Goal: Task Accomplishment & Management: Use online tool/utility

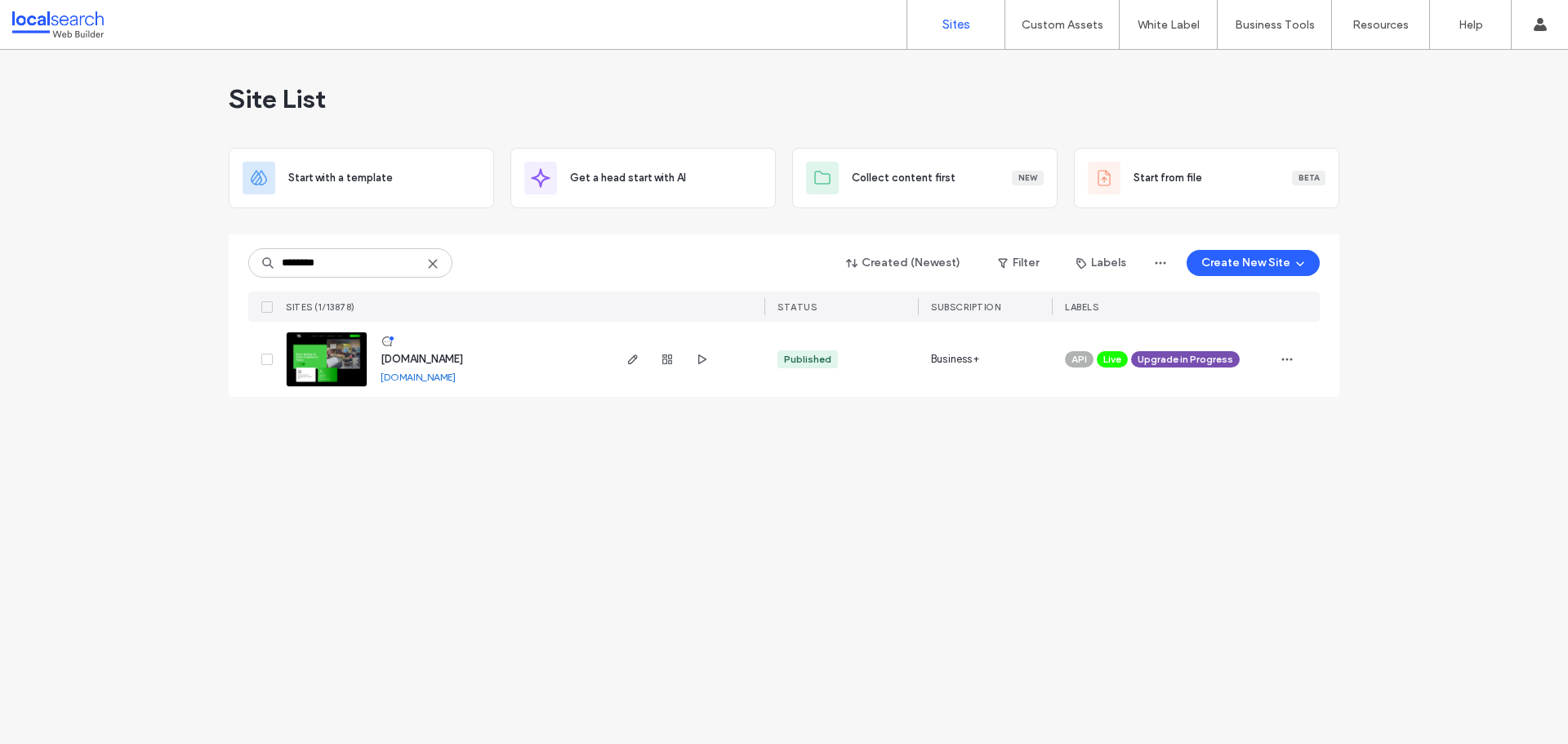
click at [463, 357] on span "[DOMAIN_NAME]" at bounding box center [421, 359] width 82 height 12
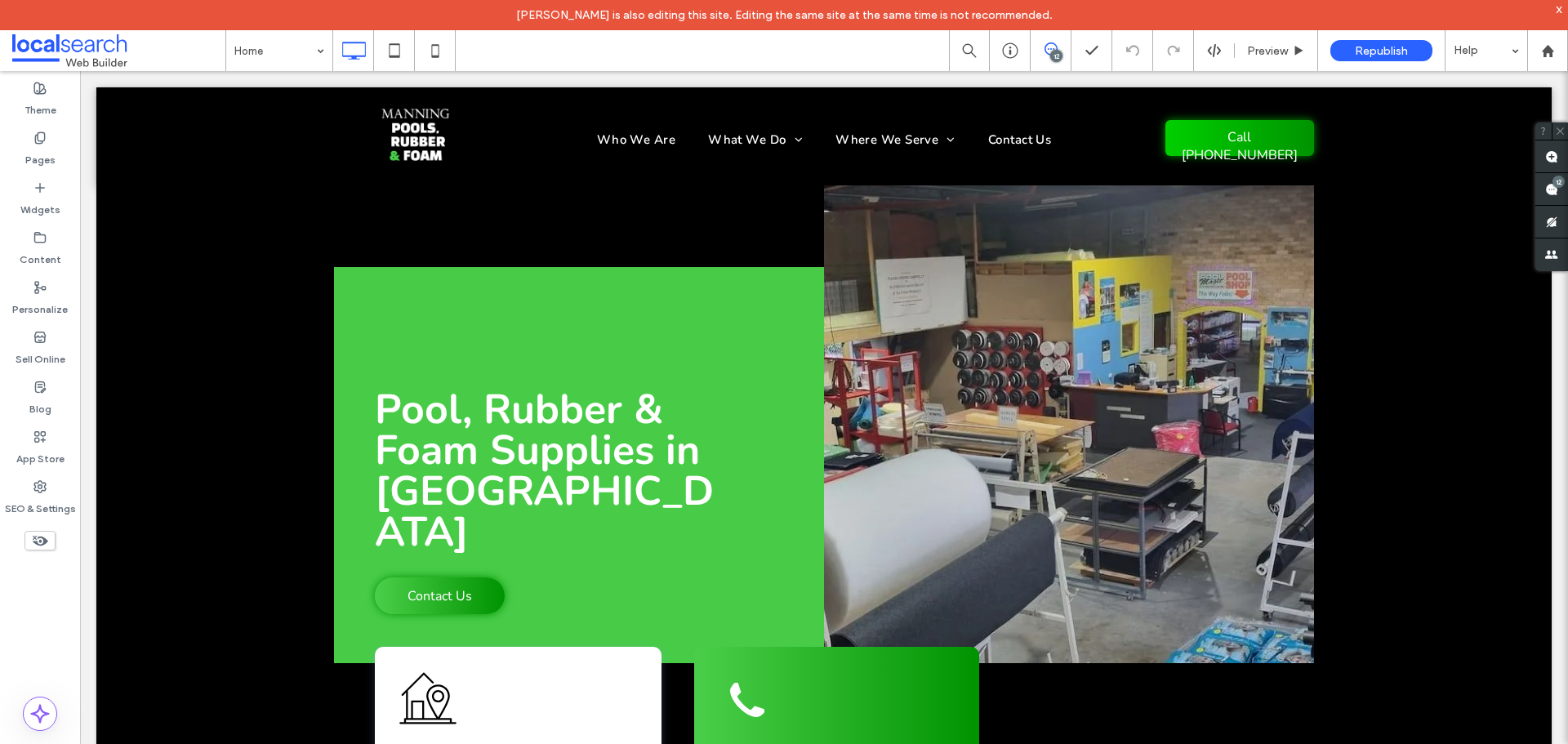
click at [1053, 56] on div "12" at bounding box center [1056, 56] width 12 height 12
click at [1054, 47] on icon at bounding box center [1051, 49] width 13 height 13
click at [1561, 182] on div "12" at bounding box center [1558, 181] width 12 height 12
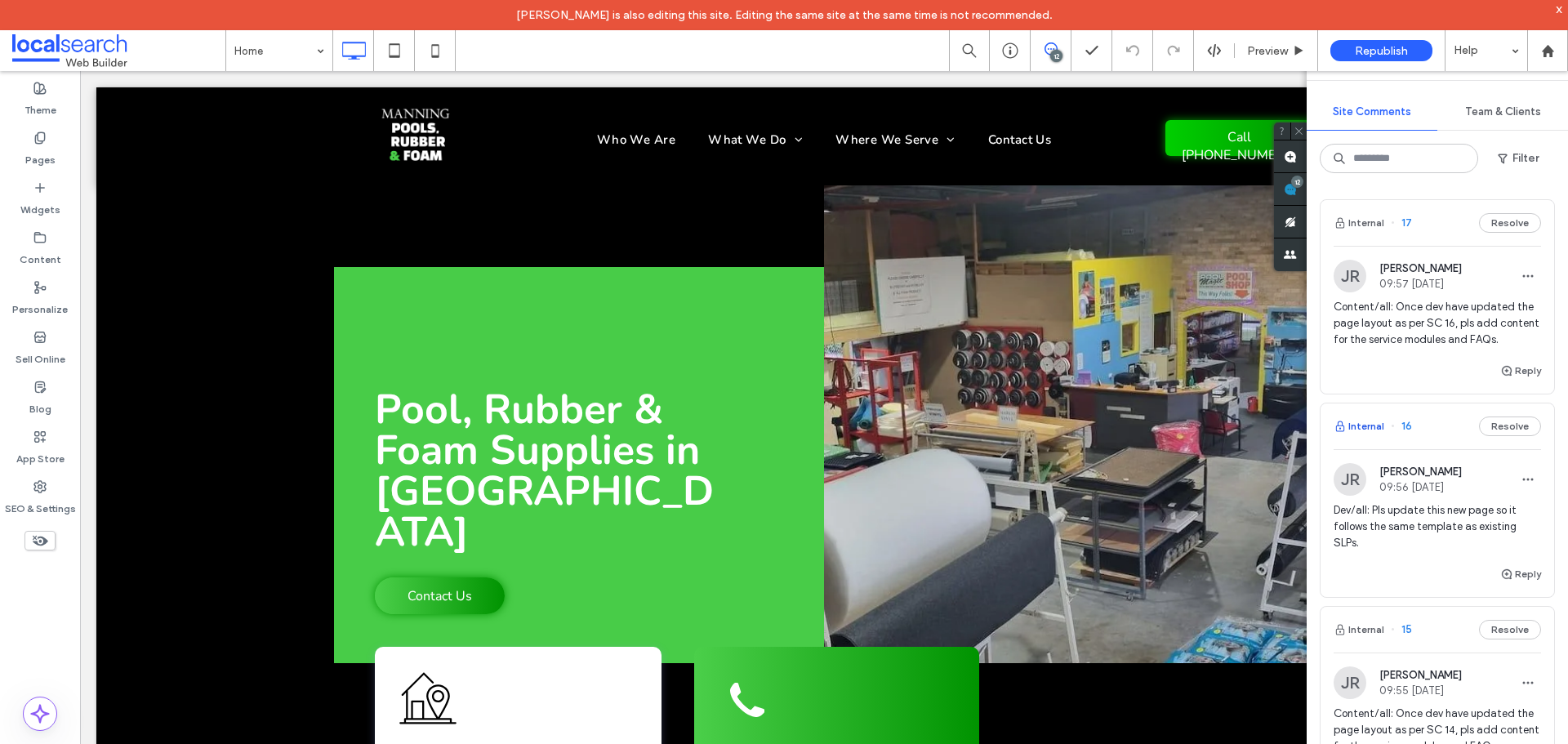
click at [1360, 436] on button "Internal" at bounding box center [1359, 426] width 51 height 20
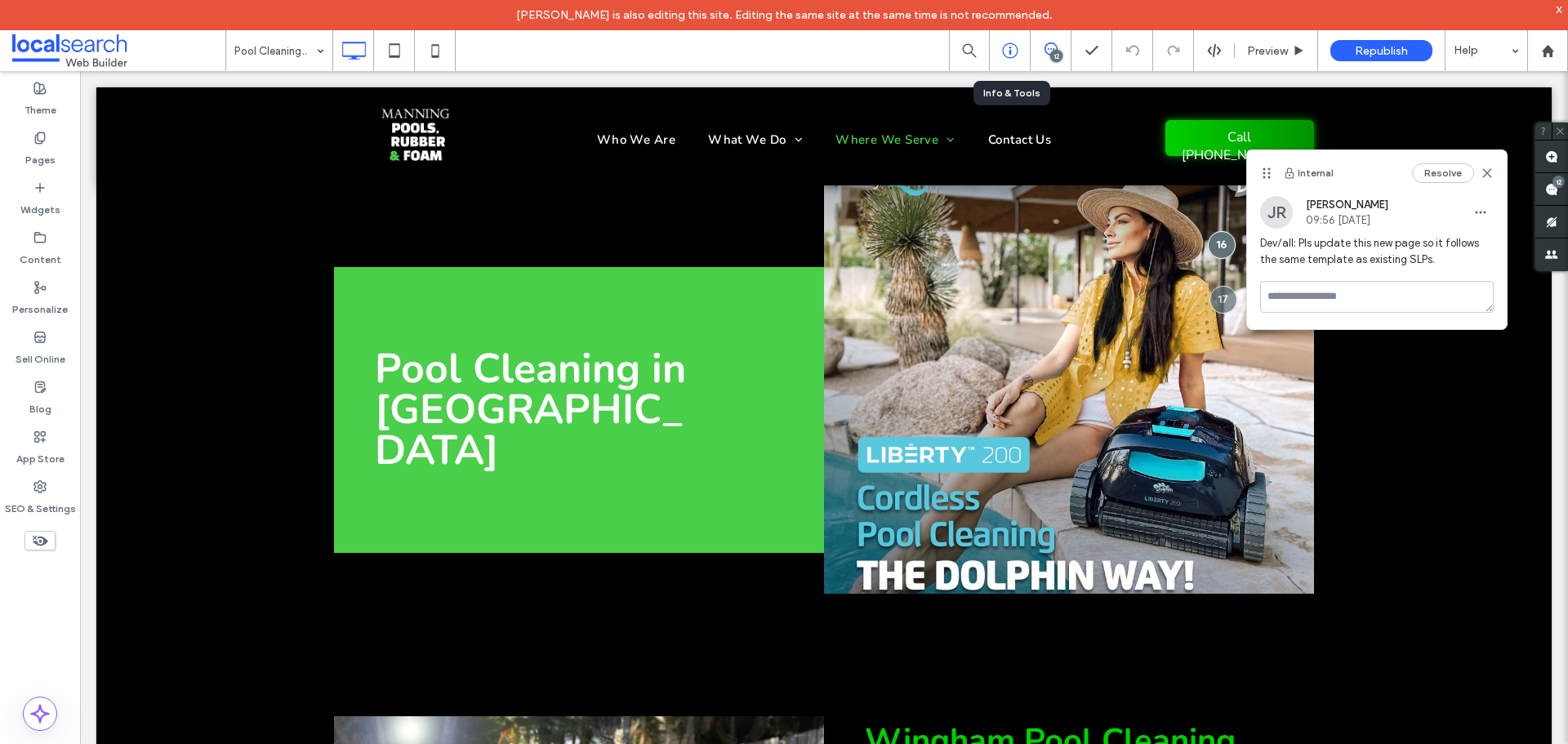
click at [1008, 51] on icon at bounding box center [1010, 51] width 16 height 16
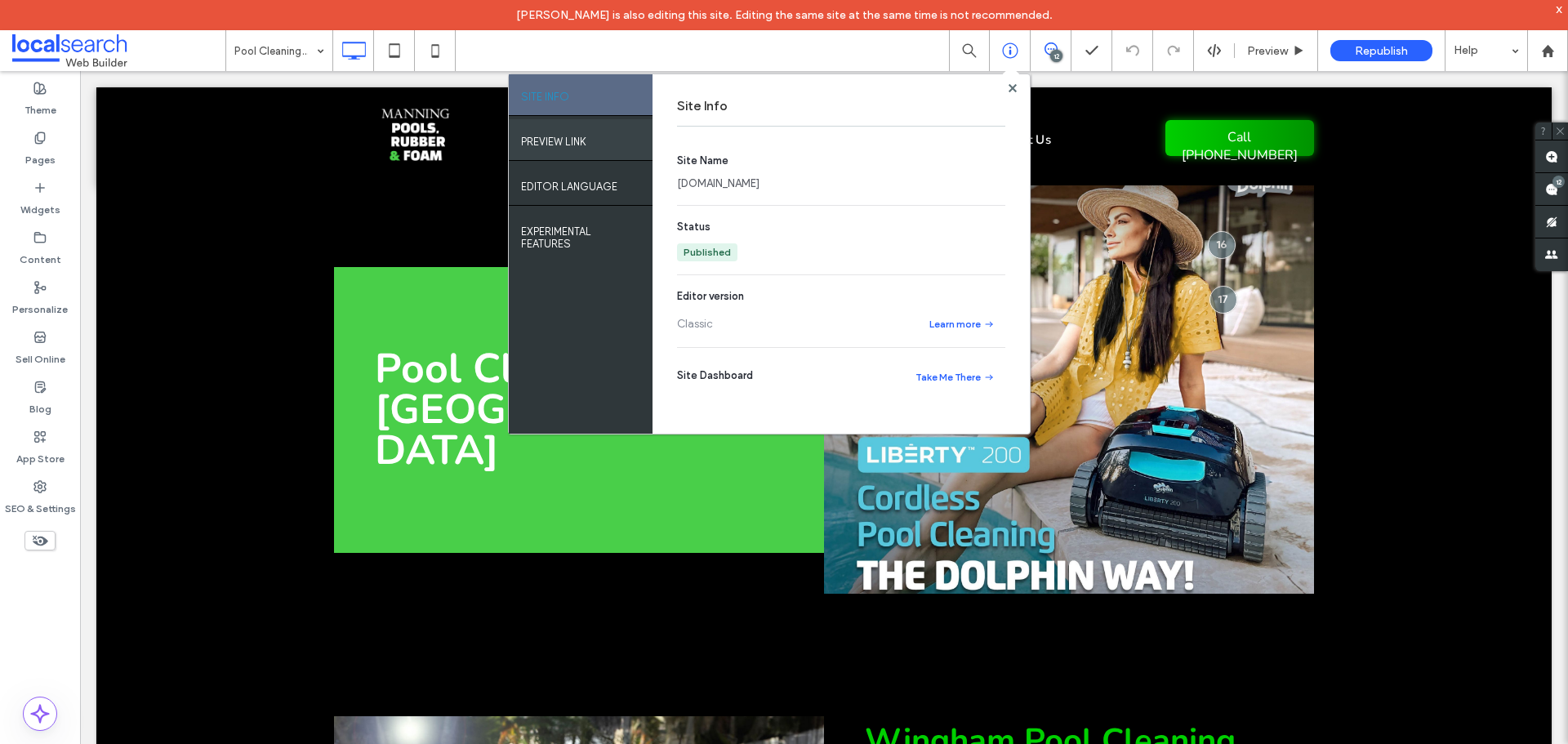
click at [595, 150] on div "PREVIEW LINK" at bounding box center [581, 140] width 144 height 41
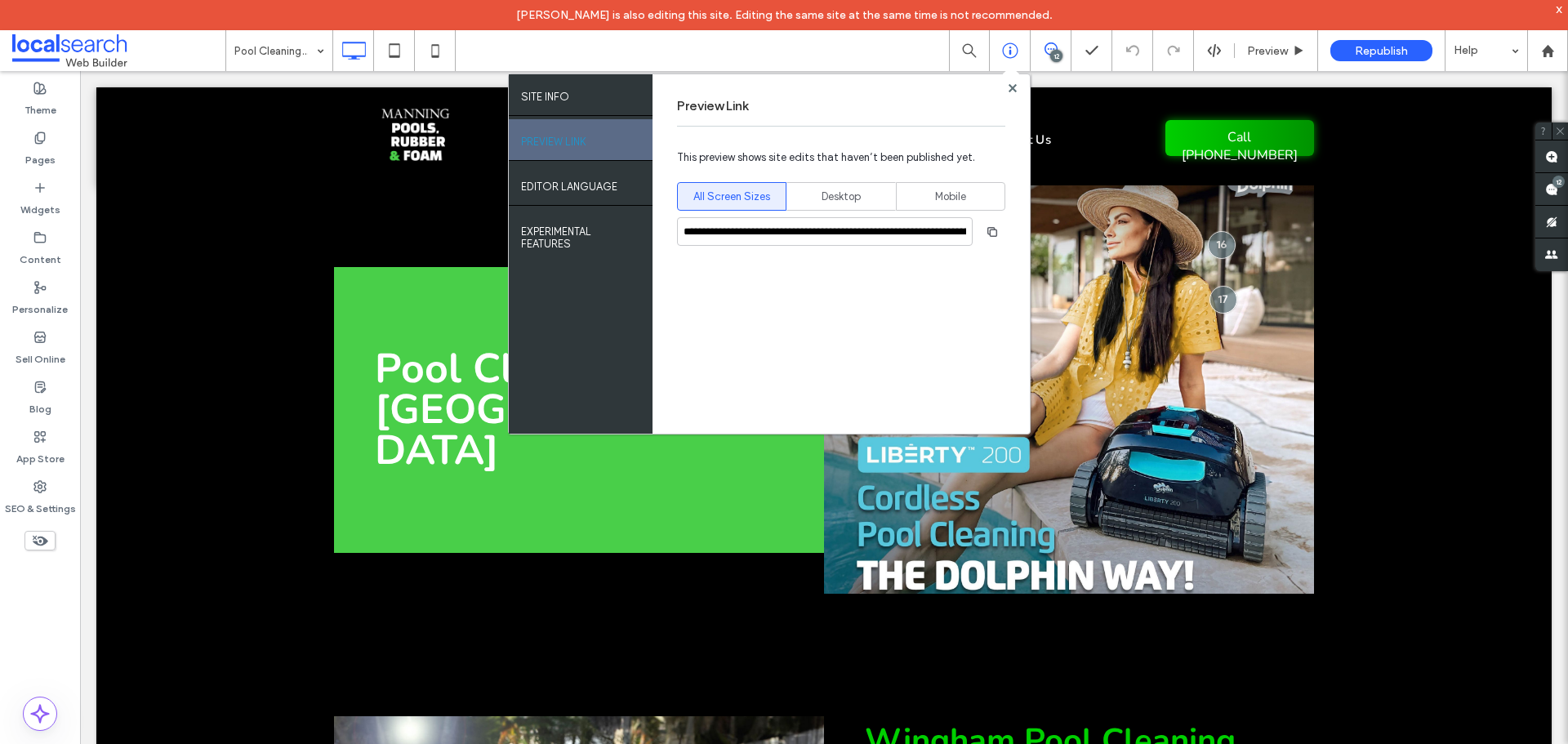
drag, startPoint x: 993, startPoint y: 233, endPoint x: 995, endPoint y: 168, distance: 65.0
click at [992, 233] on icon "button" at bounding box center [992, 232] width 13 height 13
drag, startPoint x: 931, startPoint y: 16, endPoint x: 1011, endPoint y: 87, distance: 107.0
click at [1011, 87] on use at bounding box center [1012, 87] width 8 height 8
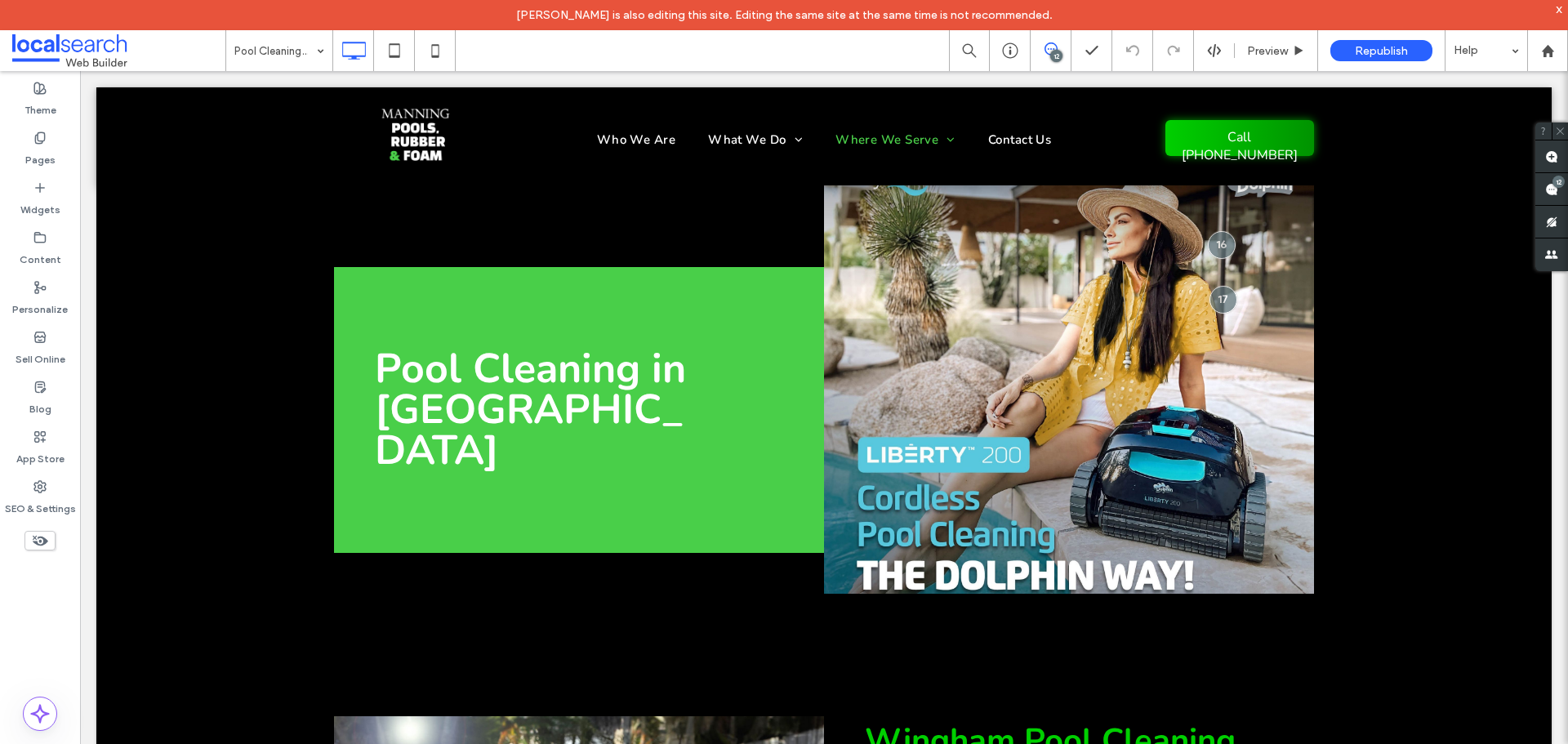
click at [1052, 43] on use at bounding box center [1051, 49] width 13 height 13
click at [1050, 46] on icon at bounding box center [1051, 49] width 13 height 13
click at [1548, 194] on use at bounding box center [1552, 189] width 13 height 13
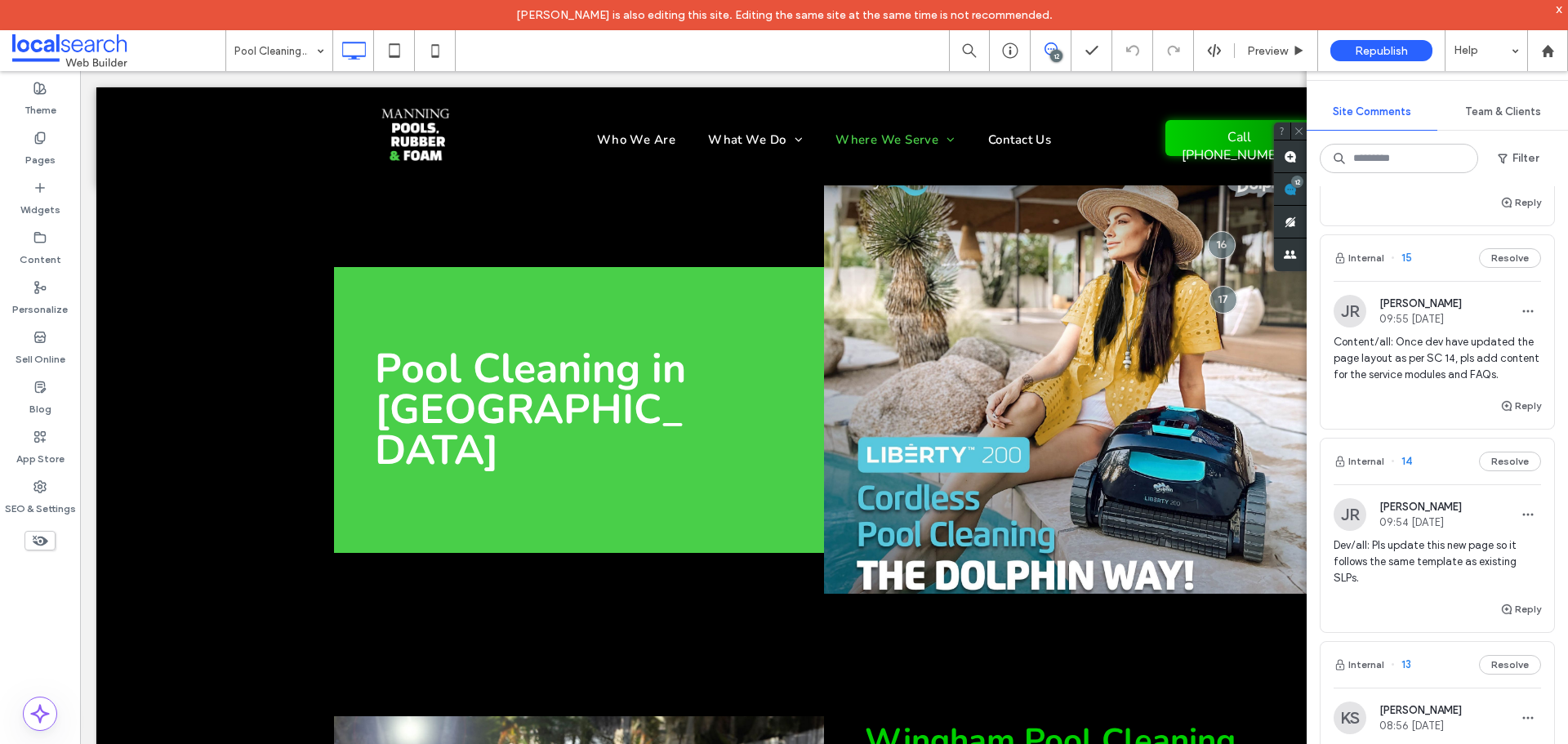
scroll to position [381, 0]
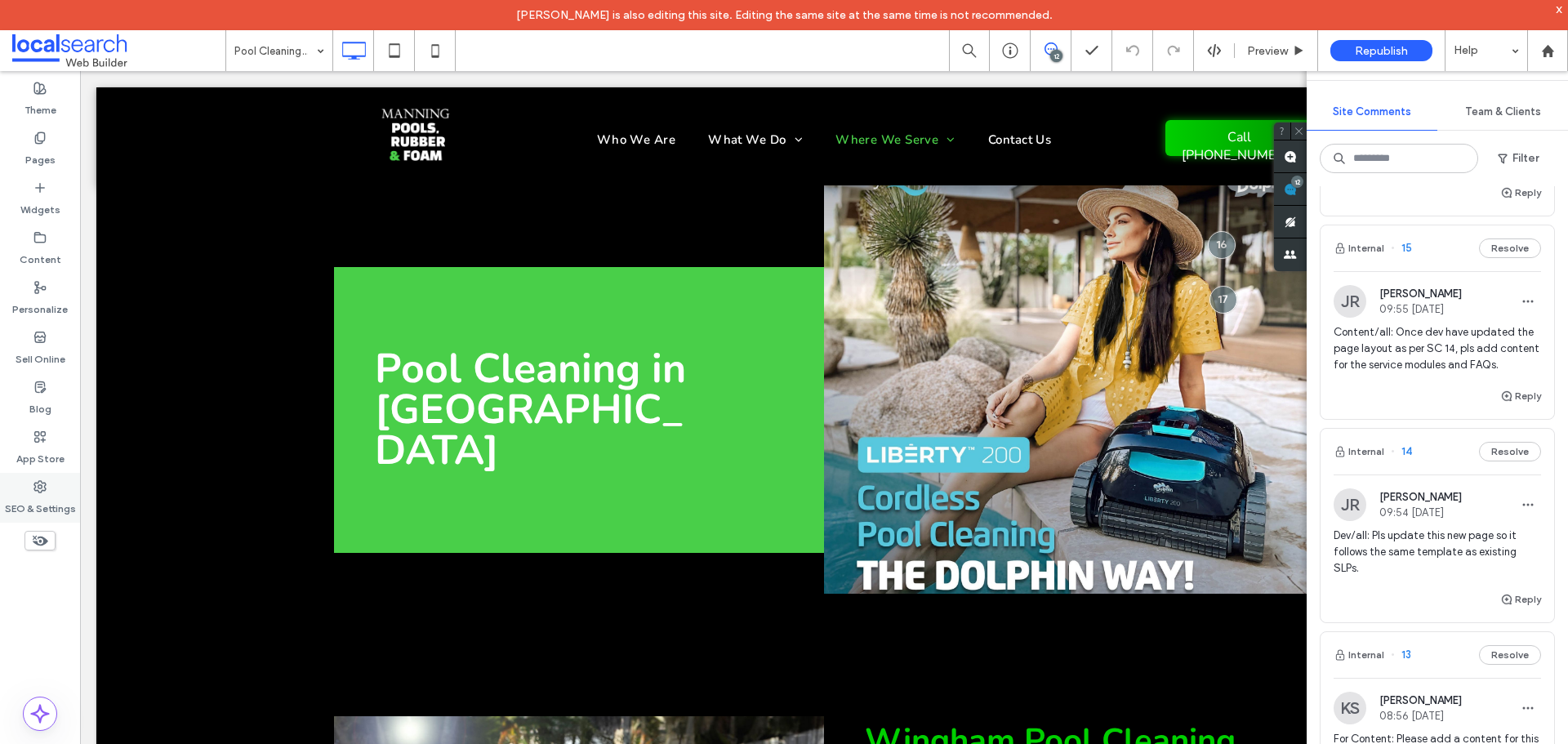
click at [37, 483] on icon at bounding box center [40, 487] width 13 height 13
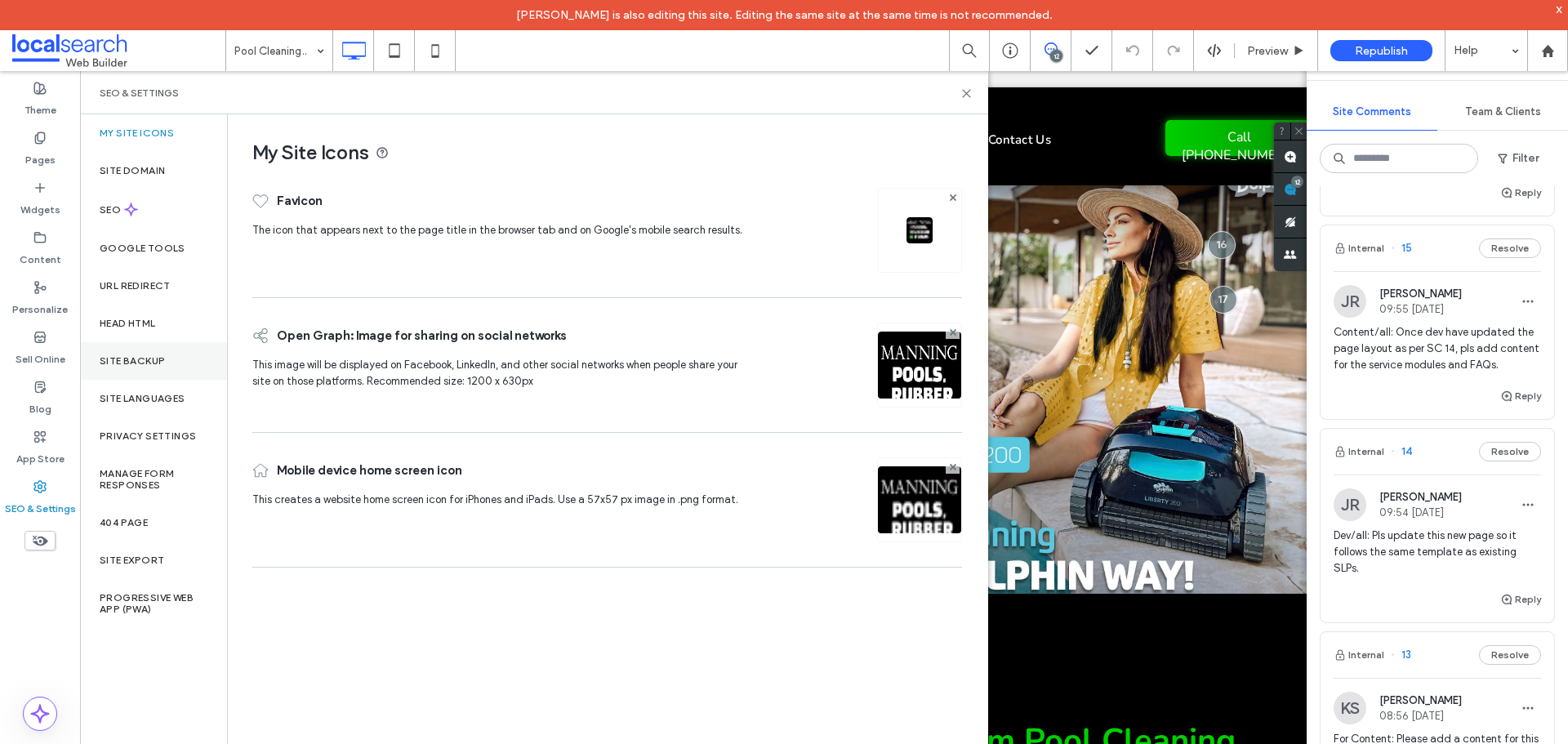
click at [185, 368] on div "Site Backup" at bounding box center [154, 361] width 147 height 38
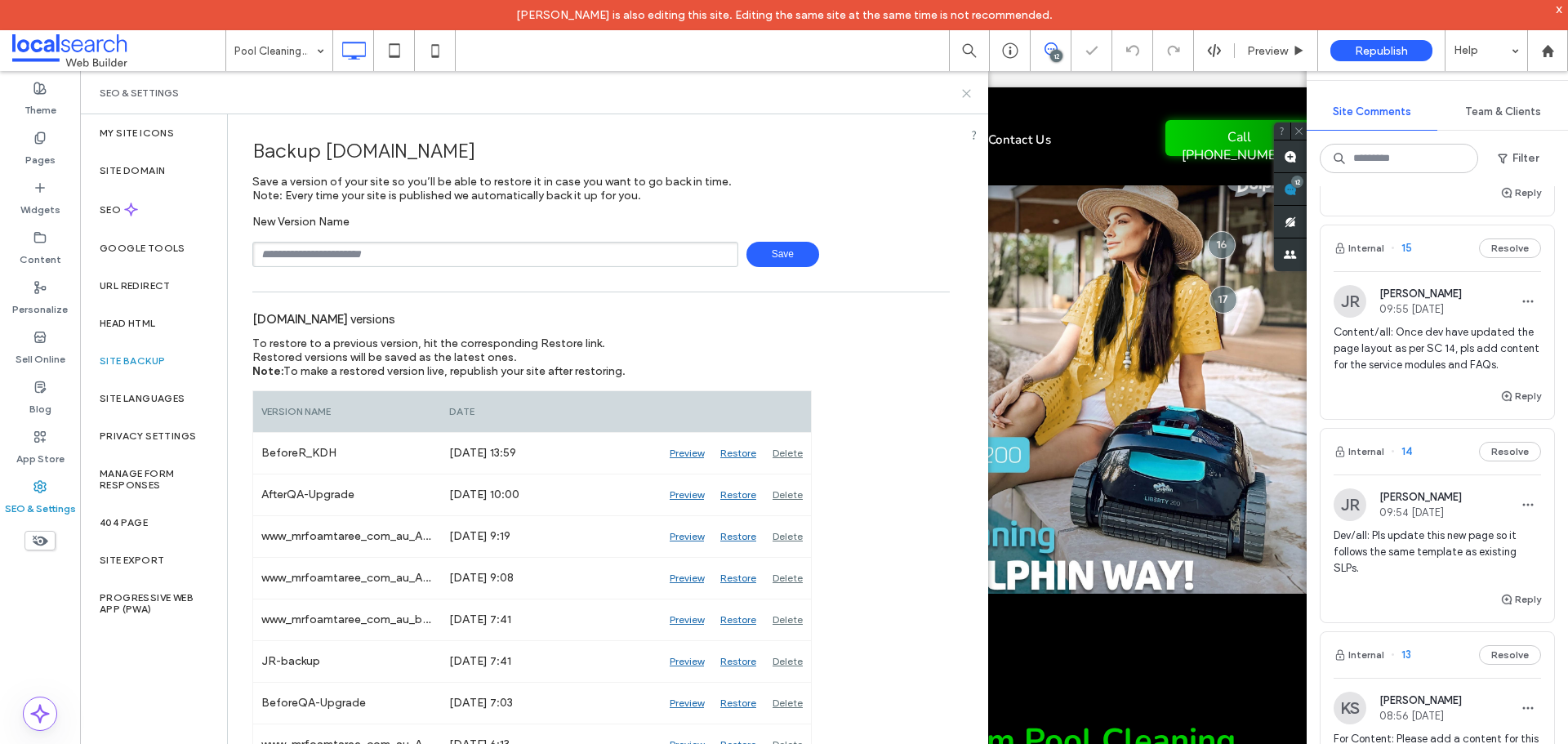
click at [962, 92] on icon at bounding box center [966, 93] width 12 height 12
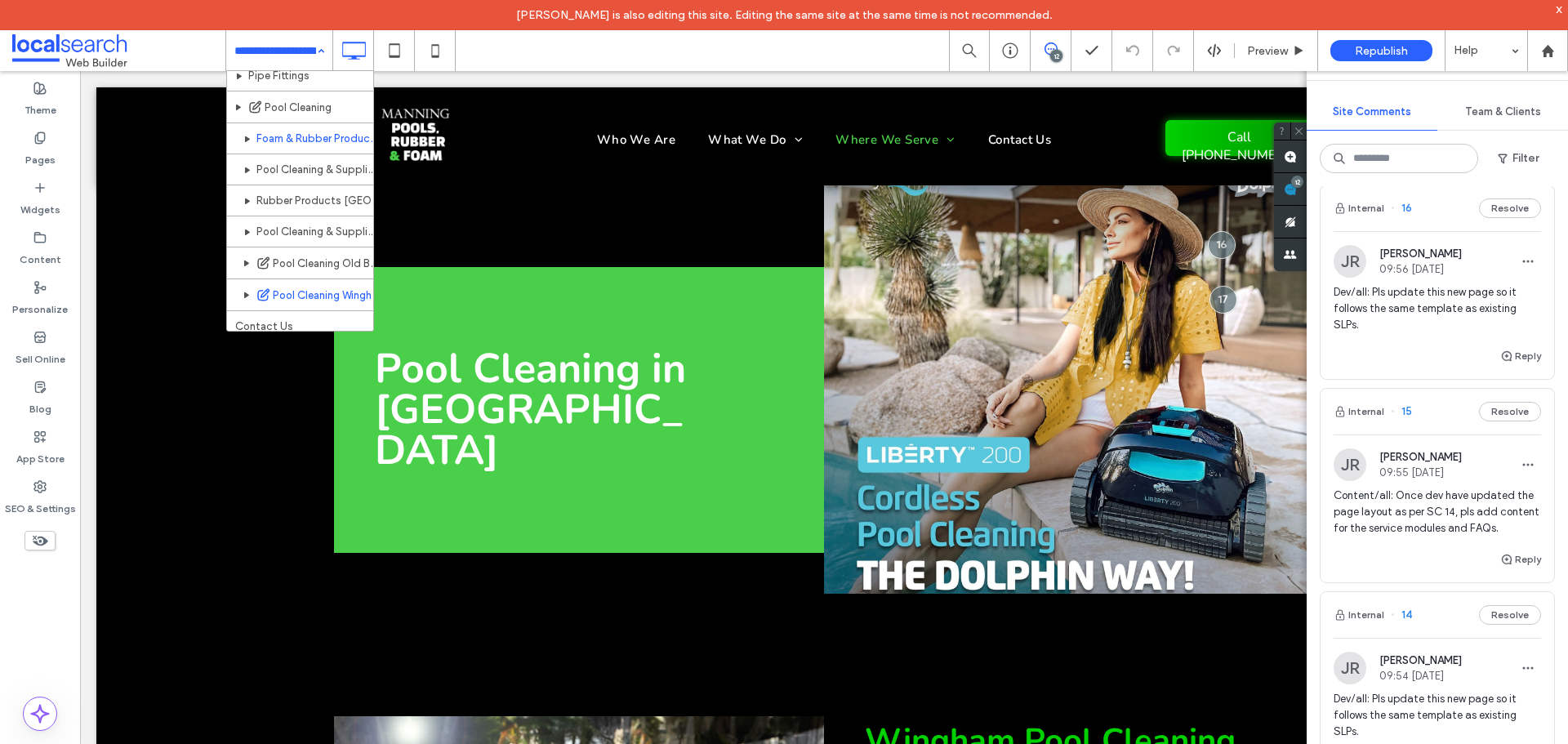
scroll to position [361, 0]
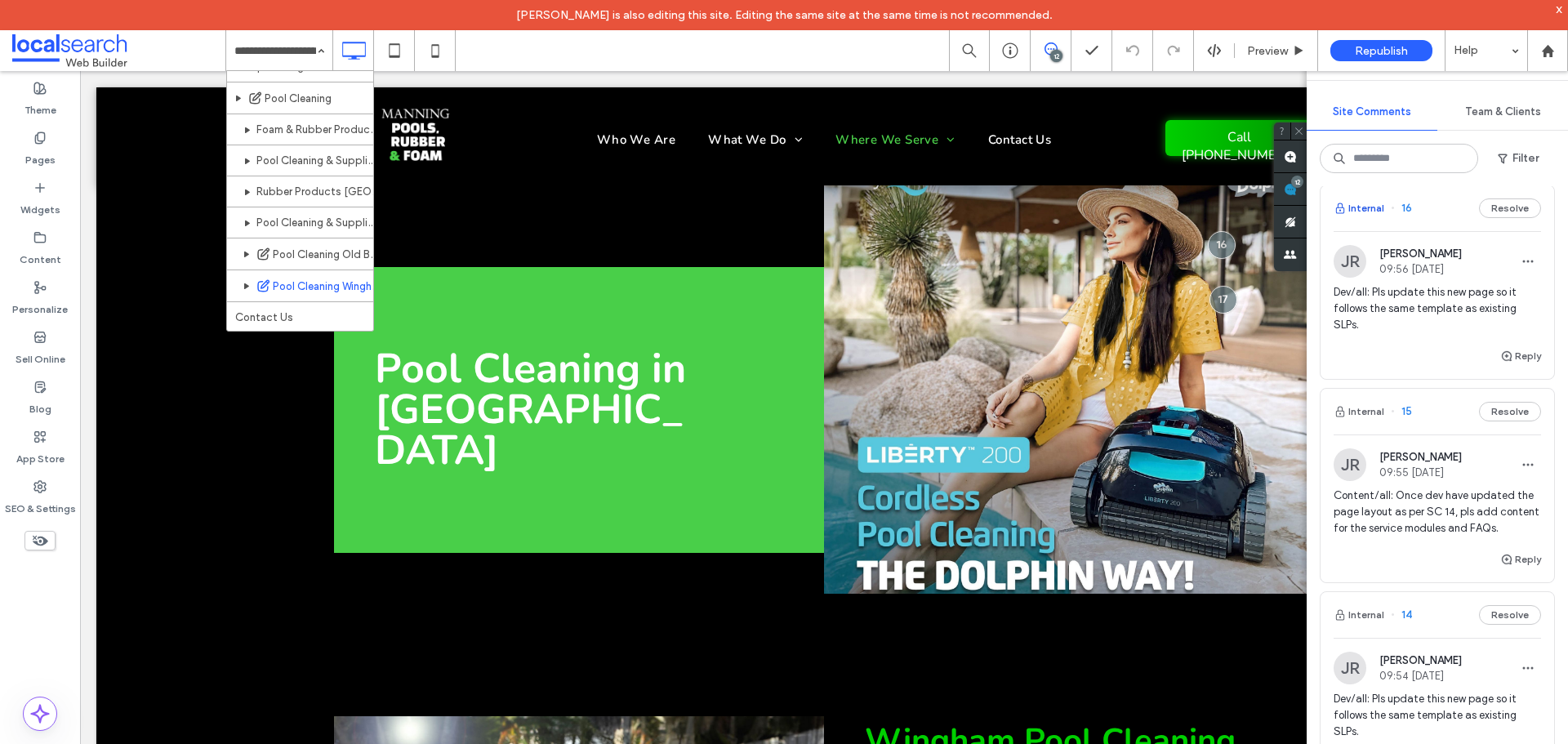
click at [1370, 218] on button "Internal" at bounding box center [1359, 208] width 51 height 20
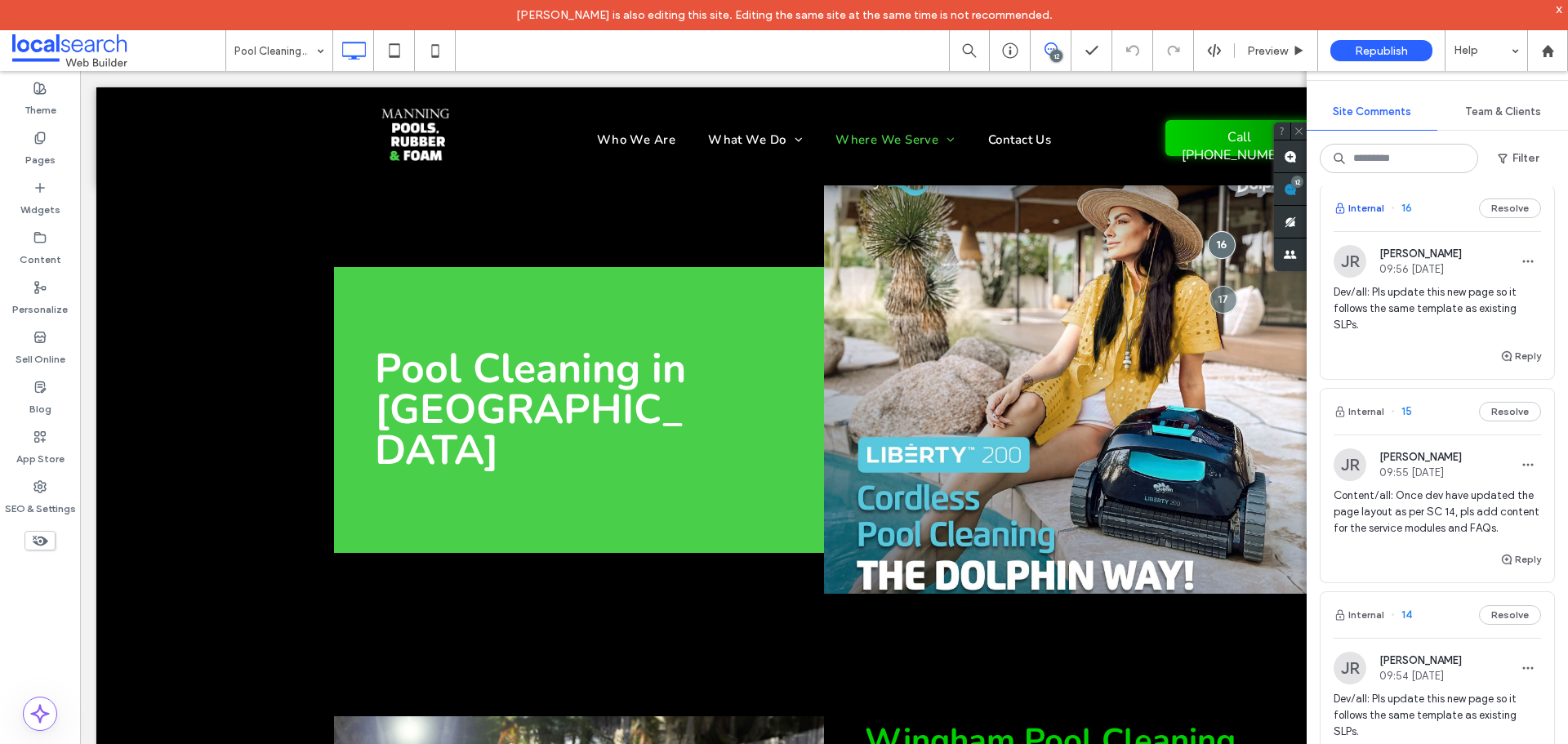
scroll to position [0, 0]
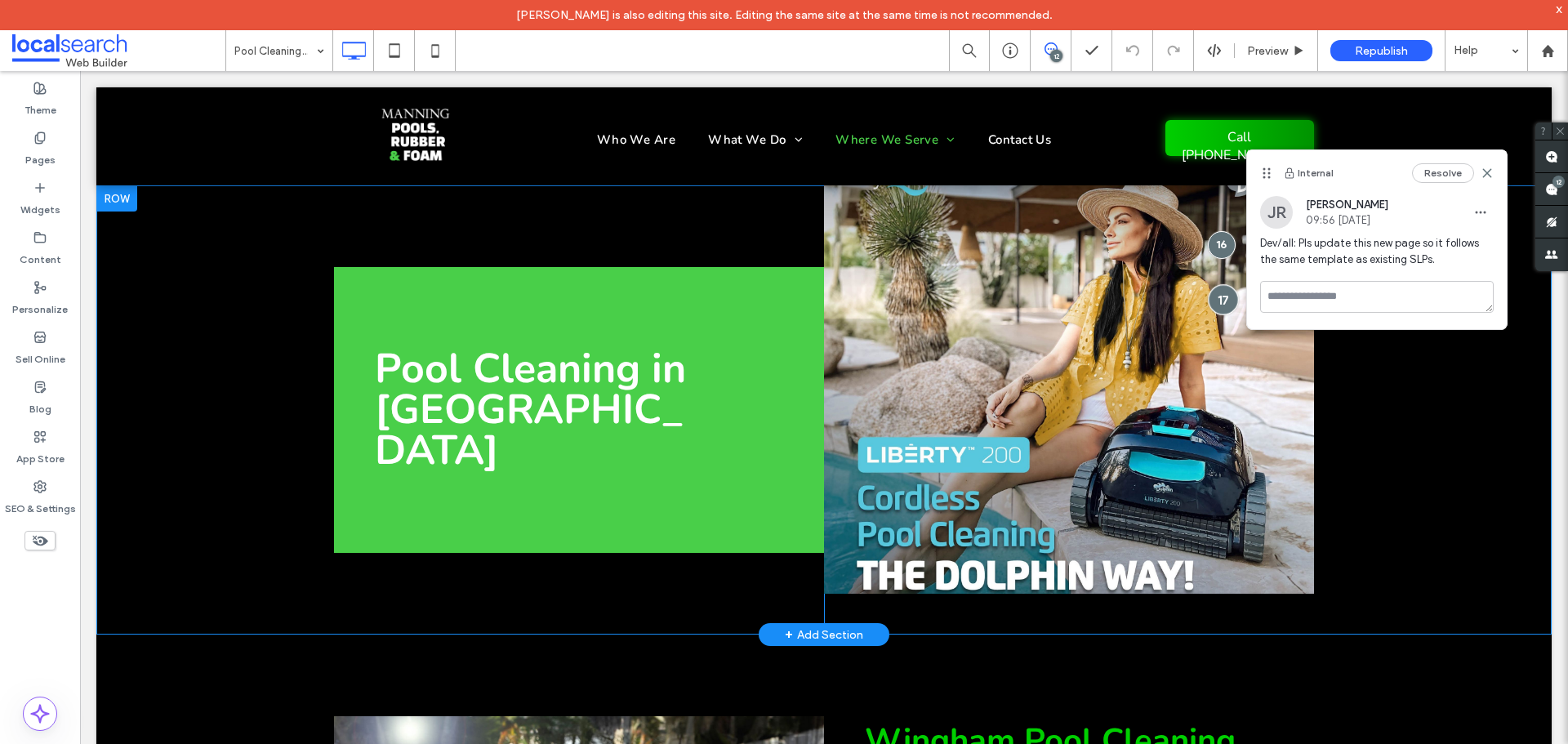
click at [1215, 284] on div at bounding box center [1223, 299] width 30 height 30
click at [1214, 241] on div at bounding box center [1221, 244] width 30 height 30
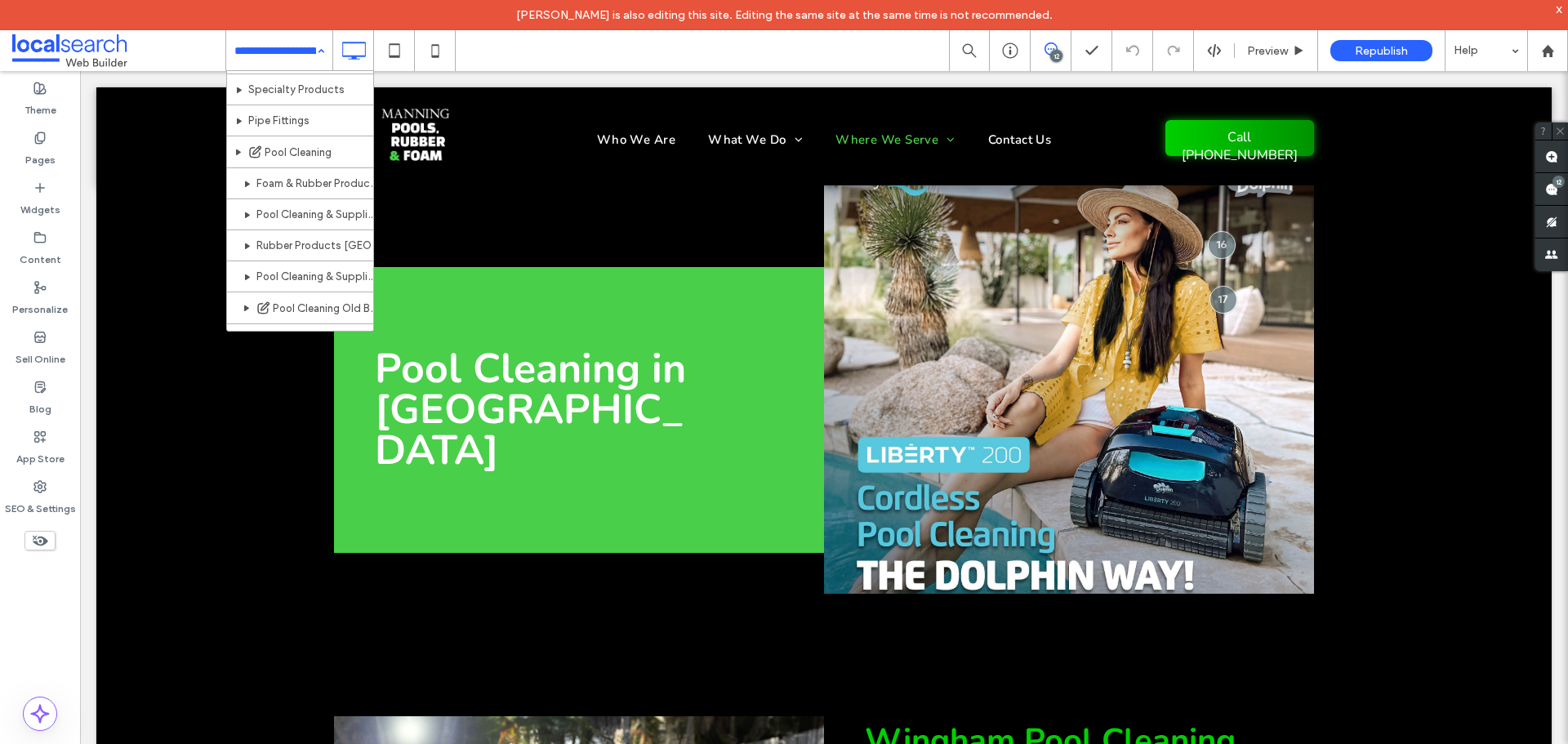
scroll to position [361, 0]
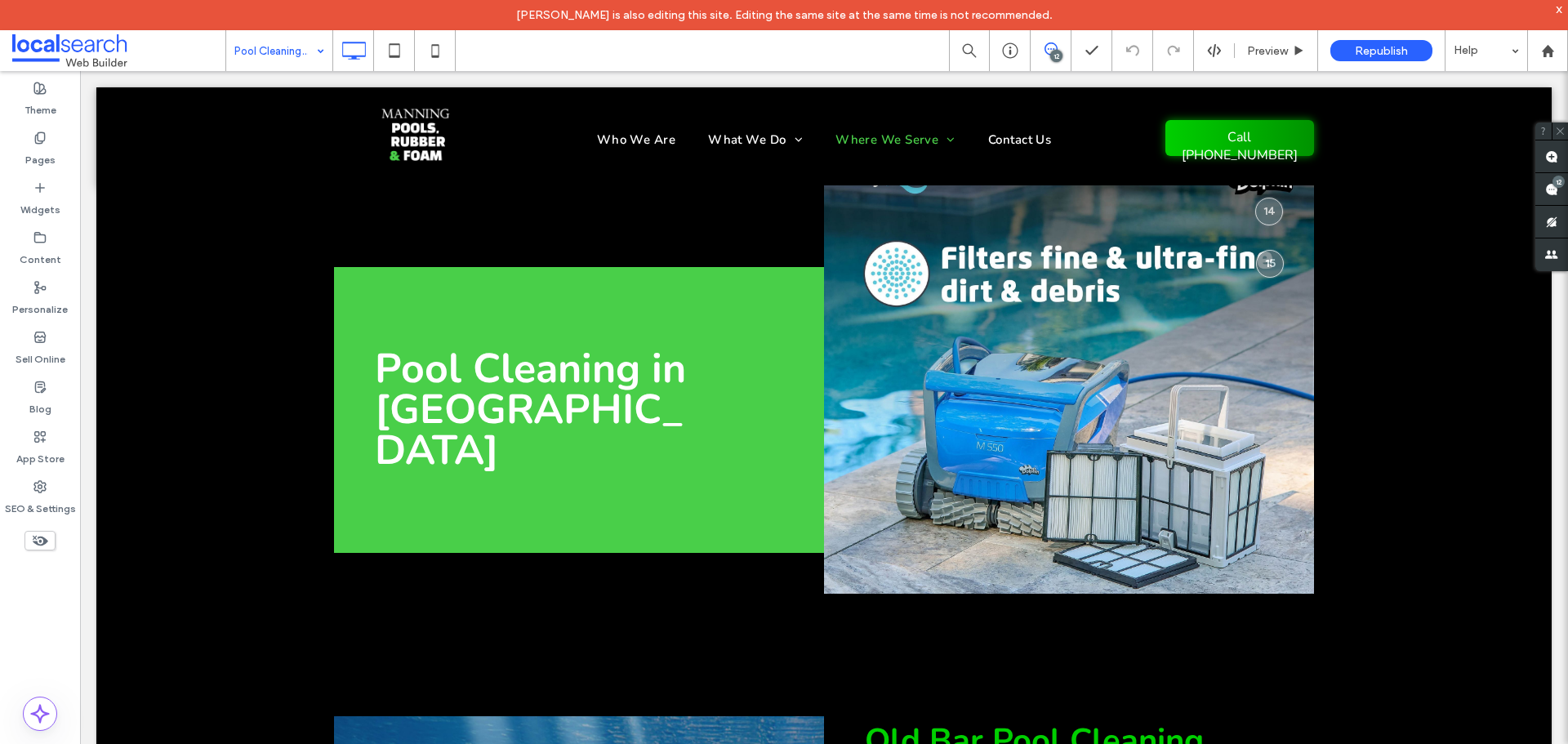
click at [261, 55] on input at bounding box center [275, 51] width 82 height 41
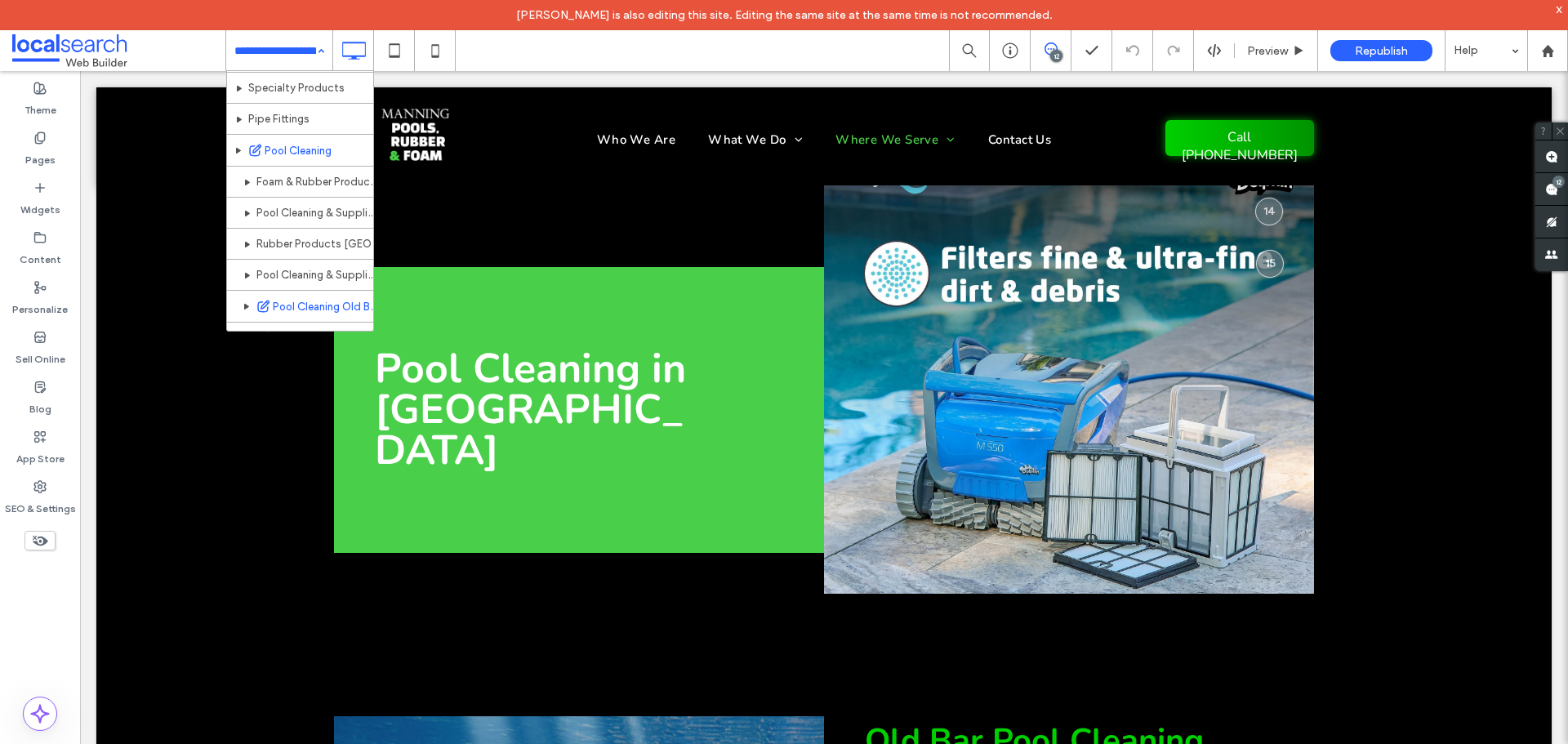
scroll to position [327, 0]
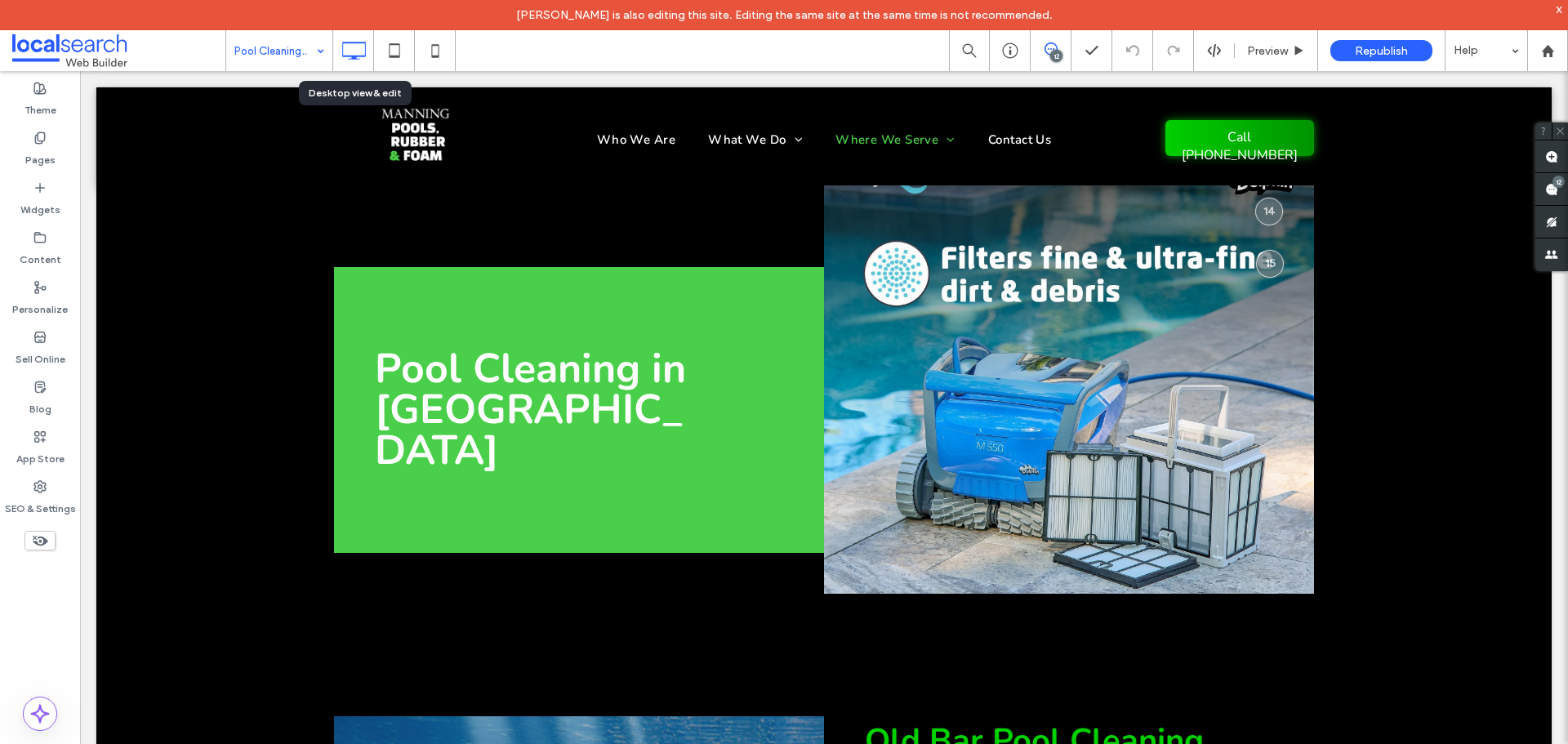
click at [281, 64] on input at bounding box center [275, 51] width 82 height 41
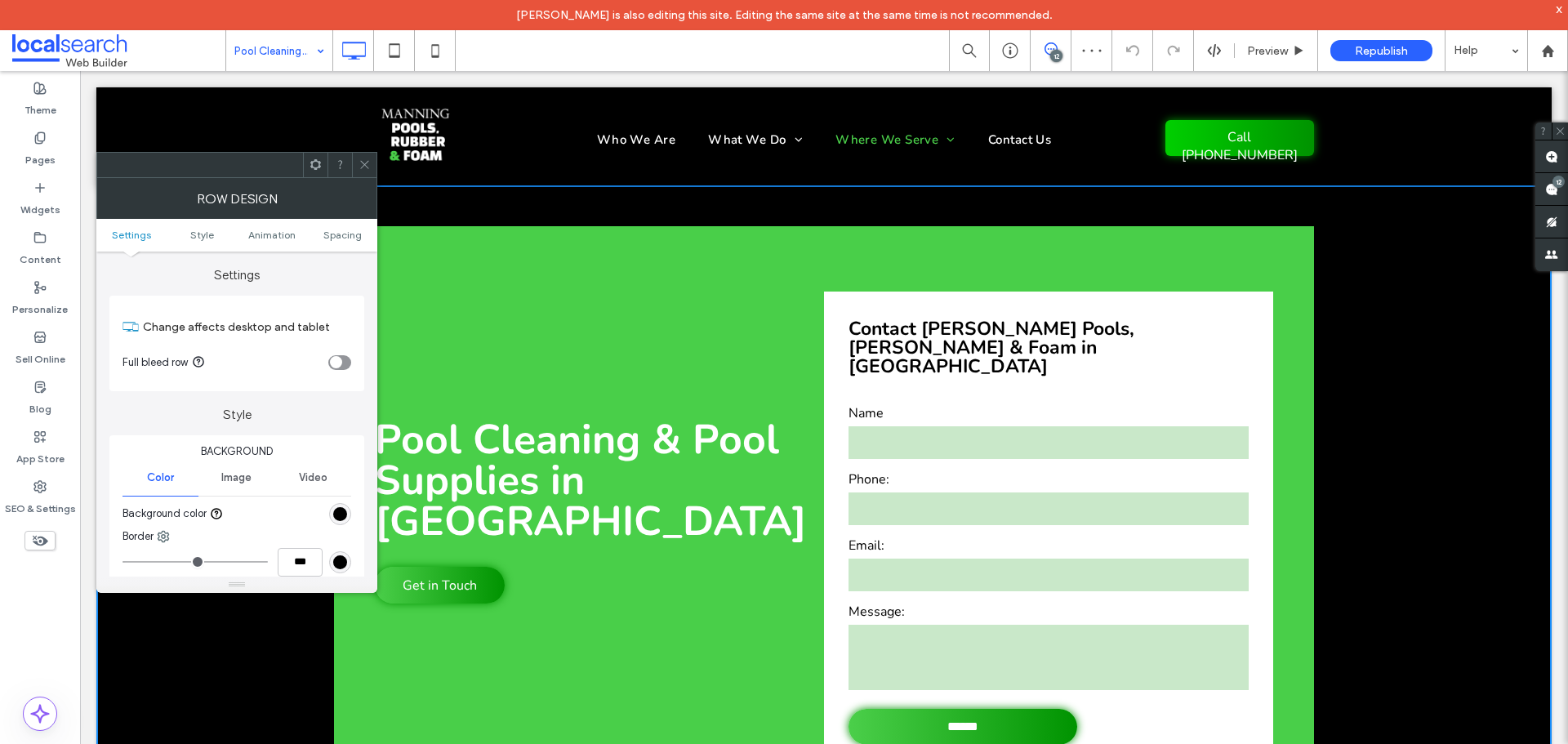
click at [366, 161] on icon at bounding box center [364, 164] width 12 height 12
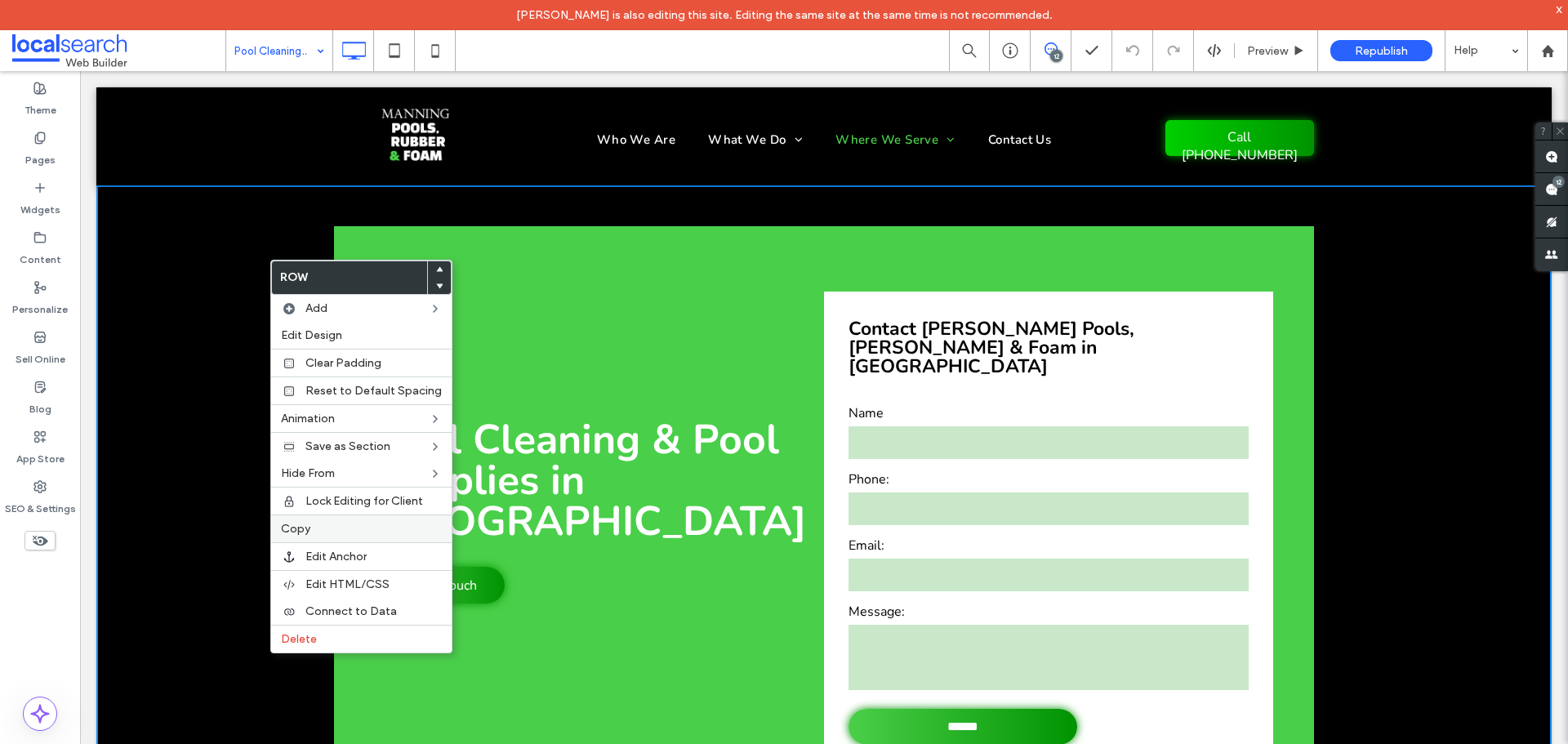
click at [305, 531] on span "Copy" at bounding box center [296, 528] width 29 height 14
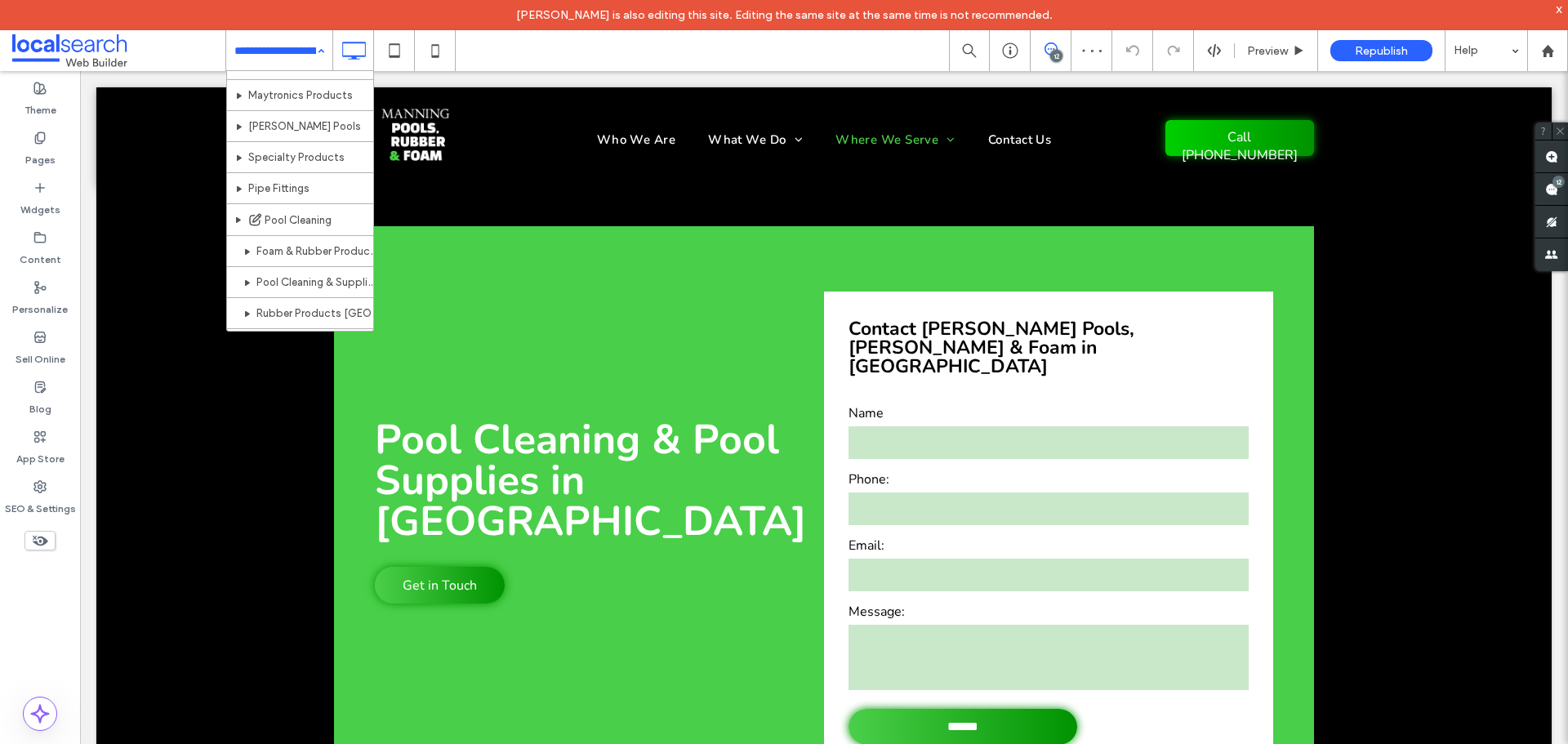
scroll to position [361, 0]
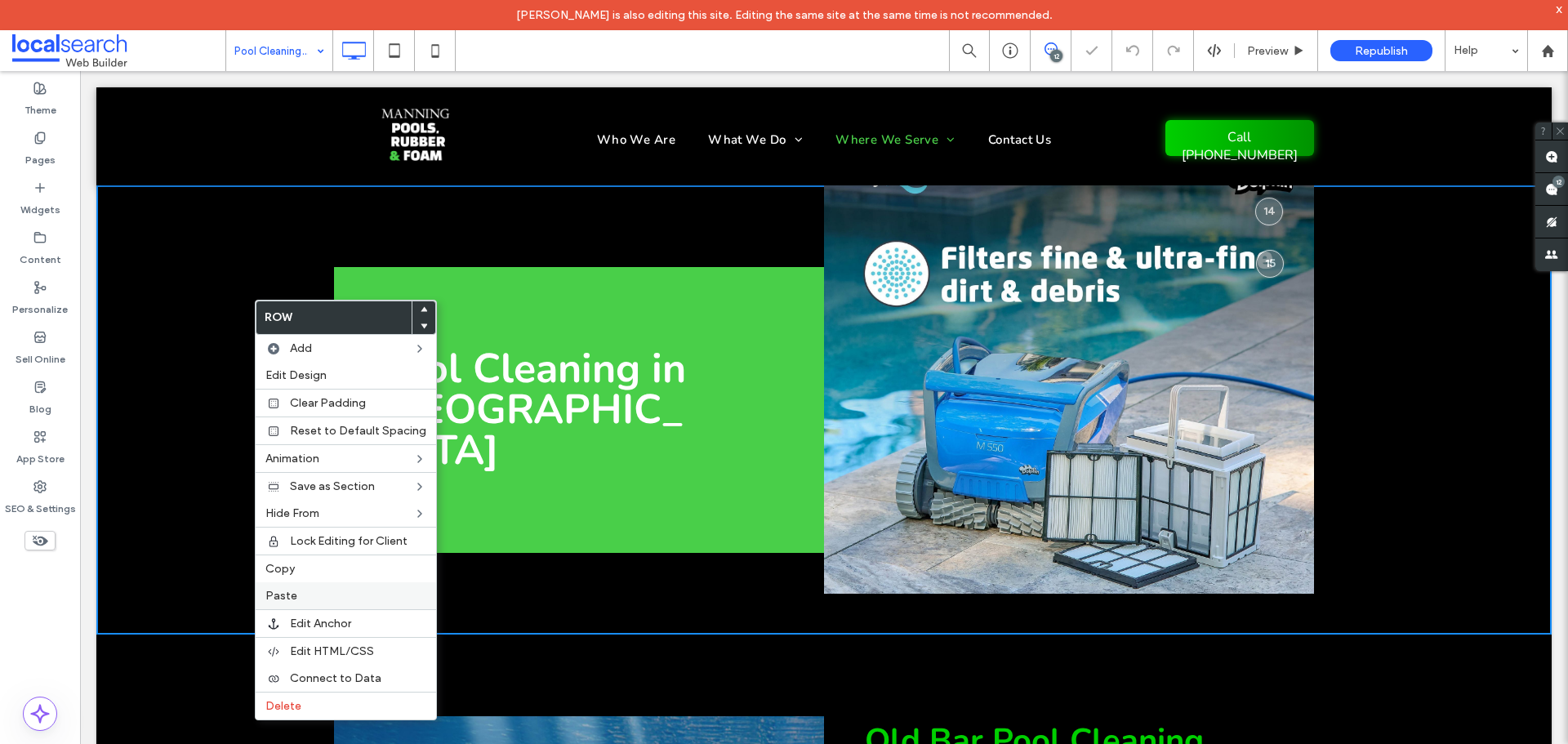
click at [279, 591] on span "Paste" at bounding box center [281, 595] width 32 height 14
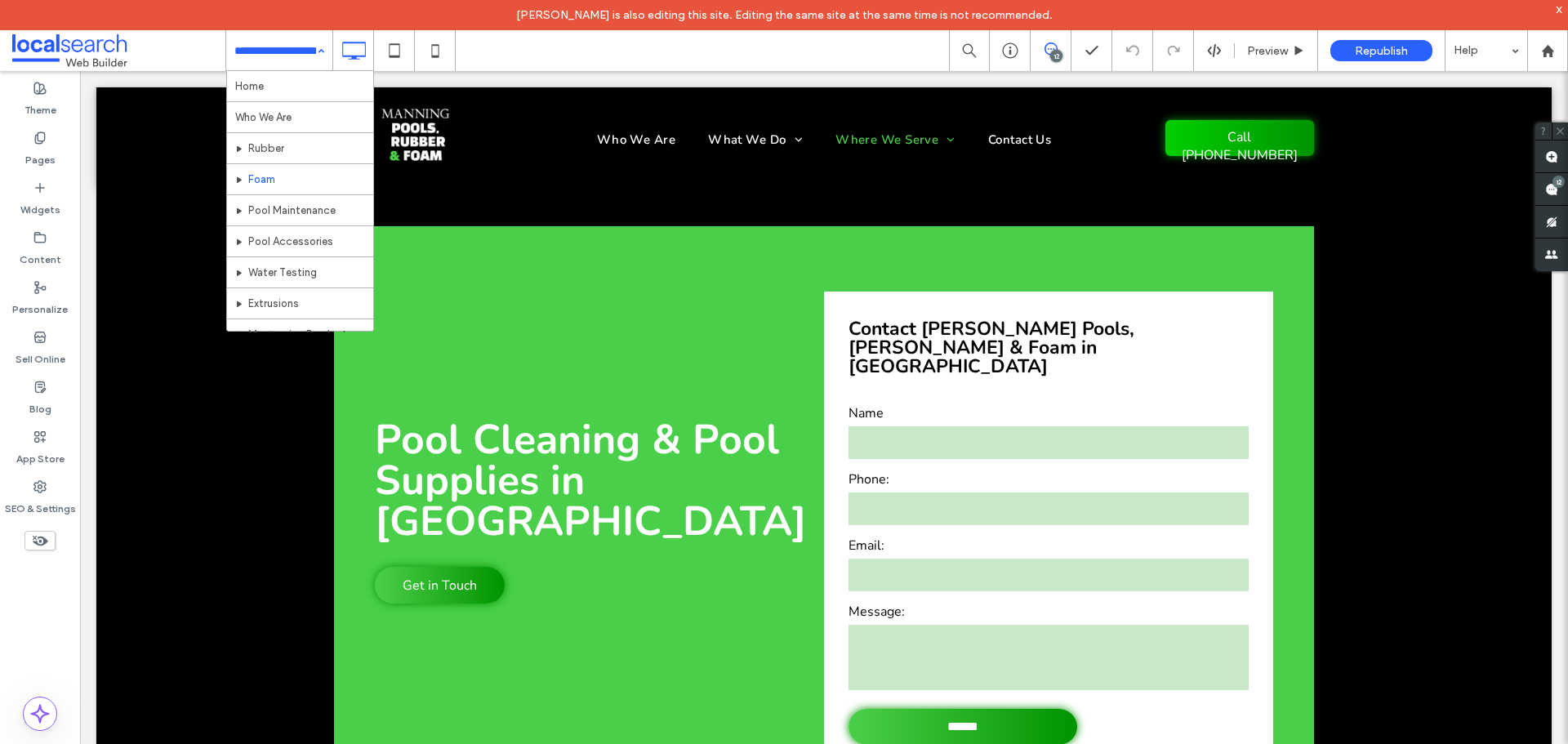
scroll to position [327, 0]
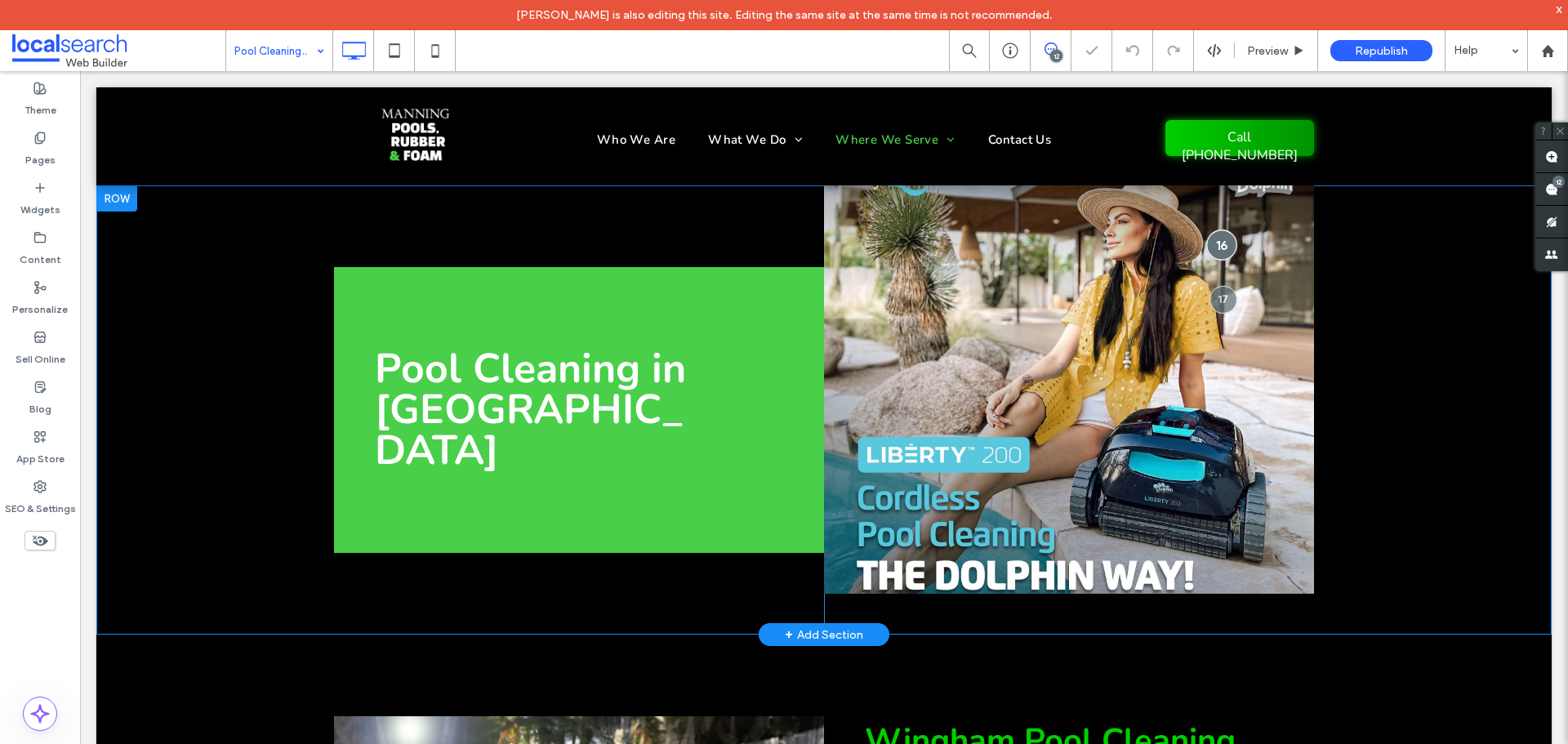
click at [1219, 234] on div at bounding box center [1221, 244] width 30 height 30
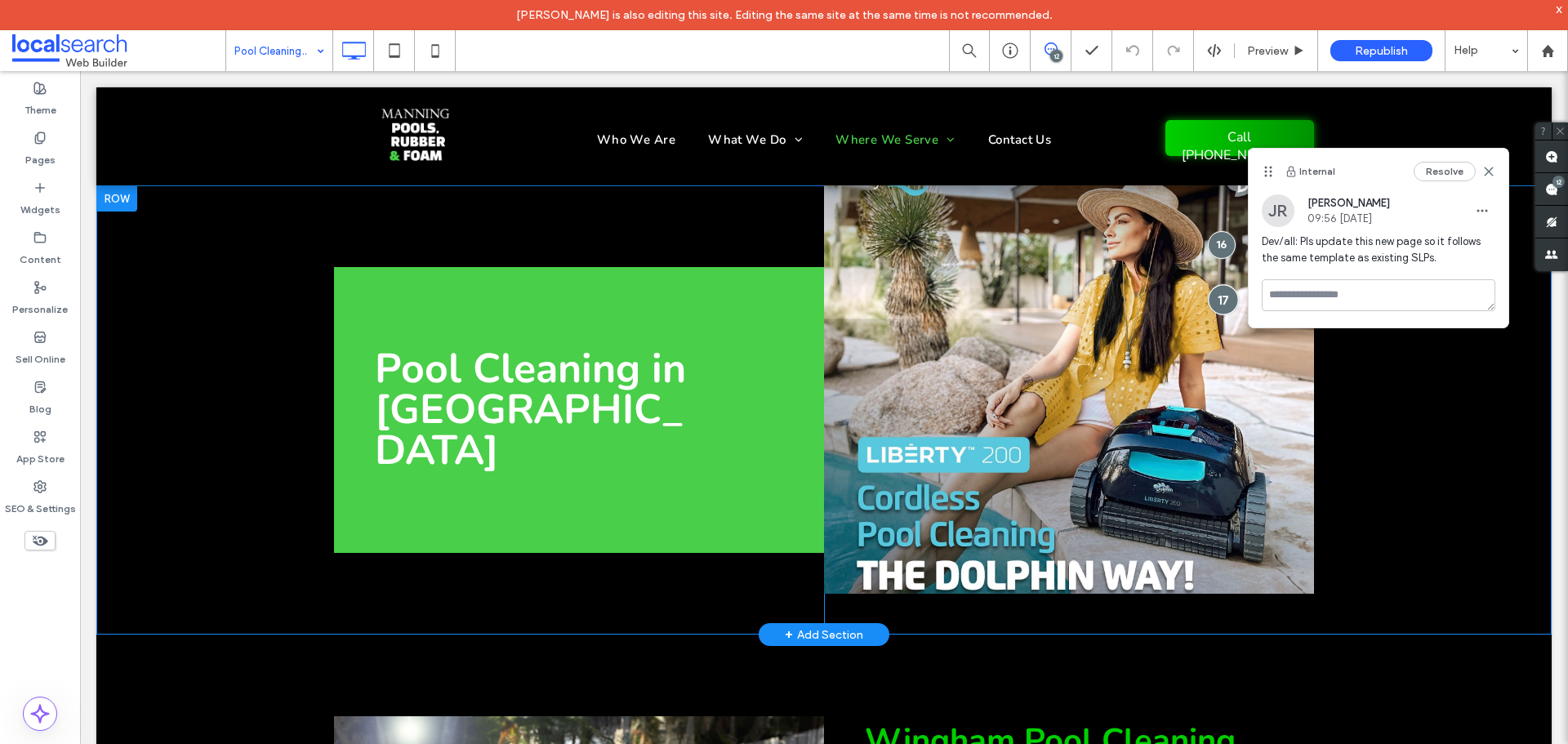
click at [1214, 284] on div at bounding box center [1223, 299] width 30 height 30
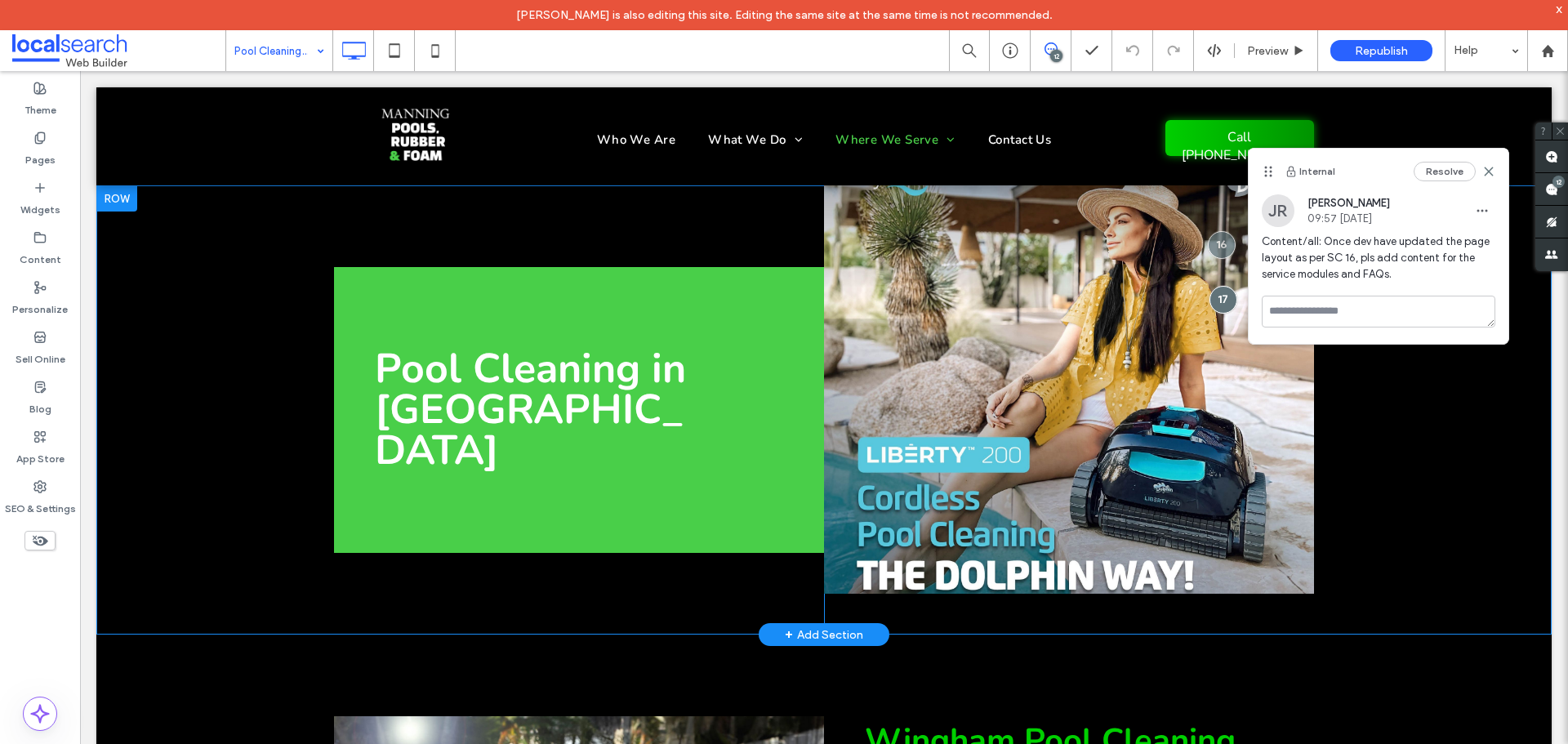
drag, startPoint x: 1208, startPoint y: 238, endPoint x: 1241, endPoint y: 237, distance: 33.0
click at [1208, 238] on div at bounding box center [1222, 245] width 28 height 28
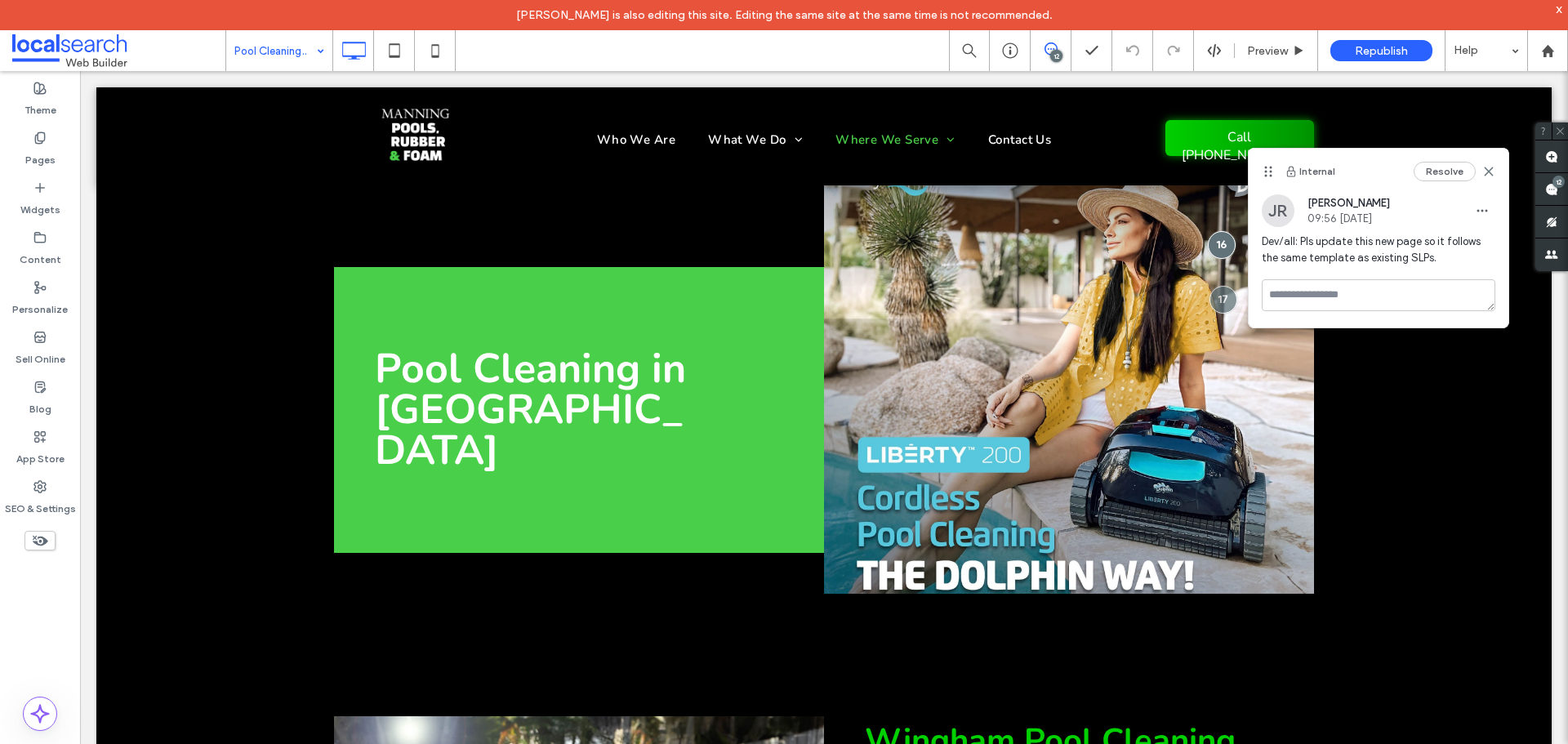
click at [1350, 252] on span "Dev/all: Pls update this new page so it follows the same template as existing S…" at bounding box center [1379, 250] width 234 height 33
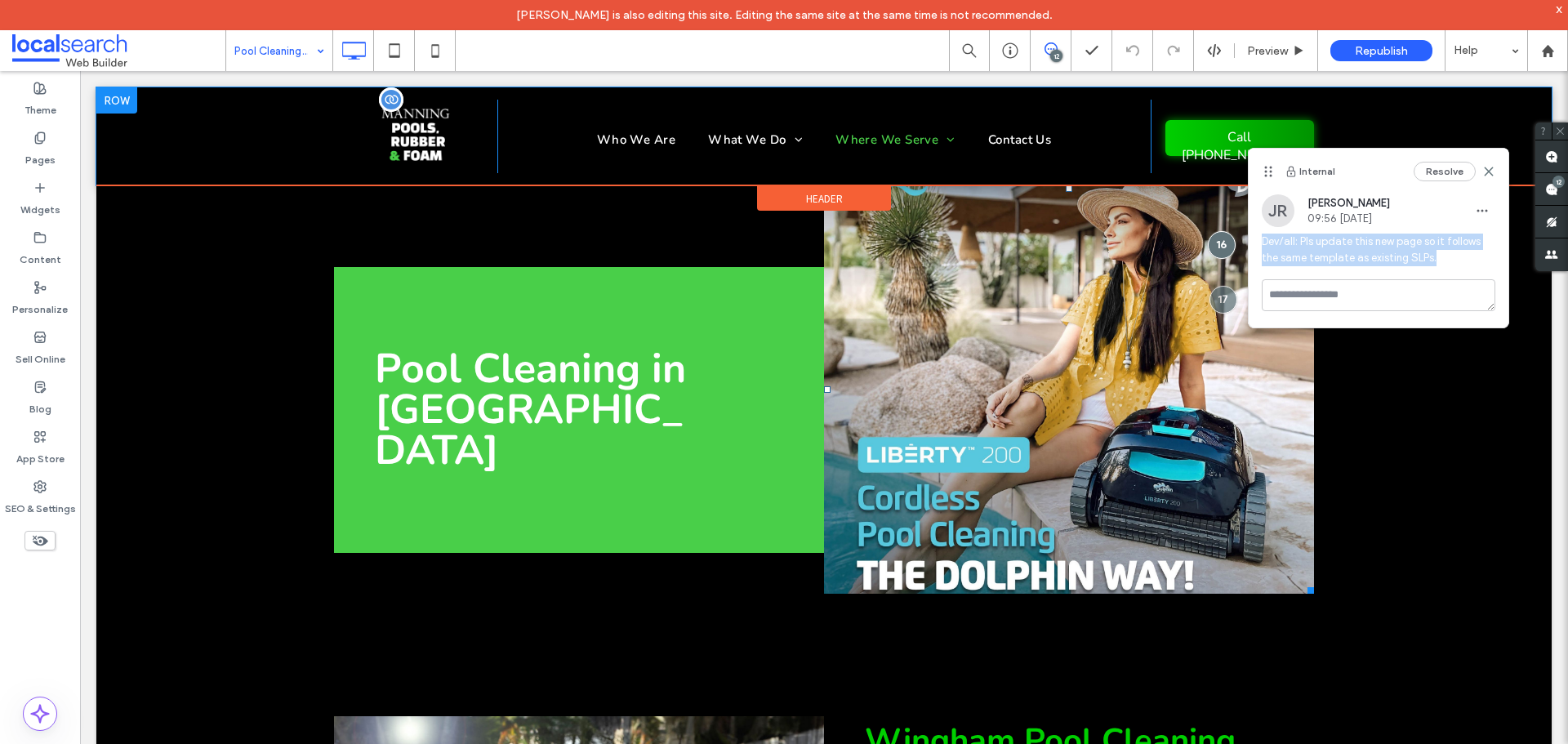
copy span "Dev/all: Pls update this new page so it follows the same template as existing S…"
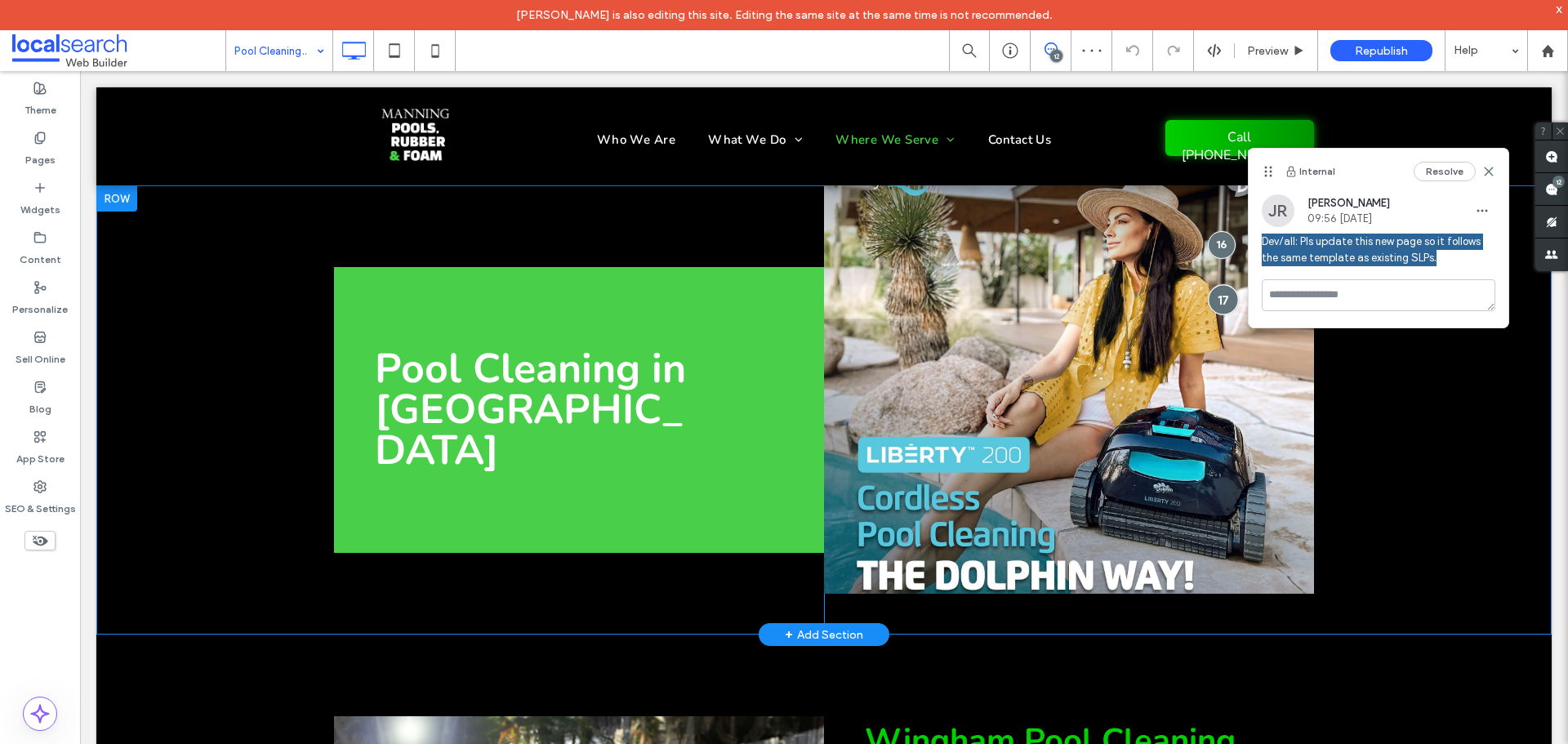
click at [1219, 295] on div at bounding box center [1223, 299] width 30 height 30
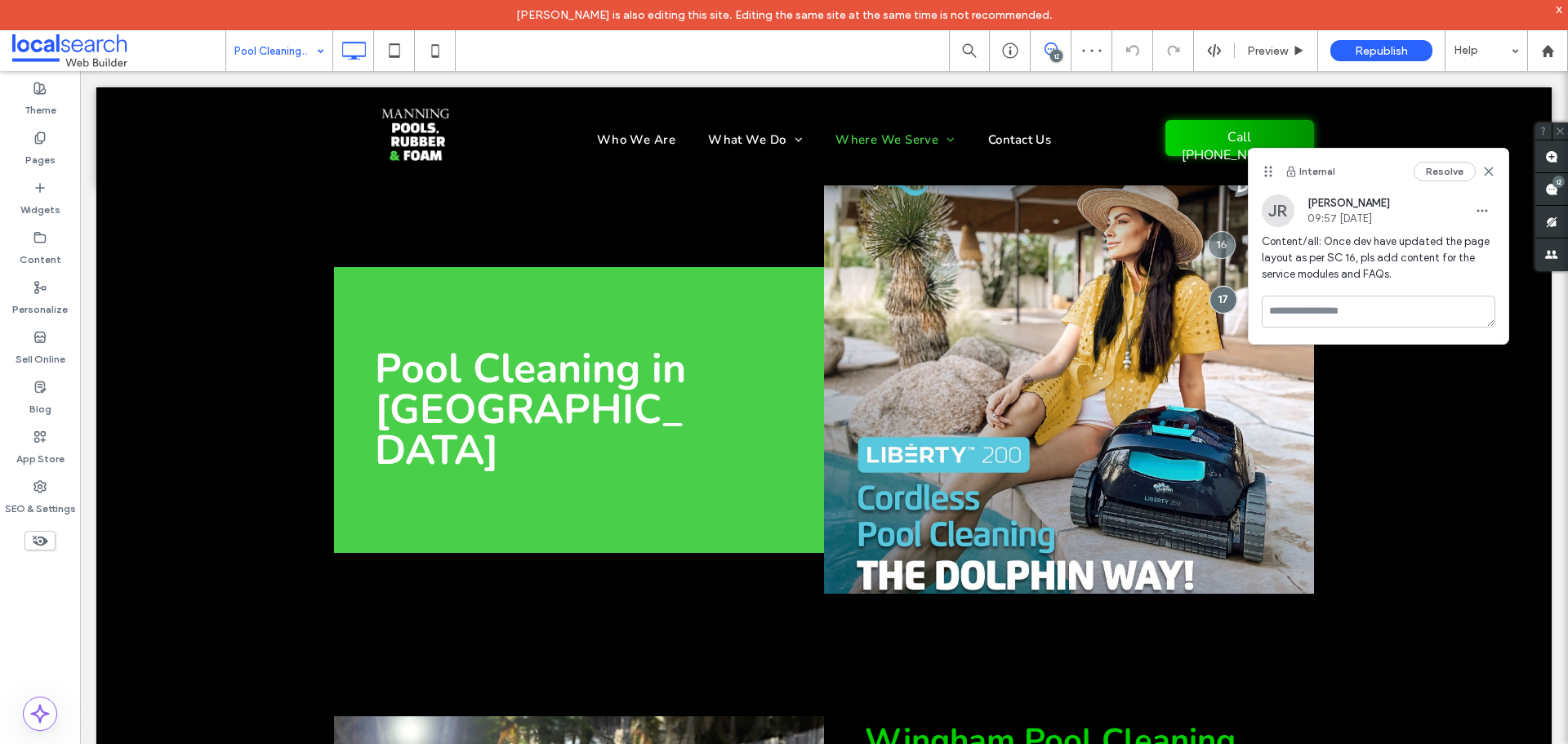
click at [1319, 270] on span "Content/all: Once dev have updated the page layout as per SC 16, pls add conten…" at bounding box center [1379, 258] width 234 height 49
click at [1318, 270] on span "Content/all: Once dev have updated the page layout as per SC 16, pls add conten…" at bounding box center [1379, 258] width 234 height 49
copy span "Content/all: Once dev have updated the page layout as per SC 16, pls add conten…"
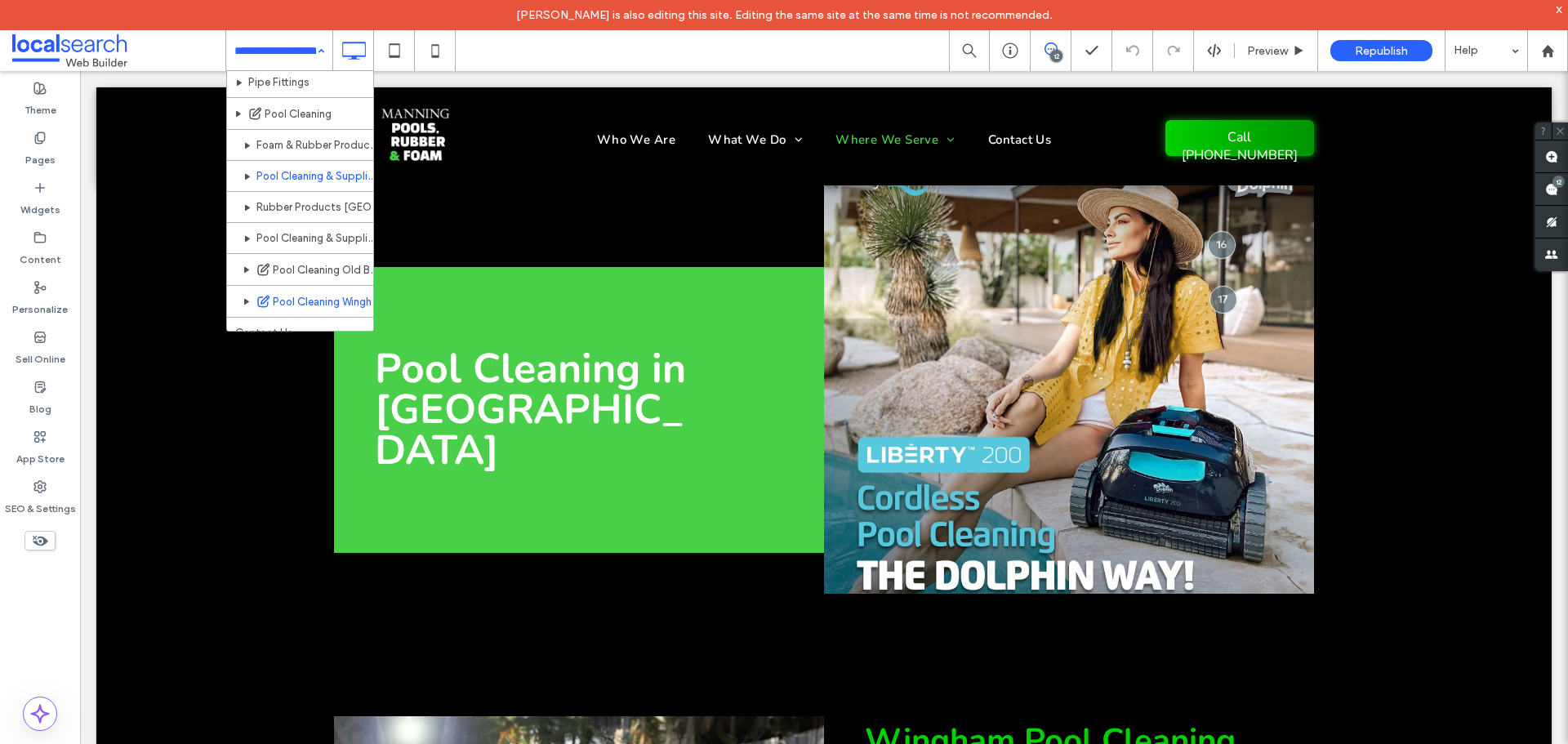
scroll to position [361, 0]
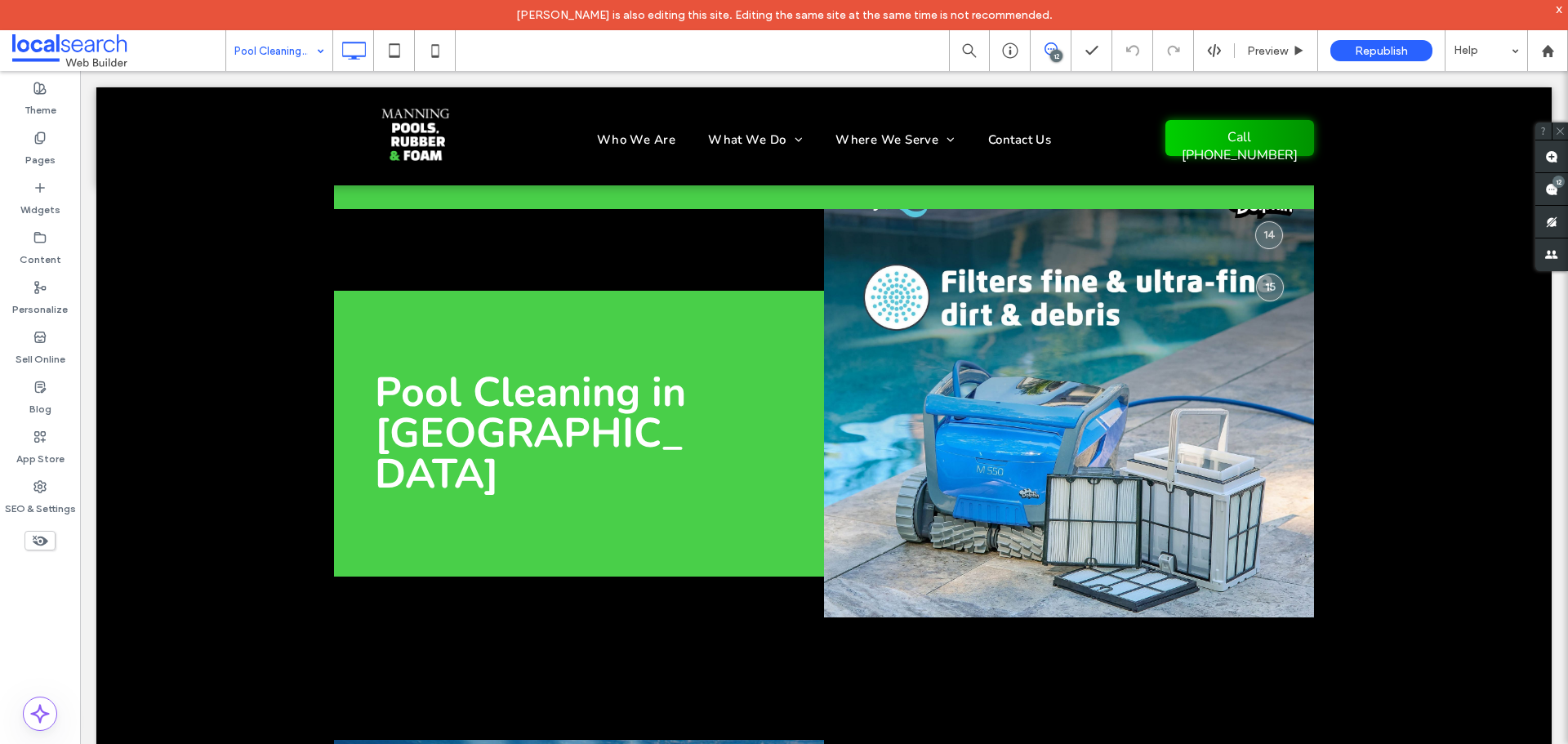
scroll to position [653, 0]
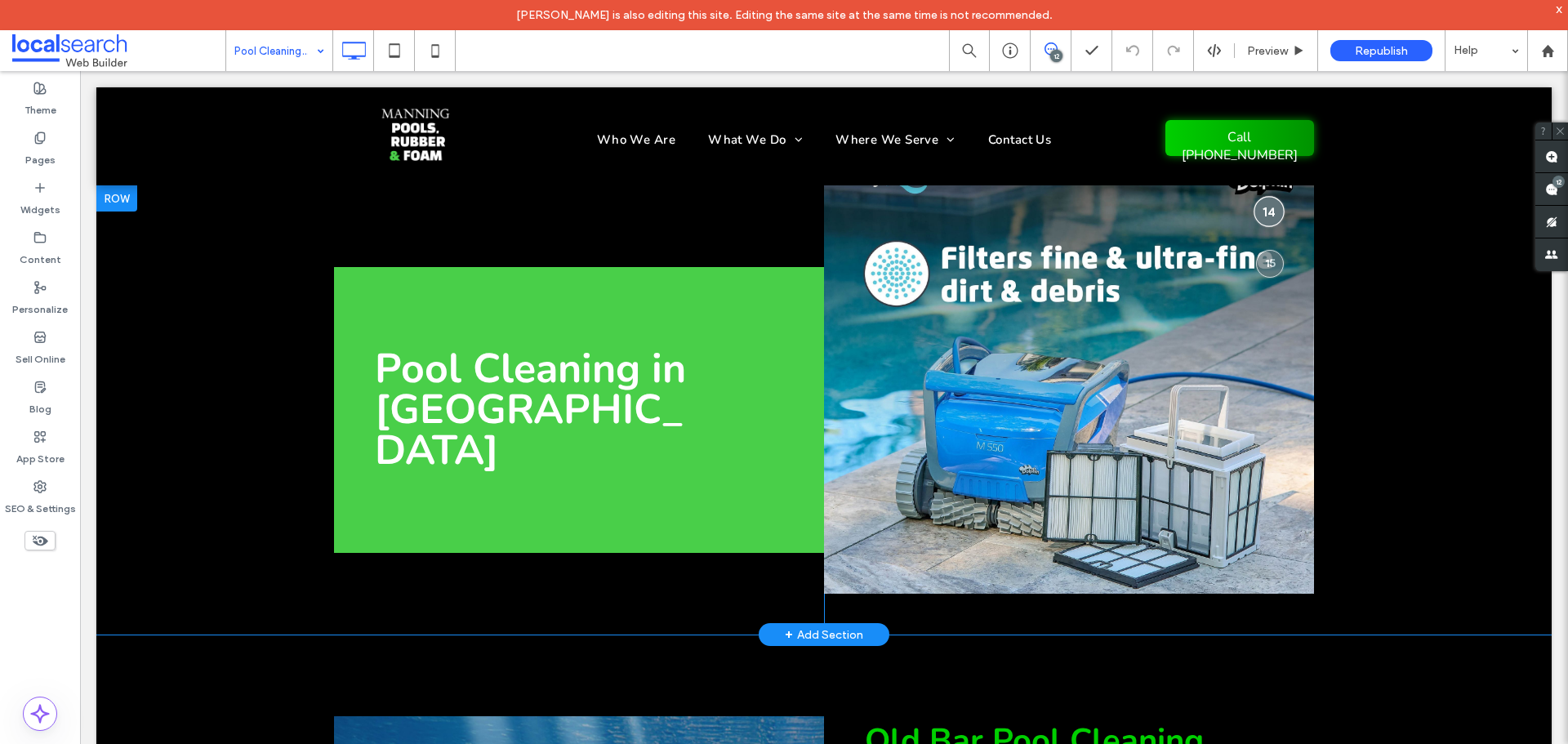
click at [1260, 196] on div at bounding box center [1269, 211] width 30 height 30
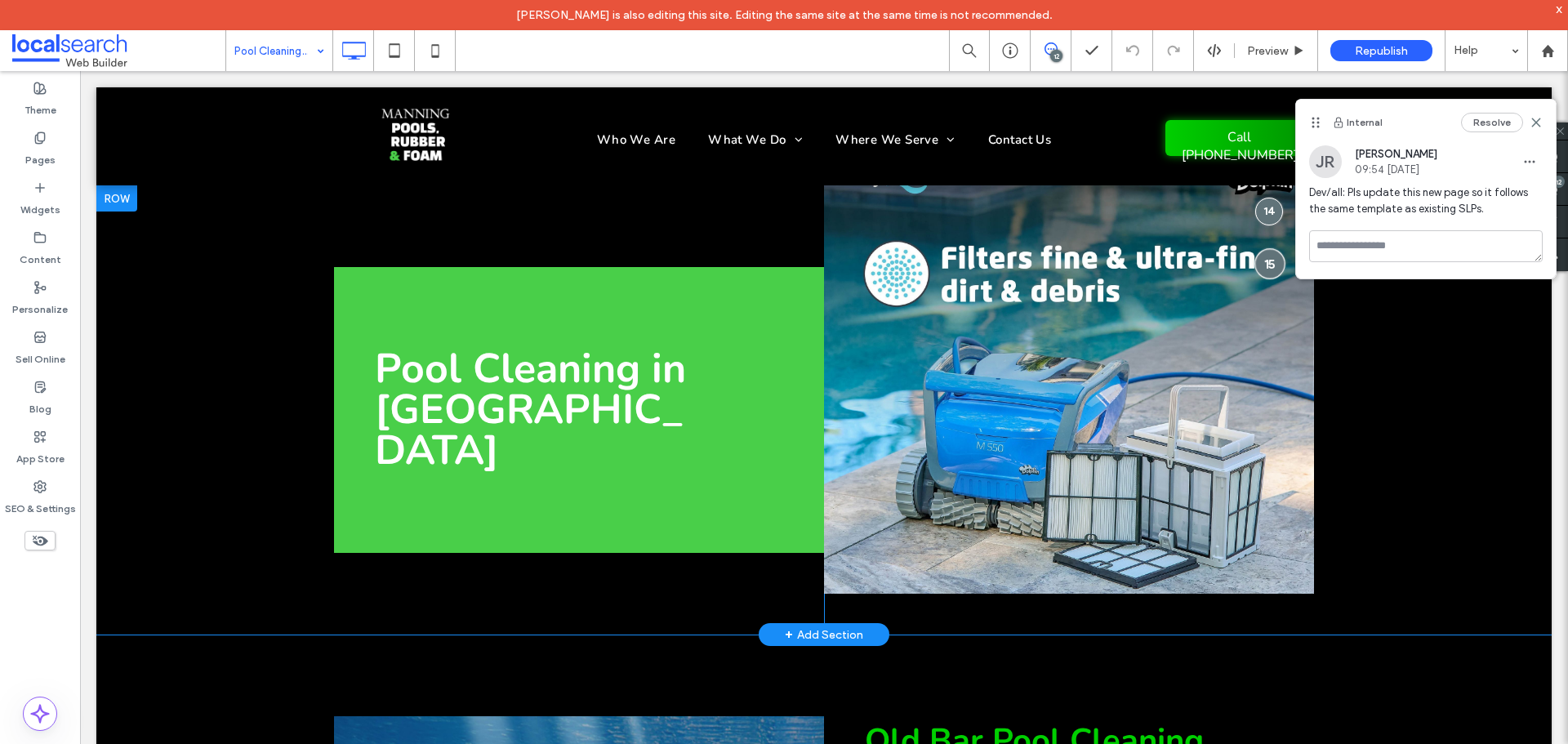
click at [1262, 248] on div at bounding box center [1269, 263] width 30 height 30
click at [1262, 197] on div at bounding box center [1269, 211] width 30 height 30
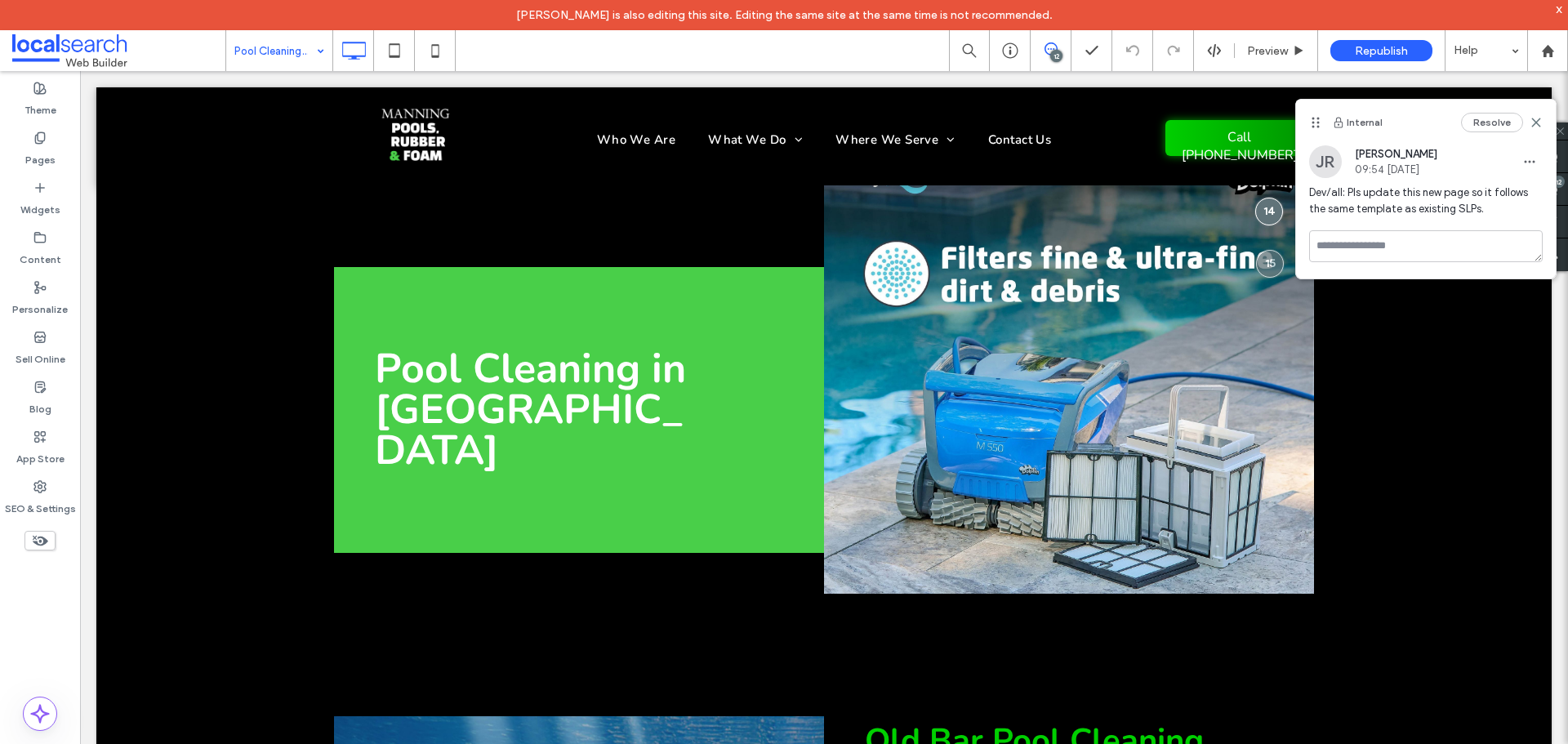
click at [1347, 198] on span "Dev/all: Pls update this new page so it follows the same template as existing S…" at bounding box center [1426, 201] width 234 height 33
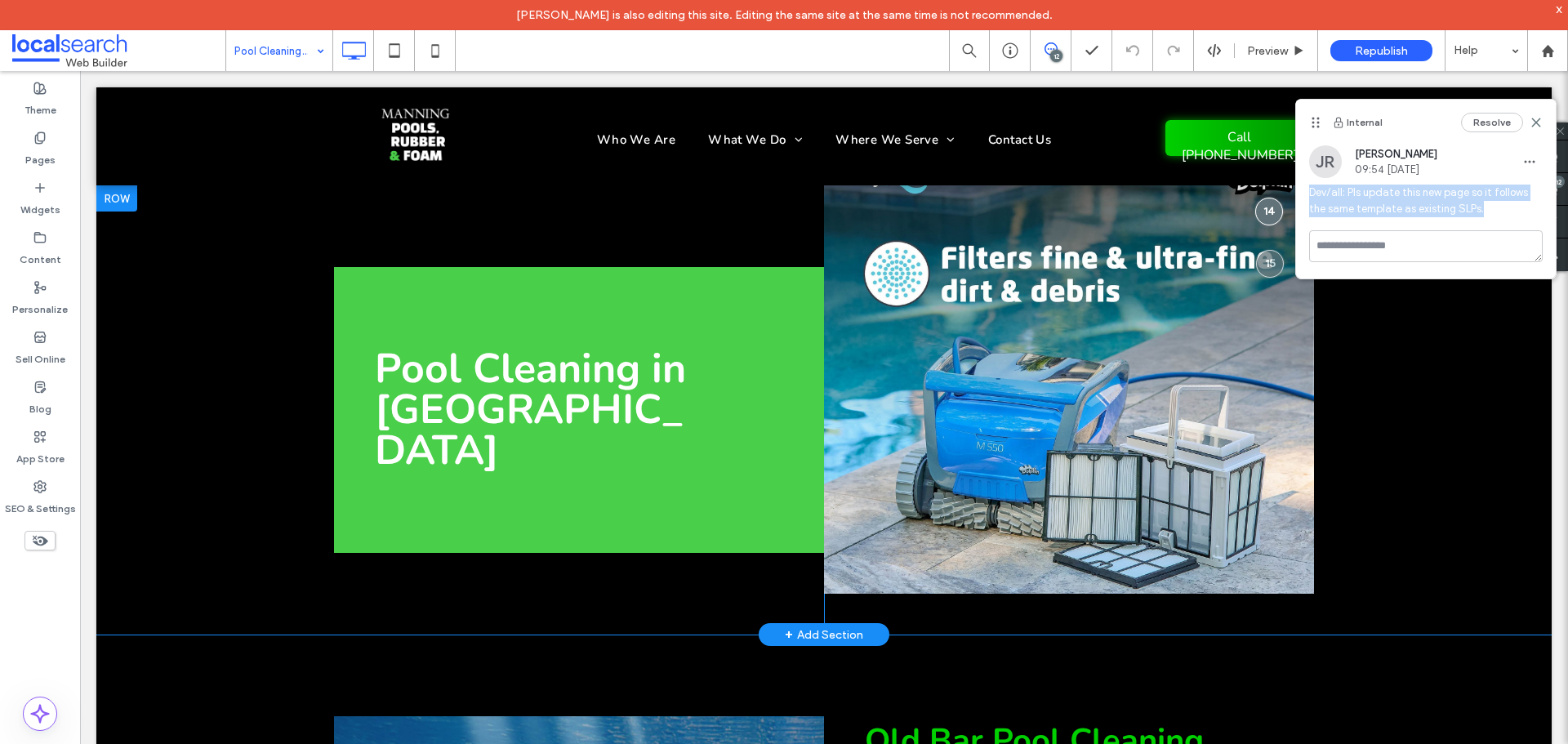
copy span "Dev/all: Pls update this new page so it follows the same template as existing S…"
drag, startPoint x: 1270, startPoint y: 234, endPoint x: 1292, endPoint y: 227, distance: 23.1
click at [1270, 250] on div at bounding box center [1270, 264] width 28 height 28
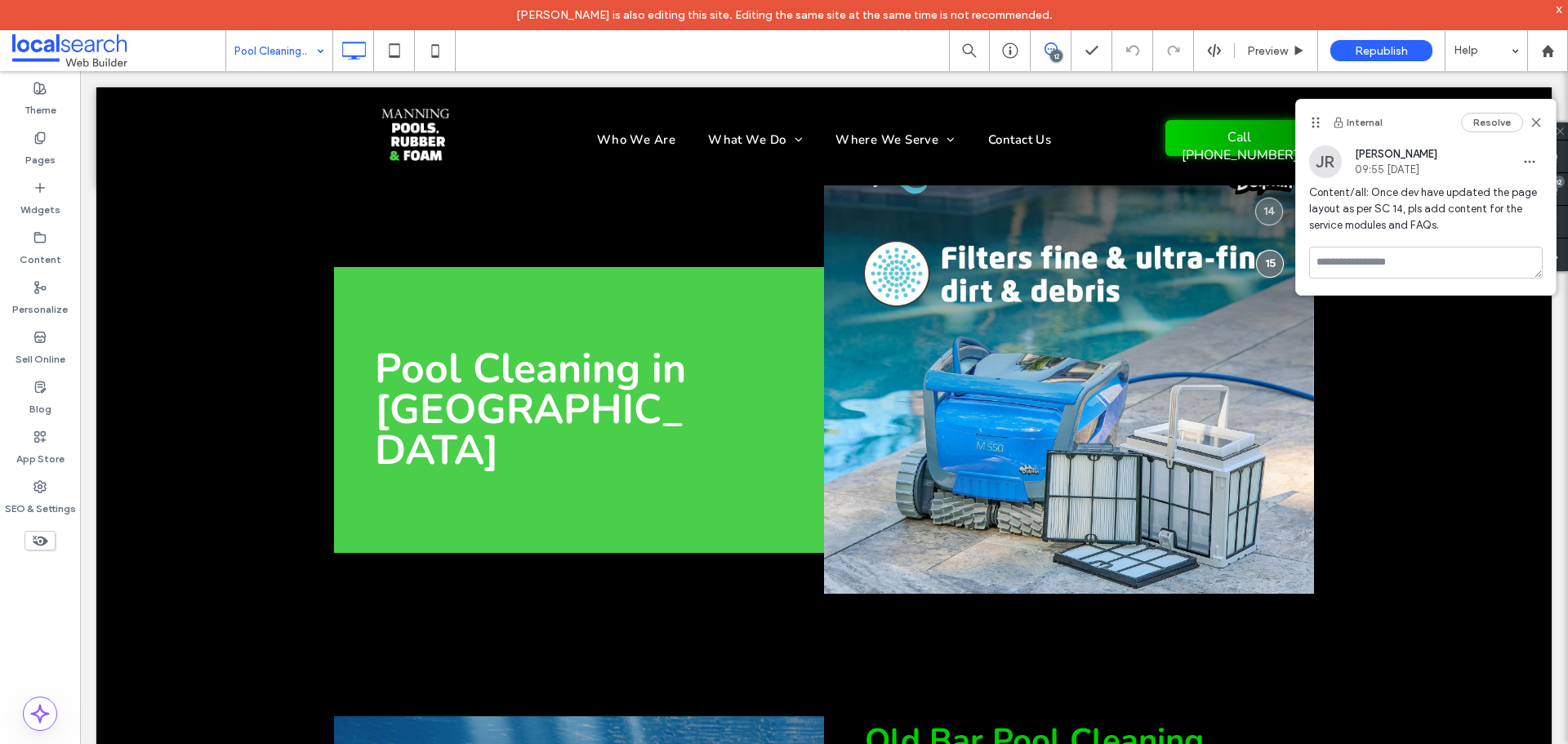
click at [1371, 223] on span "Content/all: Once dev have updated the page layout as per SC 14, pls add conten…" at bounding box center [1426, 209] width 234 height 49
click at [1371, 224] on span "Content/all: Once dev have updated the page layout as per SC 14, pls add conten…" at bounding box center [1426, 209] width 234 height 49
copy span "Content/all: Once dev have updated the page layout as per SC 14, pls add conten…"
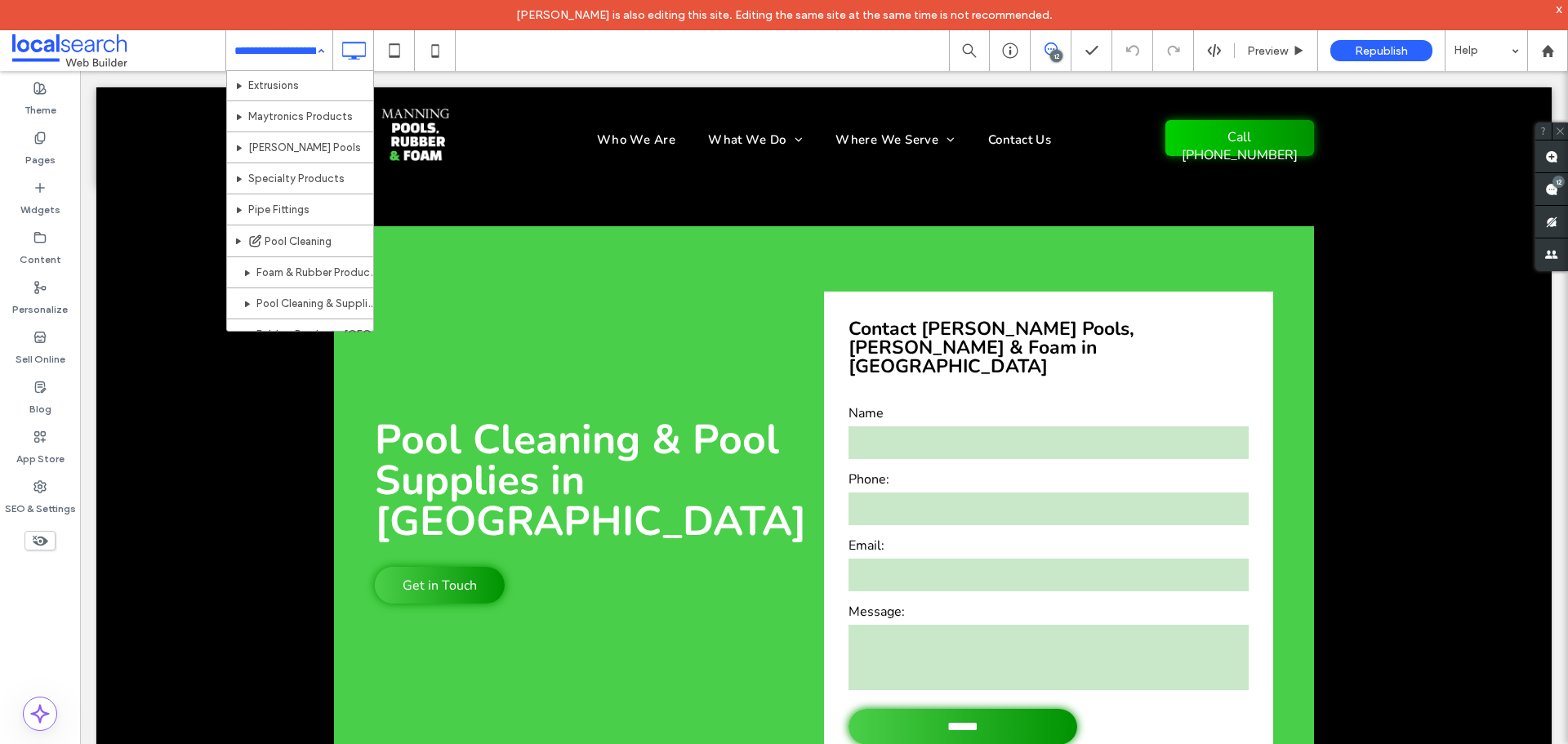
scroll to position [361, 0]
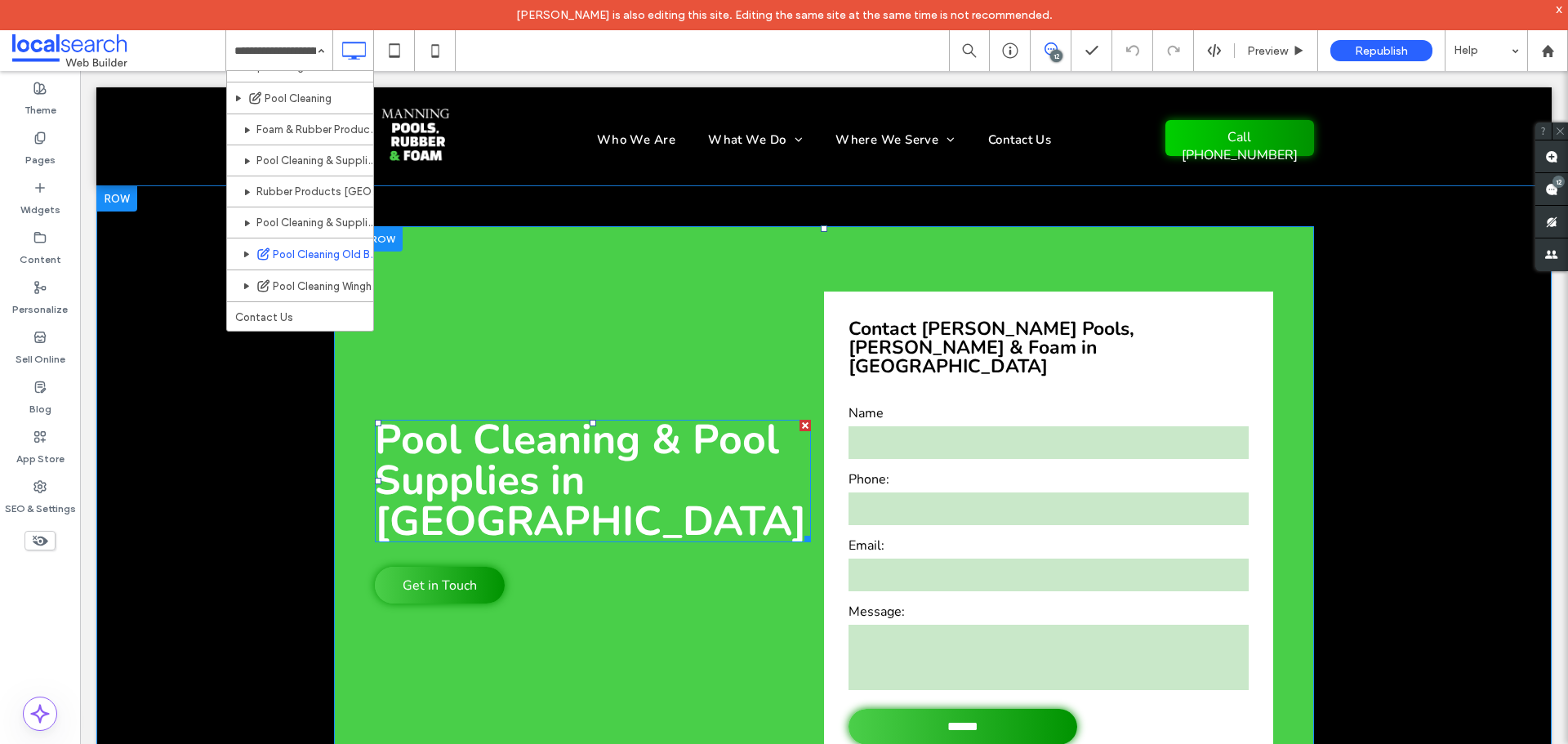
click at [614, 485] on span "Pool Cleaning & Pool Supplies in Forster" at bounding box center [590, 480] width 432 height 138
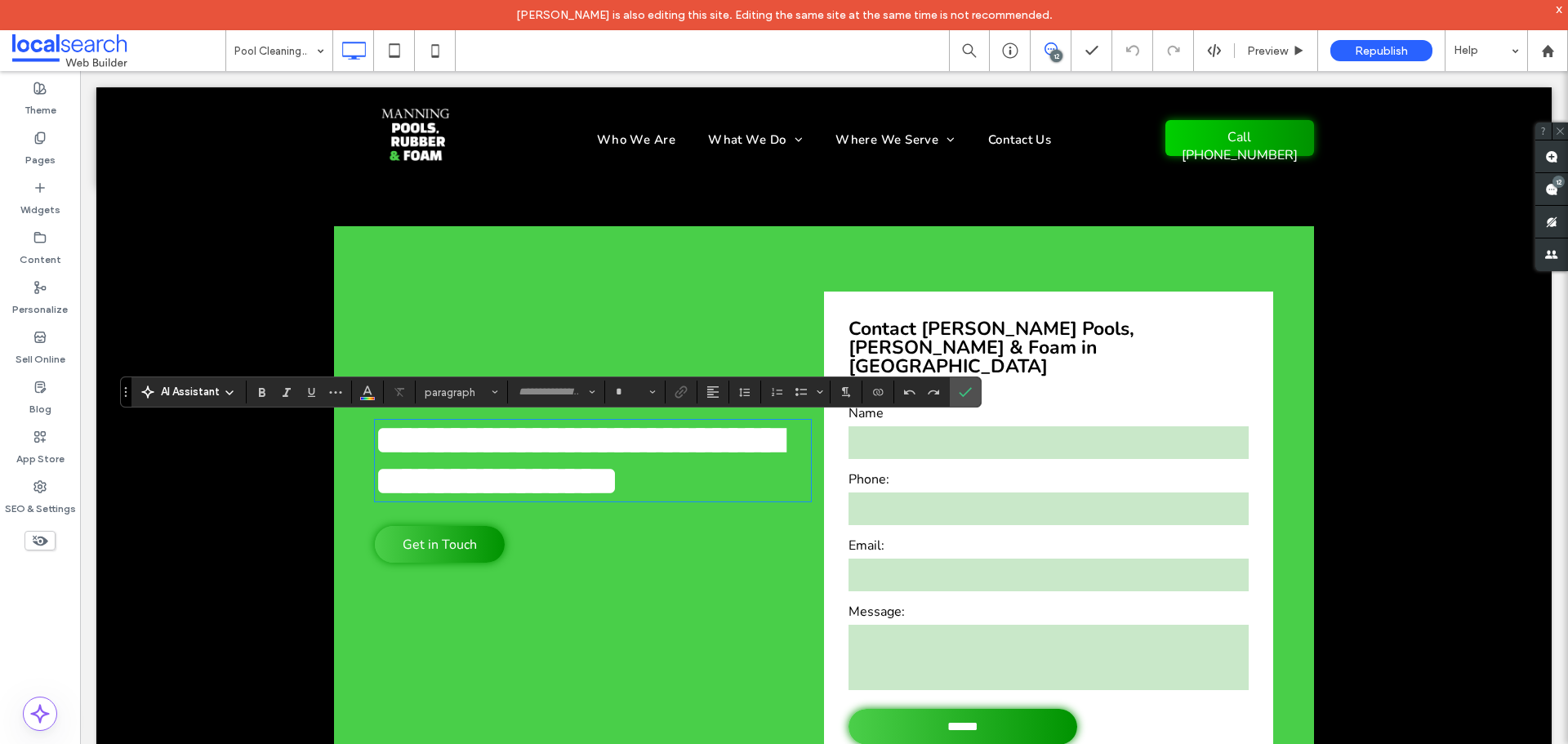
type input "**"
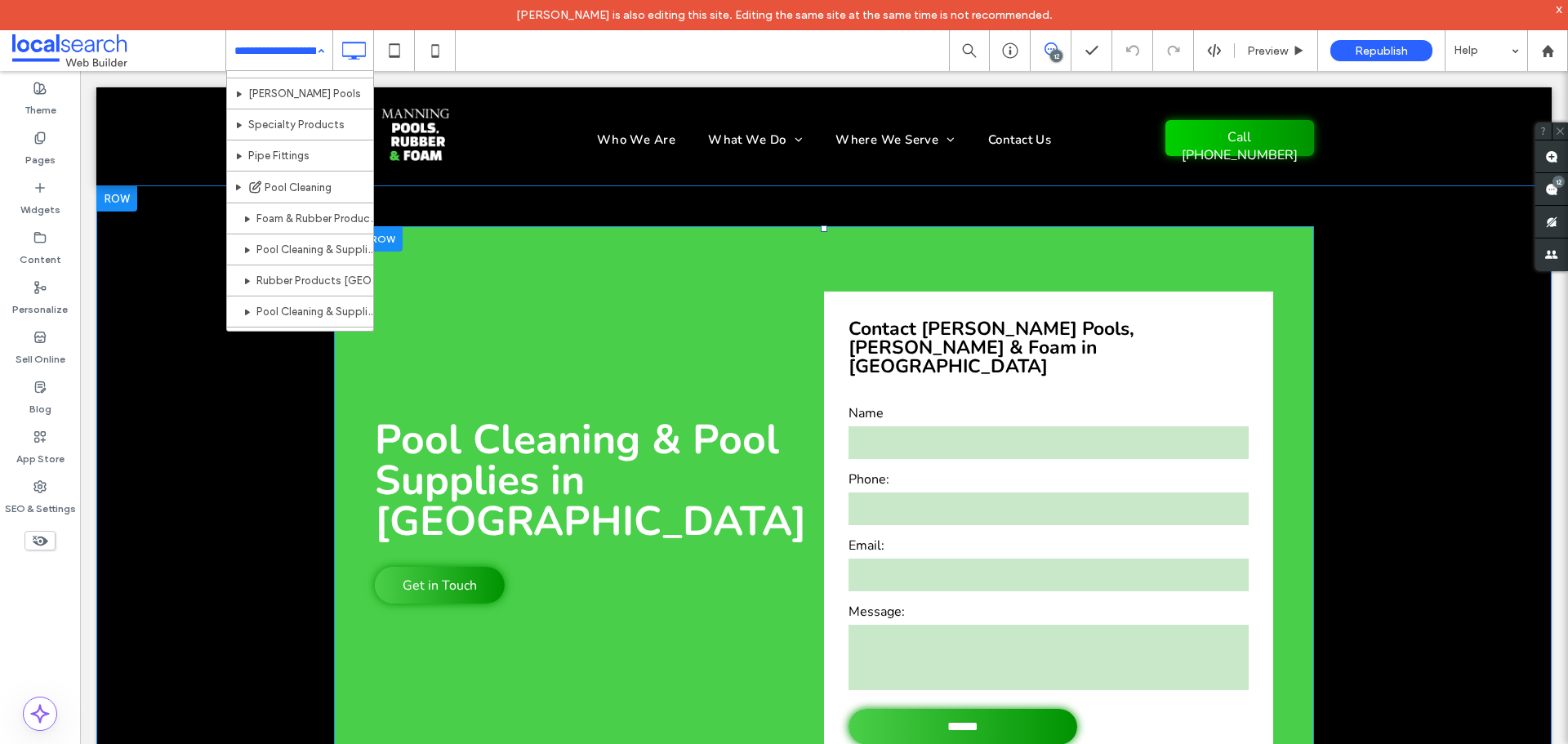
scroll to position [327, 0]
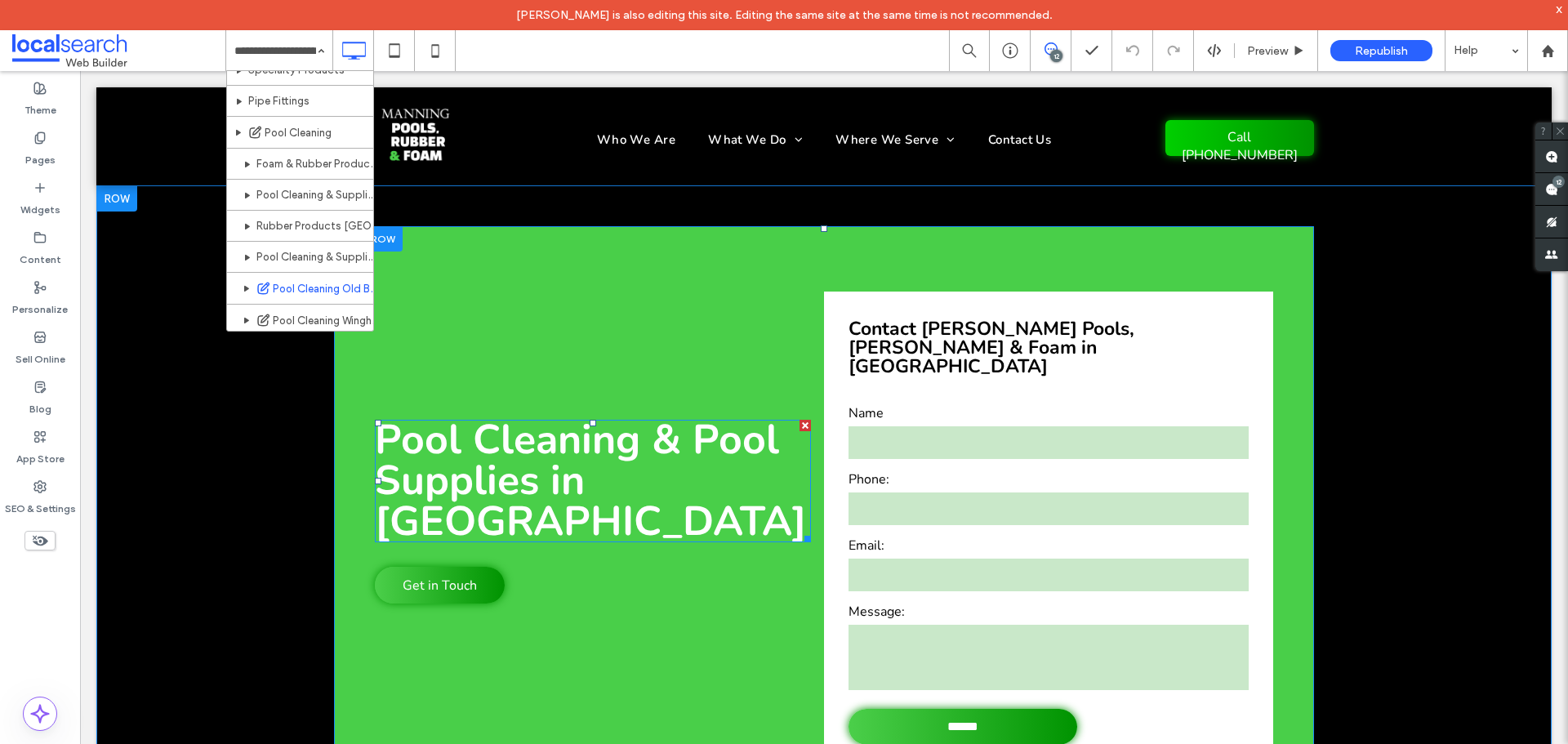
click at [630, 480] on span "Pool Cleaning & Pool Supplies in Forster" at bounding box center [590, 480] width 432 height 138
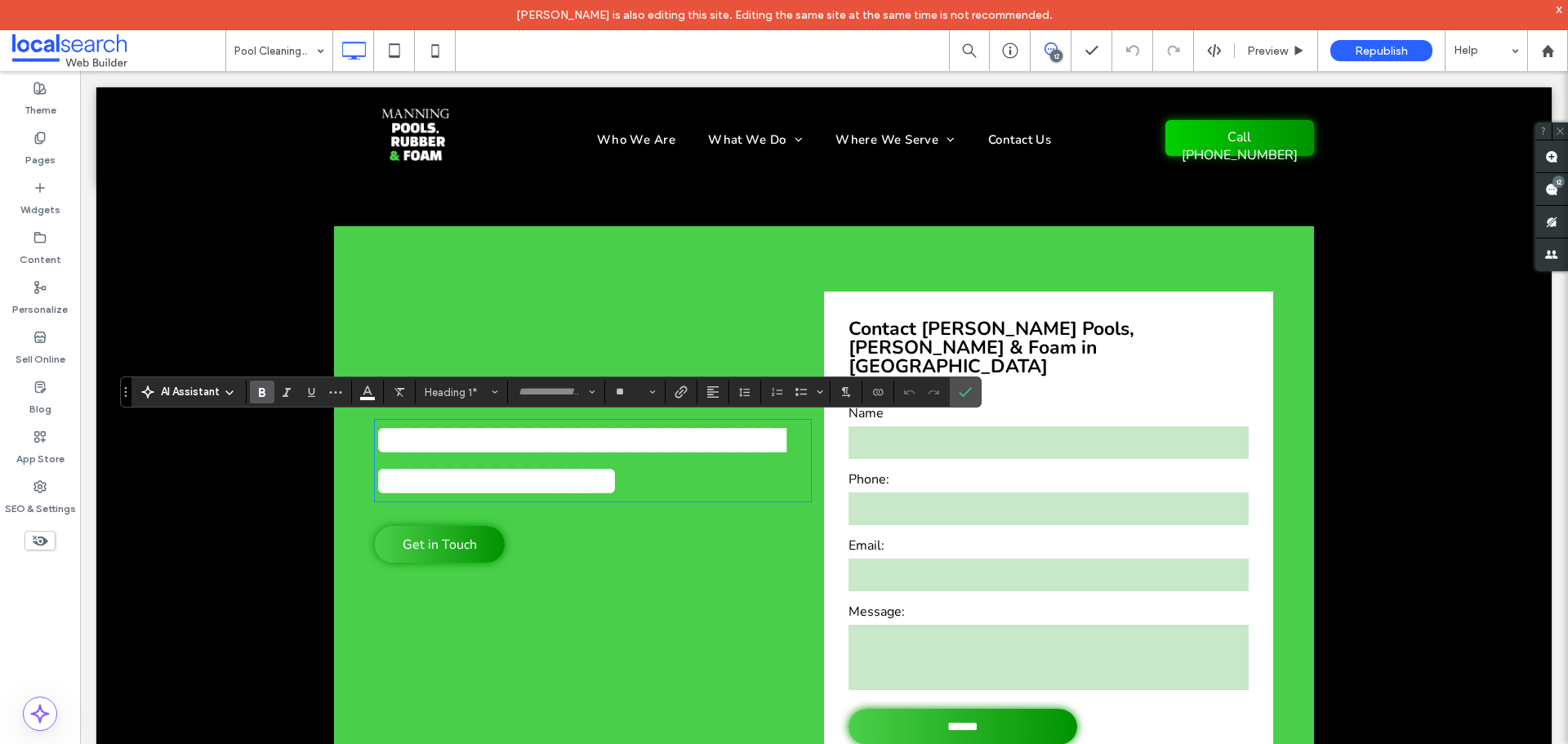
click at [630, 480] on span "**********" at bounding box center [578, 460] width 408 height 81
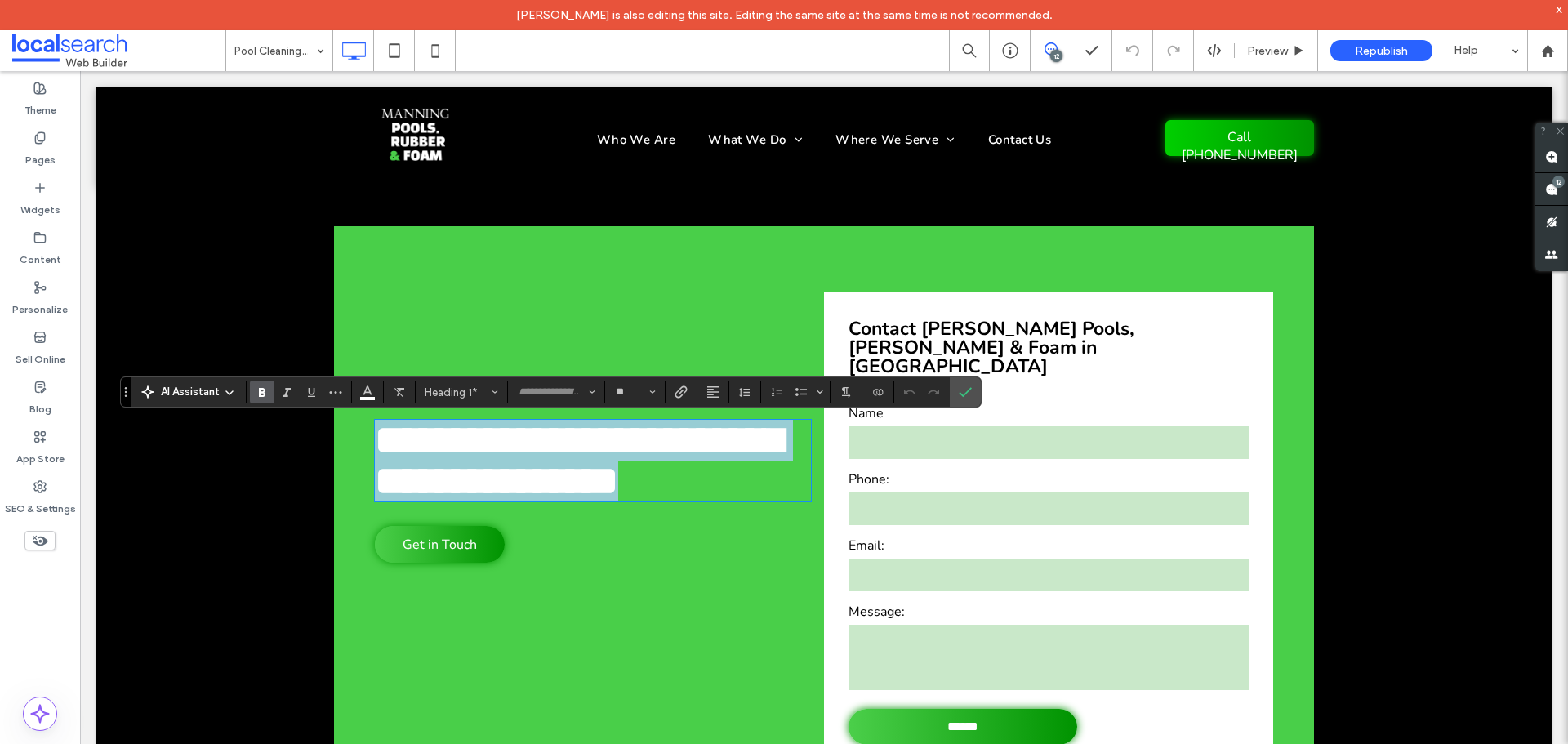
click at [630, 480] on span "**********" at bounding box center [578, 460] width 408 height 81
click at [707, 493] on span "**********" at bounding box center [578, 460] width 408 height 81
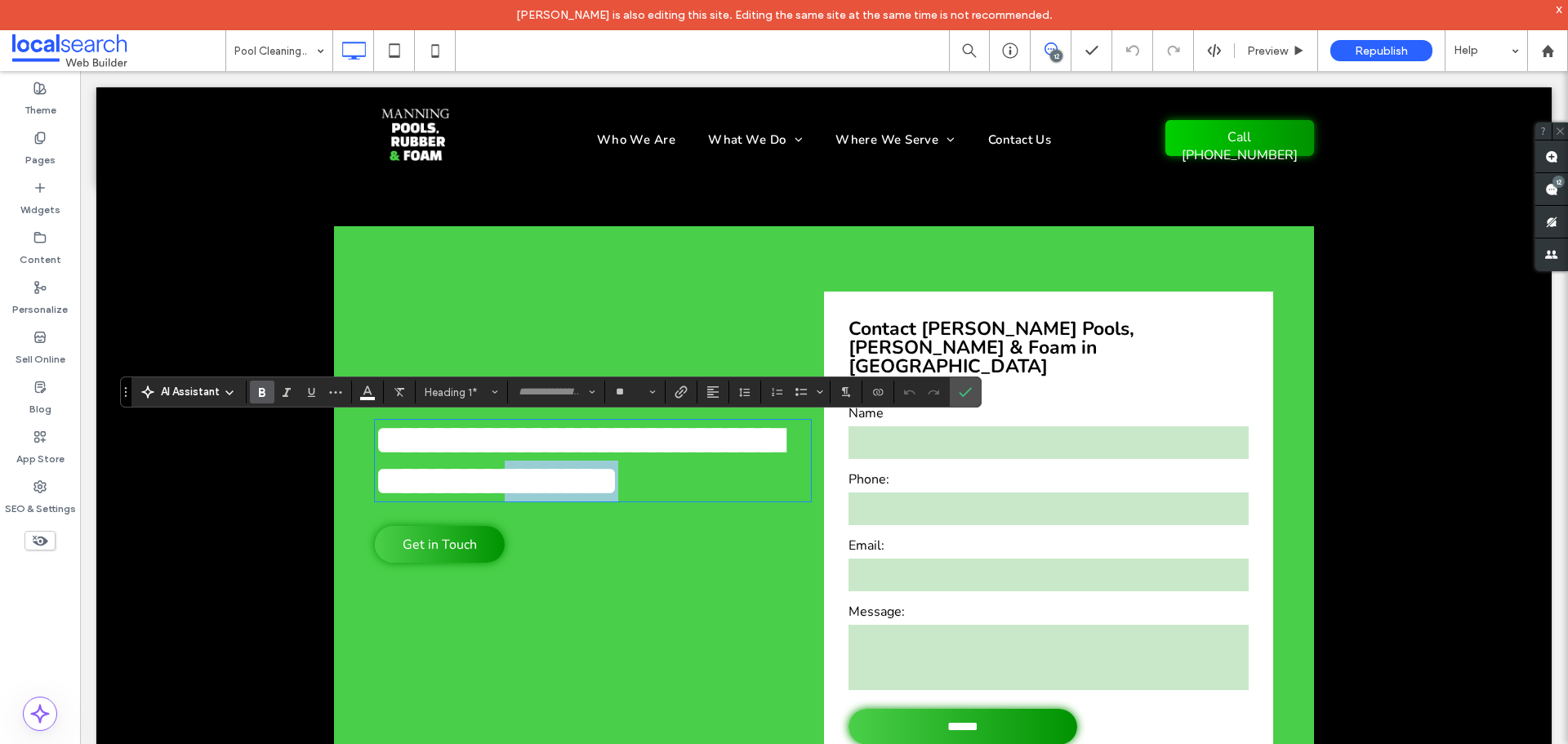
drag, startPoint x: 730, startPoint y: 483, endPoint x: 599, endPoint y: 470, distance: 131.6
click at [599, 470] on h1 "**********" at bounding box center [593, 461] width 436 height 82
click at [962, 390] on icon "Confirm" at bounding box center [965, 392] width 13 height 13
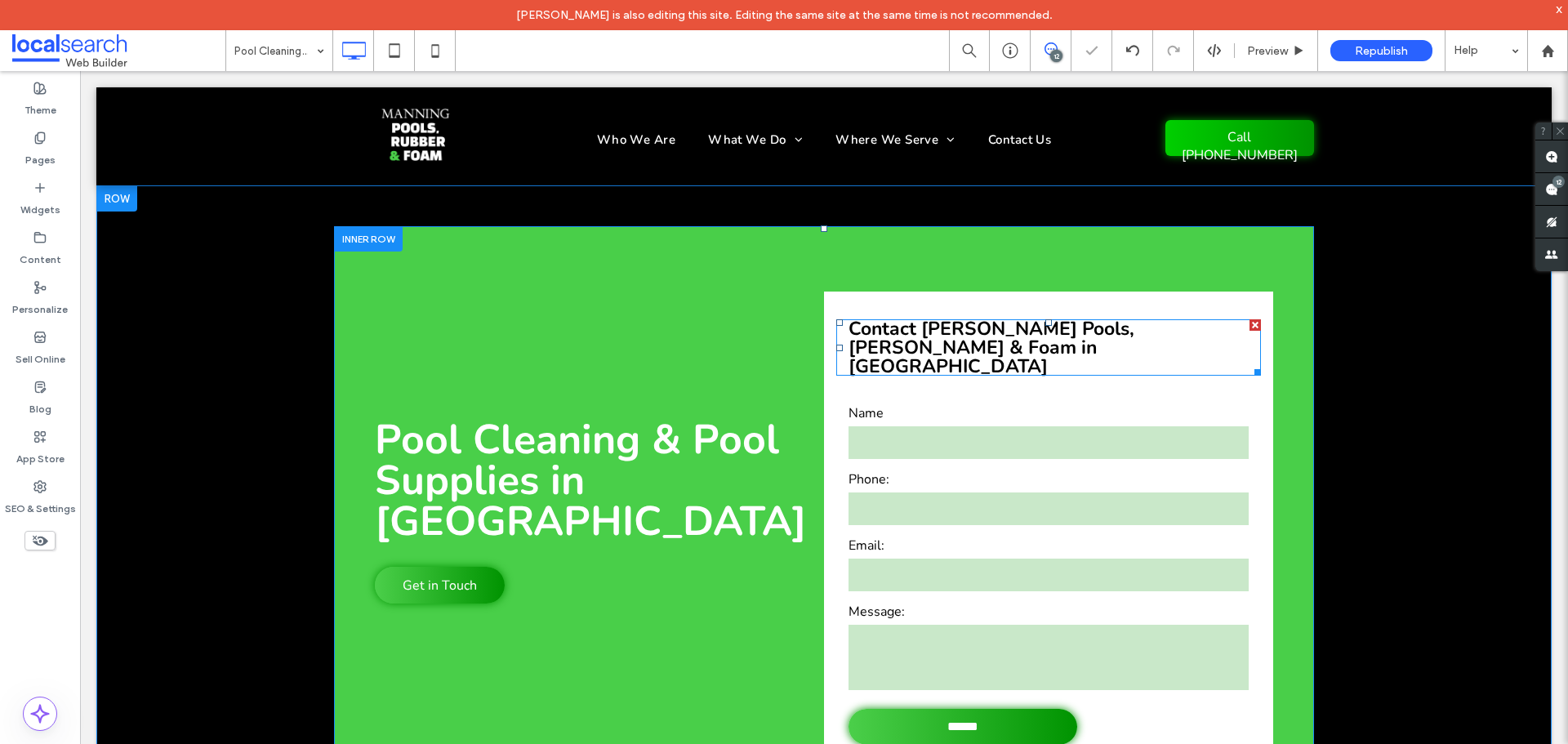
click at [964, 345] on h3 "Contact Manning Pools, Rubber & Foam in Forster" at bounding box center [1049, 347] width 400 height 56
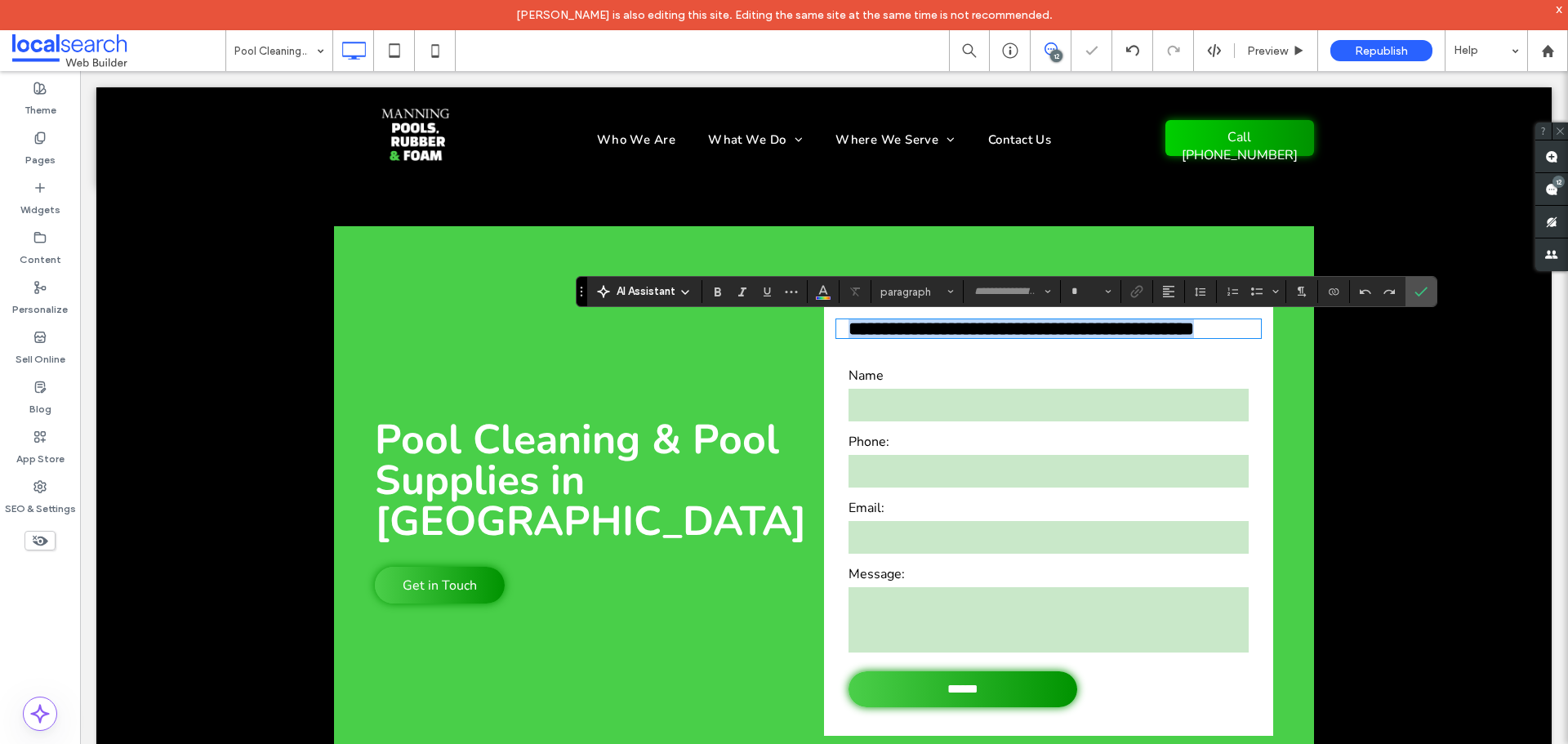
type input "**"
click at [876, 338] on strong "**********" at bounding box center [1021, 328] width 345 height 19
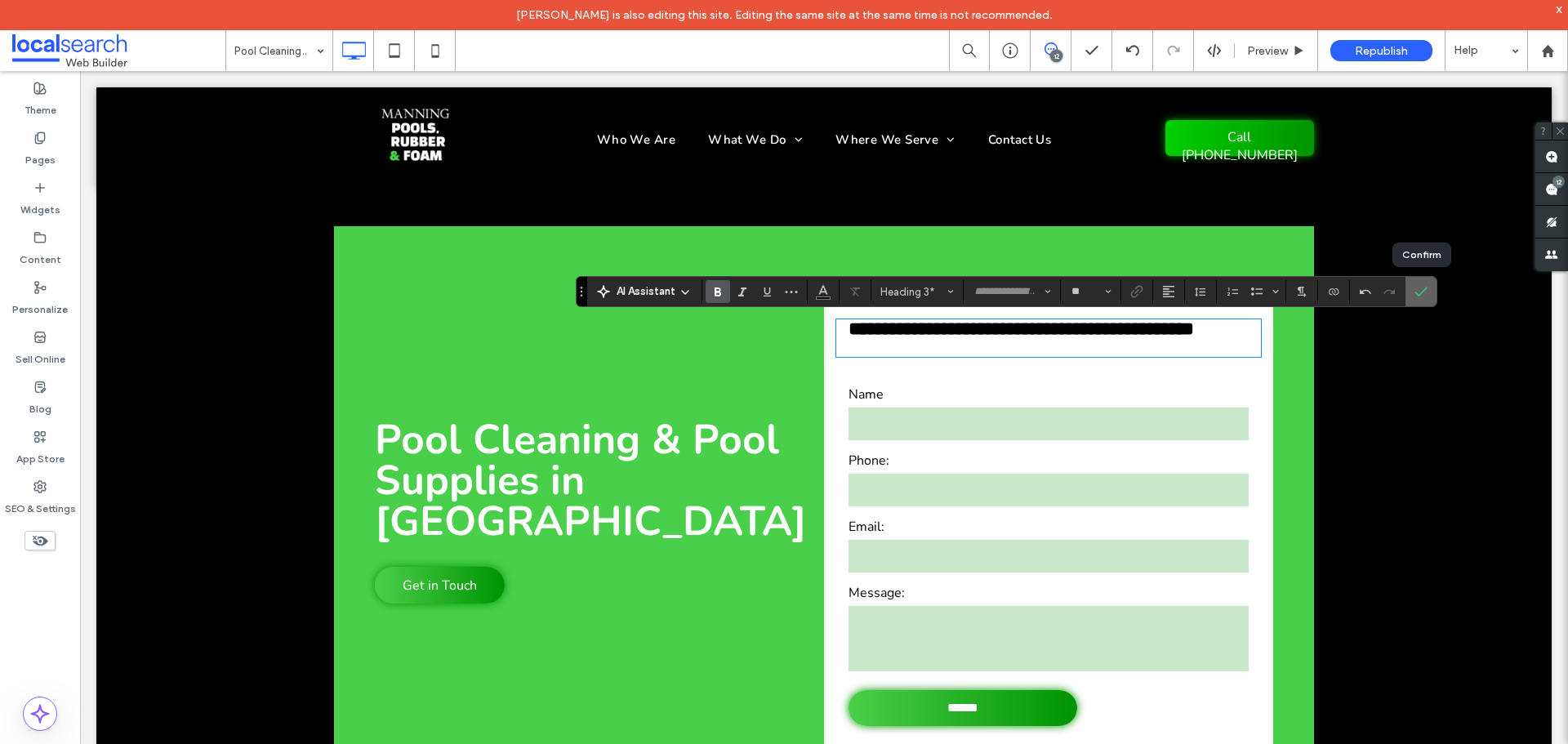
click at [1428, 283] on label "Confirm" at bounding box center [1421, 292] width 24 height 29
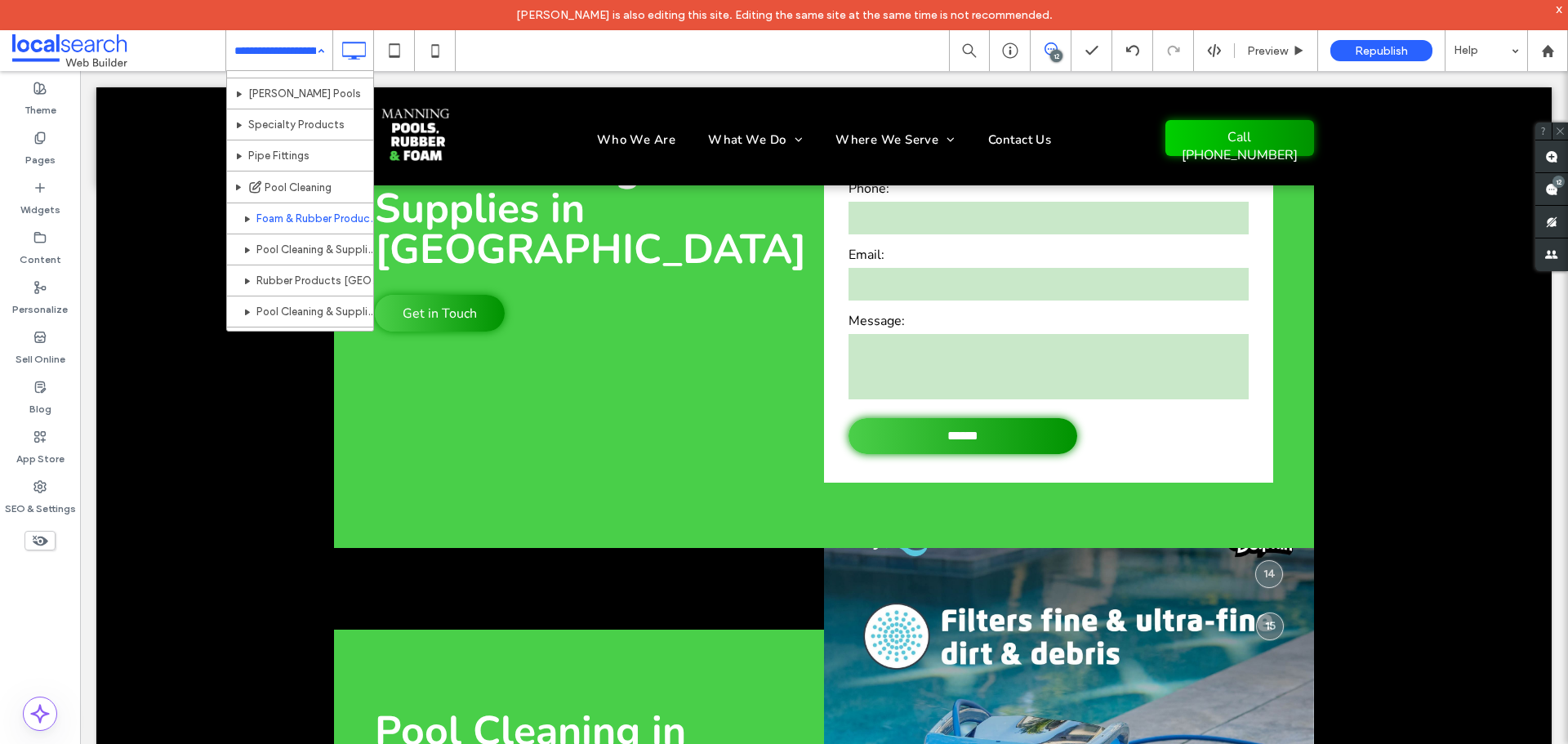
scroll to position [361, 0]
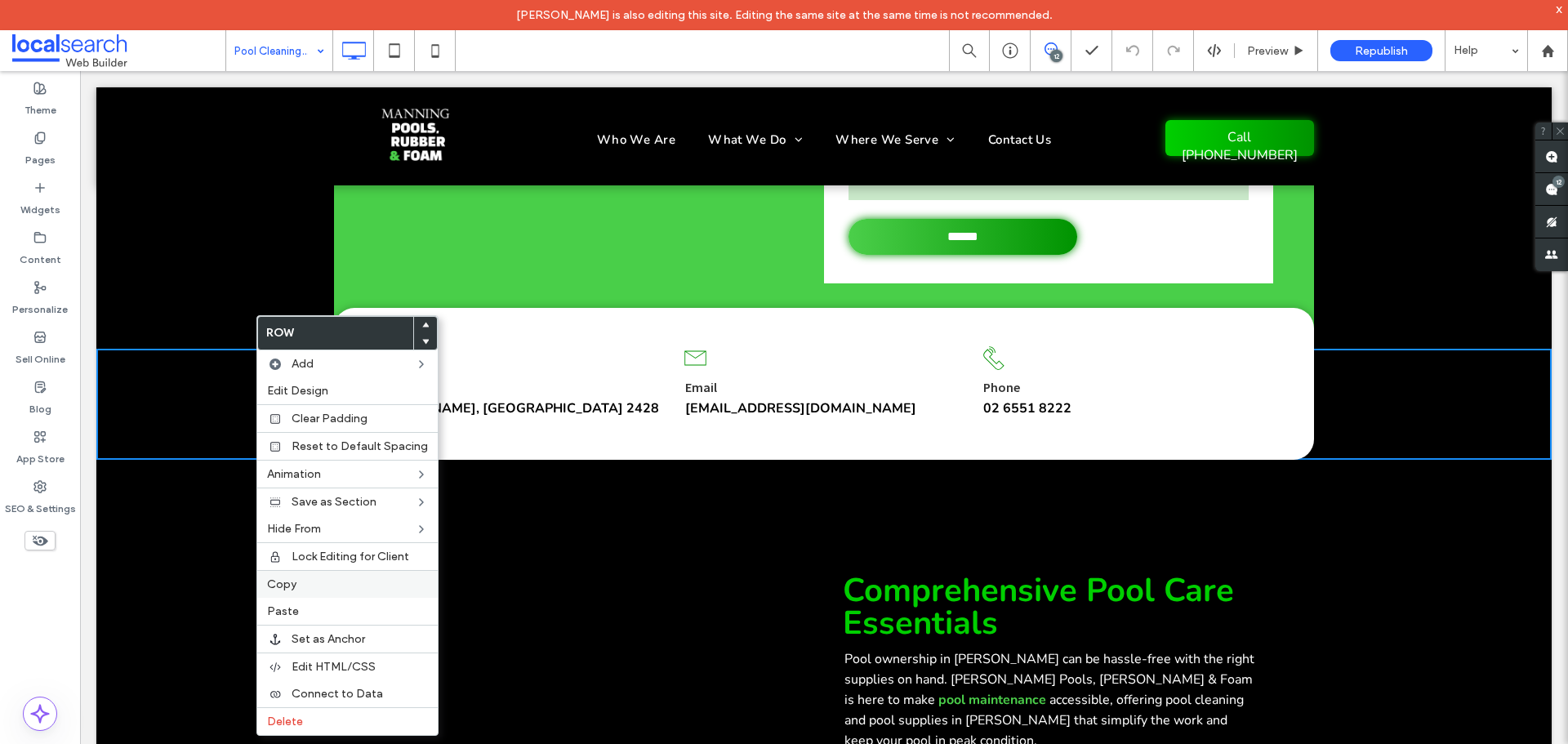
click at [308, 589] on label "Copy" at bounding box center [347, 584] width 161 height 14
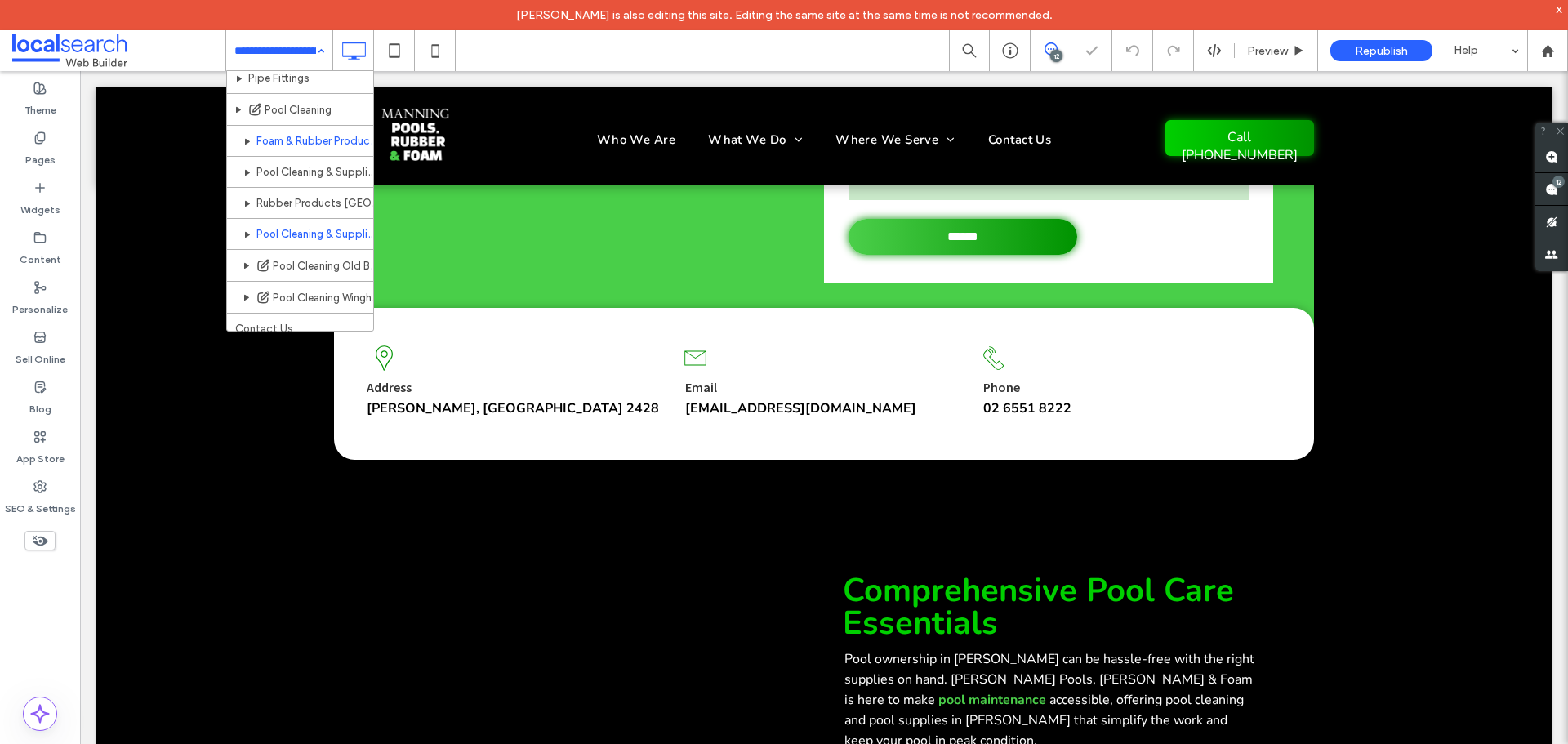
scroll to position [361, 0]
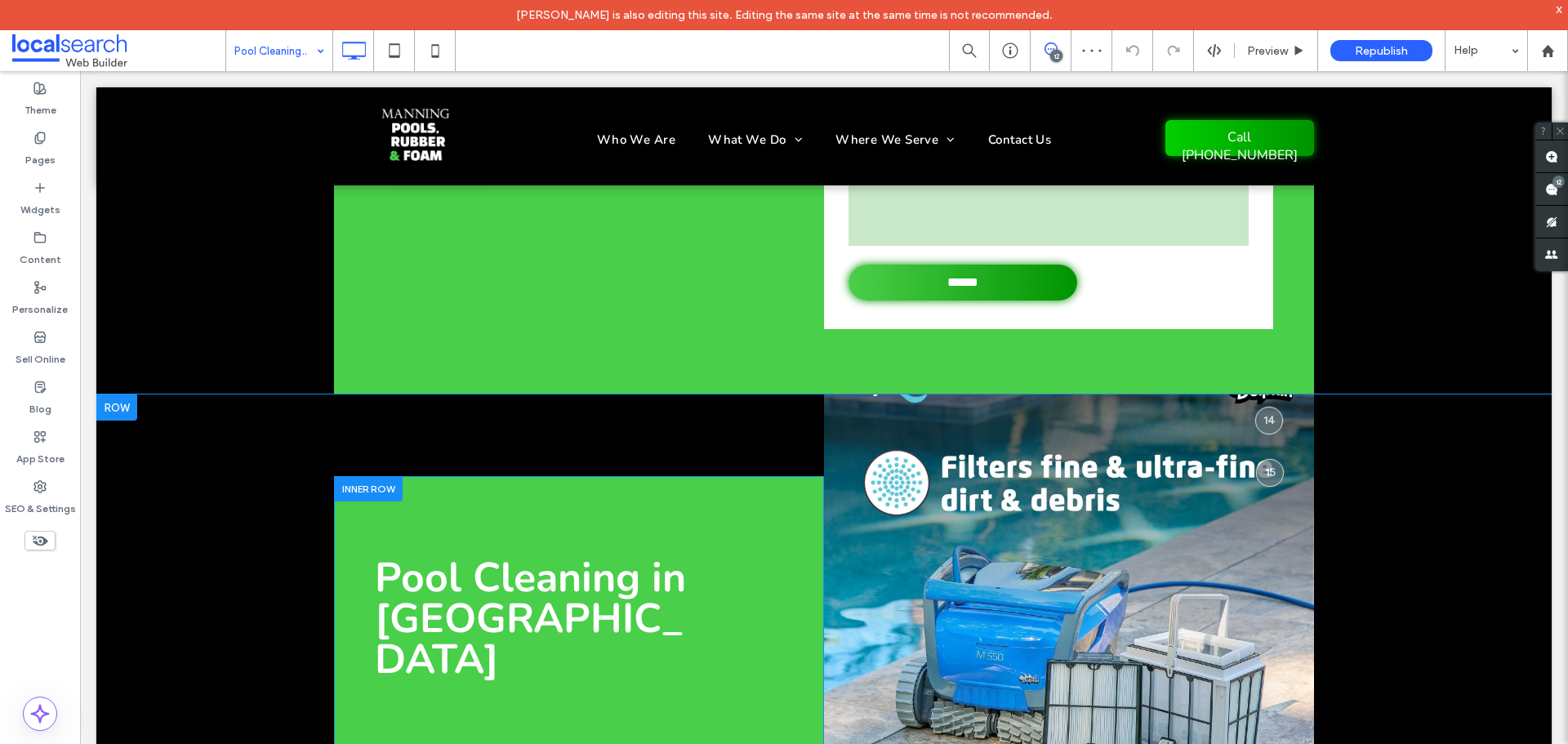
scroll to position [435, 0]
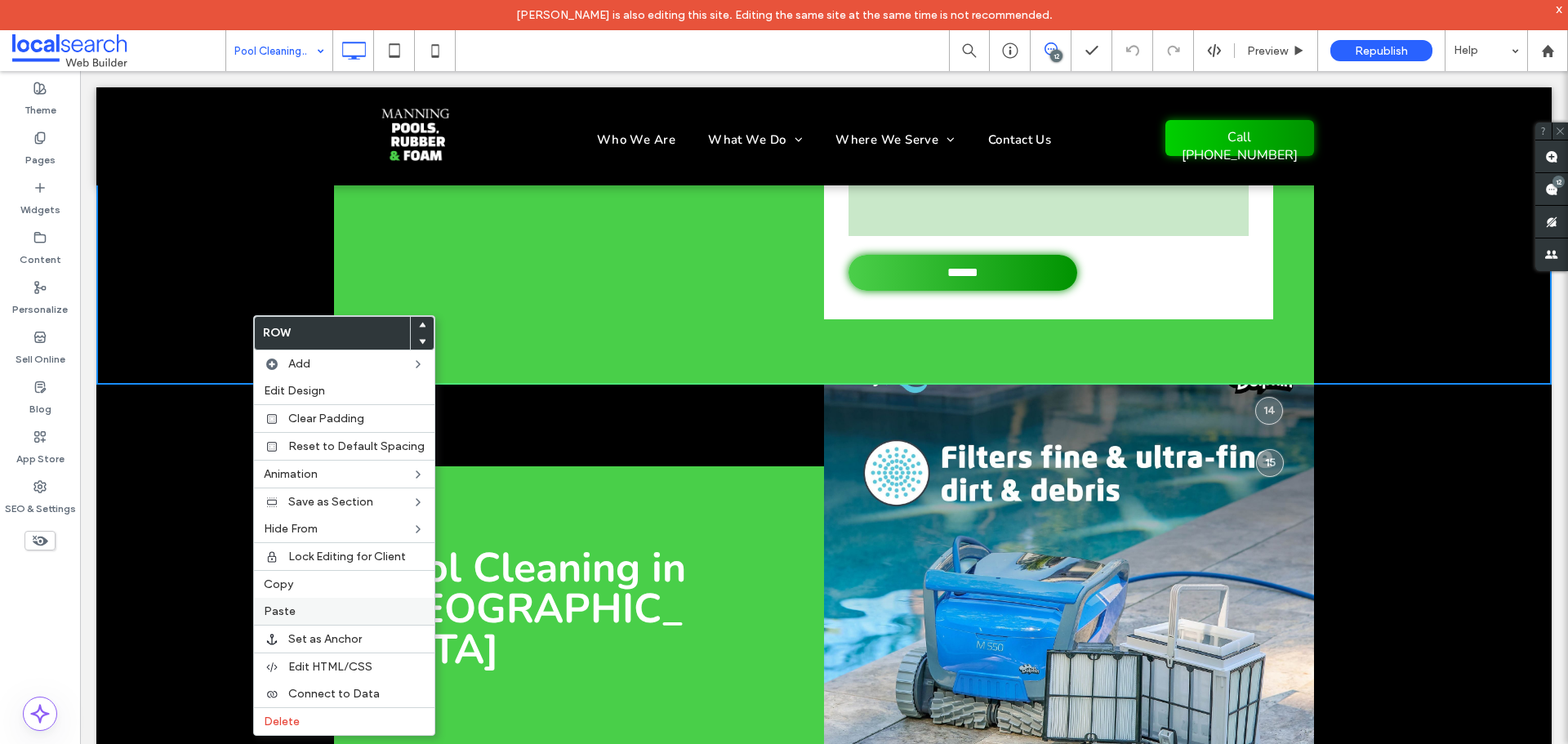
click at [276, 602] on div "Paste" at bounding box center [344, 611] width 180 height 27
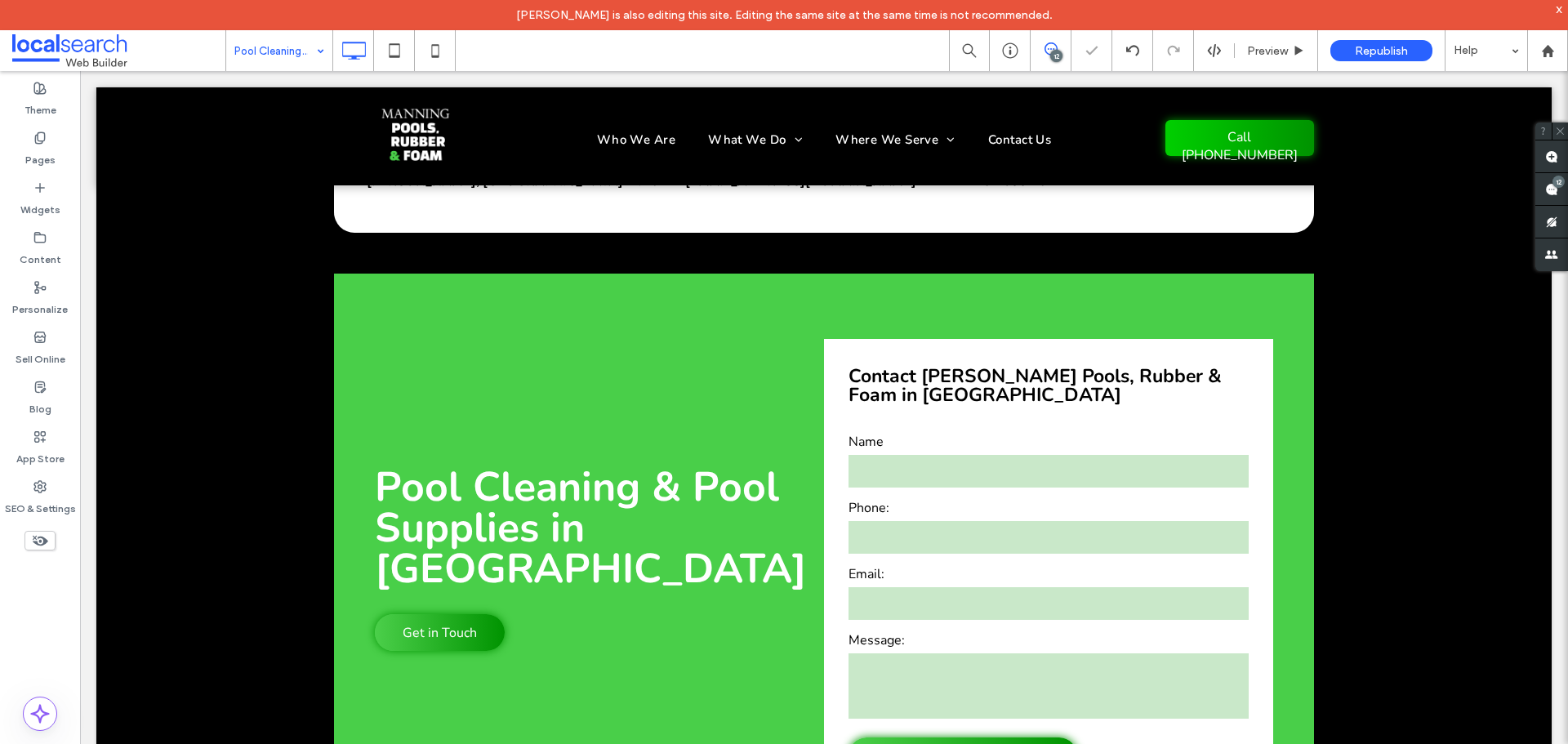
scroll to position [57, 0]
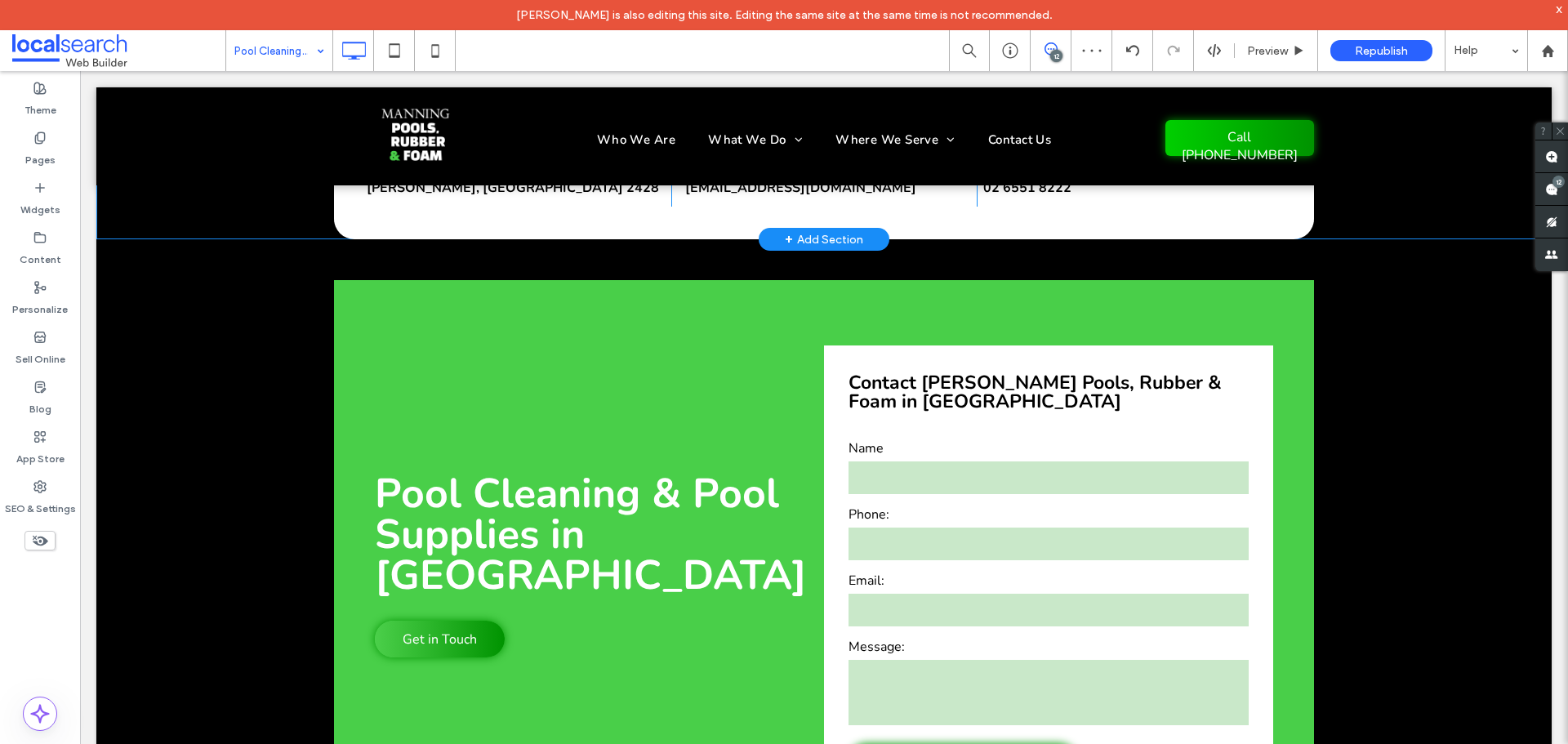
drag, startPoint x: 255, startPoint y: 185, endPoint x: 220, endPoint y: 199, distance: 37.7
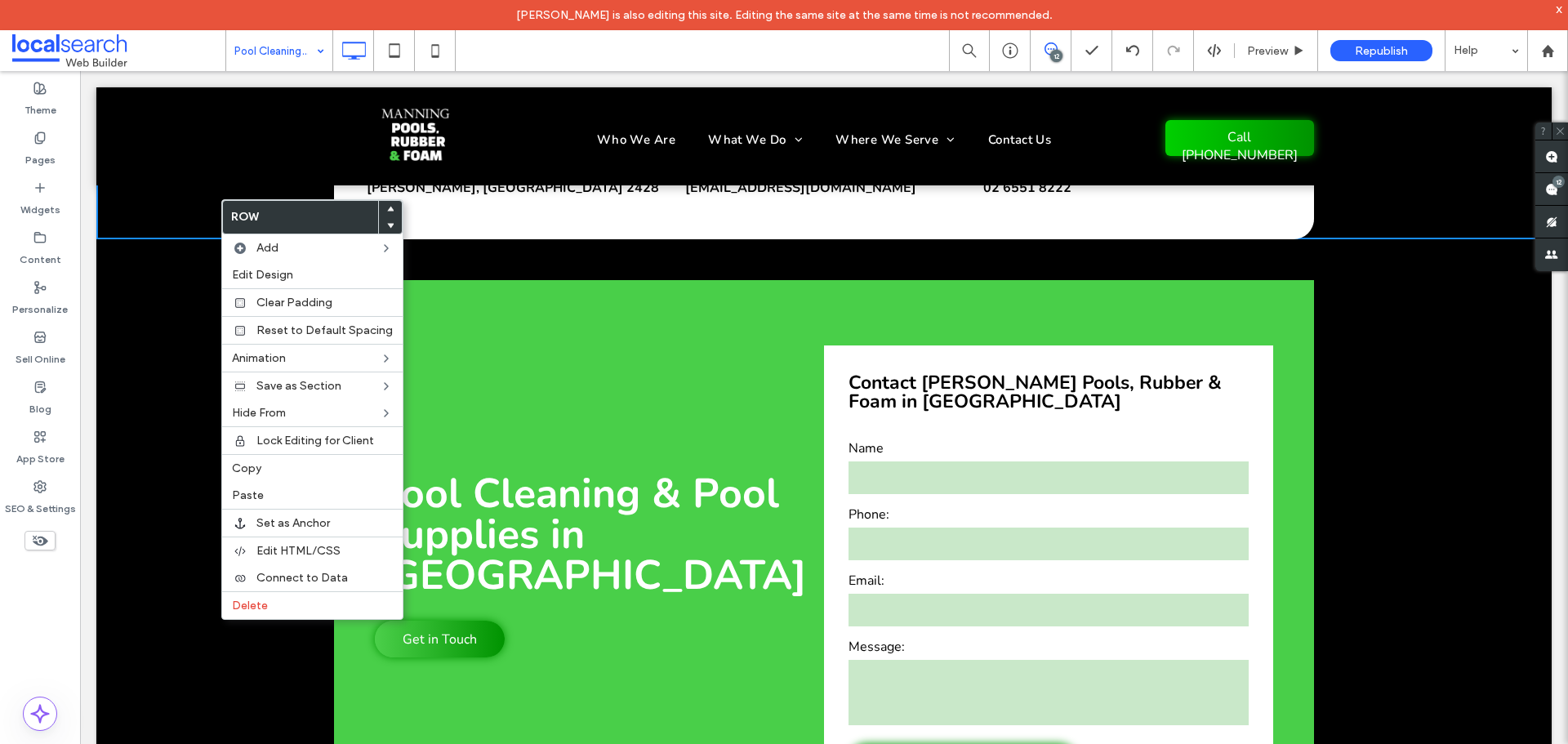
click at [390, 225] on div at bounding box center [390, 225] width 23 height 16
click at [387, 222] on icon at bounding box center [390, 225] width 7 height 7
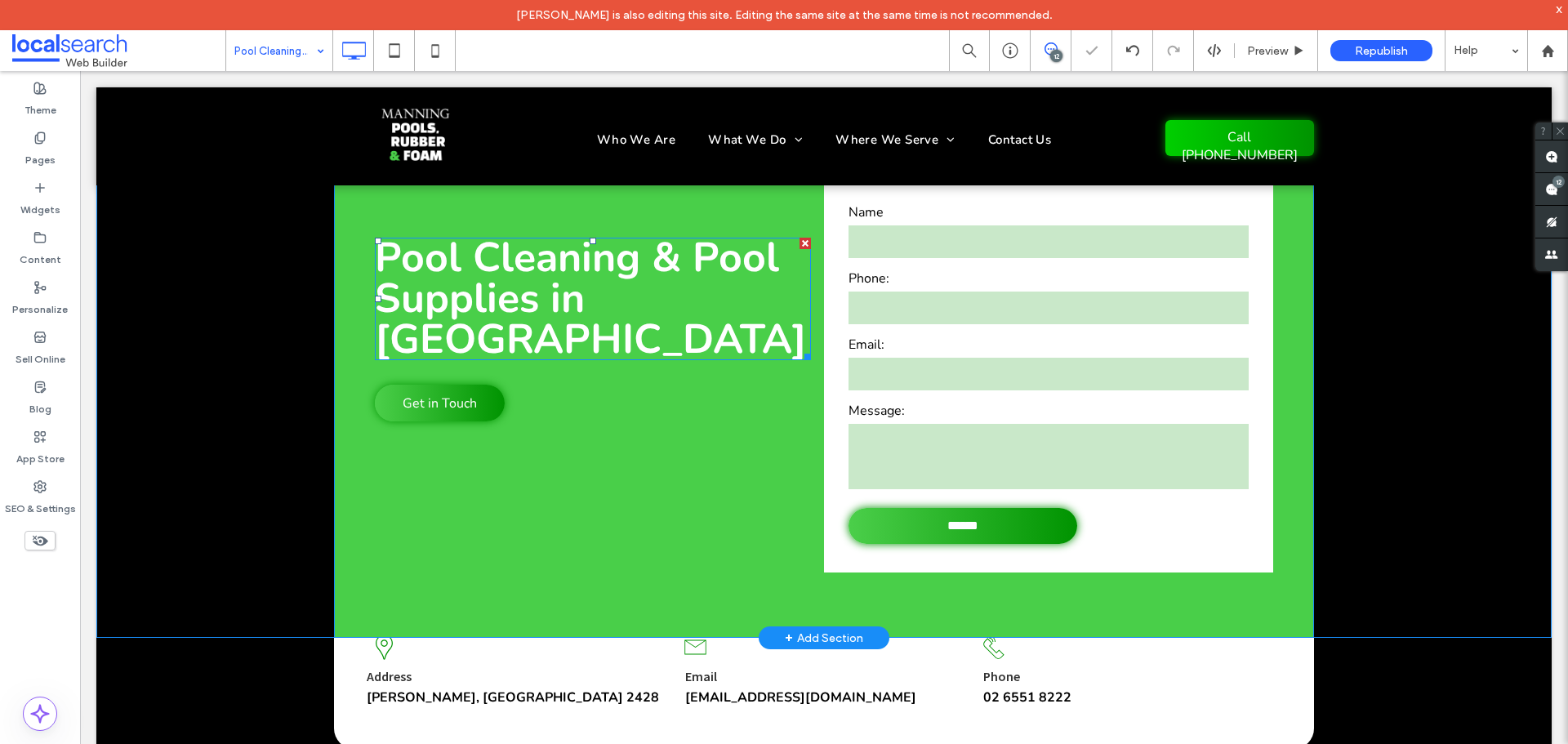
scroll to position [275, 0]
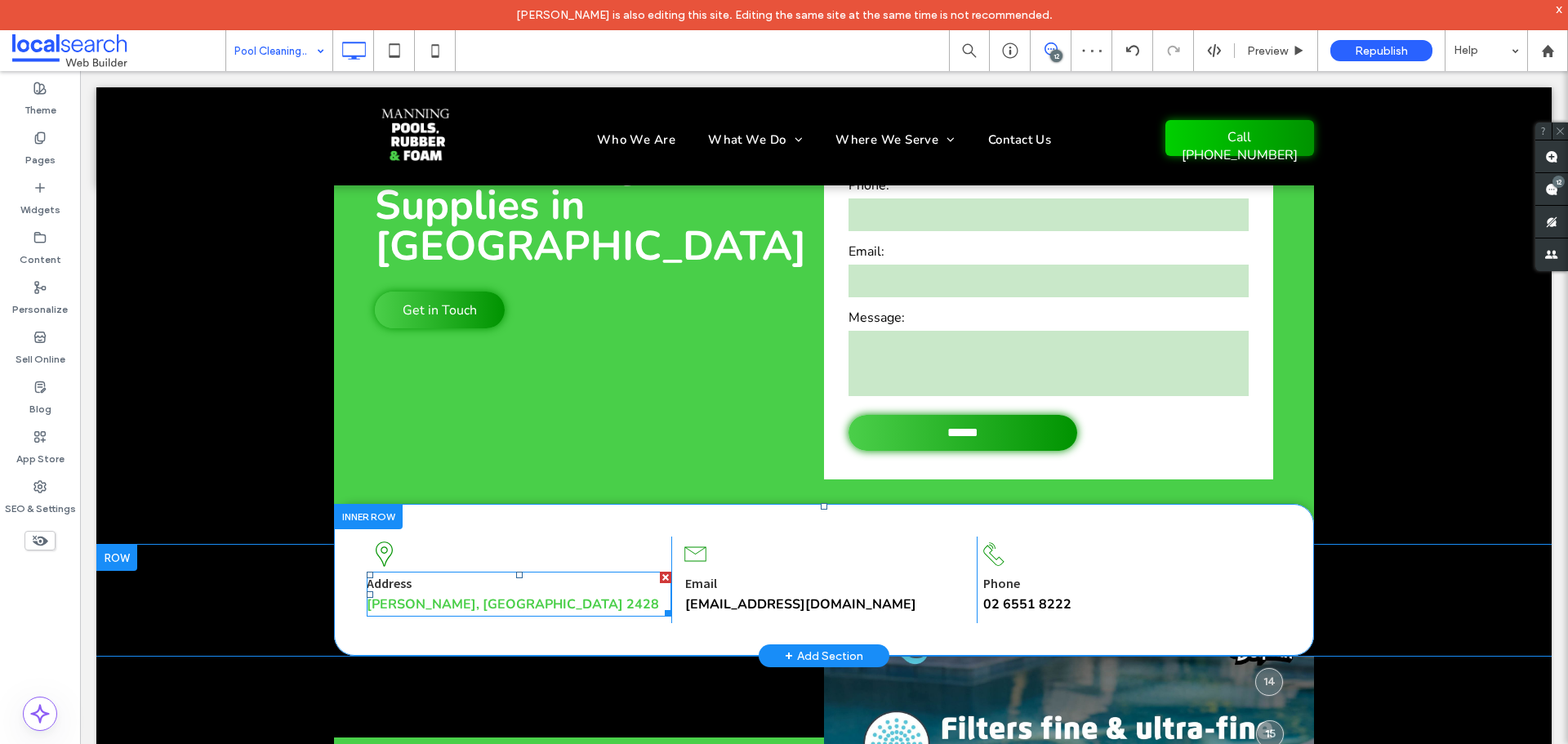
click at [426, 604] on strong "Forster, NSW 2428" at bounding box center [513, 604] width 292 height 18
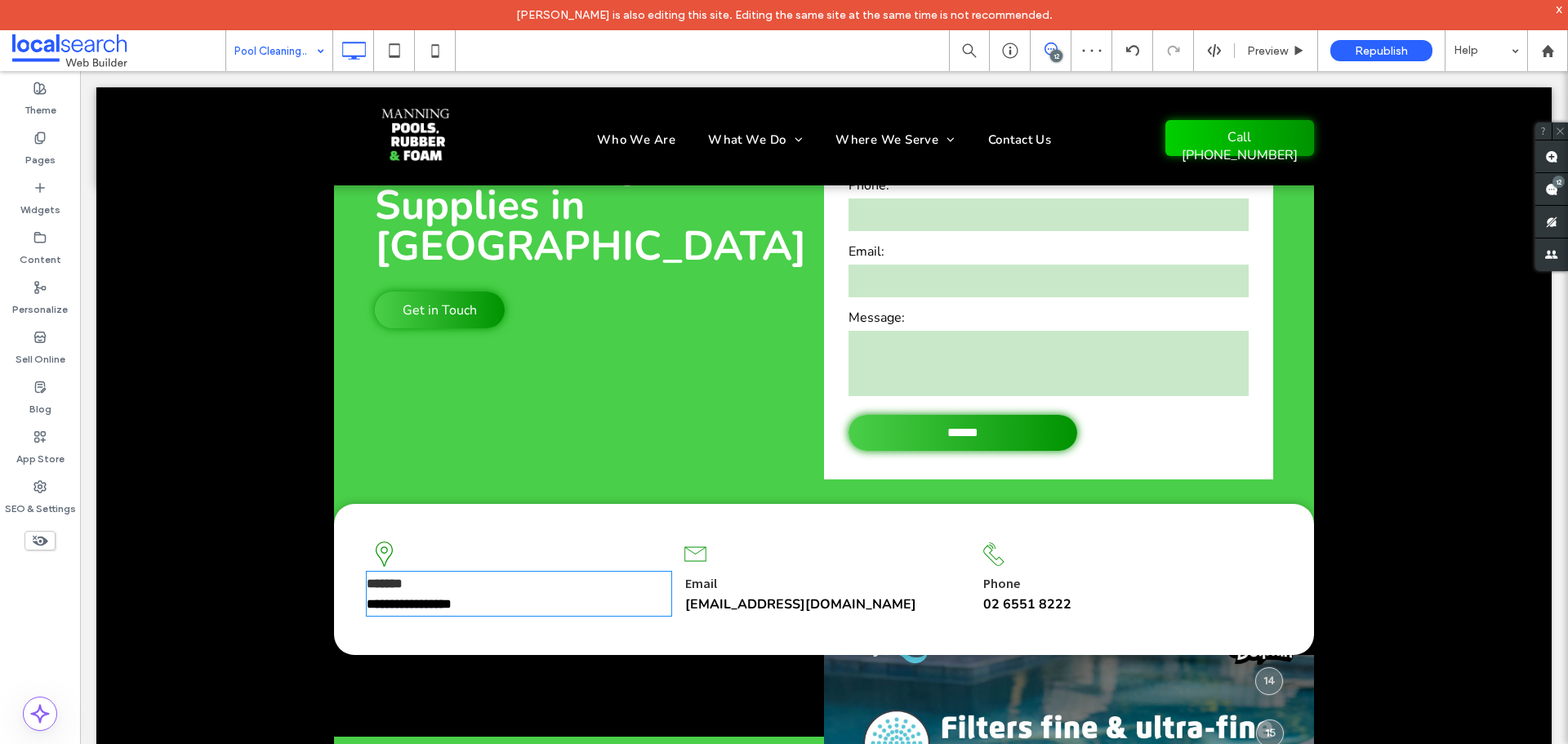
click at [426, 604] on strong "**********" at bounding box center [409, 604] width 85 height 12
type input "**"
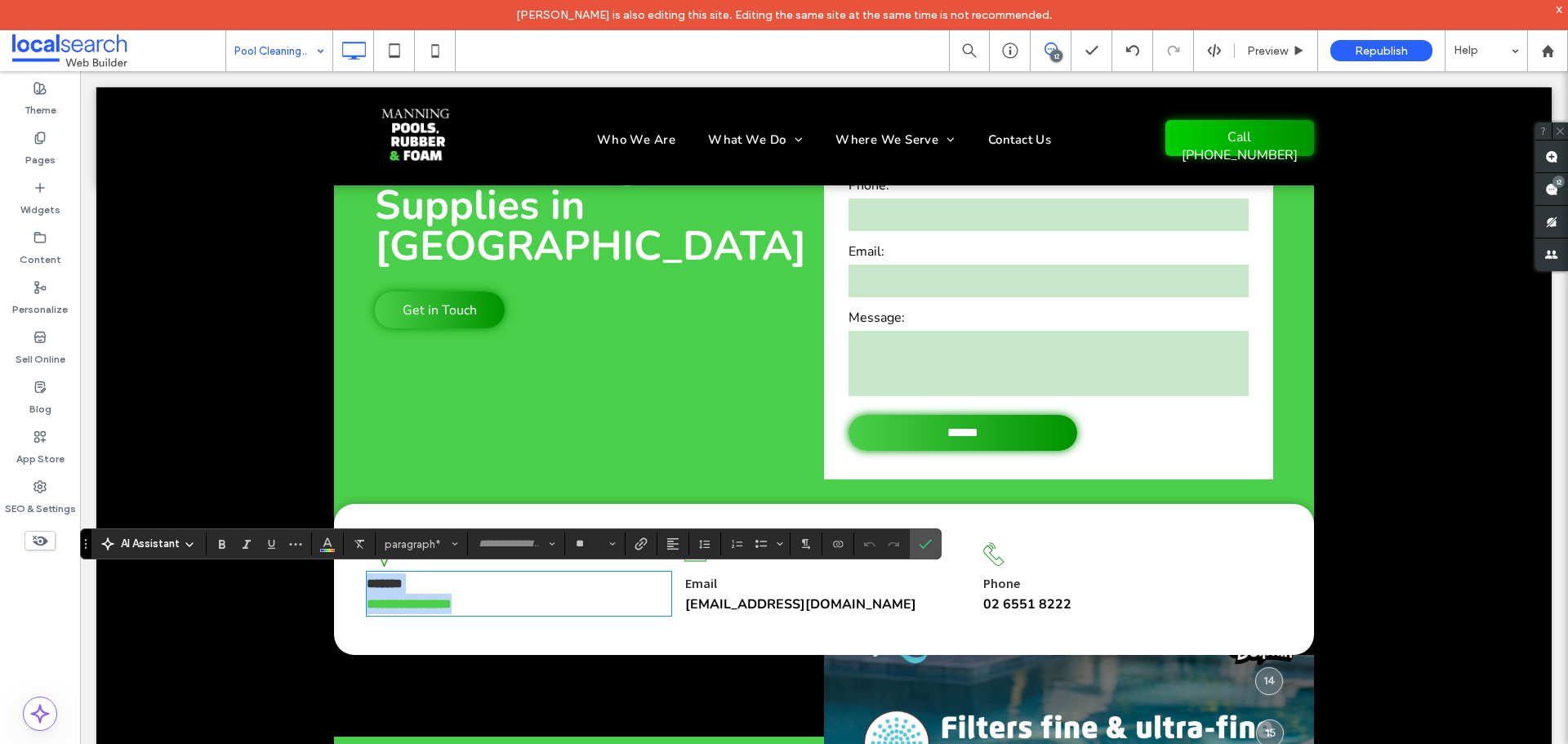
click at [424, 607] on strong "**********" at bounding box center [409, 604] width 85 height 12
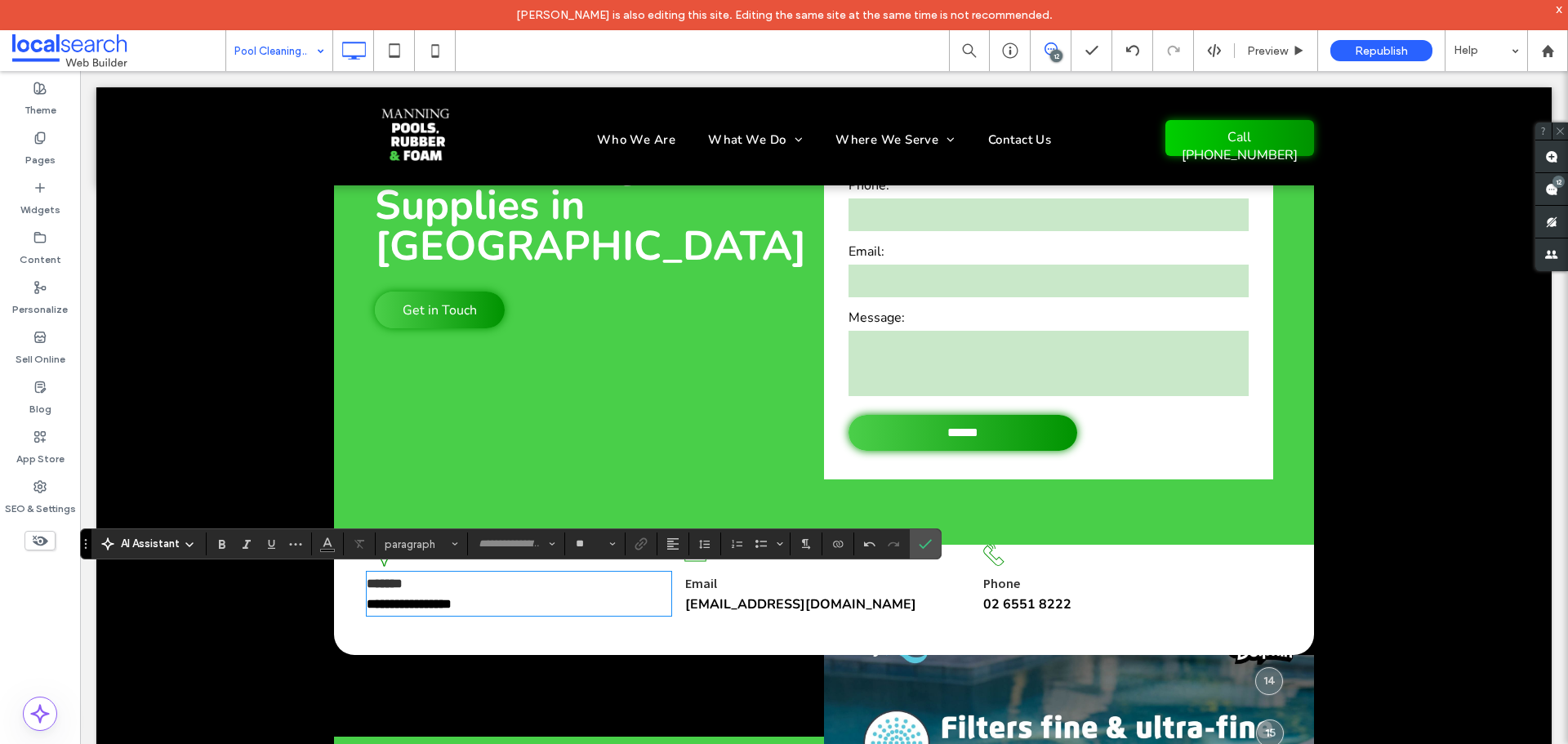
scroll to position [0, 0]
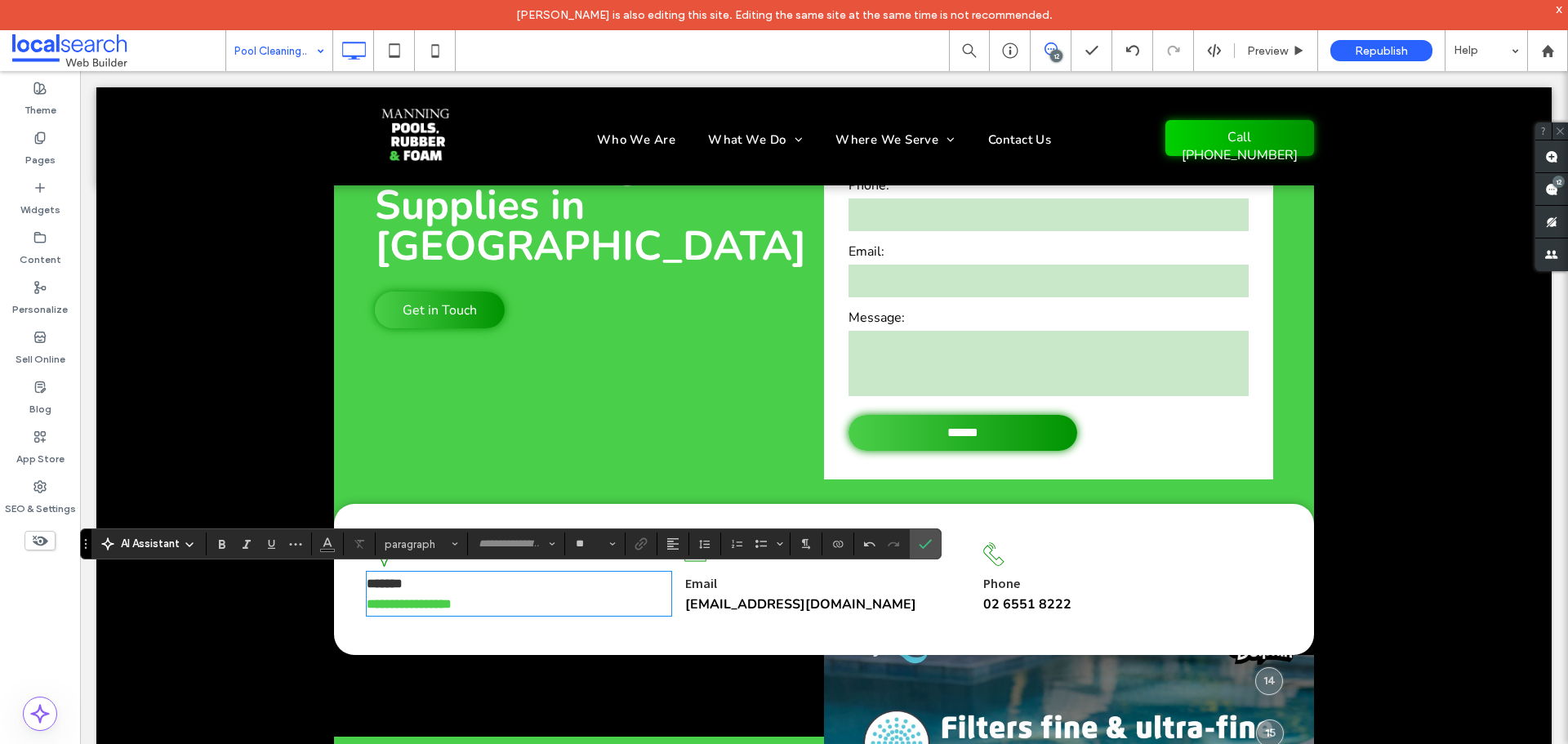
click at [452, 609] on strong "**********" at bounding box center [409, 604] width 85 height 12
click at [639, 543] on icon "Link" at bounding box center [641, 544] width 13 height 13
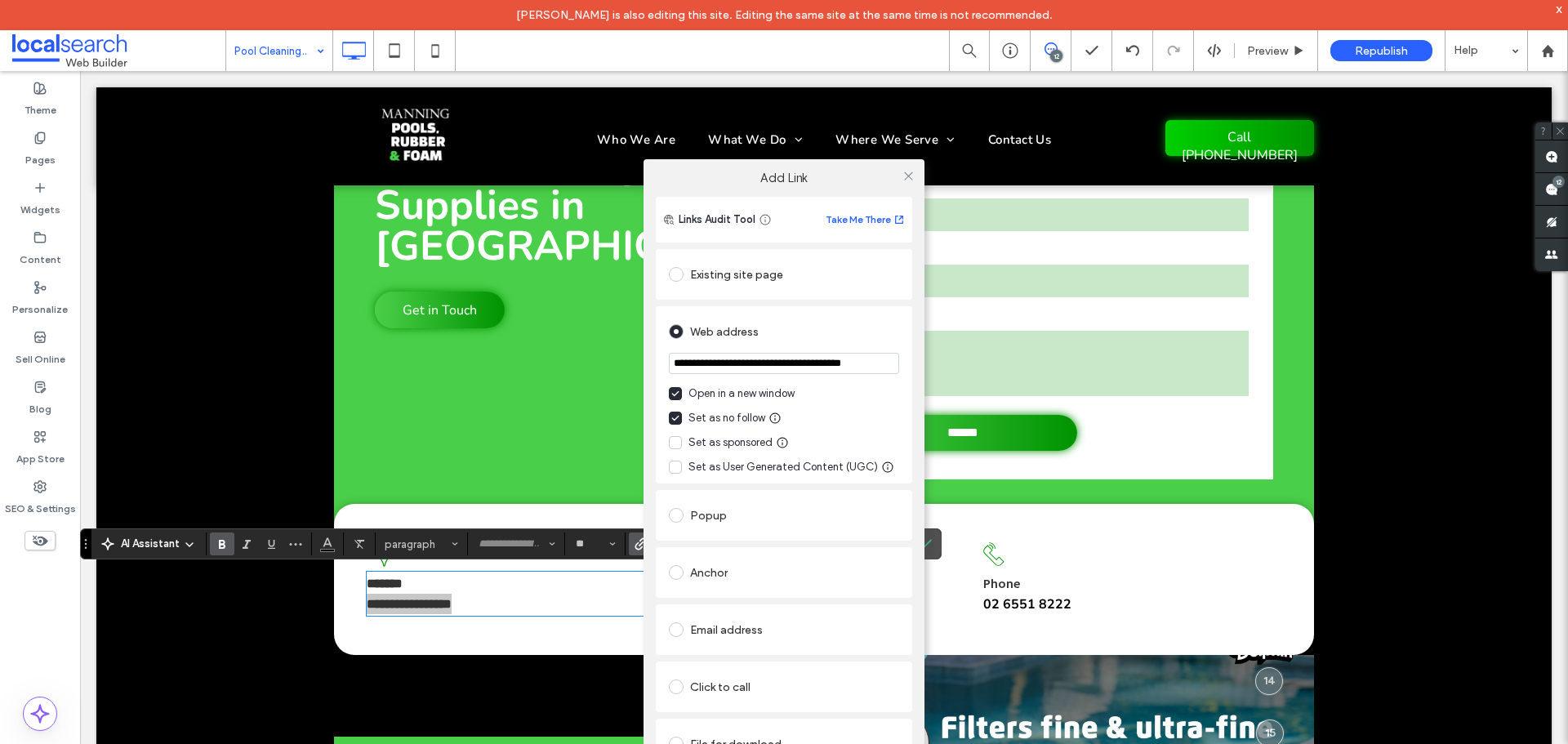
click at [761, 365] on input "**********" at bounding box center [784, 363] width 230 height 21
click at [724, 422] on div "Set as no follow" at bounding box center [727, 418] width 77 height 16
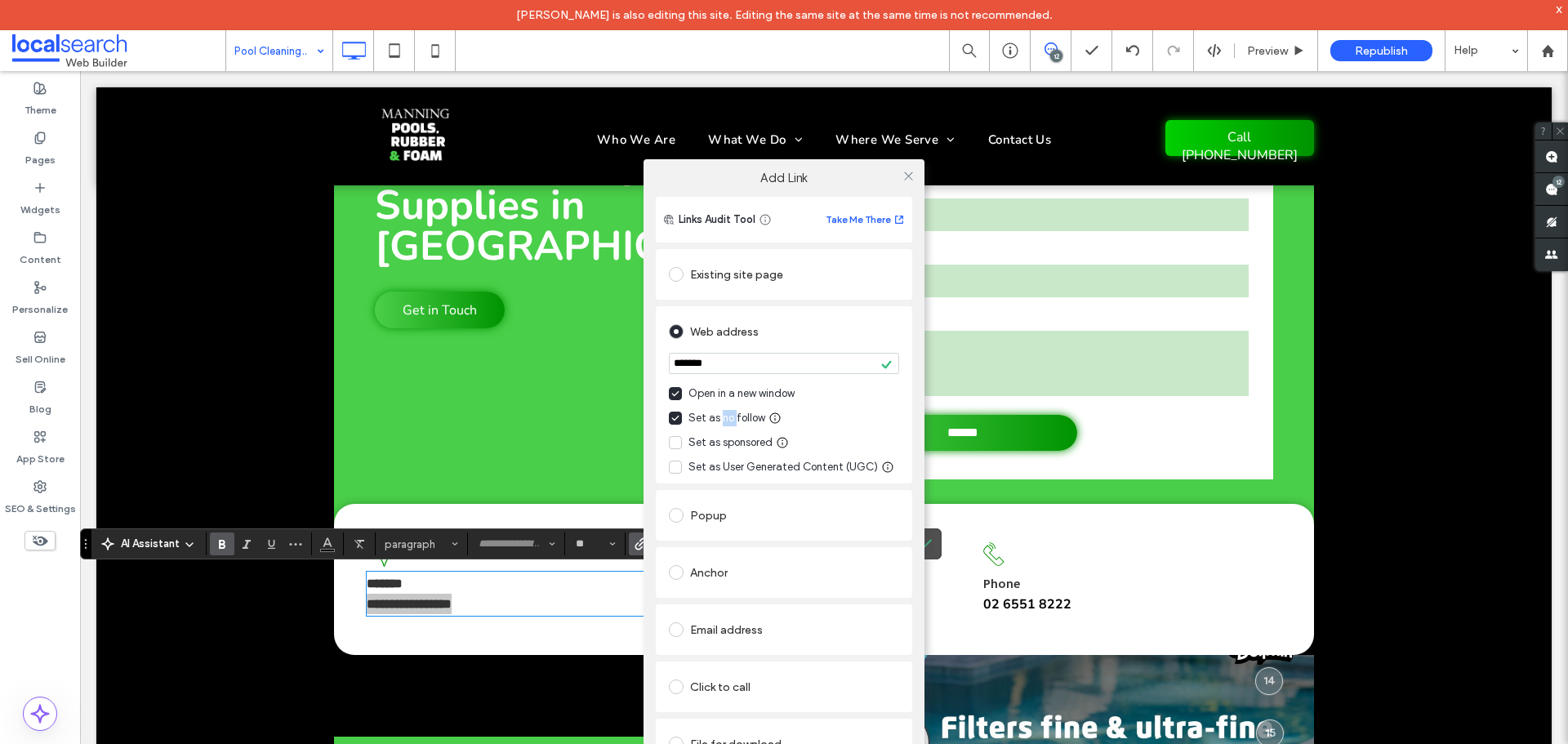
click at [849, 371] on input "*******" at bounding box center [784, 363] width 230 height 21
type input "**********"
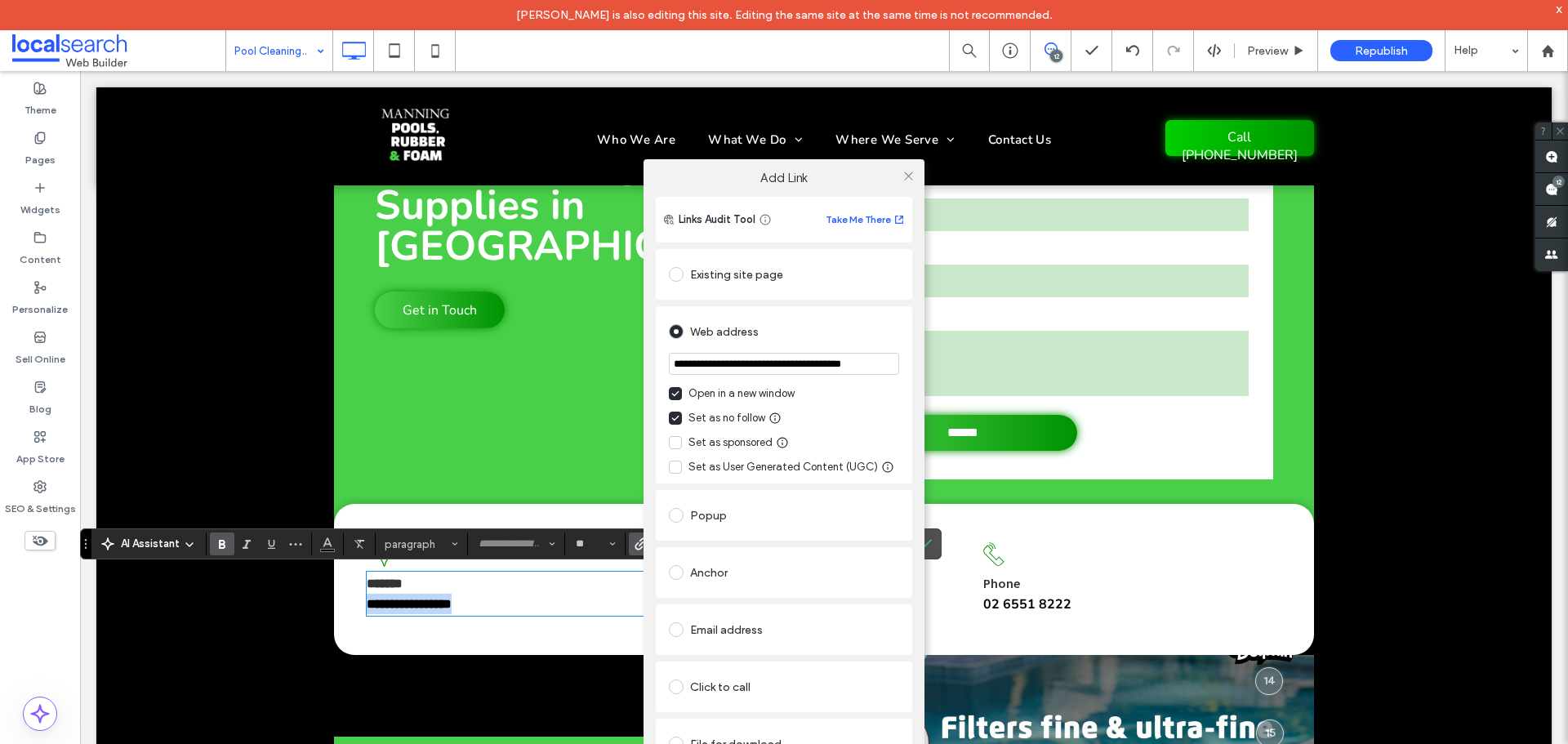
click at [906, 304] on div "**********" at bounding box center [784, 507] width 256 height 523
click at [909, 175] on use at bounding box center [908, 176] width 8 height 8
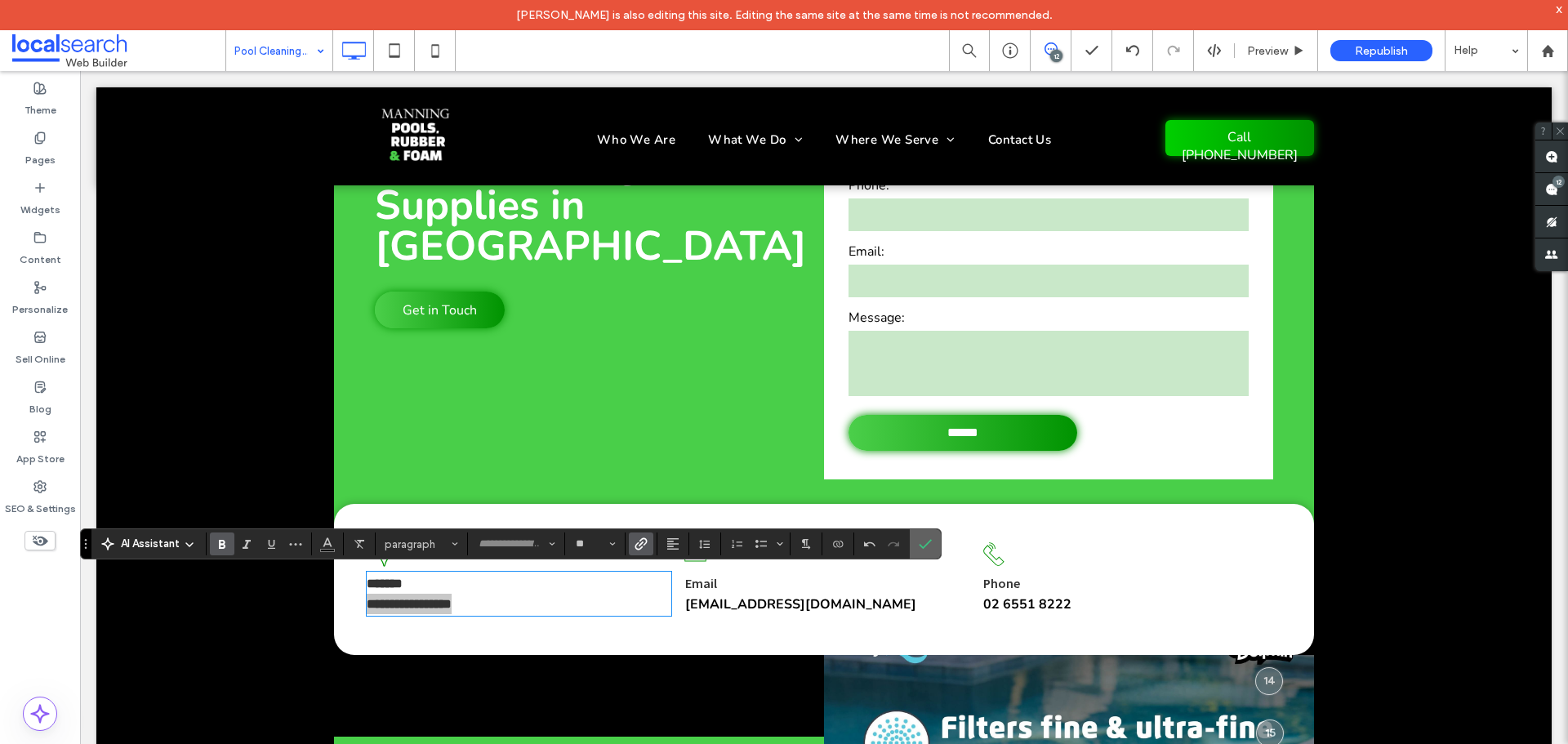
click at [924, 537] on icon "Confirm" at bounding box center [925, 544] width 13 height 13
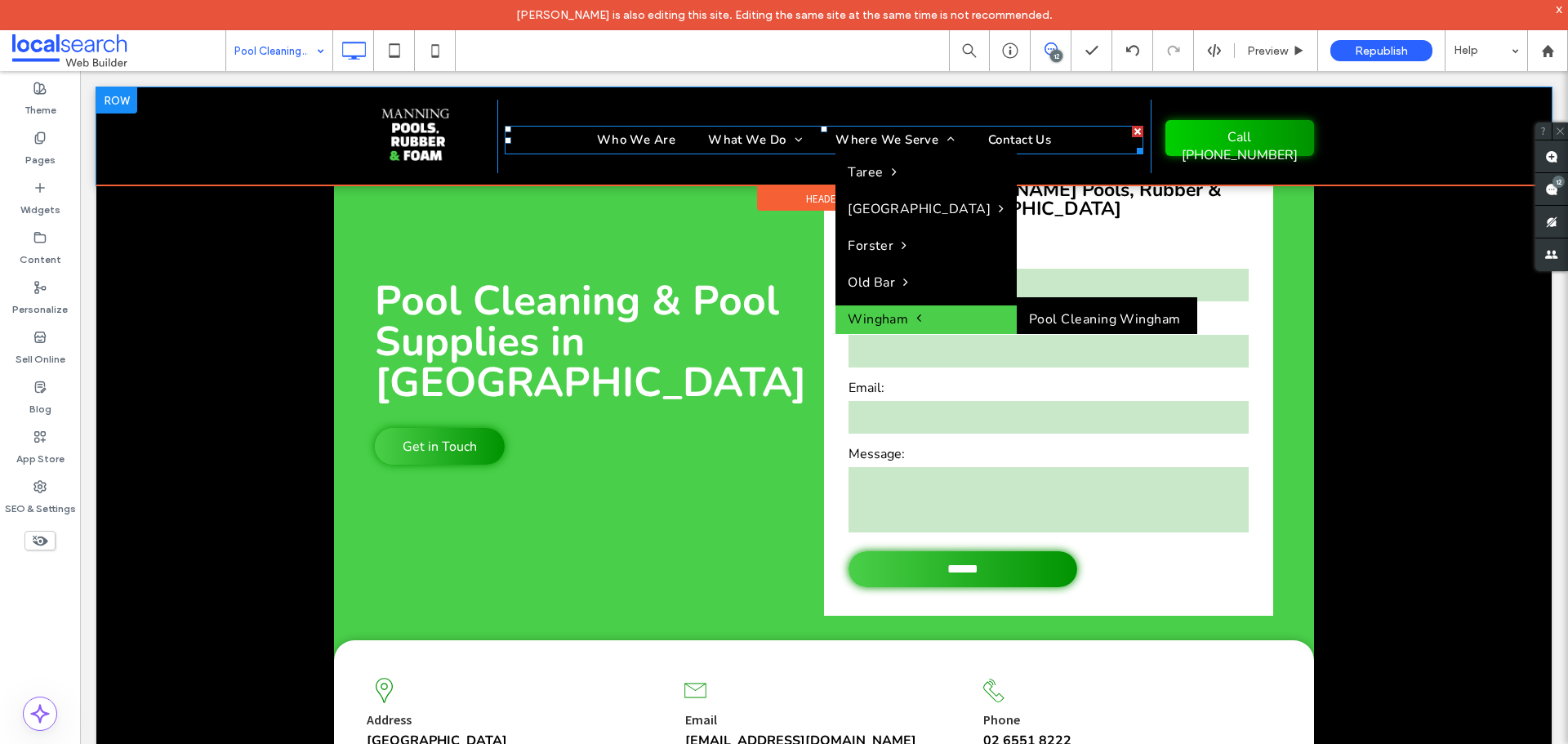
scroll to position [2, 0]
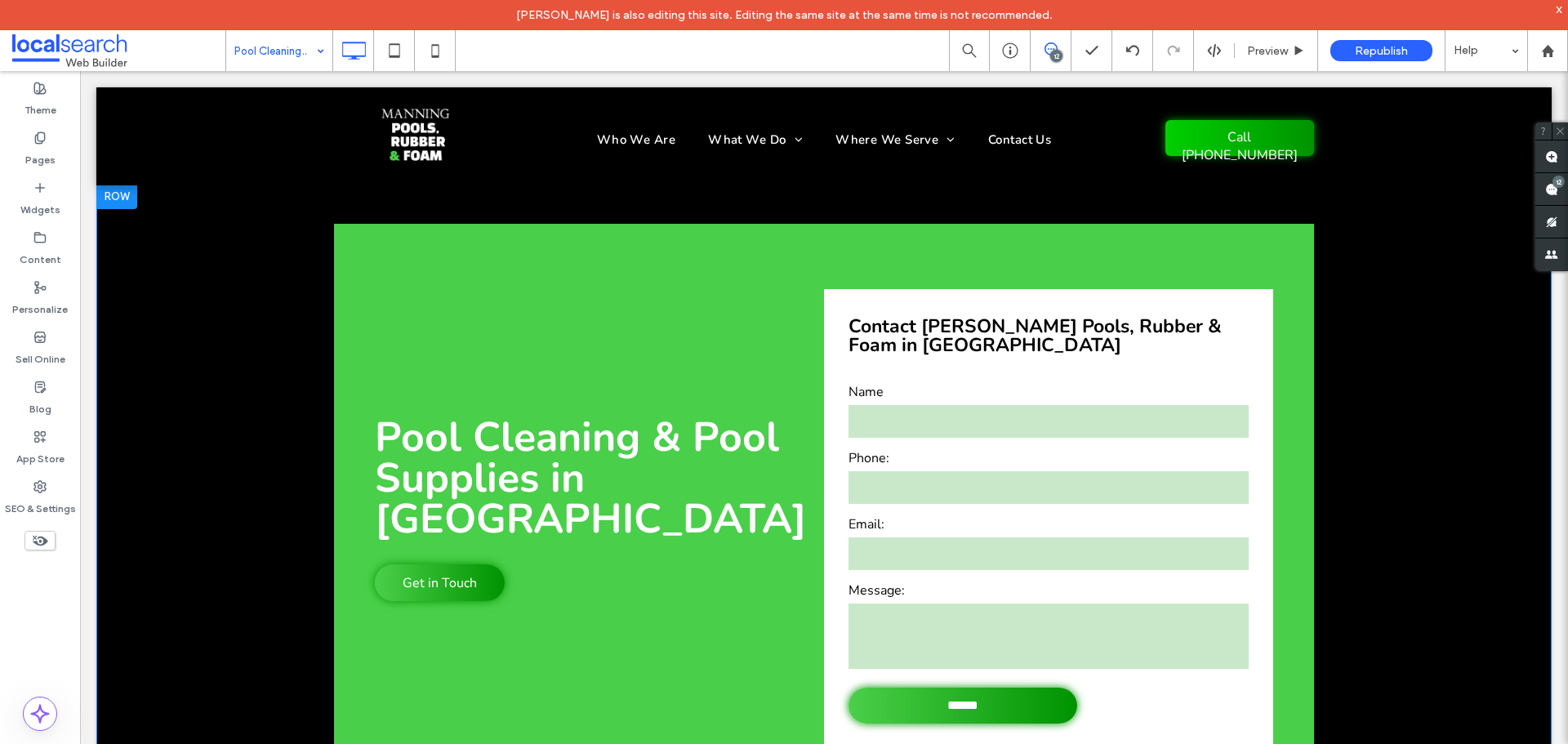
click at [1422, 376] on div "Pool Cleaning & Pool Supplies in Old Bar Get in Touch Click To Paste Contact Ma…" at bounding box center [824, 500] width 1455 height 635
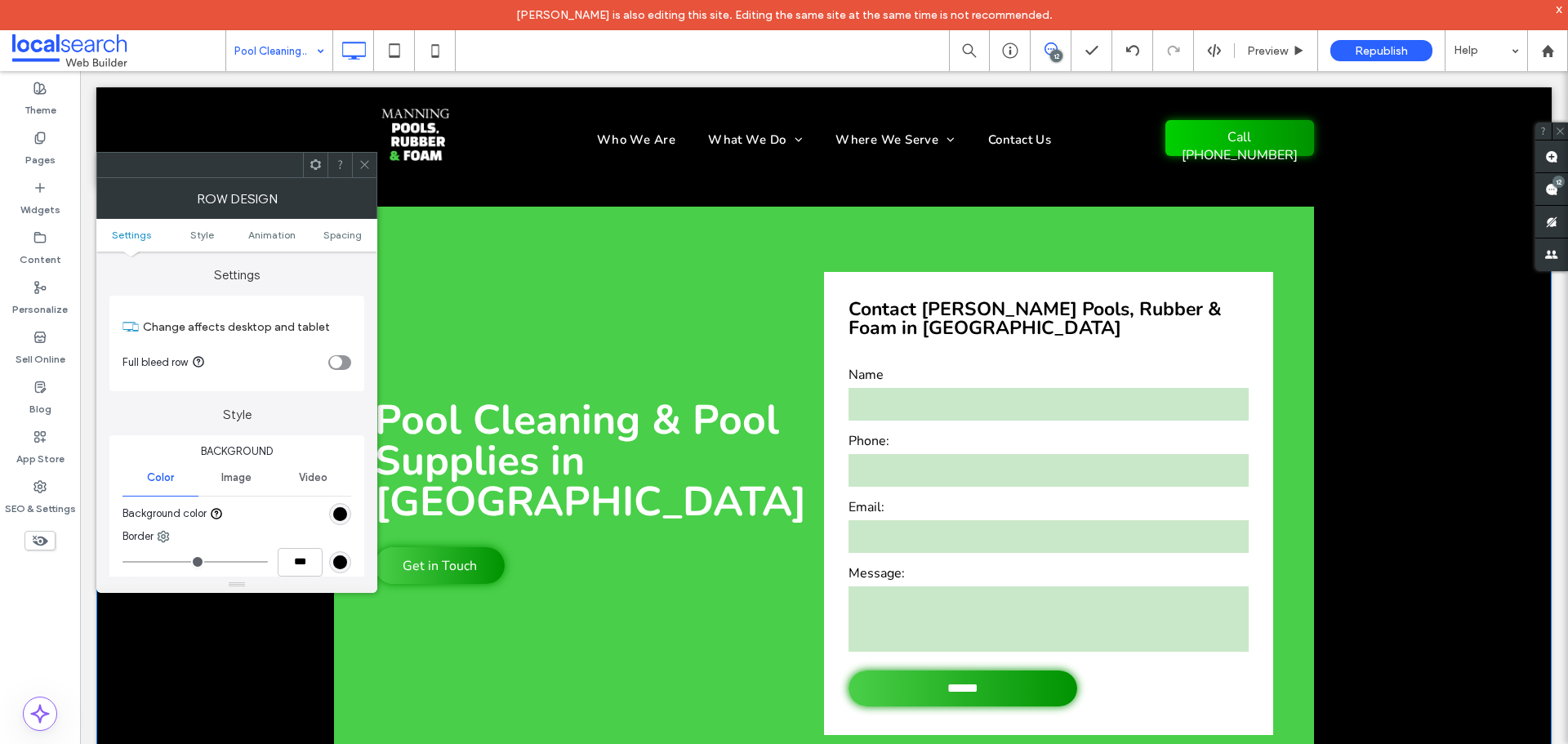
scroll to position [166, 0]
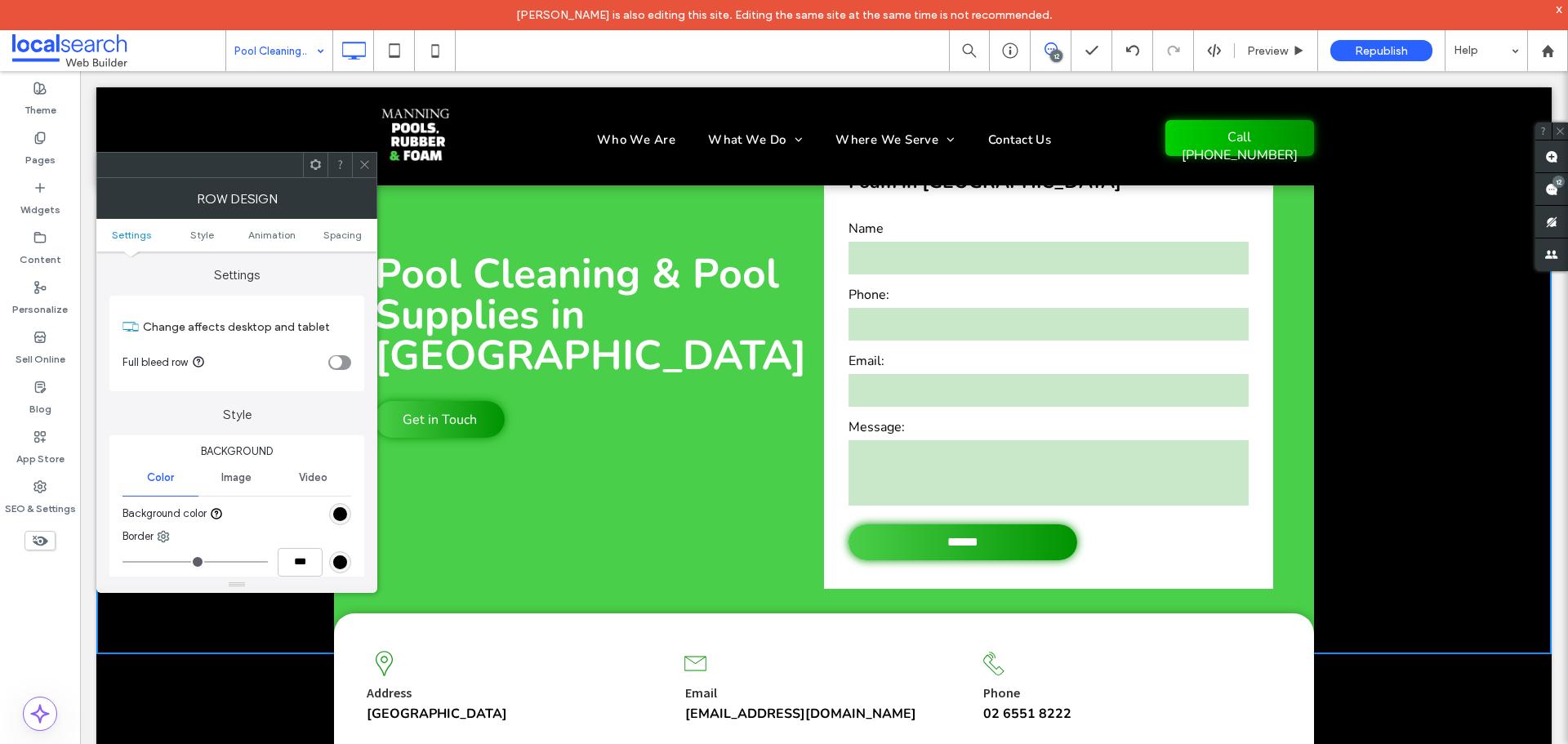
click at [362, 160] on icon at bounding box center [364, 164] width 12 height 12
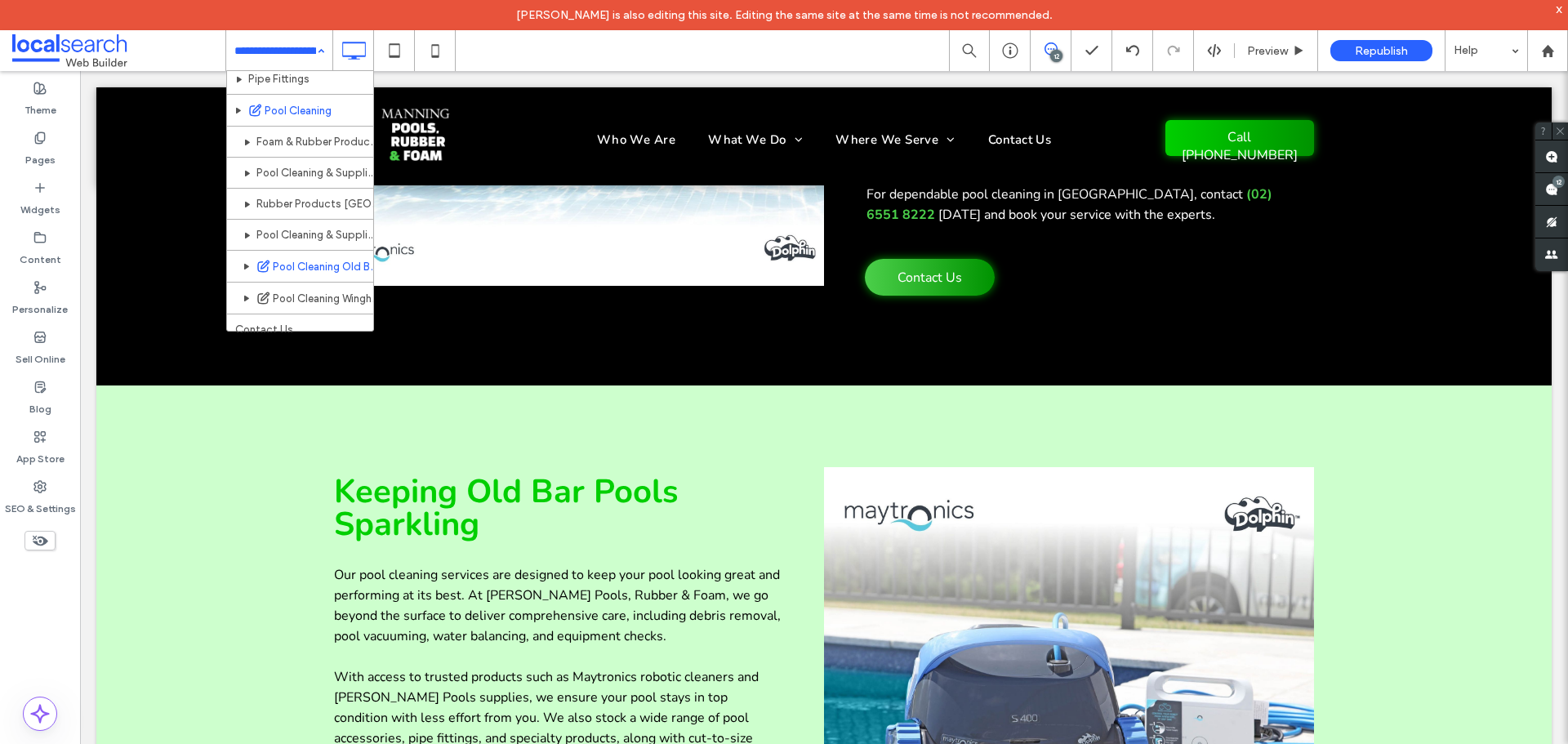
scroll to position [361, 0]
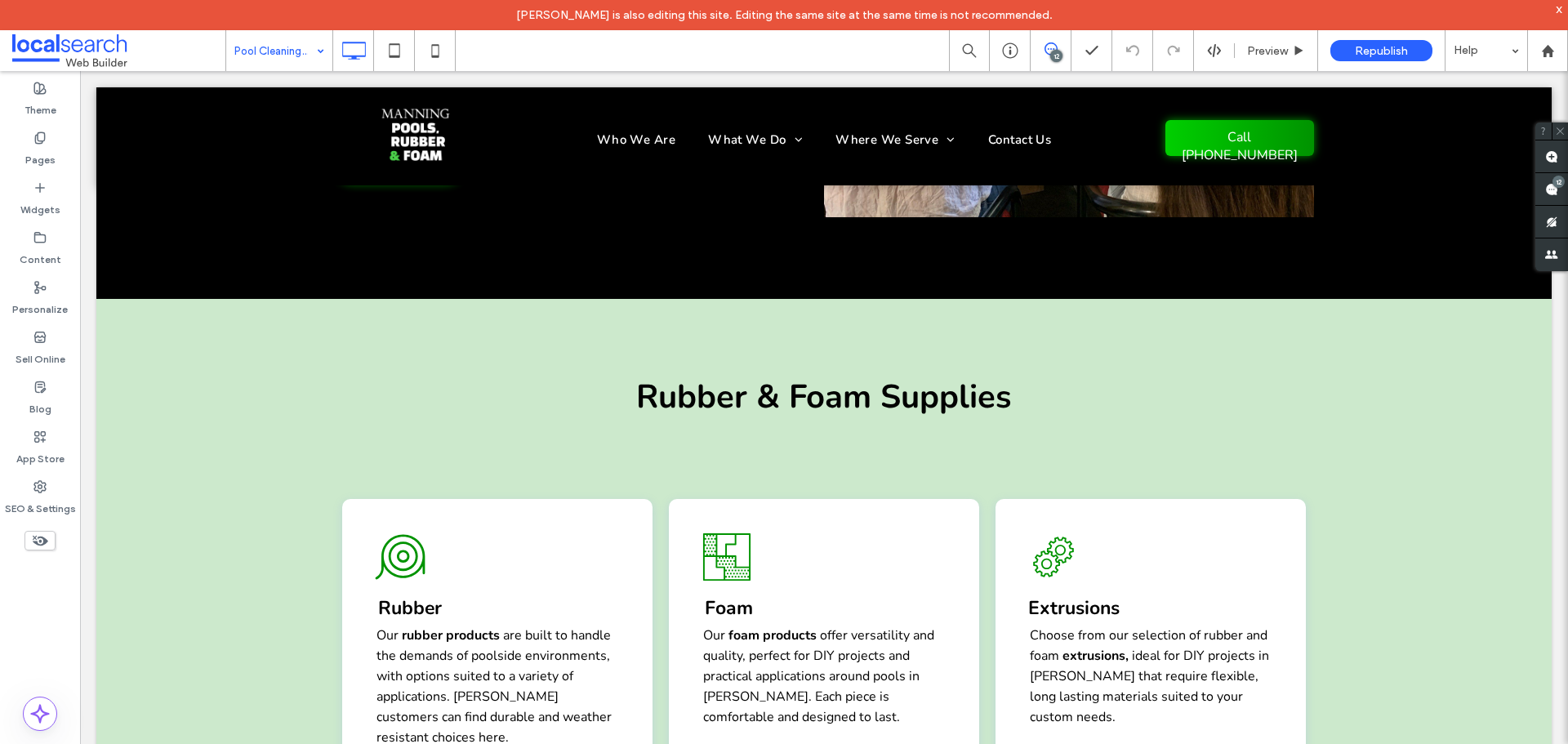
scroll to position [1742, 0]
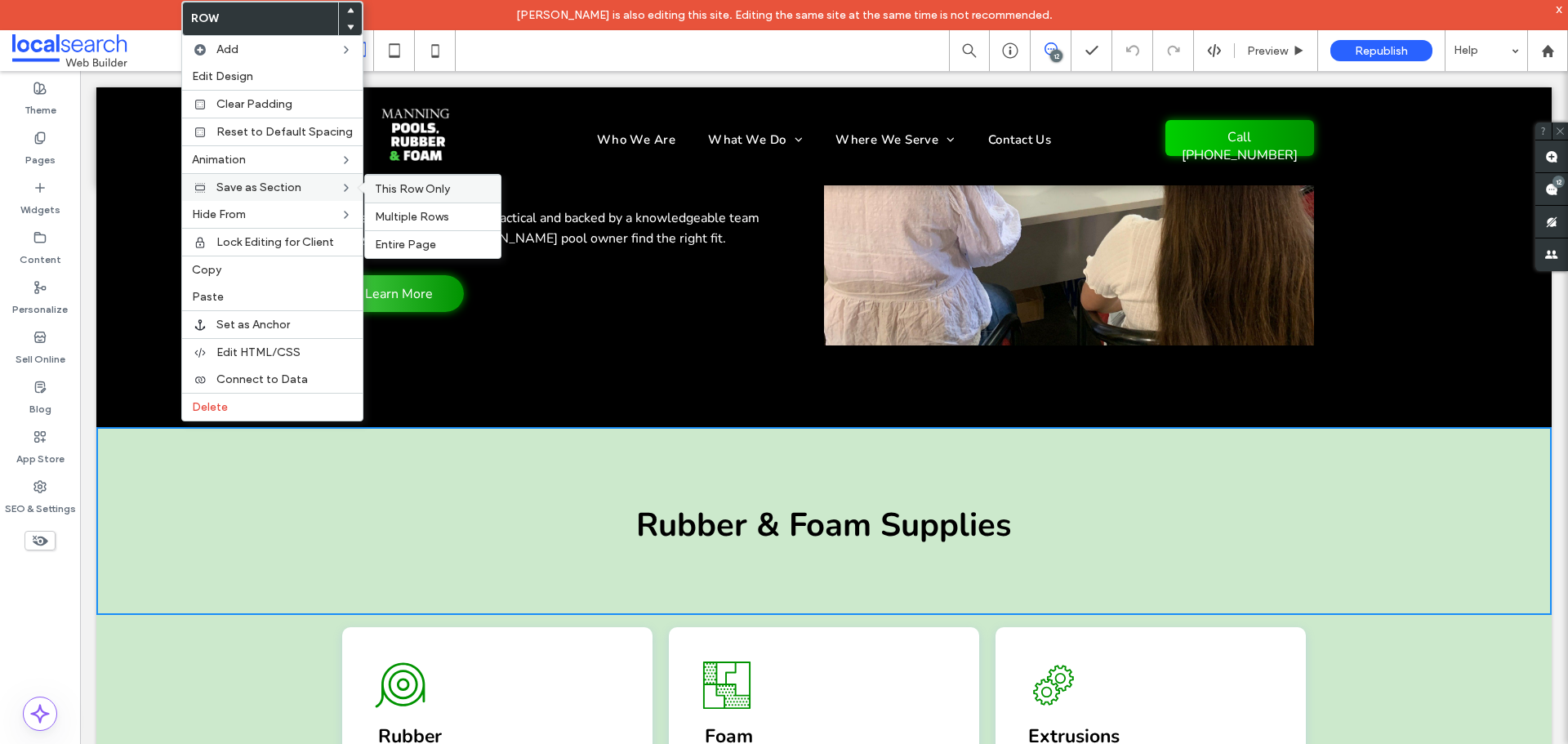
click at [402, 185] on span "This Row Only" at bounding box center [412, 189] width 75 height 14
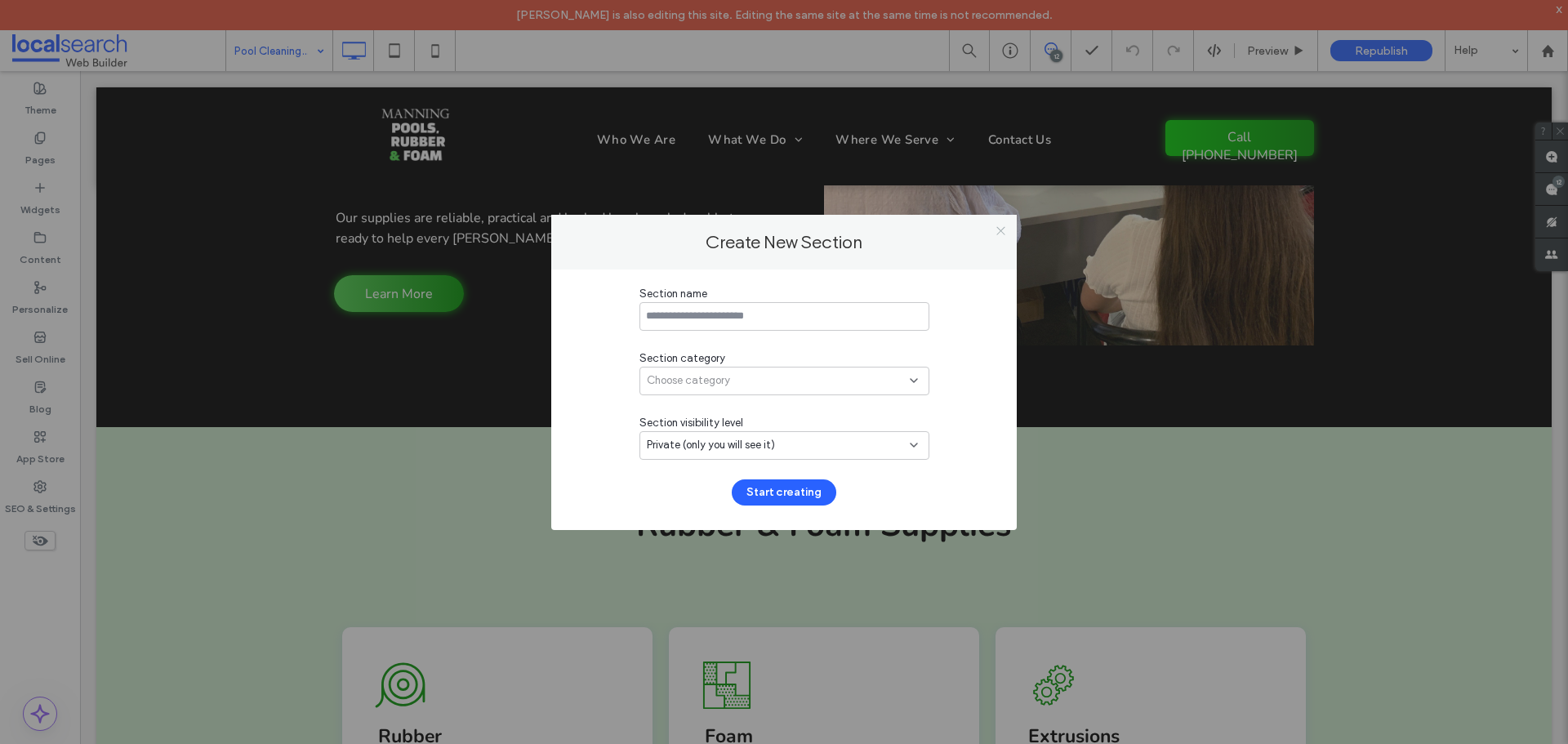
click at [998, 231] on icon at bounding box center [1000, 230] width 12 height 12
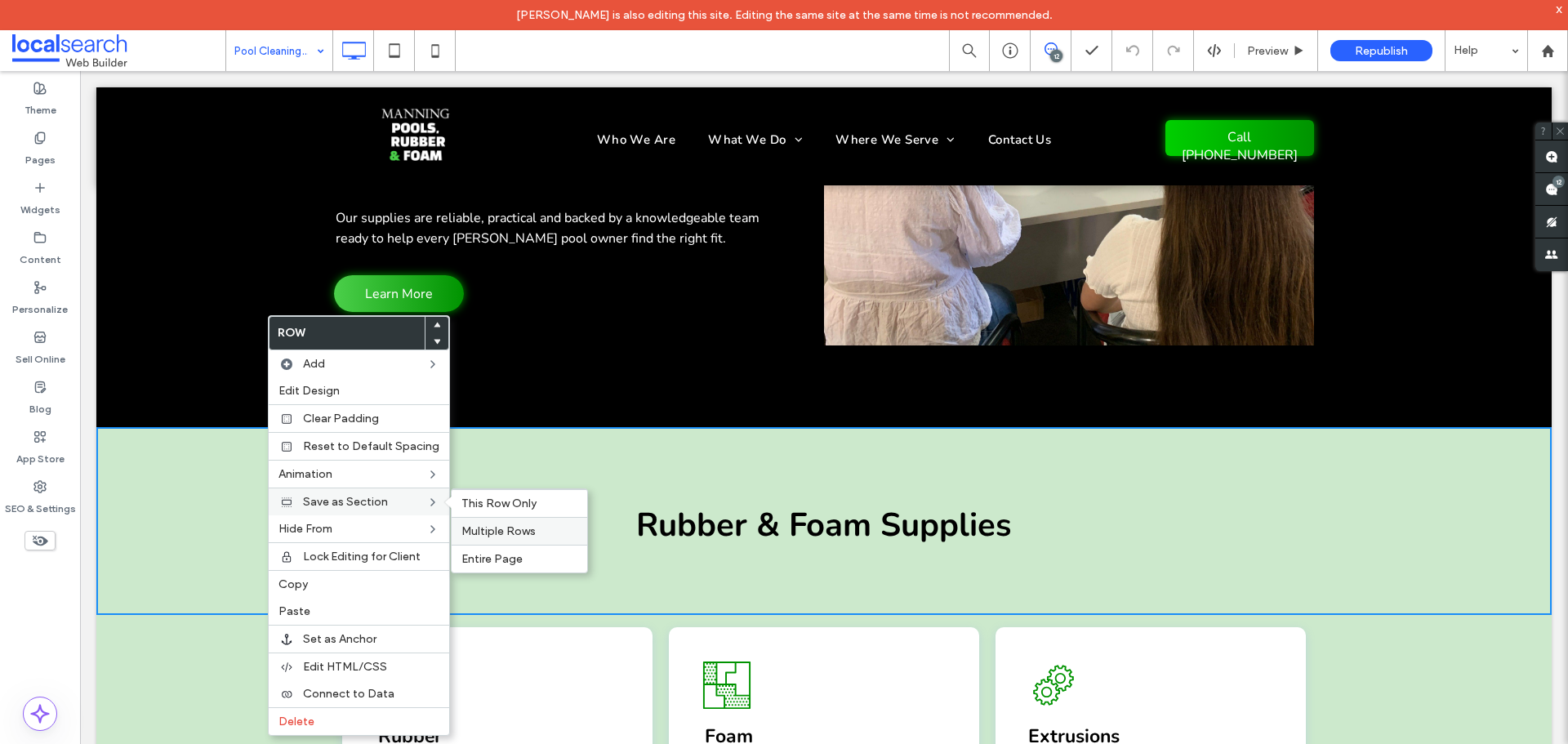
click at [472, 526] on span "Multiple Rows" at bounding box center [498, 531] width 74 height 14
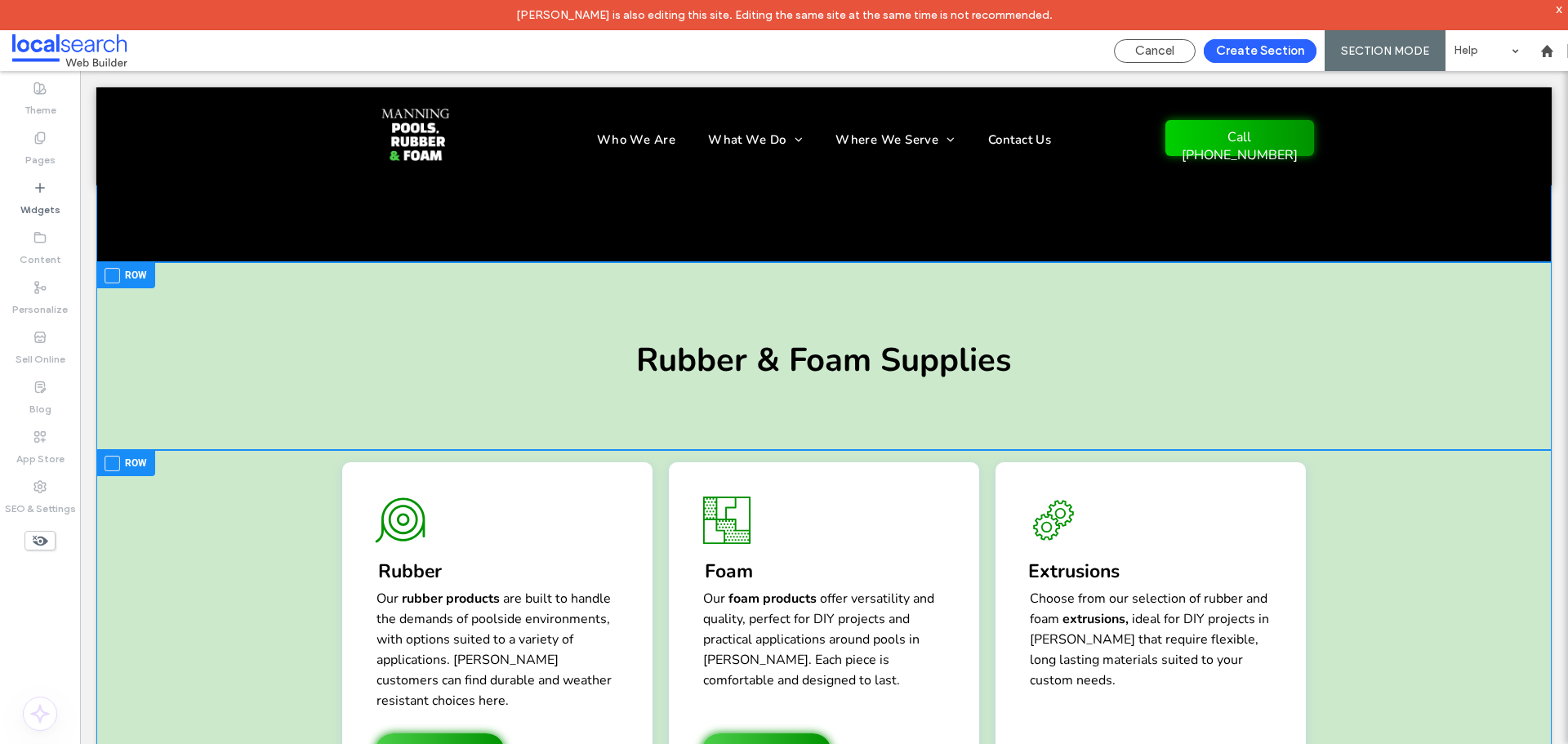
scroll to position [1905, 0]
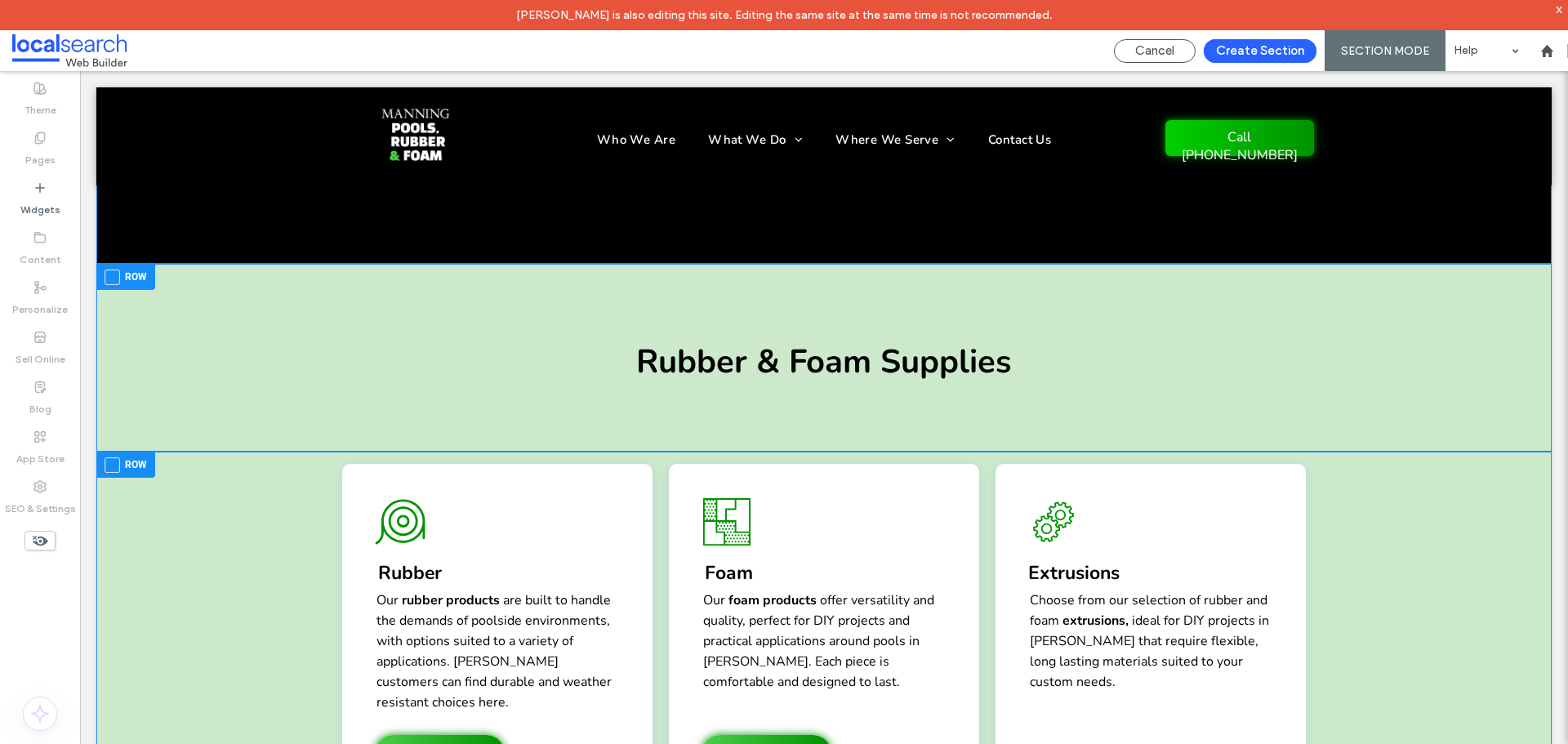
click at [114, 270] on span at bounding box center [112, 277] width 16 height 16
click at [111, 457] on span at bounding box center [112, 465] width 16 height 16
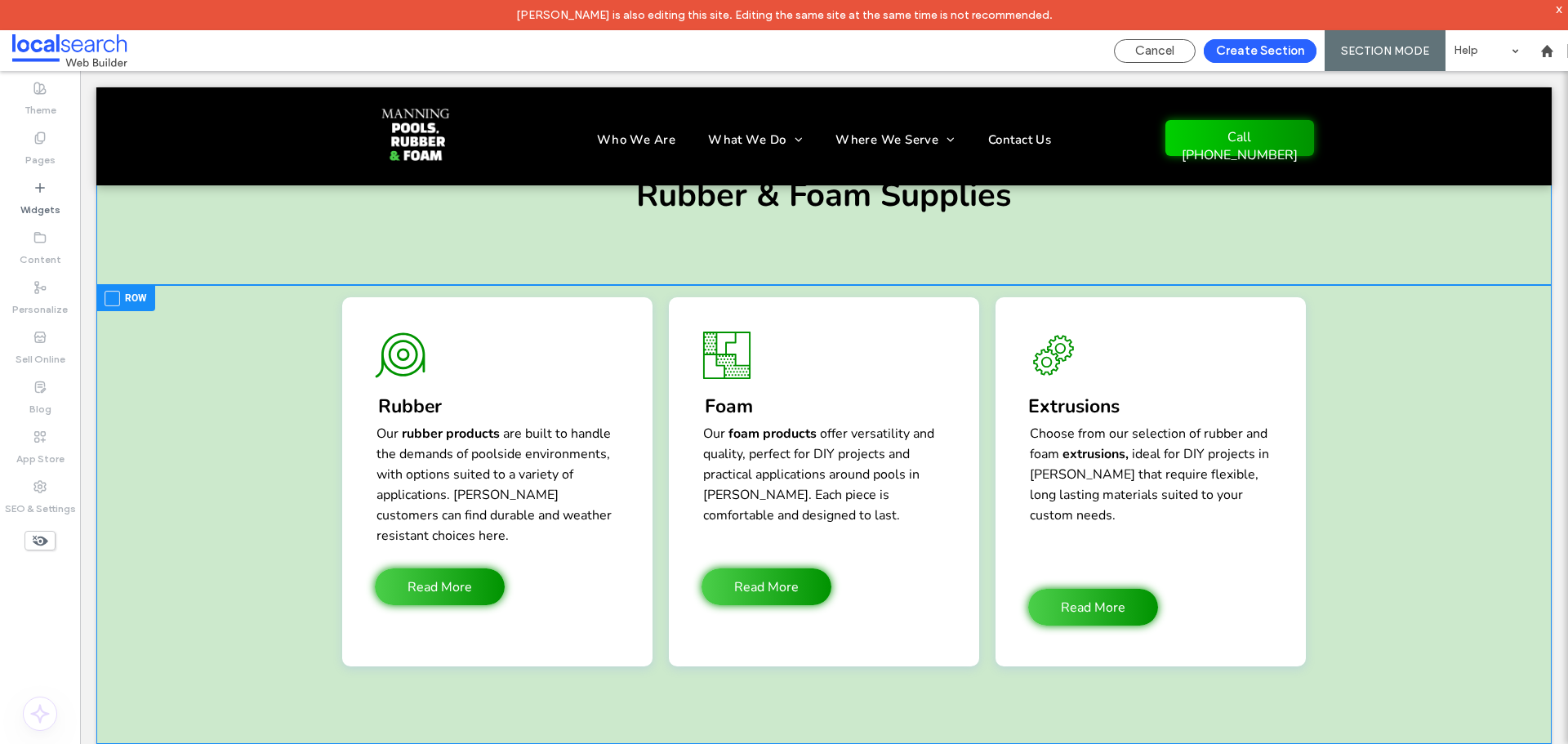
scroll to position [2177, 0]
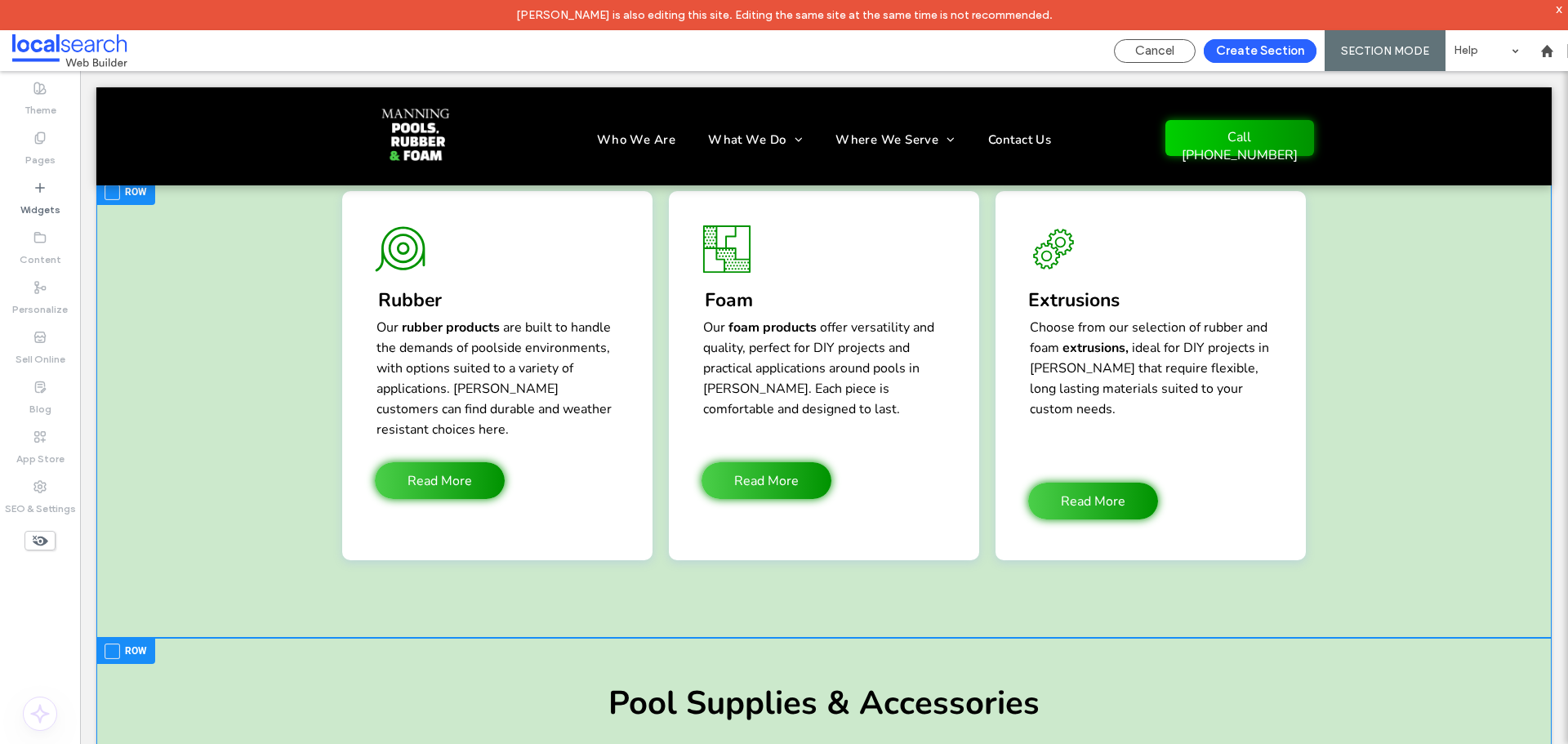
click at [113, 644] on span at bounding box center [112, 651] width 16 height 16
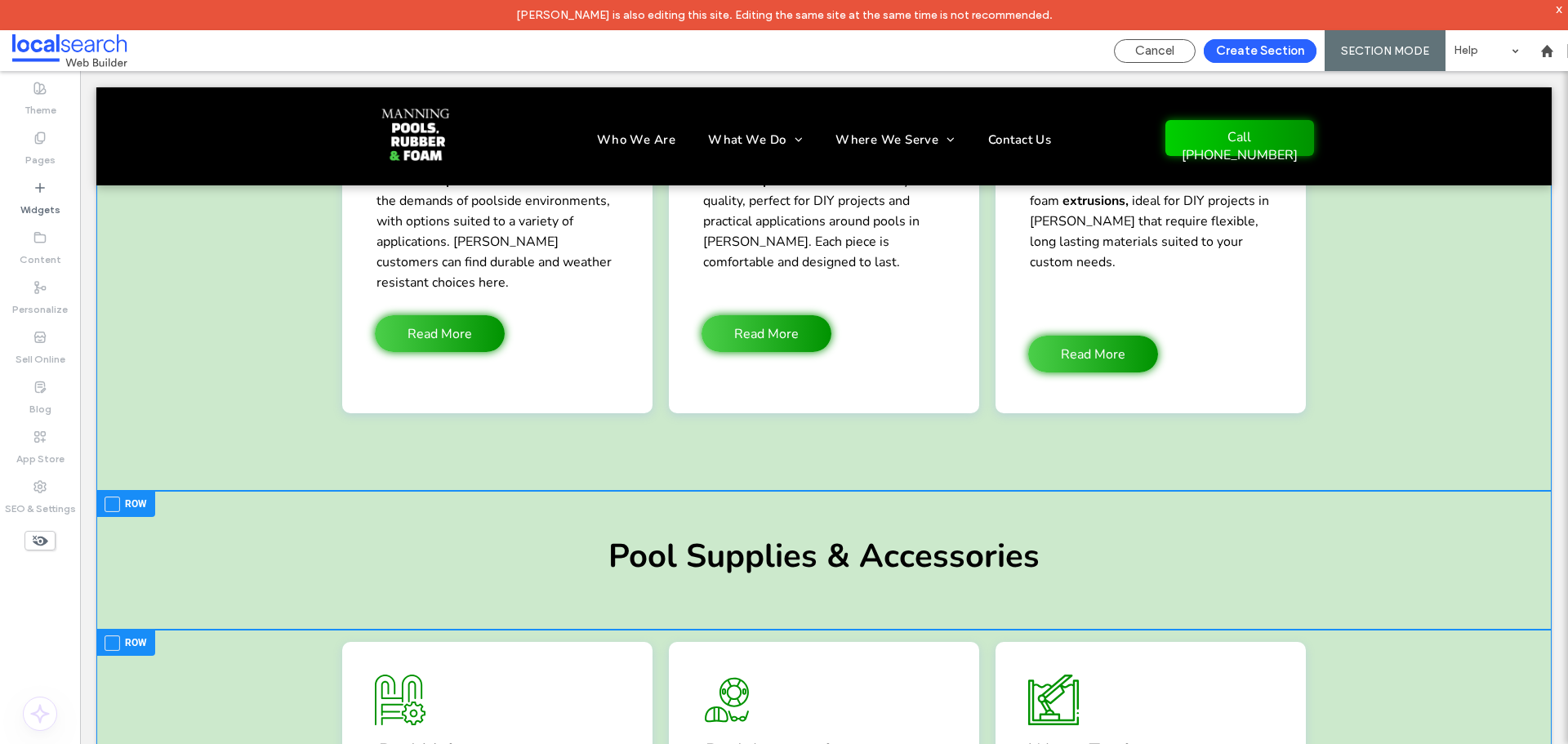
scroll to position [2449, 0]
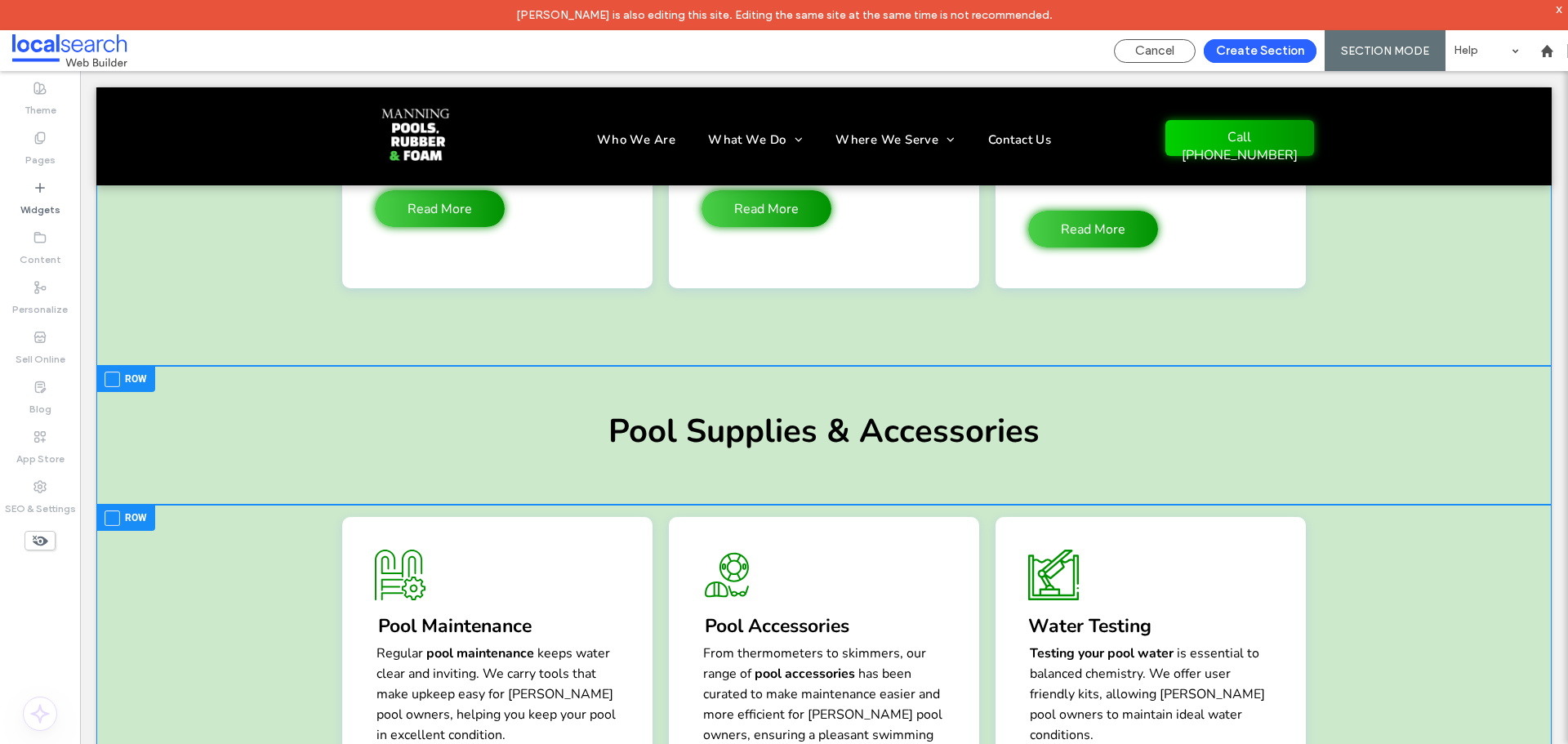
click at [112, 510] on span at bounding box center [112, 518] width 16 height 16
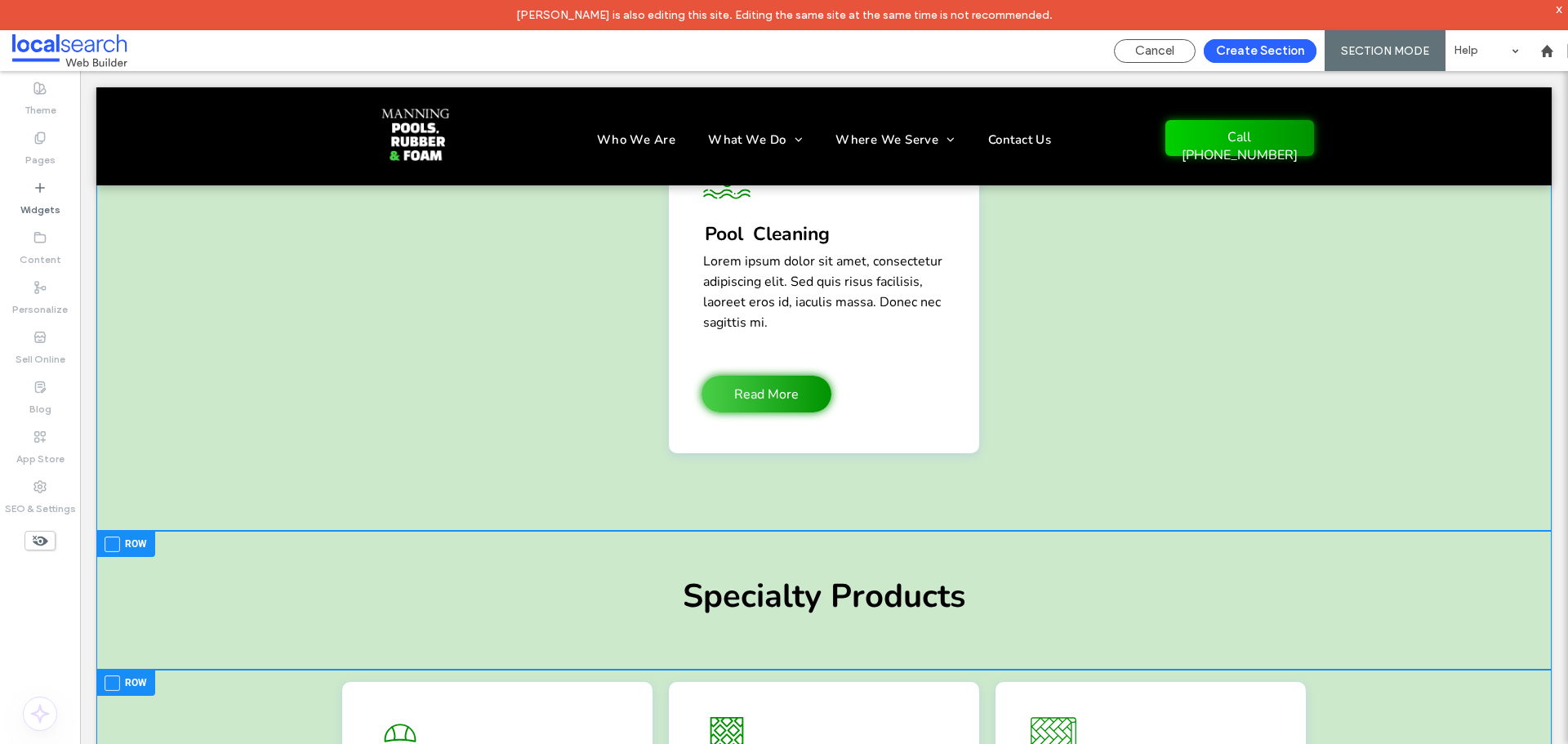
scroll to position [3701, 0]
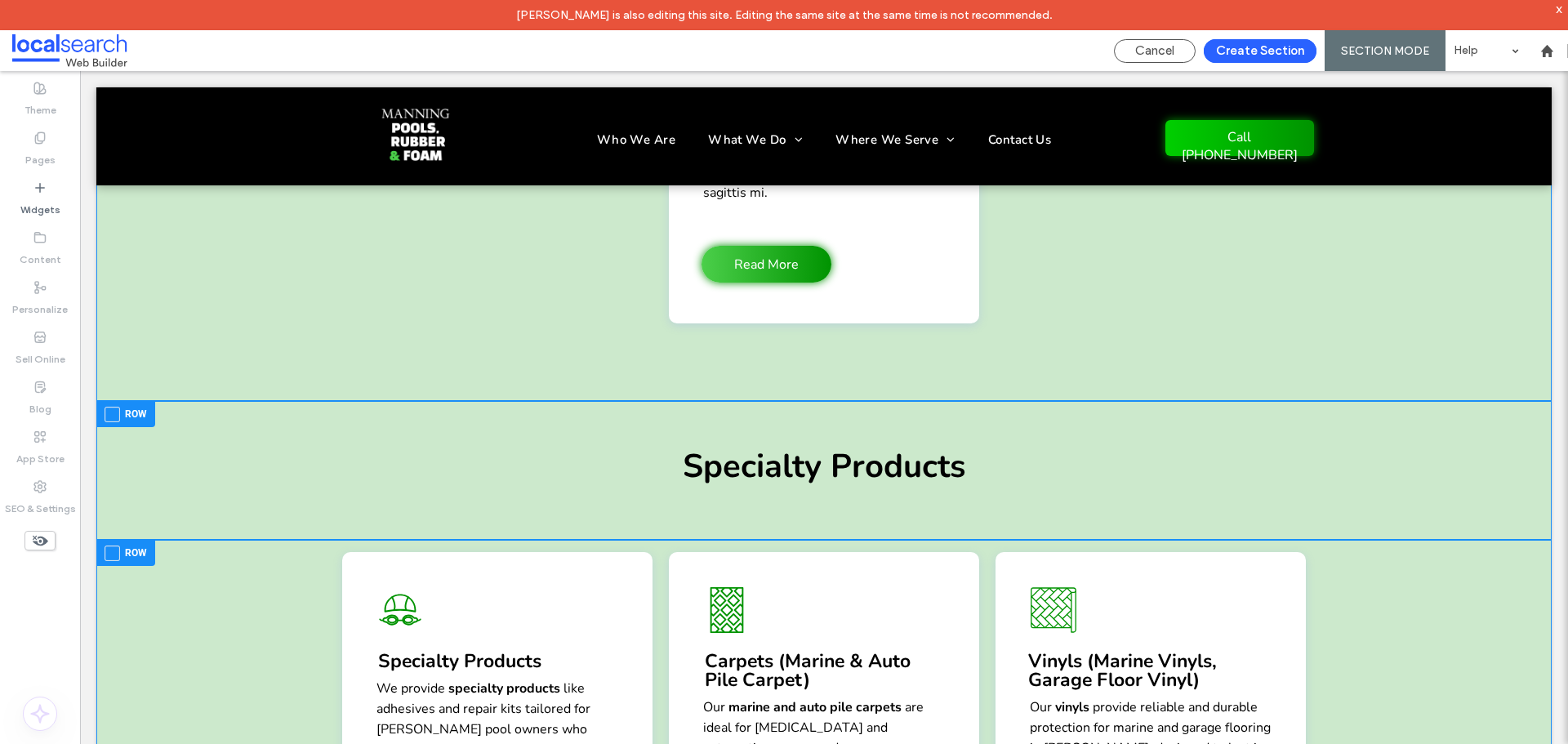
click at [109, 407] on span at bounding box center [112, 414] width 16 height 16
click at [109, 546] on span at bounding box center [112, 553] width 16 height 16
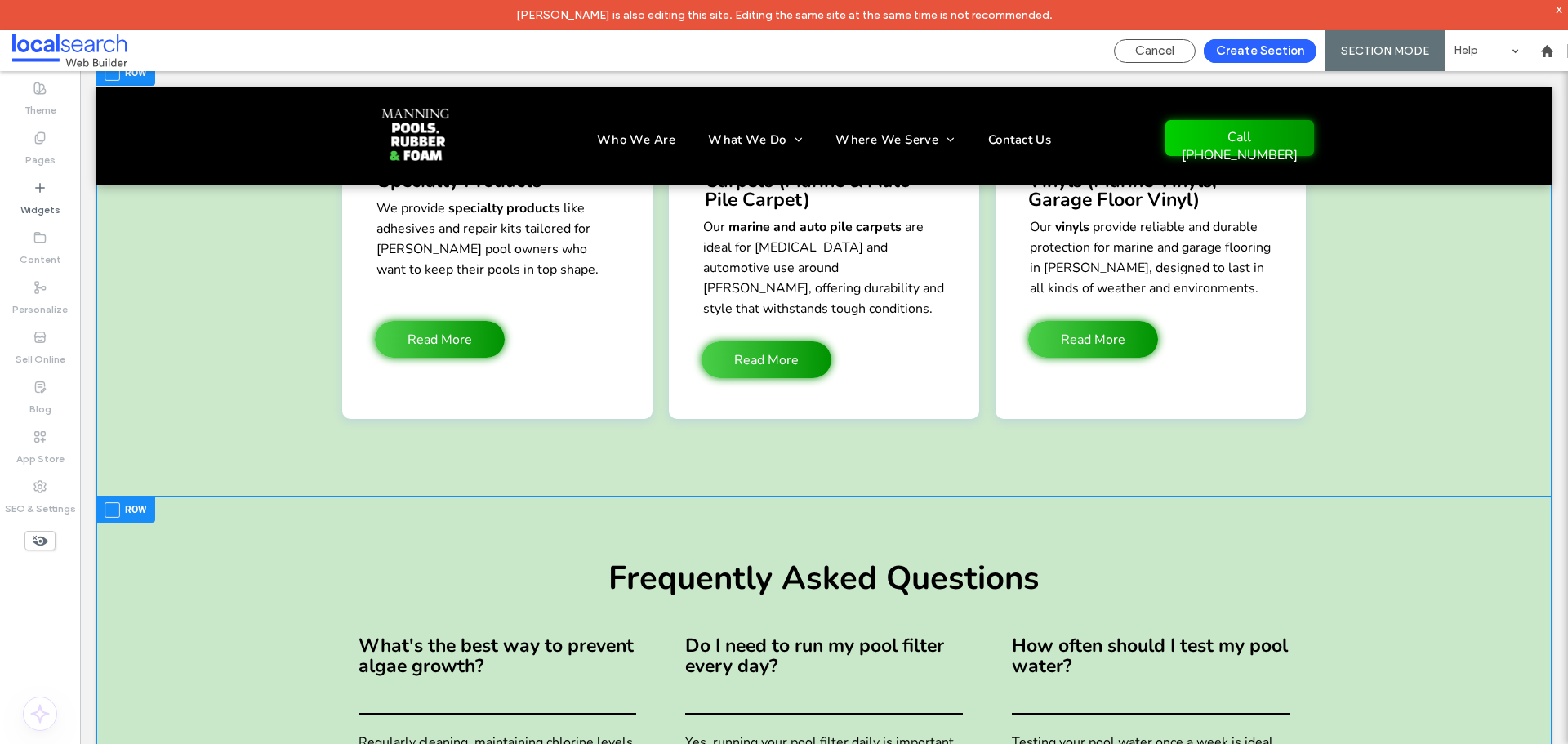
scroll to position [4191, 0]
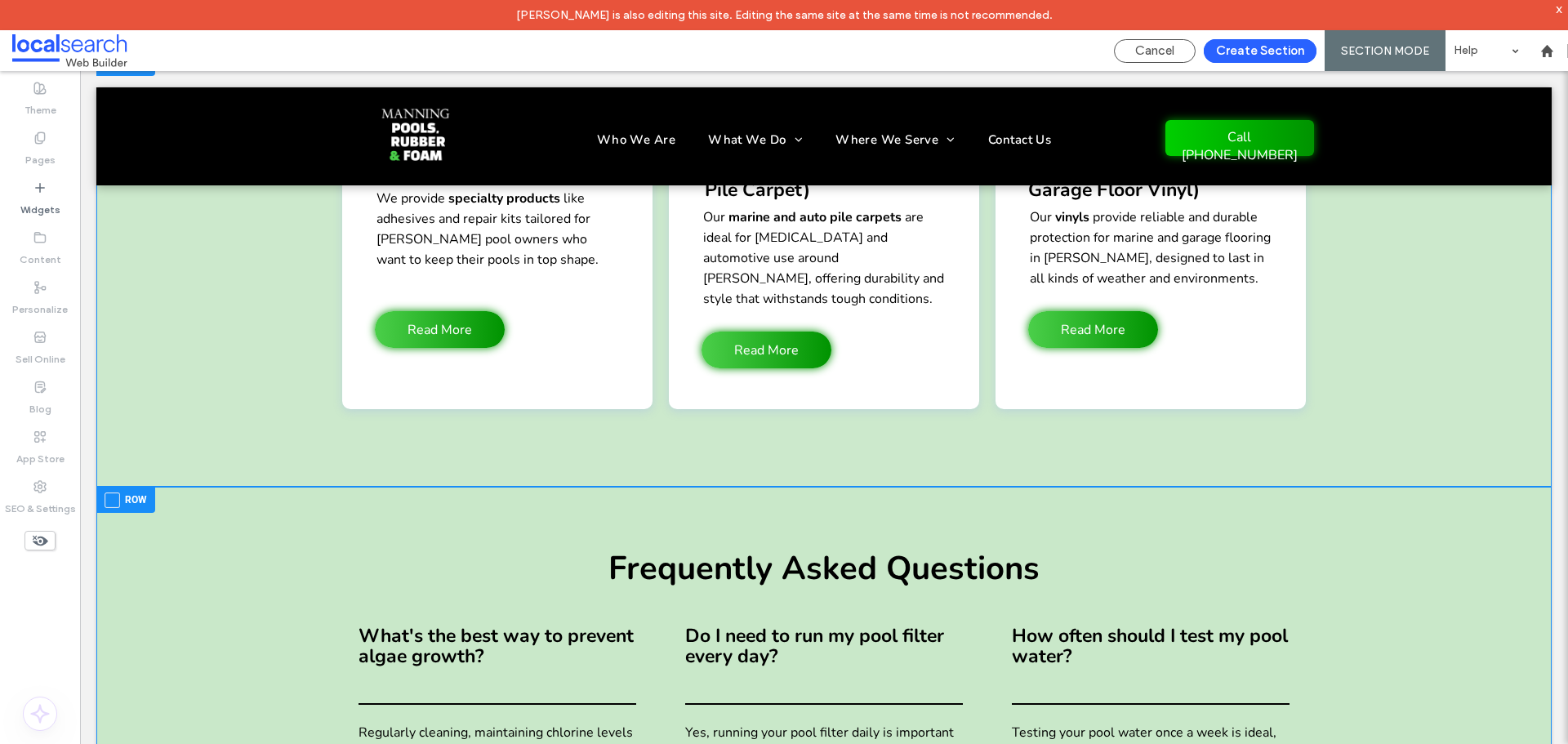
click at [117, 492] on span at bounding box center [112, 500] width 16 height 16
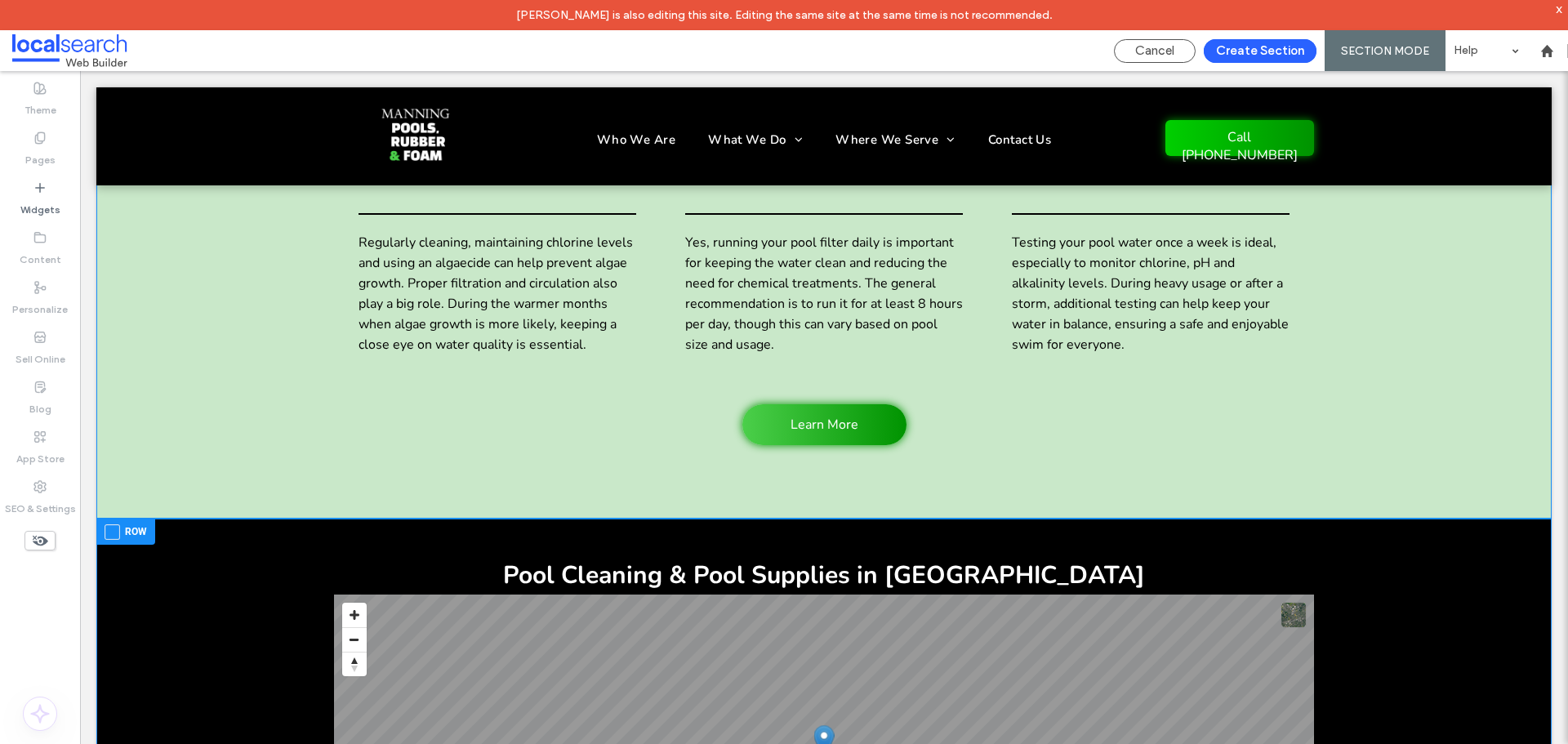
scroll to position [4845, 0]
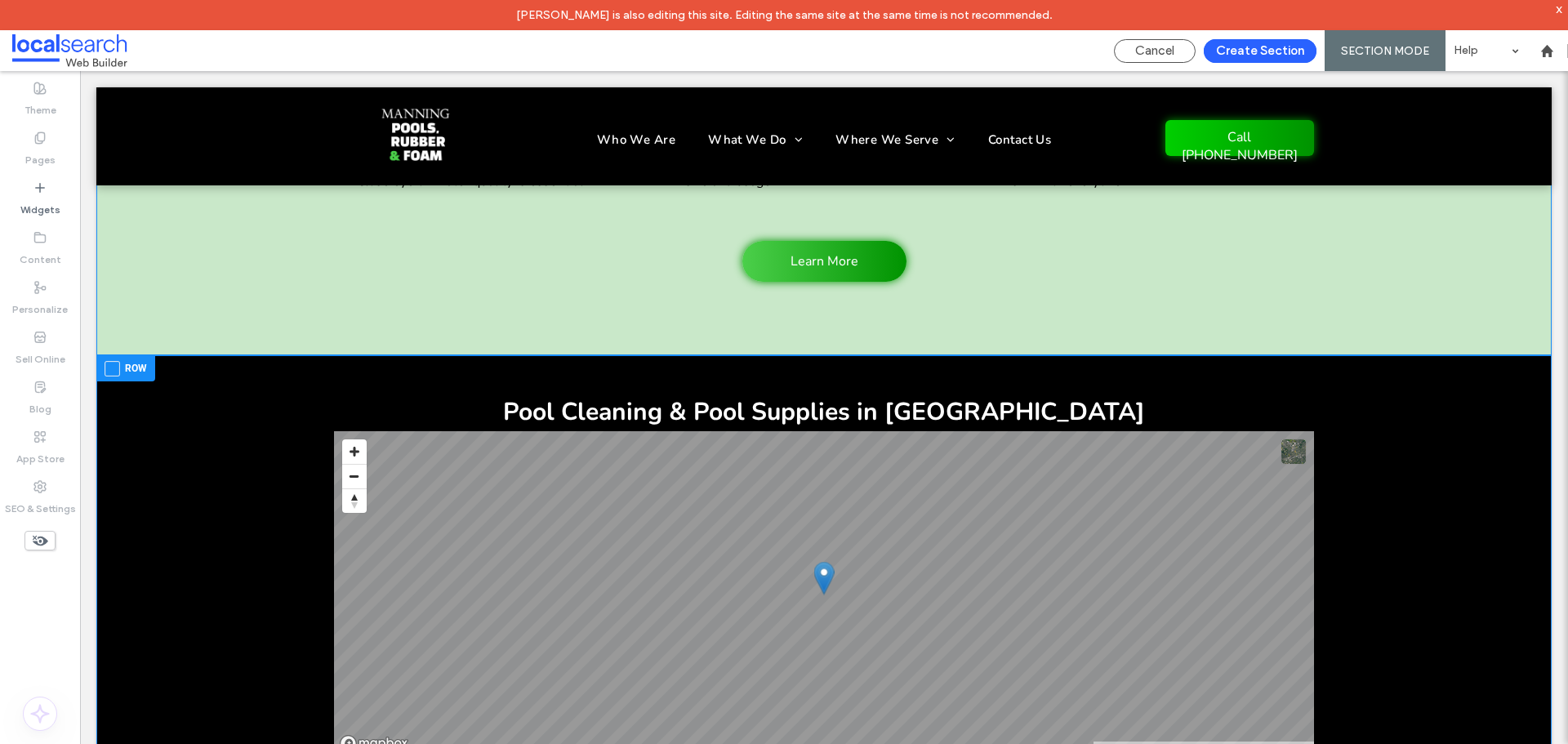
click at [108, 361] on span at bounding box center [112, 368] width 16 height 16
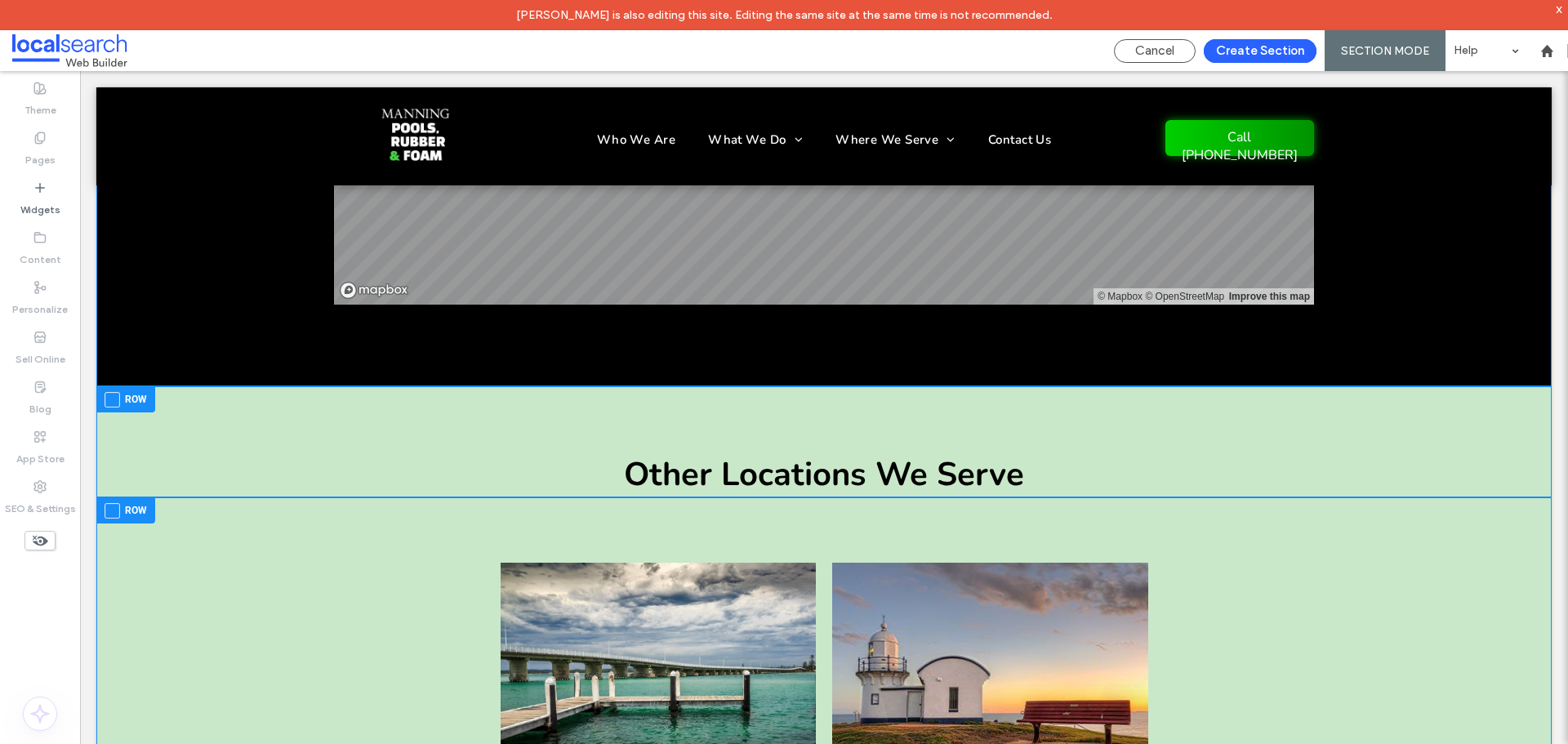
scroll to position [5281, 0]
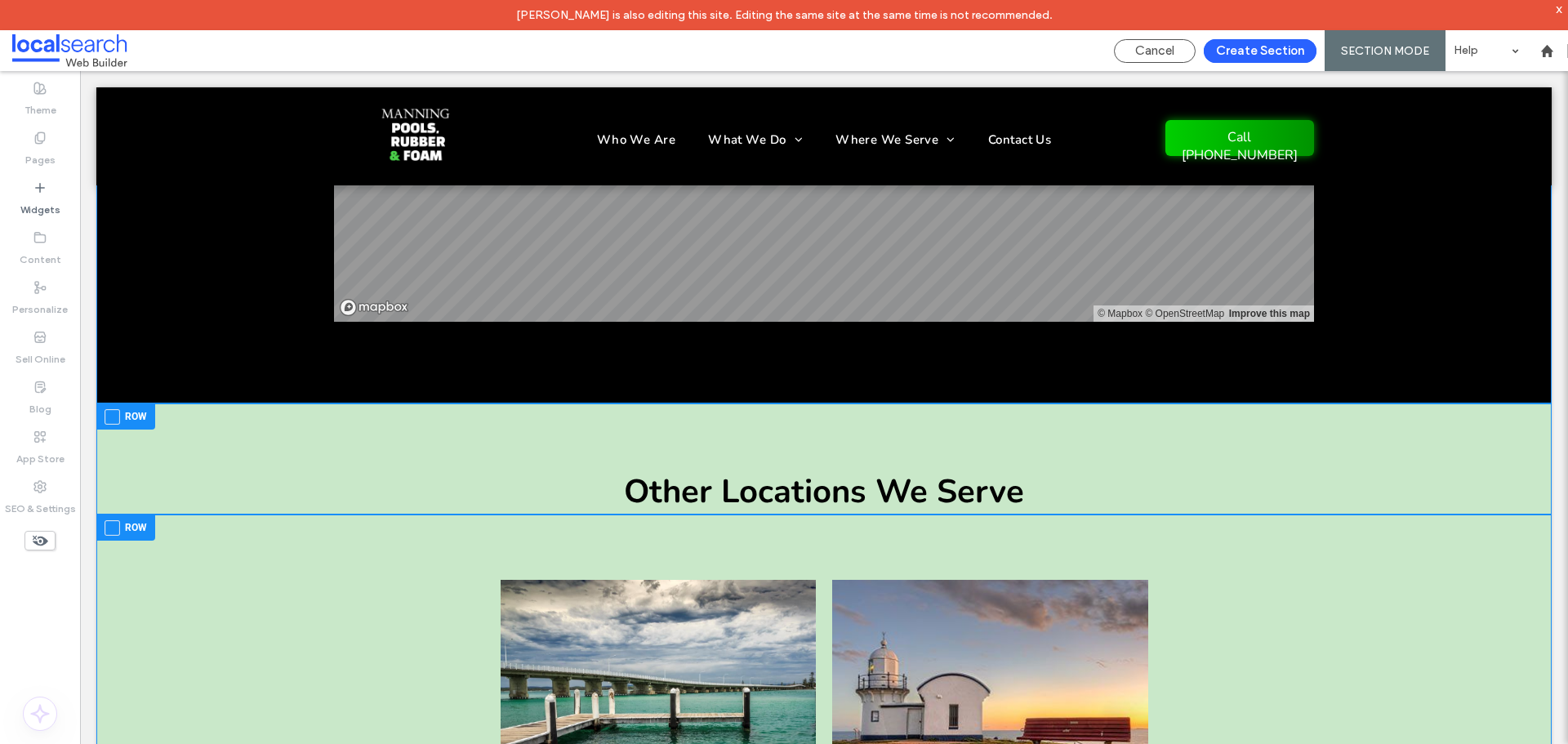
click at [119, 409] on span at bounding box center [112, 417] width 16 height 16
click at [116, 520] on span at bounding box center [112, 528] width 16 height 16
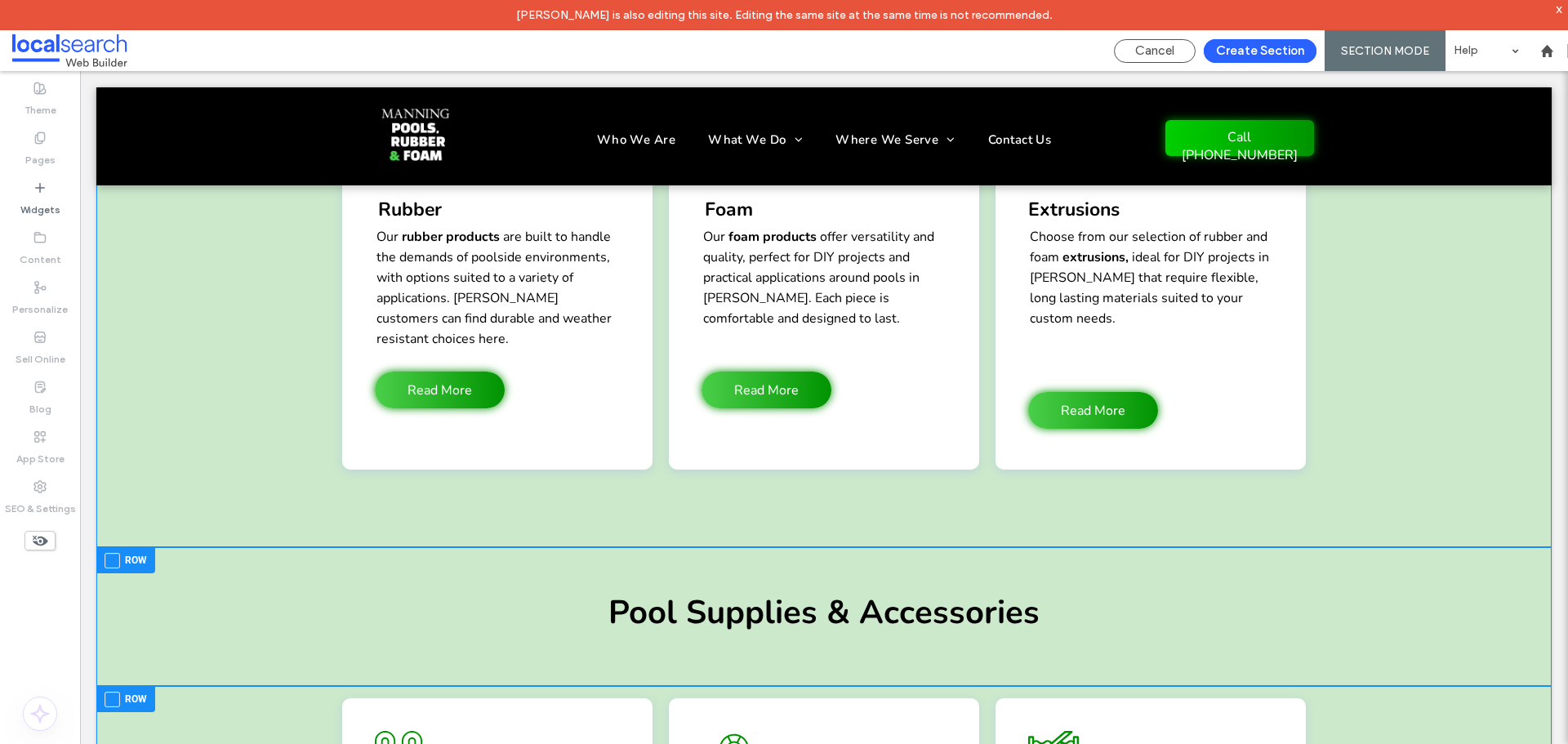
scroll to position [2068, 0]
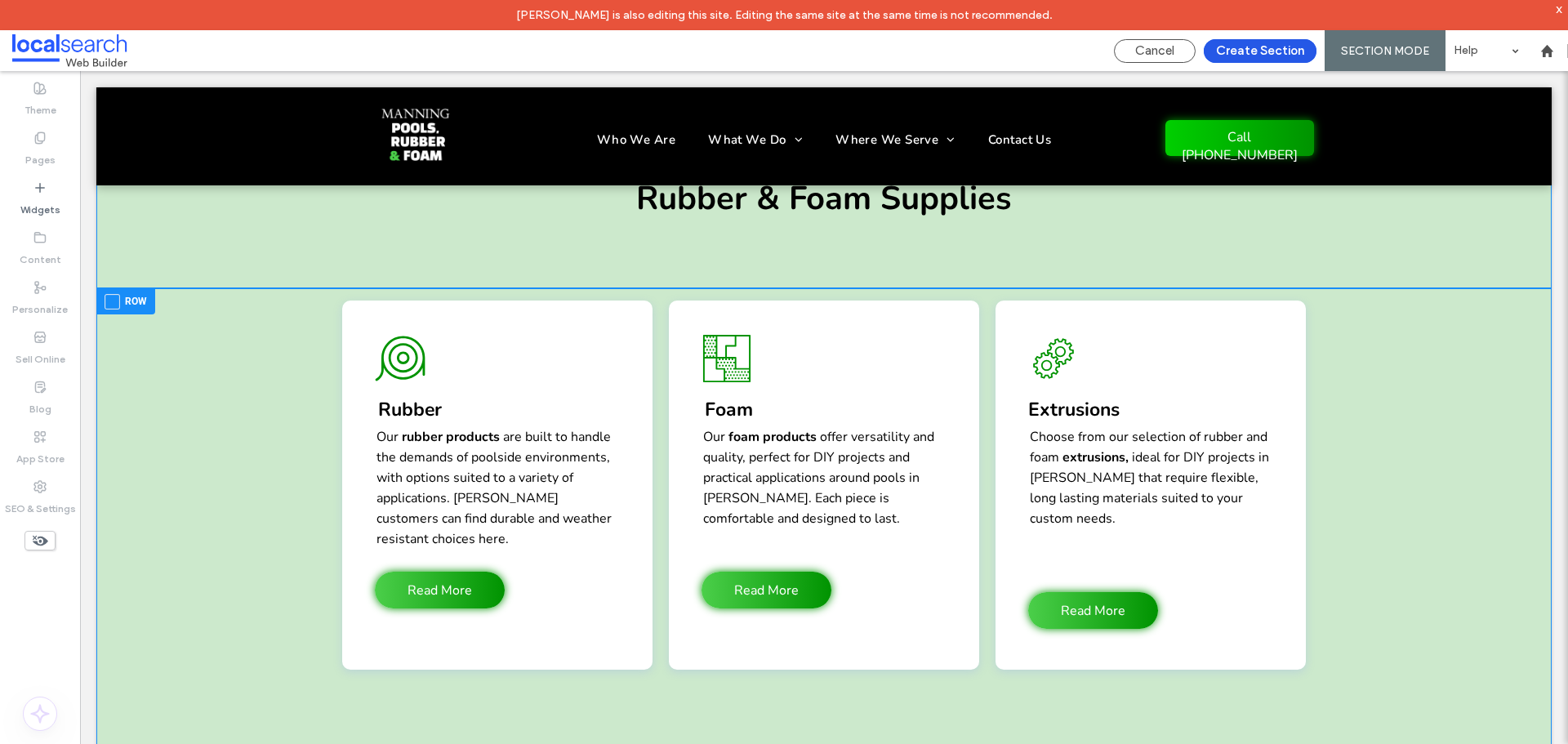
click at [1241, 51] on button "Create Section" at bounding box center [1260, 51] width 113 height 24
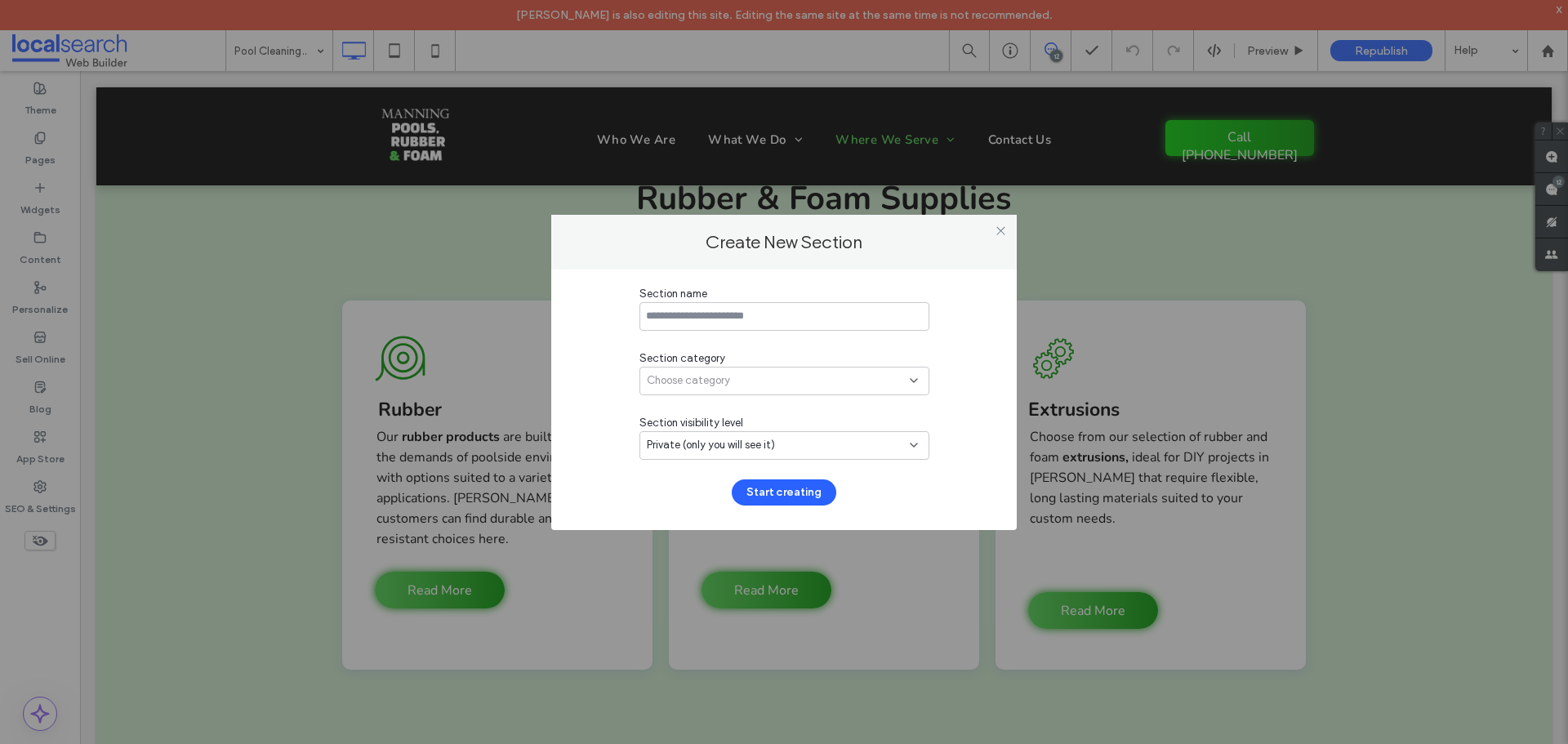
click at [890, 310] on input at bounding box center [784, 316] width 290 height 29
click at [889, 310] on input at bounding box center [784, 316] width 290 height 29
type input "***"
click at [807, 368] on div "Choose category" at bounding box center [784, 381] width 290 height 29
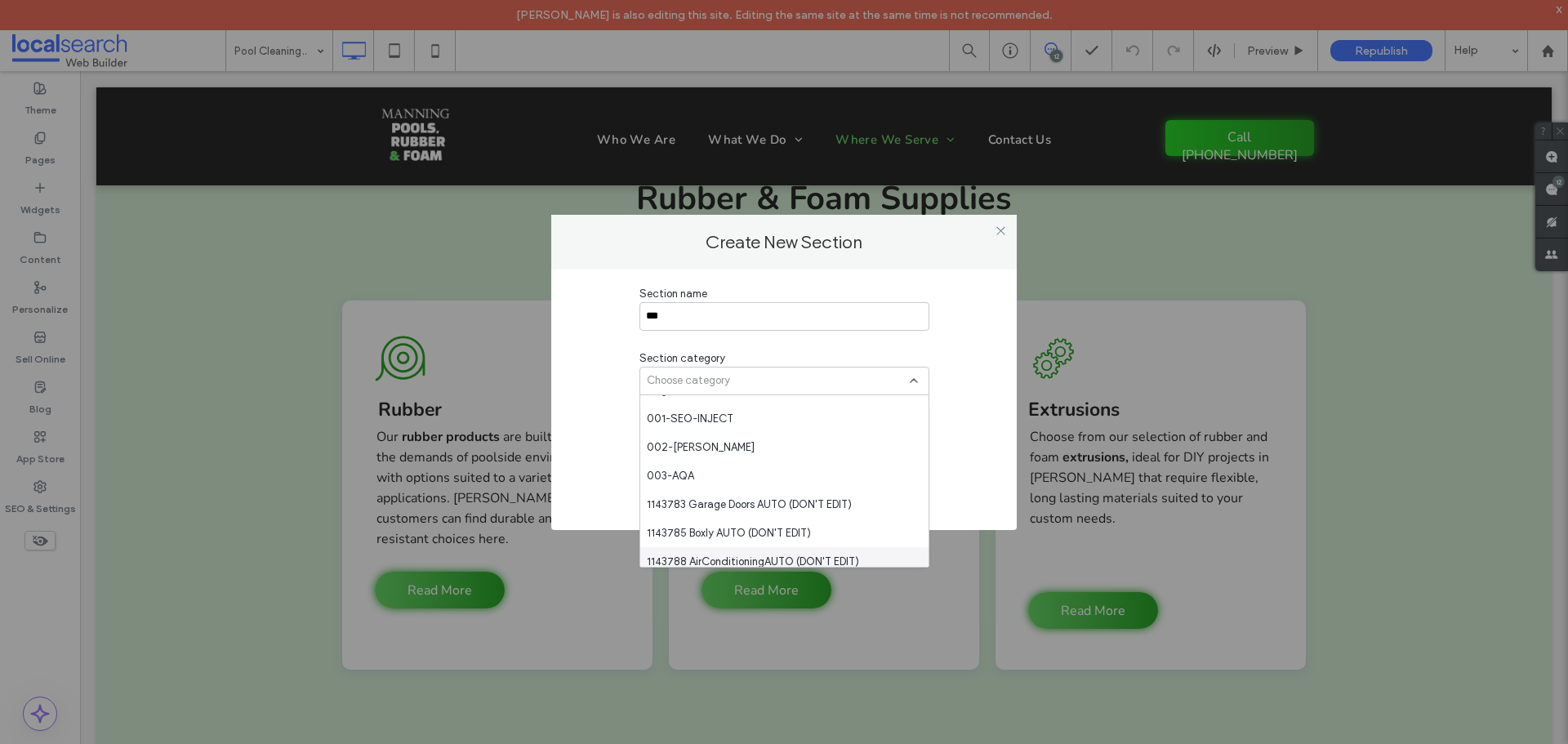
scroll to position [218, 0]
click at [780, 510] on span "1143783 Garage Doors AUTO (DON'T EDIT)" at bounding box center [749, 506] width 205 height 16
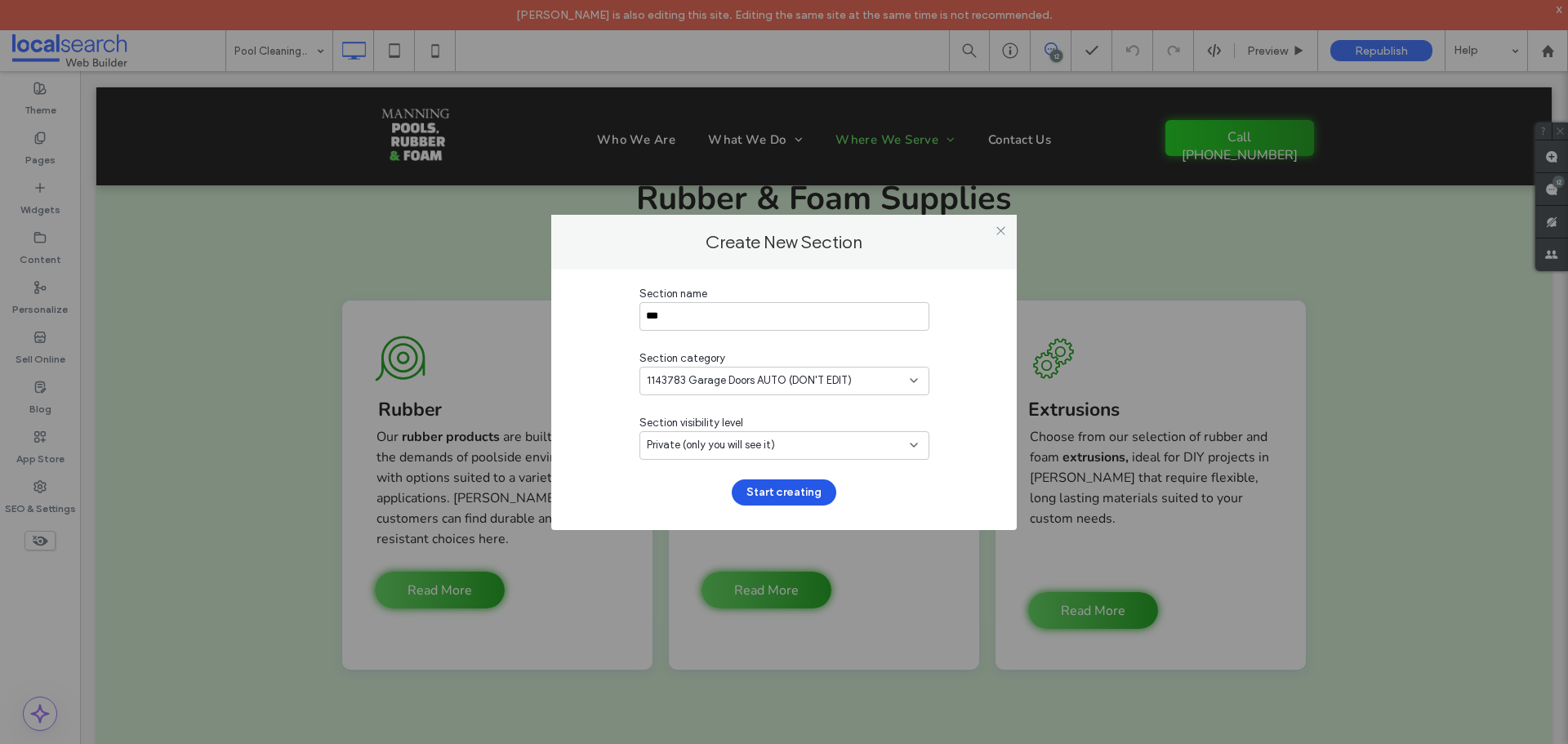
click at [794, 484] on button "Start creating" at bounding box center [784, 492] width 105 height 26
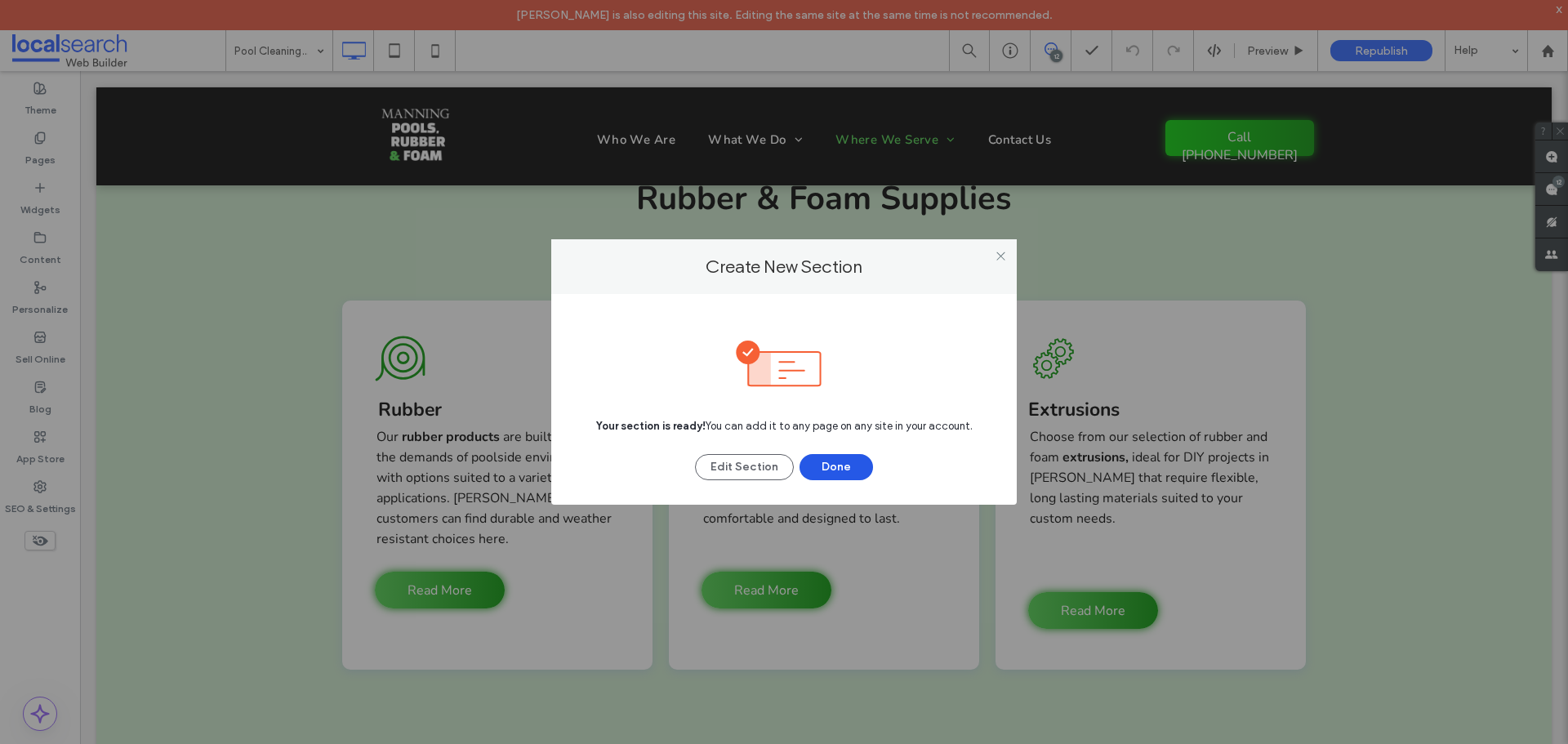
click at [839, 467] on button "Done" at bounding box center [836, 467] width 74 height 26
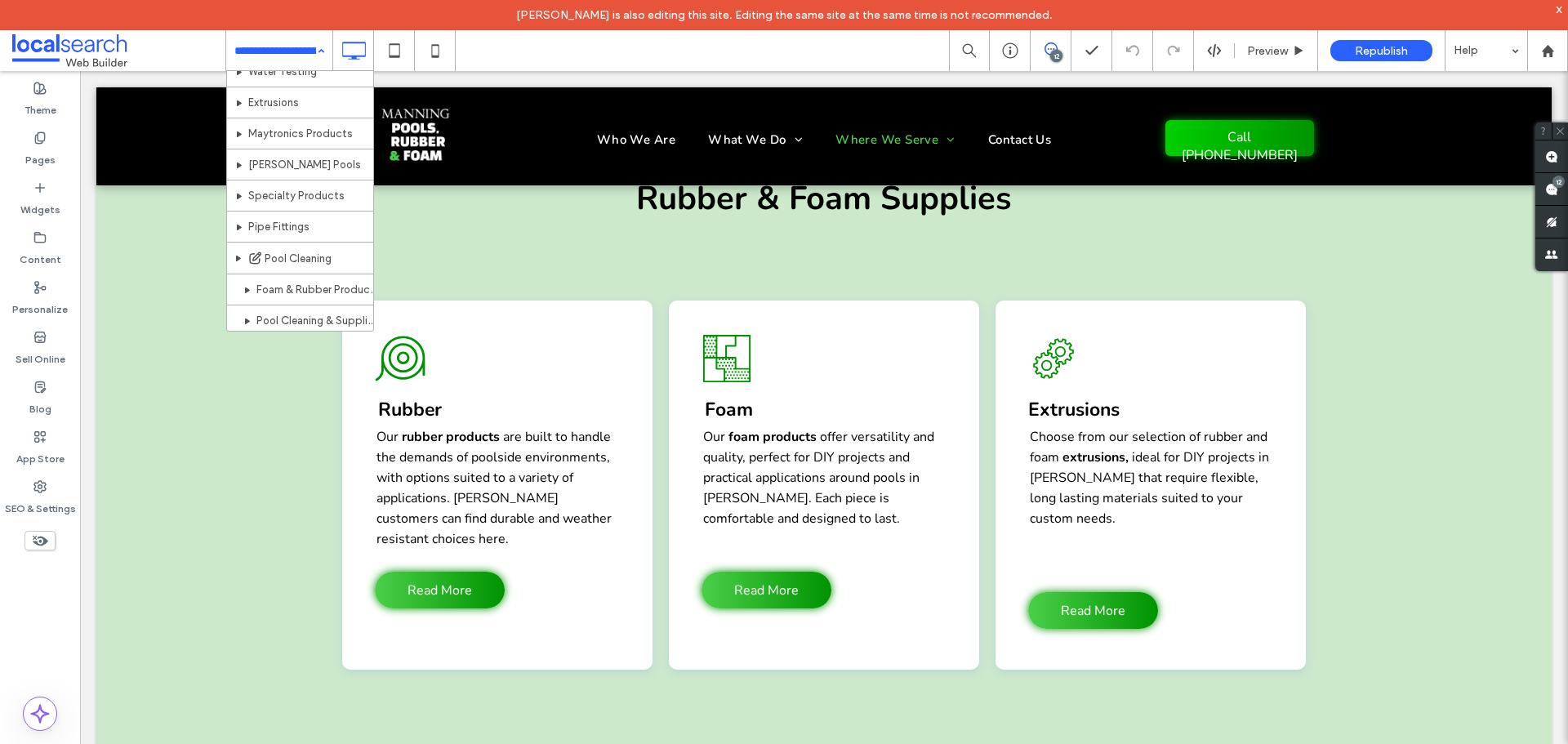
scroll to position [327, 0]
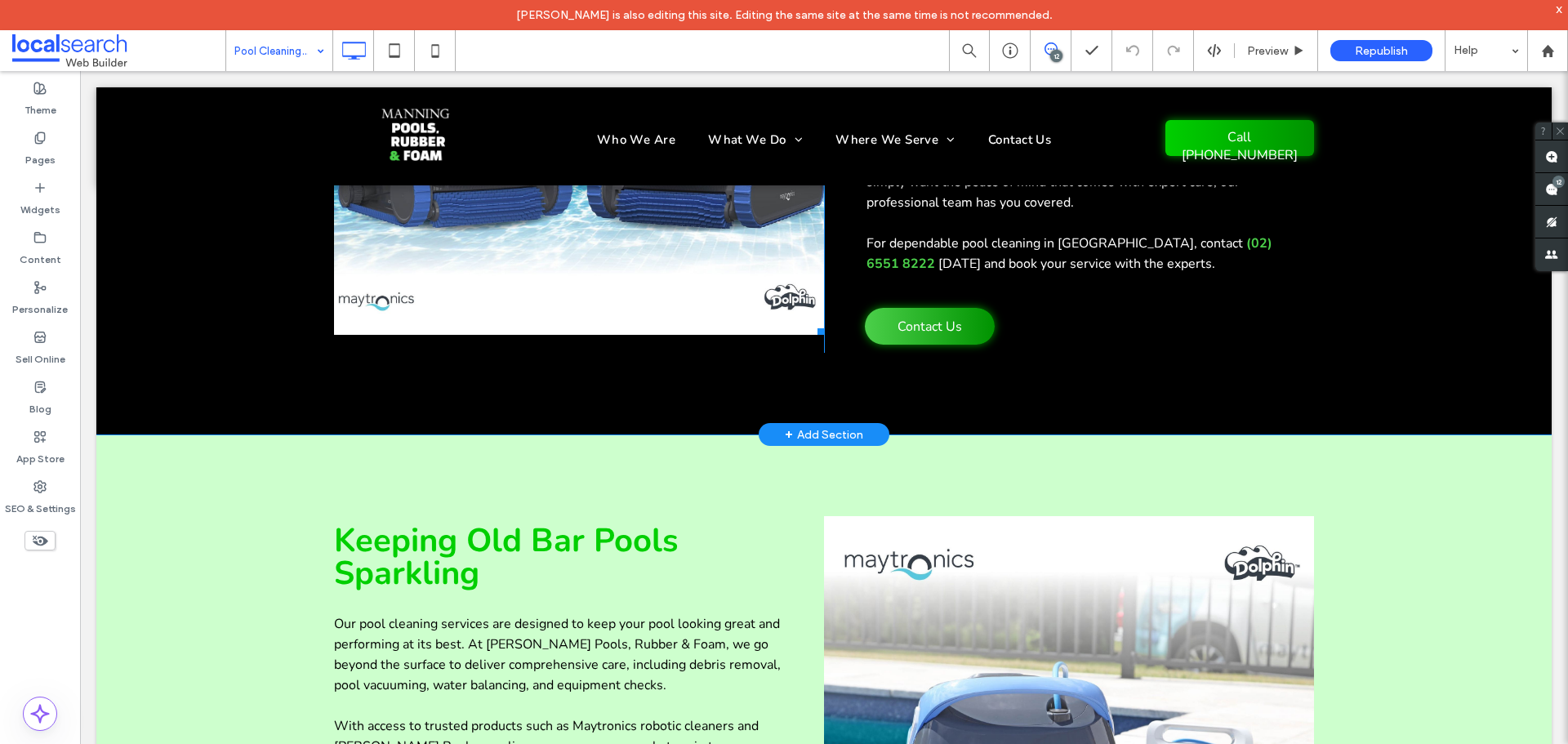
scroll to position [1742, 0]
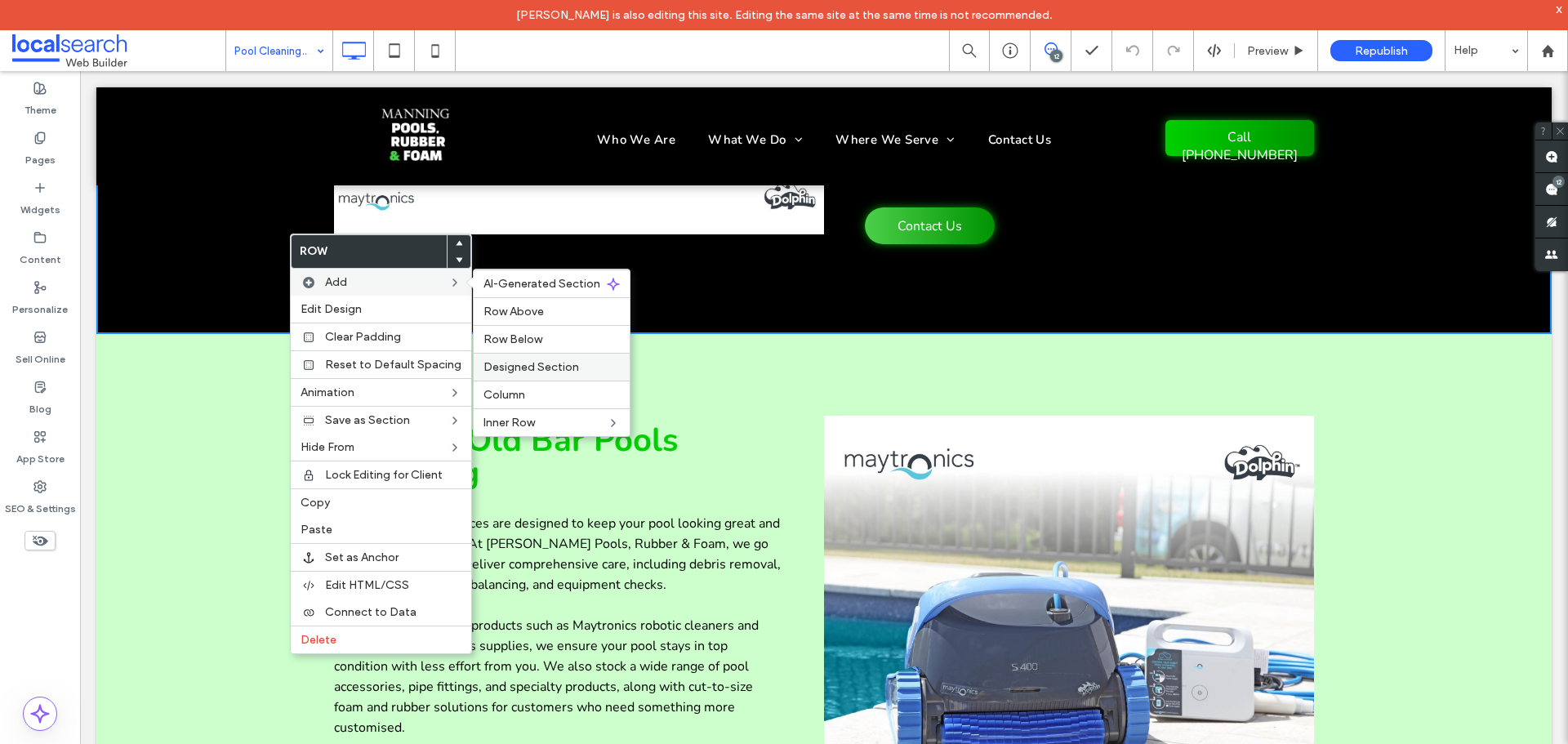
click at [523, 366] on span "Designed Section" at bounding box center [531, 367] width 96 height 14
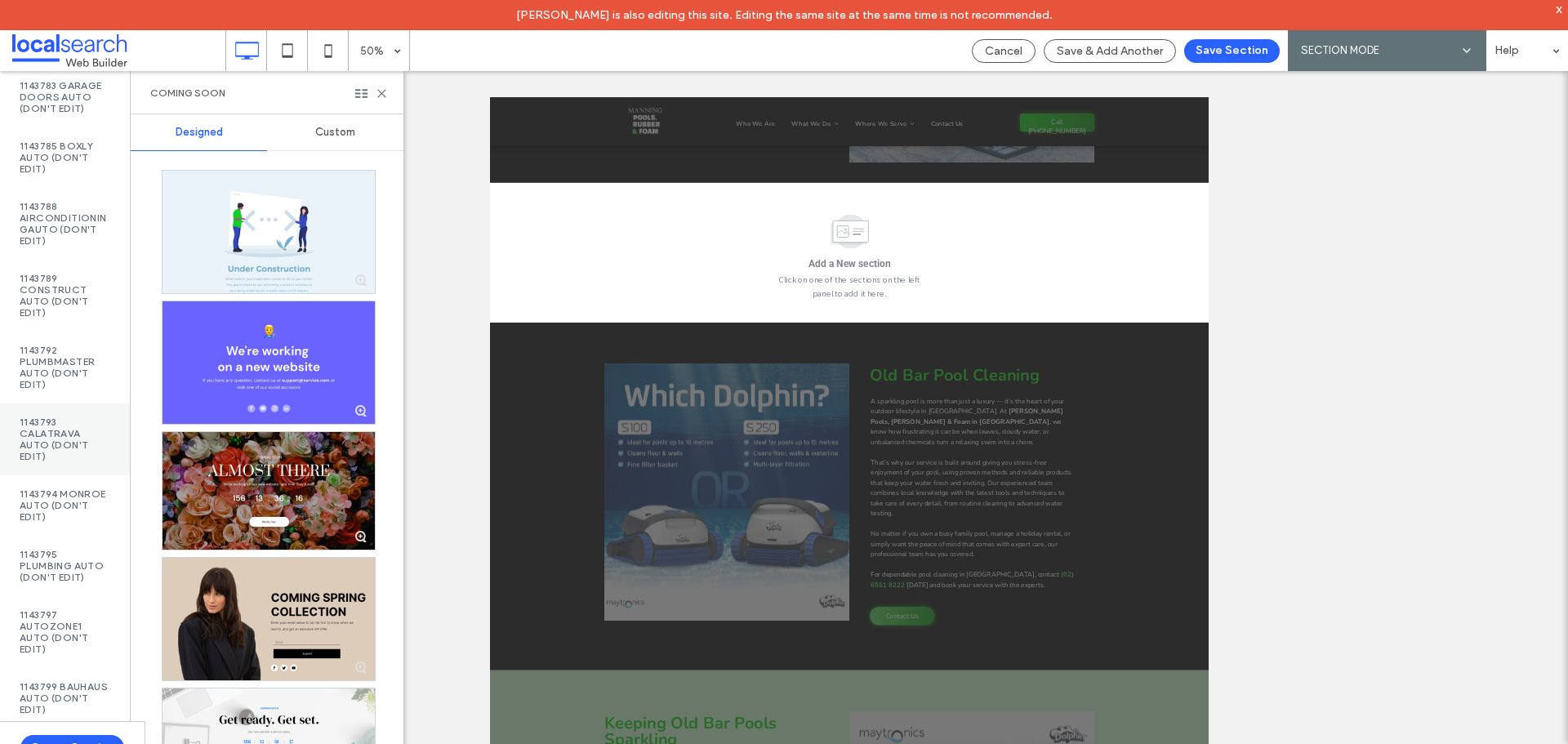
scroll to position [0, 0]
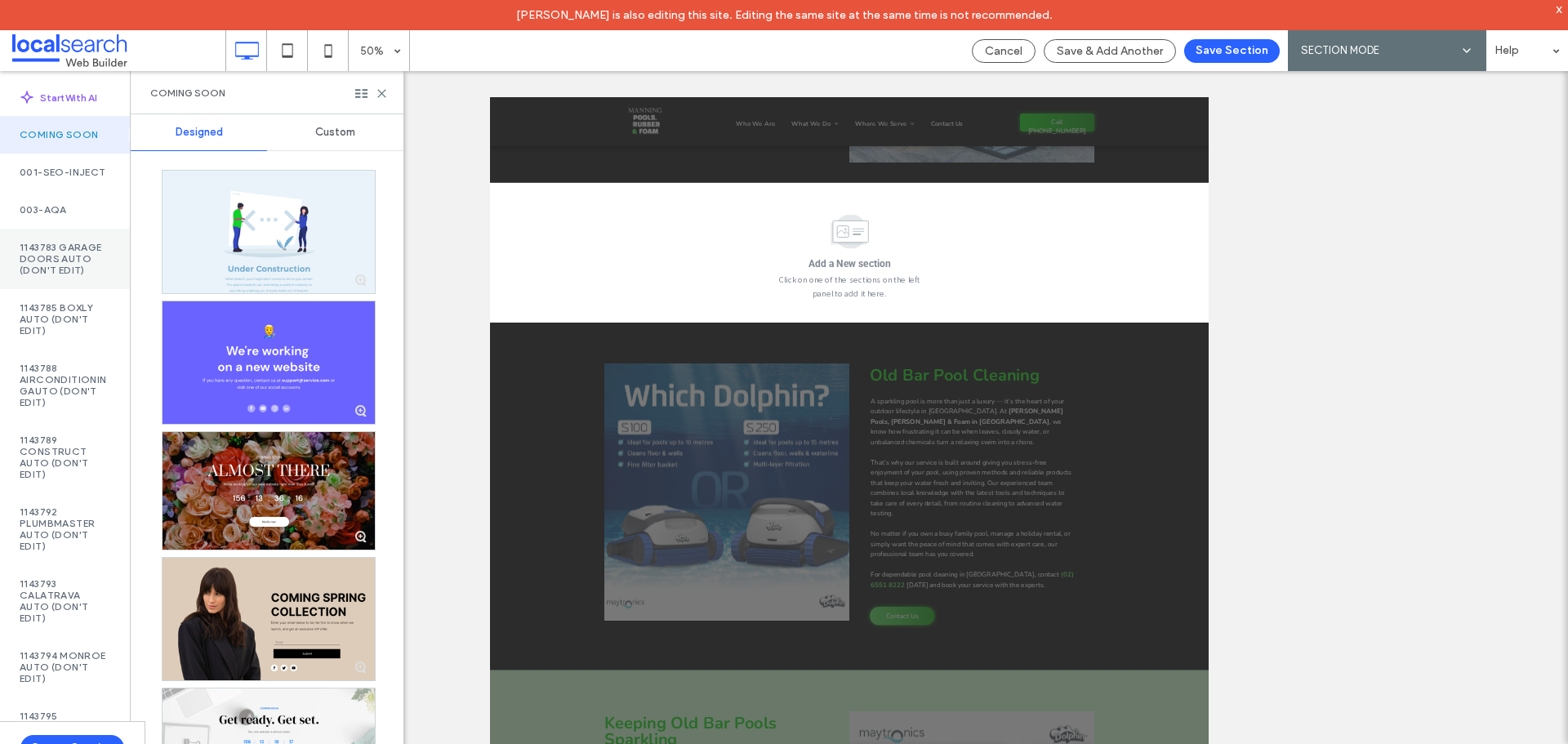
click at [58, 268] on label "1143783 Garage Doors AUTO (DON'T EDIT)" at bounding box center [65, 259] width 91 height 34
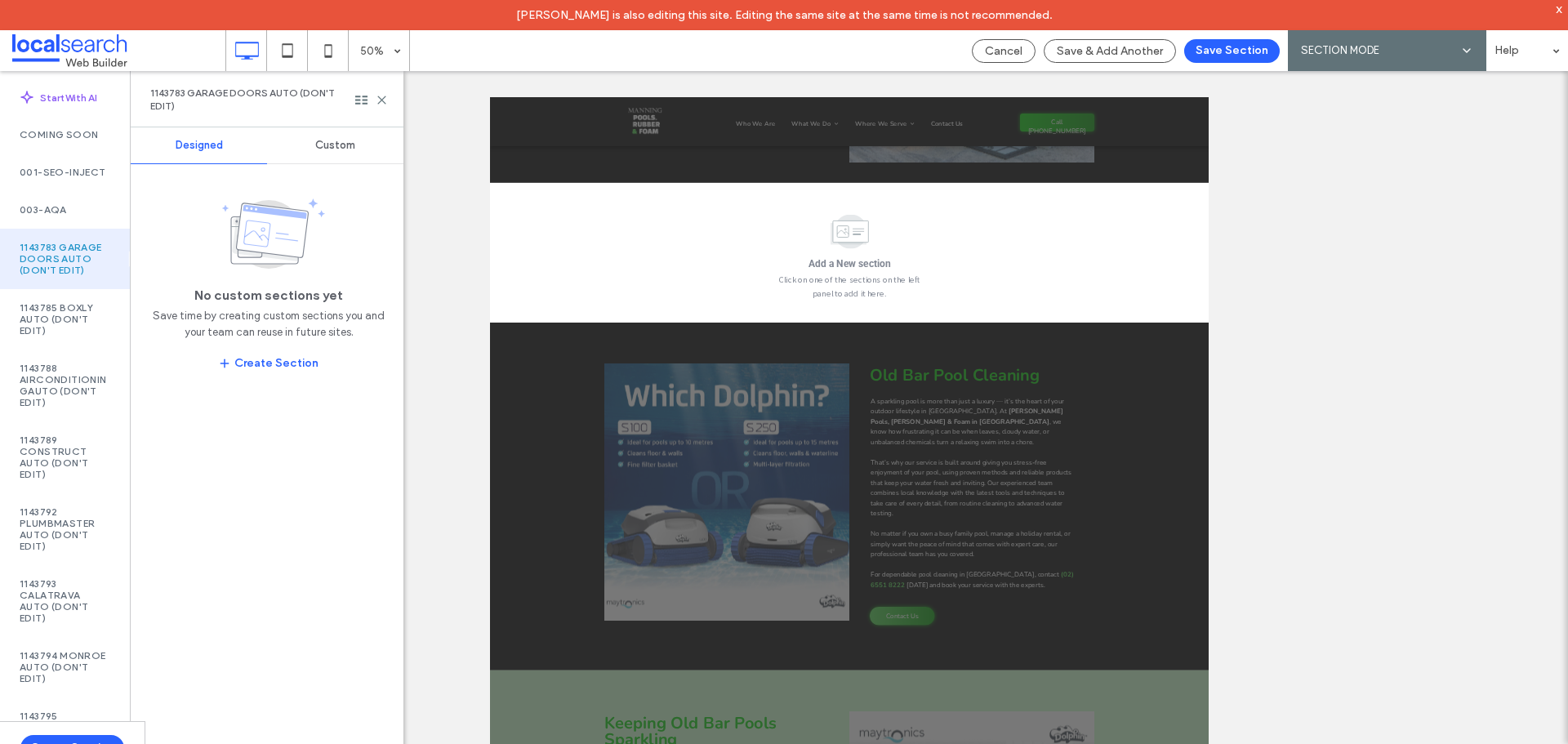
click at [364, 151] on div "Custom" at bounding box center [335, 145] width 136 height 36
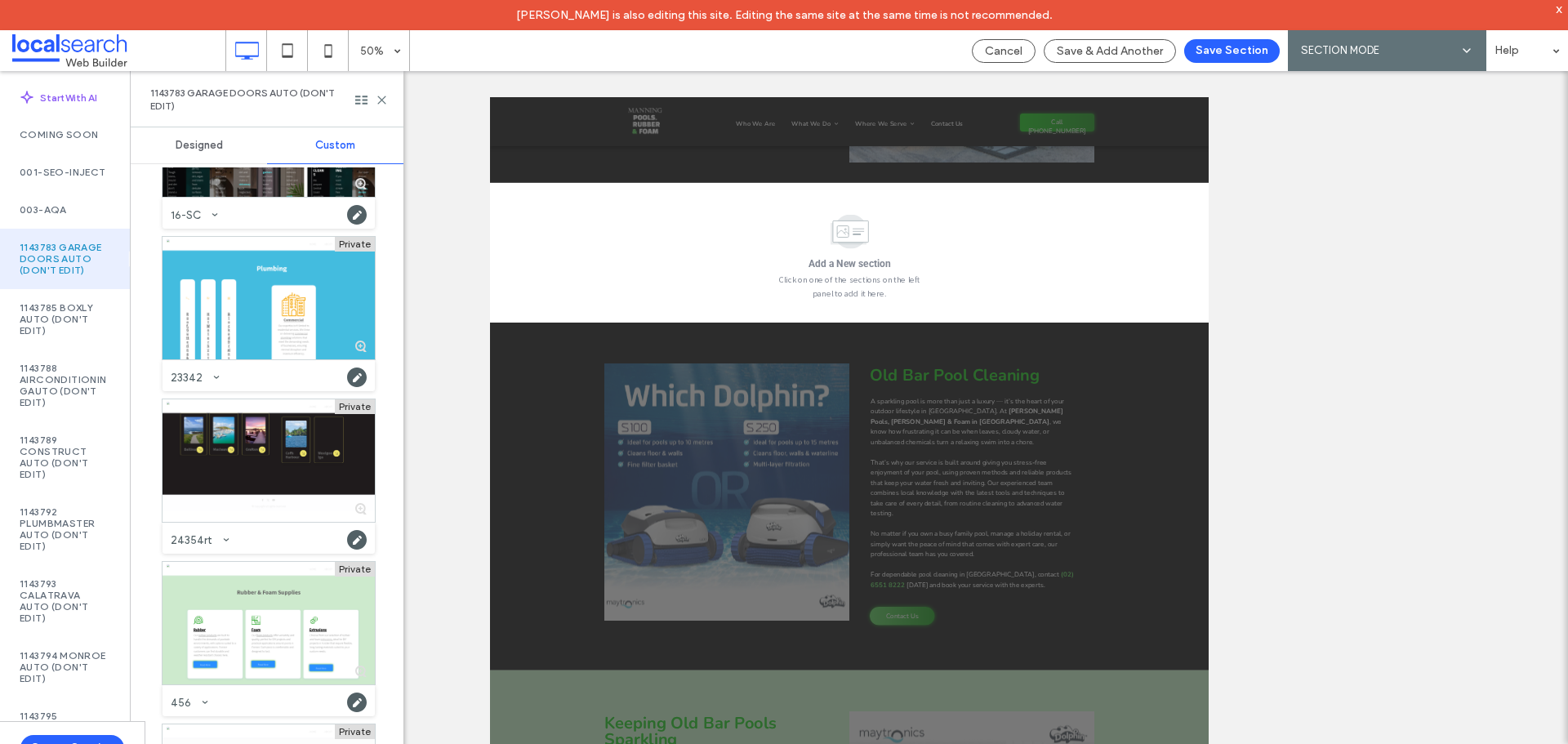
scroll to position [1579, 0]
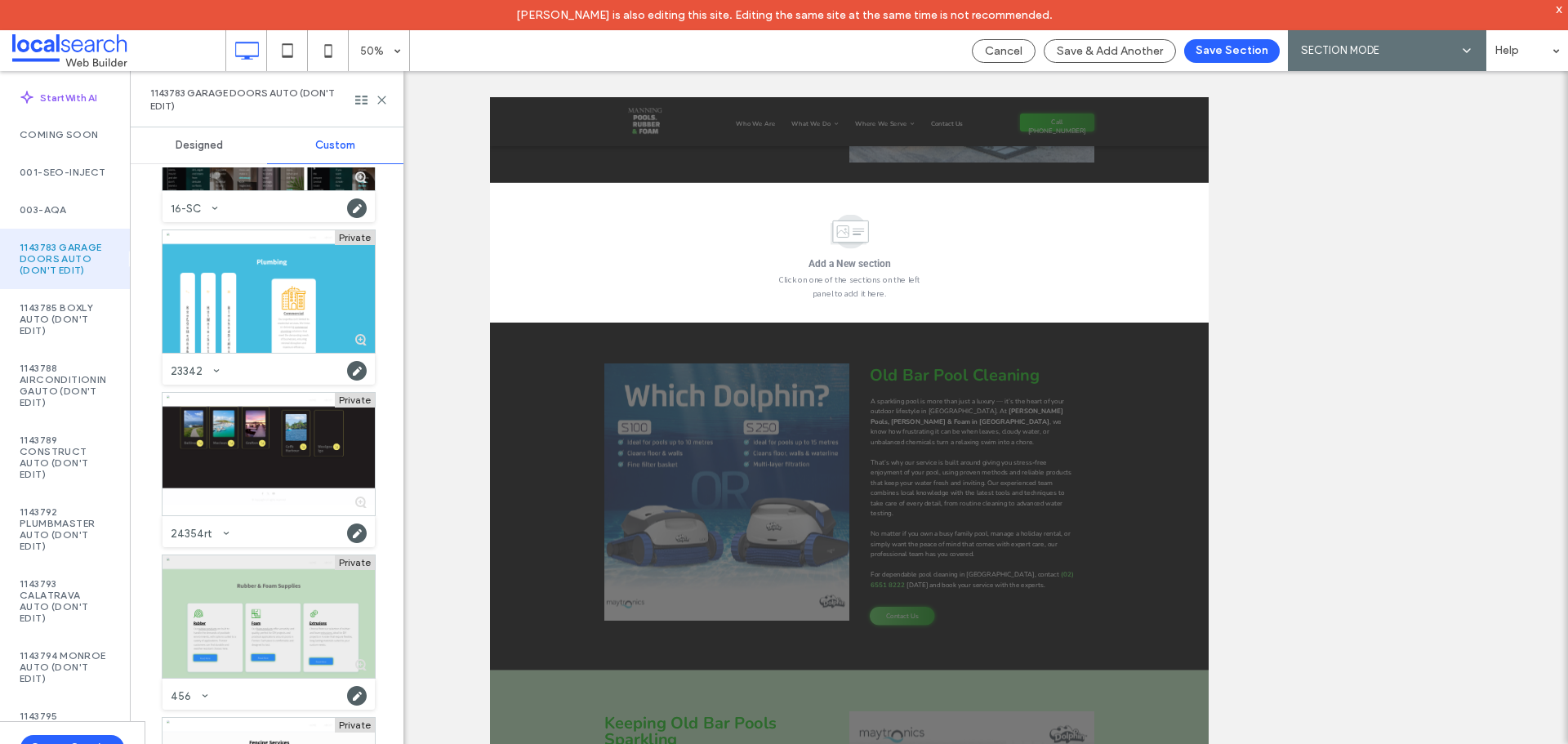
click at [267, 565] on div at bounding box center [269, 617] width 212 height 123
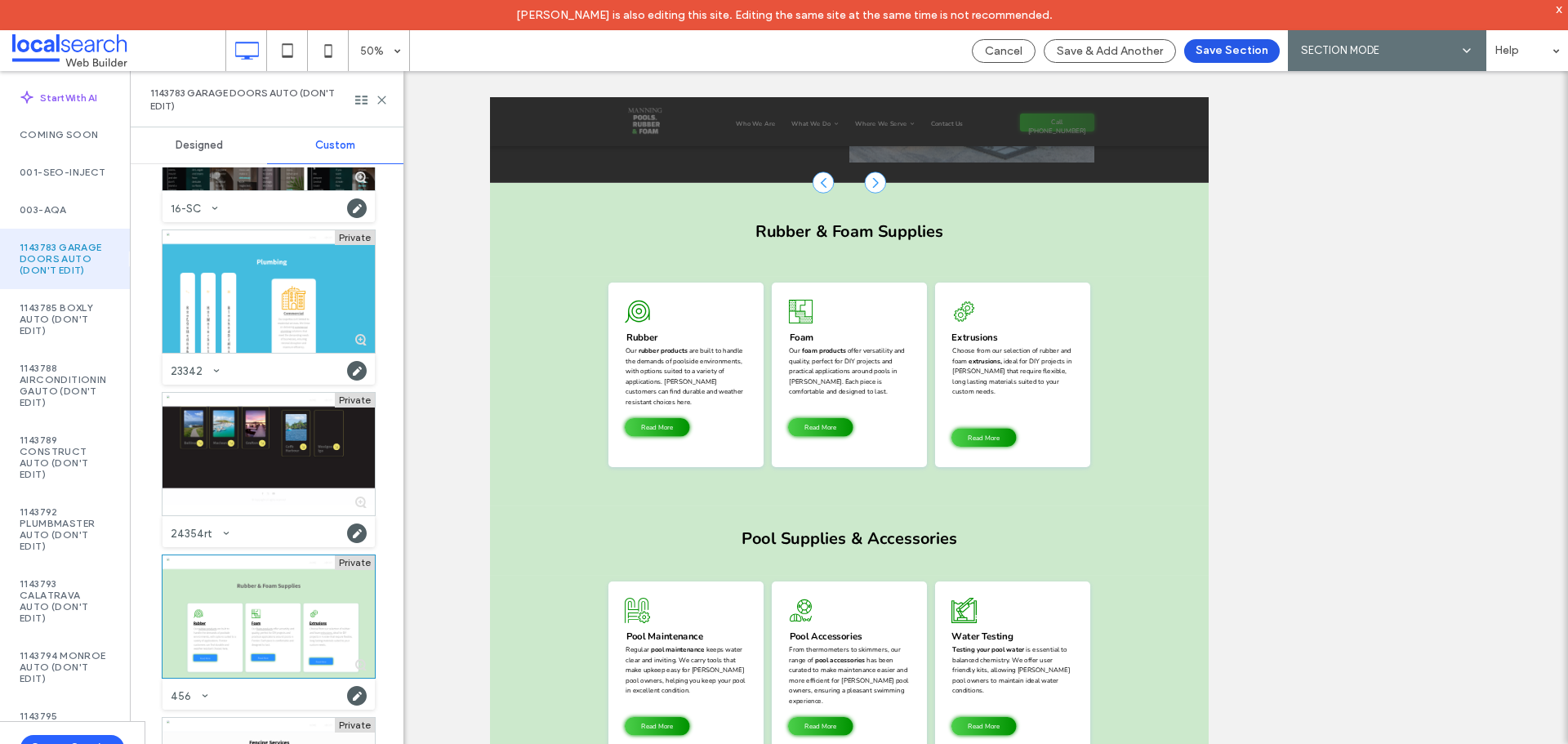
click at [1245, 47] on button "Save Section" at bounding box center [1232, 51] width 96 height 24
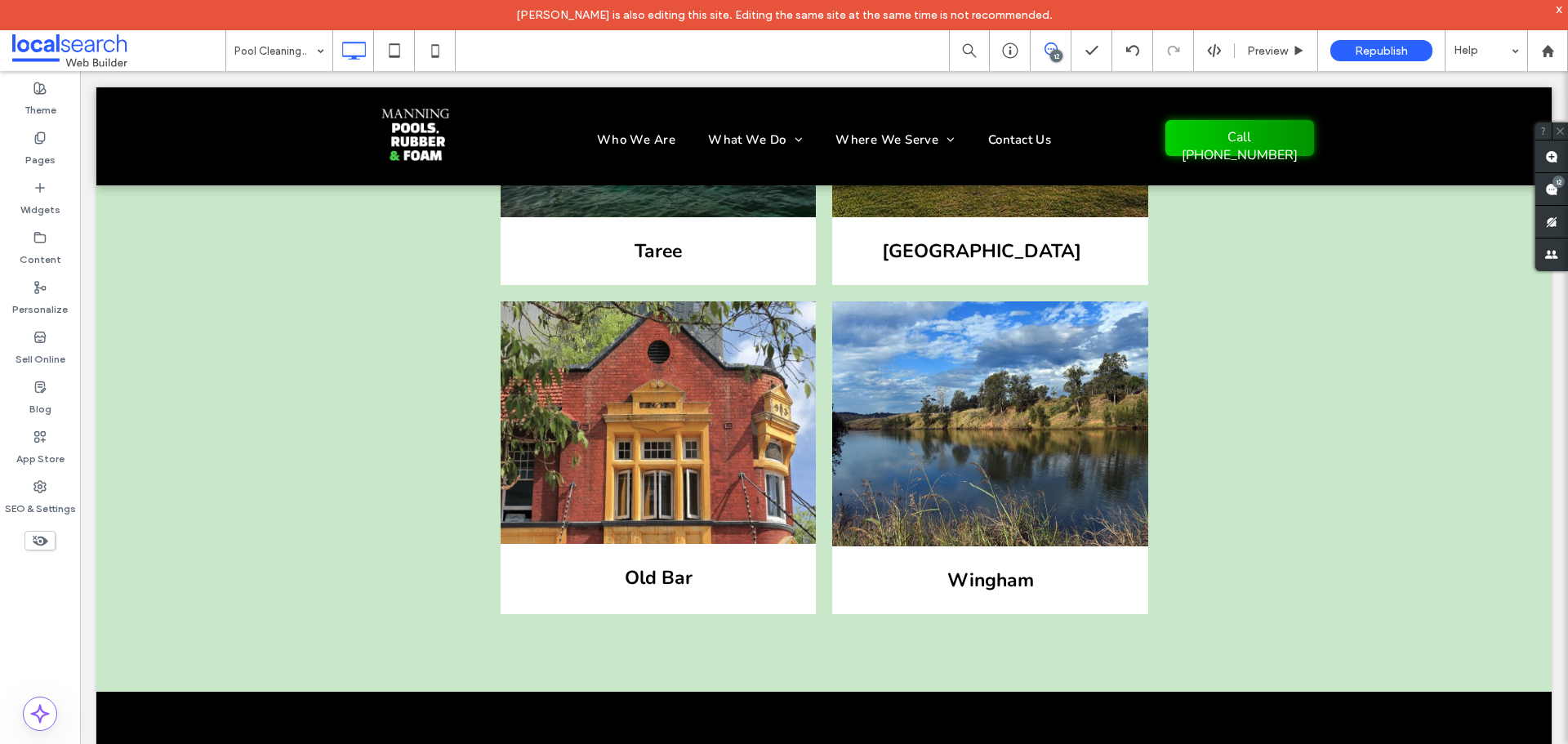
scroll to position [5041, 0]
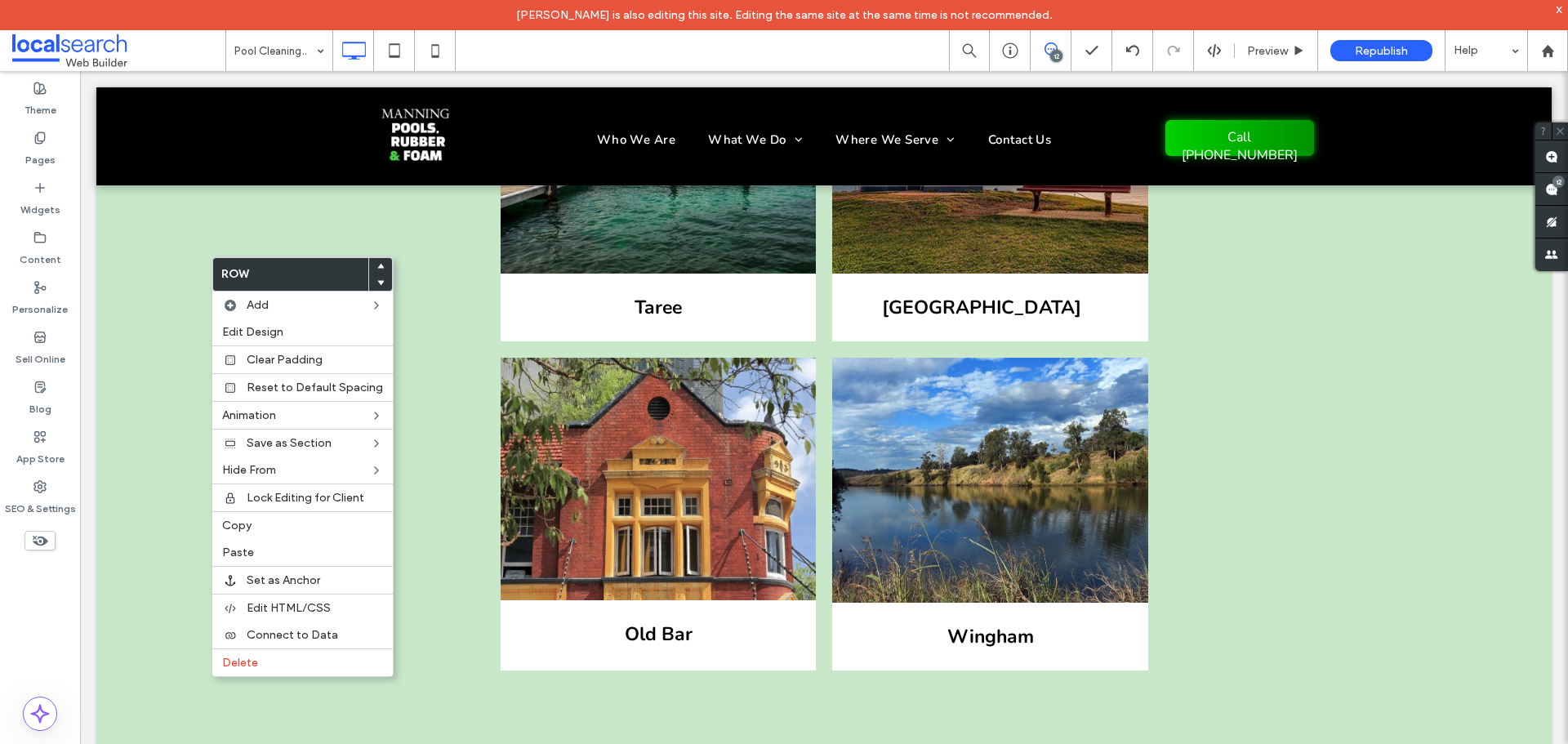
click at [377, 265] on icon at bounding box center [381, 266] width 7 height 7
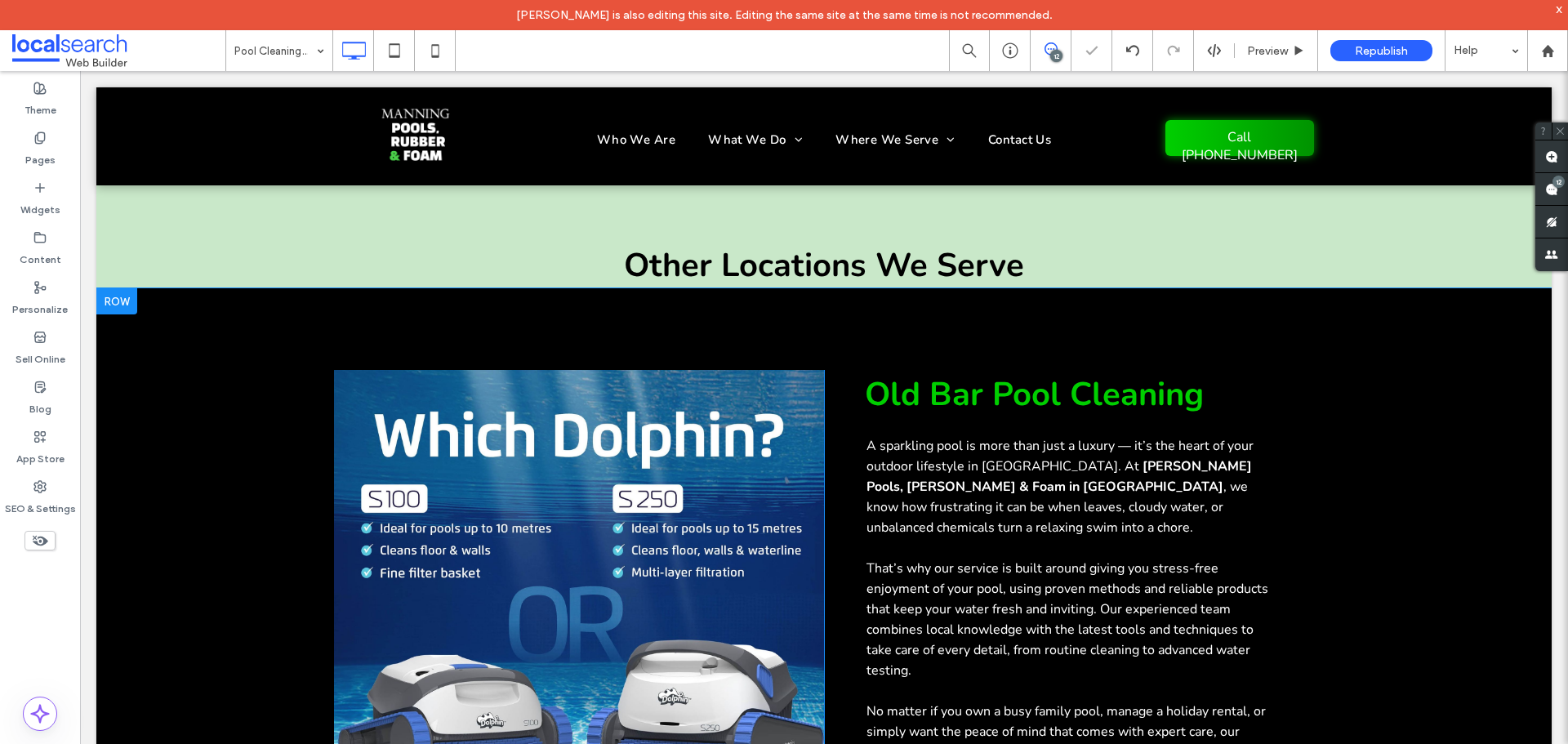
scroll to position [4529, 0]
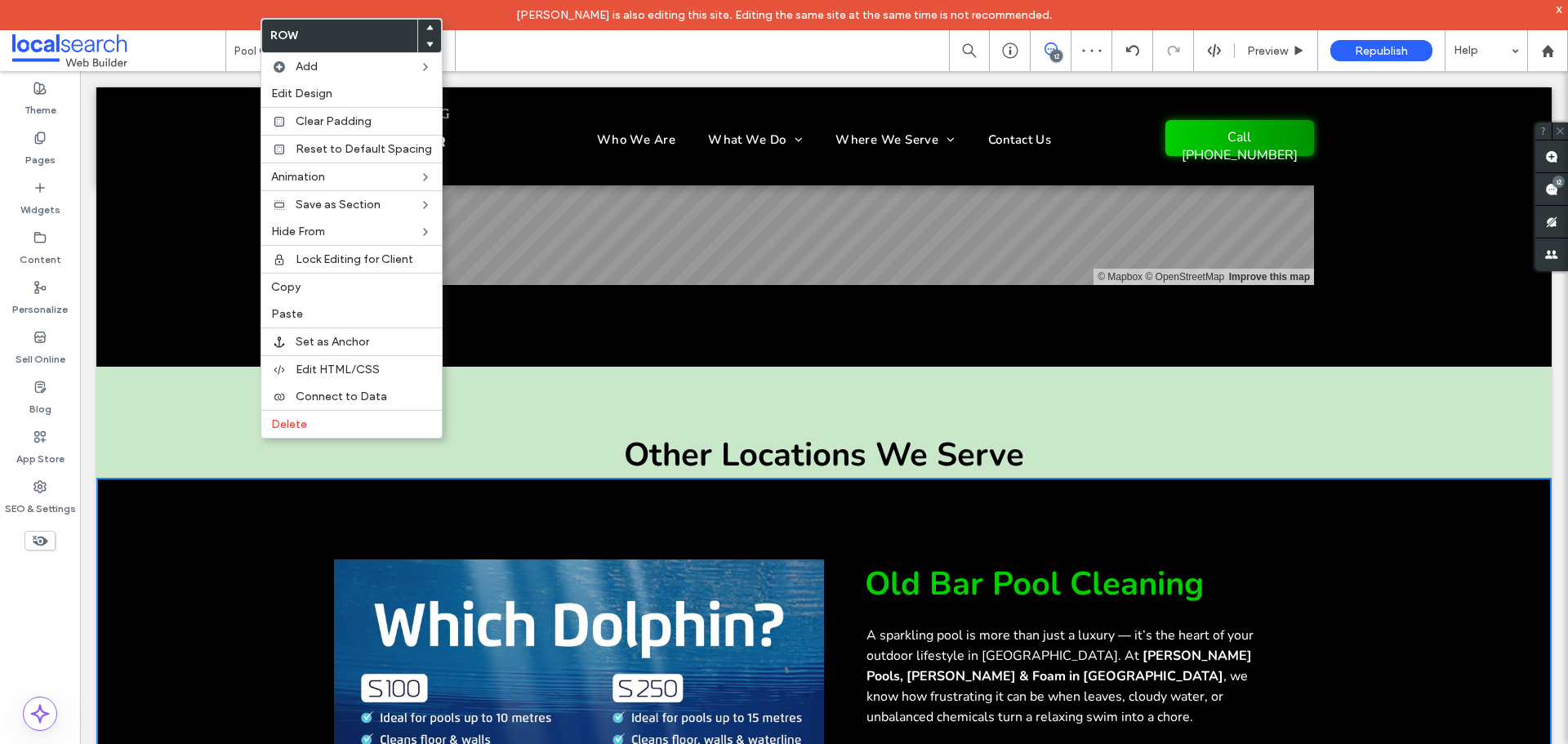
click at [426, 25] on icon at bounding box center [430, 28] width 7 height 7
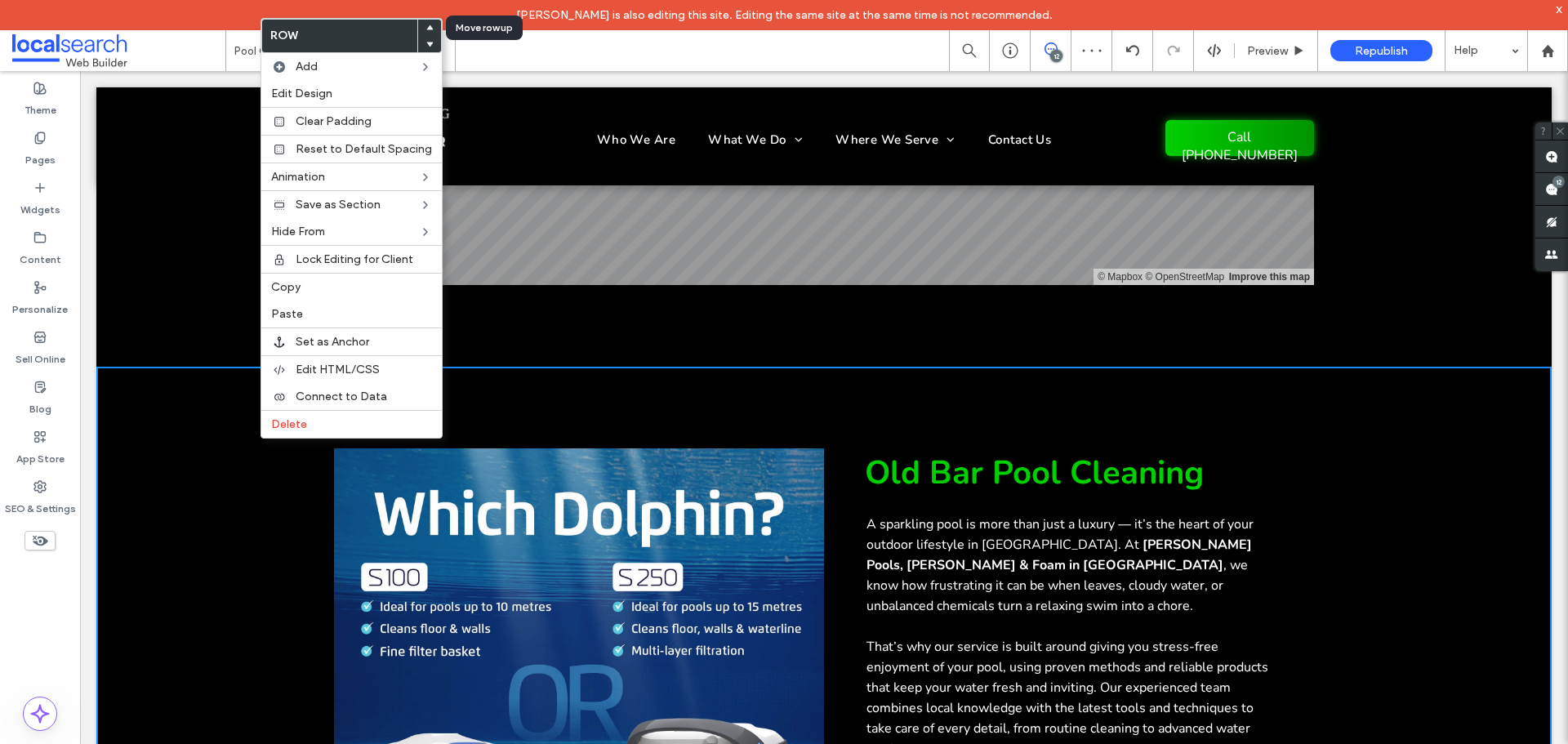
click at [426, 28] on use at bounding box center [430, 28] width 7 height 5
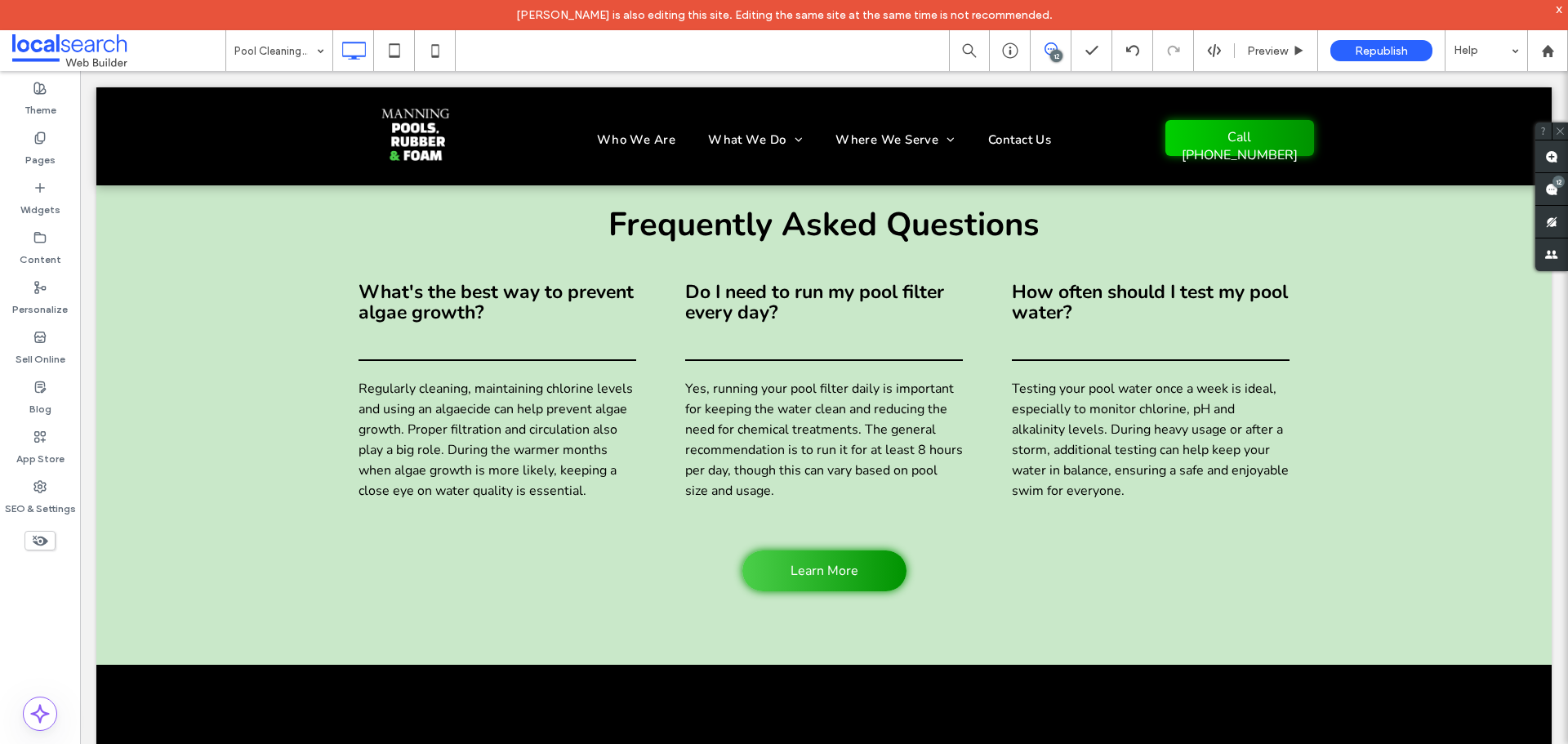
scroll to position [3691, 0]
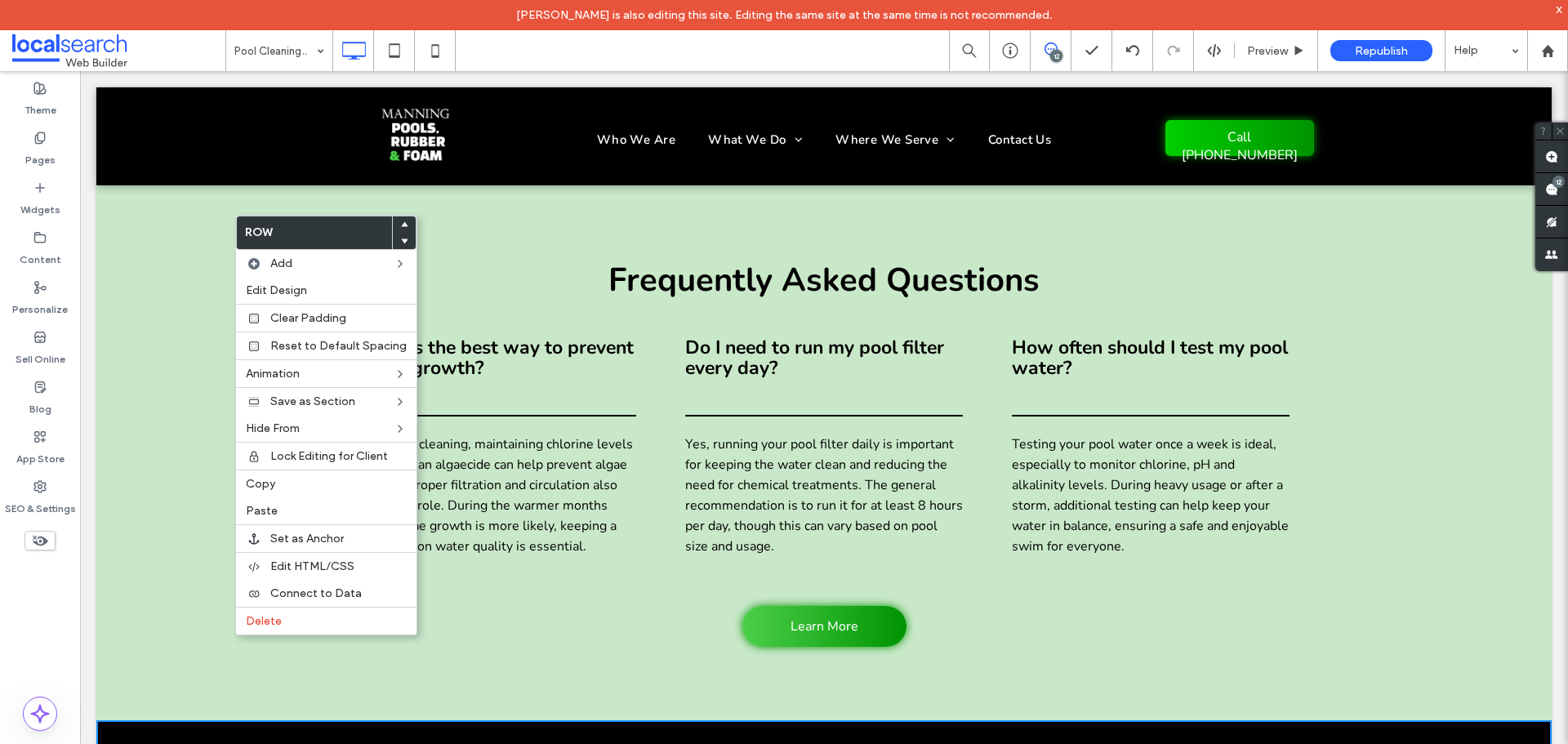
click at [401, 224] on use at bounding box center [404, 225] width 7 height 5
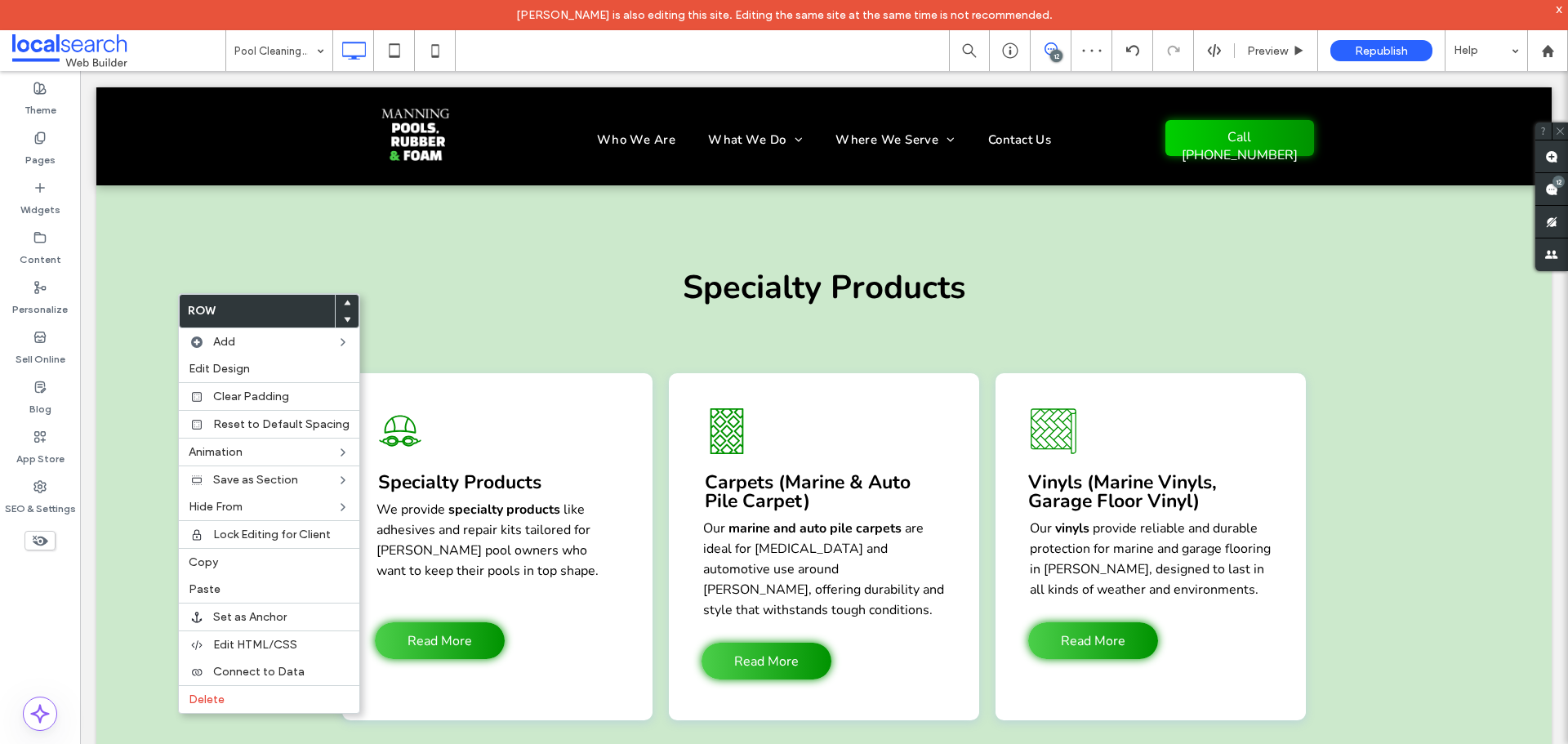
scroll to position [3091, 0]
click at [344, 302] on use at bounding box center [347, 303] width 7 height 5
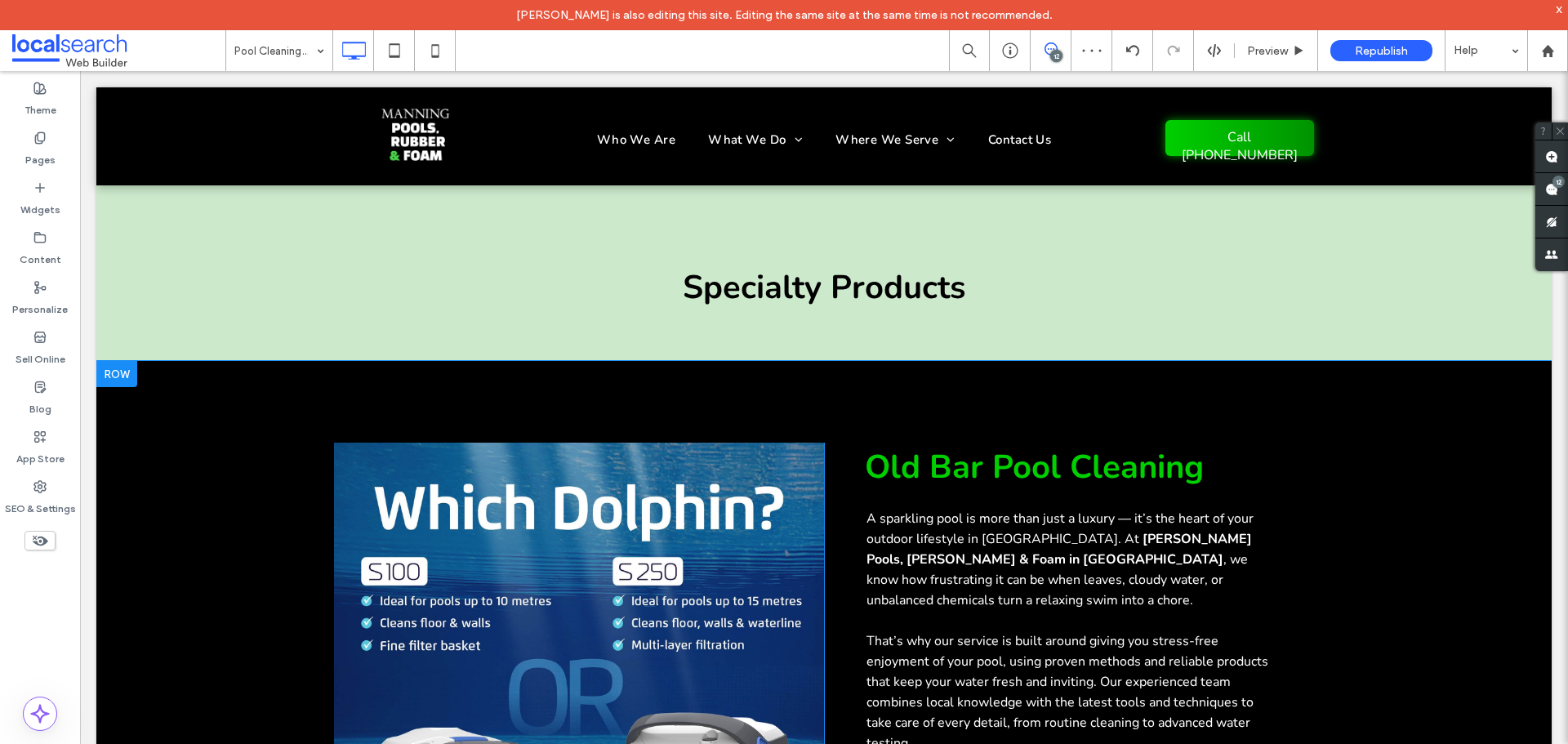
scroll to position [2819, 0]
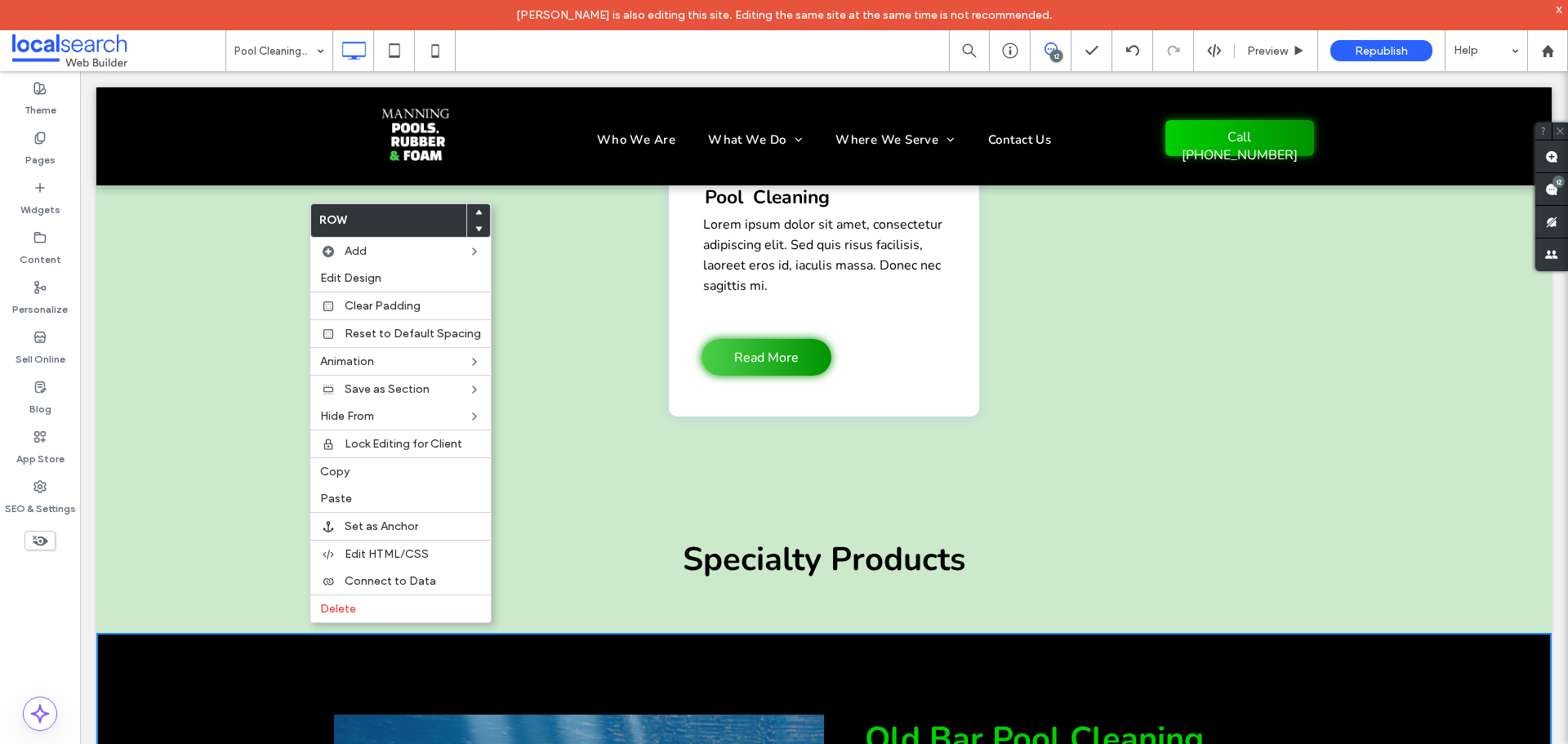
click at [475, 215] on icon at bounding box center [479, 212] width 7 height 7
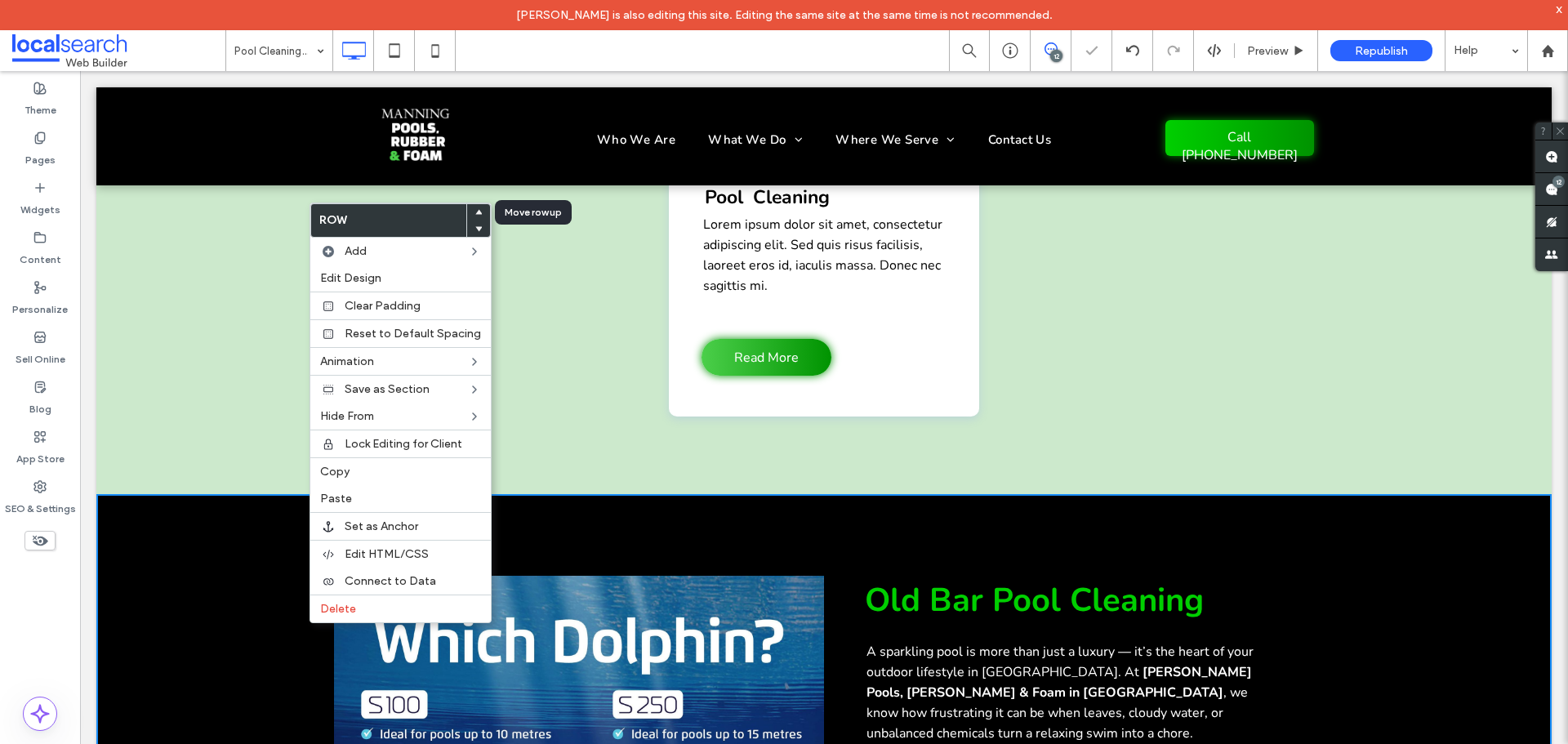
click at [477, 212] on div at bounding box center [479, 212] width 23 height 16
click at [475, 212] on use at bounding box center [479, 212] width 7 height 5
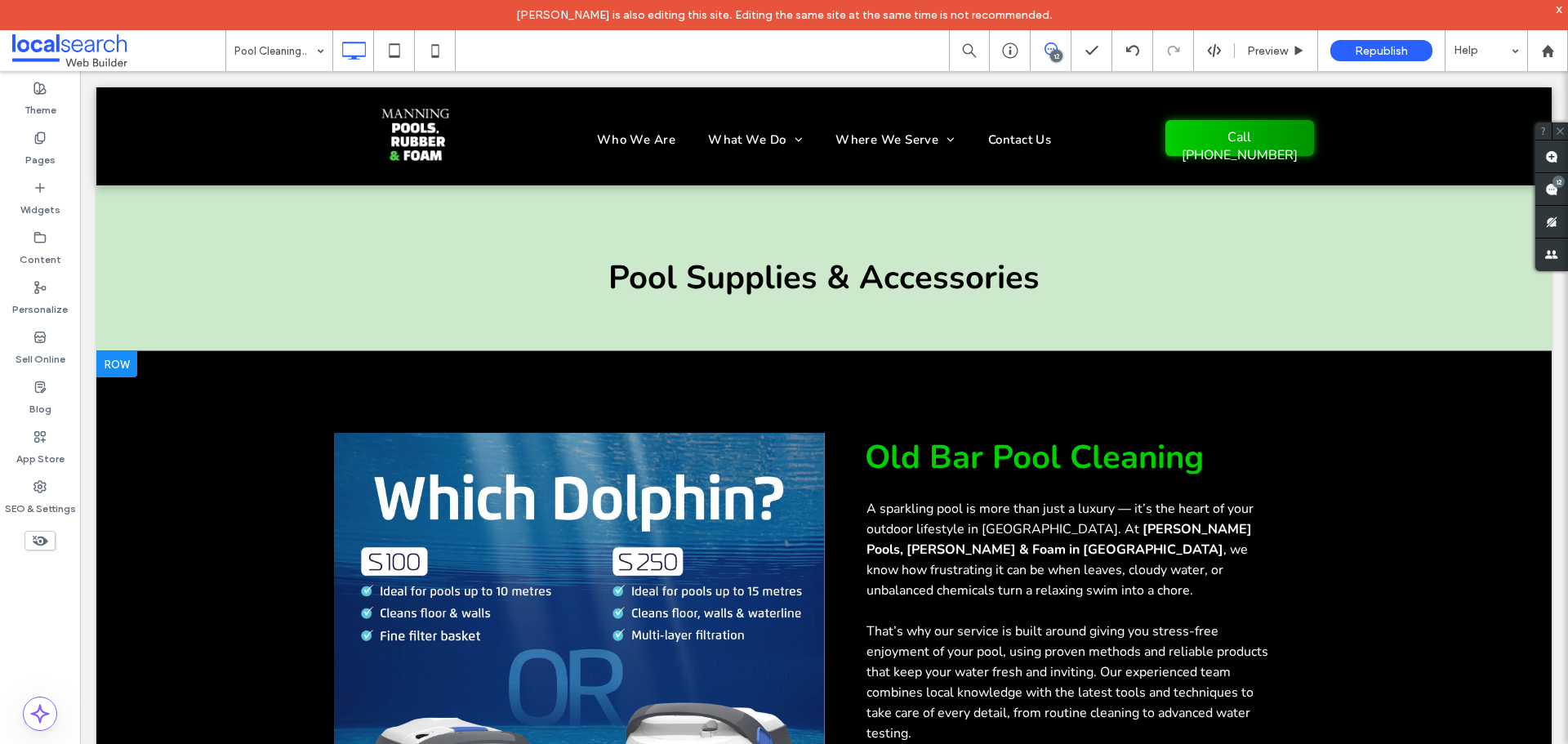
scroll to position [1491, 0]
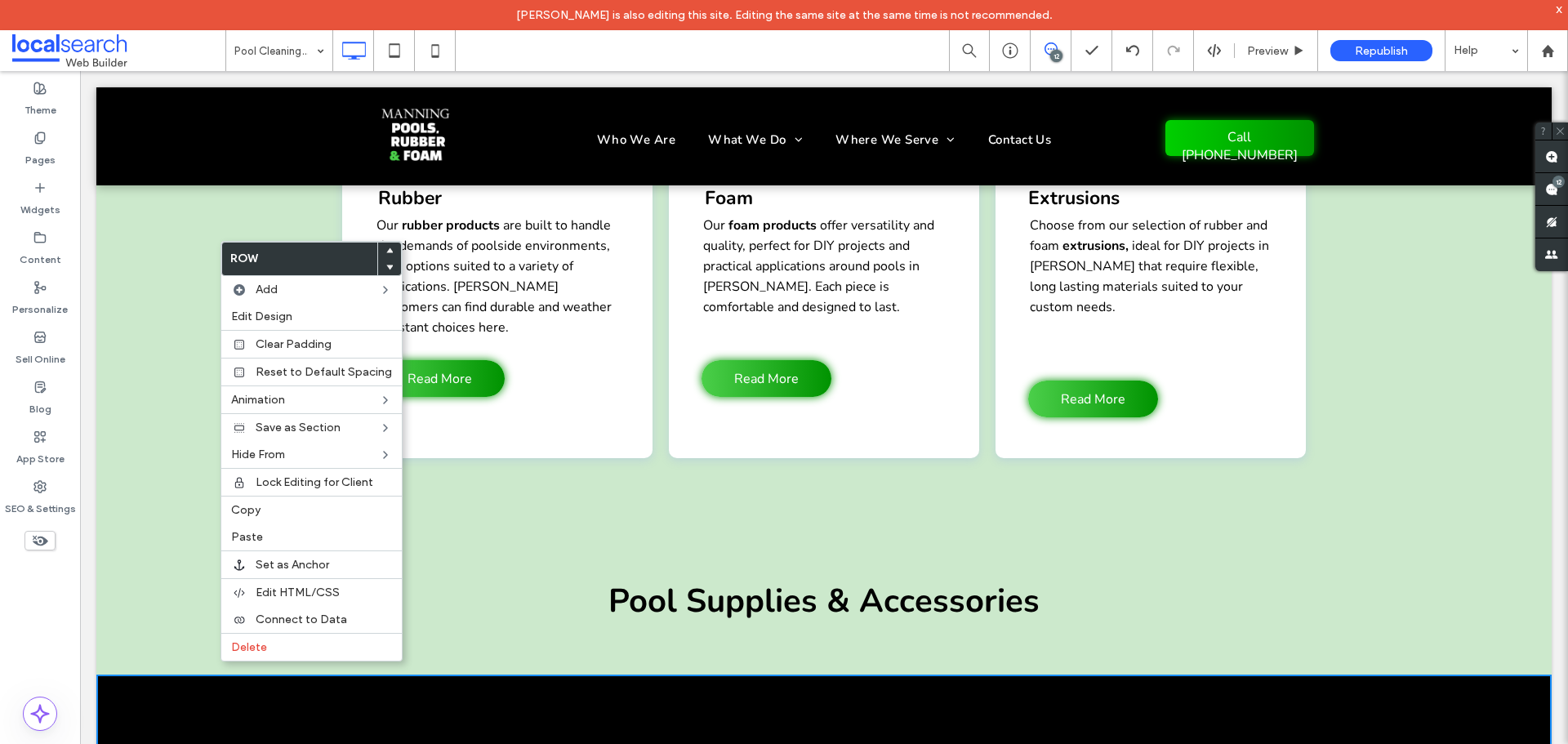
click at [386, 252] on use at bounding box center [390, 251] width 7 height 5
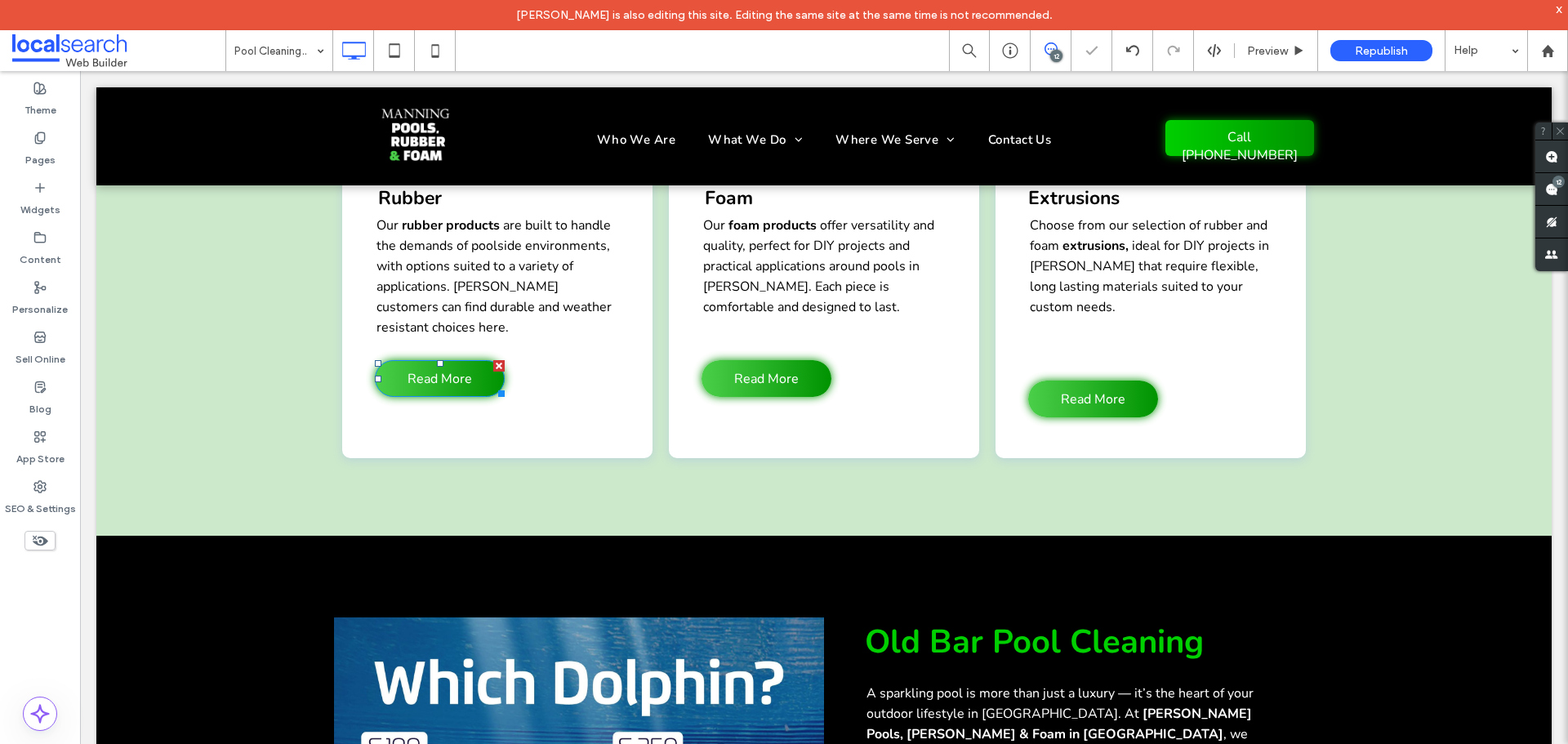
scroll to position [1328, 0]
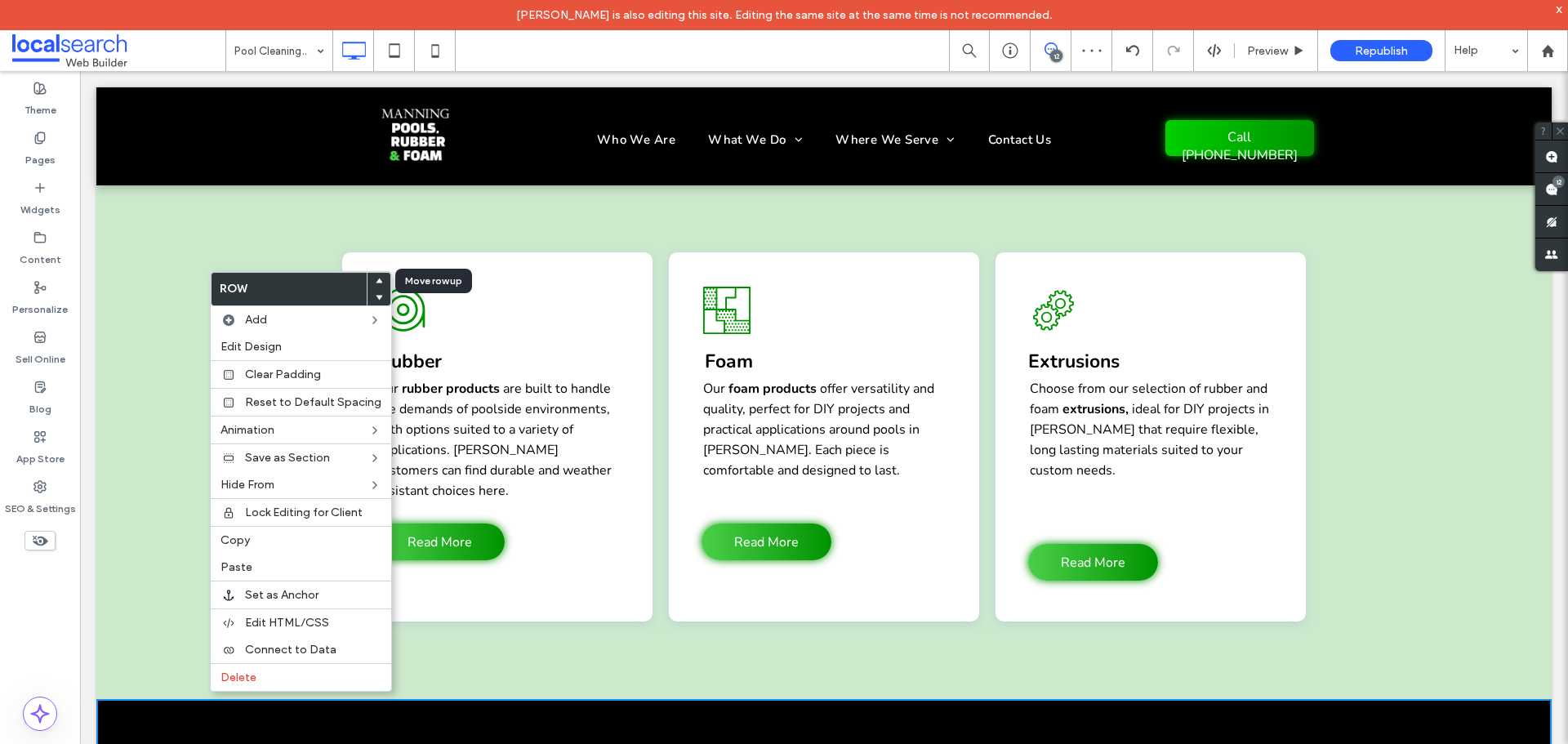
click at [376, 280] on use at bounding box center [379, 281] width 7 height 5
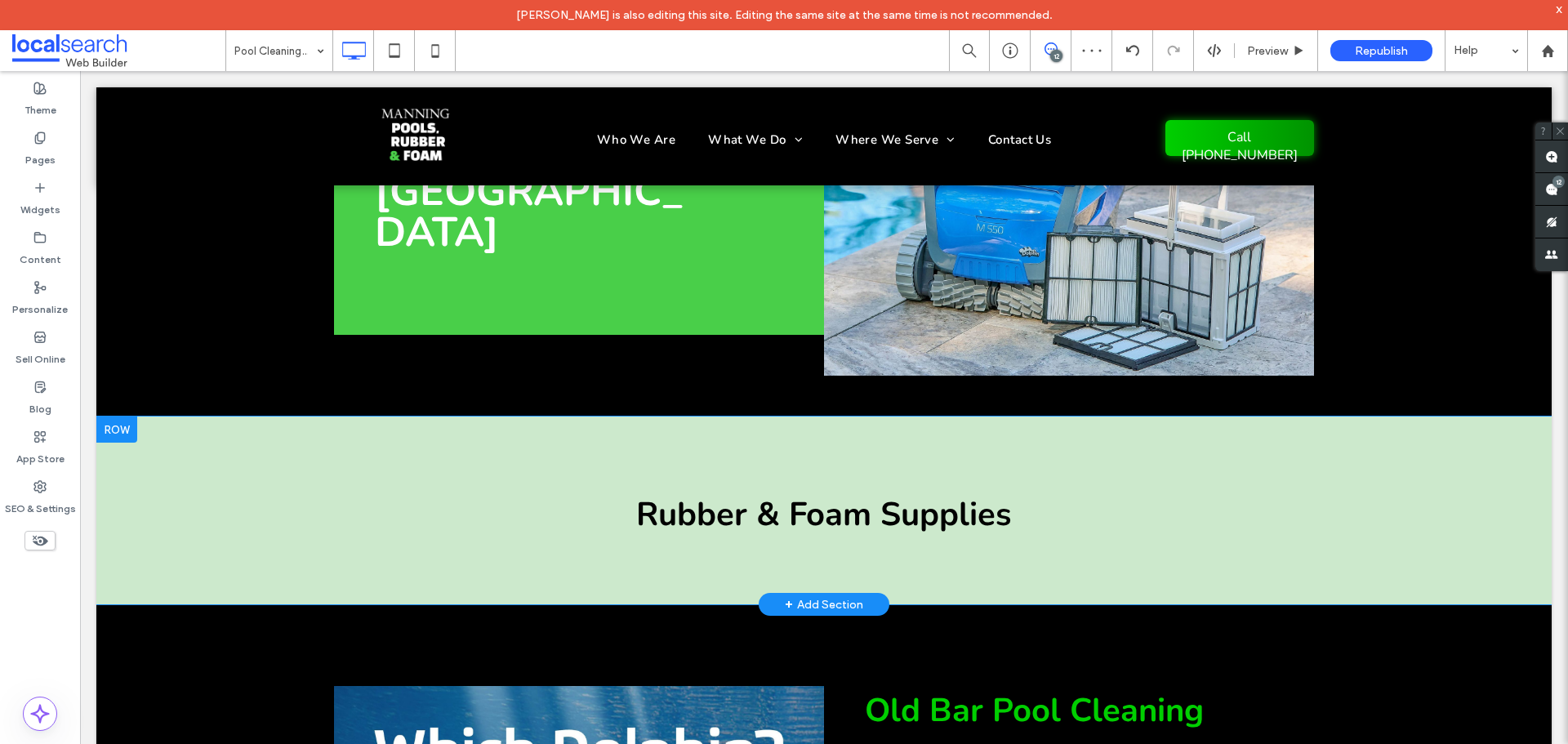
scroll to position [838, 0]
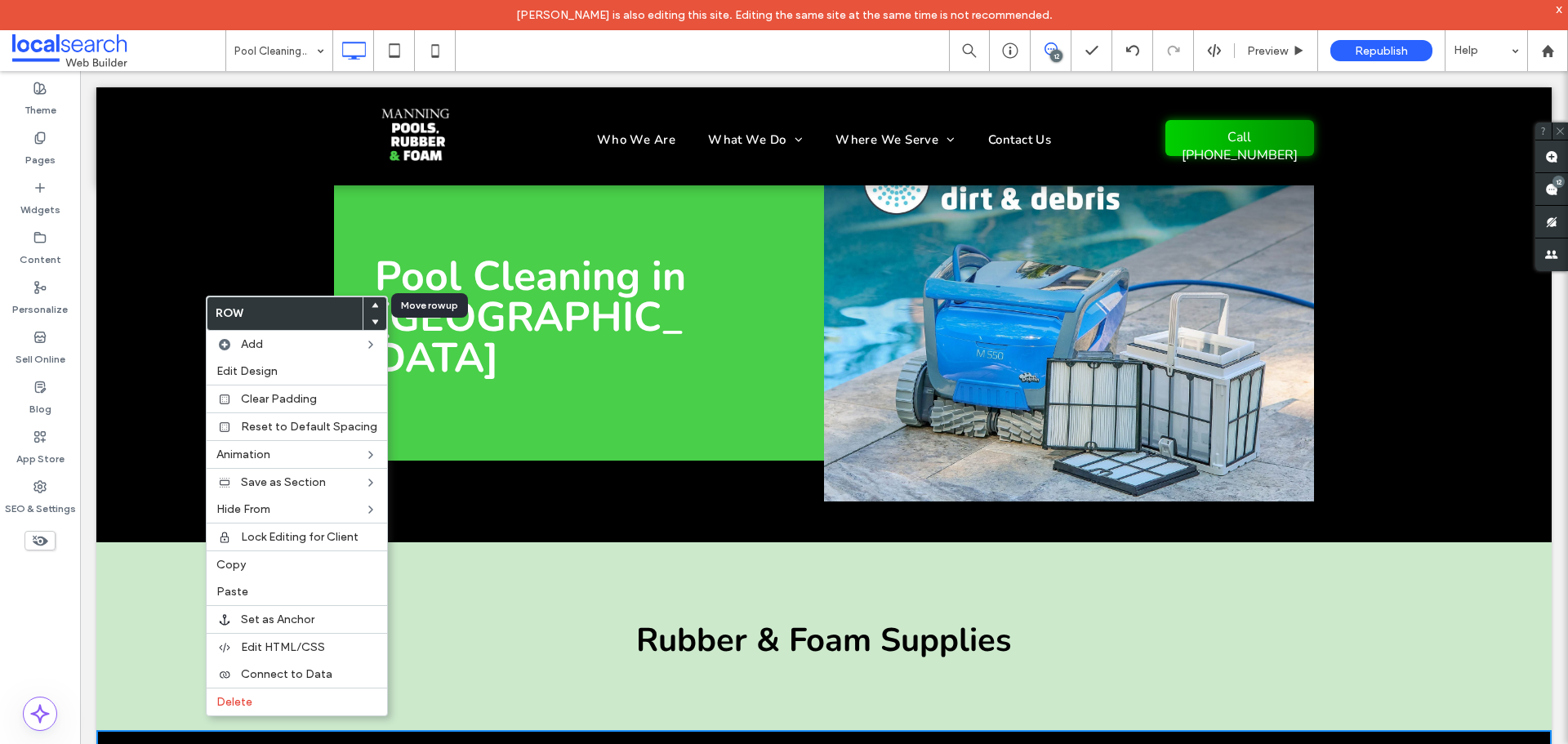
click at [372, 301] on span at bounding box center [375, 305] width 7 height 16
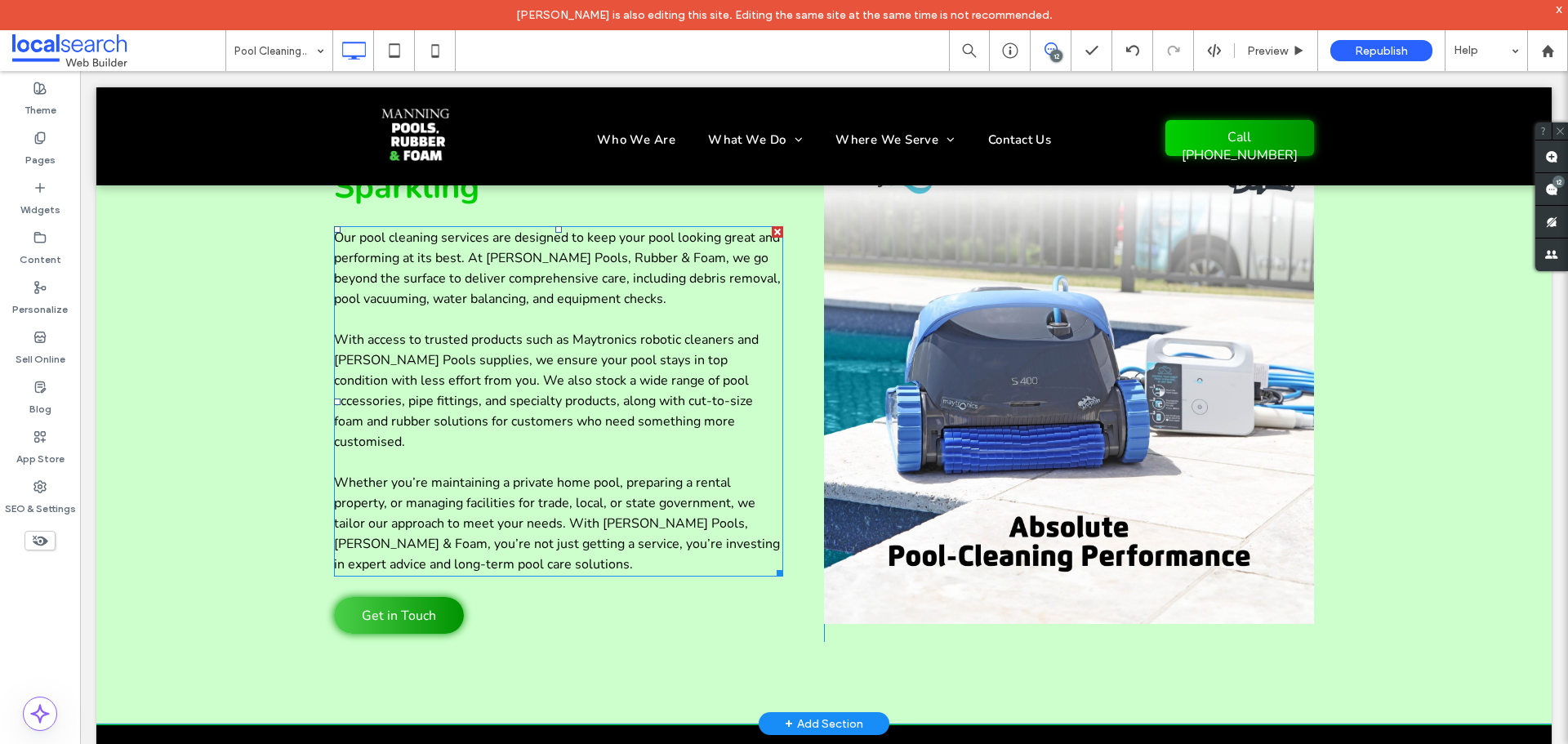
scroll to position [6438, 0]
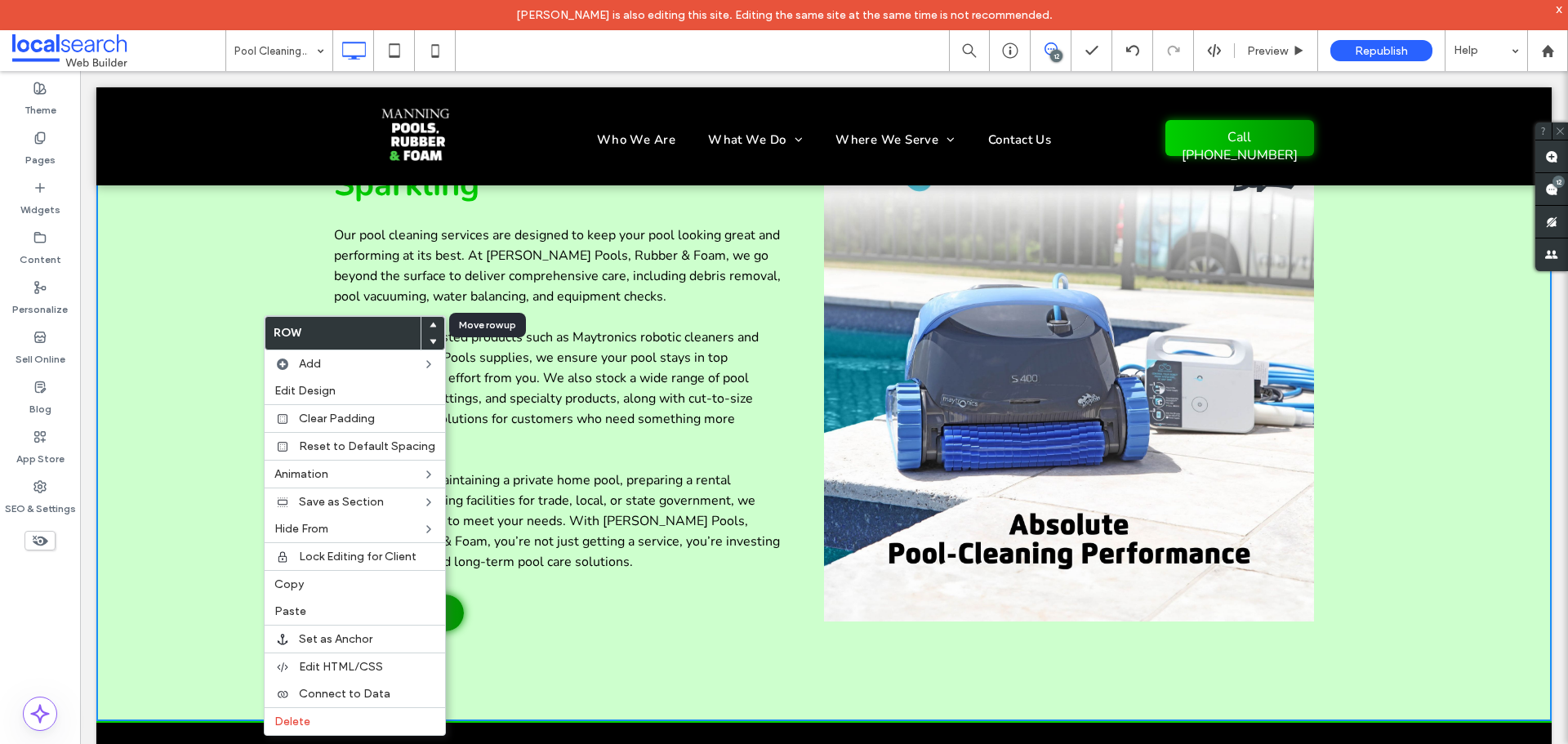
click at [430, 322] on icon at bounding box center [433, 325] width 7 height 7
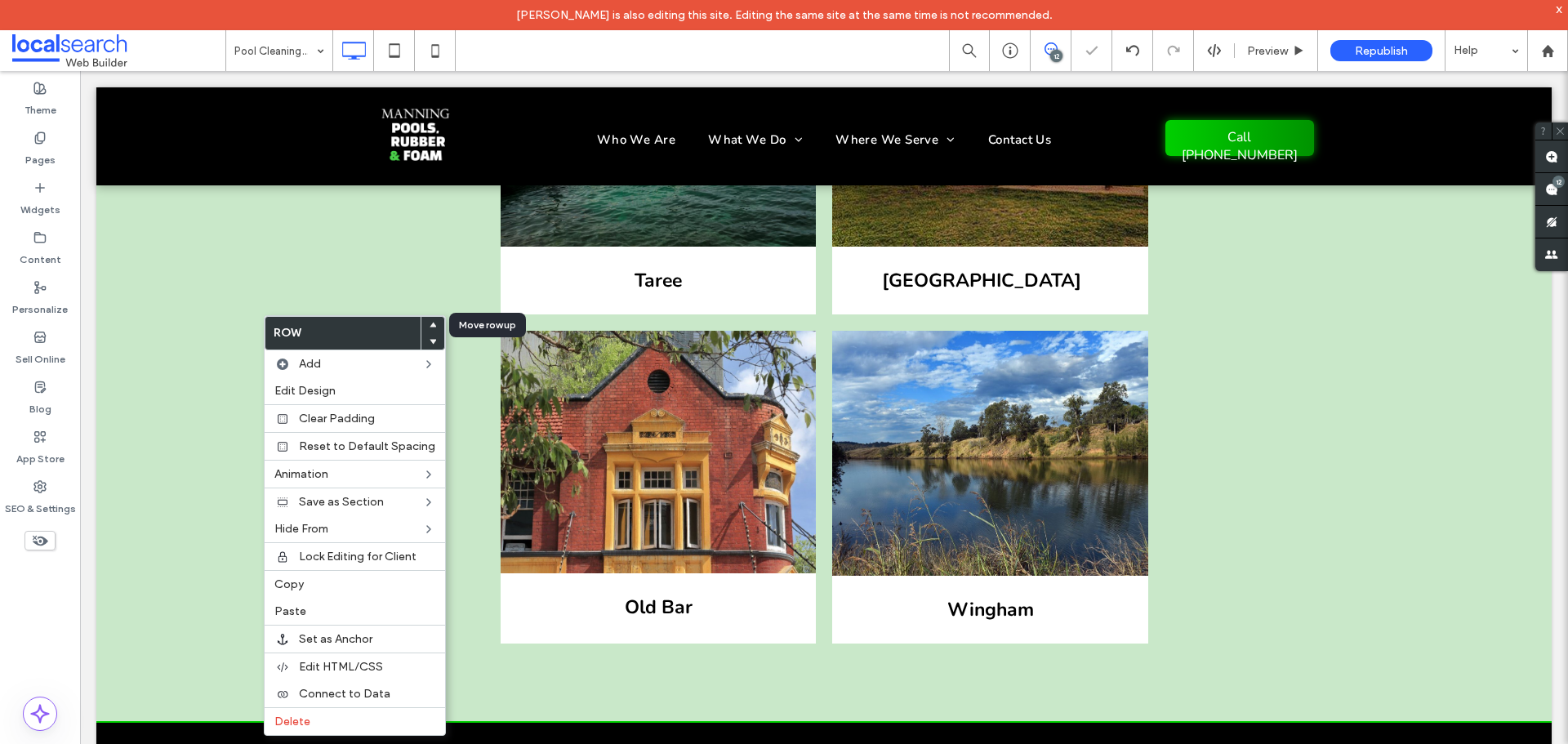
click at [430, 327] on use at bounding box center [433, 325] width 7 height 5
click at [430, 326] on use at bounding box center [433, 325] width 7 height 5
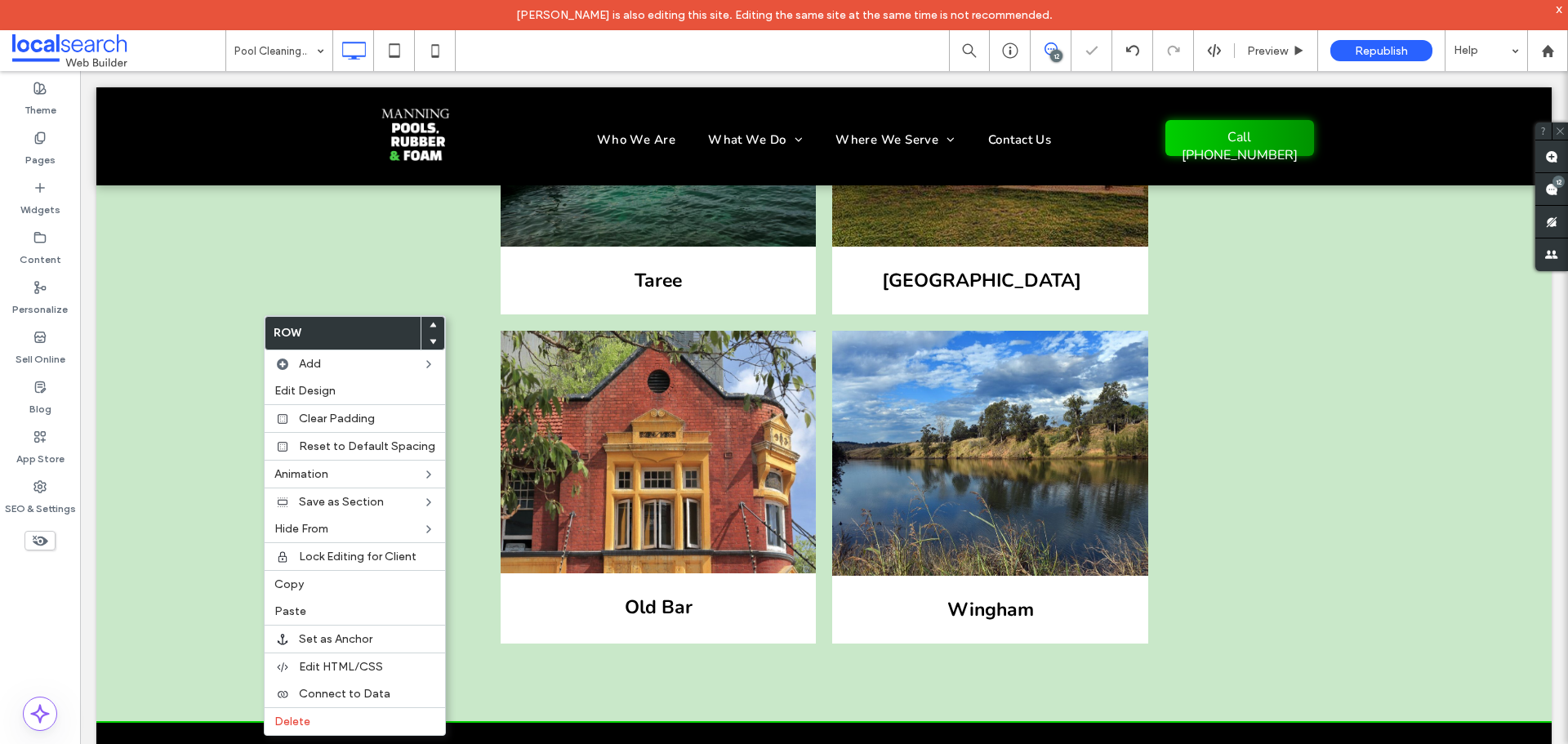
click at [1426, 336] on div "Click To Paste Taree Click To Paste Port Macquarie Click To Paste Click To Past…" at bounding box center [824, 330] width 1455 height 782
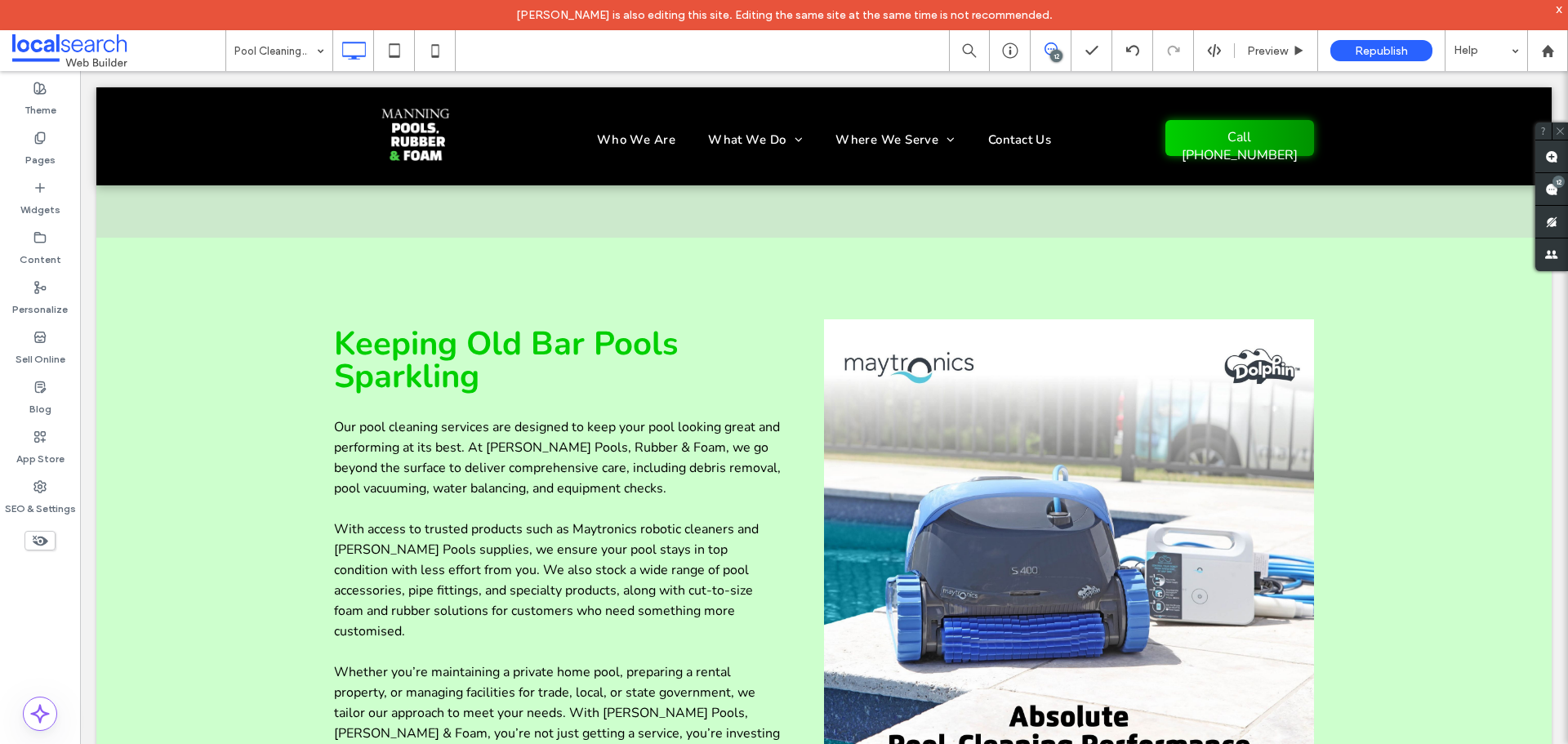
scroll to position [3514, 0]
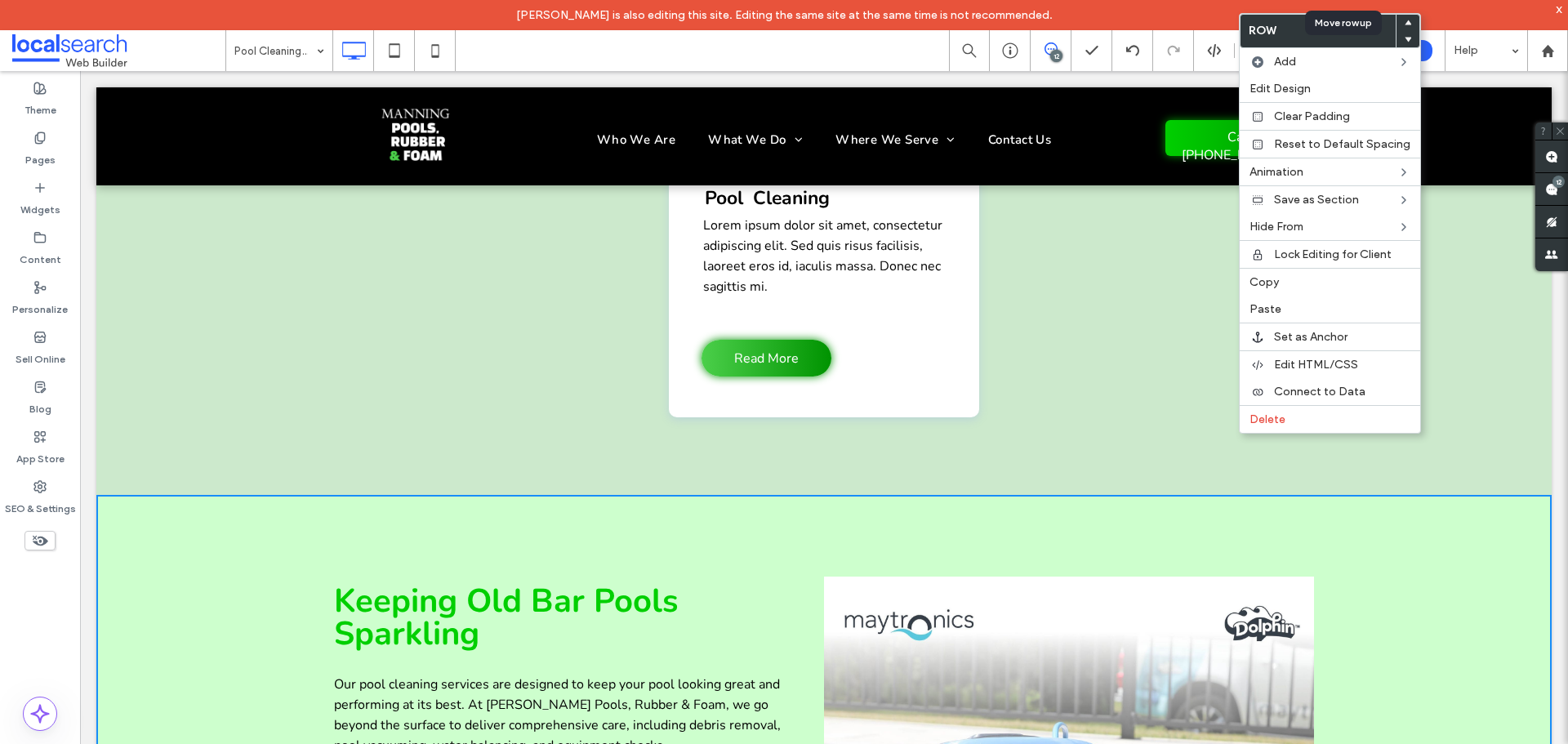
click at [1405, 21] on div at bounding box center [1408, 23] width 23 height 16
click at [1405, 21] on icon at bounding box center [1408, 23] width 7 height 7
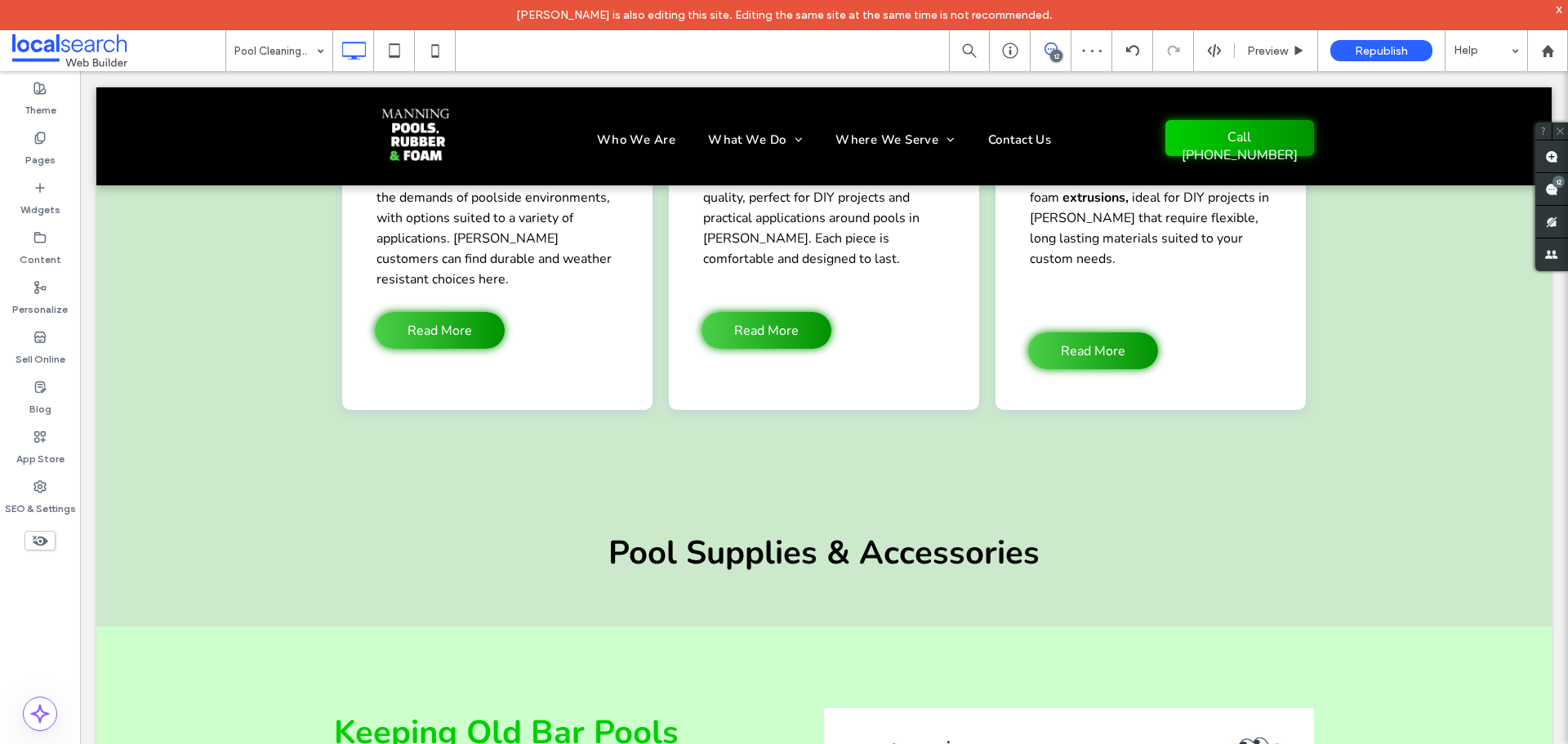
scroll to position [2103, 0]
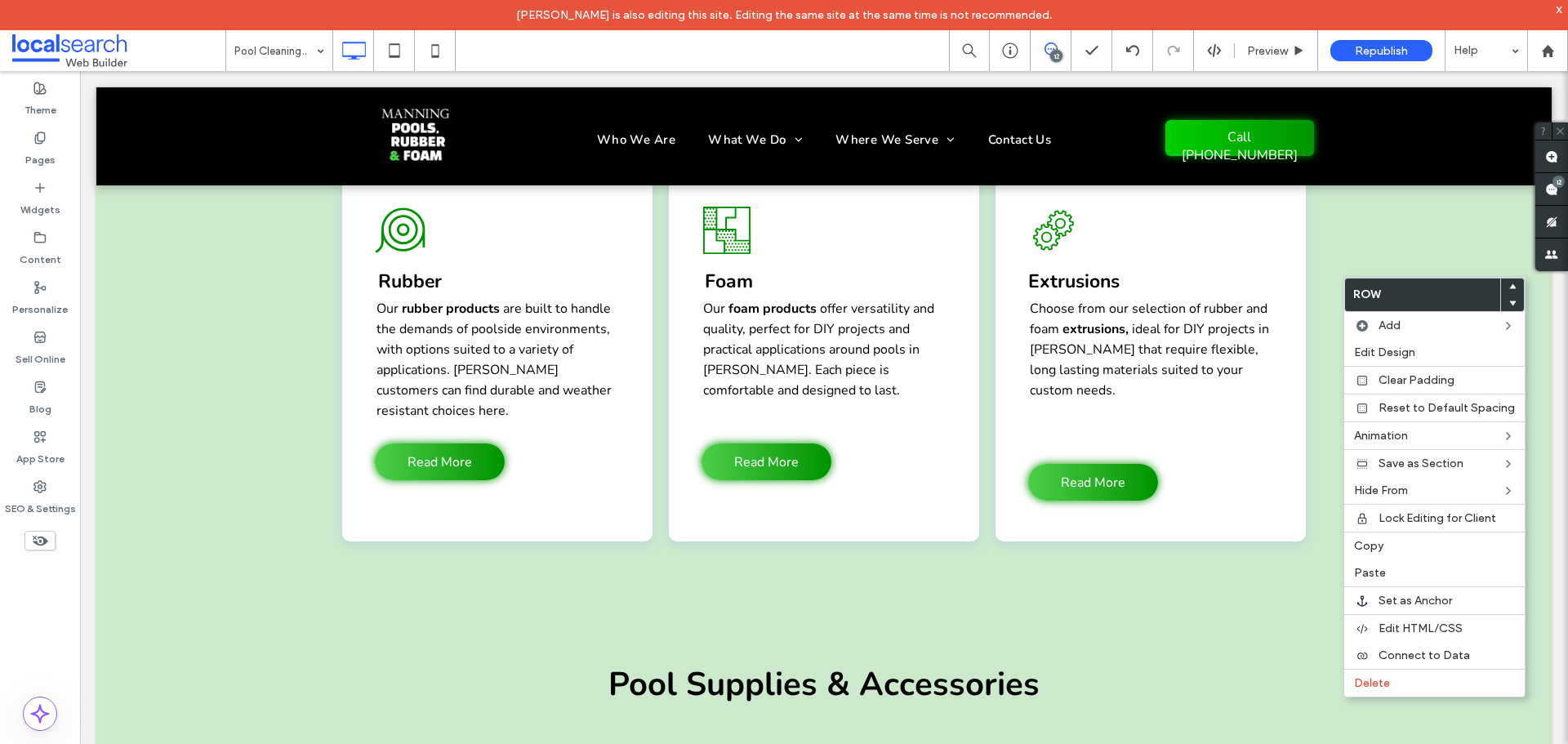
click at [1509, 285] on icon at bounding box center [1512, 287] width 7 height 7
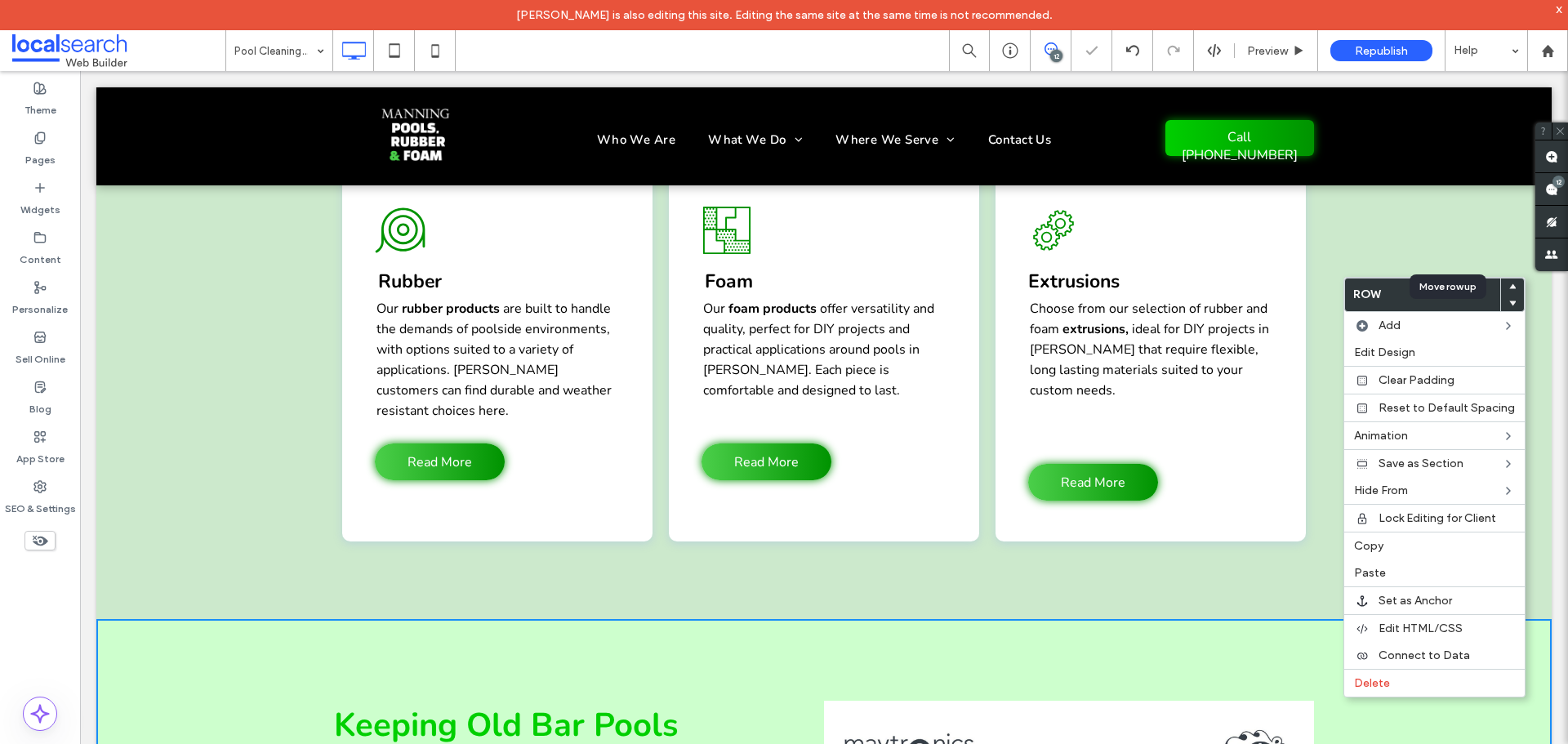
click at [1509, 285] on use at bounding box center [1512, 287] width 7 height 5
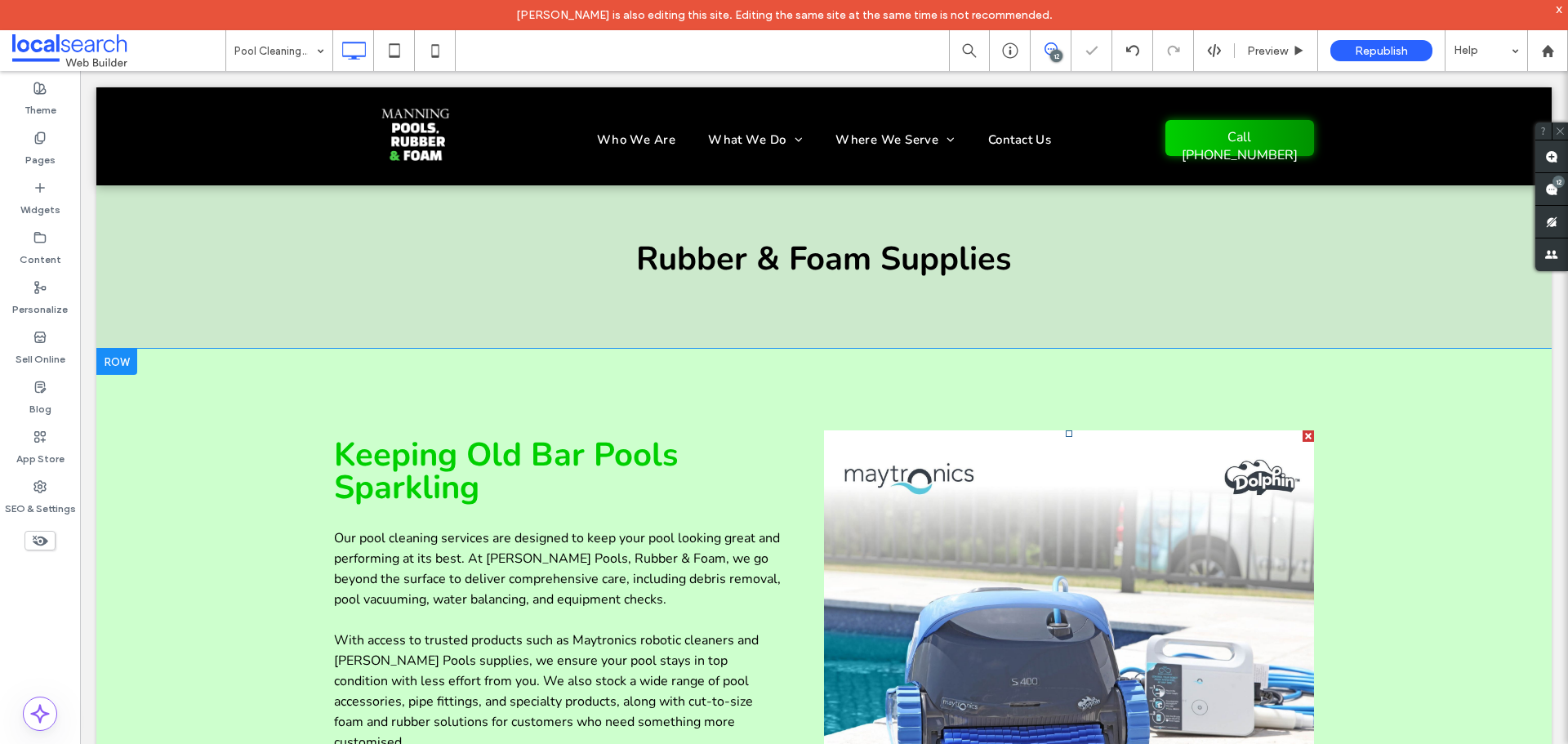
scroll to position [1830, 0]
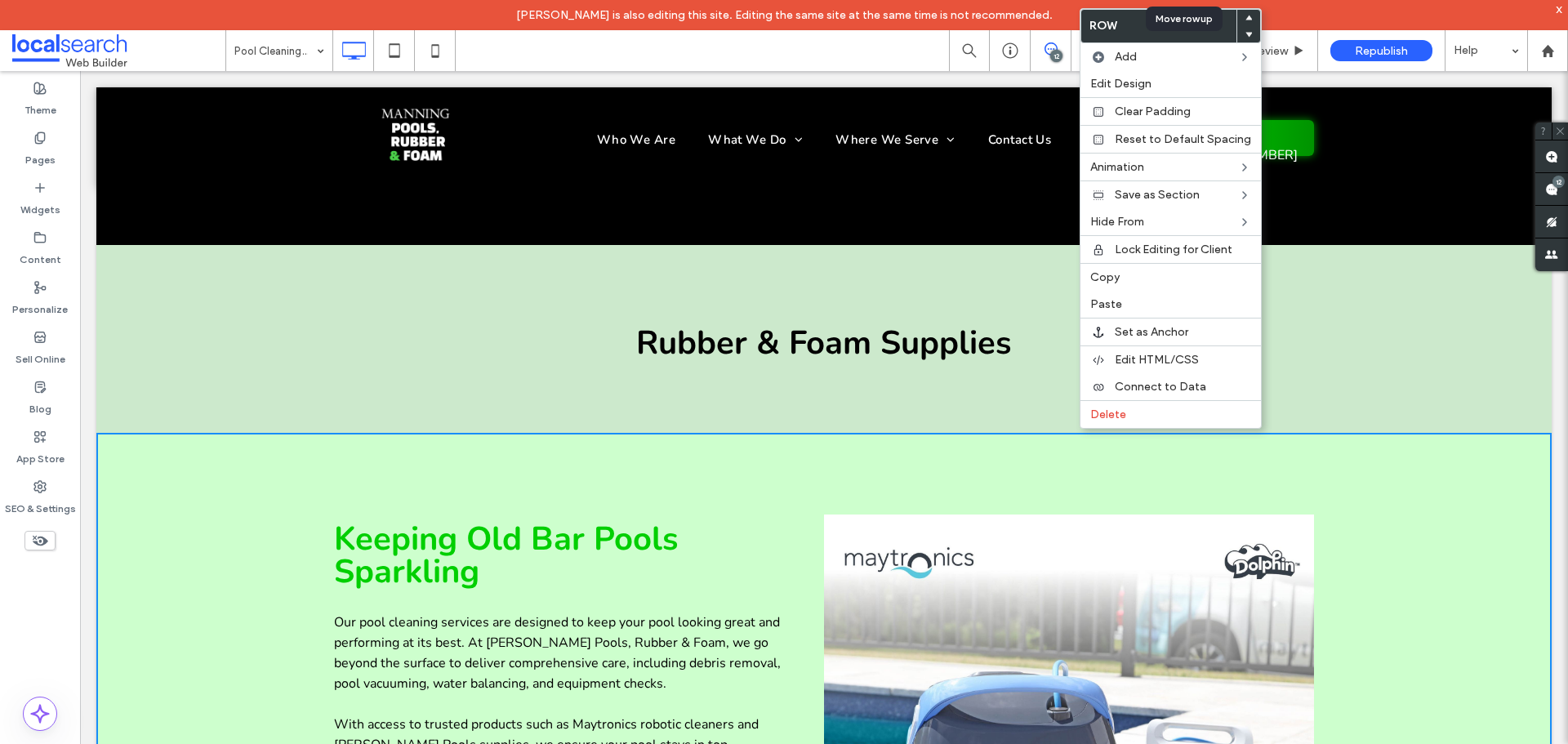
click at [1245, 19] on icon at bounding box center [1249, 18] width 7 height 7
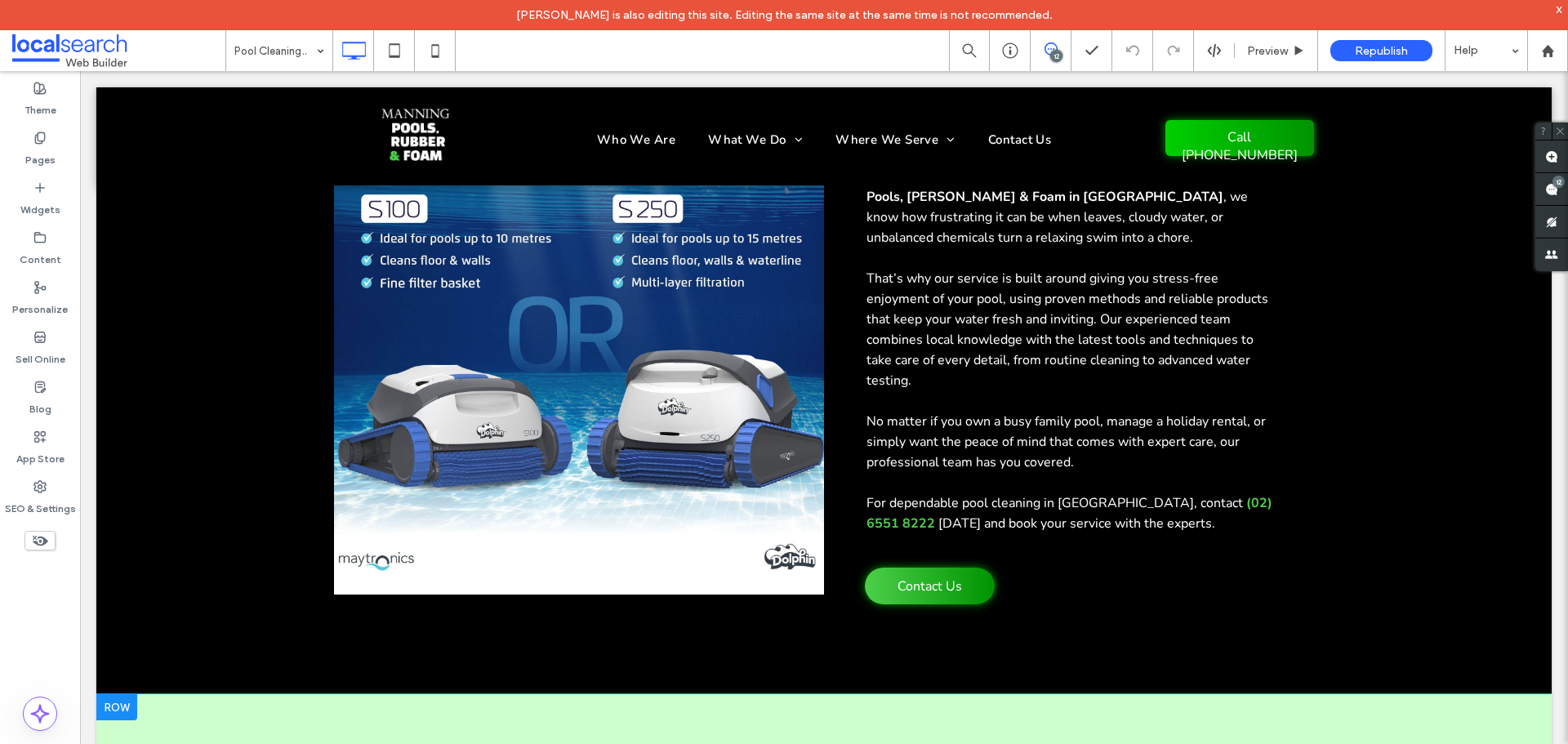
scroll to position [1450, 0]
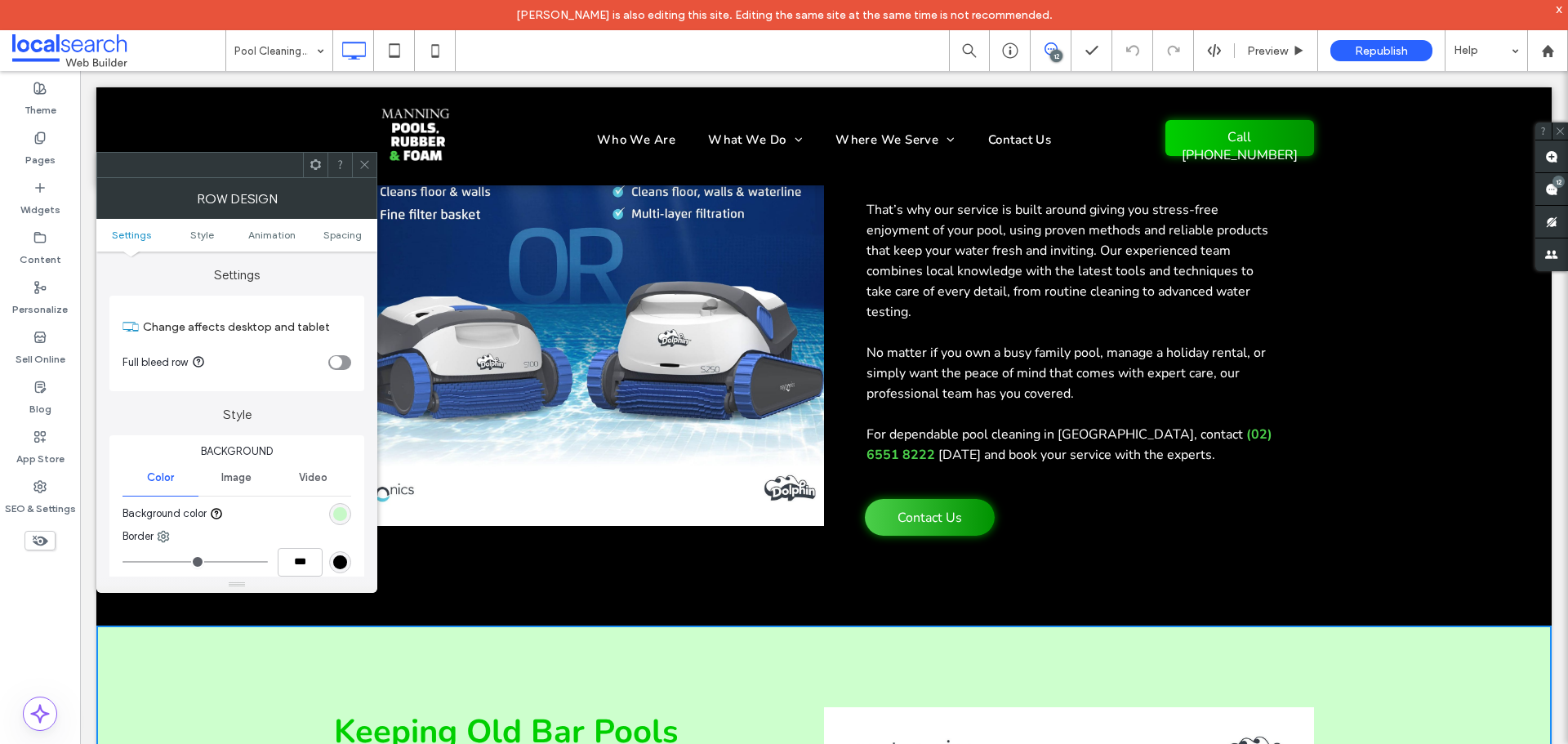
click at [337, 515] on div "rgba(91, 255, 91, 0.3)" at bounding box center [340, 514] width 14 height 14
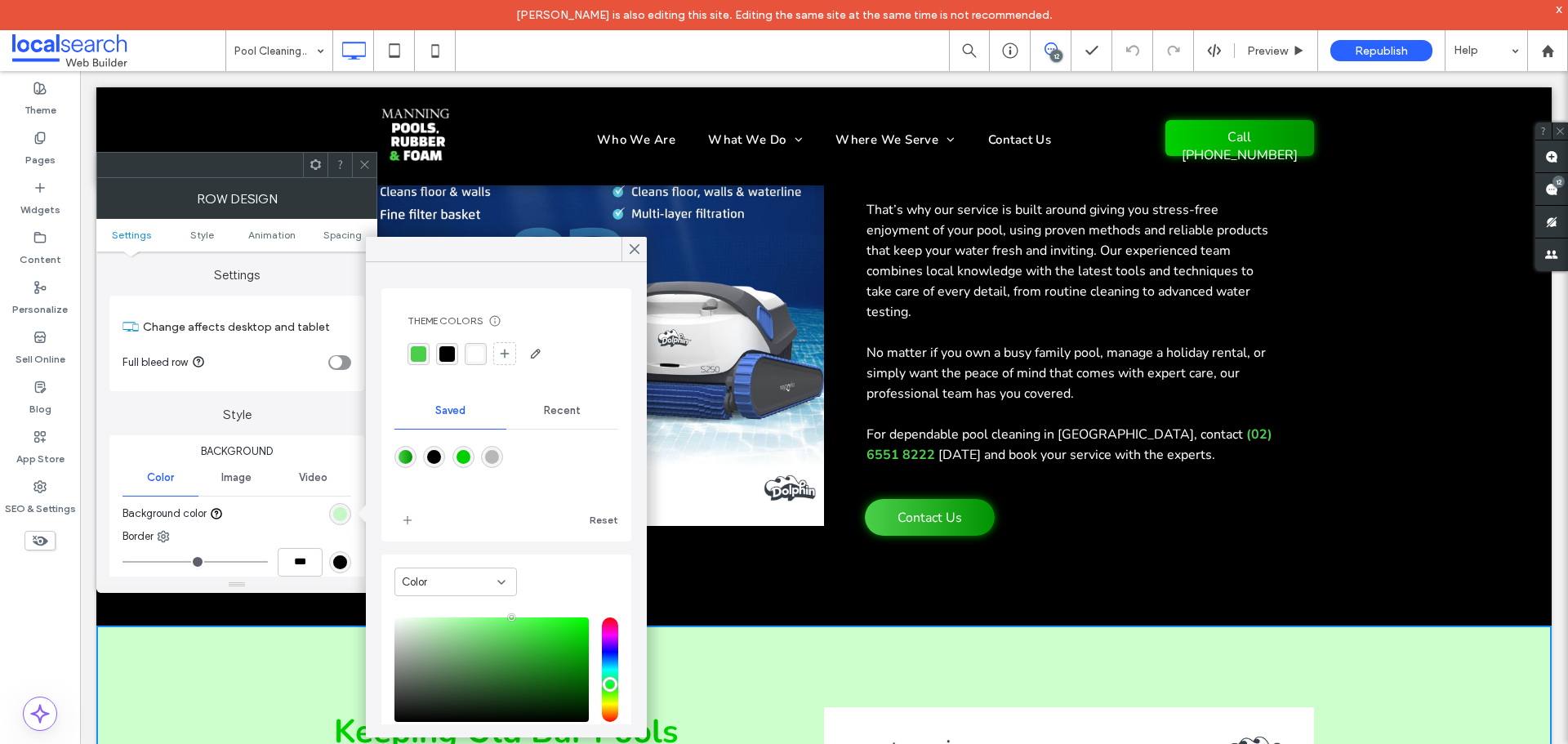
click at [452, 352] on div "rgba(0, 0, 0, 1)" at bounding box center [447, 354] width 16 height 16
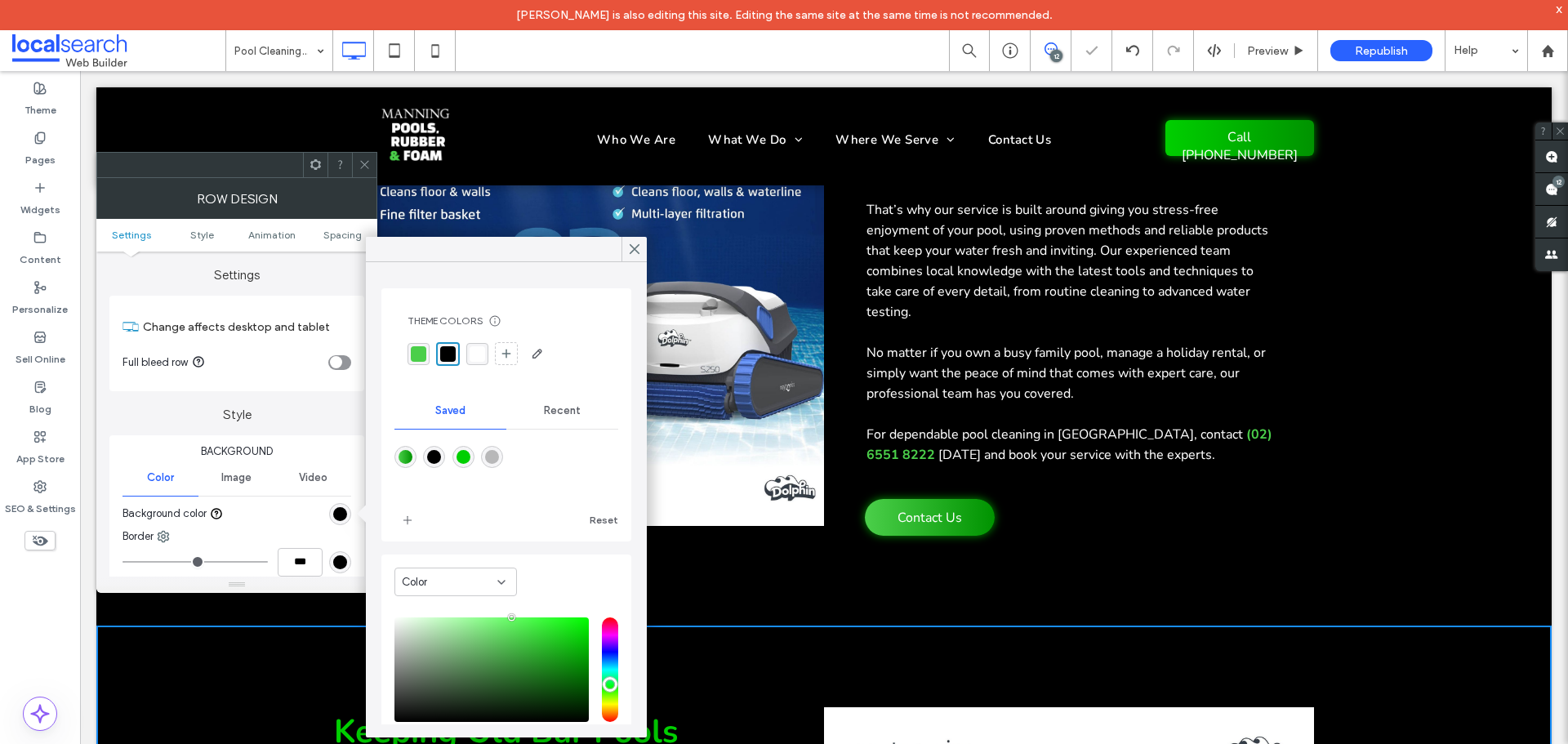
click at [372, 173] on div at bounding box center [364, 165] width 24 height 25
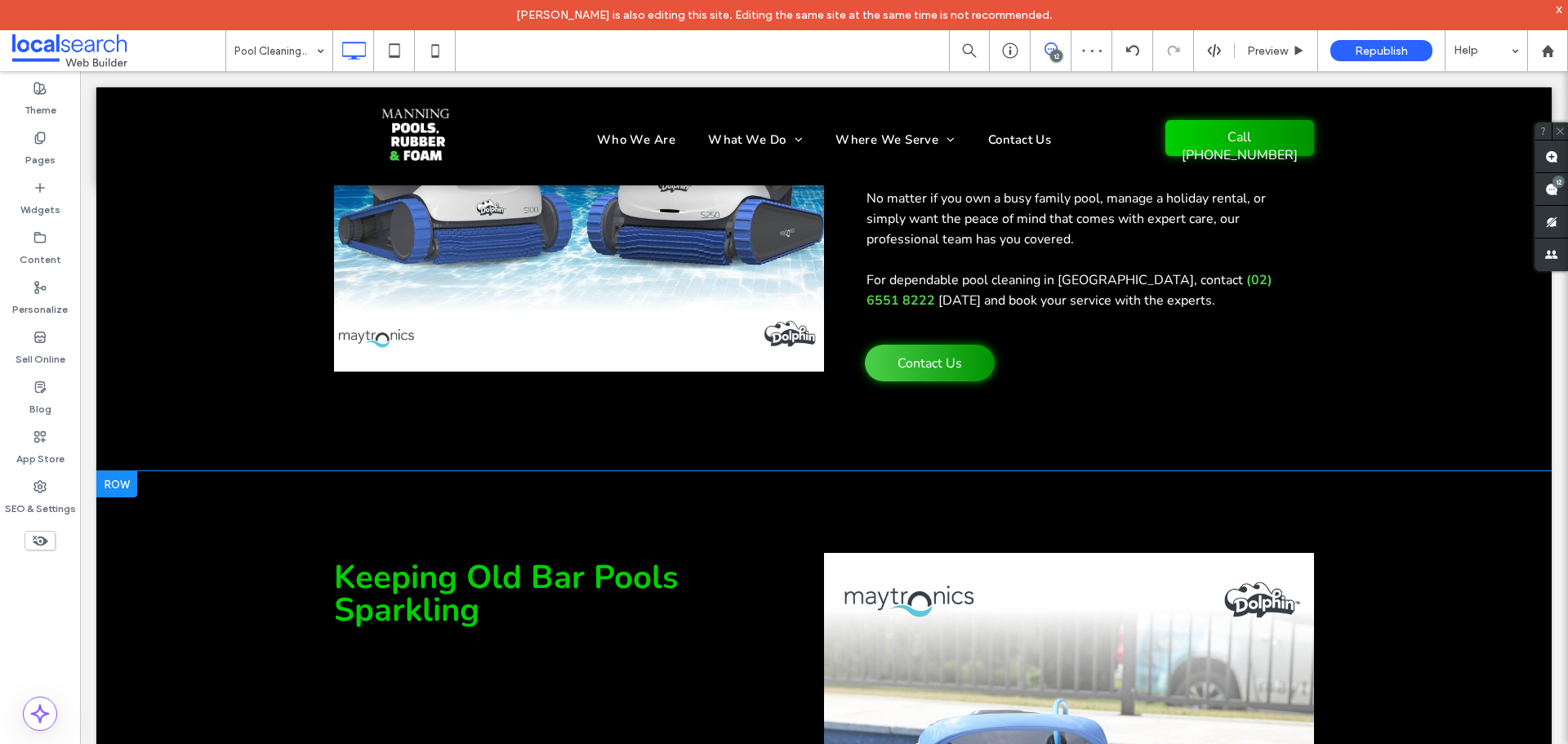
scroll to position [1722, 0]
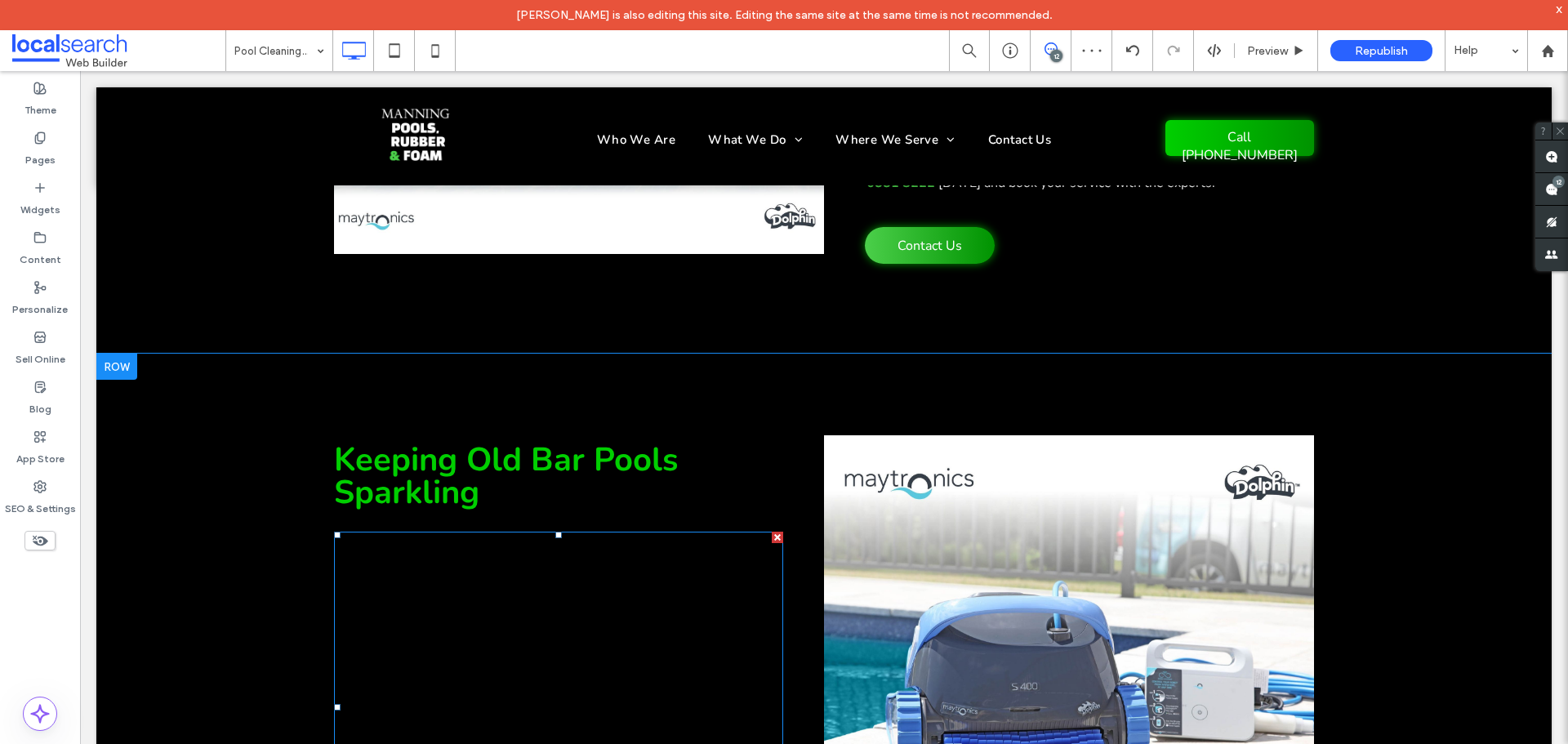
click at [682, 534] on span "Our pool cleaning services are designed to keep your pool looking great and per…" at bounding box center [557, 573] width 447 height 79
type input "**"
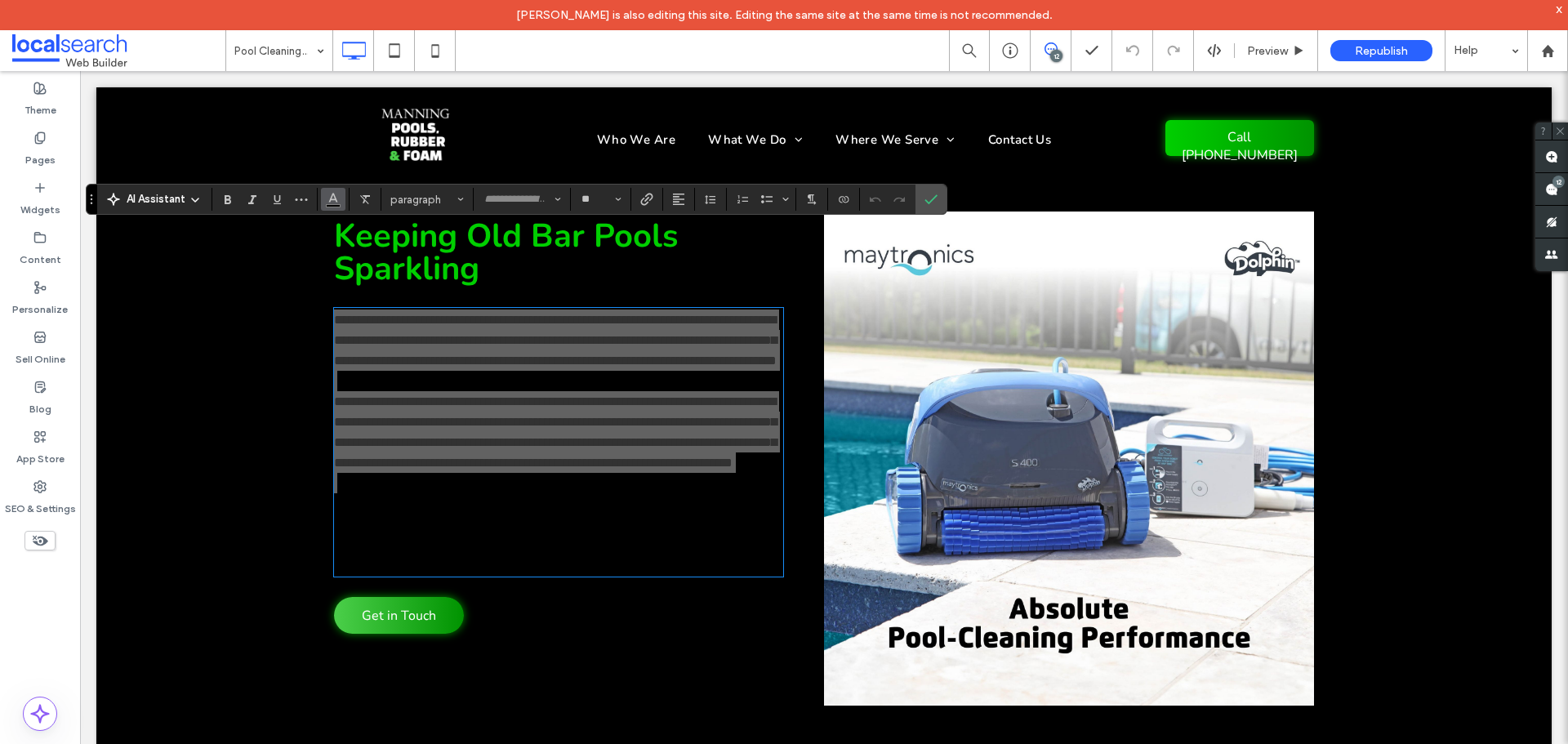
click at [336, 204] on span "Color" at bounding box center [333, 198] width 13 height 21
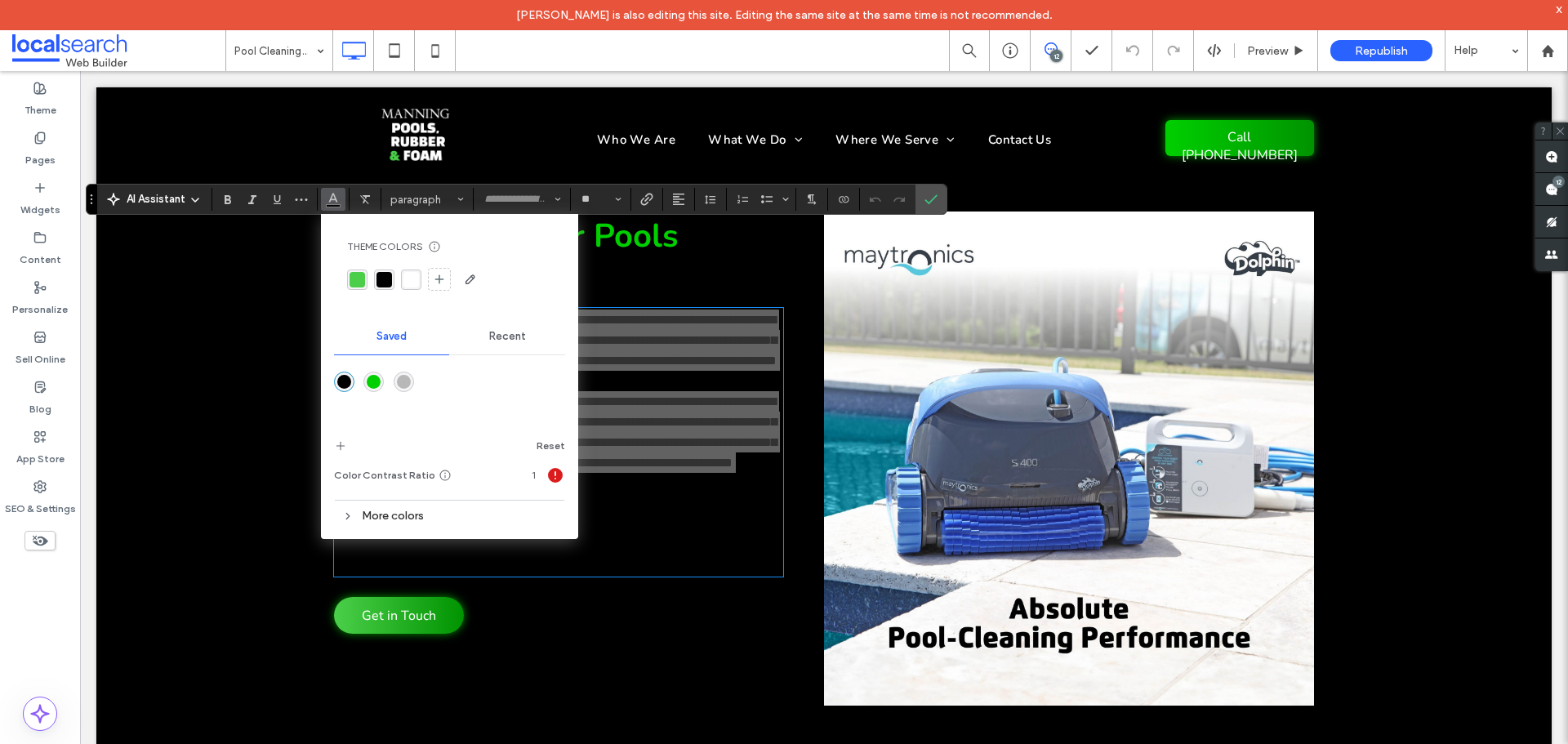
drag, startPoint x: 418, startPoint y: 278, endPoint x: 556, endPoint y: 233, distance: 145.2
click at [416, 278] on div "rgba(255, 255, 255, 1)" at bounding box center [411, 279] width 16 height 16
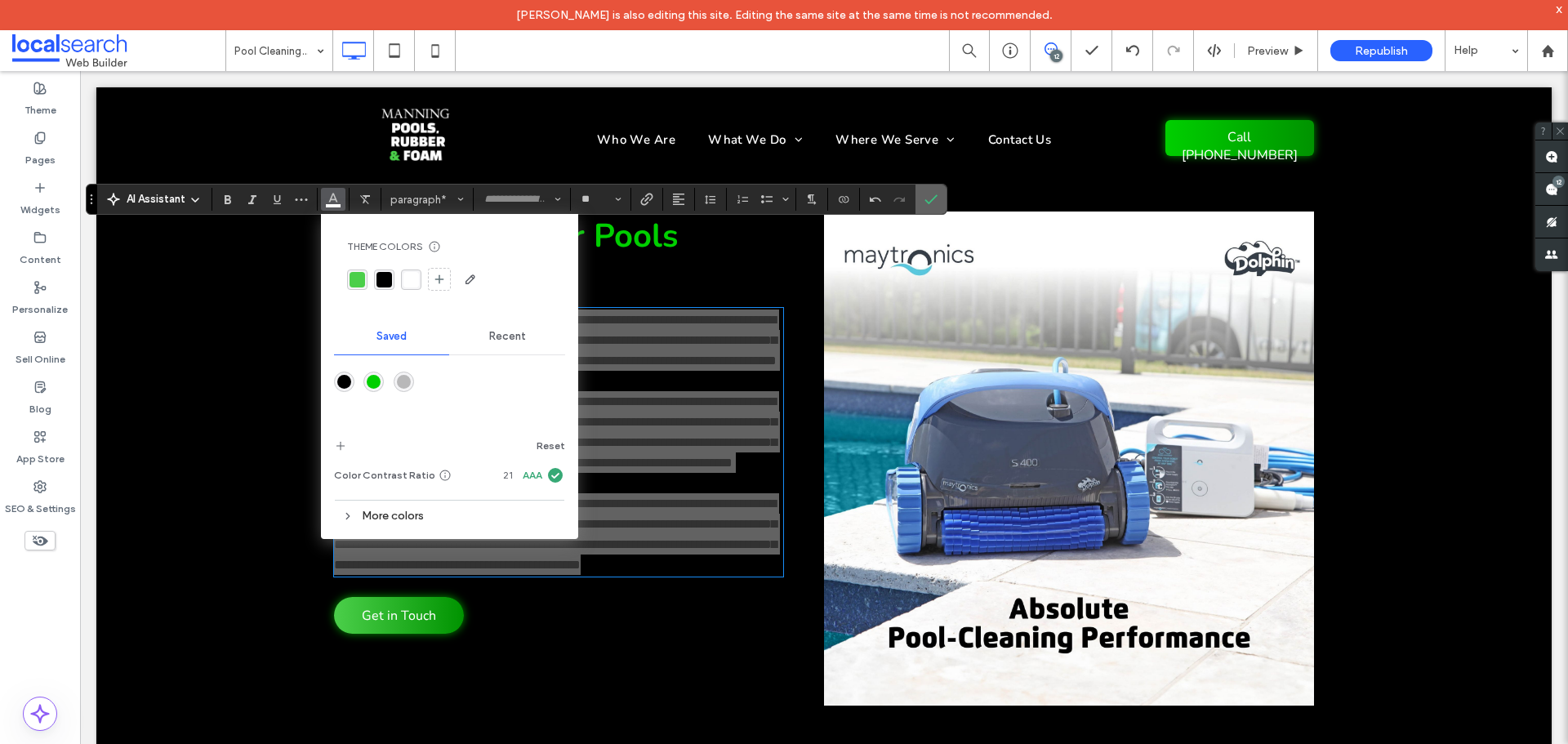
click at [923, 201] on label "Confirm" at bounding box center [931, 199] width 24 height 29
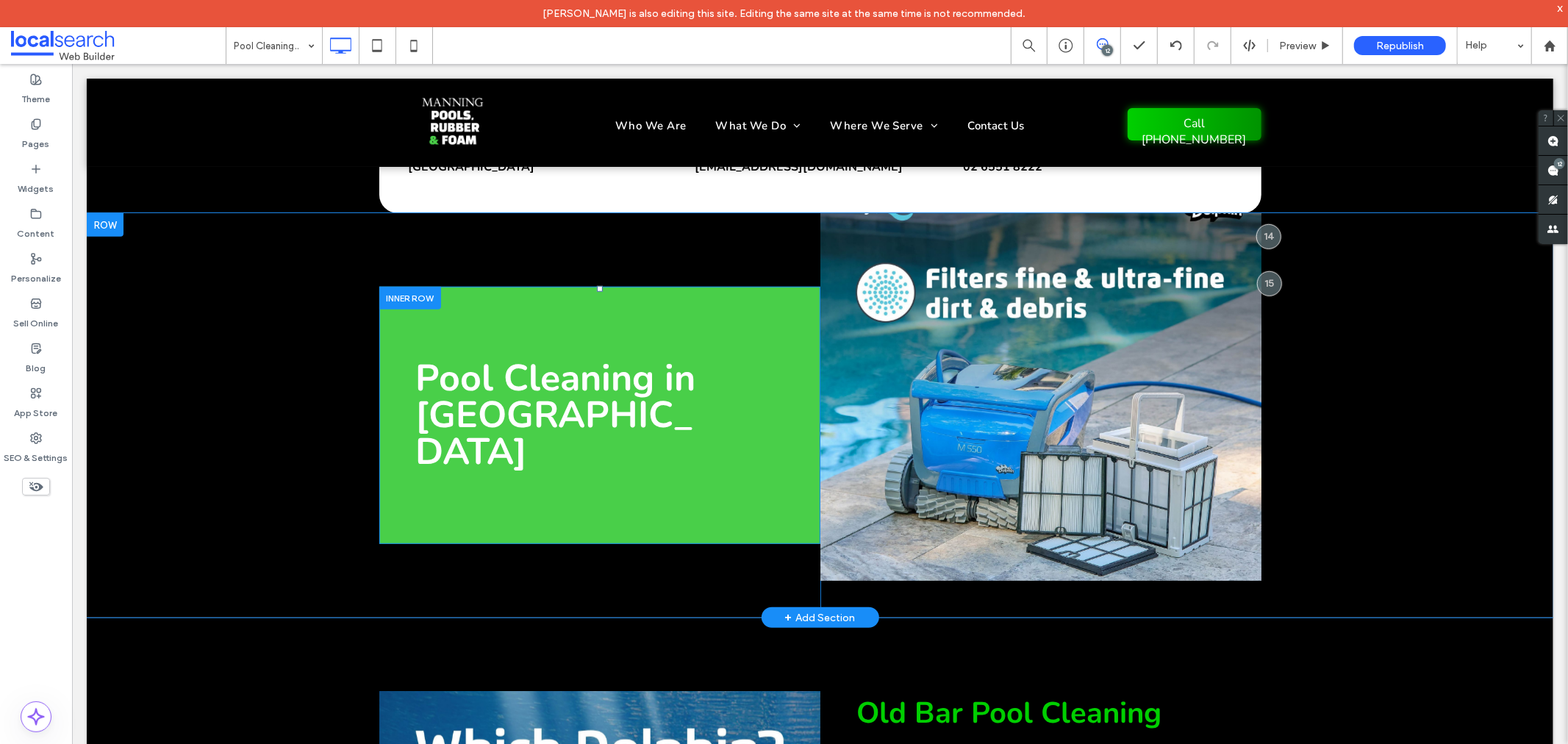
scroll to position [626, 0]
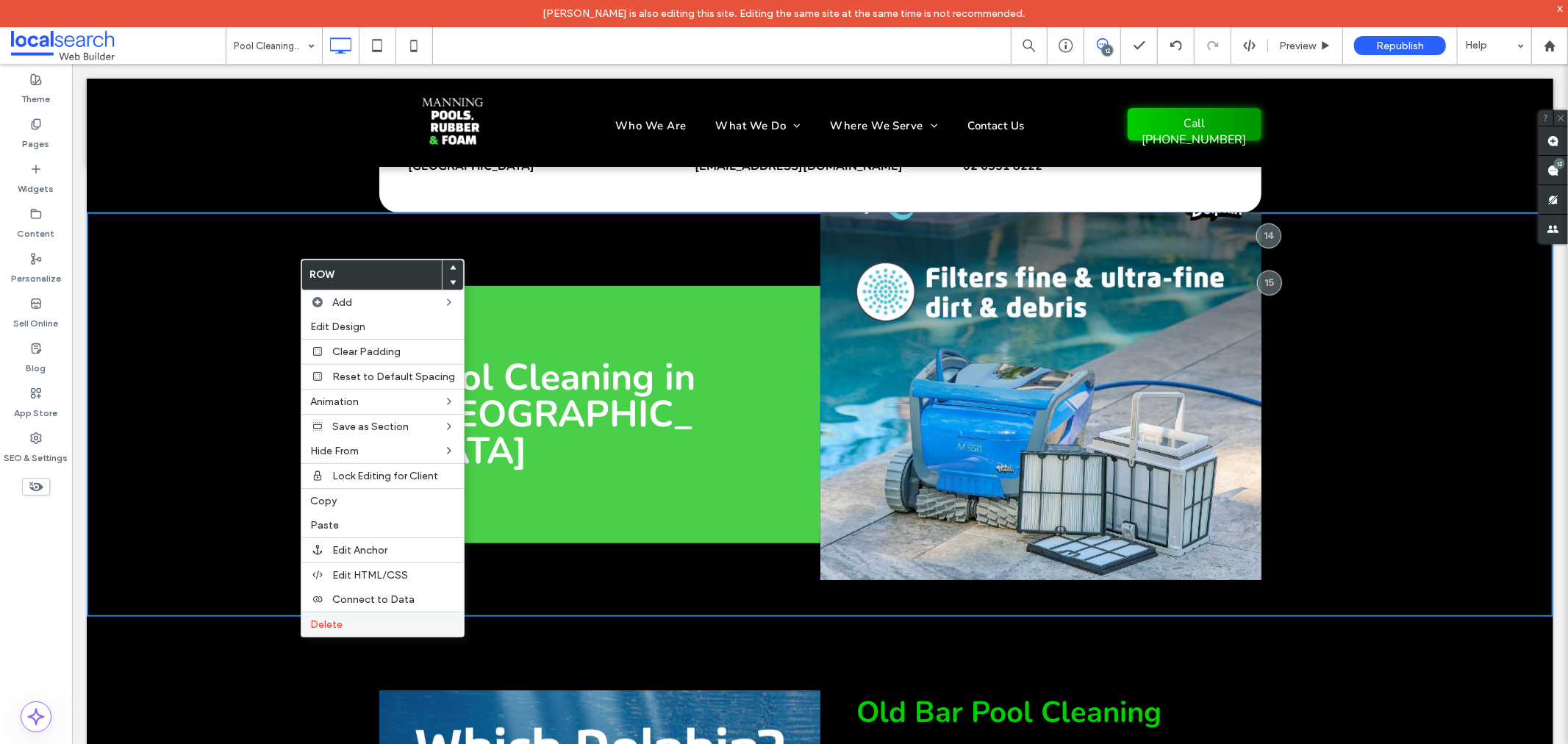
click at [328, 622] on span "Delete" at bounding box center [326, 624] width 32 height 12
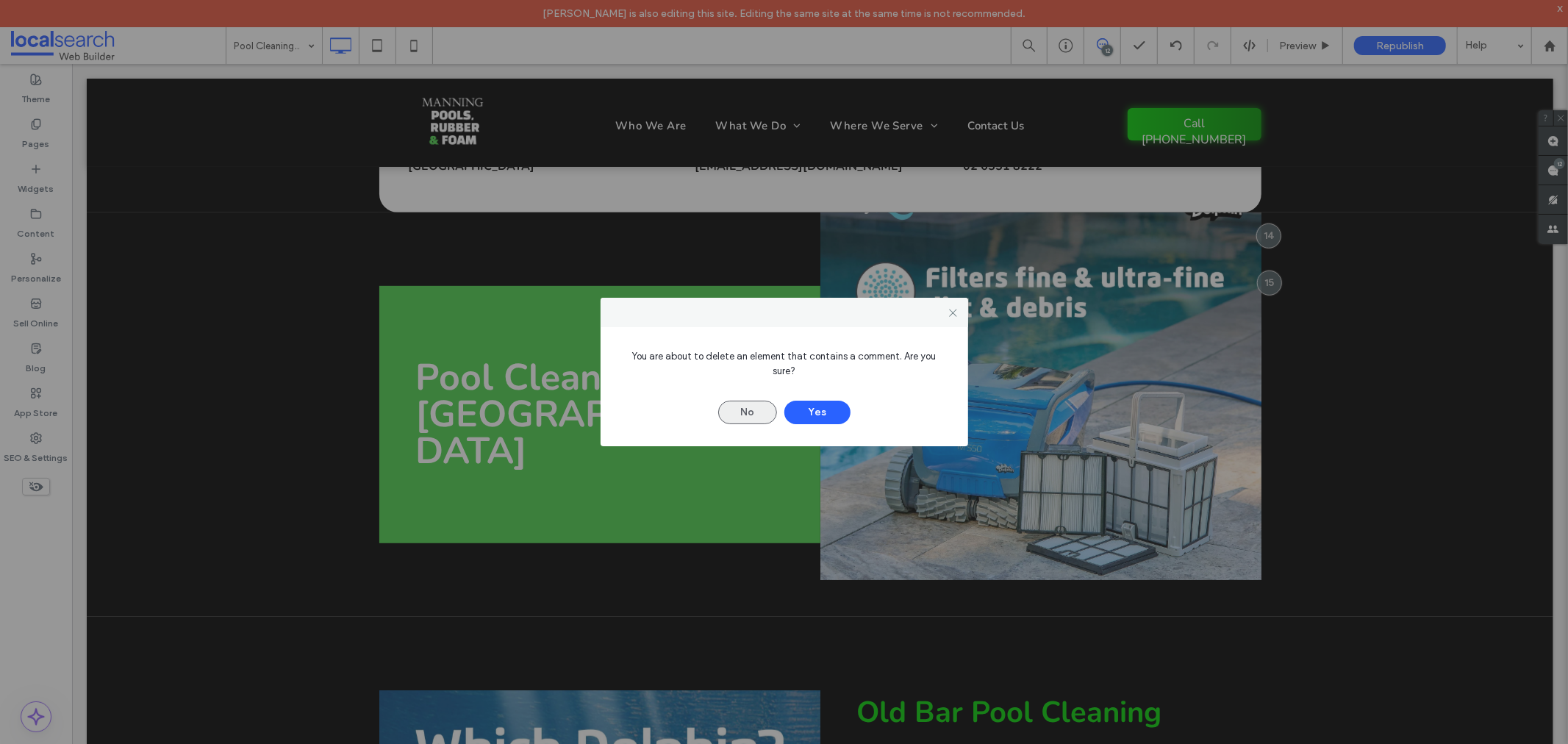
click at [769, 405] on button "No" at bounding box center [748, 412] width 59 height 24
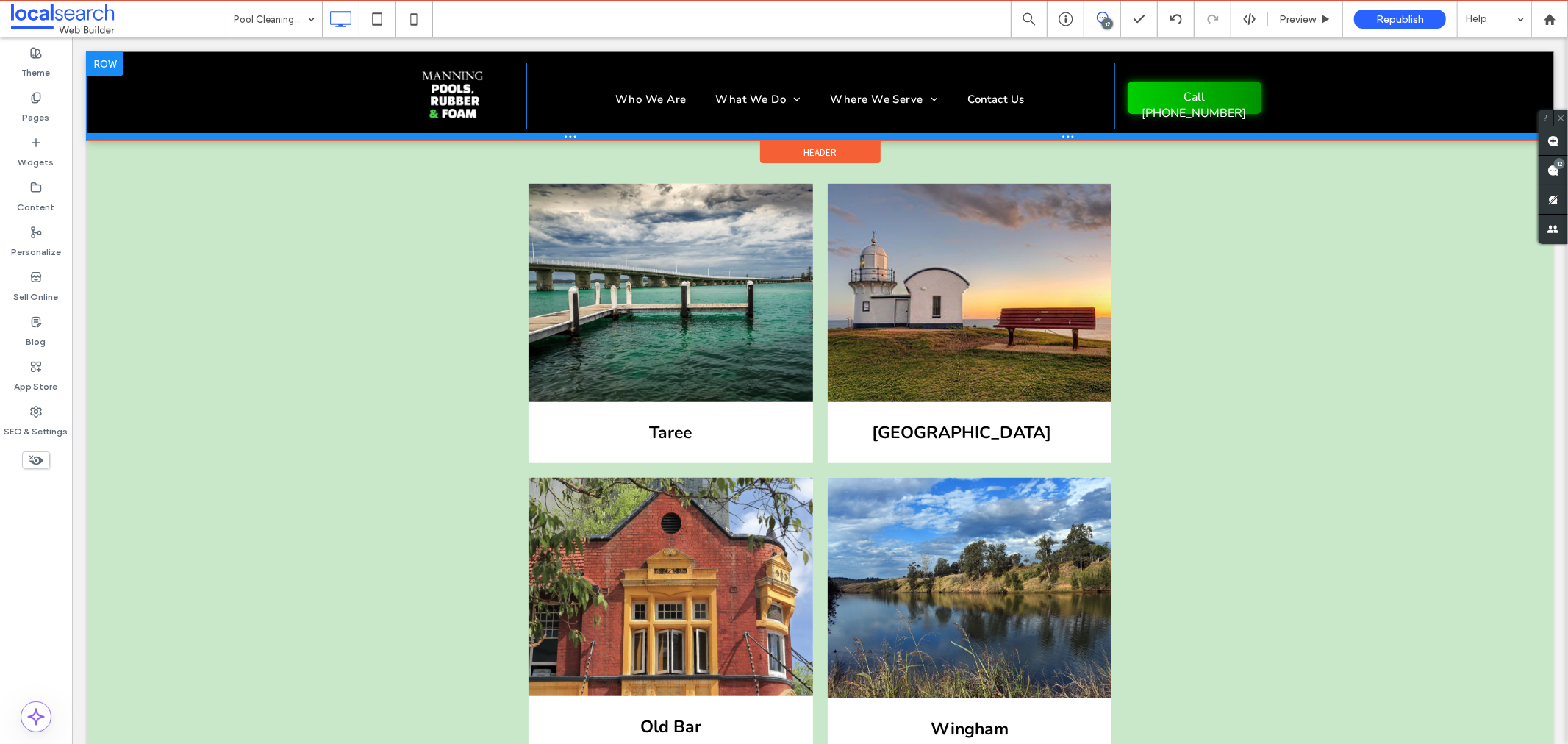
scroll to position [5579, 0]
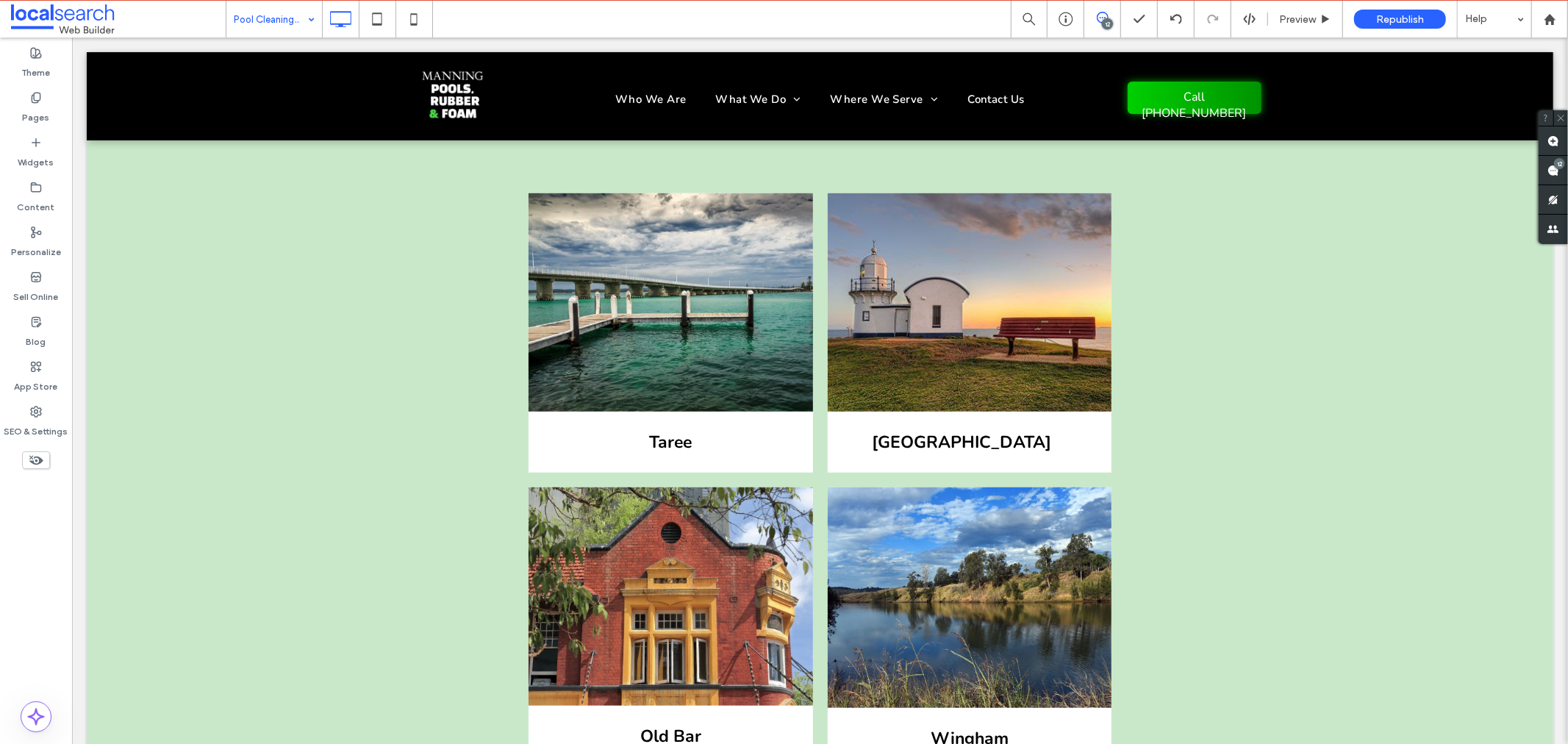
drag, startPoint x: 284, startPoint y: 28, endPoint x: 281, endPoint y: 44, distance: 16.3
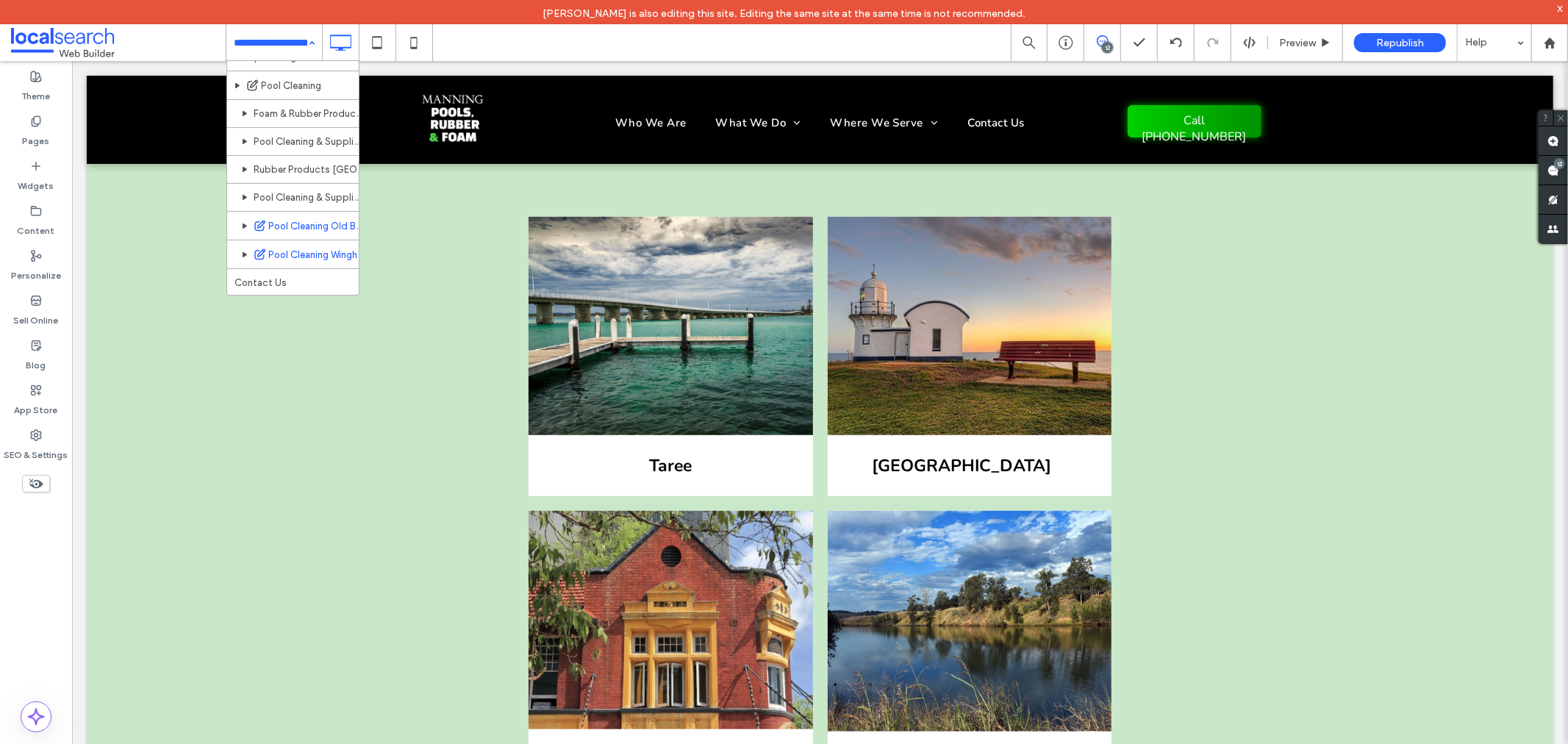
scroll to position [326, 0]
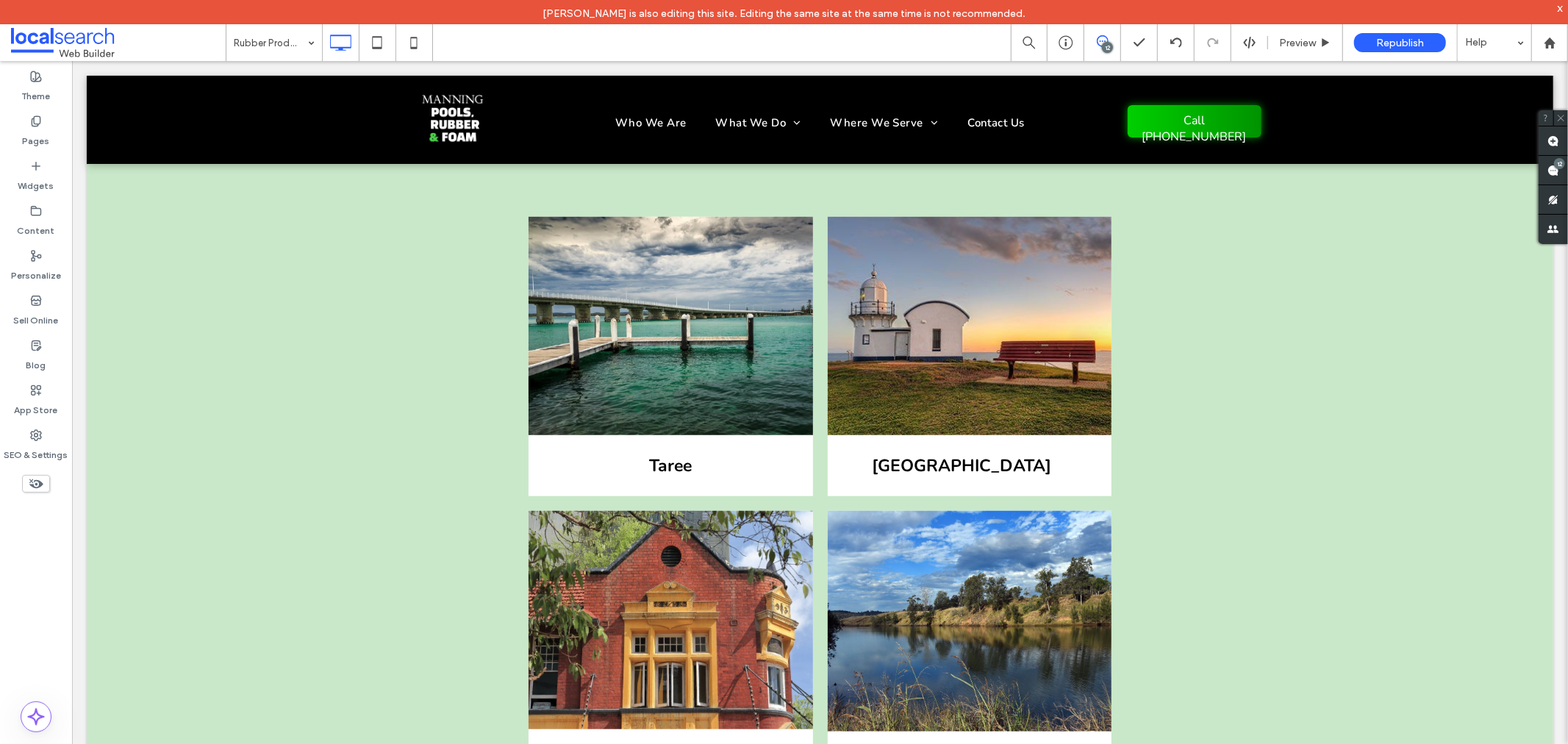
click at [1107, 45] on div "12" at bounding box center [1107, 47] width 11 height 11
drag, startPoint x: 254, startPoint y: 40, endPoint x: 259, endPoint y: 51, distance: 12.1
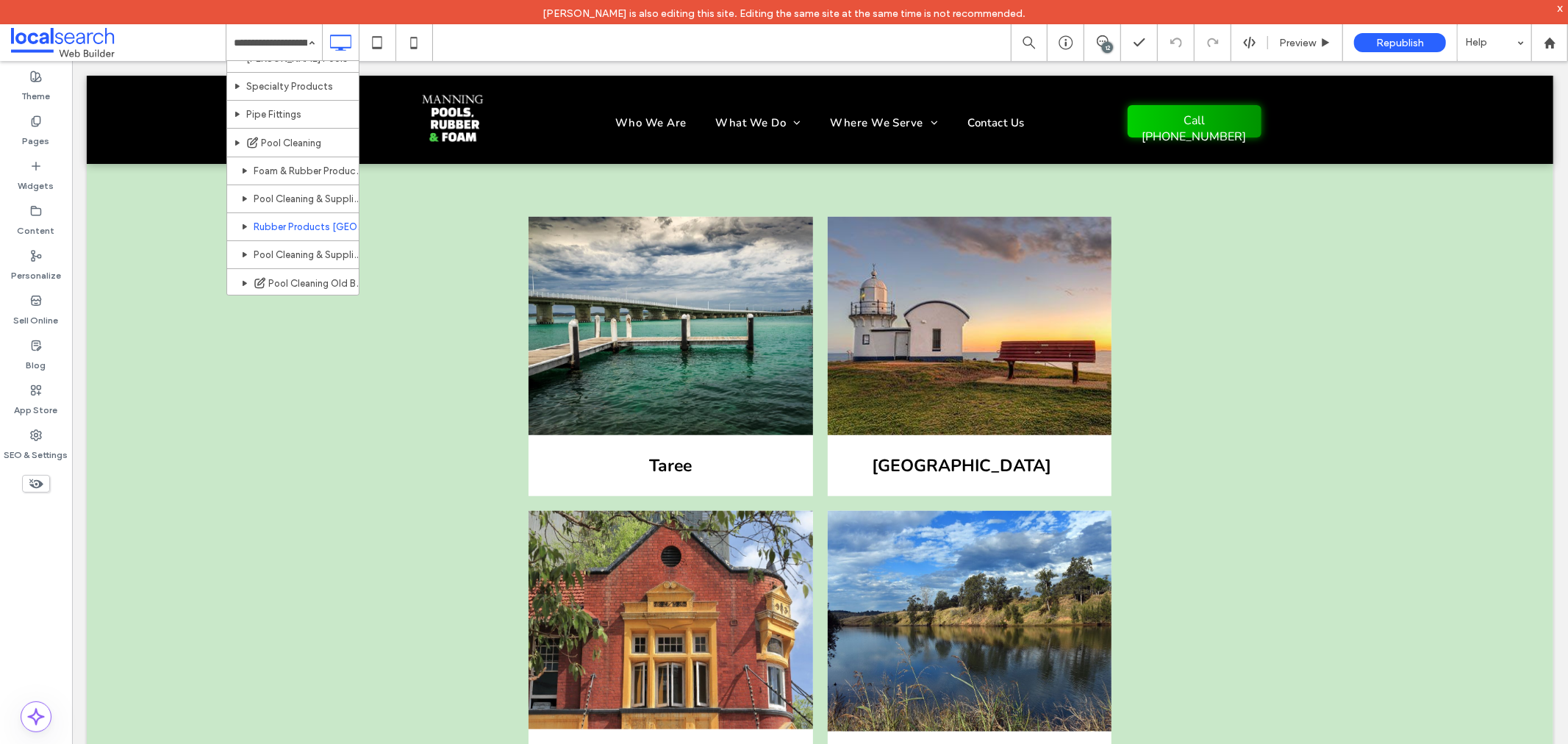
scroll to position [272, 0]
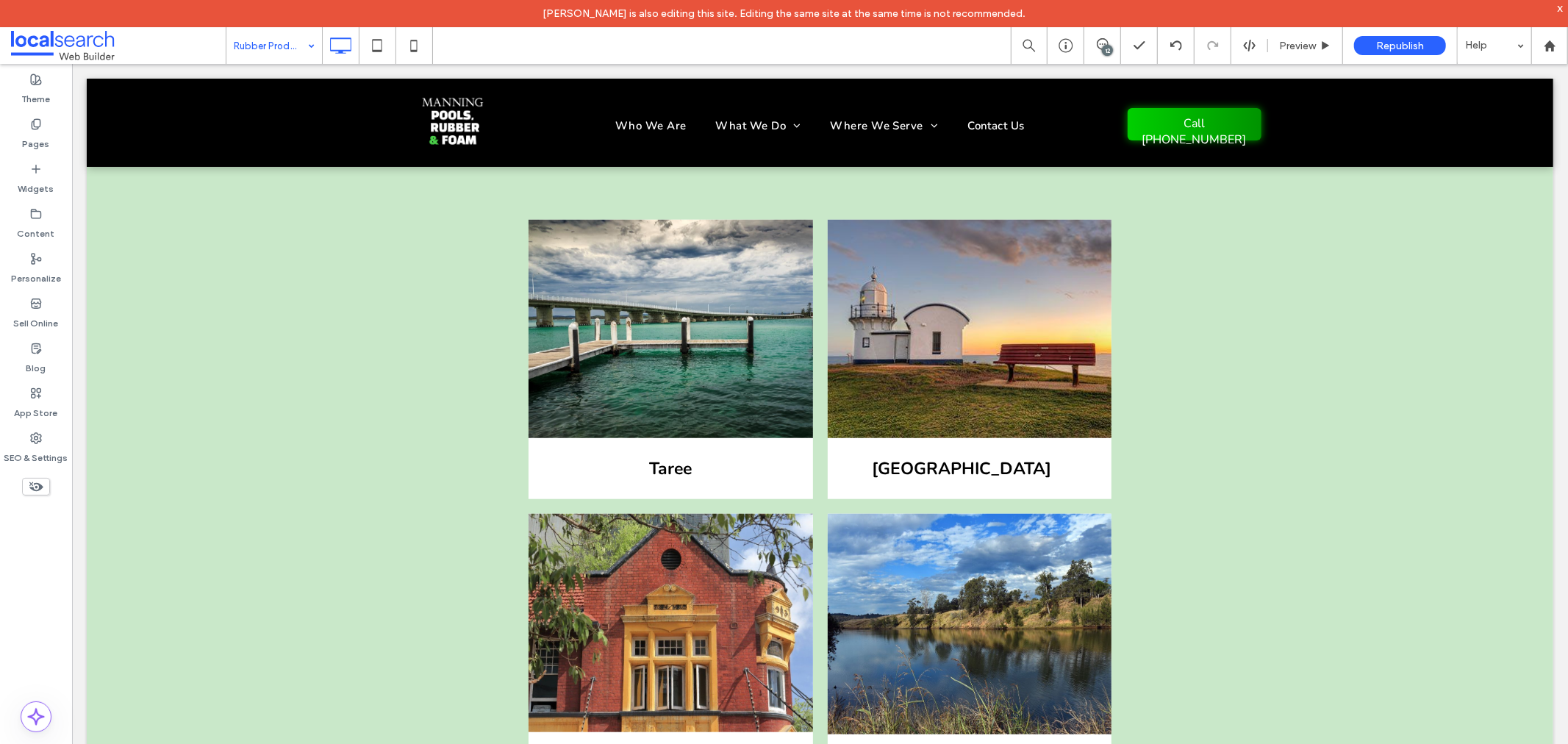
drag, startPoint x: 263, startPoint y: 34, endPoint x: 268, endPoint y: 46, distance: 13.0
click at [263, 34] on input at bounding box center [271, 46] width 74 height 37
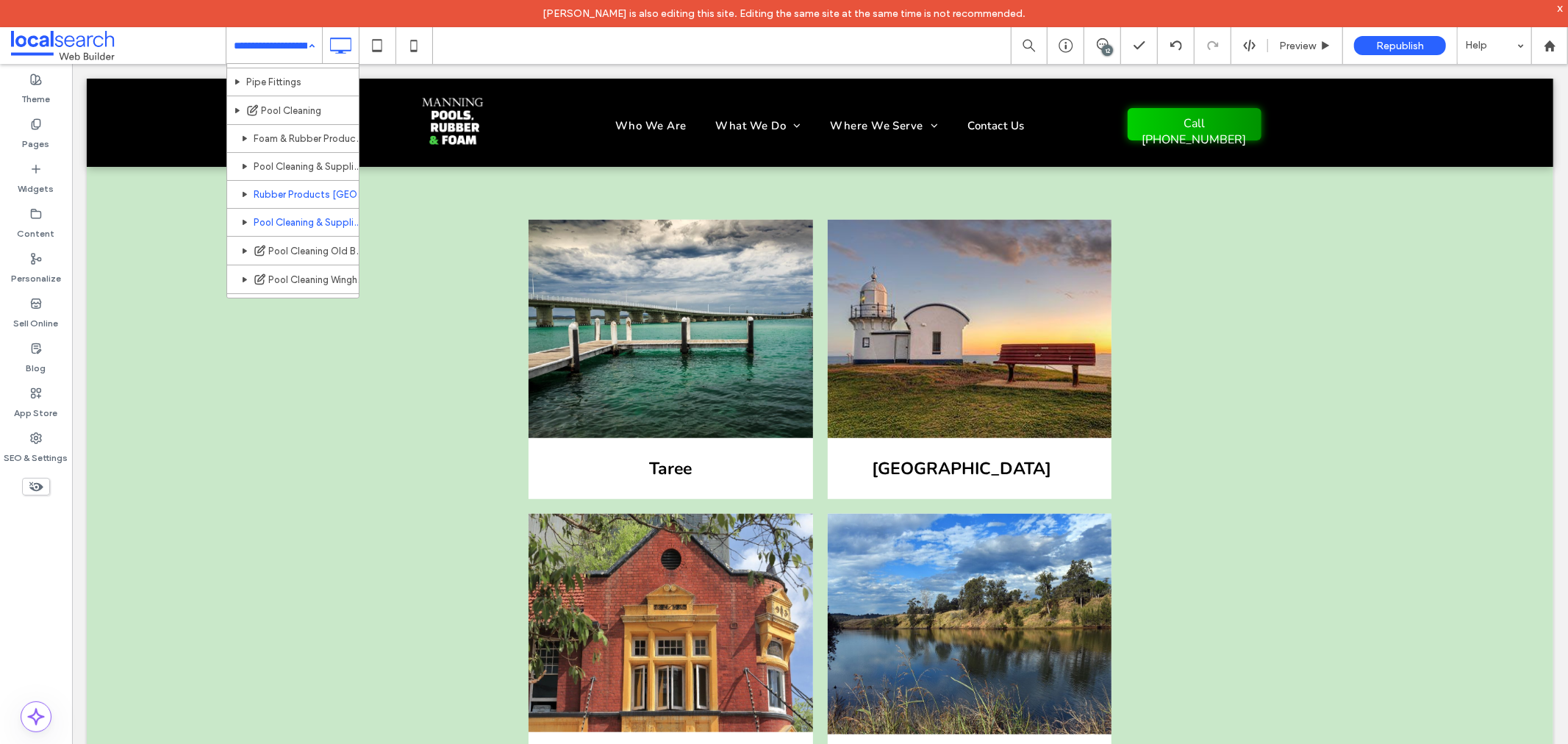
scroll to position [333, 0]
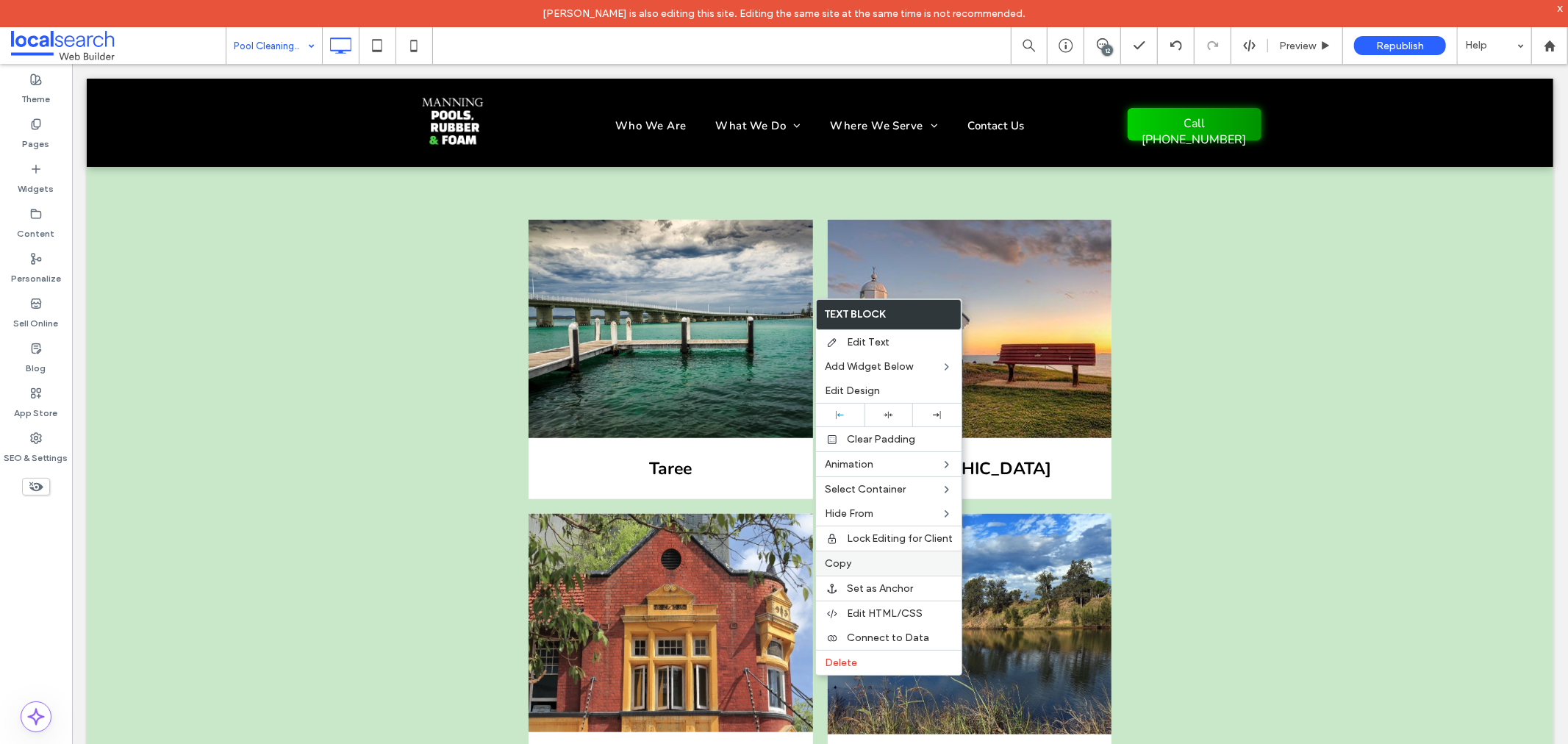
click at [847, 567] on span "Copy" at bounding box center [838, 563] width 26 height 12
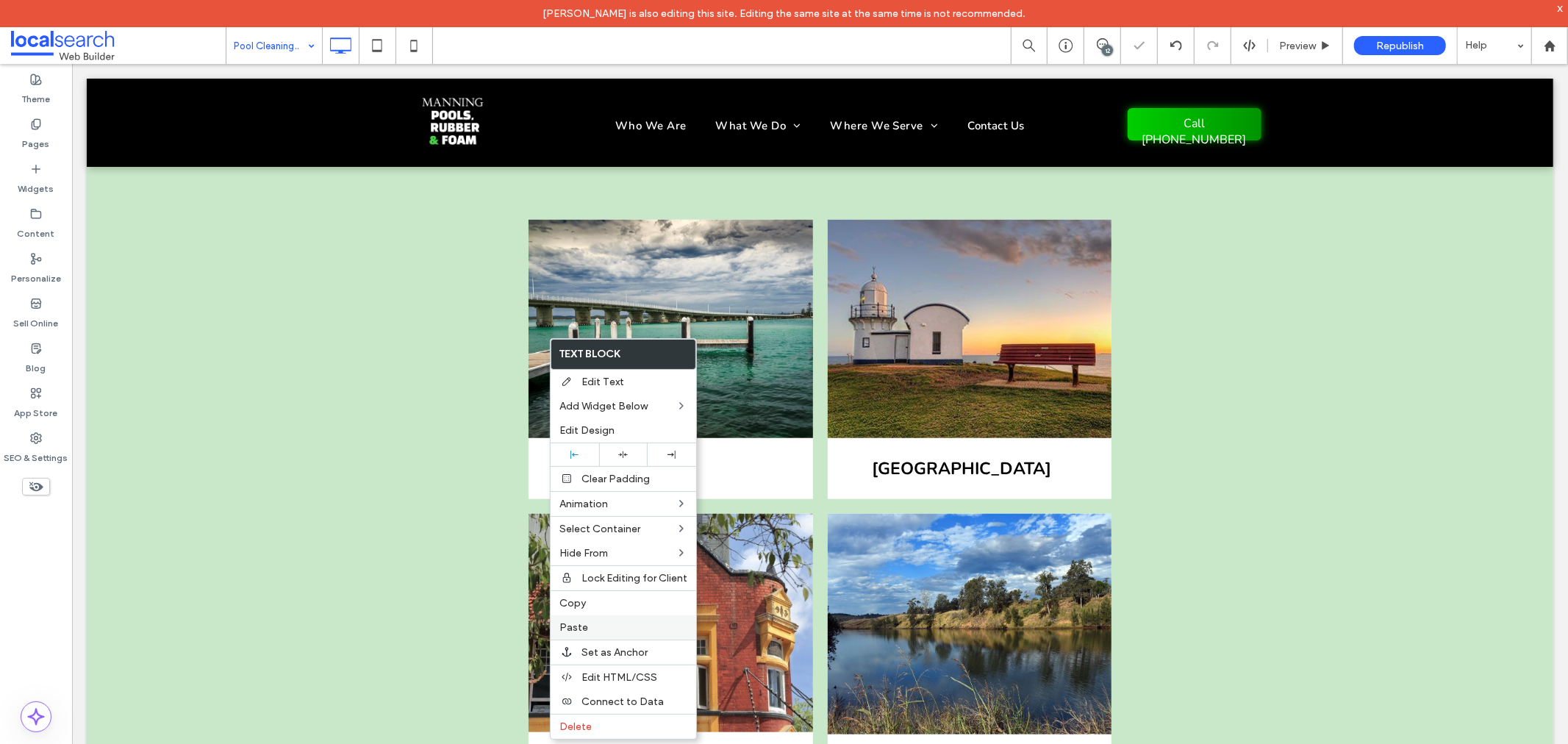
click at [590, 623] on label "Paste" at bounding box center [623, 627] width 128 height 12
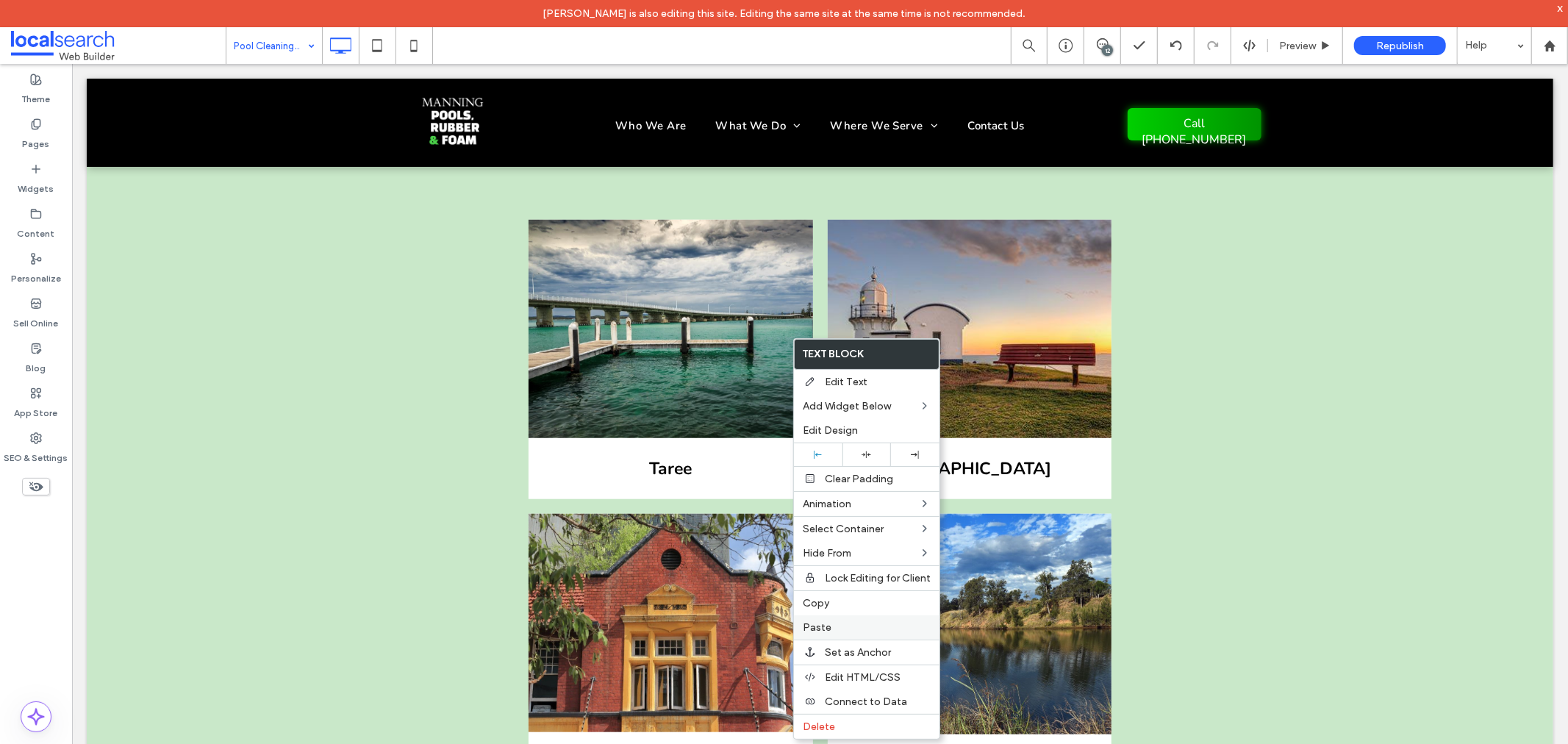
click at [864, 621] on label "Paste" at bounding box center [867, 627] width 128 height 12
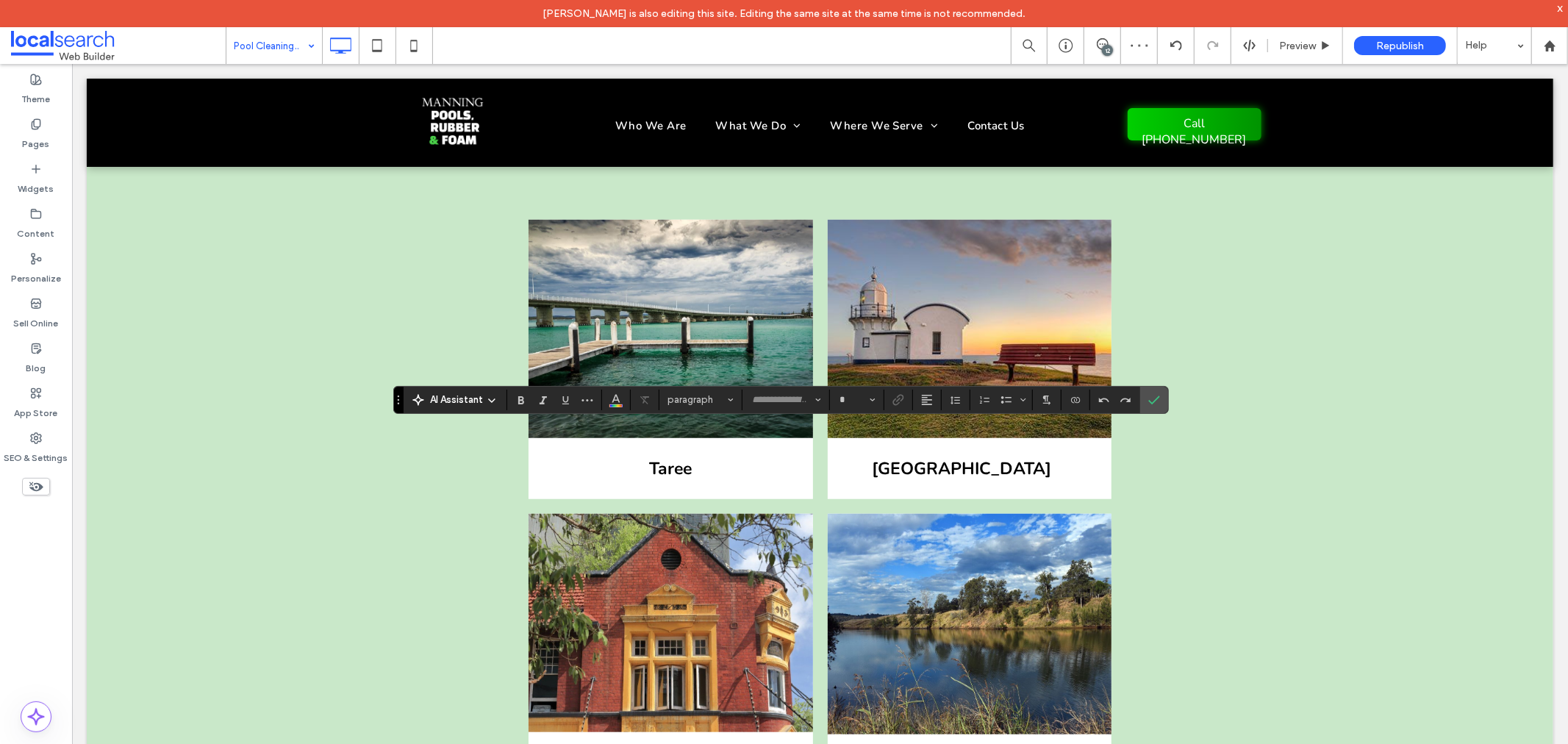
type input "**"
click at [1151, 398] on icon "Confirm" at bounding box center [1154, 400] width 12 height 12
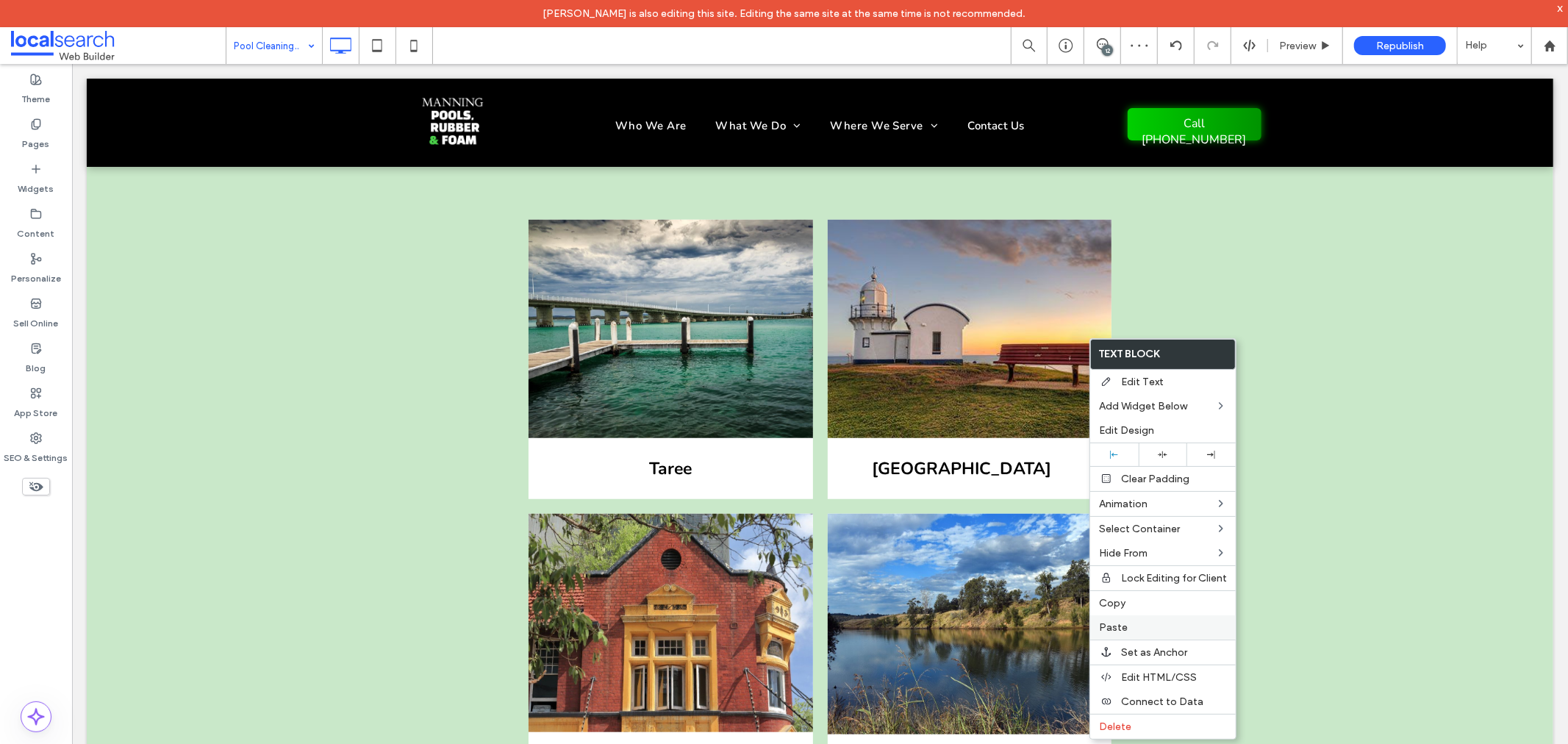
click at [1123, 616] on div "Paste" at bounding box center [1163, 627] width 146 height 24
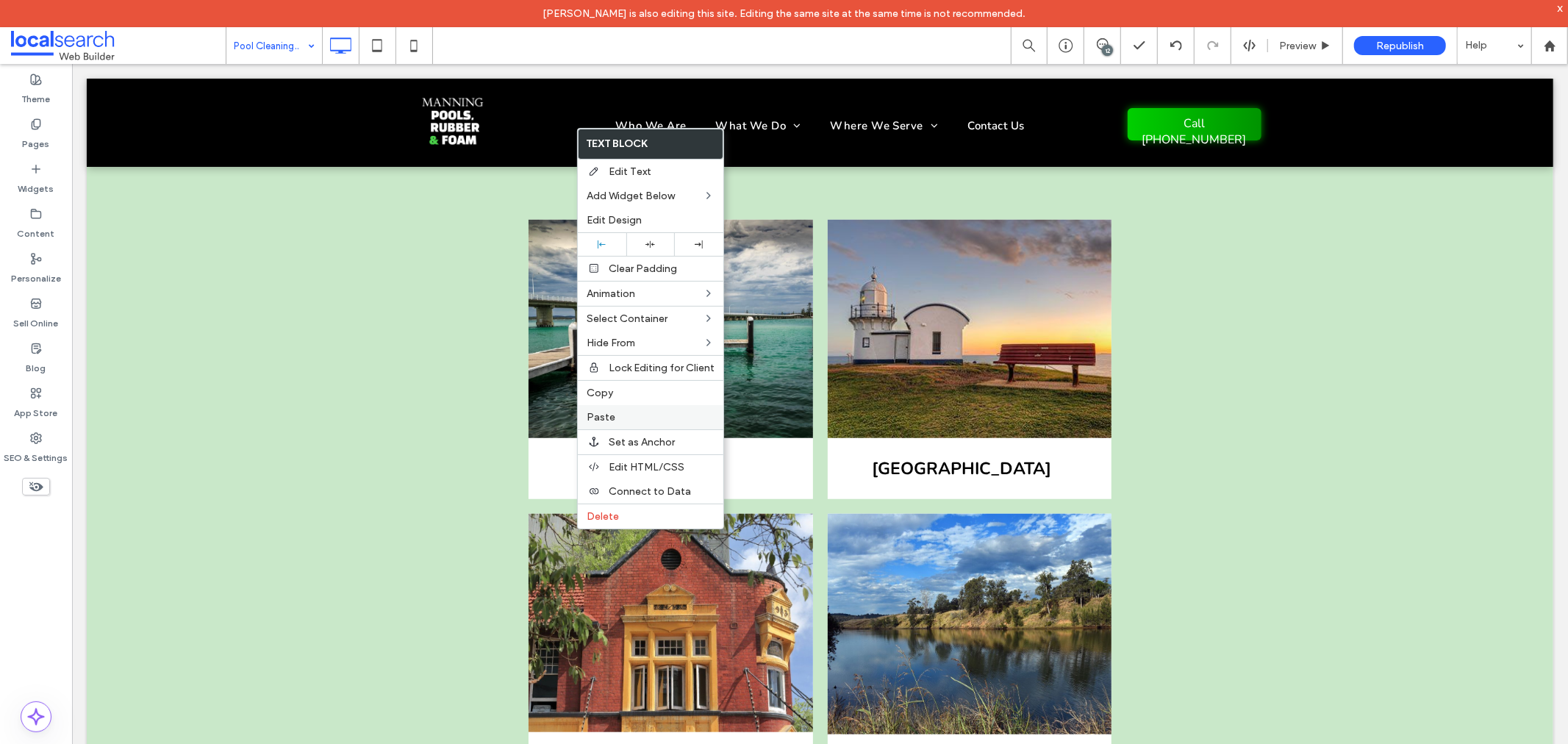
click at [636, 413] on label "Paste" at bounding box center [651, 417] width 128 height 12
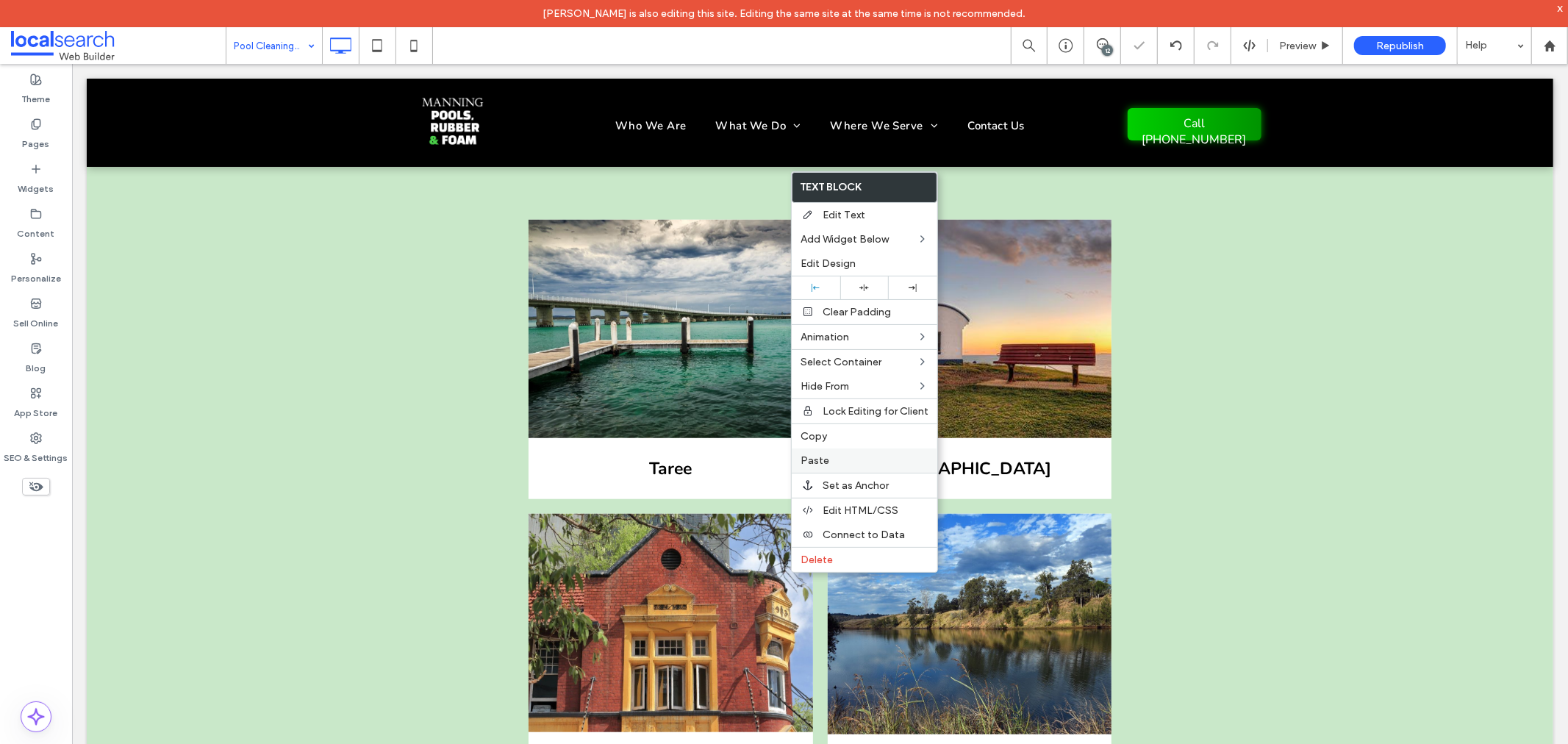
click at [833, 451] on div "Paste" at bounding box center [864, 460] width 146 height 24
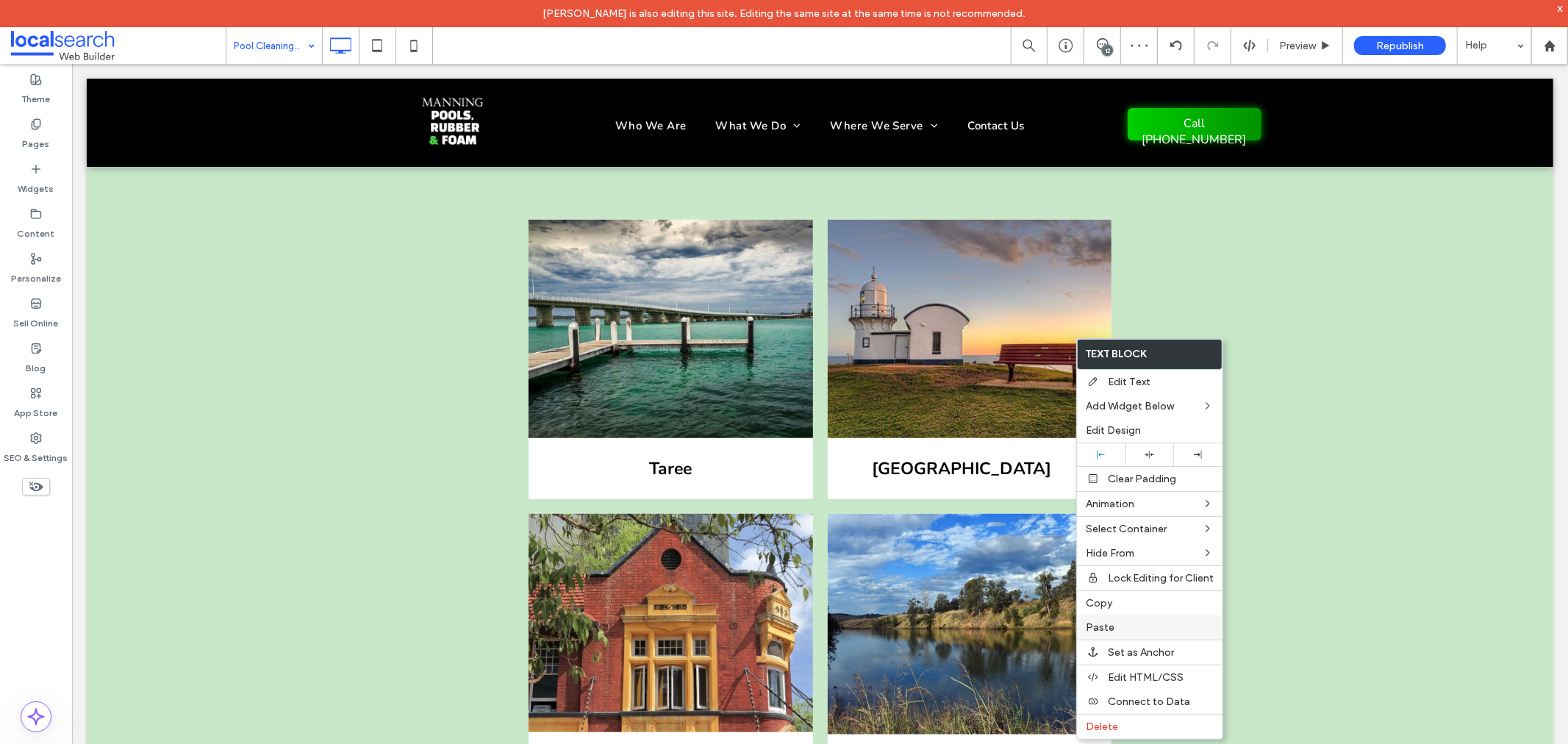
click at [1104, 621] on span "Paste" at bounding box center [1100, 627] width 29 height 12
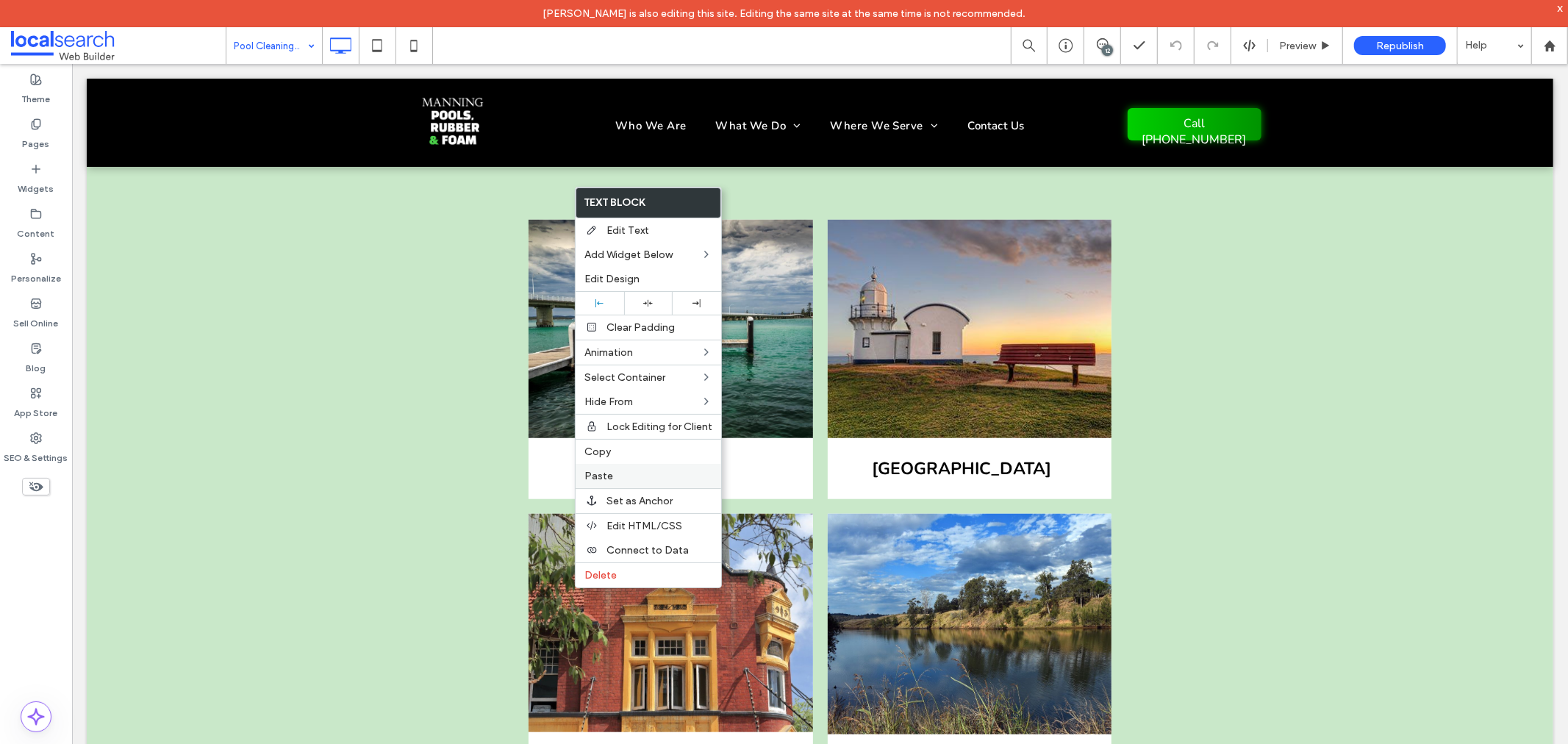
click at [626, 473] on label "Paste" at bounding box center [648, 476] width 128 height 12
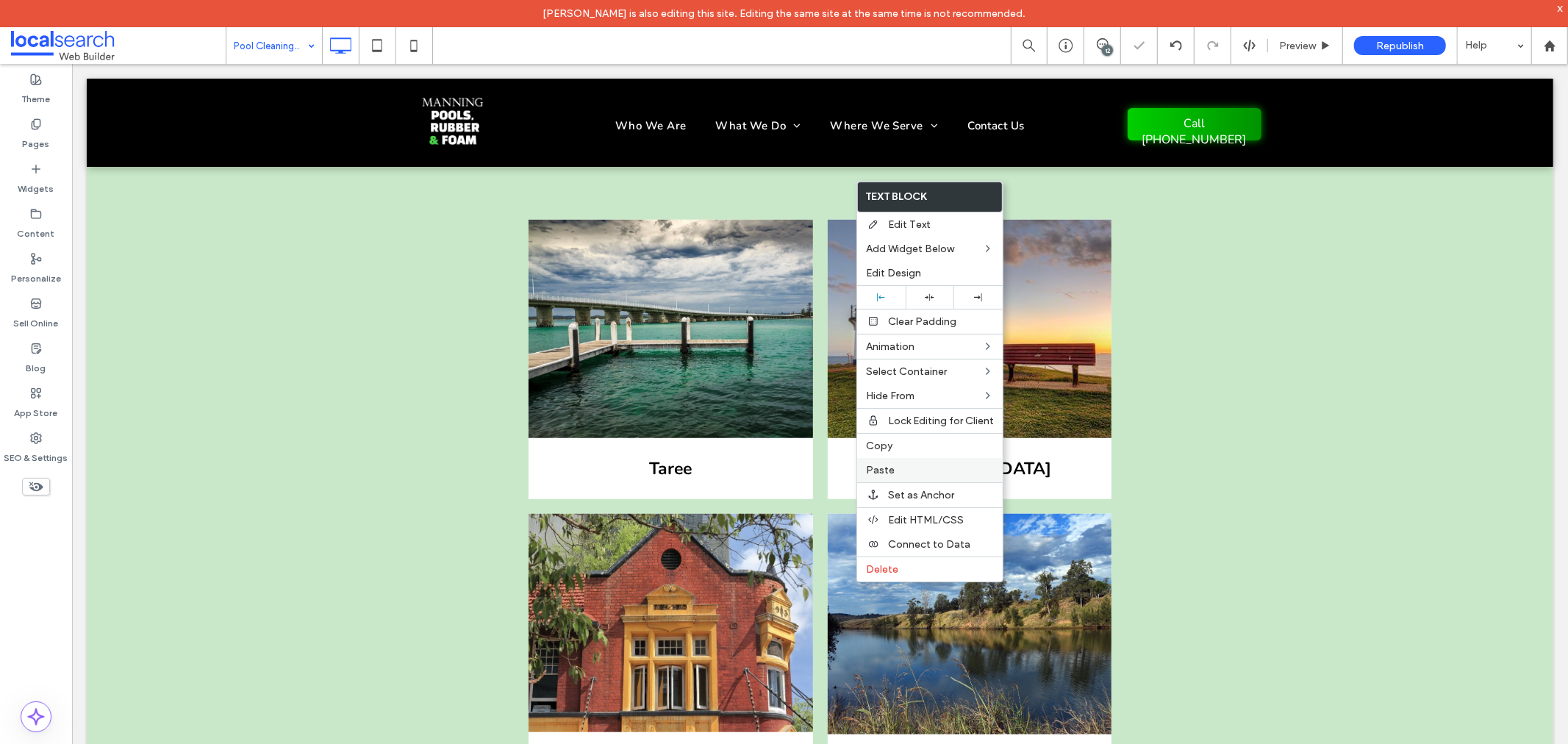
click at [927, 471] on label "Paste" at bounding box center [930, 470] width 128 height 12
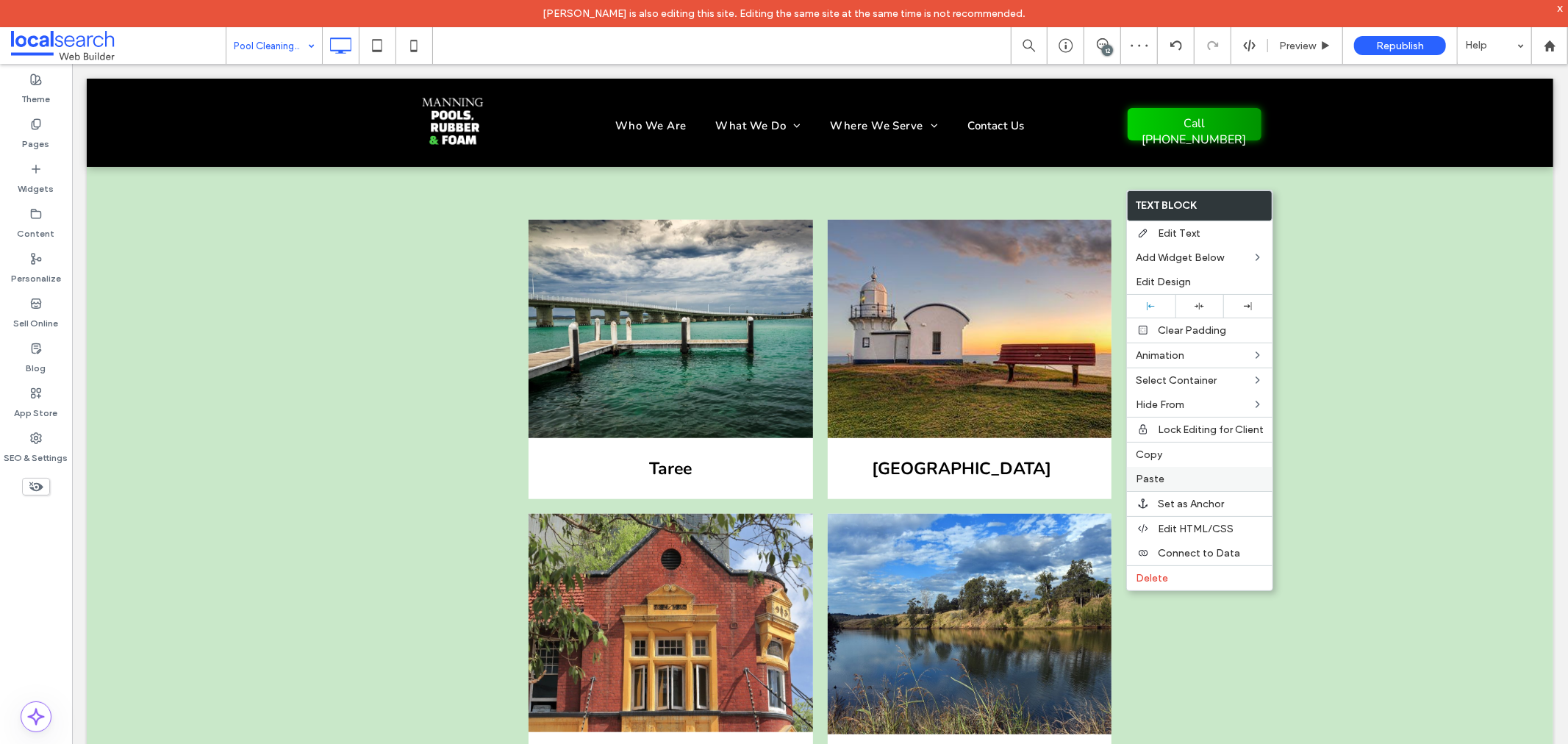
click at [1189, 468] on div "Paste" at bounding box center [1200, 479] width 146 height 24
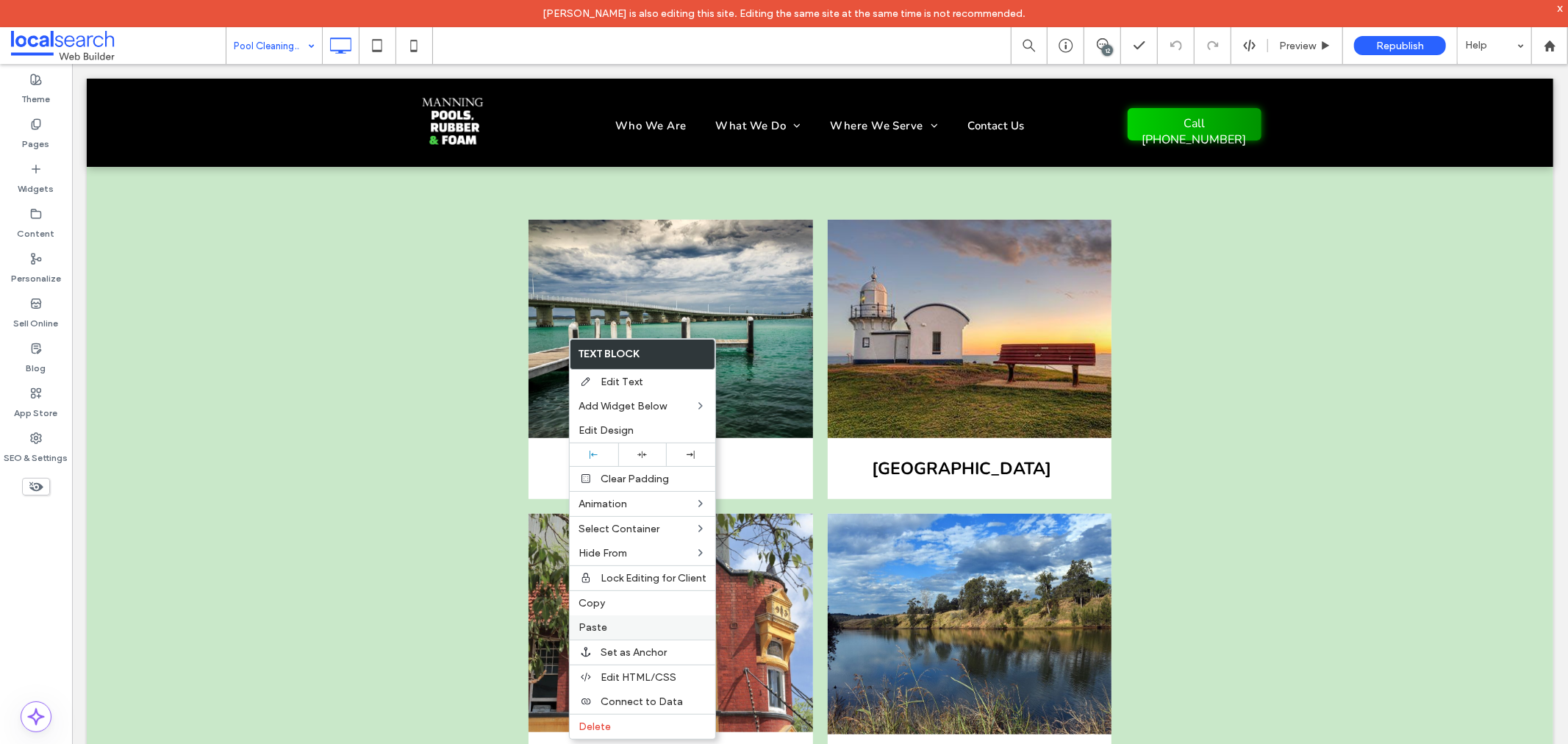
click at [612, 626] on label "Paste" at bounding box center [642, 627] width 128 height 12
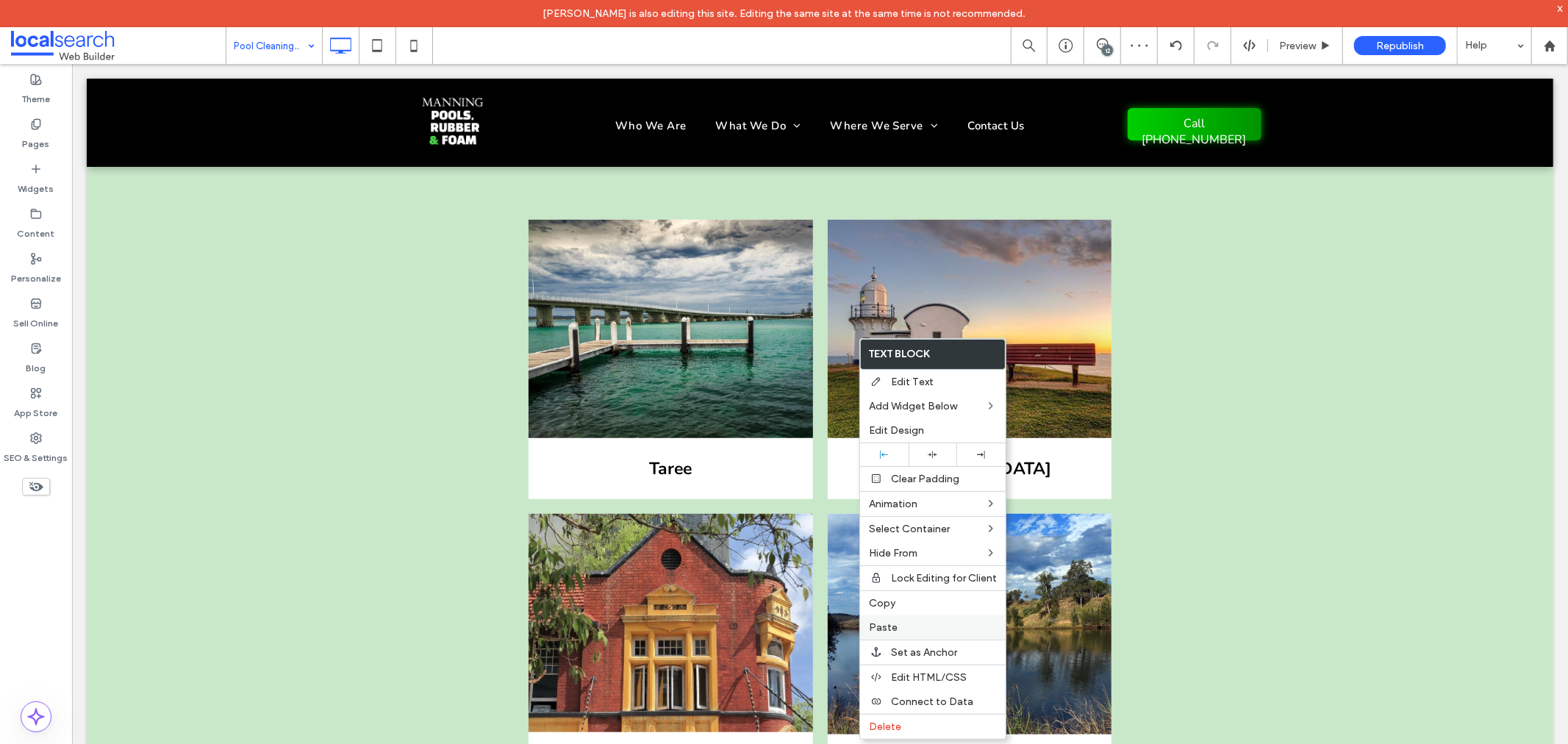
click at [900, 628] on label "Paste" at bounding box center [933, 627] width 128 height 12
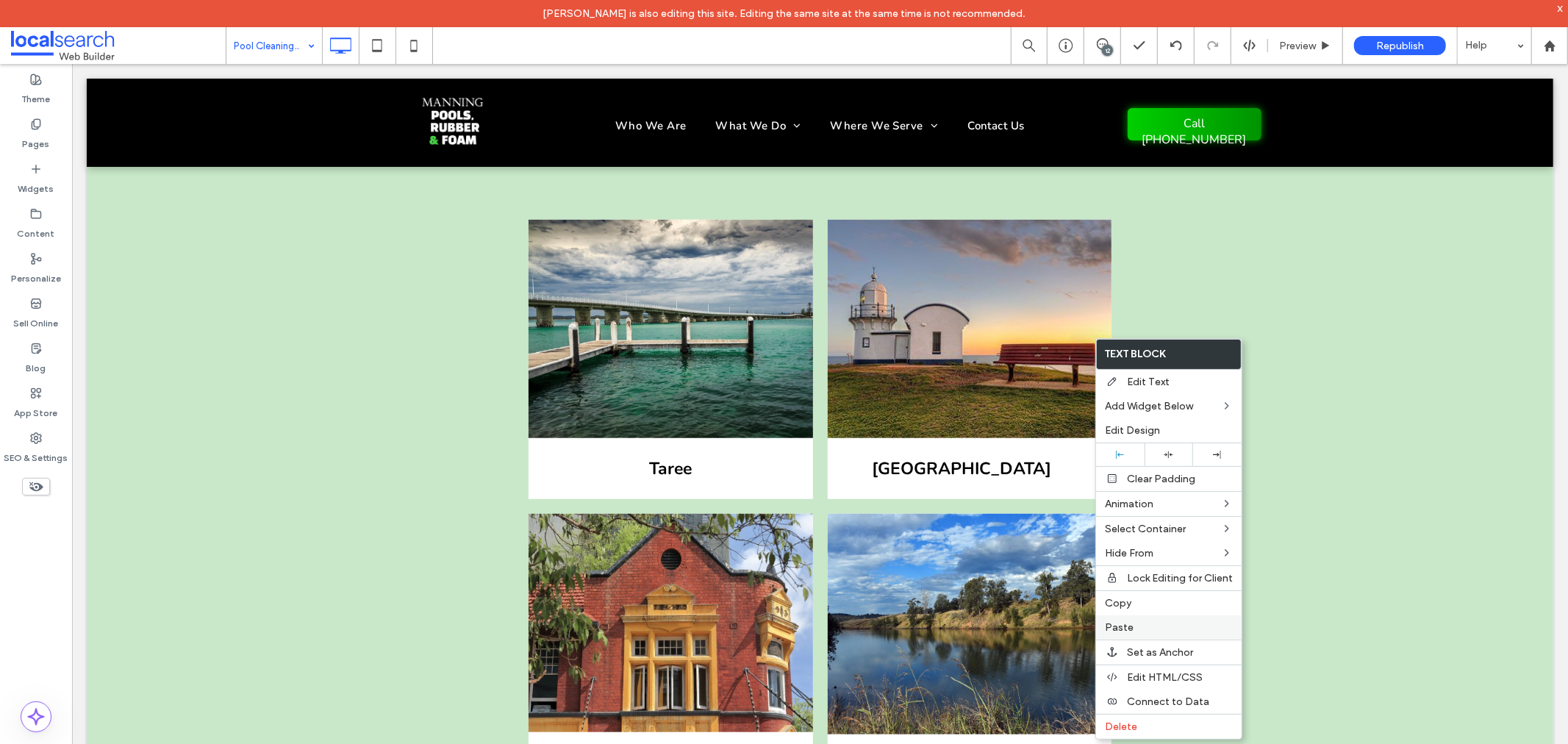
click at [1121, 626] on span "Paste" at bounding box center [1119, 627] width 29 height 12
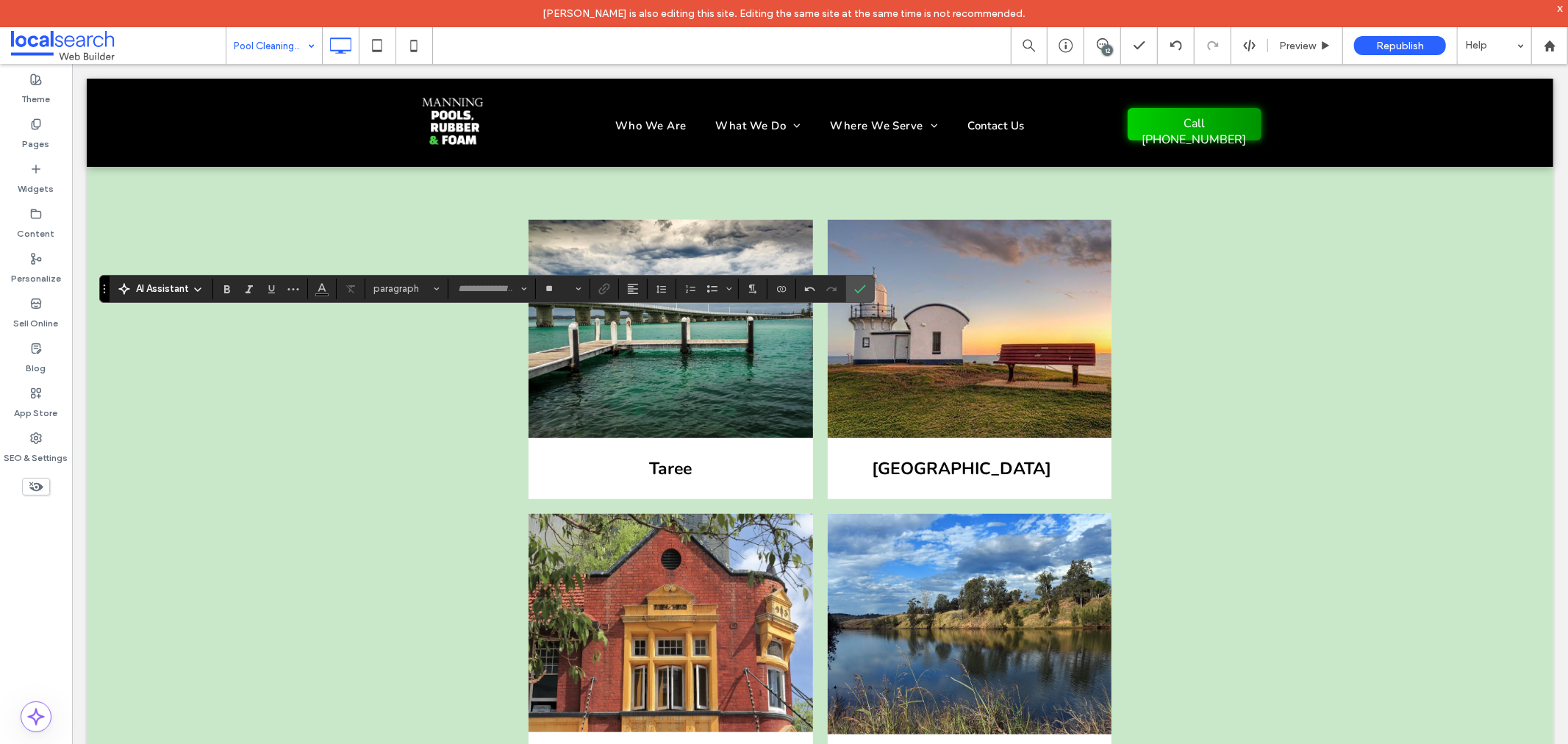
type input "**"
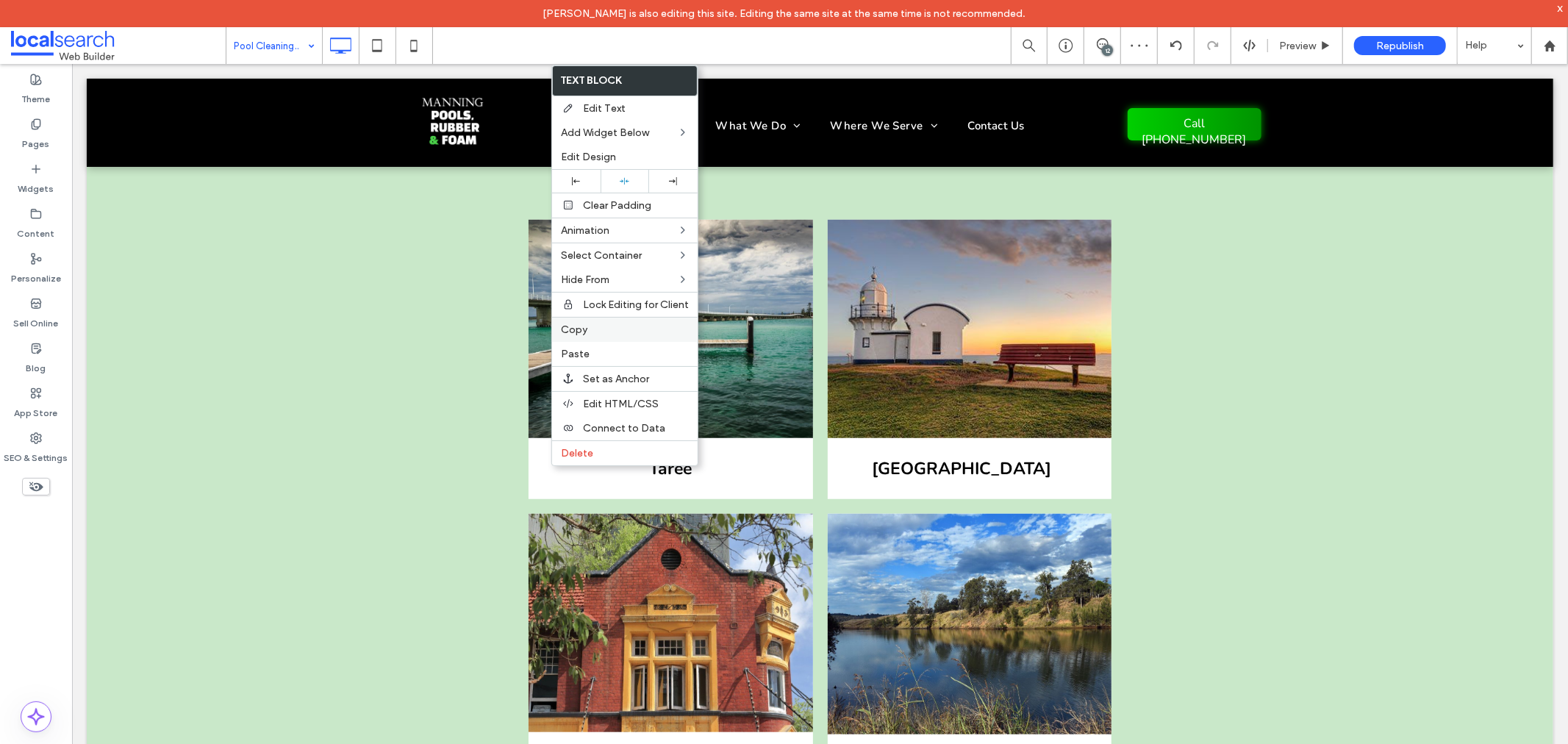
click at [607, 326] on label "Copy" at bounding box center [625, 329] width 128 height 12
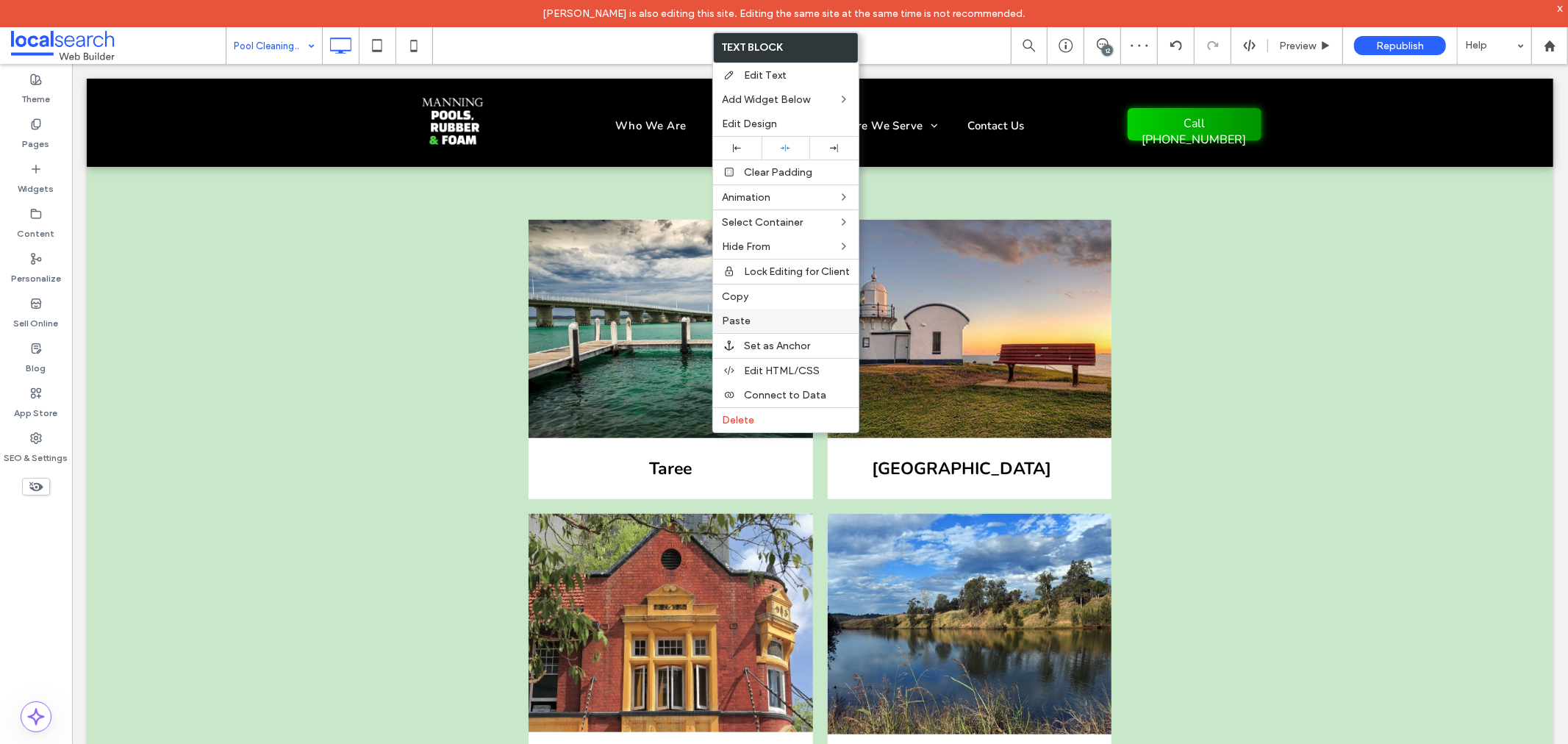
click at [783, 311] on div "Paste" at bounding box center [786, 321] width 146 height 24
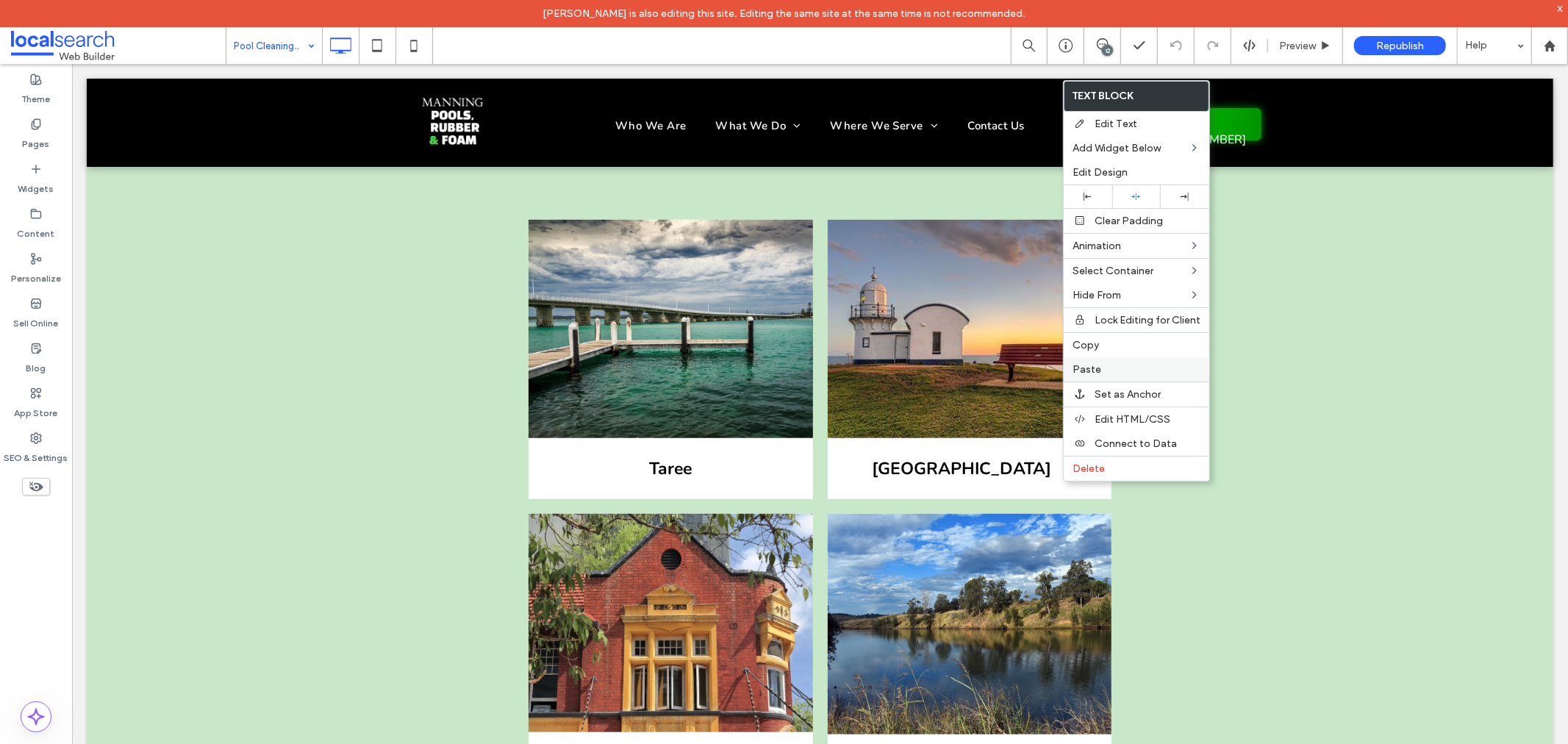
click at [1113, 365] on label "Paste" at bounding box center [1136, 369] width 128 height 12
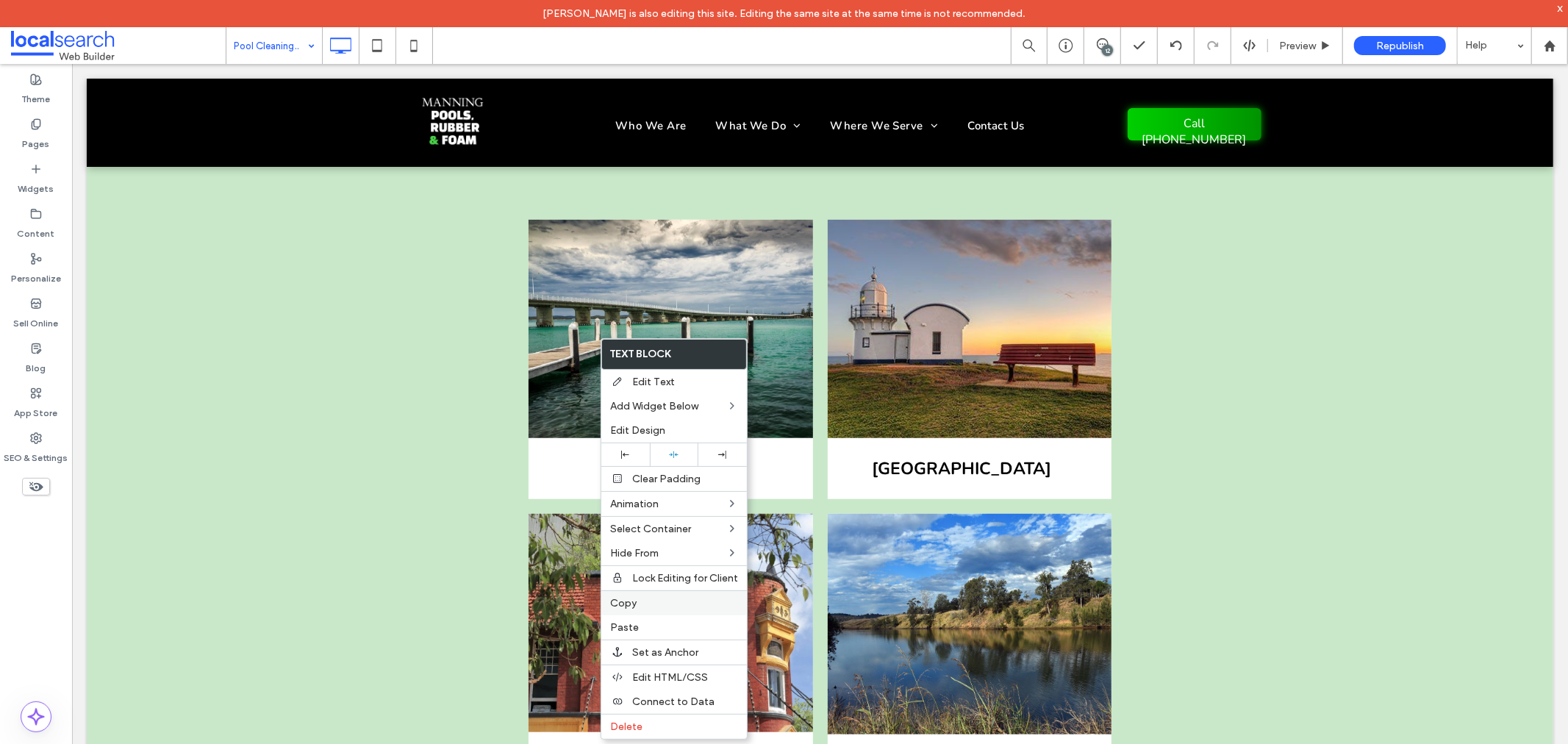
click at [641, 604] on label "Copy" at bounding box center [674, 603] width 128 height 12
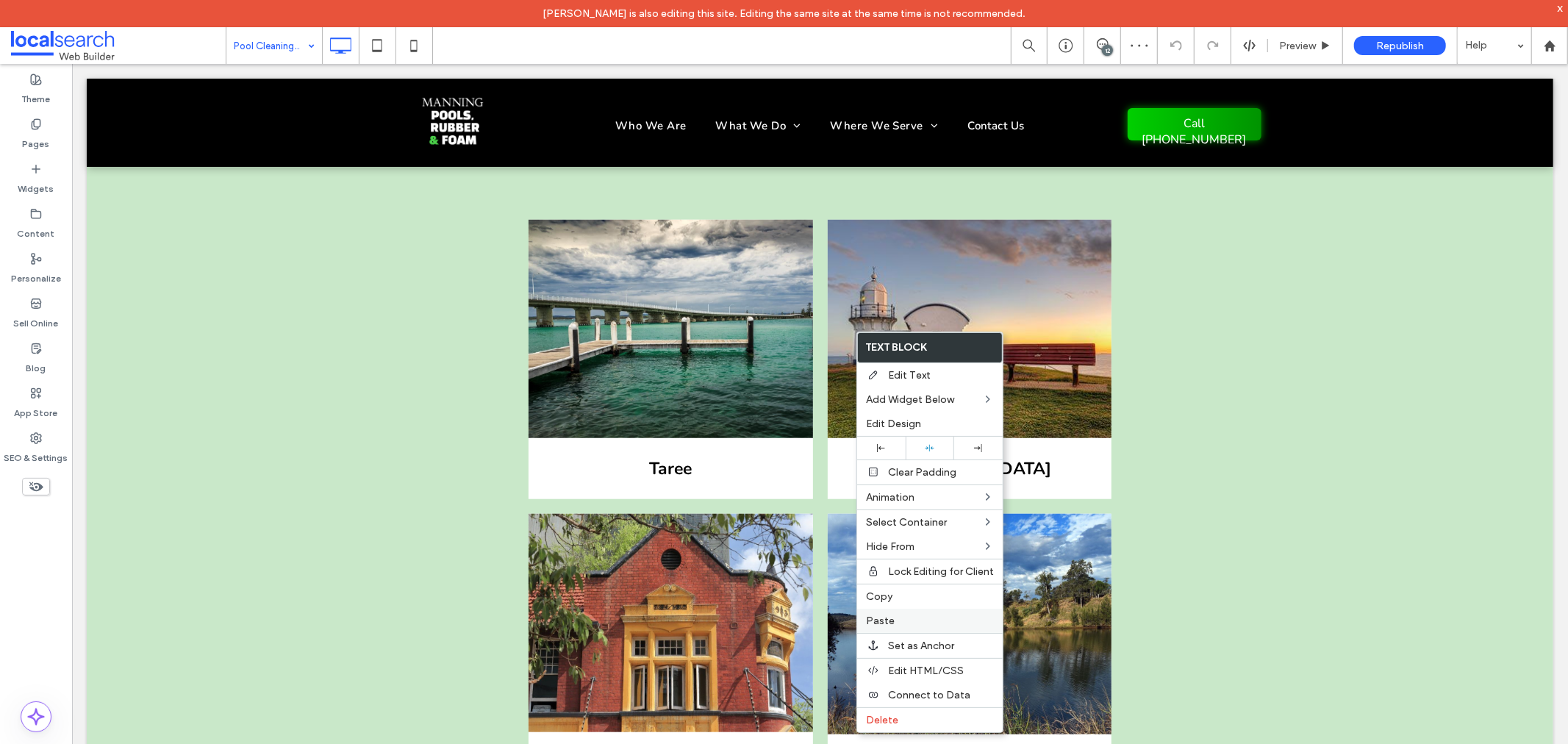
click at [907, 611] on div "Paste" at bounding box center [930, 620] width 146 height 24
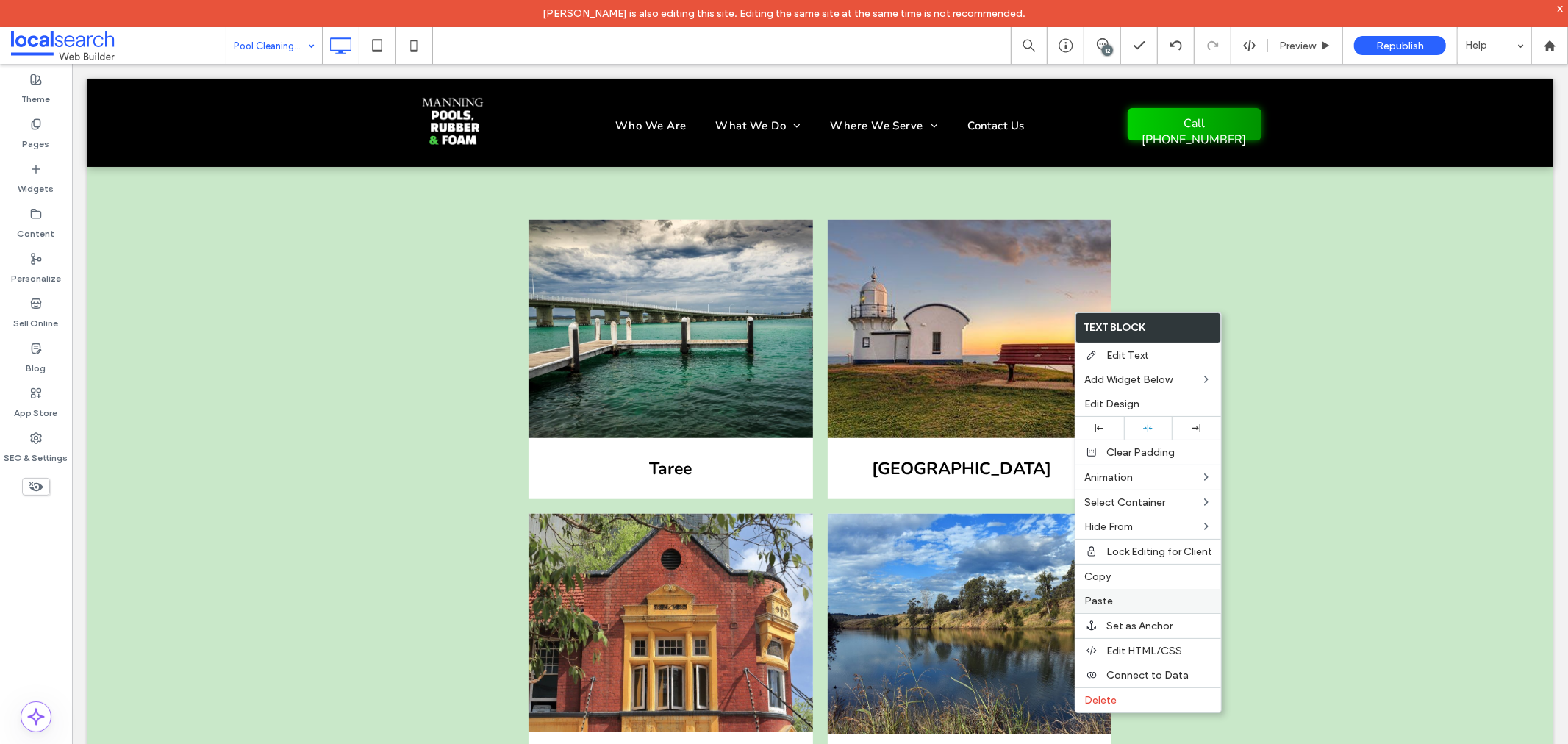
click at [1128, 597] on label "Paste" at bounding box center [1148, 601] width 128 height 12
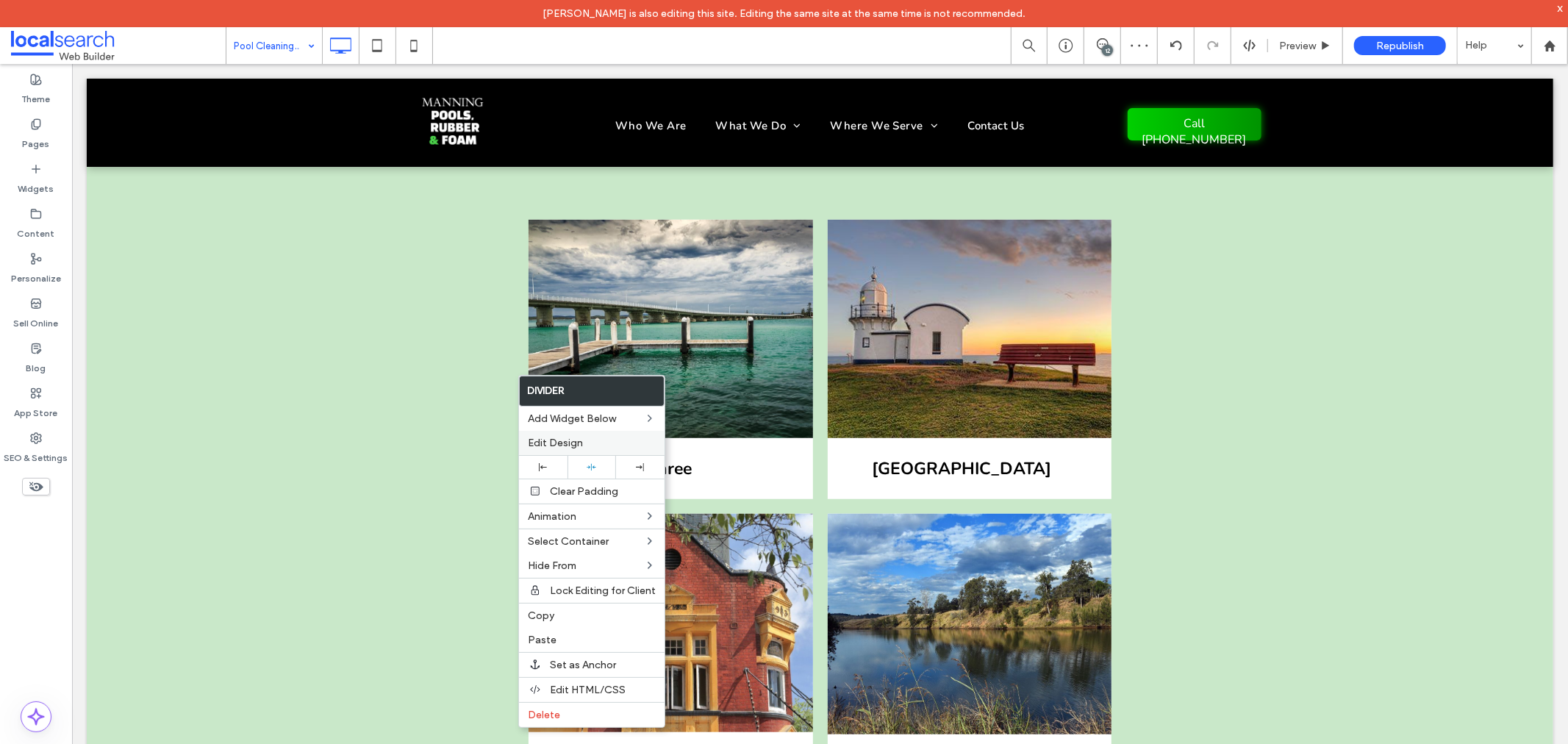
click at [599, 445] on label "Edit Design" at bounding box center [592, 443] width 128 height 12
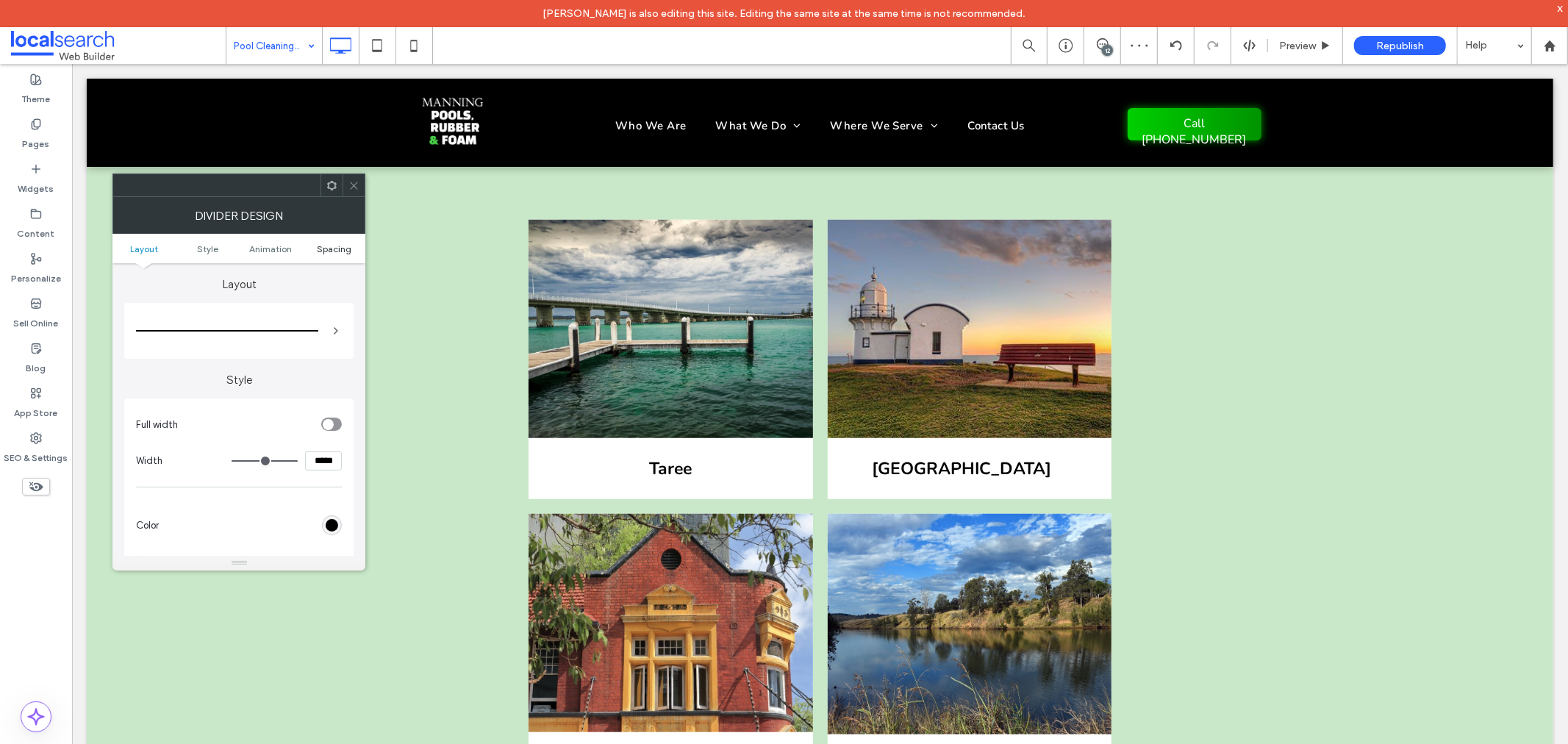
drag, startPoint x: 341, startPoint y: 258, endPoint x: 342, endPoint y: 247, distance: 11.0
click at [341, 257] on ul "Layout Style Animation Spacing" at bounding box center [239, 248] width 253 height 29
click at [342, 247] on span "Spacing" at bounding box center [334, 248] width 35 height 11
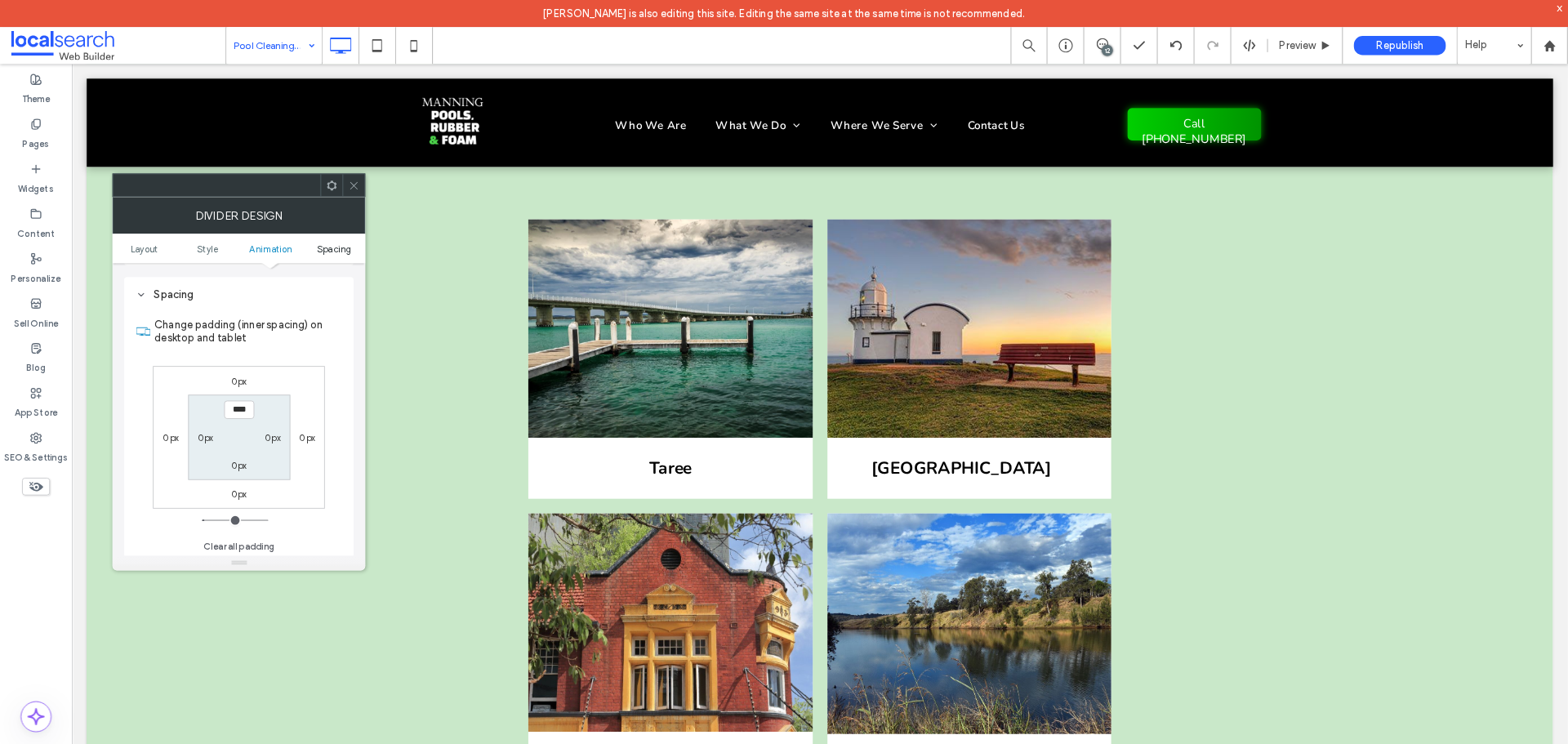
scroll to position [431, 0]
click at [385, 198] on div at bounding box center [393, 206] width 24 height 25
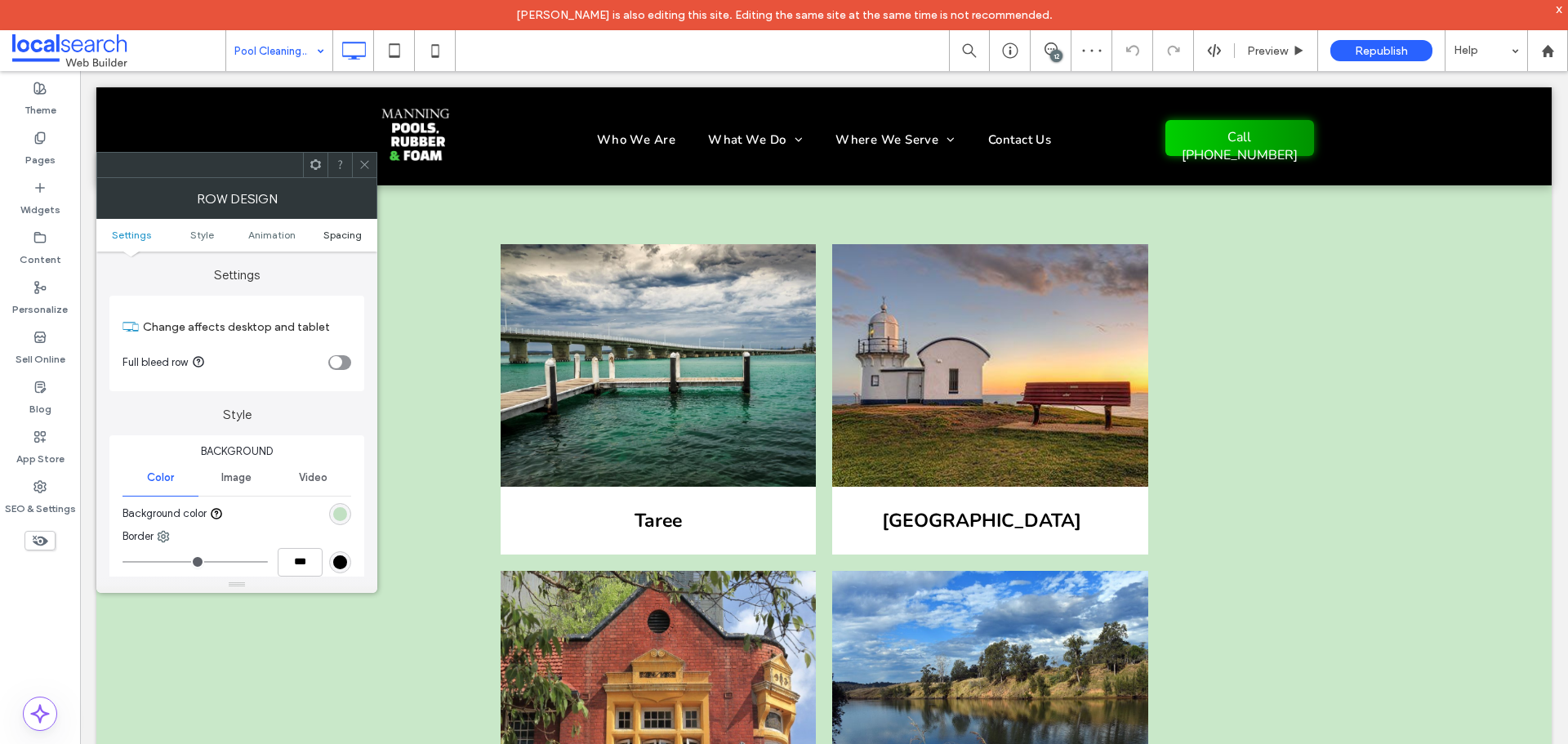
click at [358, 233] on span "Spacing" at bounding box center [342, 234] width 38 height 12
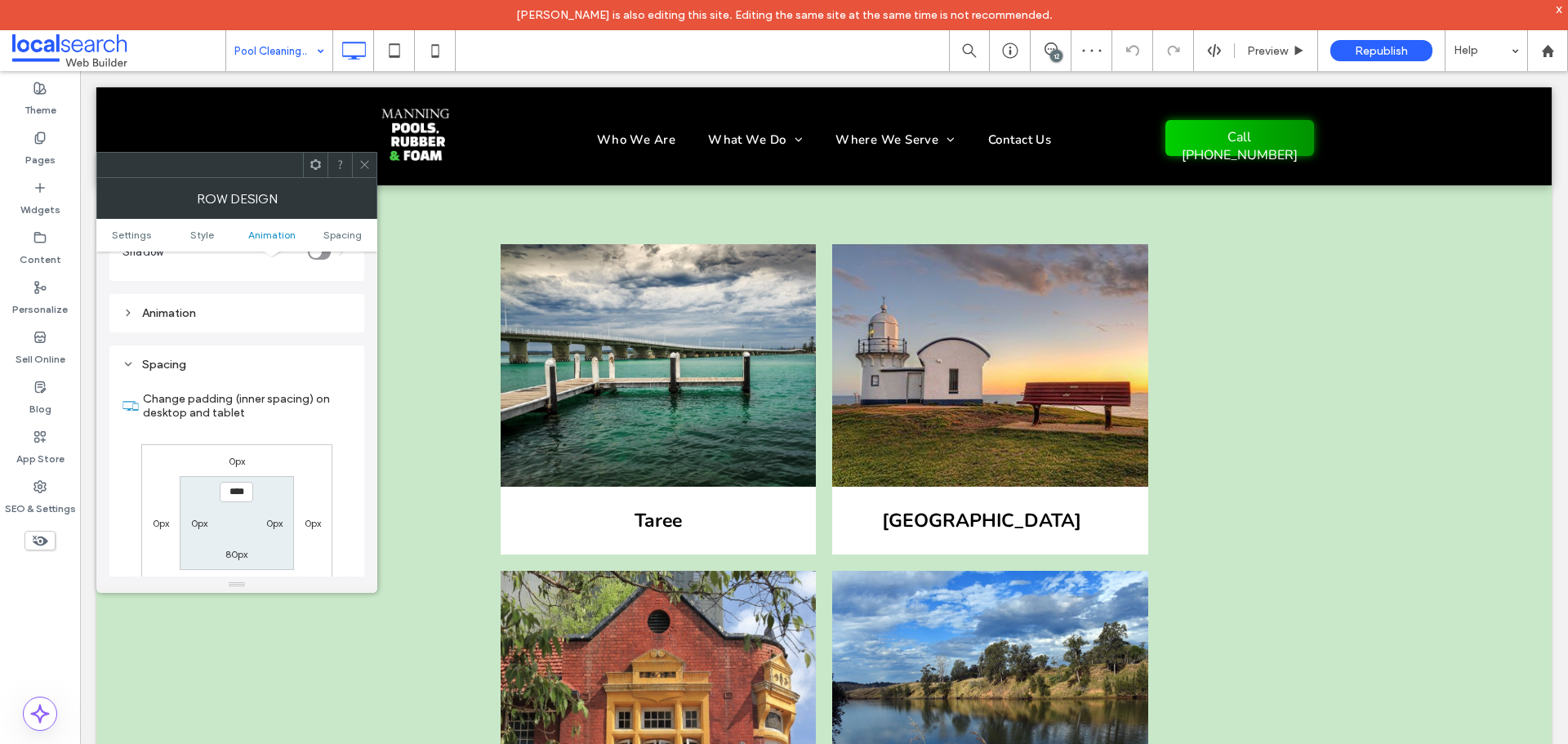
scroll to position [449, 0]
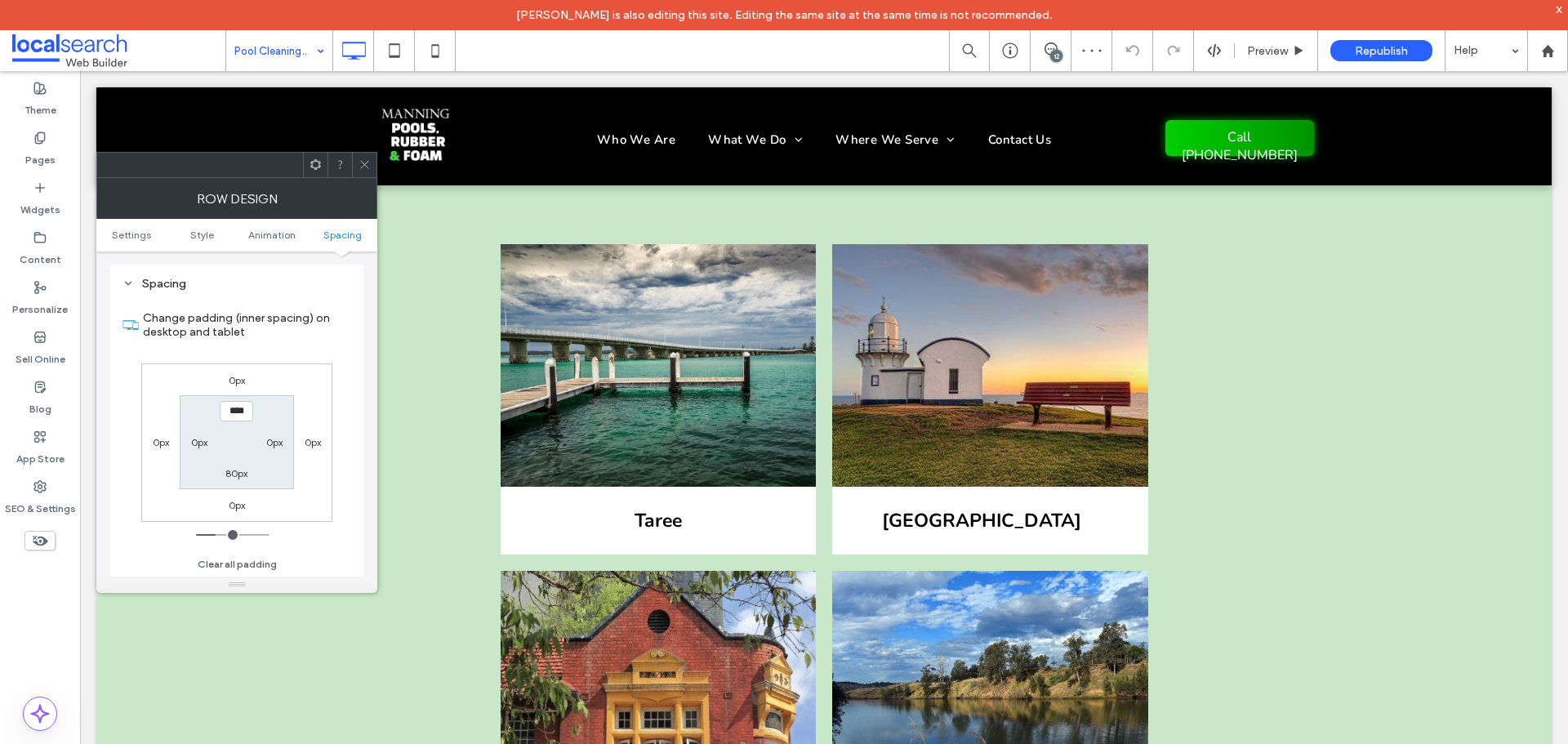
click at [359, 164] on icon at bounding box center [364, 164] width 12 height 12
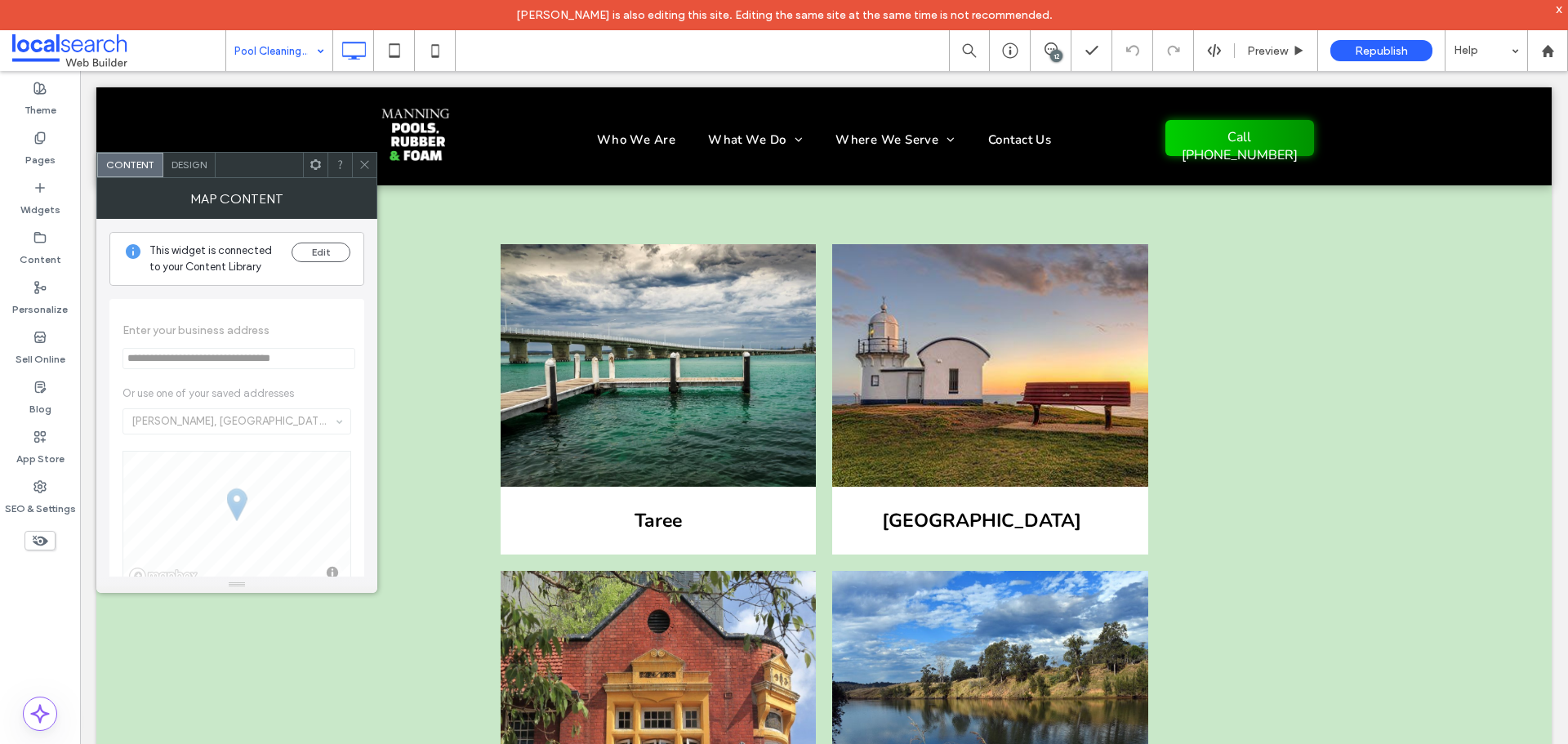
click at [359, 161] on icon at bounding box center [364, 164] width 12 height 12
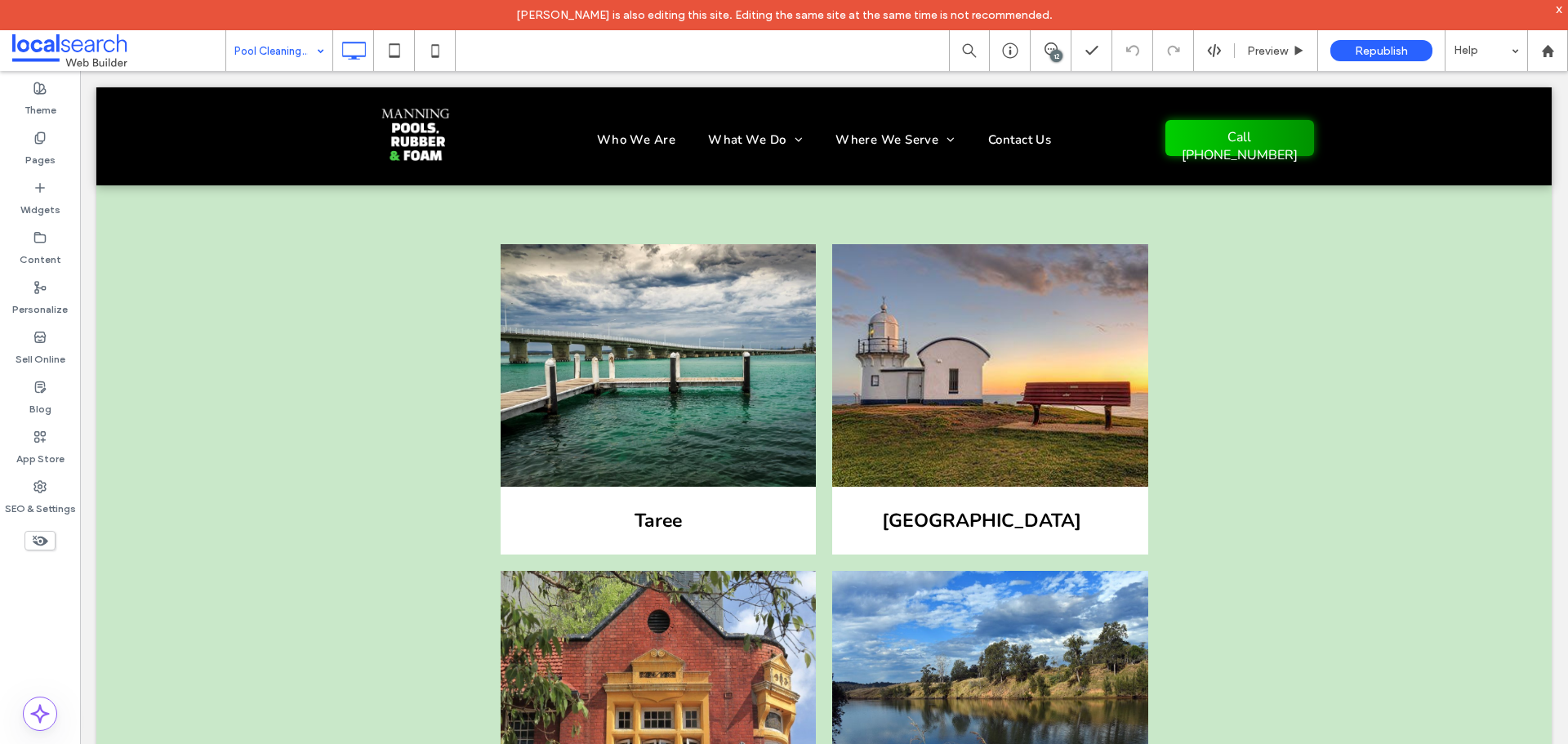
type input "**"
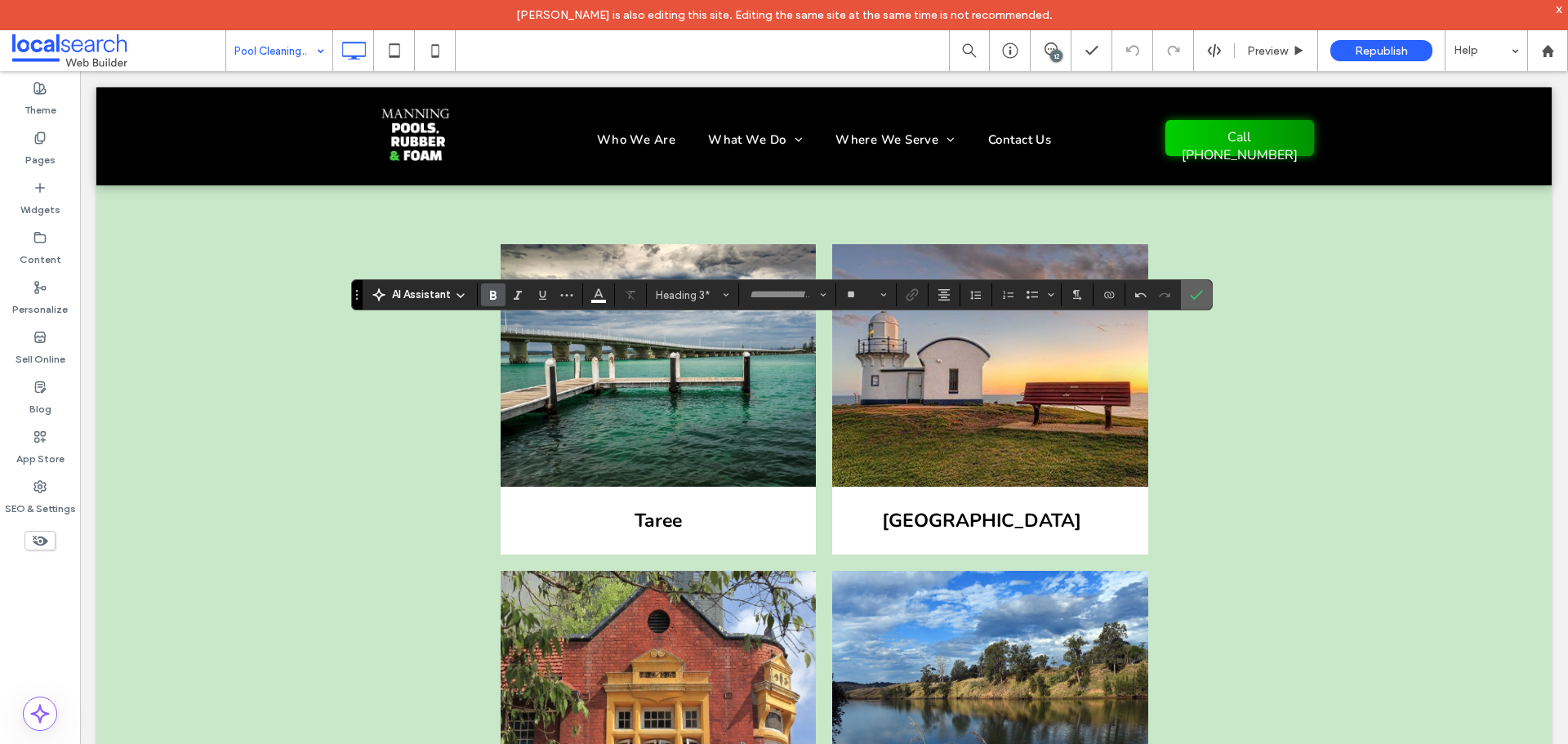
click at [1204, 286] on label "Confirm" at bounding box center [1196, 295] width 24 height 29
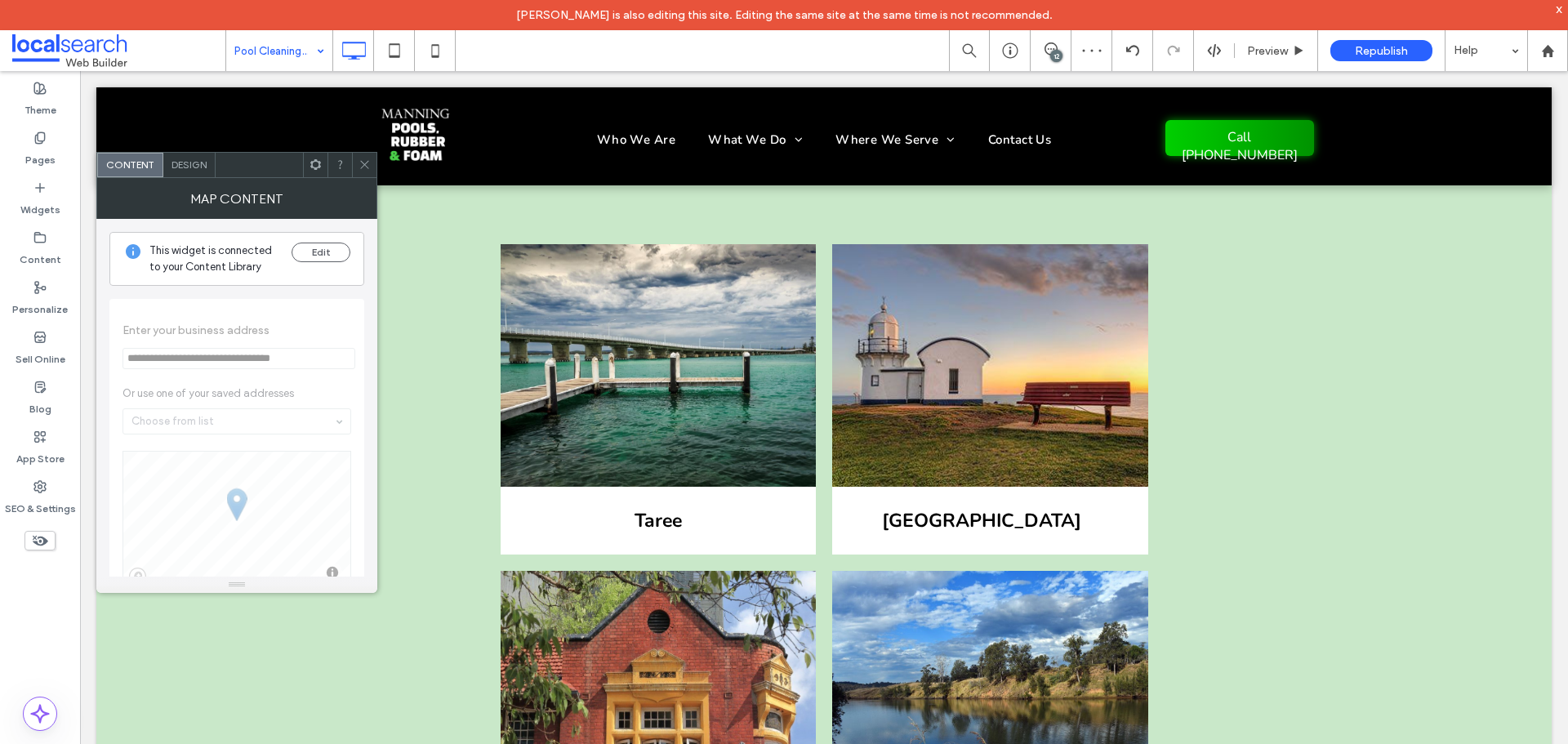
click at [370, 162] on icon at bounding box center [364, 164] width 12 height 12
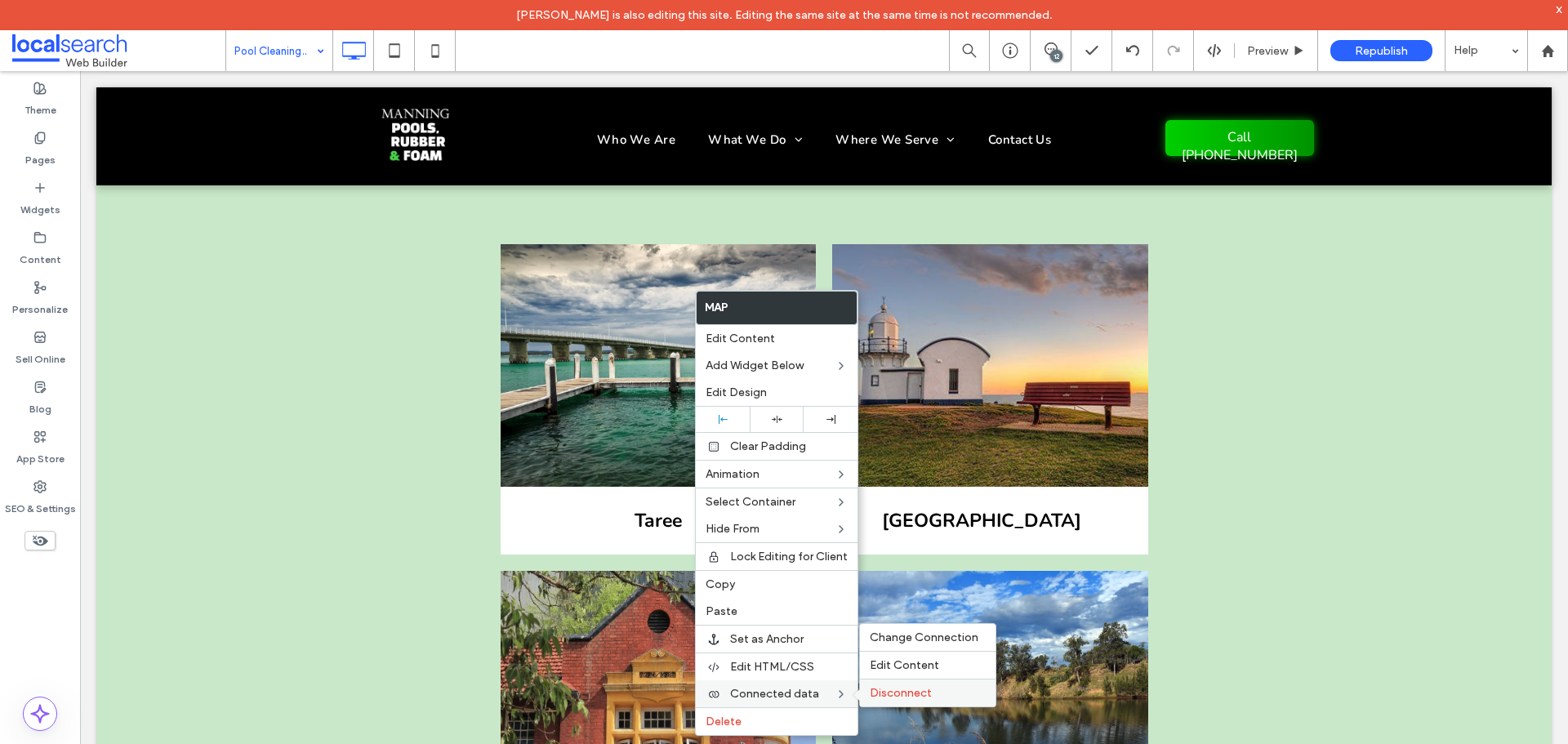
click at [913, 693] on span "Disconnect" at bounding box center [901, 693] width 62 height 14
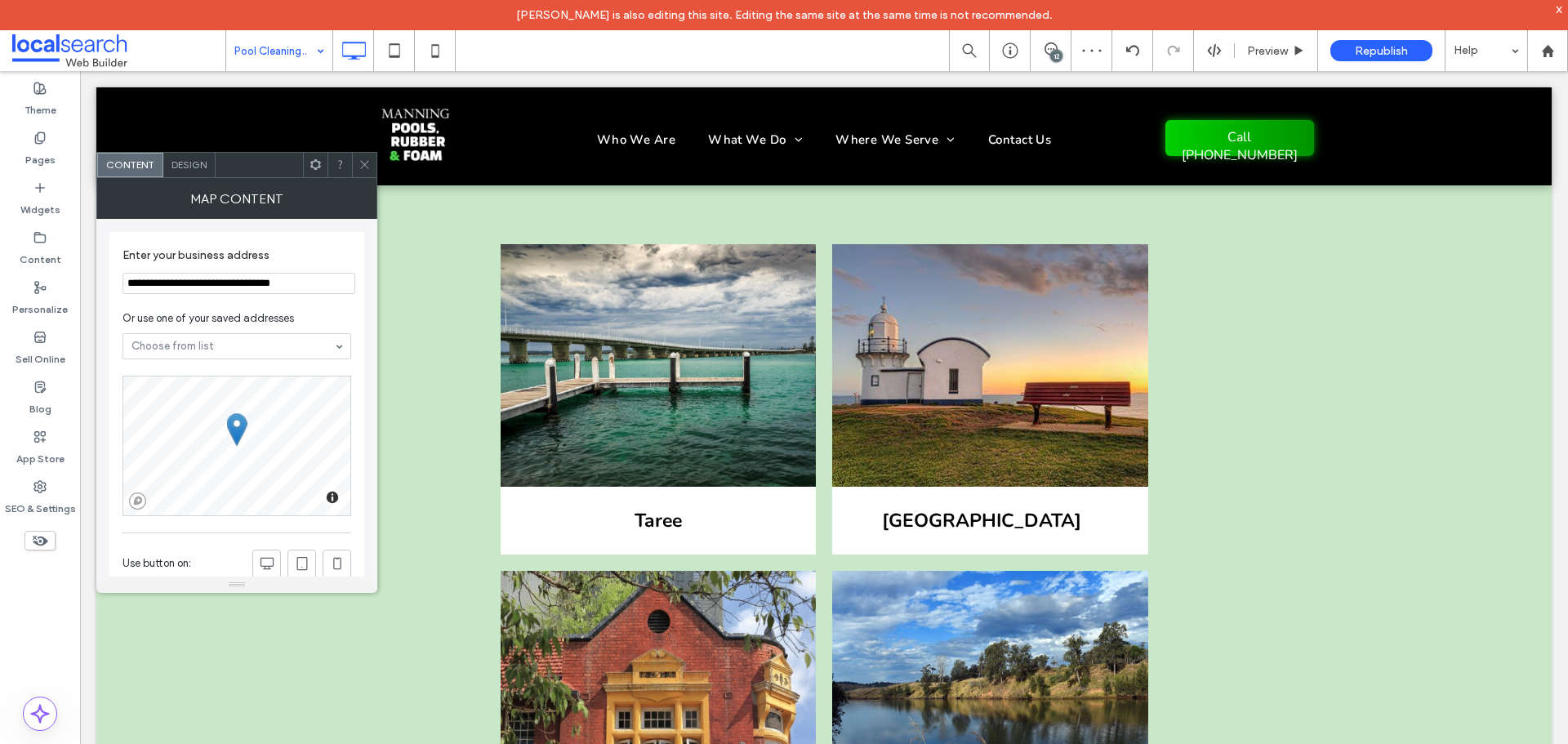
click at [200, 291] on input "**********" at bounding box center [238, 283] width 233 height 21
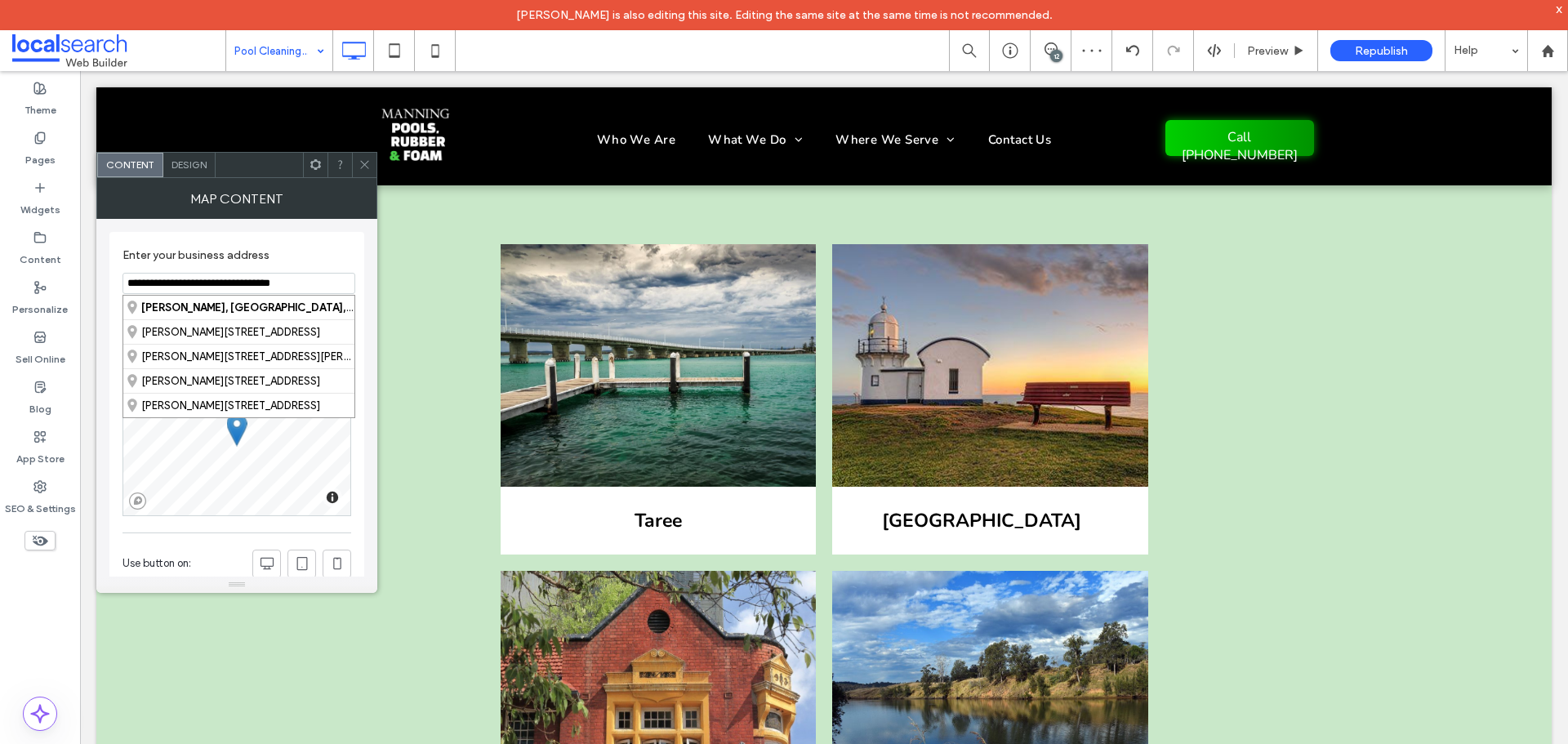
click at [200, 291] on input "**********" at bounding box center [238, 283] width 233 height 21
click at [229, 400] on div "Old Ba r, New South Wales, Australia" at bounding box center [238, 405] width 231 height 25
type input "**********"
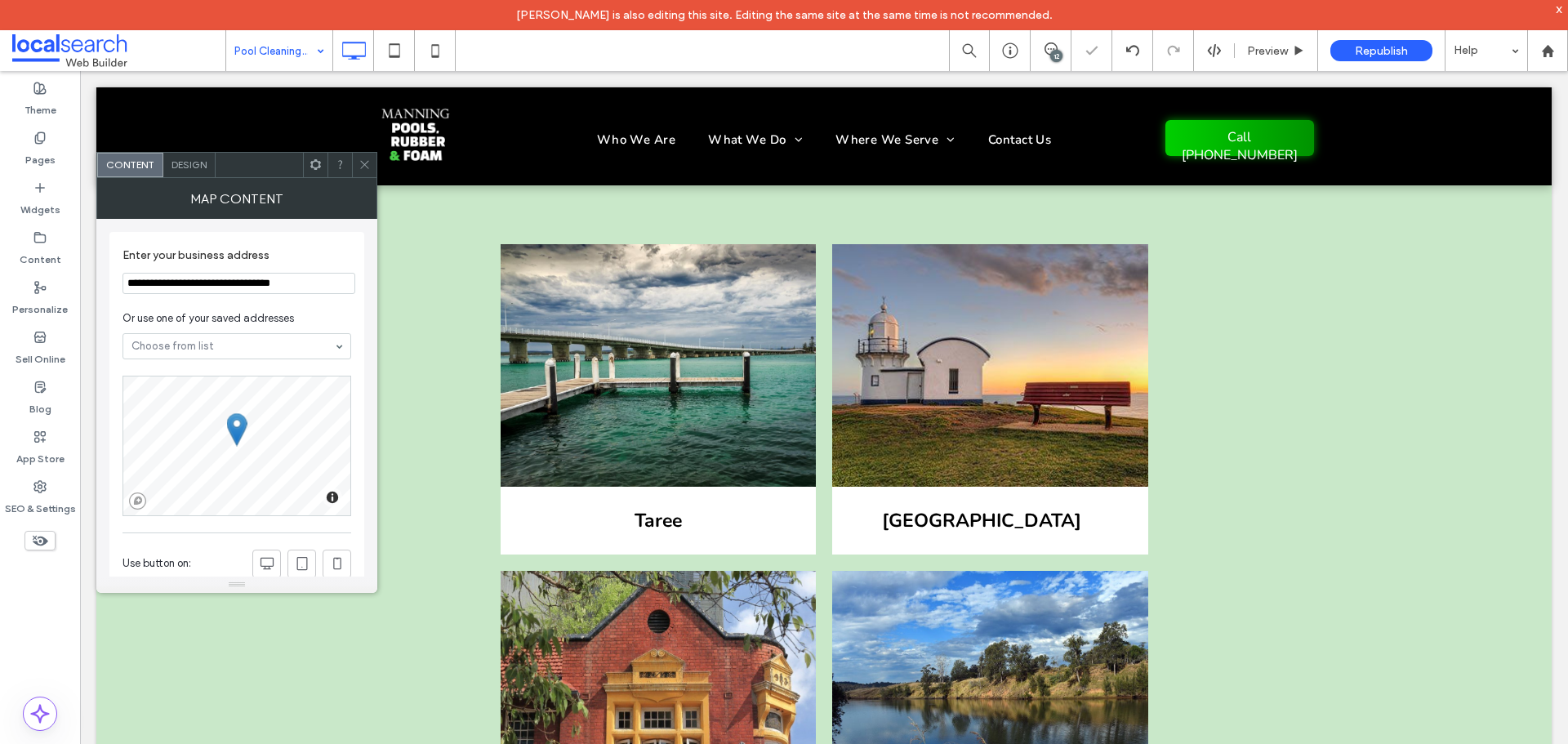
click at [368, 156] on span at bounding box center [364, 165] width 12 height 25
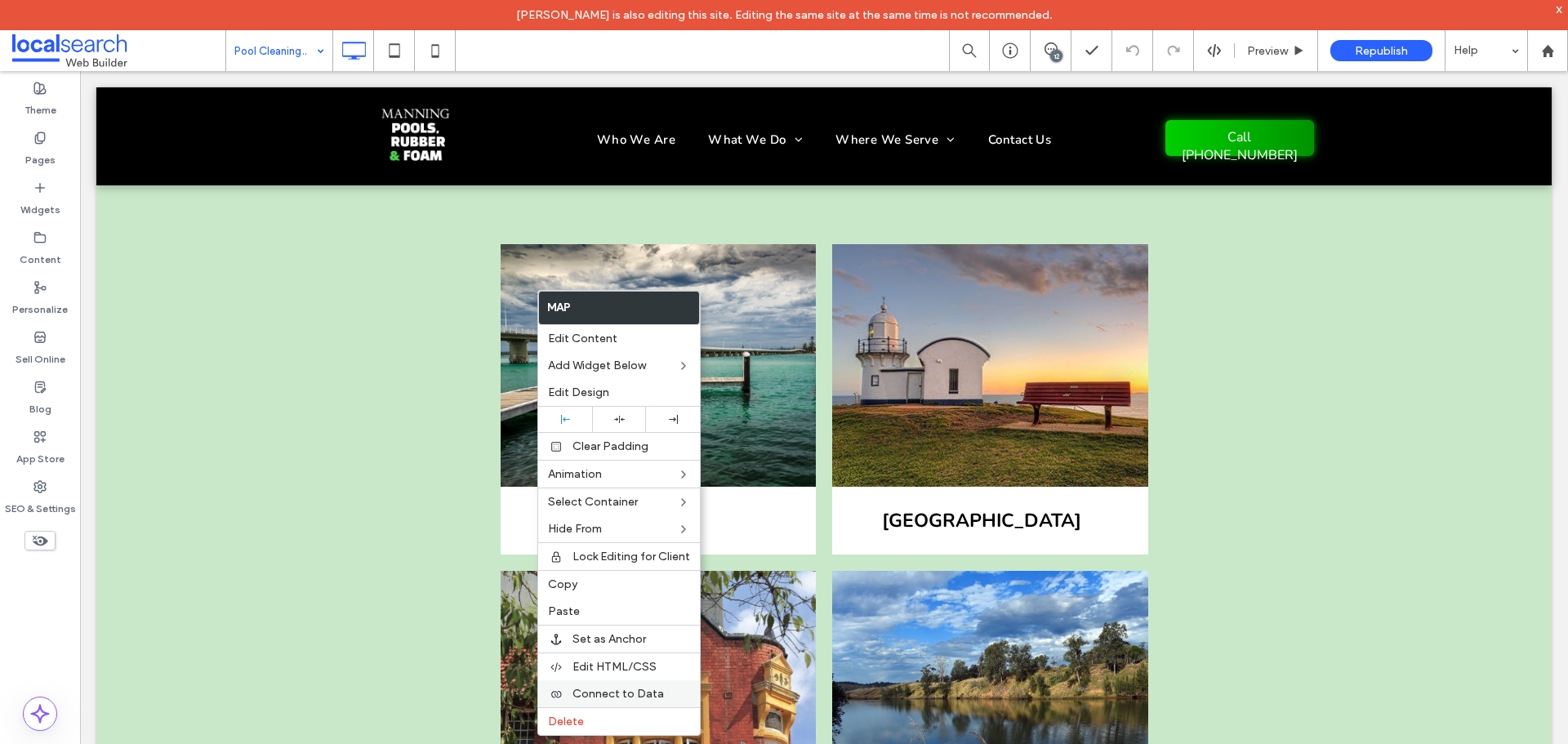
click at [637, 689] on span "Connect to Data" at bounding box center [618, 693] width 91 height 14
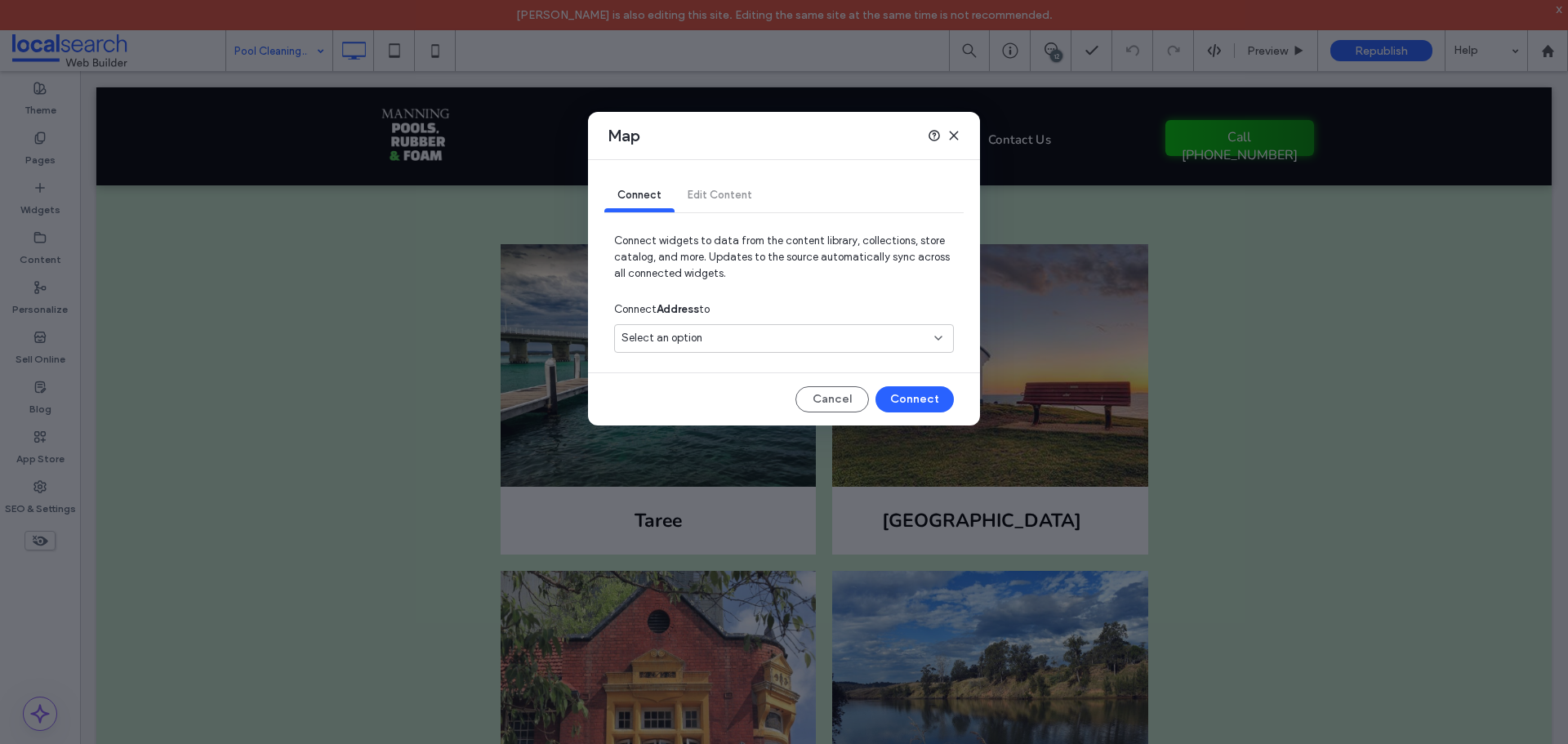
click at [770, 325] on div "Select an option" at bounding box center [784, 338] width 340 height 29
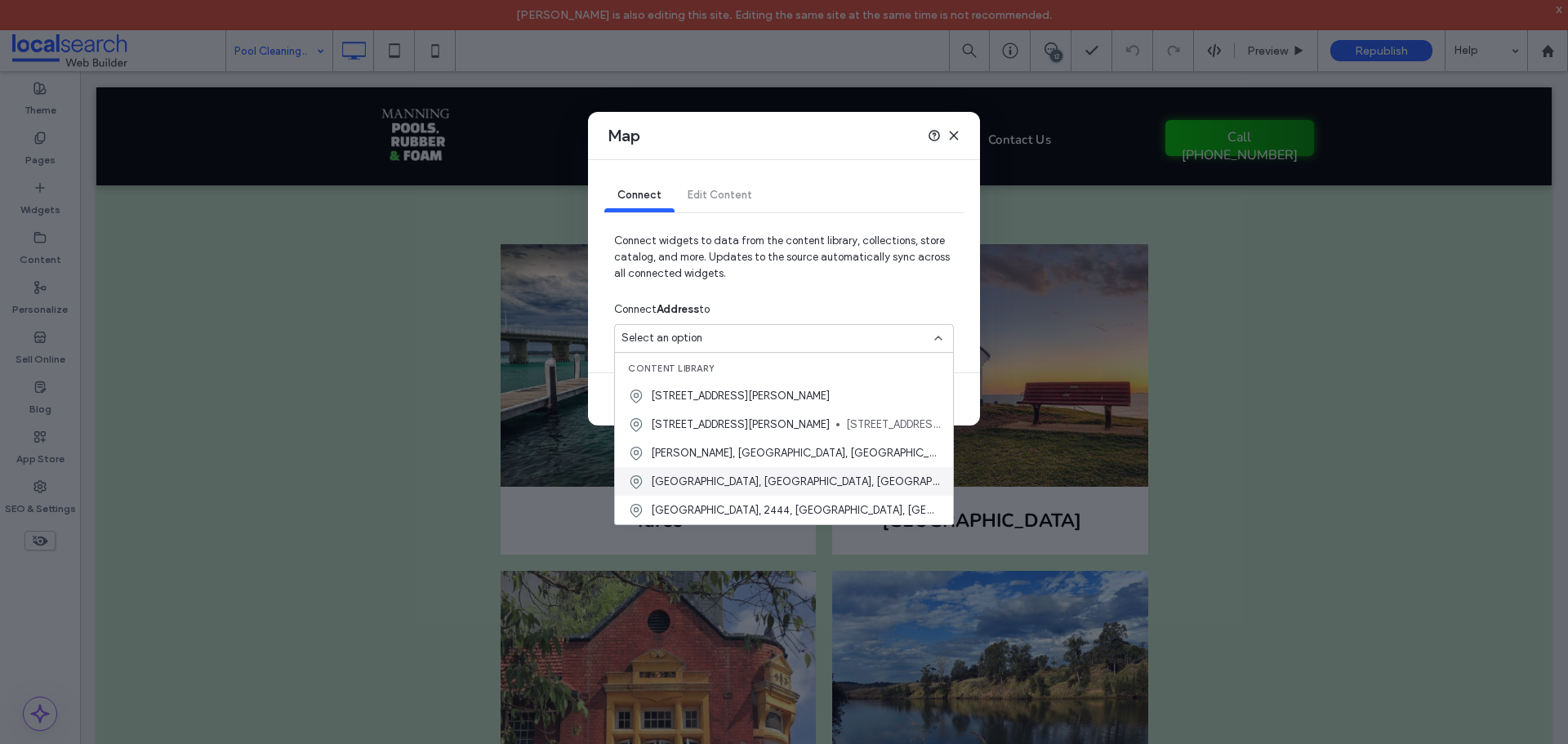
click at [777, 479] on span "Old Bar, New South Wales, Australia" at bounding box center [795, 482] width 289 height 16
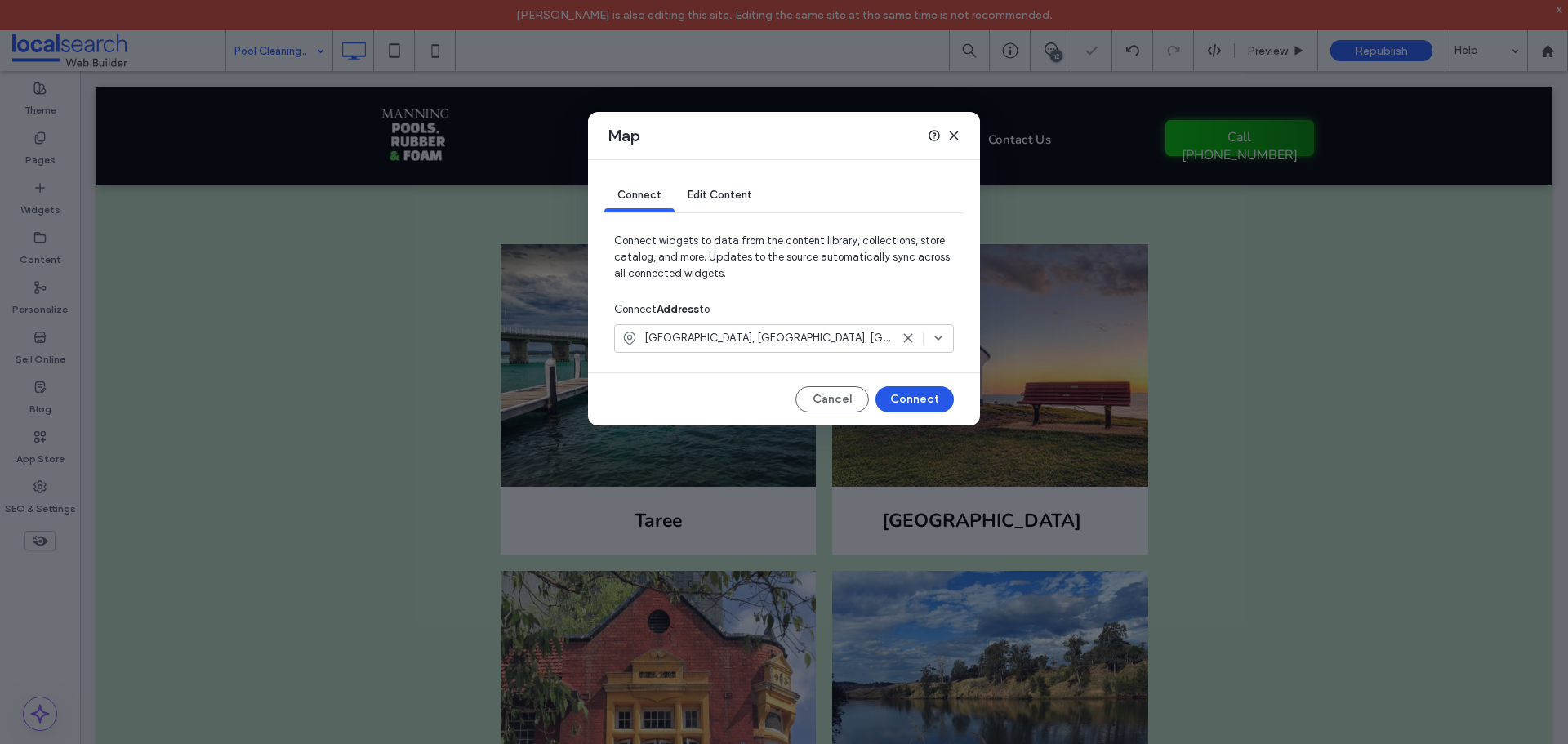
click at [906, 395] on button "Connect" at bounding box center [915, 399] width 78 height 26
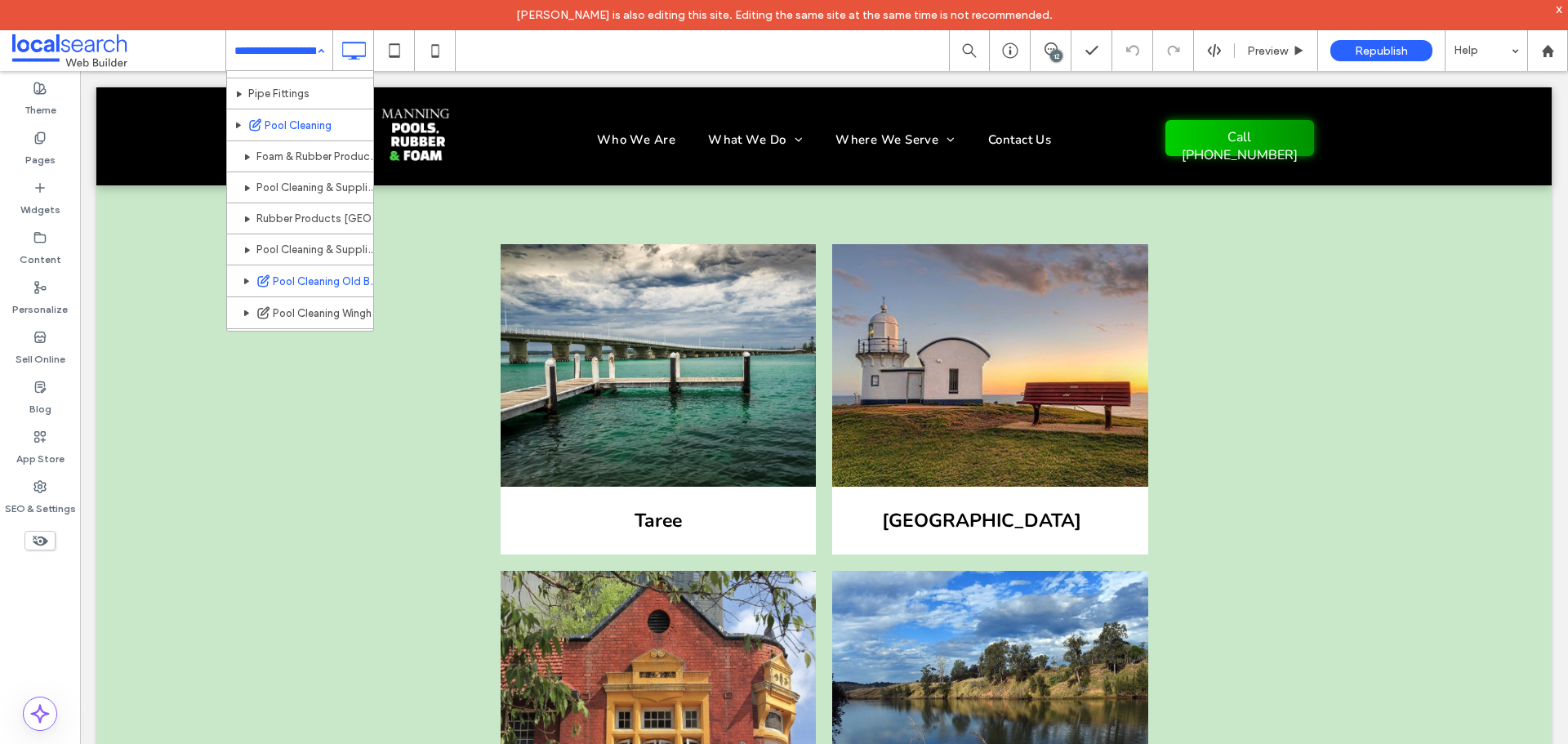
scroll to position [361, 0]
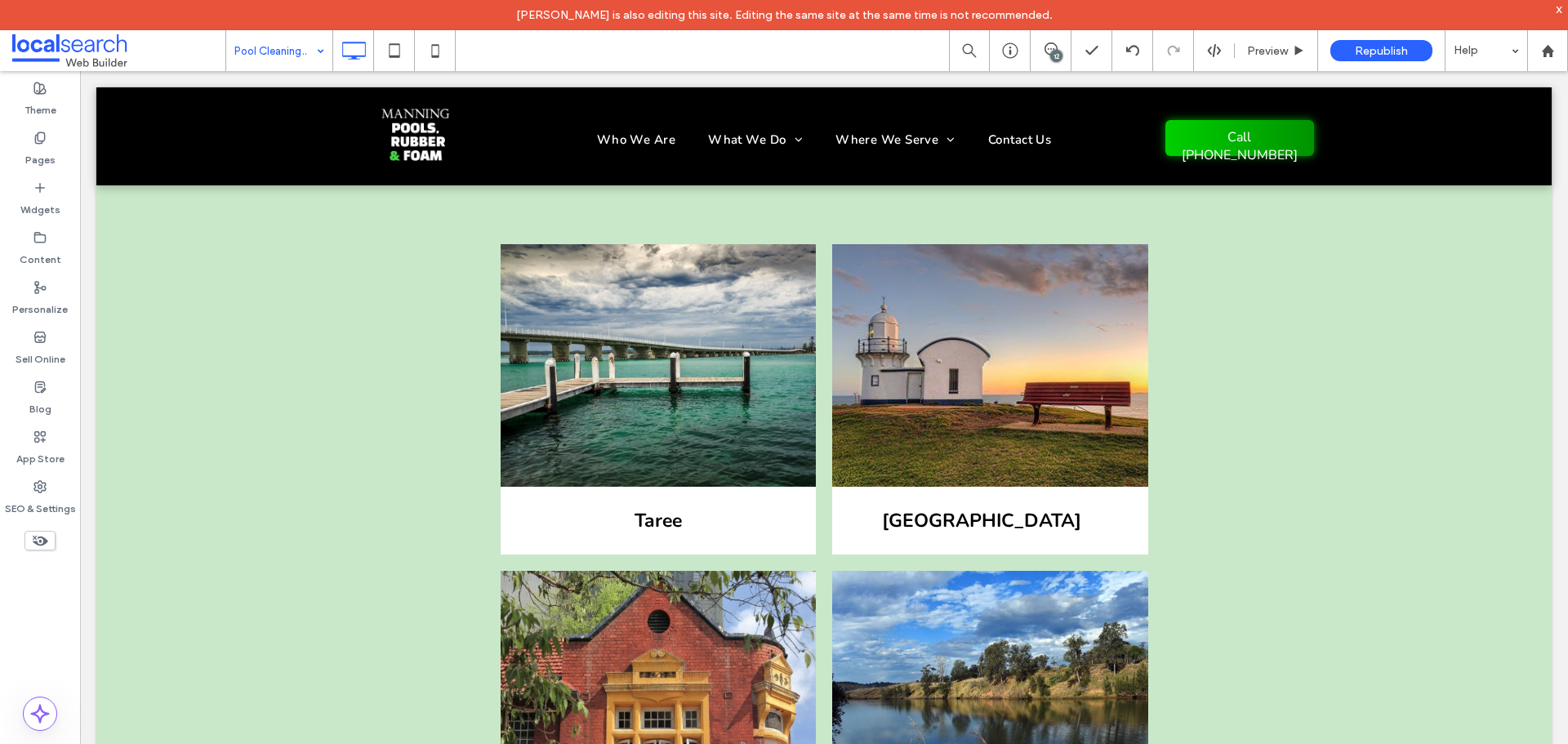
click at [302, 46] on input at bounding box center [275, 51] width 82 height 41
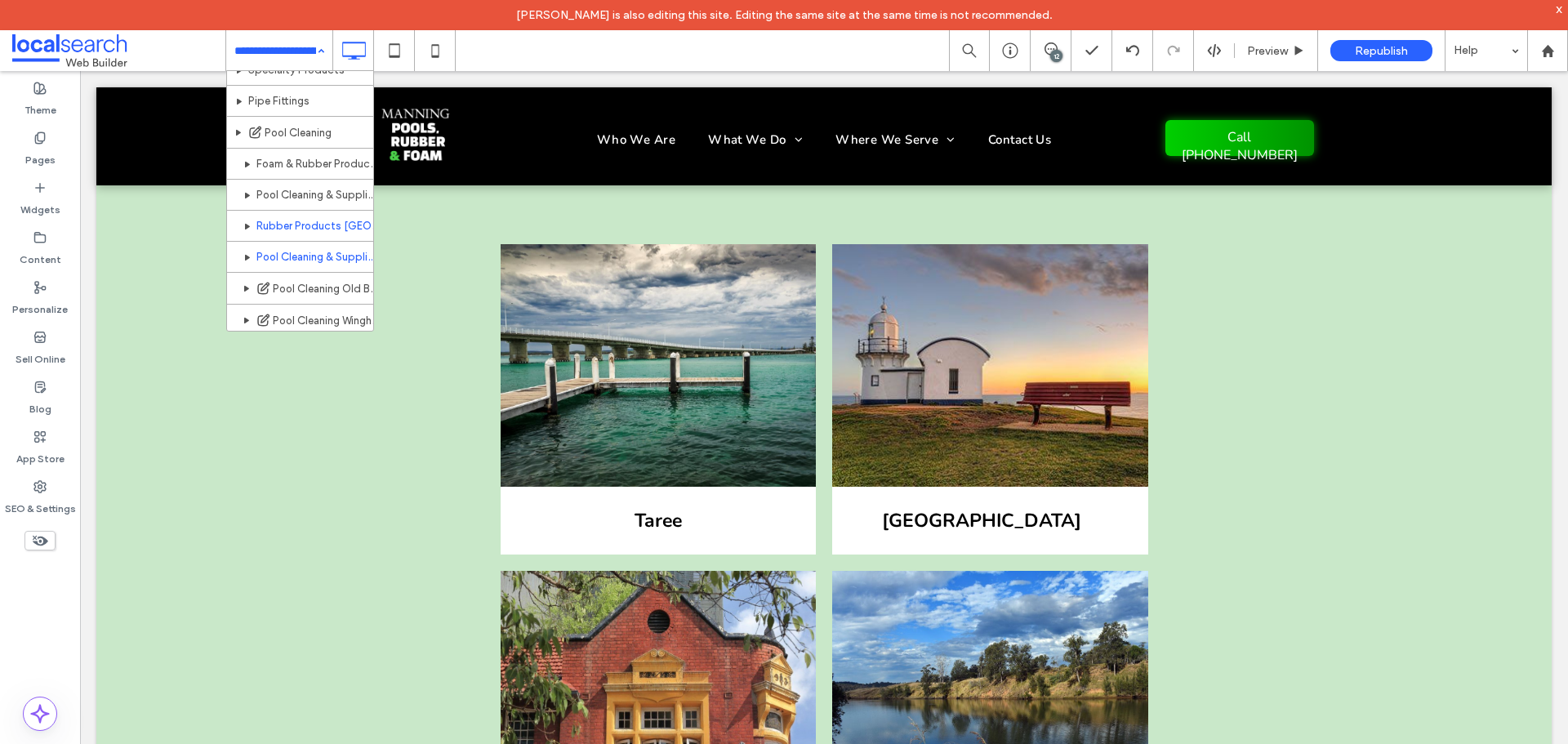
scroll to position [361, 0]
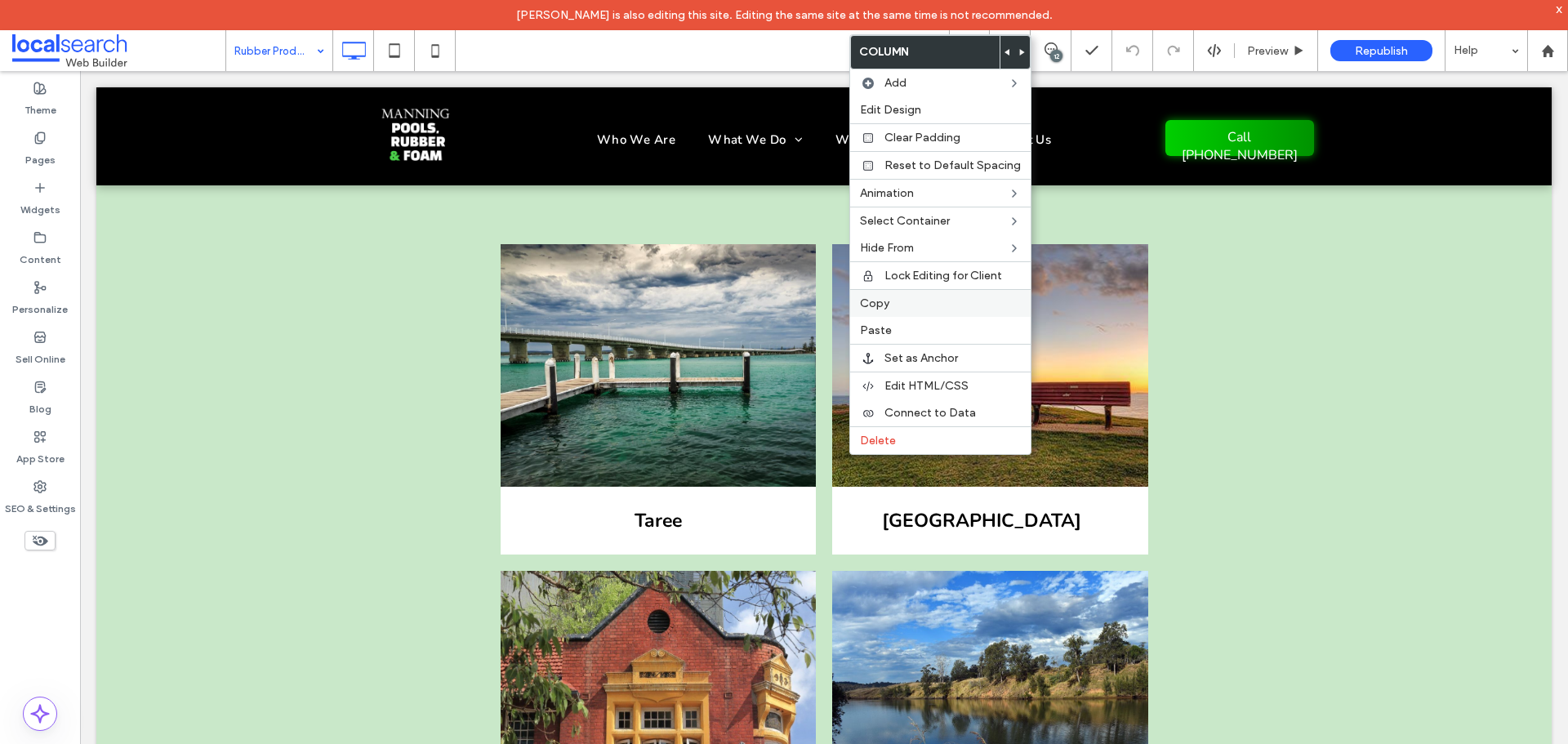
click at [924, 313] on div "Copy" at bounding box center [940, 303] width 180 height 28
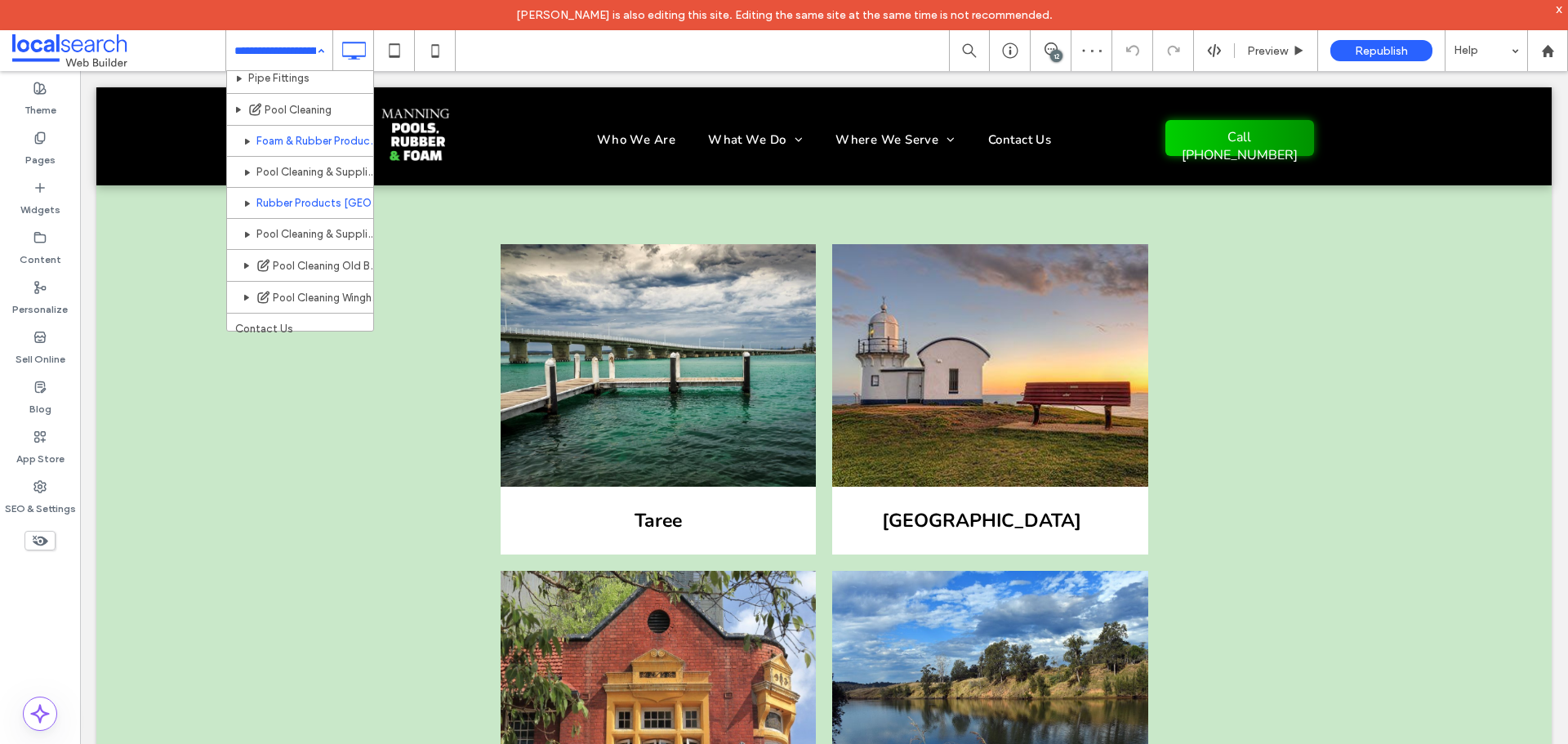
scroll to position [361, 0]
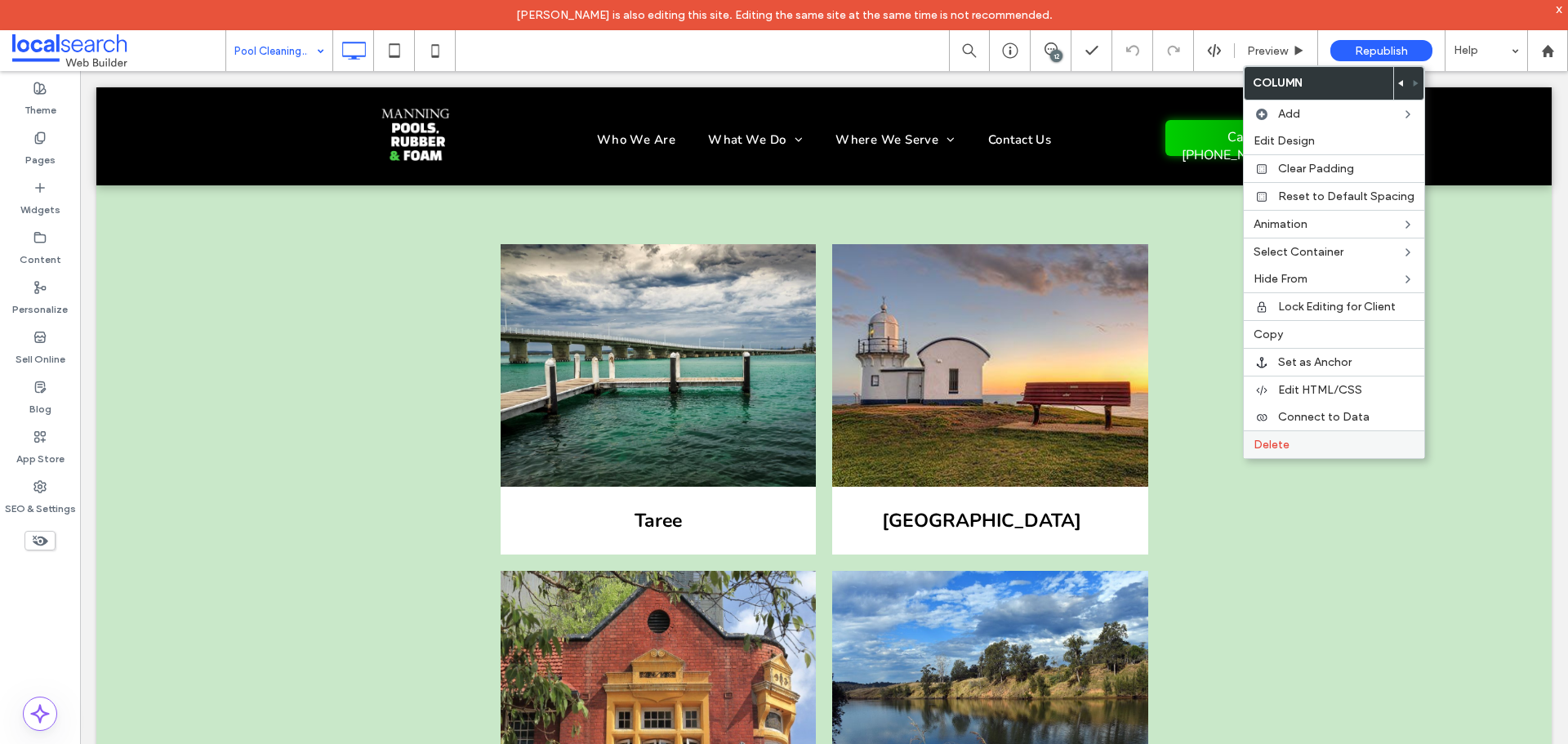
click at [1285, 448] on span "Delete" at bounding box center [1272, 444] width 36 height 14
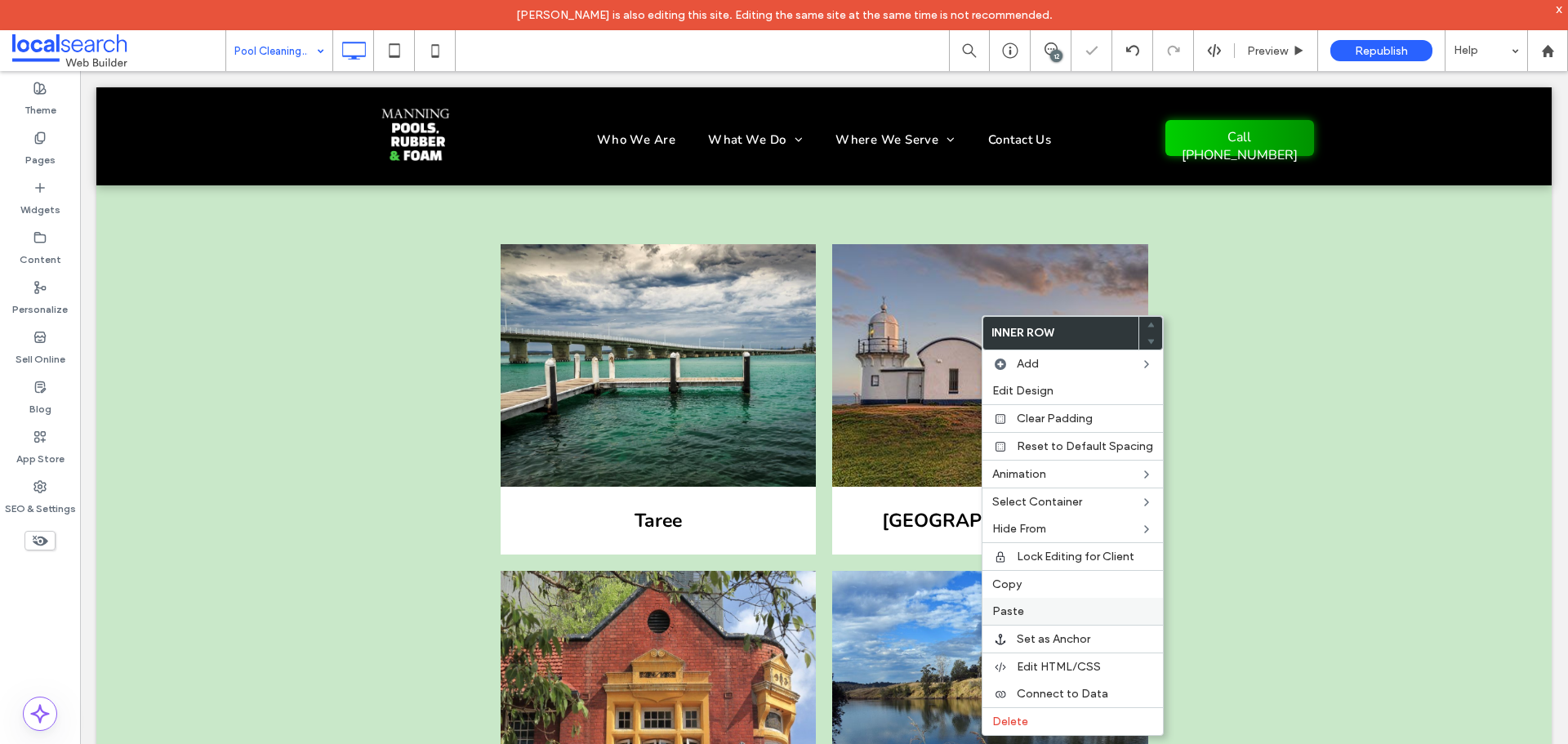
click at [1050, 612] on label "Paste" at bounding box center [1072, 611] width 161 height 14
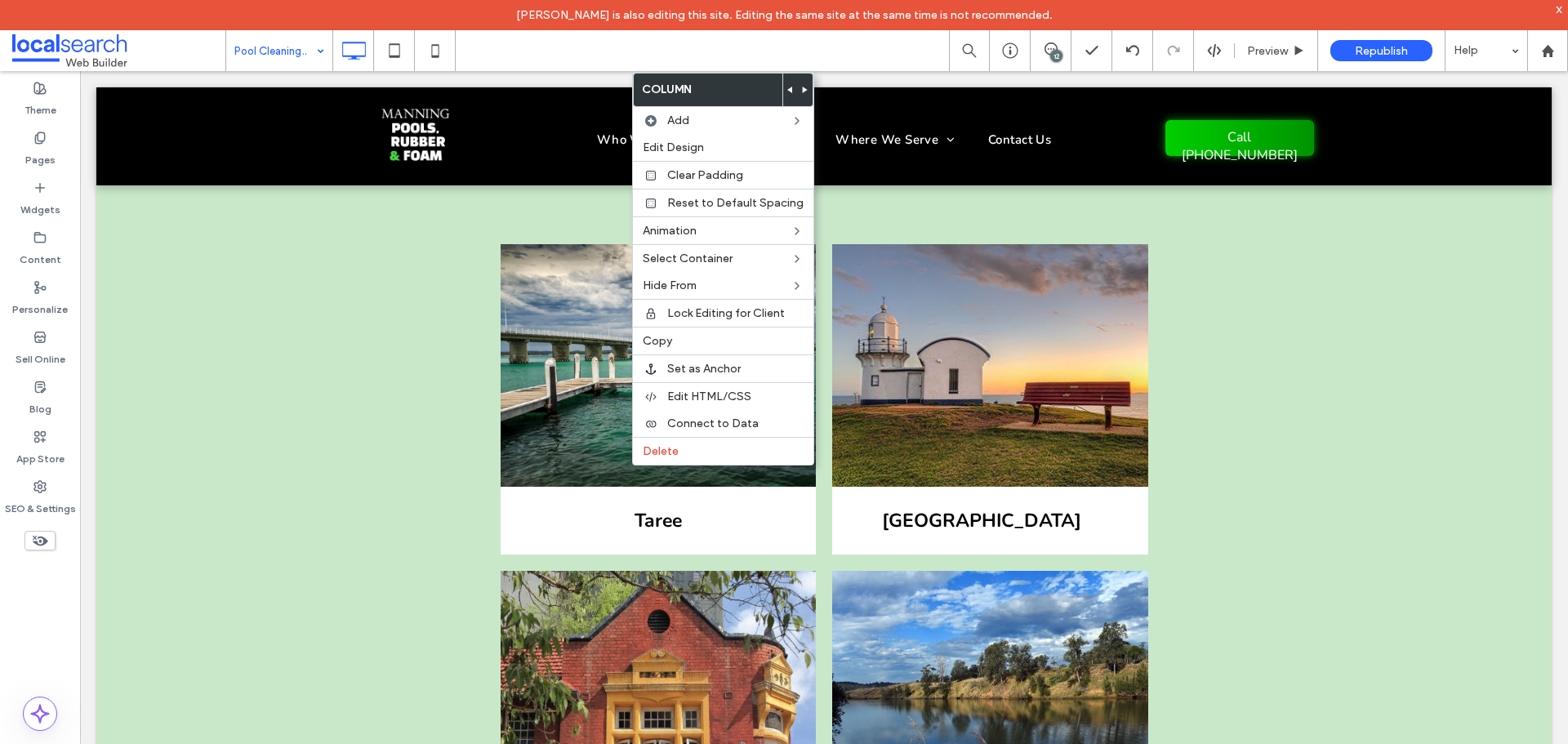
click at [787, 88] on use at bounding box center [790, 90] width 5 height 7
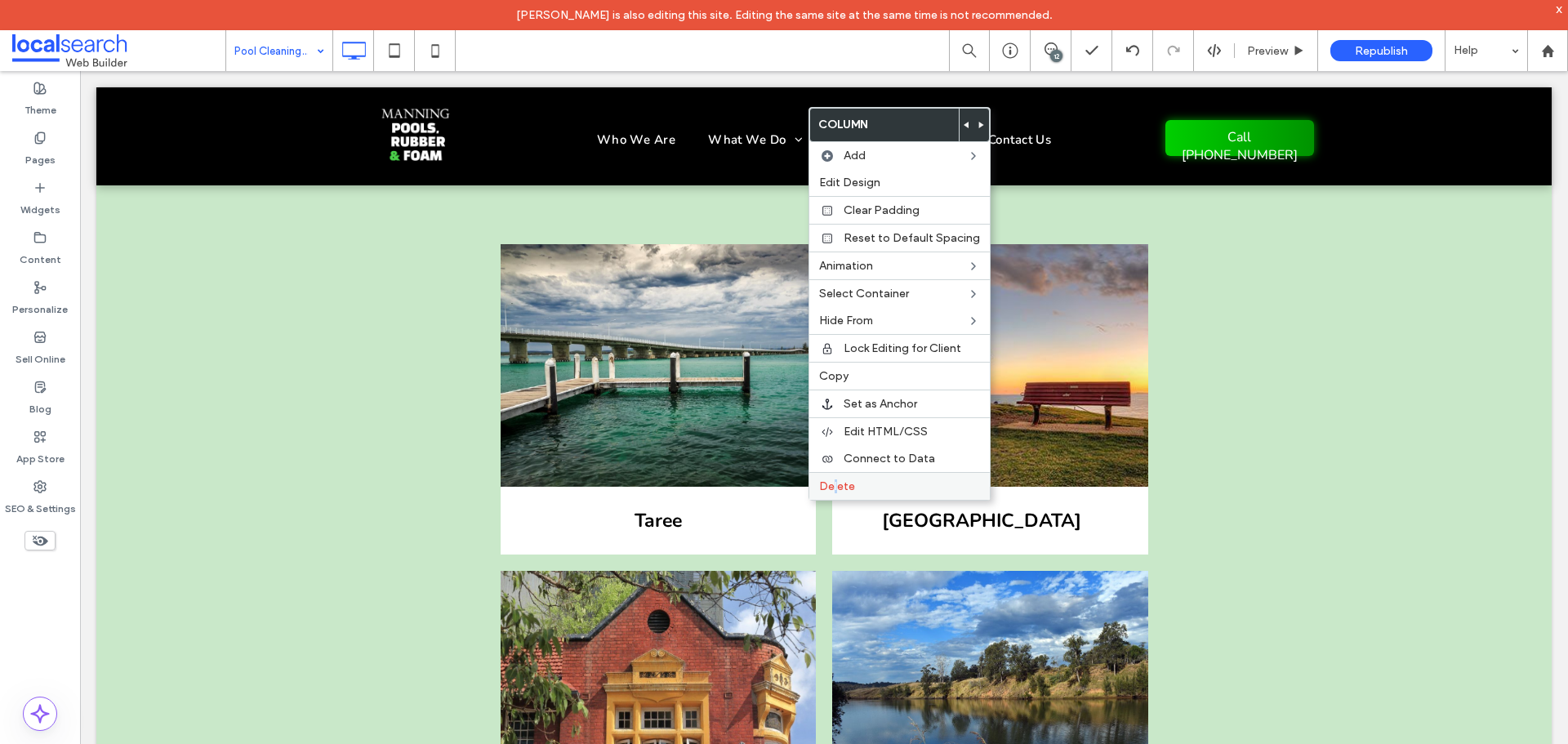
click at [834, 484] on span "Delete" at bounding box center [837, 486] width 36 height 14
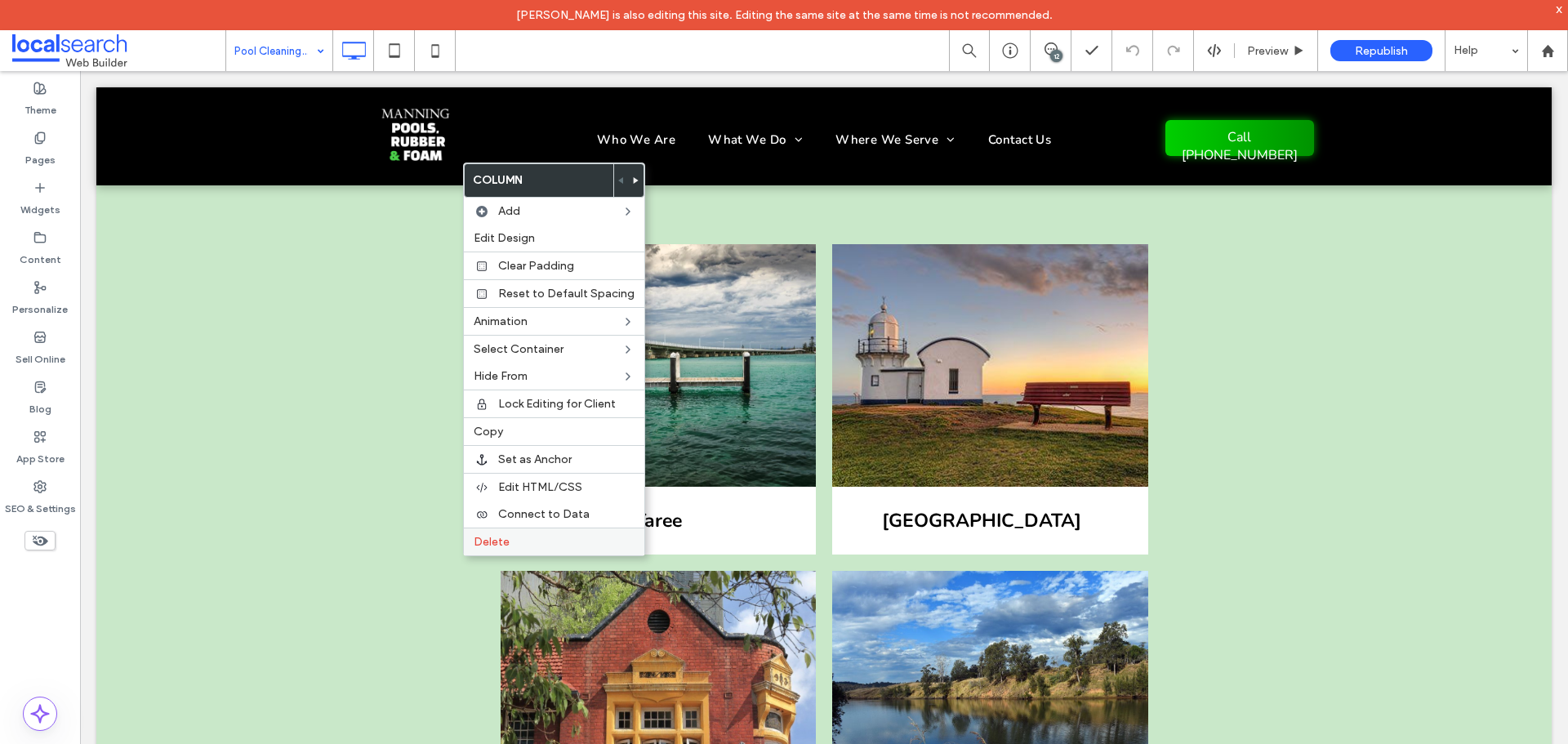
click at [510, 532] on div "Delete" at bounding box center [554, 541] width 180 height 28
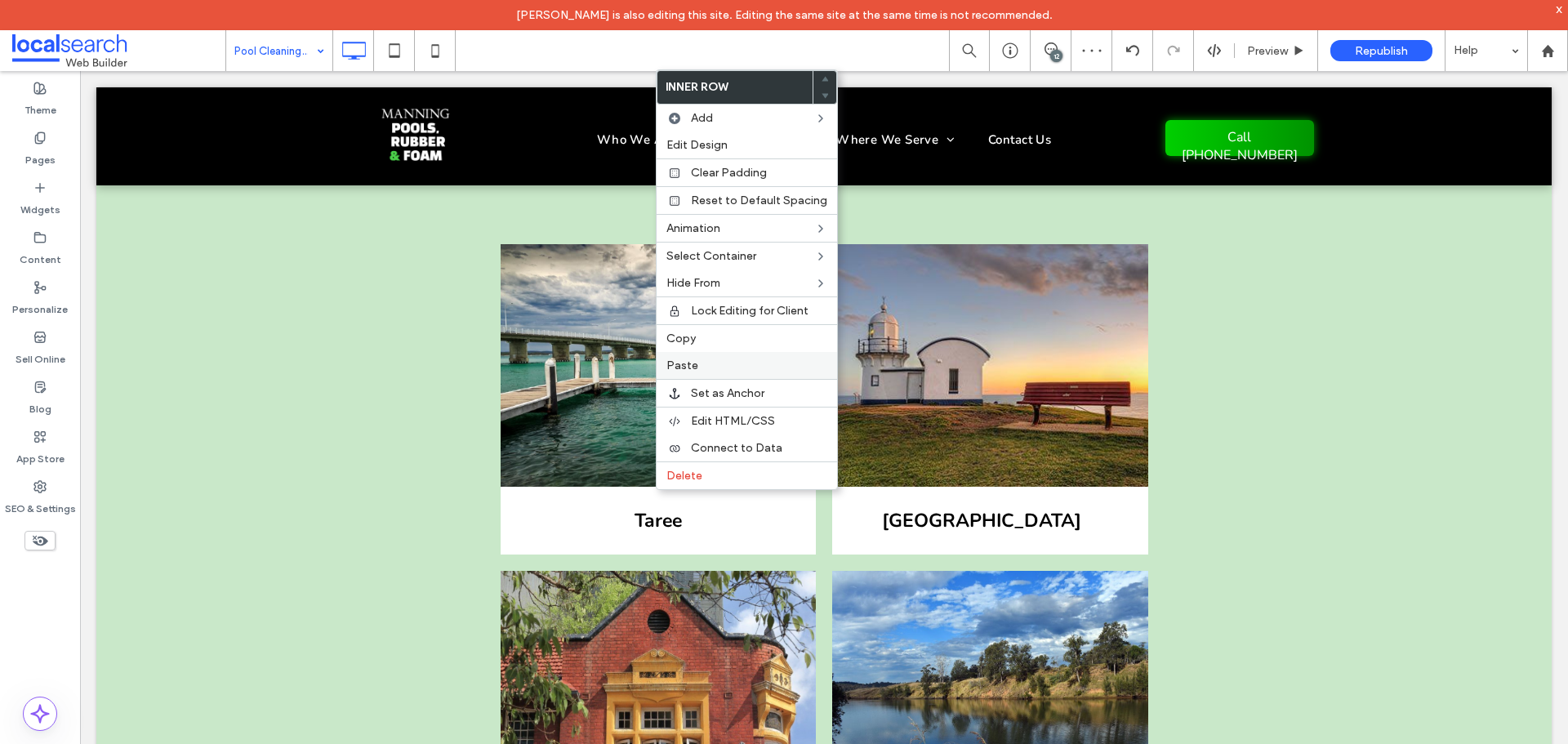
click at [715, 369] on label "Paste" at bounding box center [746, 365] width 161 height 14
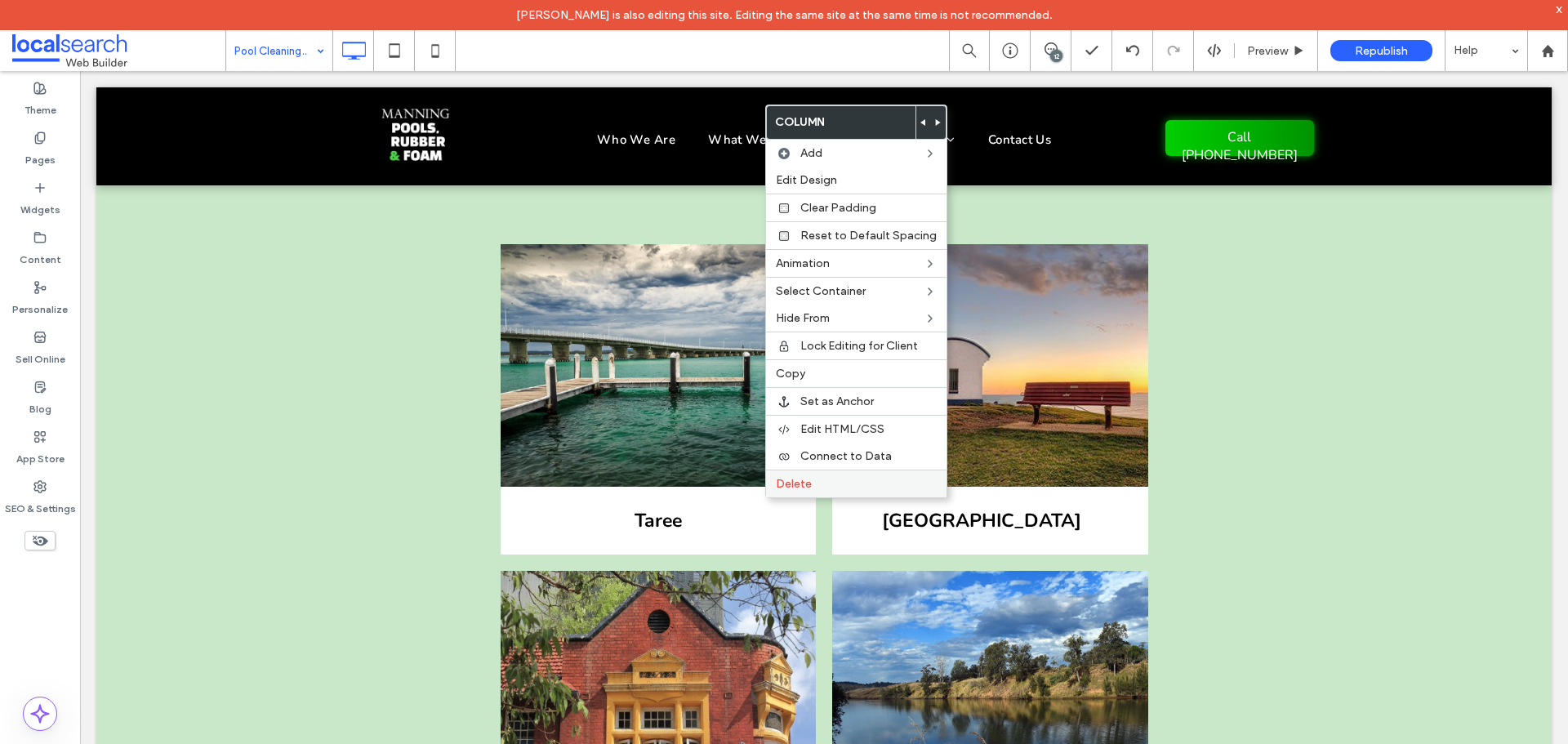
click at [787, 486] on span "Delete" at bounding box center [794, 483] width 36 height 14
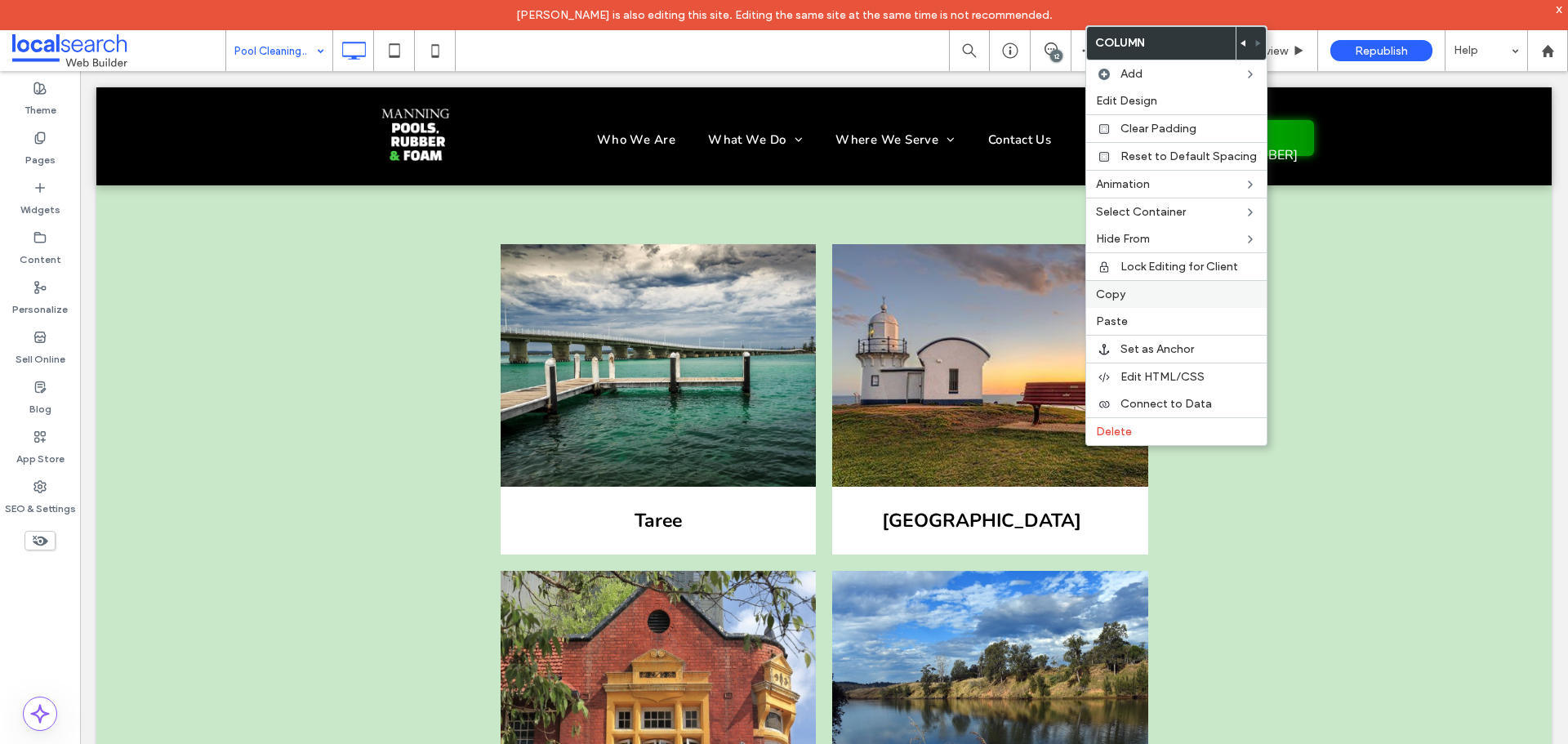
click at [1136, 296] on label "Copy" at bounding box center [1176, 294] width 161 height 14
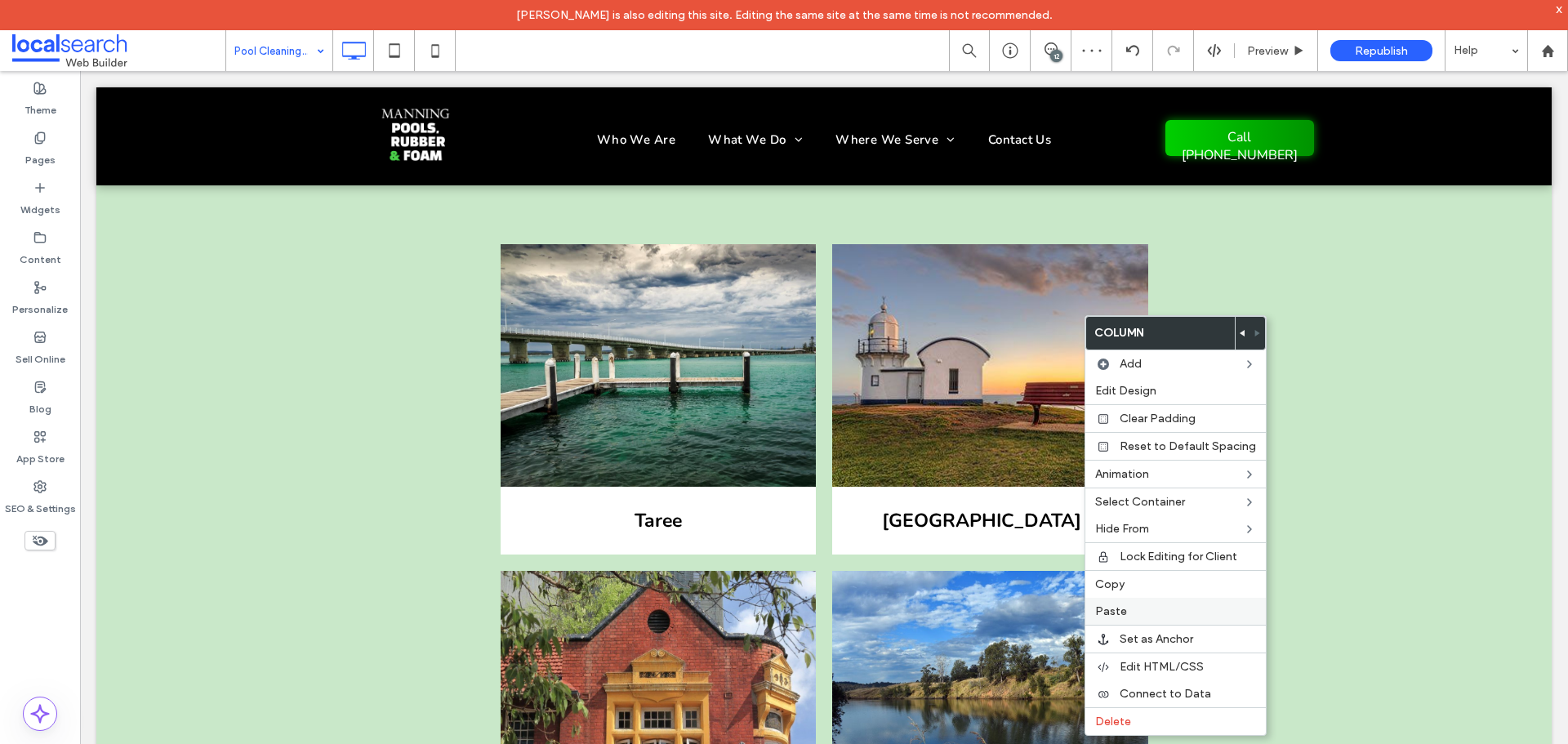
click at [1151, 609] on label "Paste" at bounding box center [1175, 611] width 161 height 14
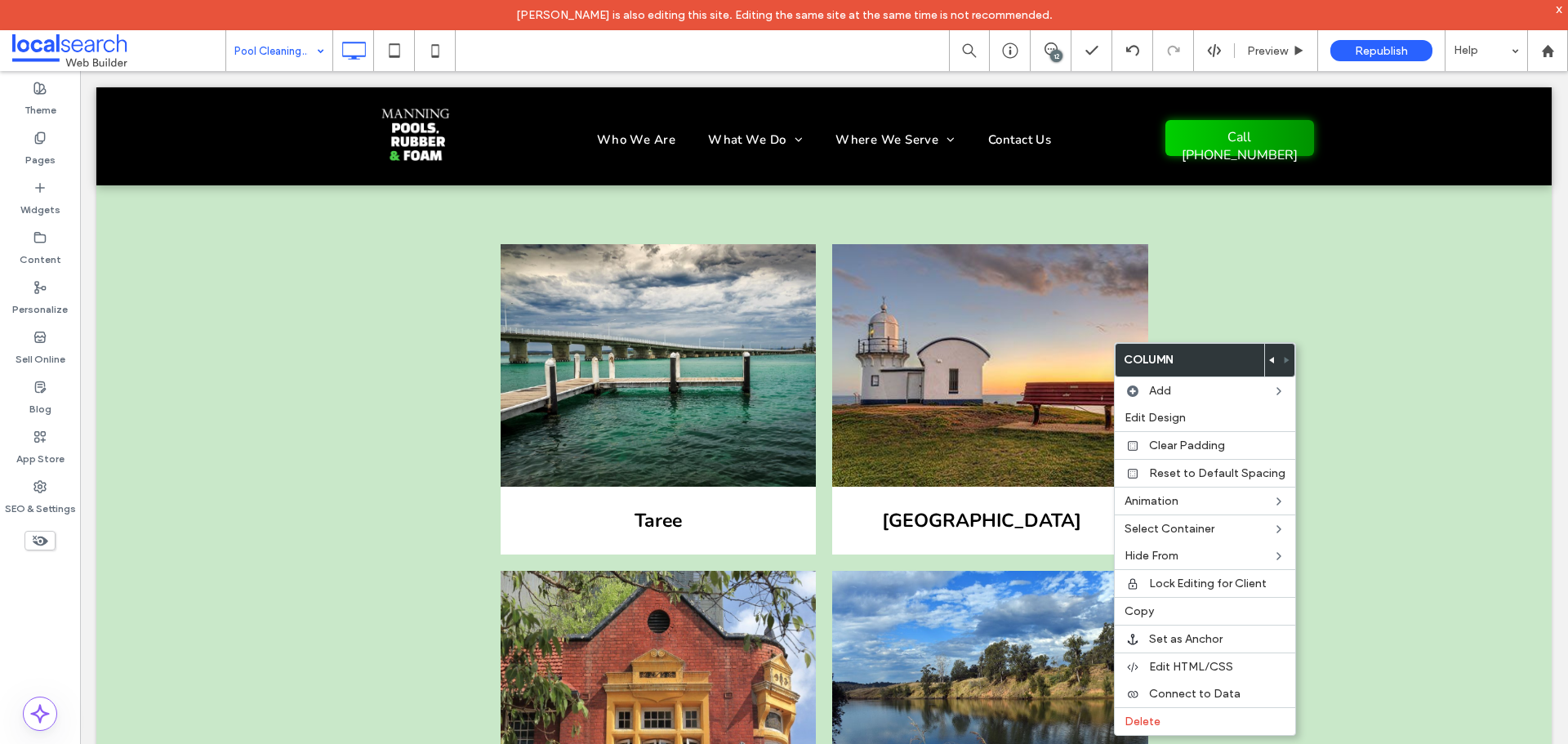
click at [1269, 361] on use at bounding box center [1272, 360] width 5 height 7
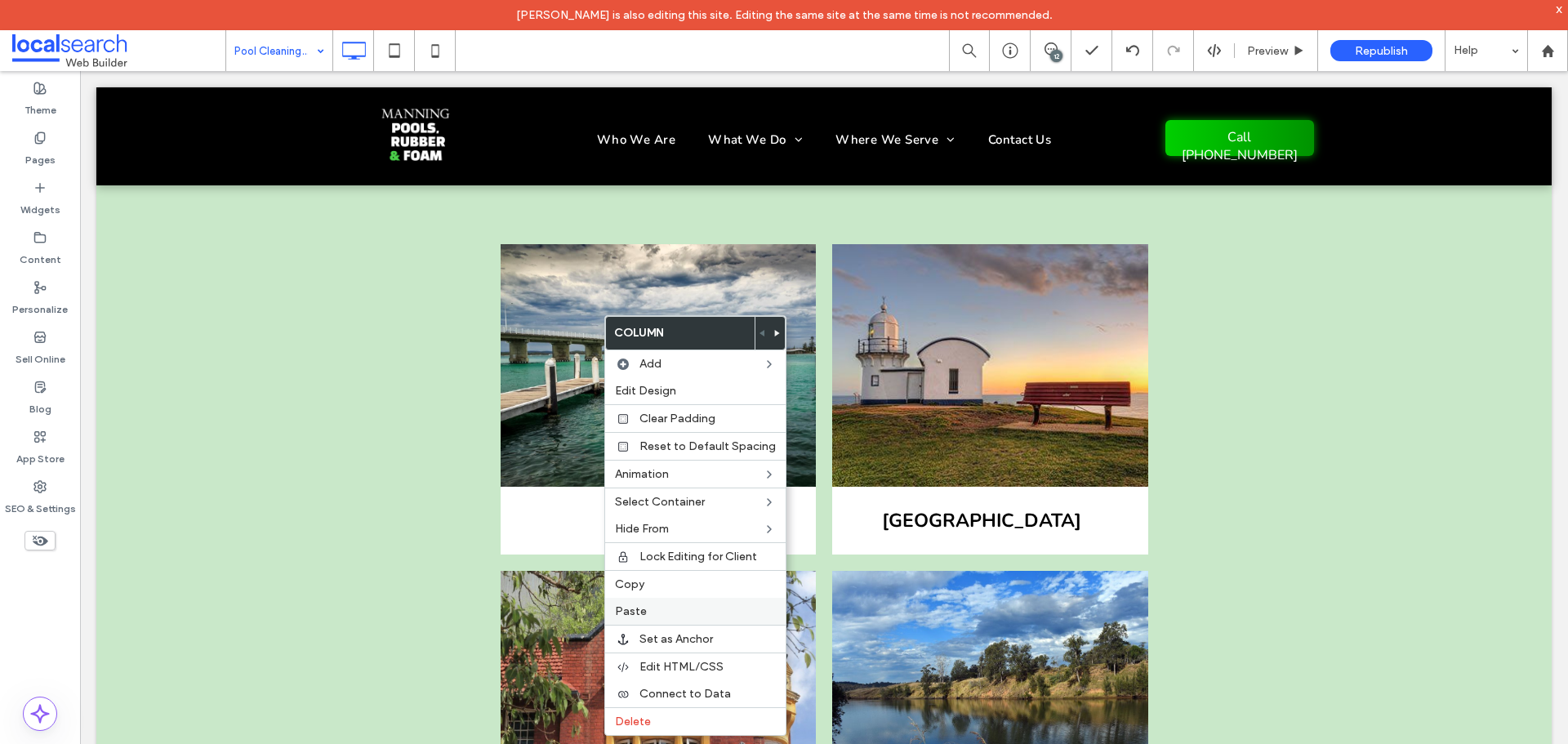
click at [629, 615] on span "Paste" at bounding box center [630, 611] width 32 height 14
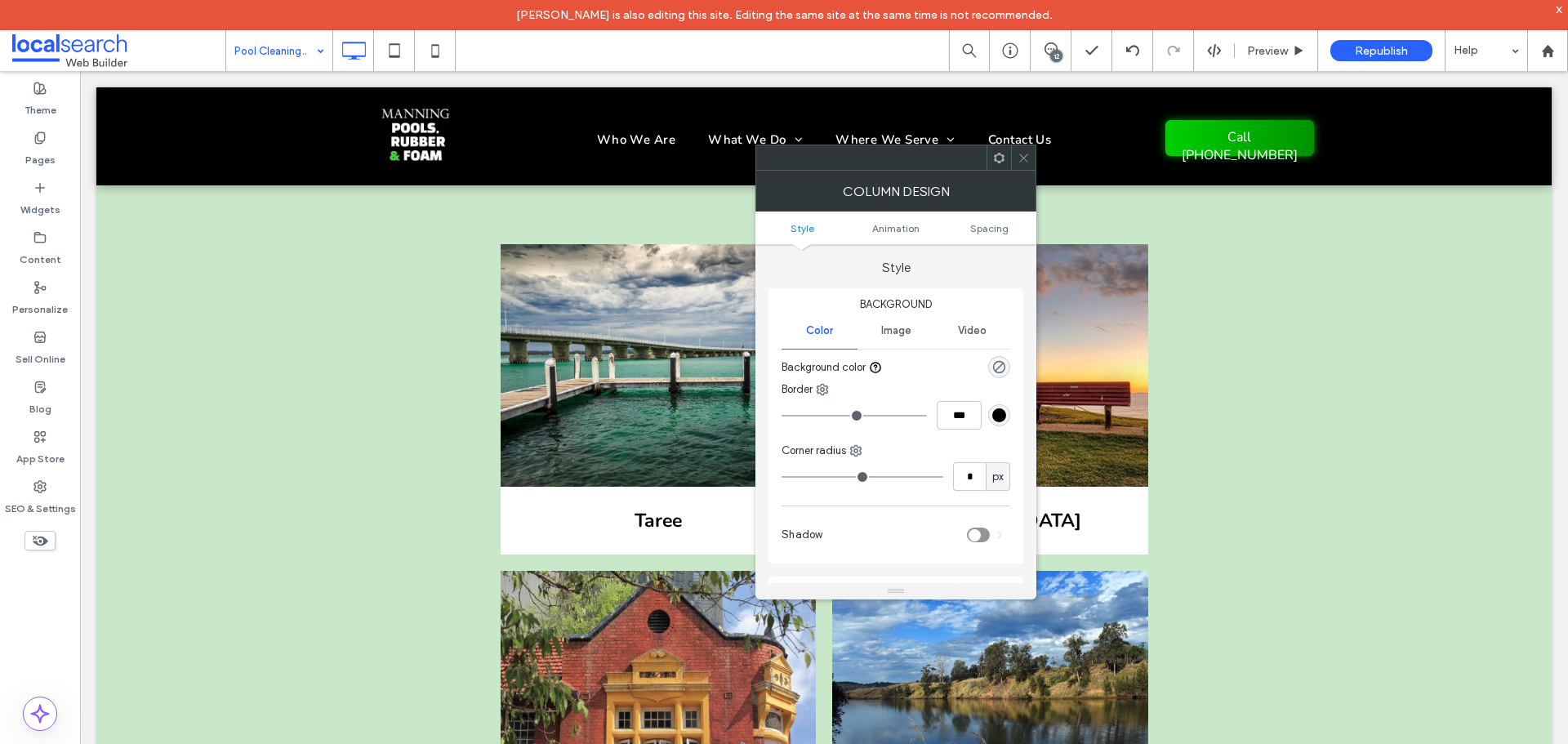
click at [1023, 160] on icon at bounding box center [1023, 158] width 12 height 12
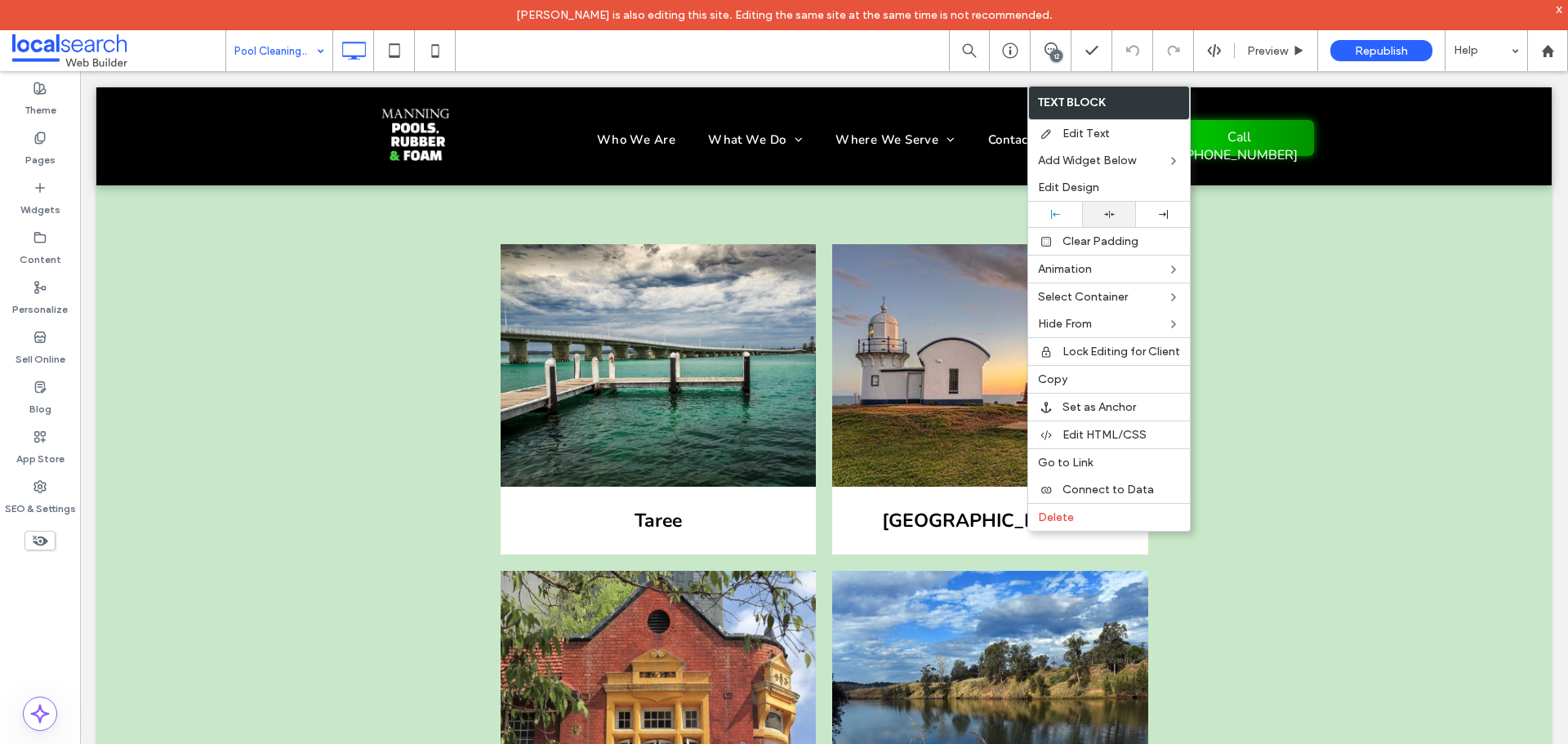
drag, startPoint x: 1109, startPoint y: 215, endPoint x: 1114, endPoint y: 224, distance: 10.3
click at [1109, 216] on use at bounding box center [1109, 214] width 11 height 7
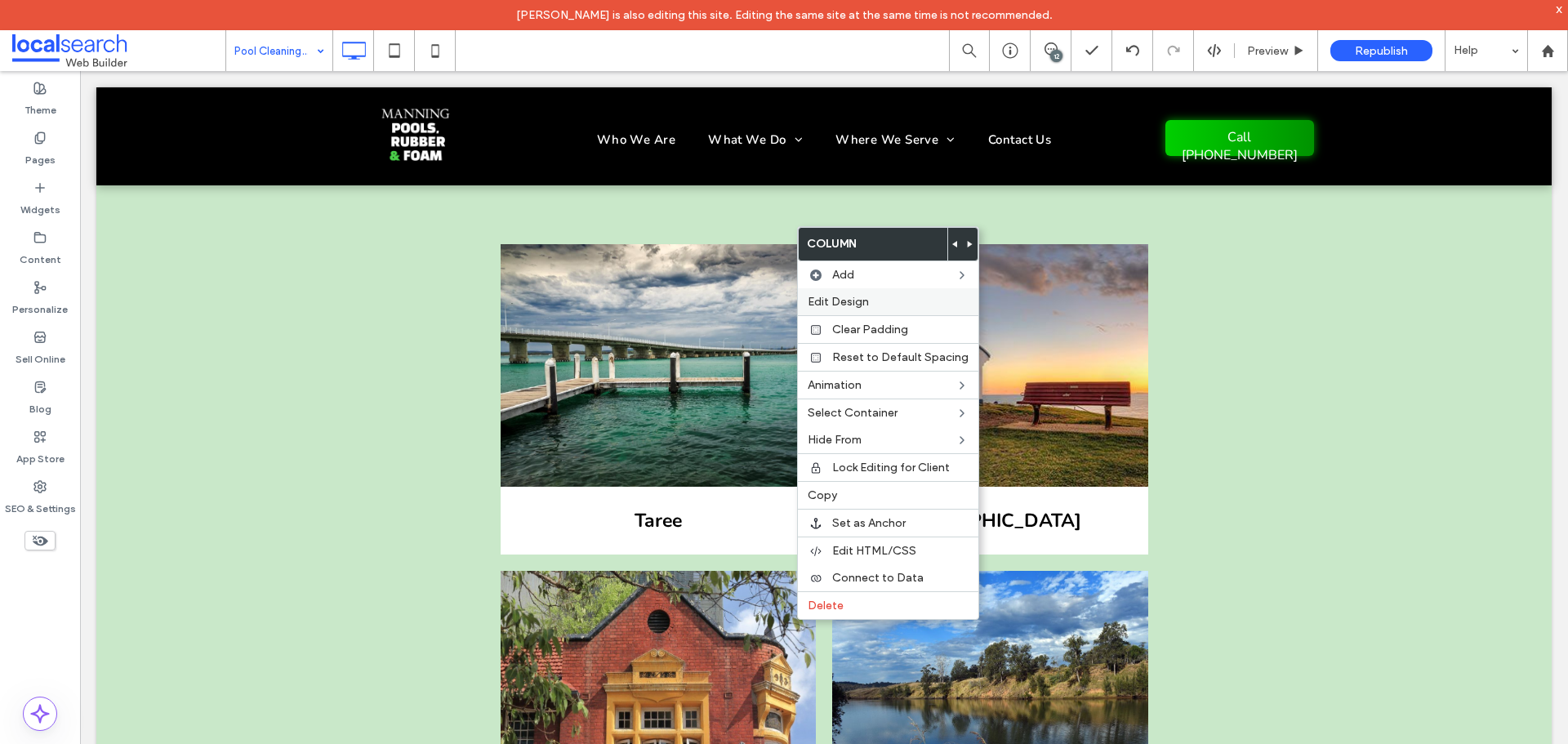
click at [884, 307] on label "Edit Design" at bounding box center [888, 301] width 161 height 14
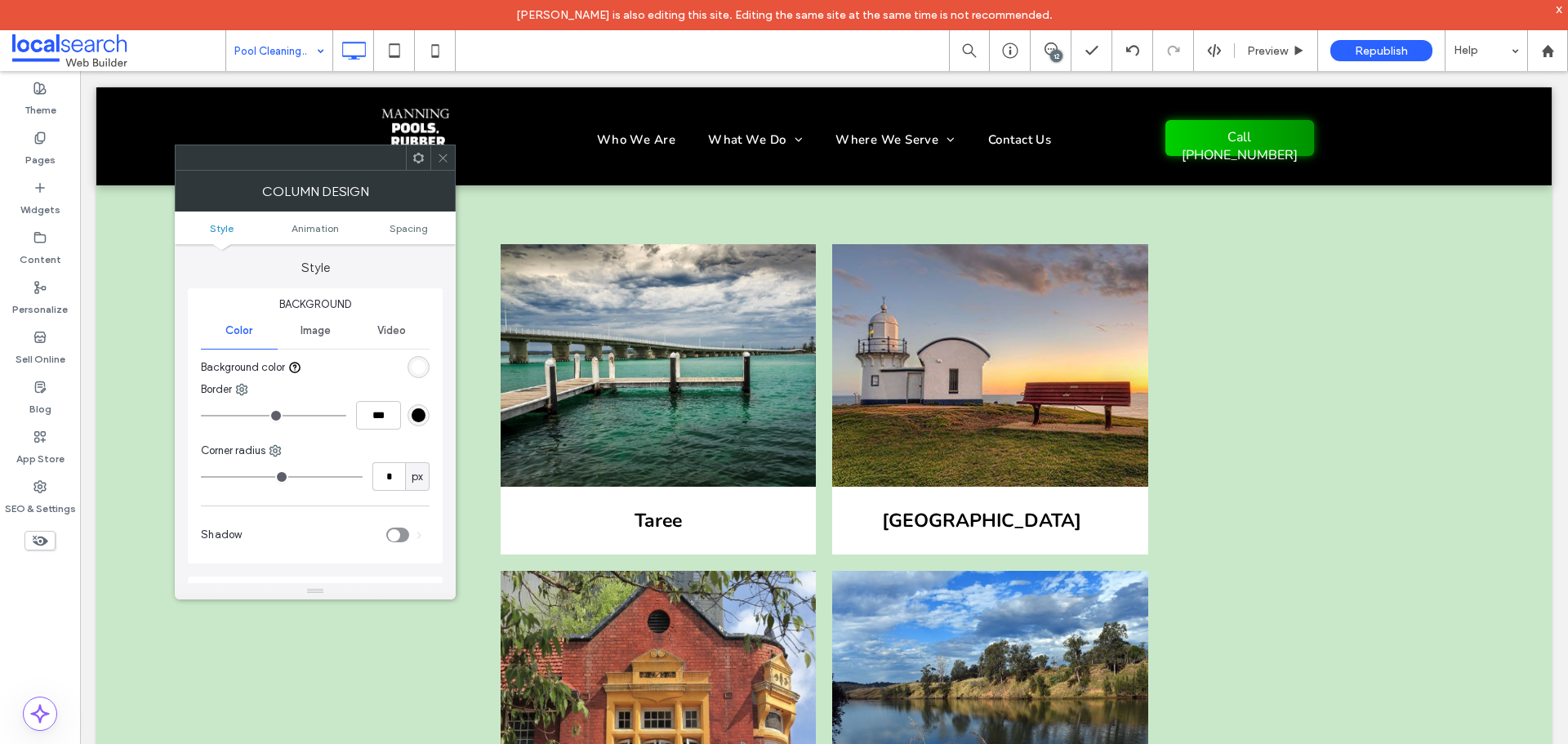
click at [425, 220] on ul "Style Animation Spacing" at bounding box center [315, 228] width 281 height 33
click at [419, 224] on span "Spacing" at bounding box center [408, 228] width 38 height 12
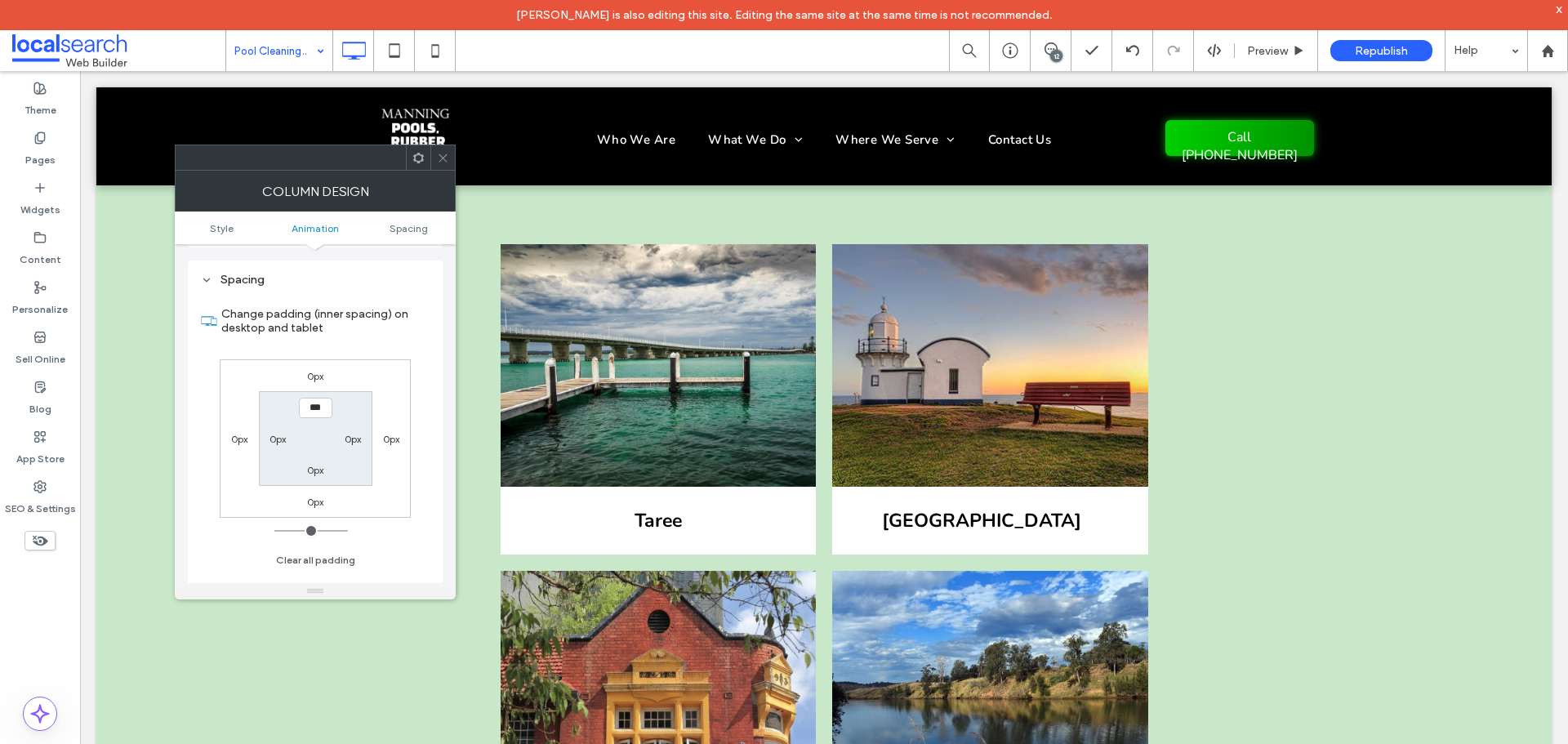
scroll to position [371, 0]
click at [447, 154] on icon at bounding box center [443, 158] width 12 height 12
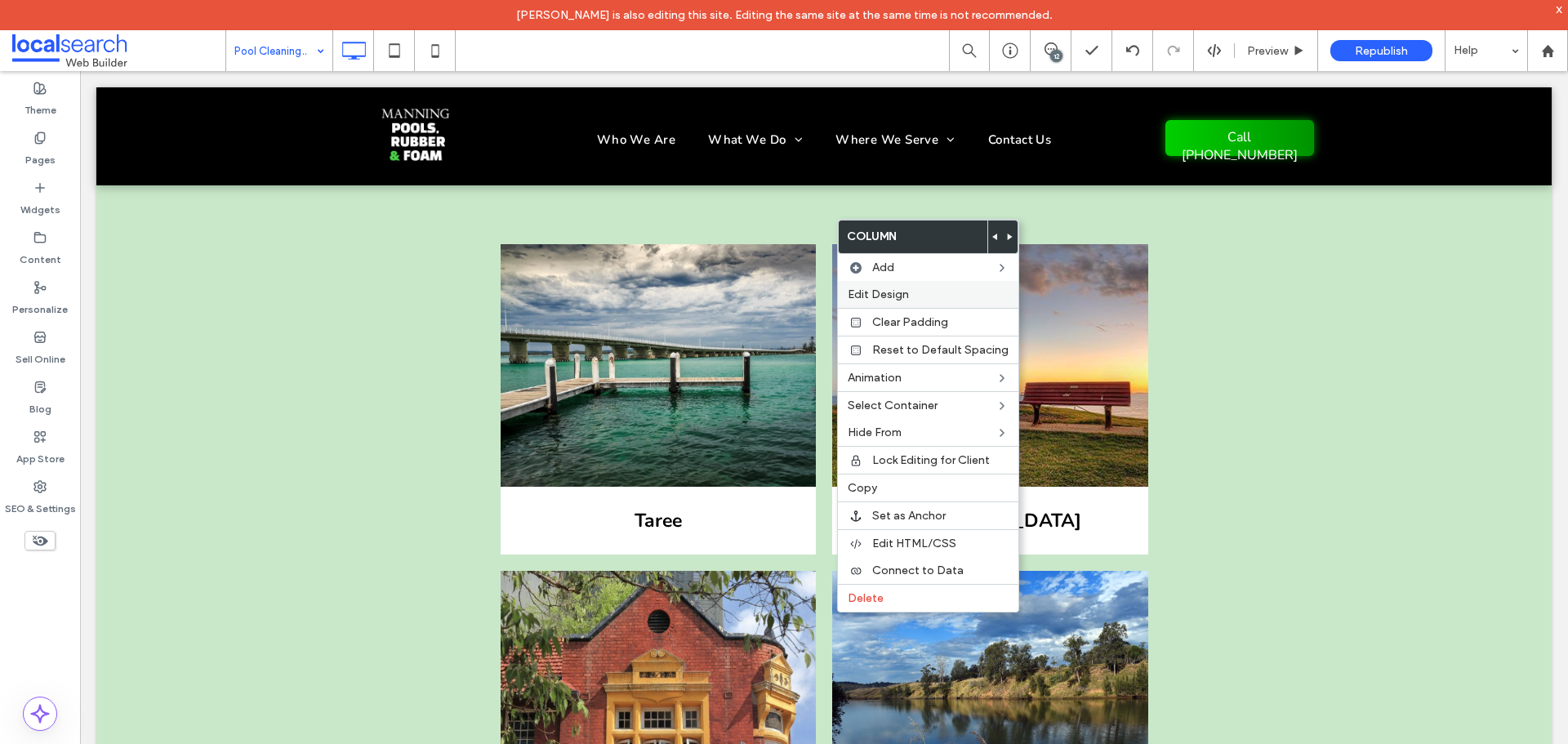
click at [914, 299] on label "Edit Design" at bounding box center [928, 294] width 161 height 14
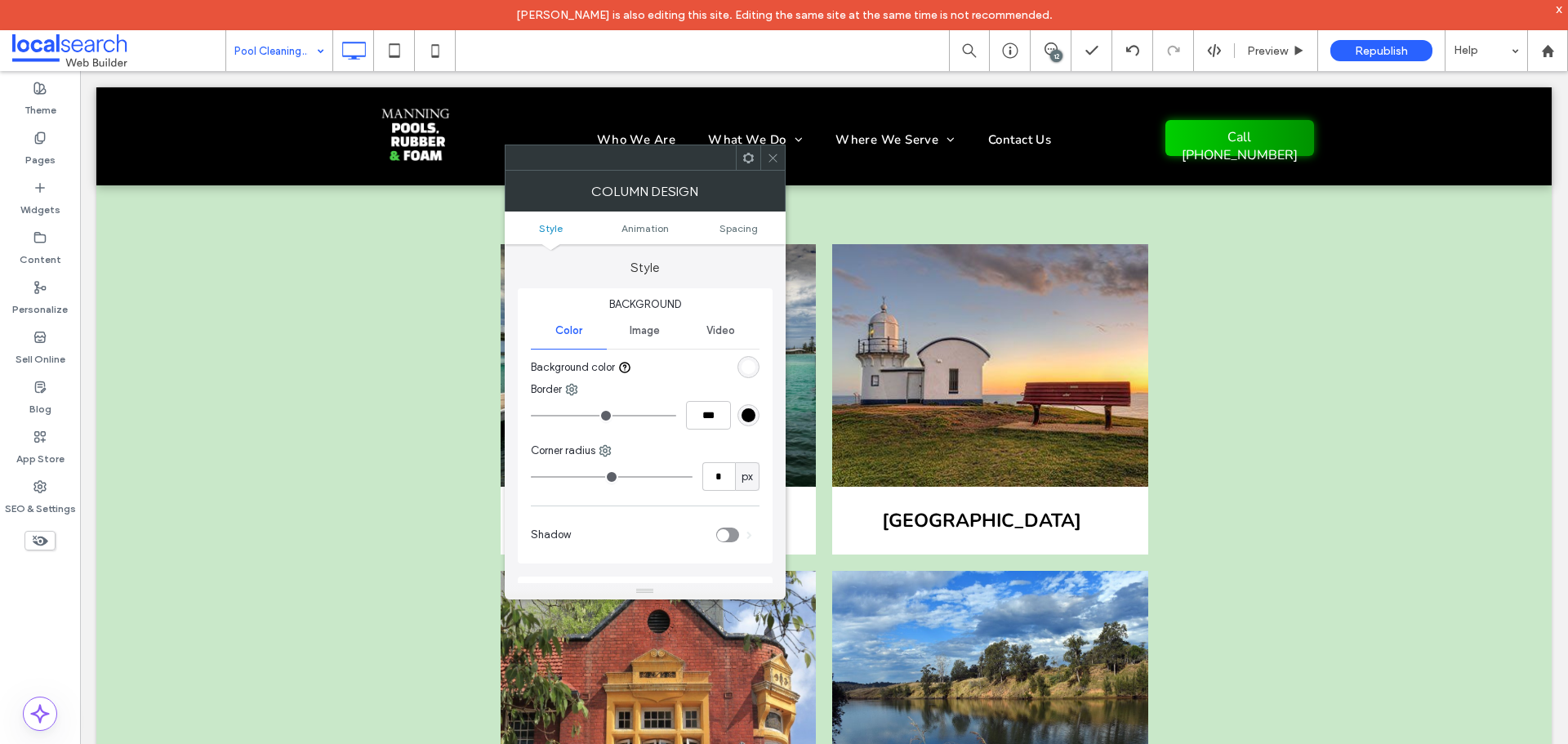
click at [727, 235] on ul "Style Animation Spacing" at bounding box center [645, 228] width 281 height 33
click at [733, 228] on span "Spacing" at bounding box center [738, 228] width 38 height 12
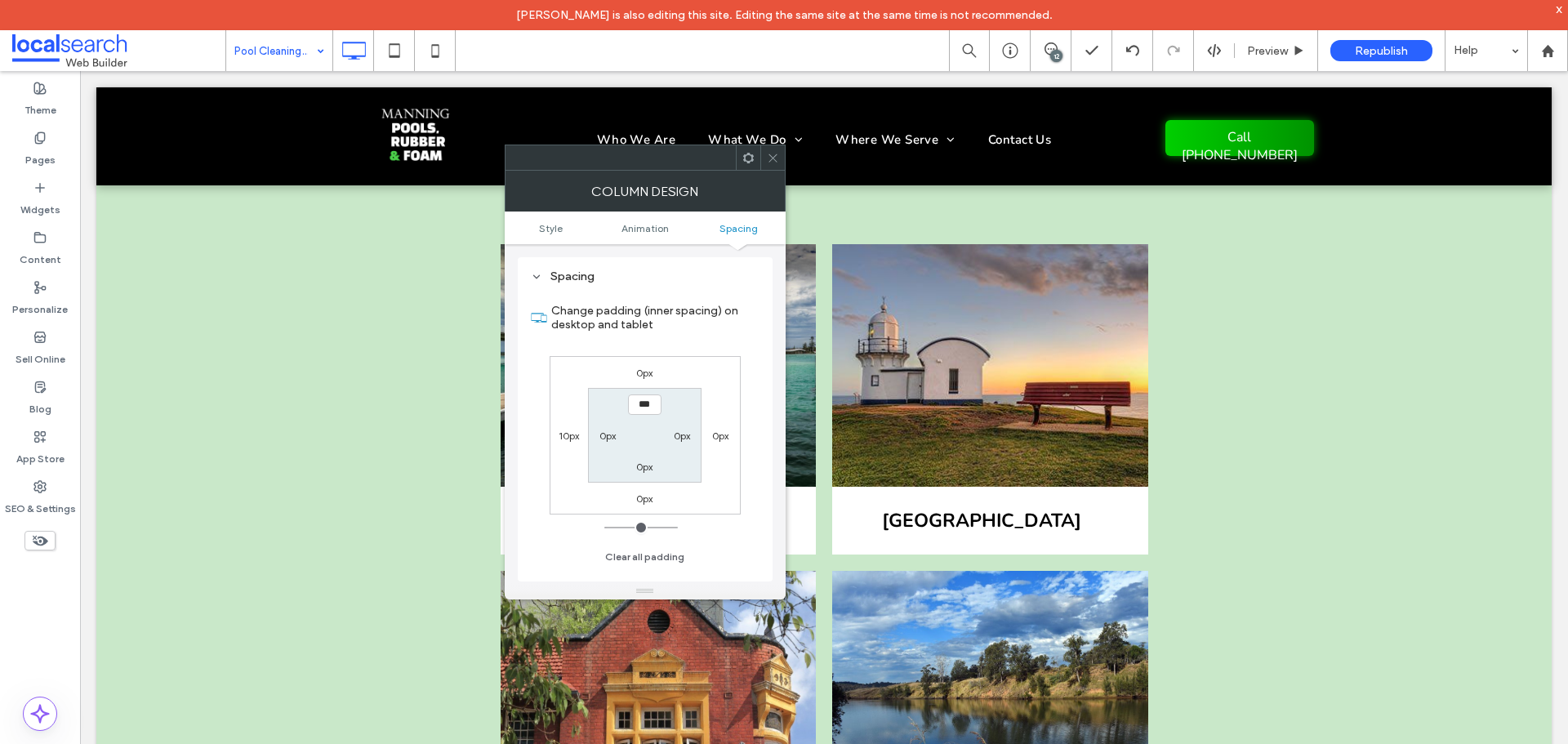
click at [765, 158] on div at bounding box center [773, 158] width 24 height 25
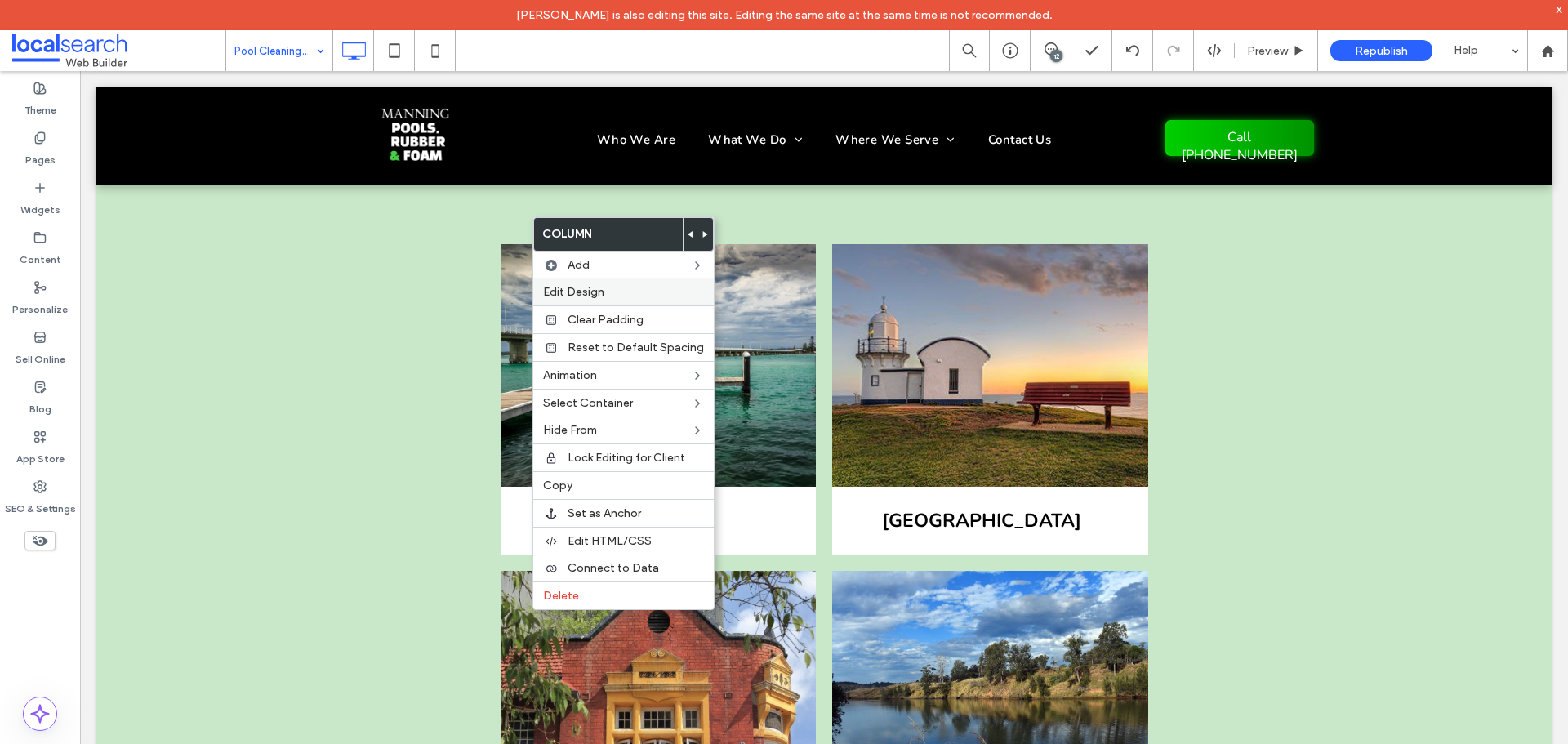
click at [577, 283] on div "Edit Design" at bounding box center [623, 292] width 180 height 27
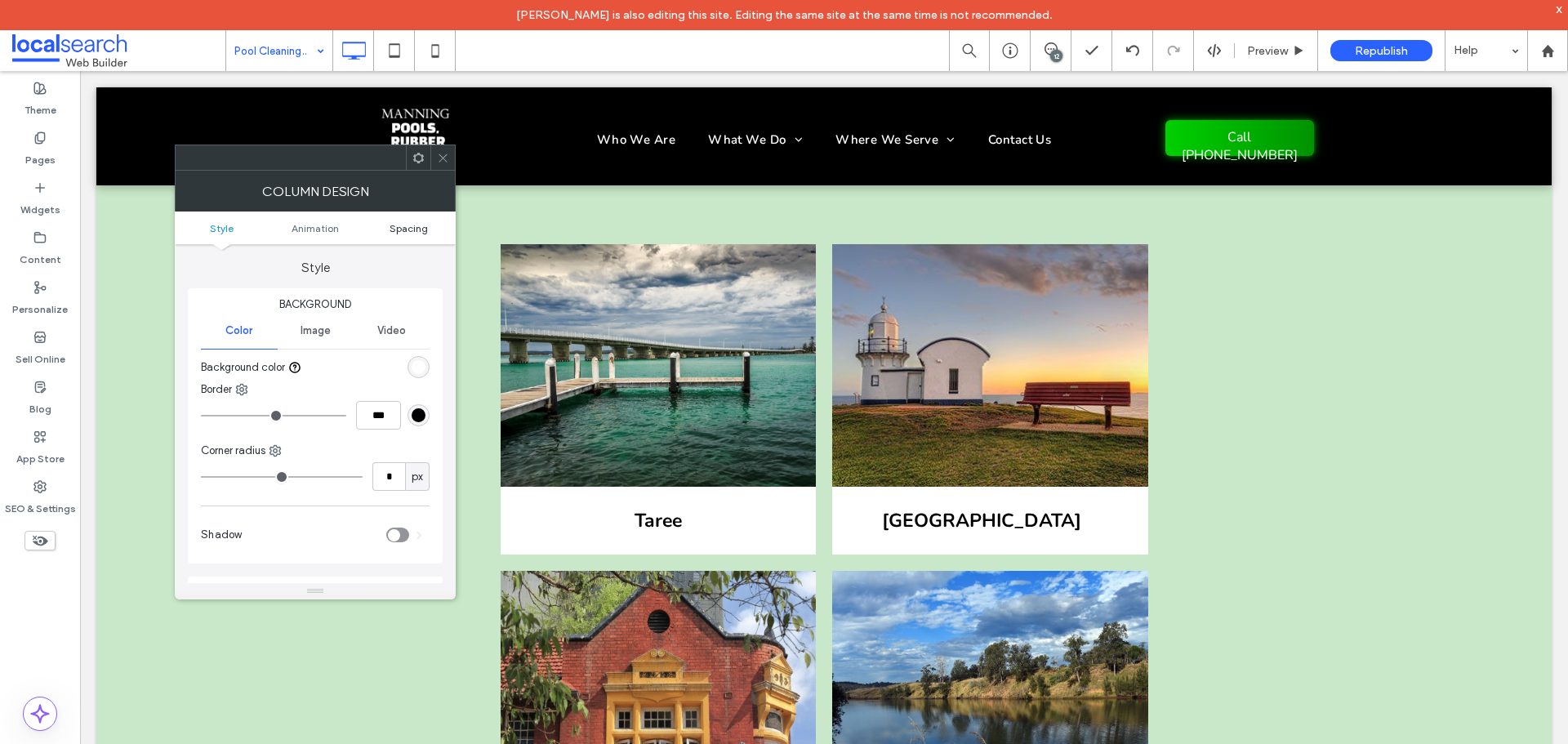
click at [415, 227] on span "Spacing" at bounding box center [408, 228] width 38 height 12
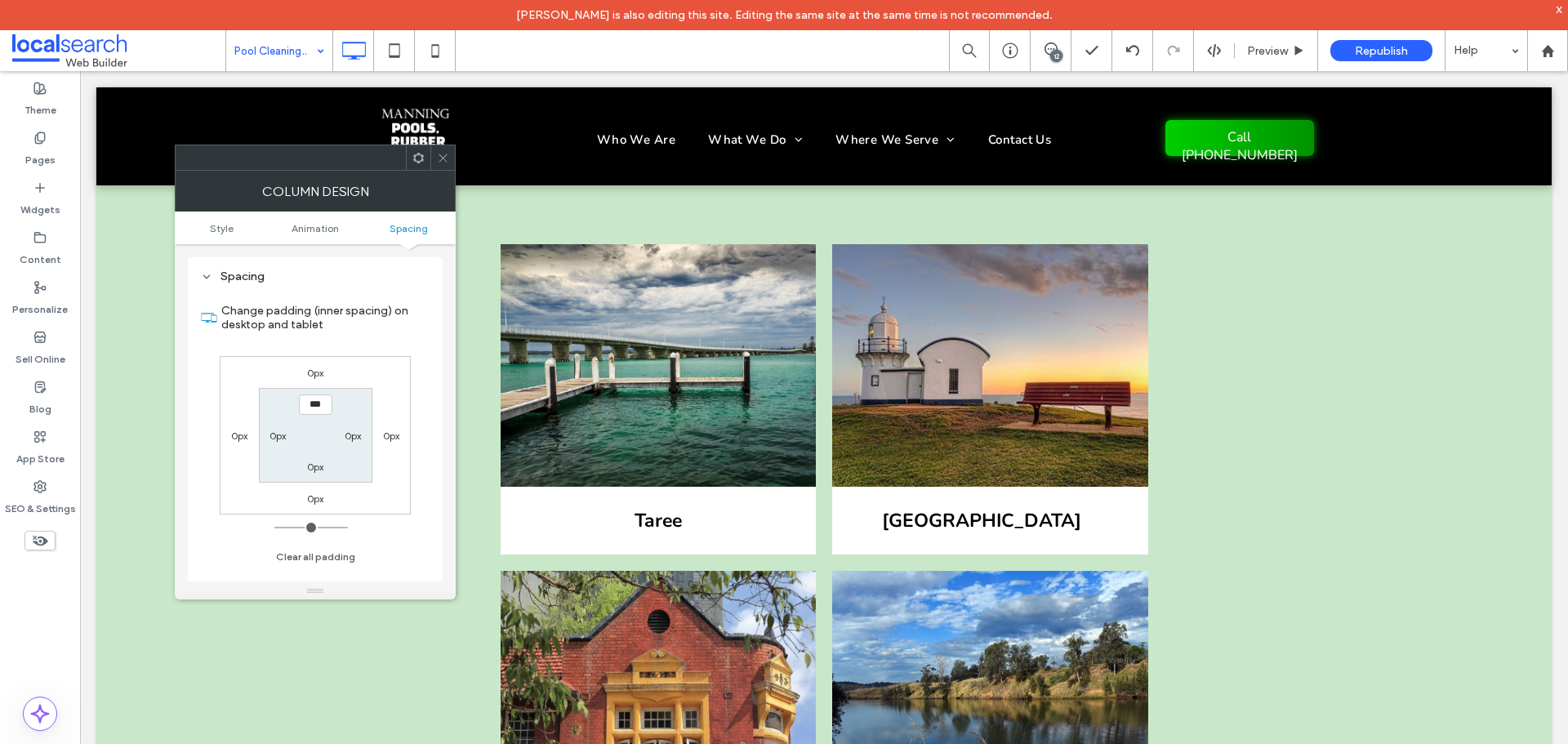
click at [243, 442] on div "0px" at bounding box center [239, 435] width 16 height 16
click at [242, 437] on label "0px" at bounding box center [239, 435] width 16 height 12
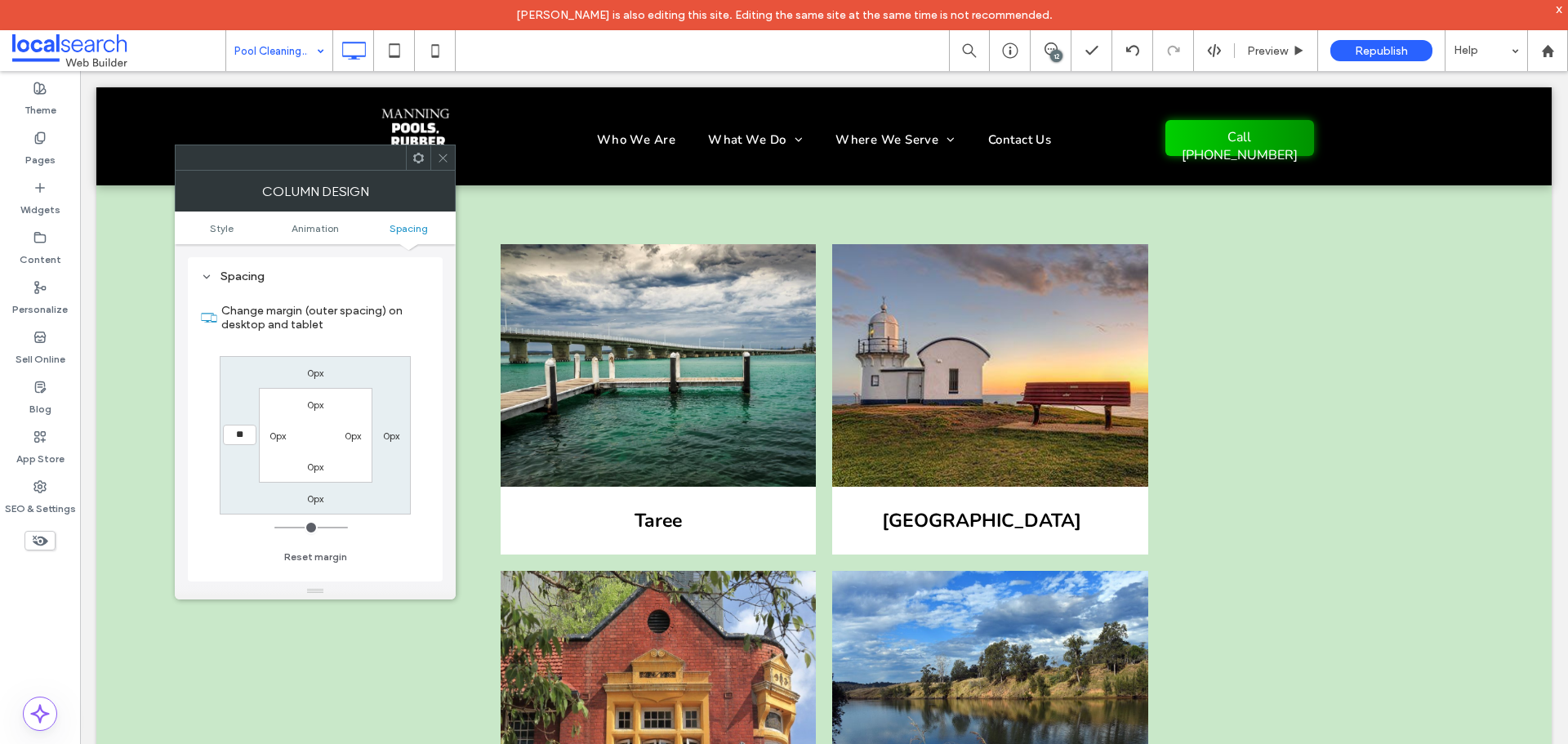
type input "**"
type input "****"
click at [441, 155] on use at bounding box center [443, 158] width 8 height 8
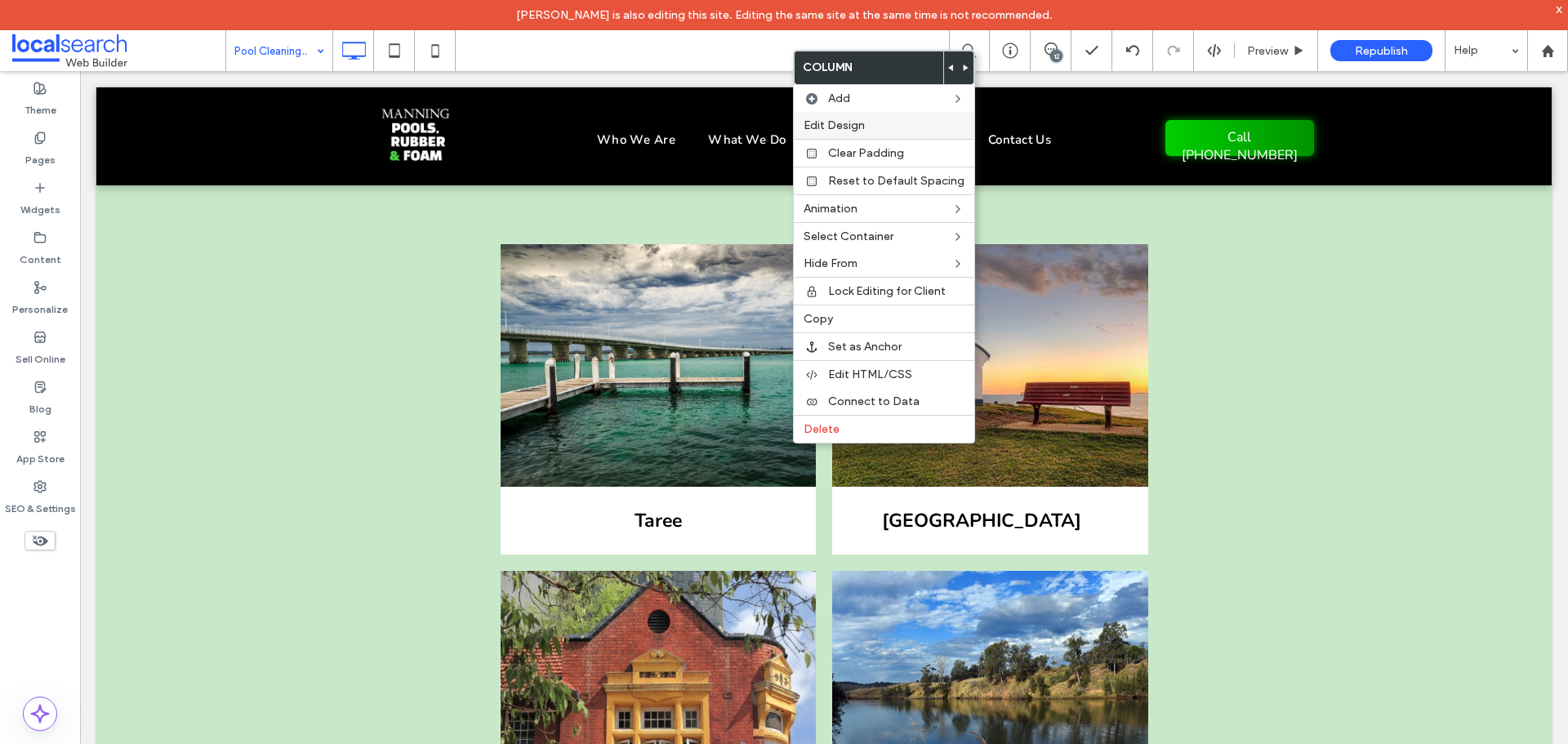
click at [877, 116] on div "Edit Design" at bounding box center [884, 125] width 180 height 27
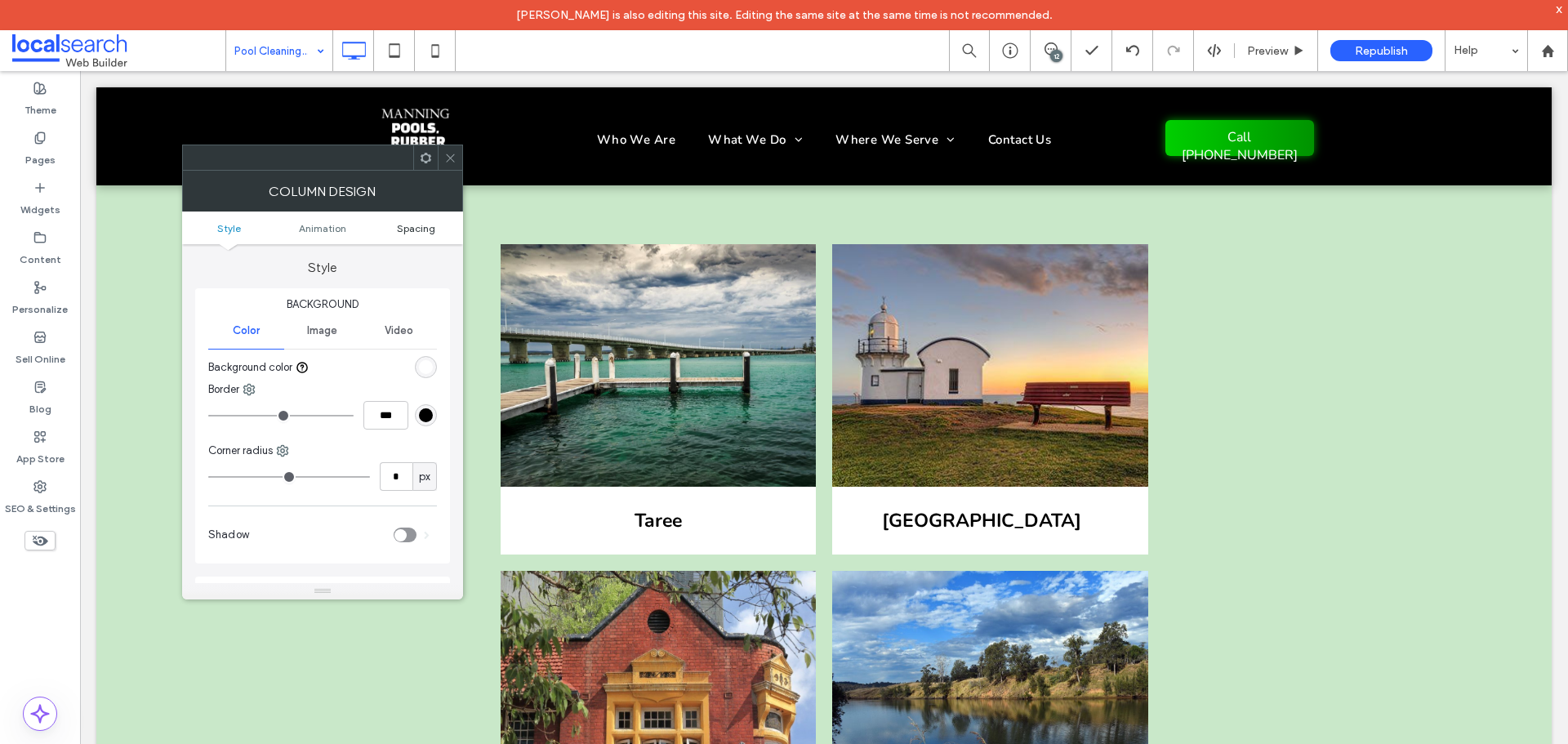
click at [425, 231] on span "Spacing" at bounding box center [416, 228] width 38 height 12
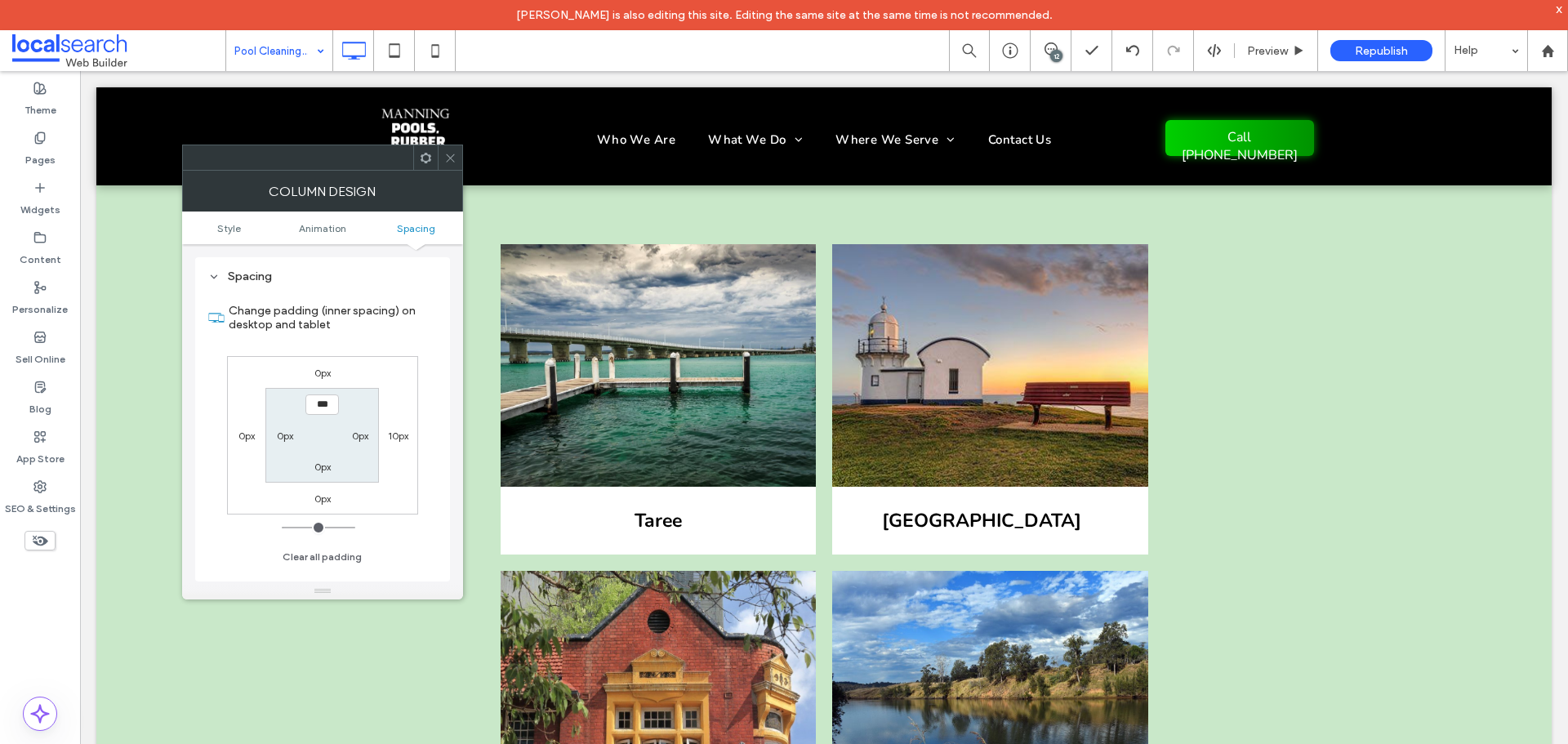
click at [389, 433] on label "10px" at bounding box center [398, 435] width 20 height 12
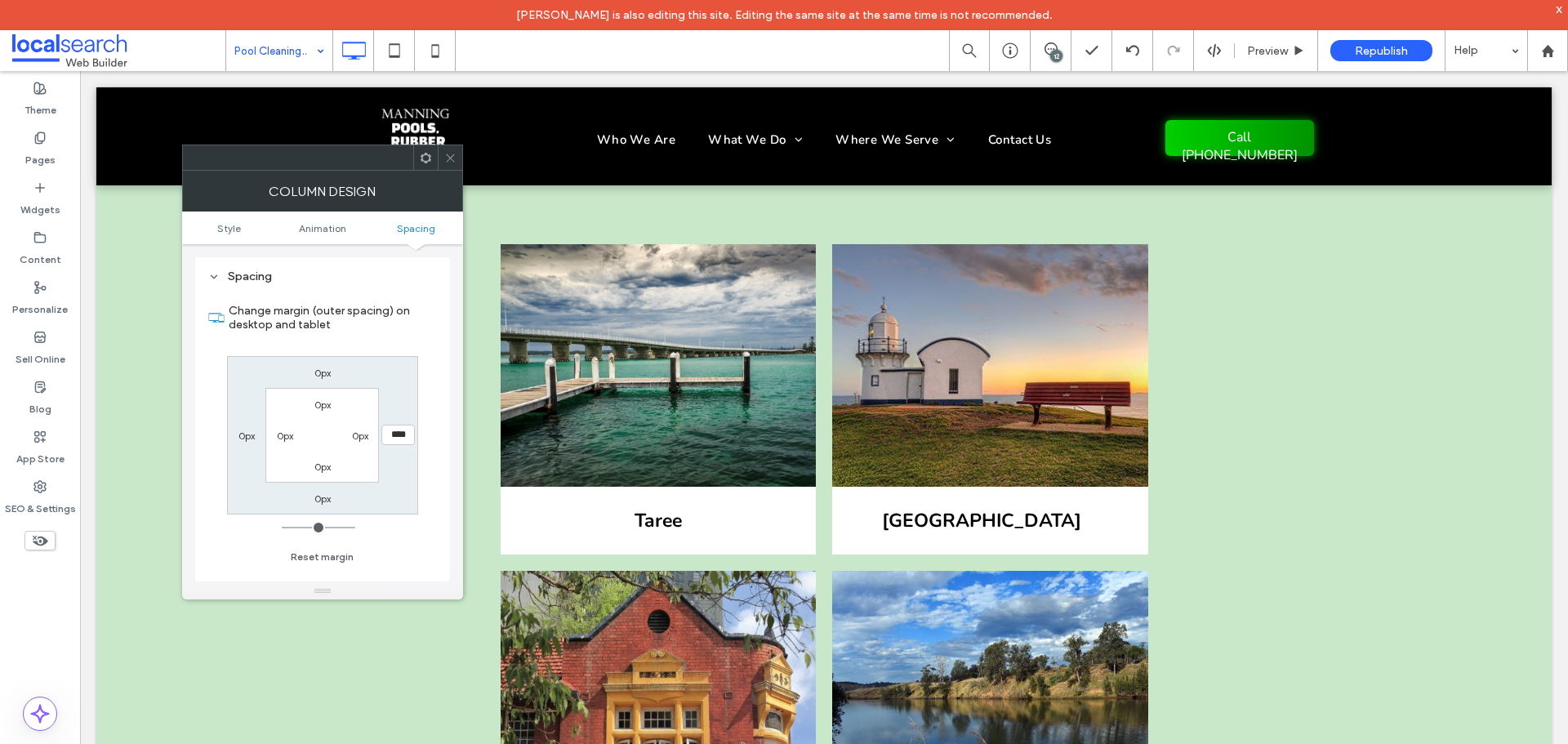
type input "**"
type input "*"
type input "***"
click at [454, 152] on icon at bounding box center [450, 158] width 12 height 12
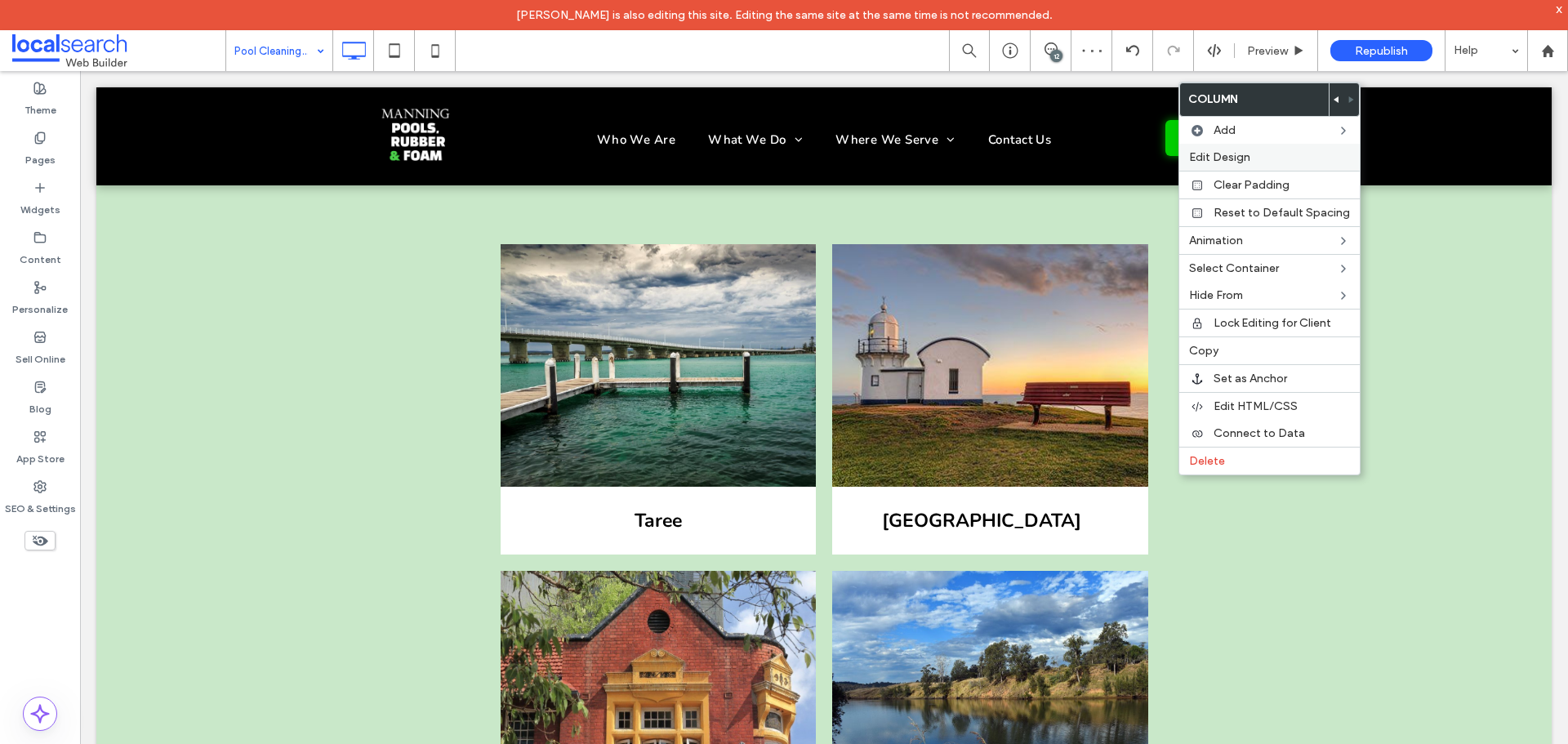
click at [1265, 161] on label "Edit Design" at bounding box center [1269, 157] width 161 height 14
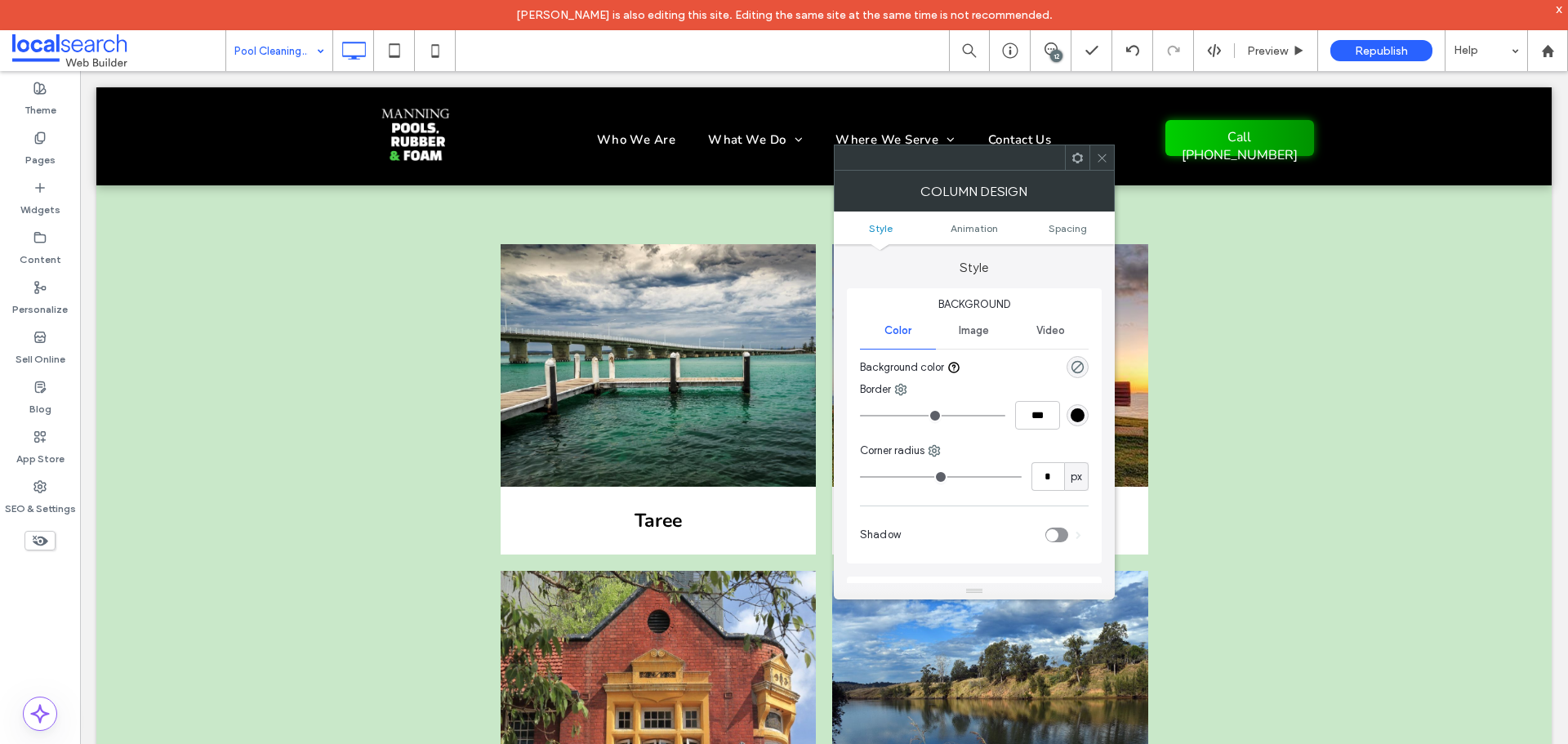
click at [1072, 241] on ul "Style Animation Spacing" at bounding box center [974, 228] width 281 height 33
click at [1082, 227] on span "Spacing" at bounding box center [1067, 228] width 38 height 12
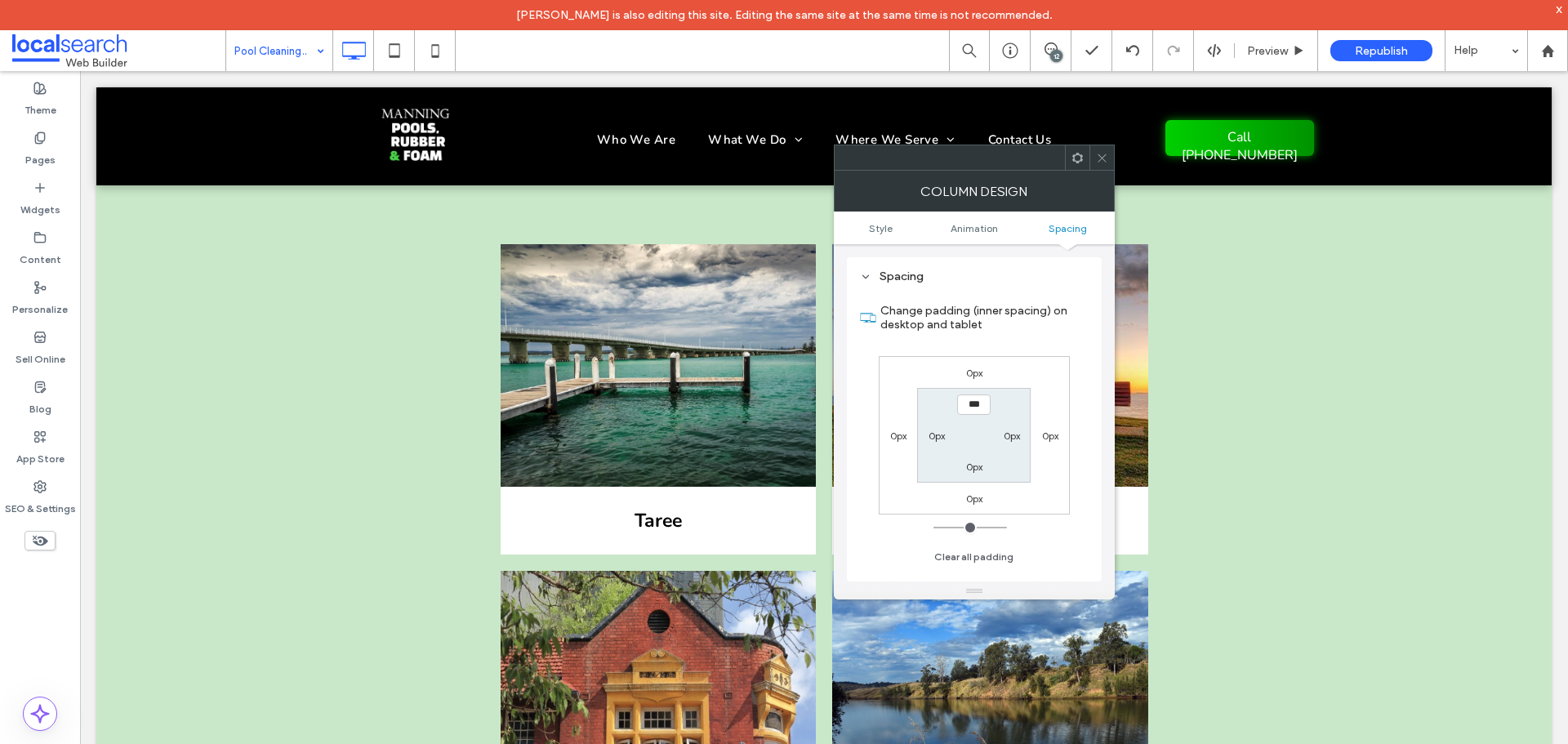
click at [900, 437] on label "0px" at bounding box center [898, 435] width 16 height 12
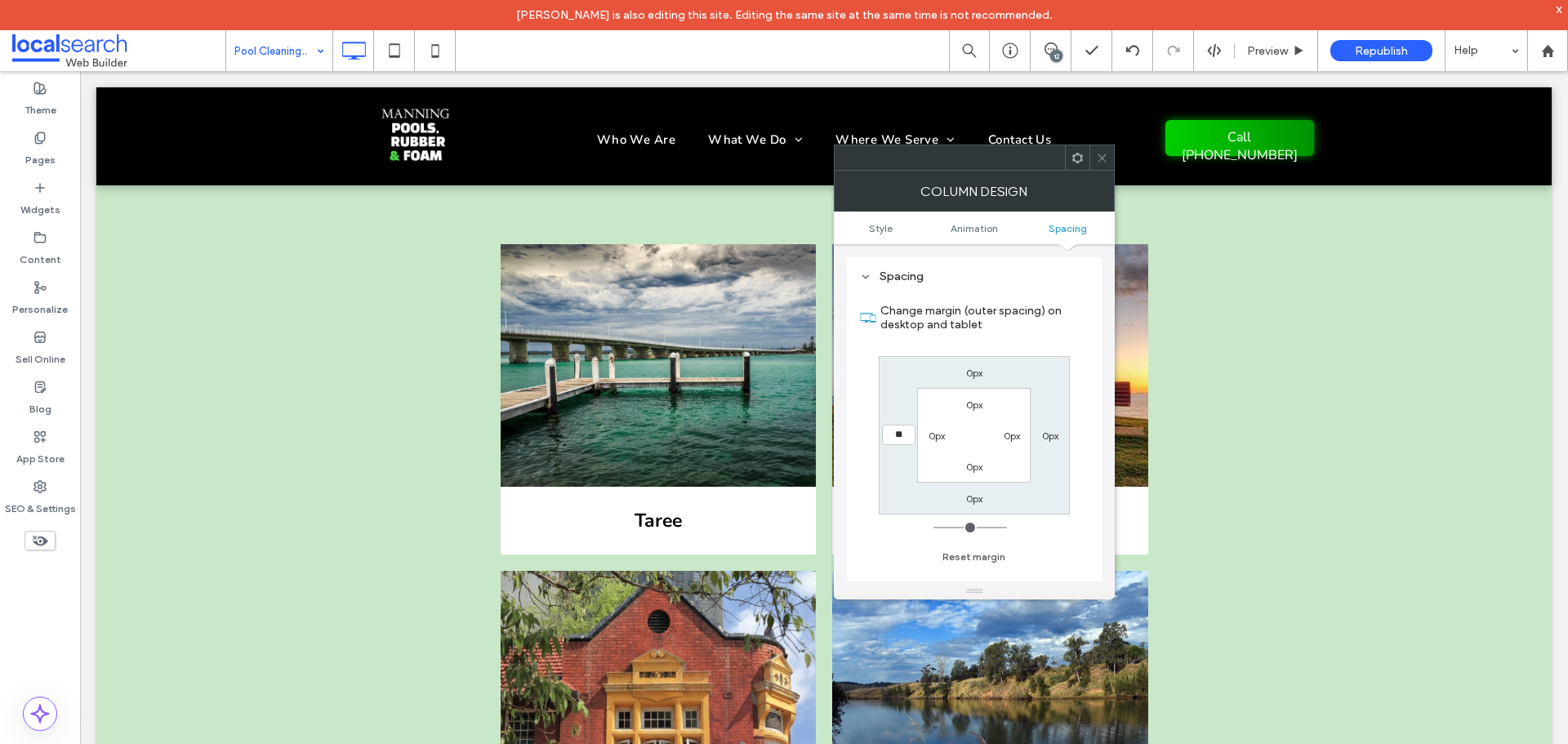
type input "**"
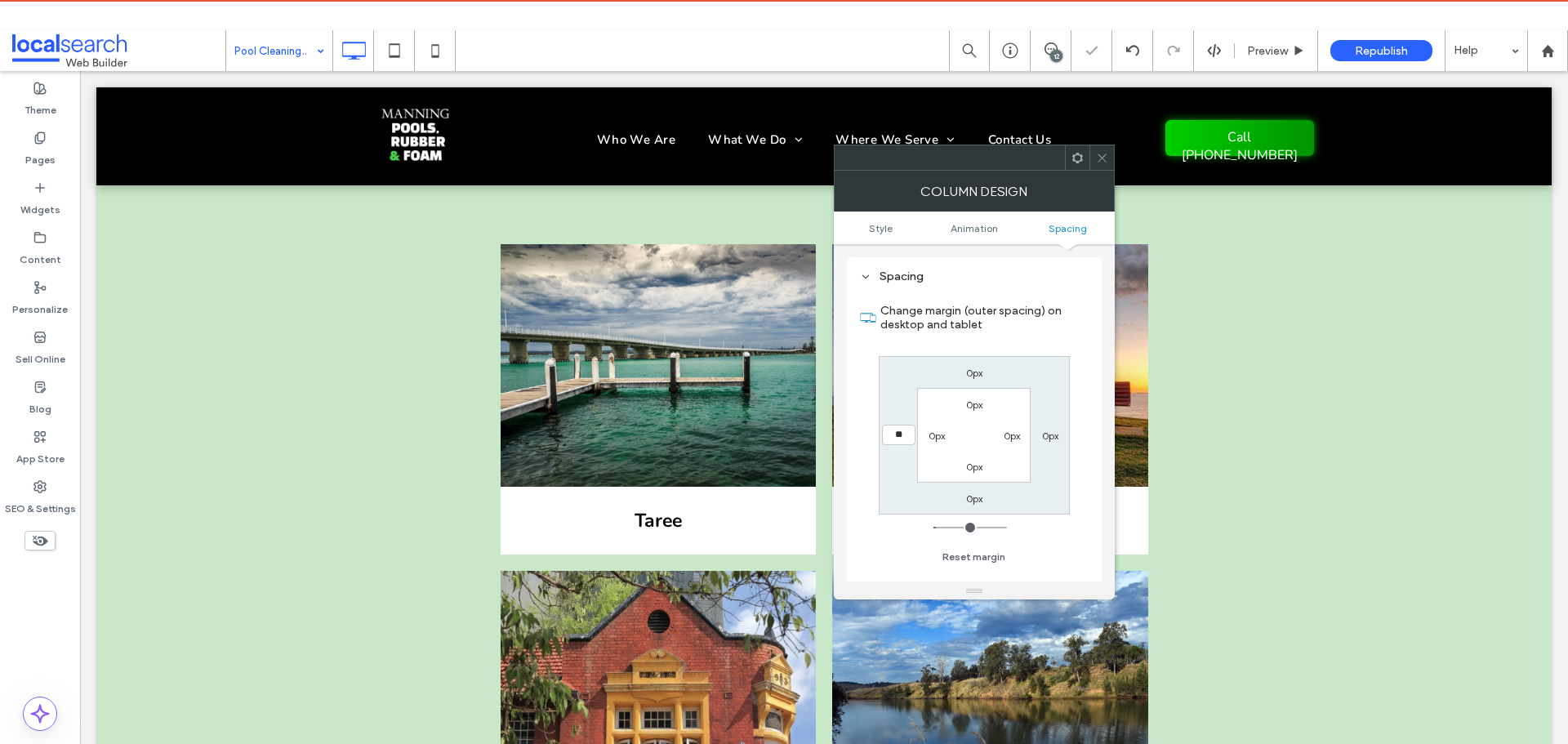
type input "**"
type input "****"
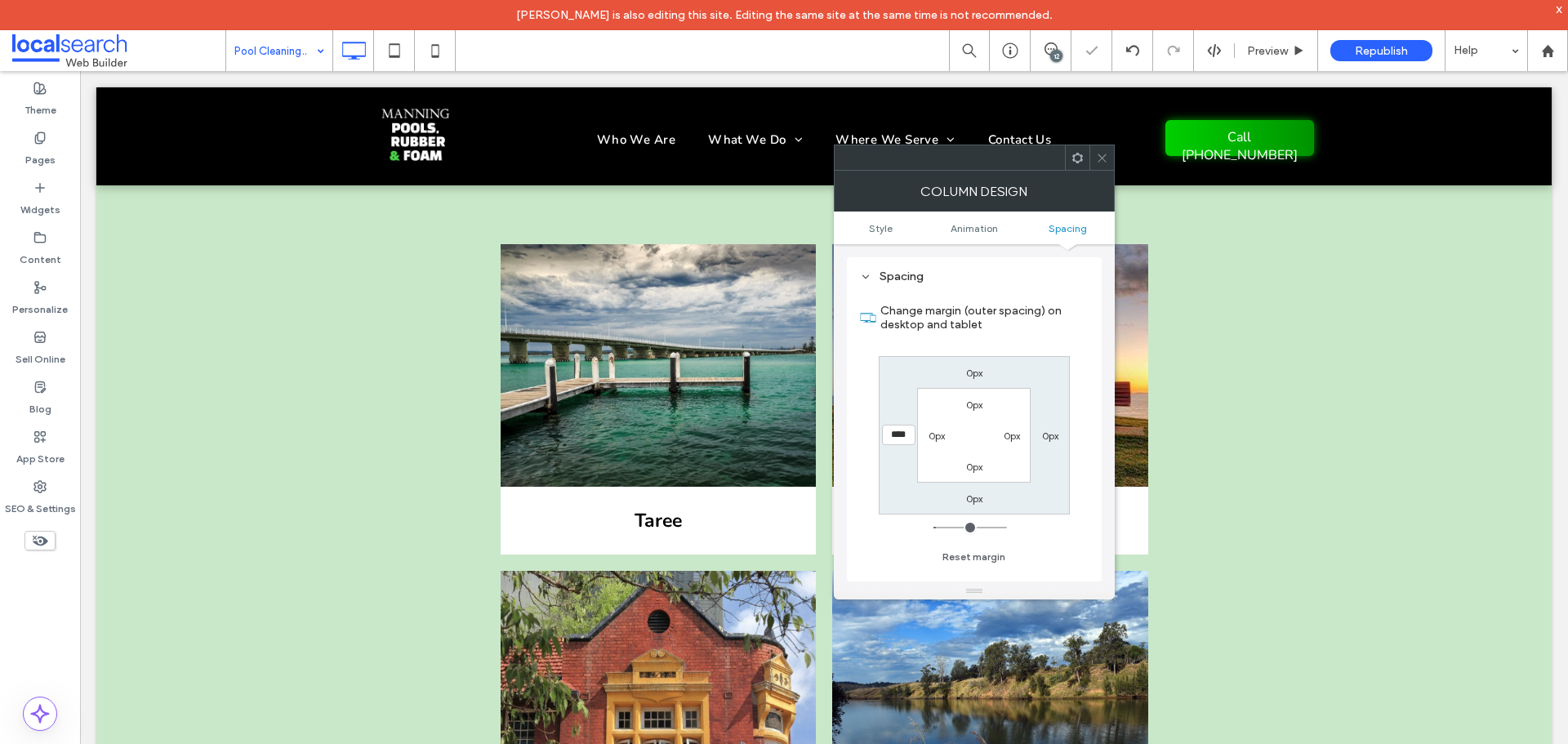
click at [1101, 158] on icon at bounding box center [1102, 158] width 12 height 12
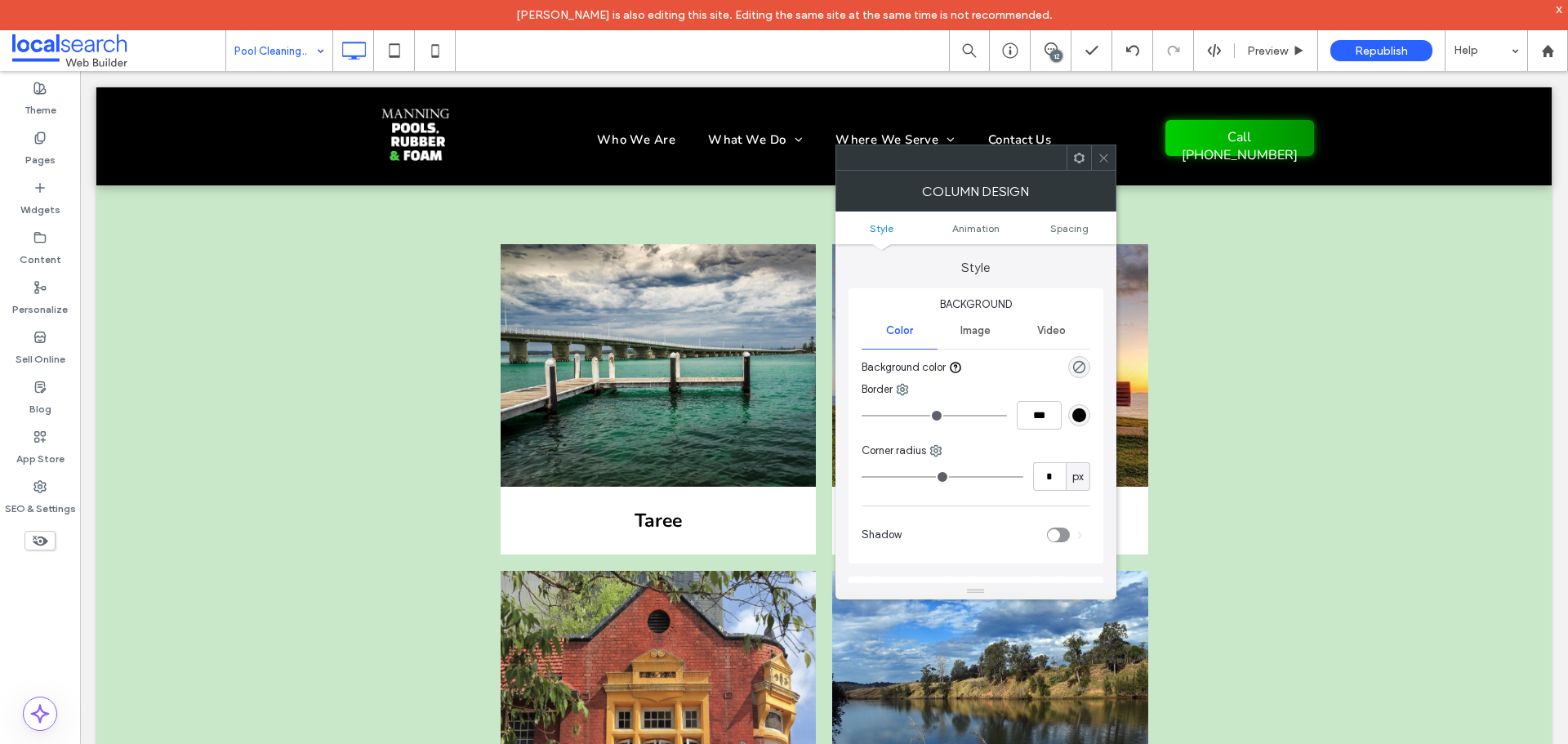
click at [1098, 162] on icon at bounding box center [1103, 158] width 12 height 12
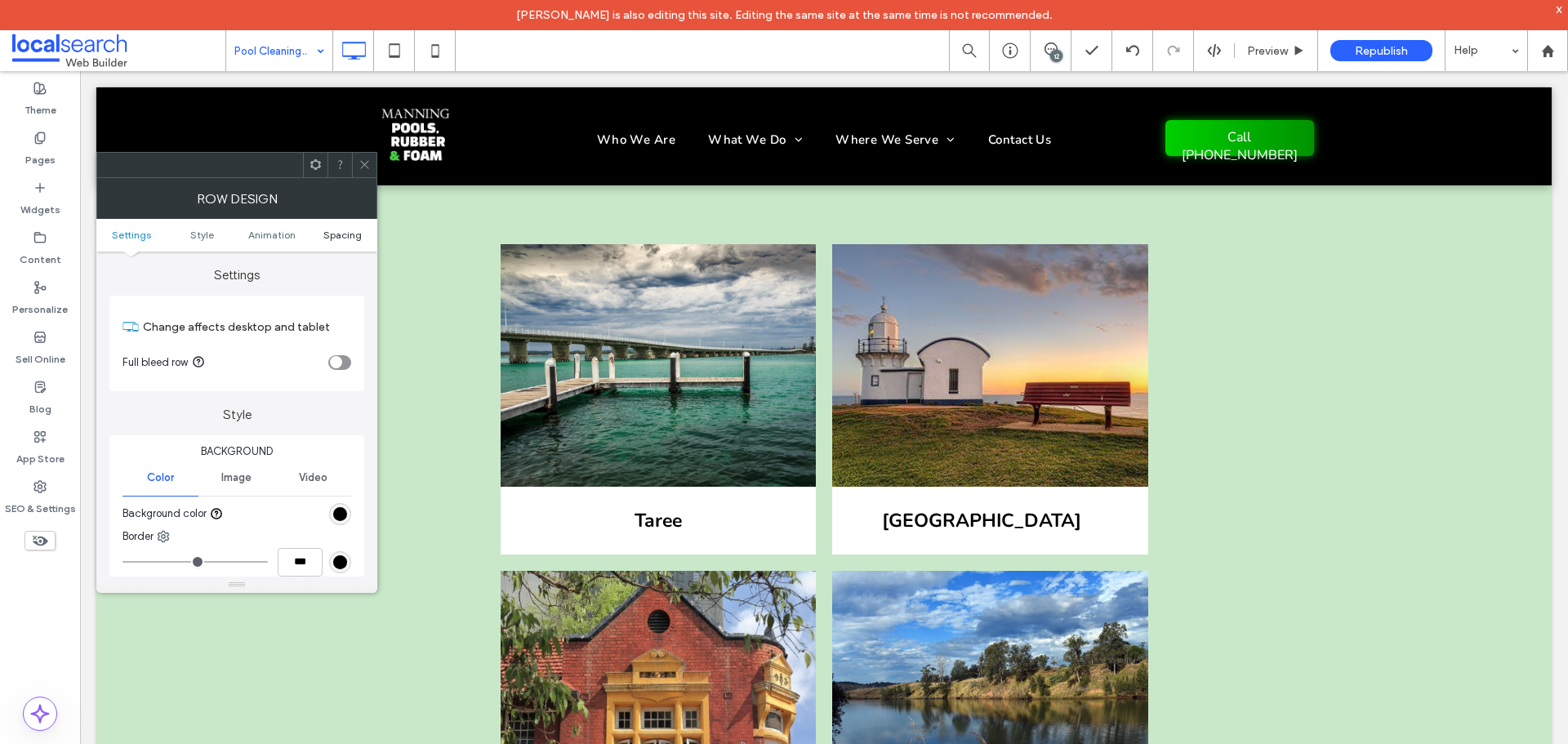
click at [320, 236] on link "Spacing" at bounding box center [342, 234] width 70 height 12
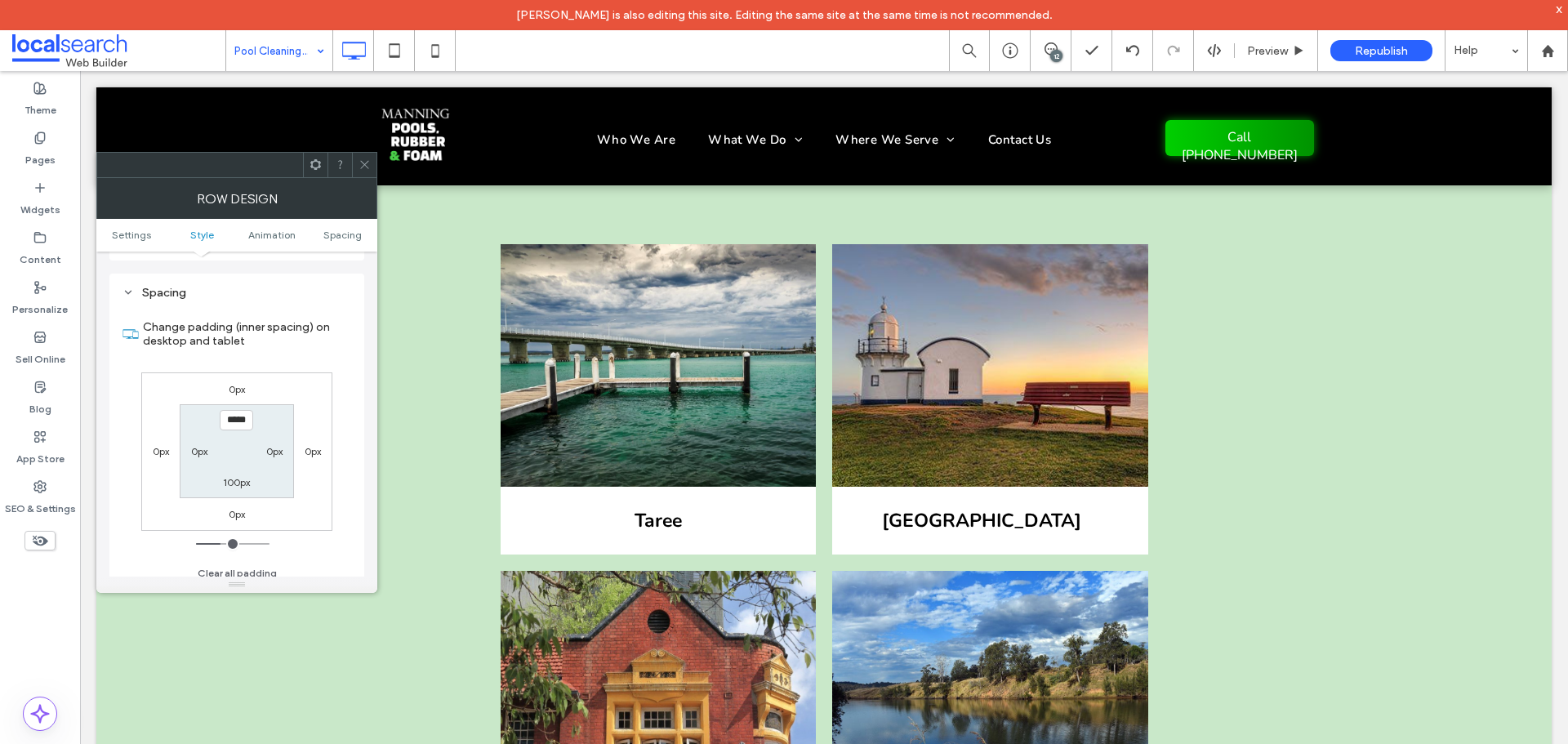
scroll to position [449, 0]
click at [239, 479] on label "100px" at bounding box center [236, 473] width 27 height 12
type input "**"
type input "****"
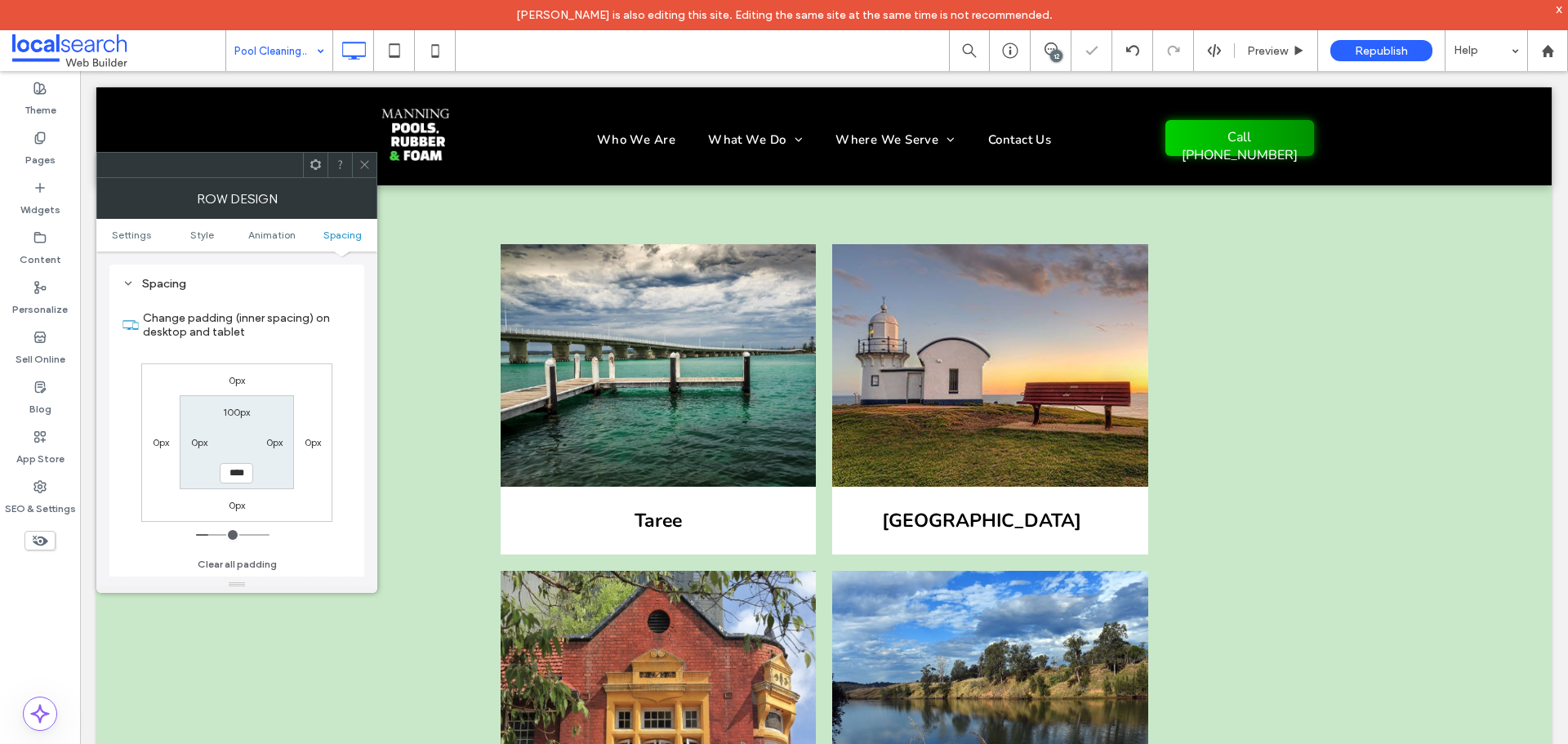
click at [371, 169] on div at bounding box center [364, 165] width 24 height 25
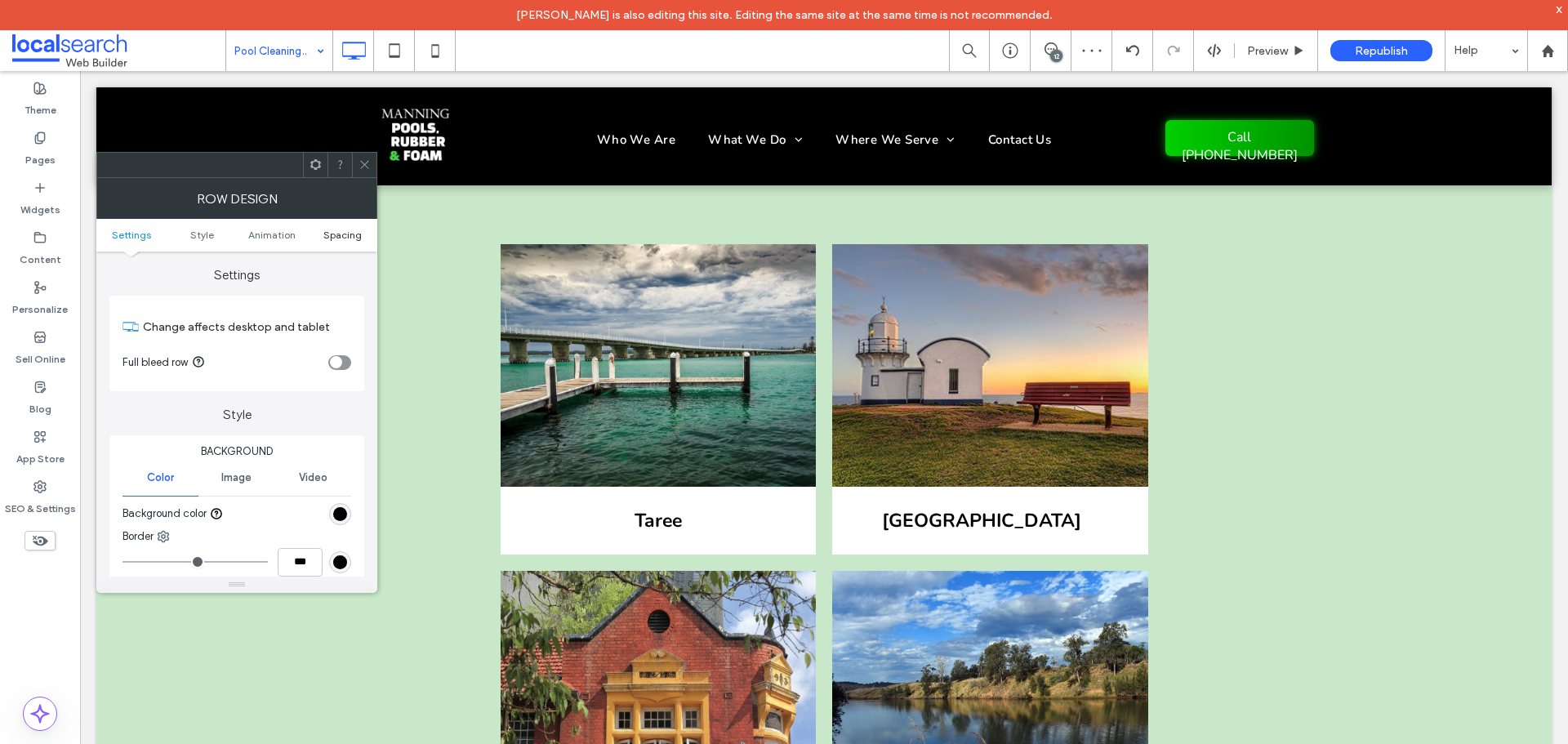
click at [343, 236] on span "Spacing" at bounding box center [342, 234] width 38 height 12
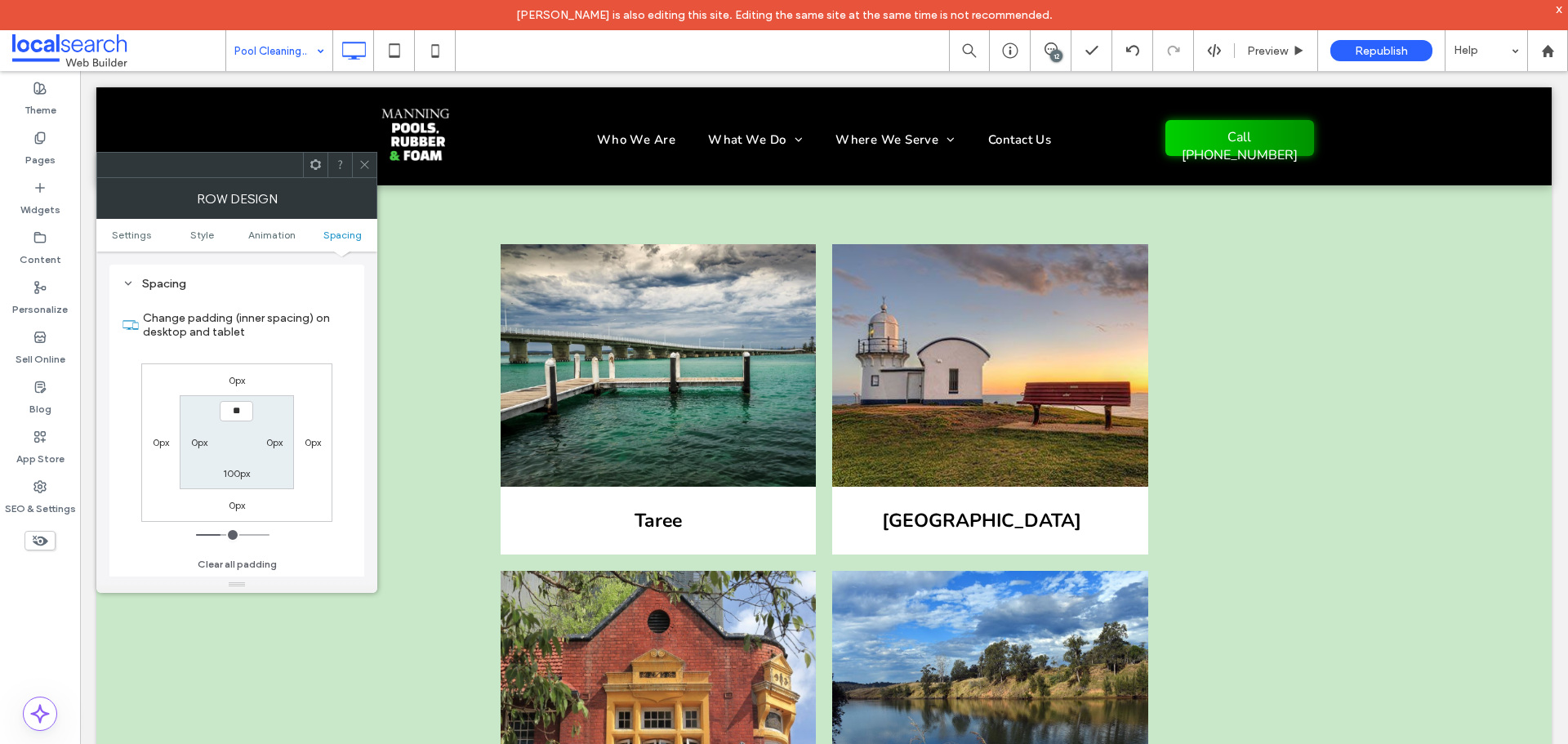
type input "****"
type input "**"
click at [373, 165] on div at bounding box center [364, 165] width 24 height 25
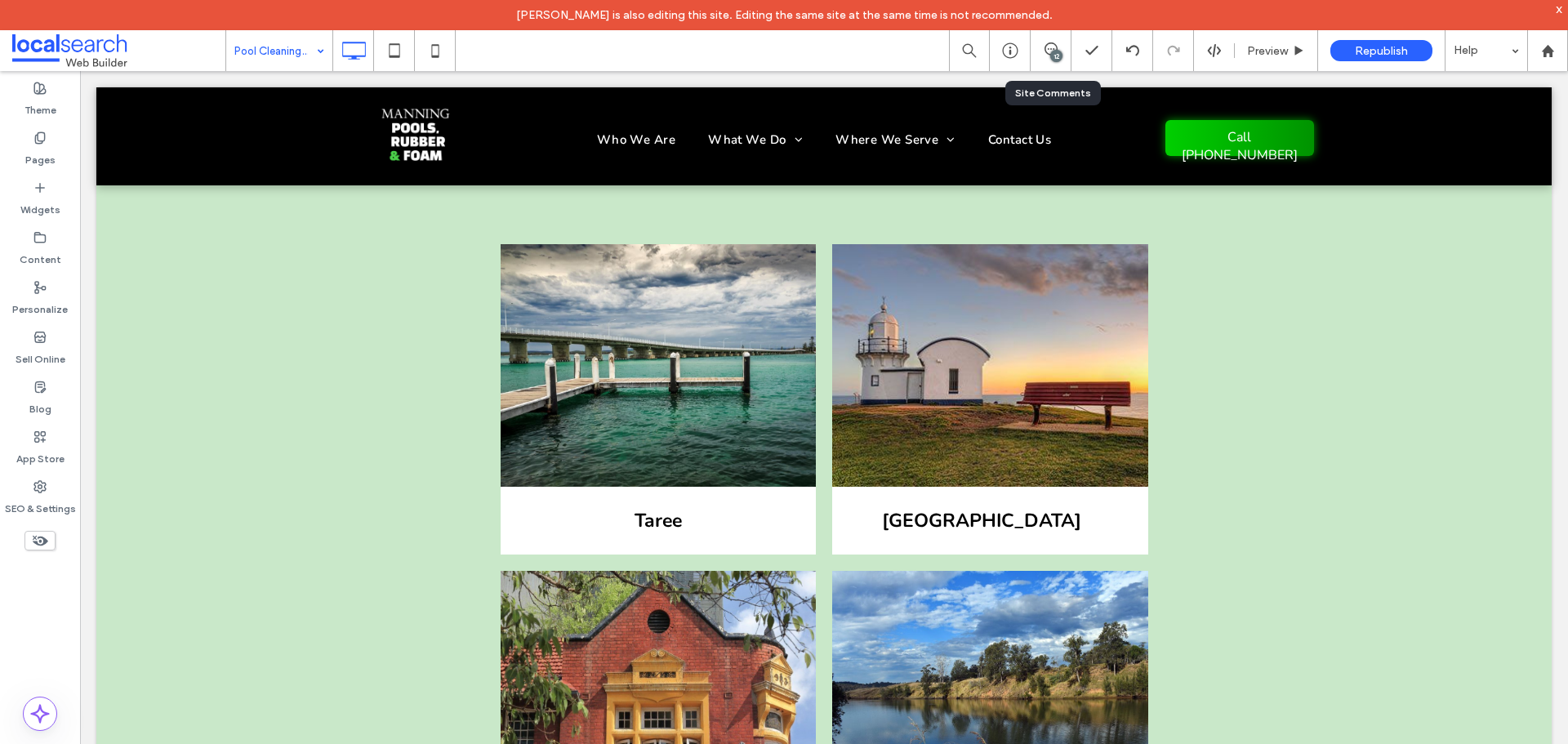
click at [1058, 52] on div "12" at bounding box center [1056, 56] width 12 height 12
click at [1552, 185] on div "12" at bounding box center [1558, 181] width 12 height 12
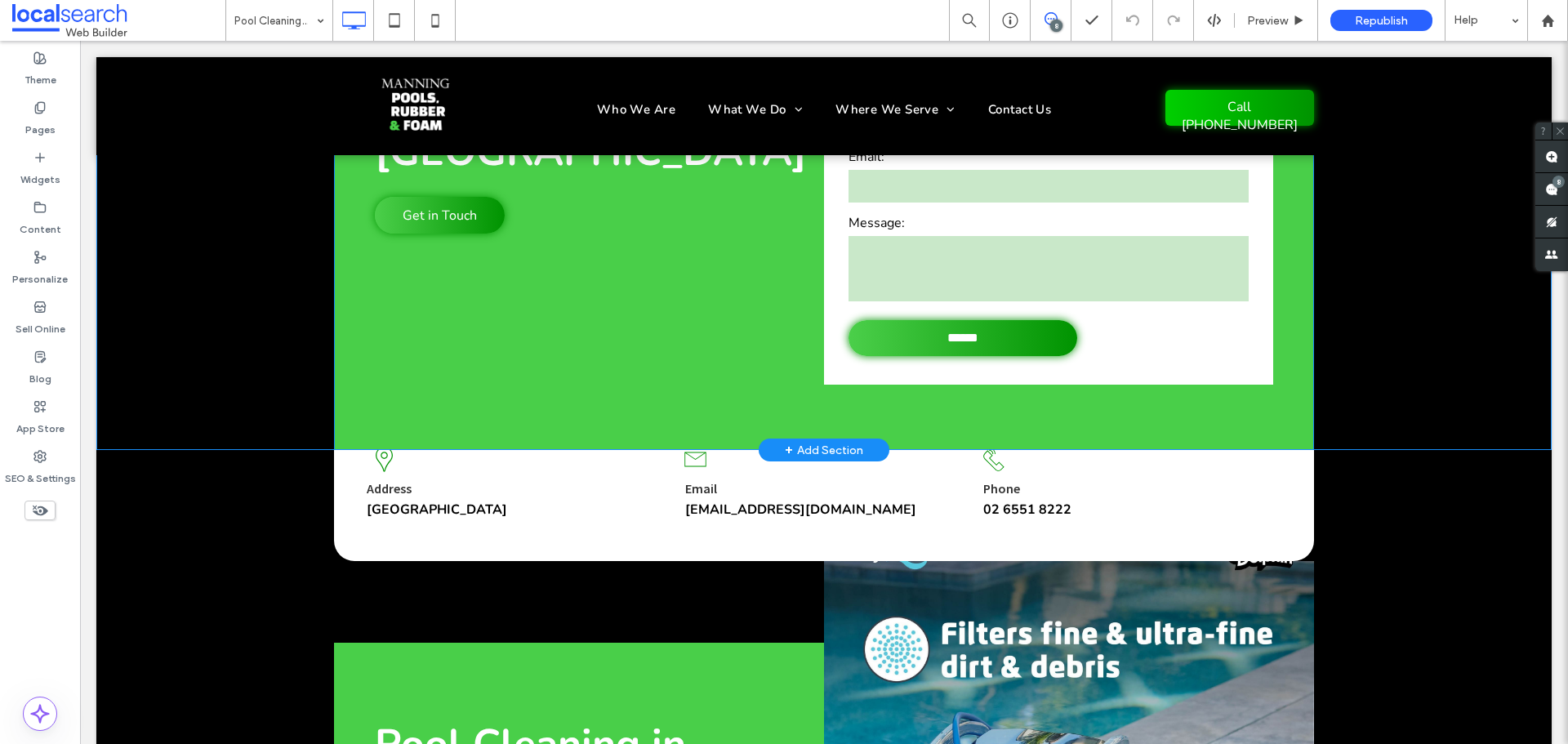
scroll to position [272, 0]
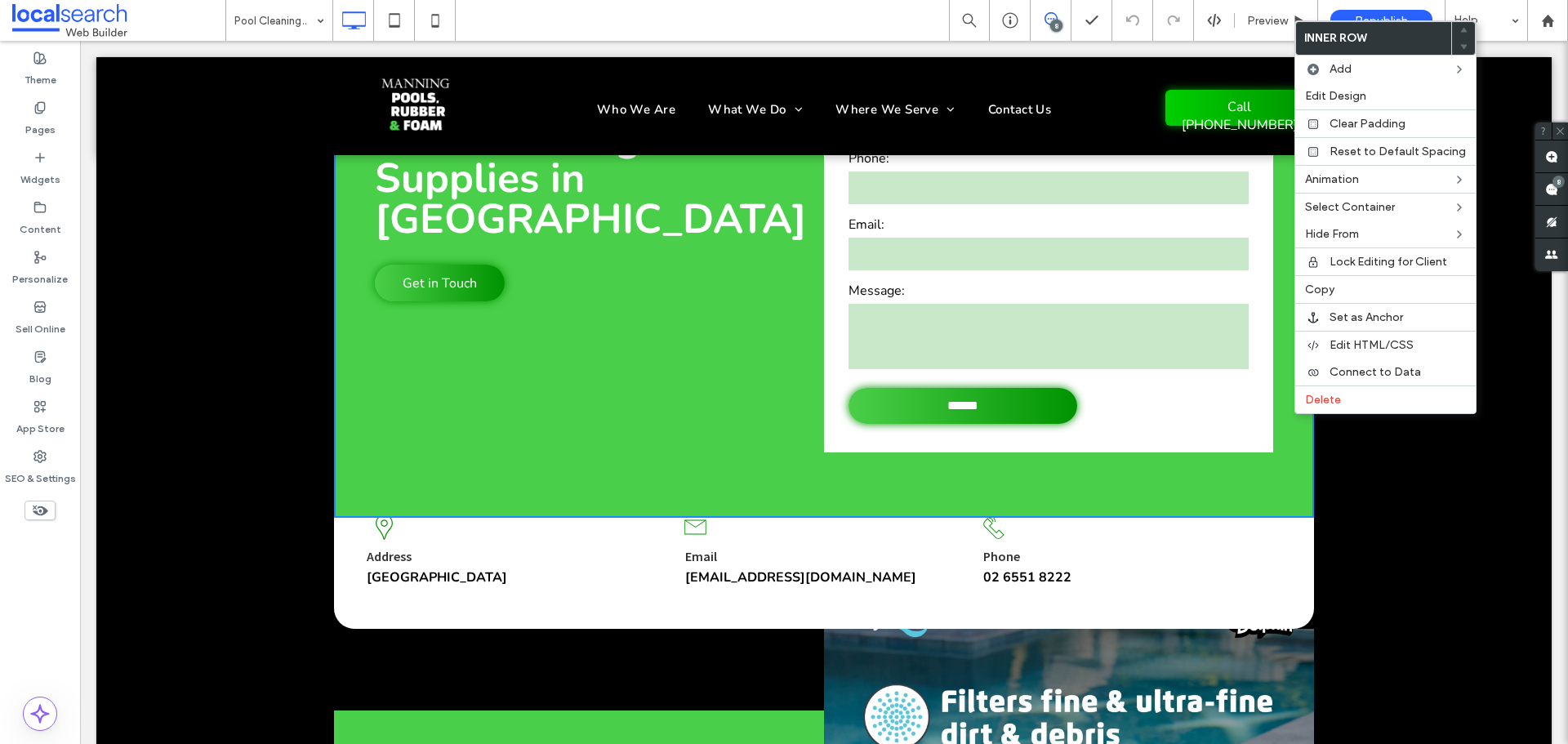
click at [1243, 425] on form "Name Phone: Email: Message: ******" at bounding box center [1049, 257] width 425 height 390
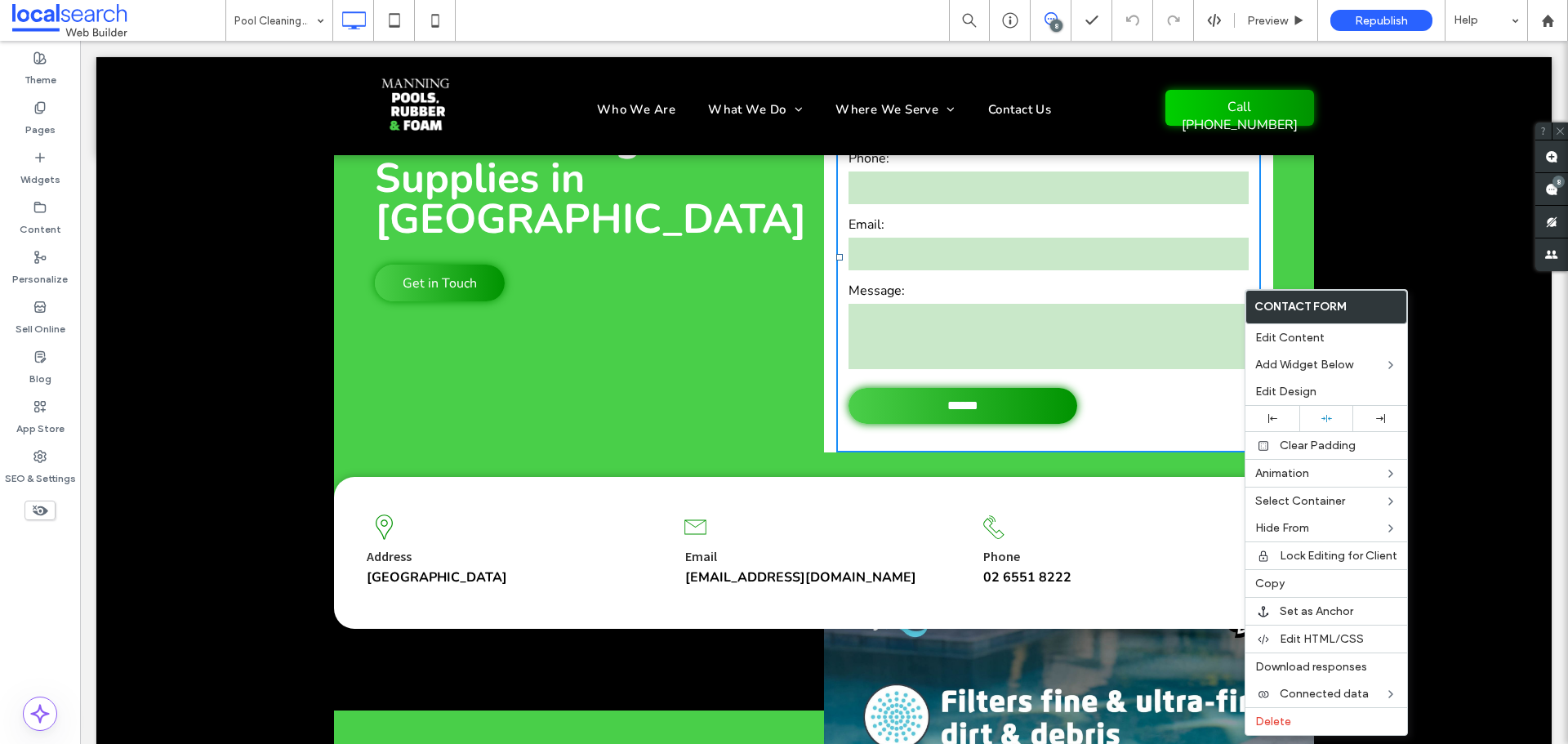
click at [1450, 544] on div "Address Old Bar, NSW 2430 Click To Paste Email saferris@mrfoam.com.au Click To …" at bounding box center [824, 573] width 1455 height 111
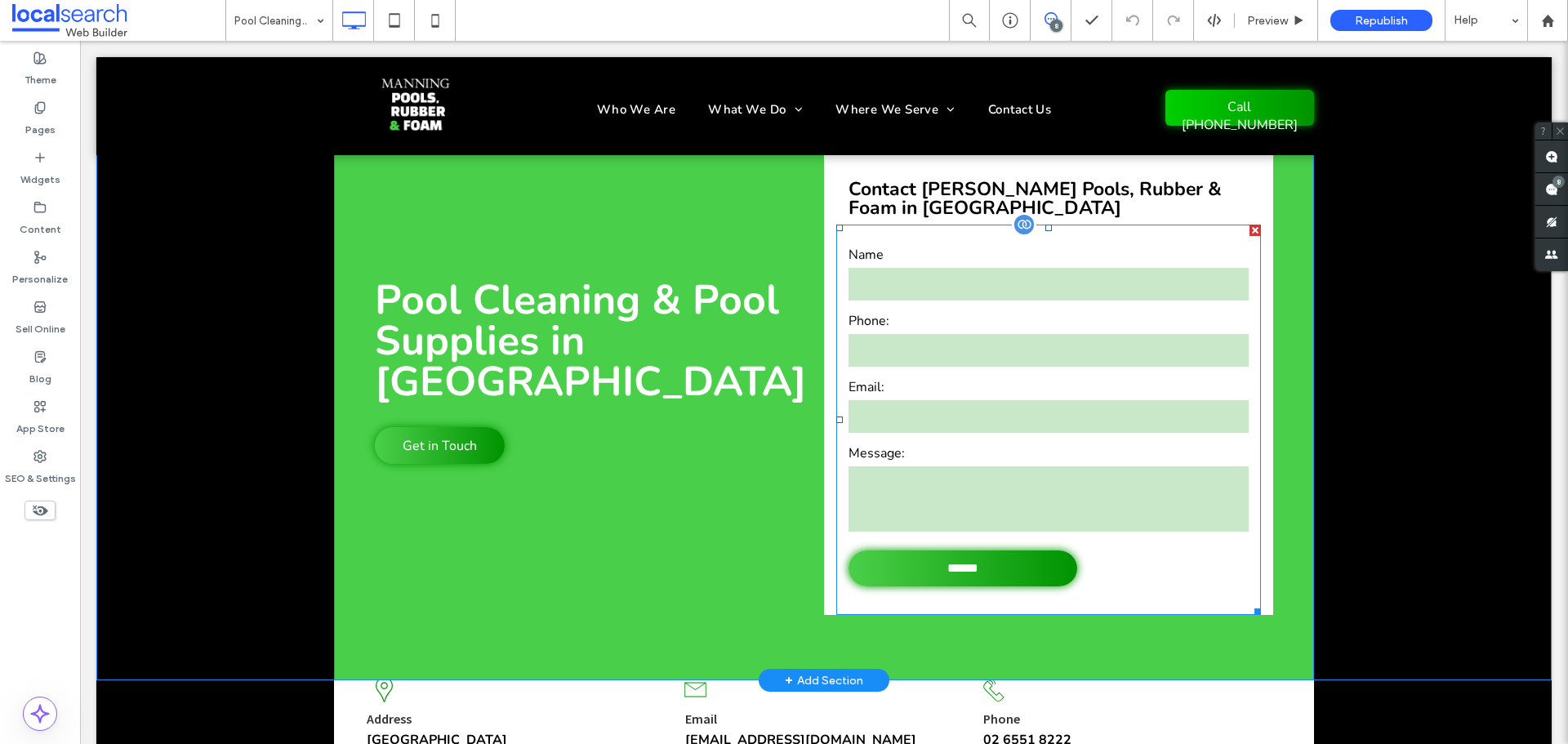
scroll to position [109, 0]
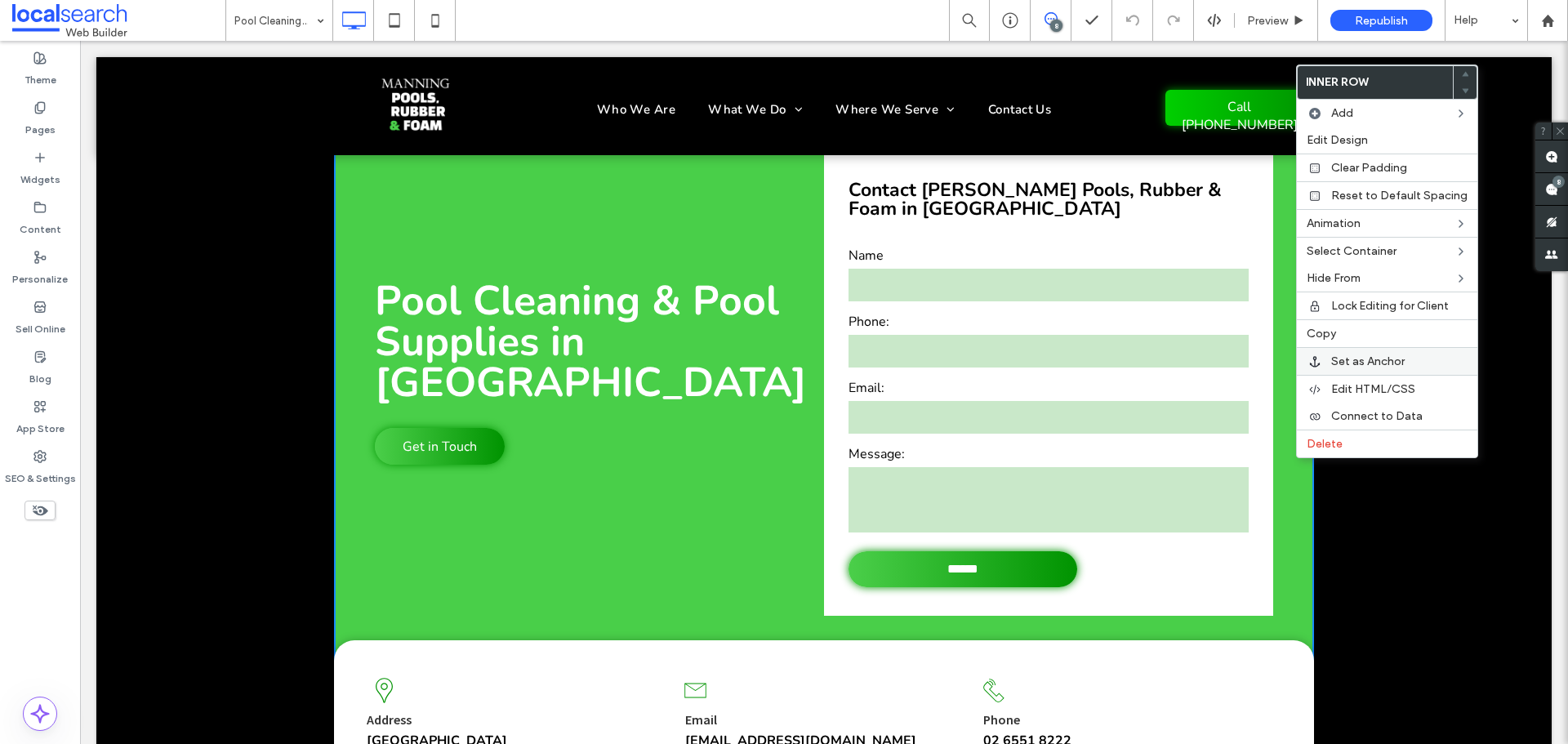
click at [1359, 359] on span "Set as Anchor" at bounding box center [1368, 361] width 74 height 14
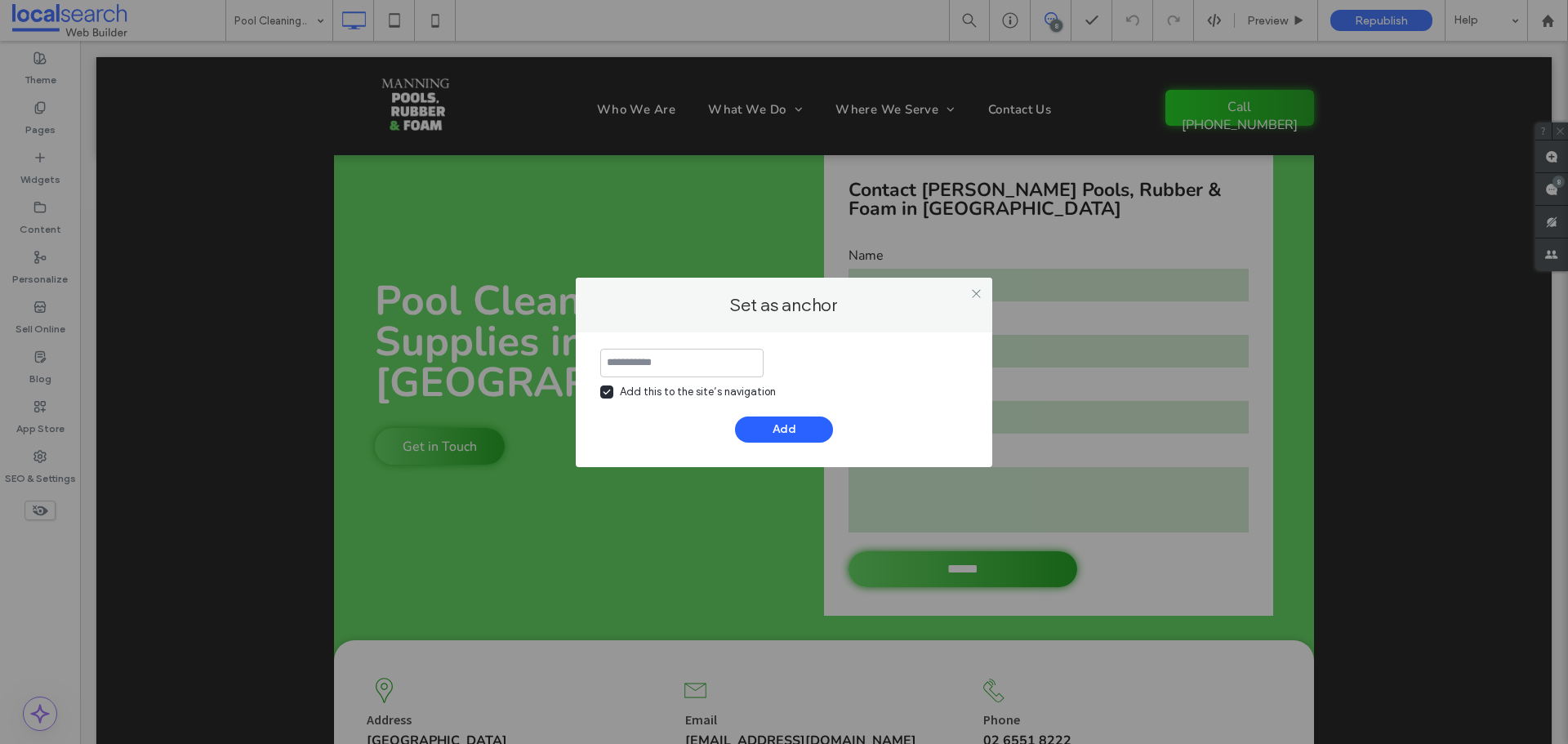
click at [662, 390] on div "Add this to the site’s navigation" at bounding box center [697, 392] width 156 height 16
click at [672, 368] on input at bounding box center [682, 363] width 163 height 29
click at [819, 360] on div "**********" at bounding box center [784, 374] width 368 height 51
type input "**********"
click at [779, 432] on button "Add" at bounding box center [784, 430] width 98 height 26
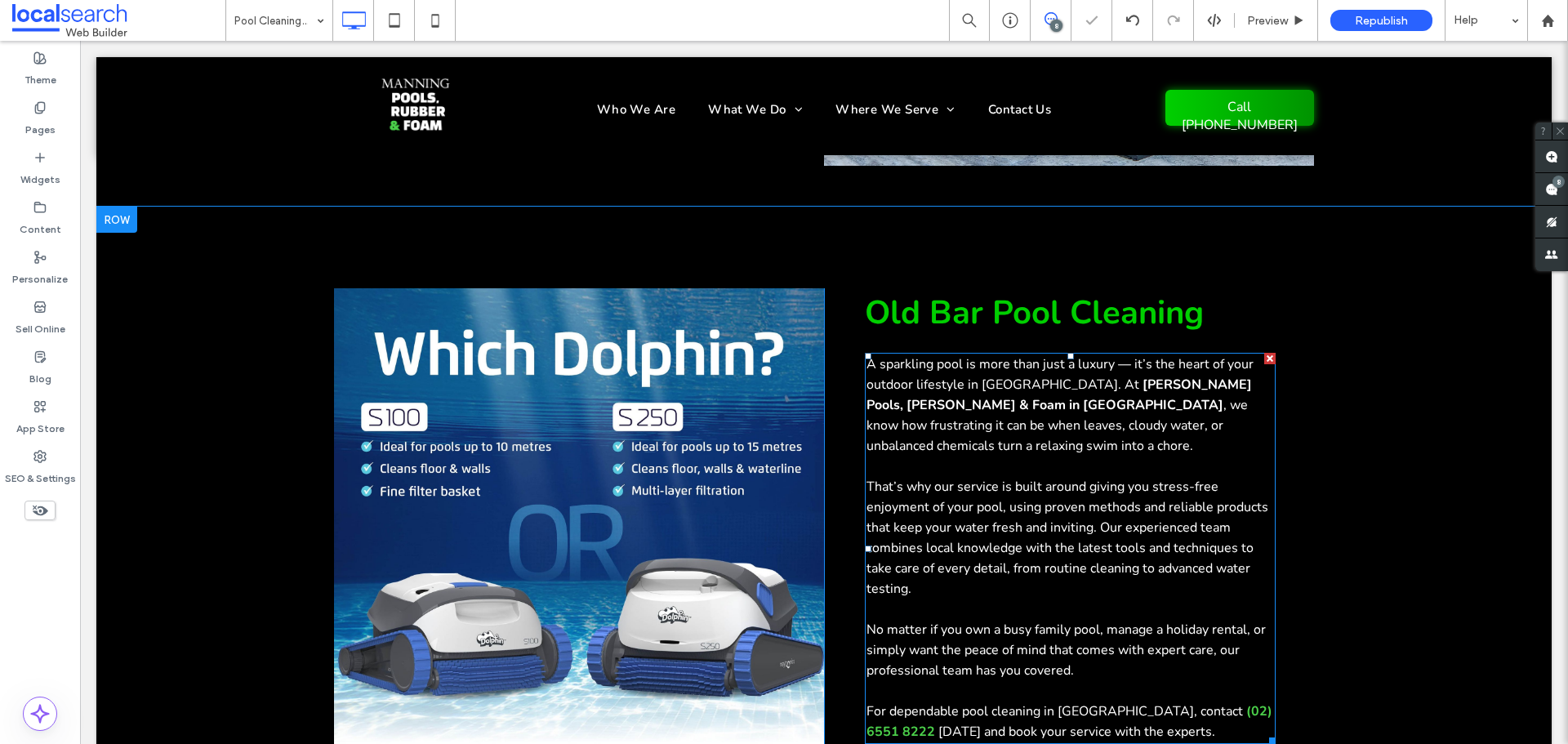
scroll to position [1415, 0]
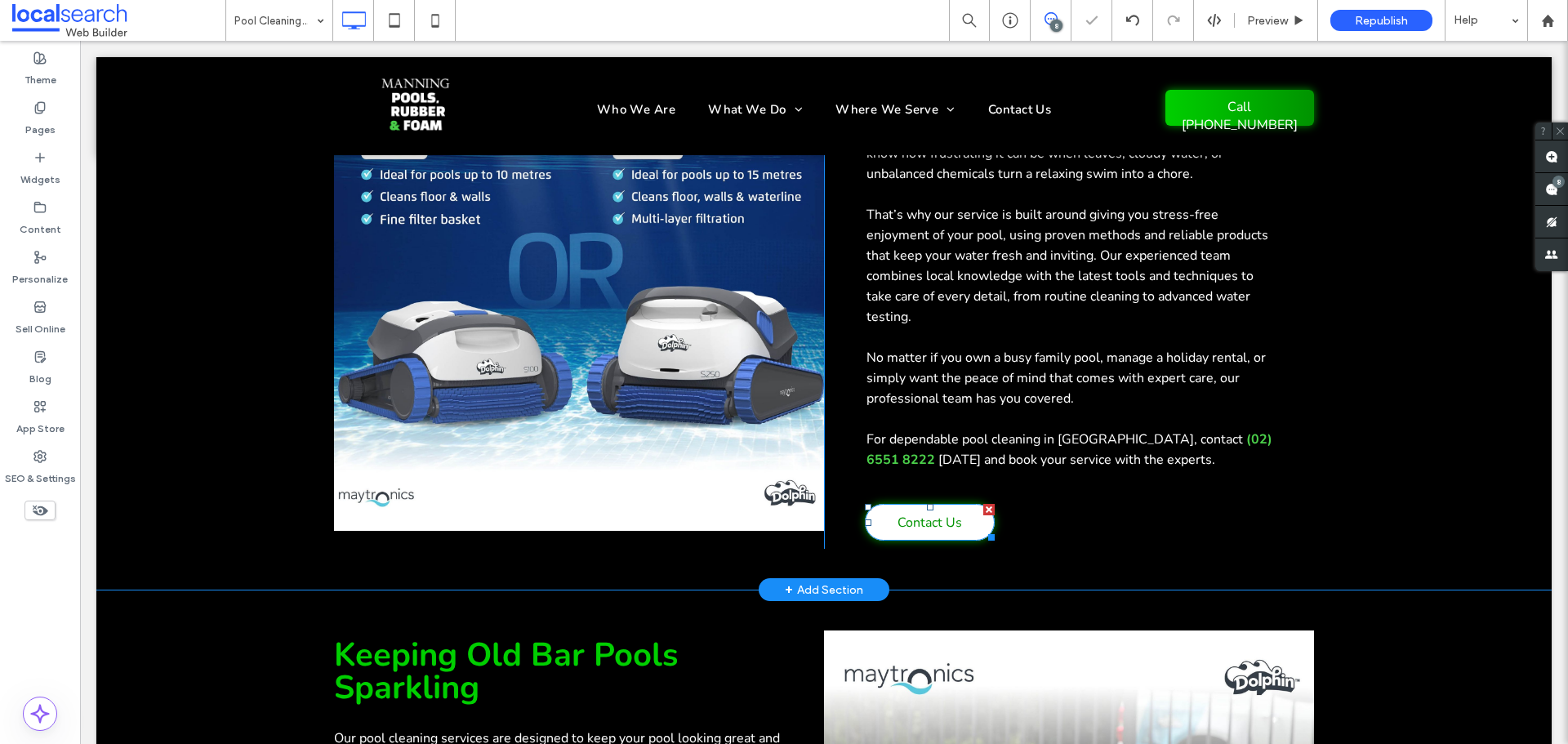
click at [969, 504] on link "Contact Us" at bounding box center [929, 522] width 130 height 37
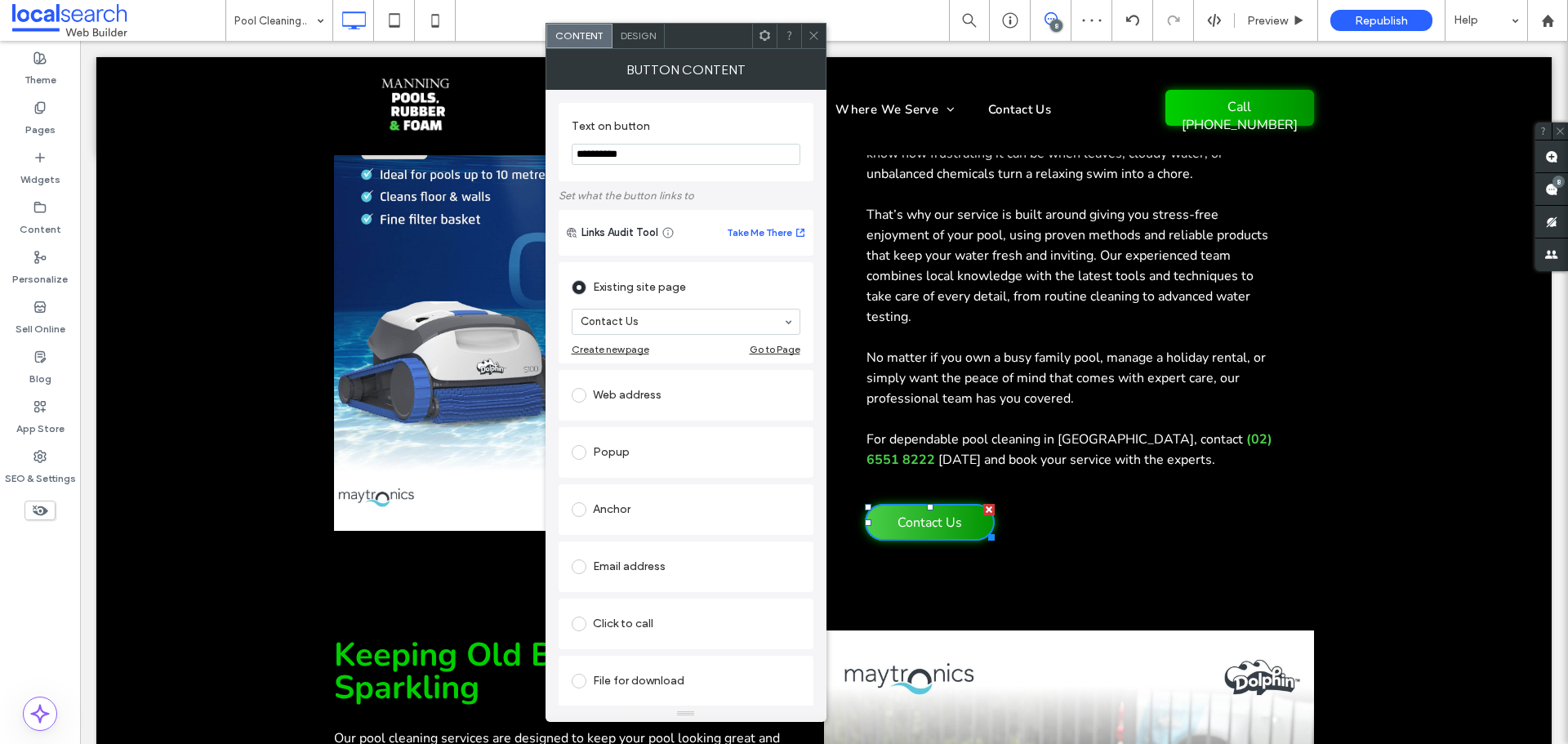
click at [657, 511] on div "Anchor" at bounding box center [686, 510] width 229 height 26
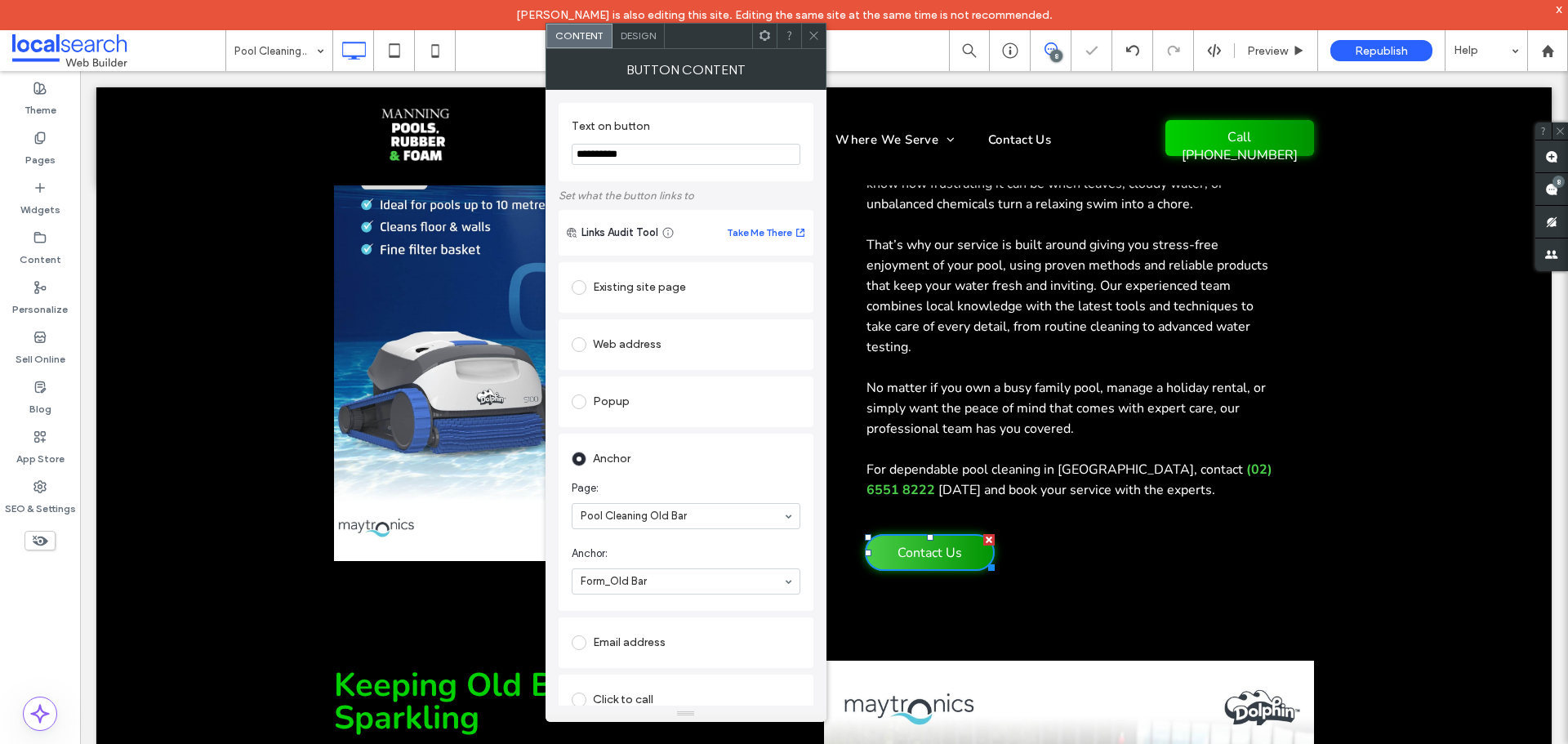
click at [817, 35] on icon at bounding box center [813, 35] width 12 height 12
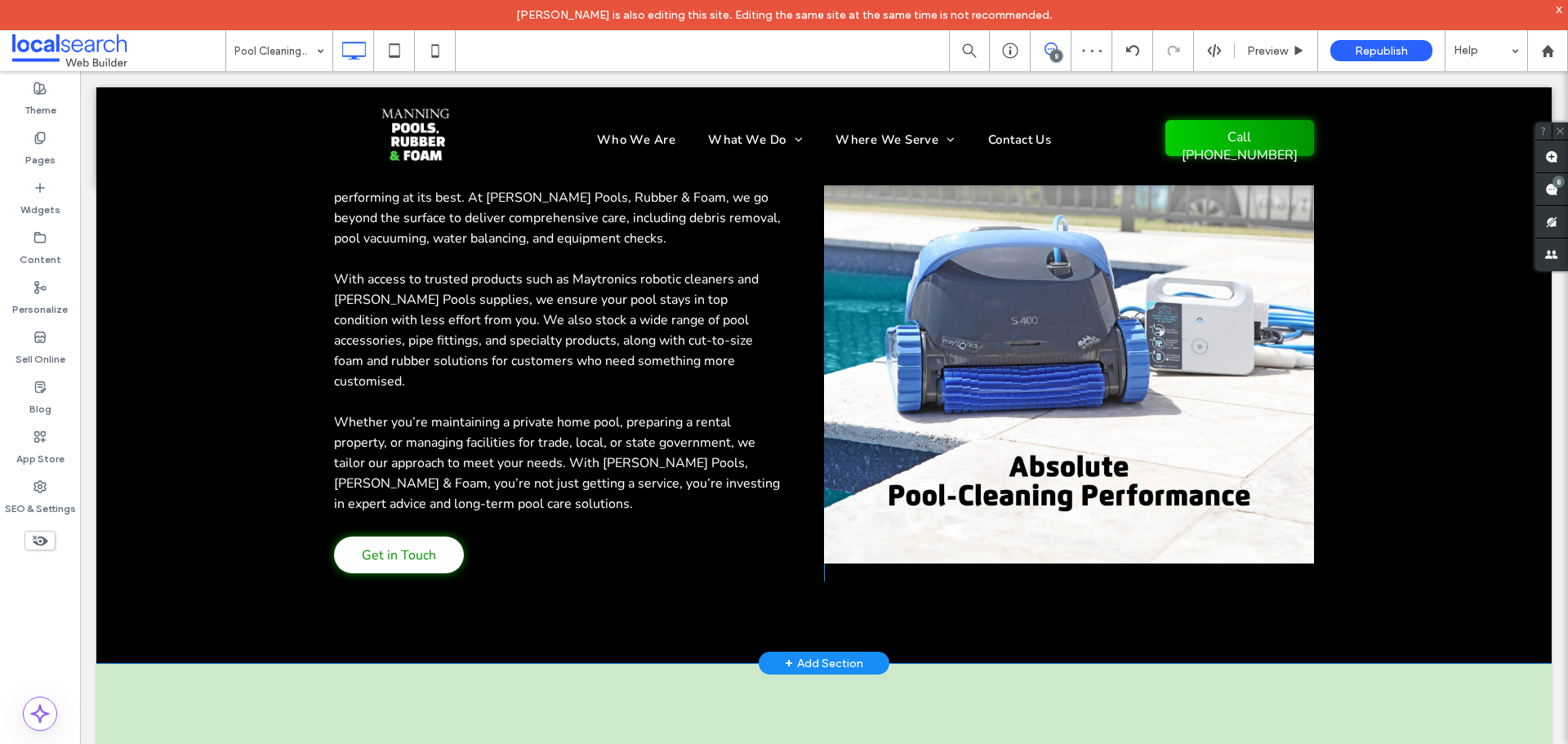
scroll to position [2014, 0]
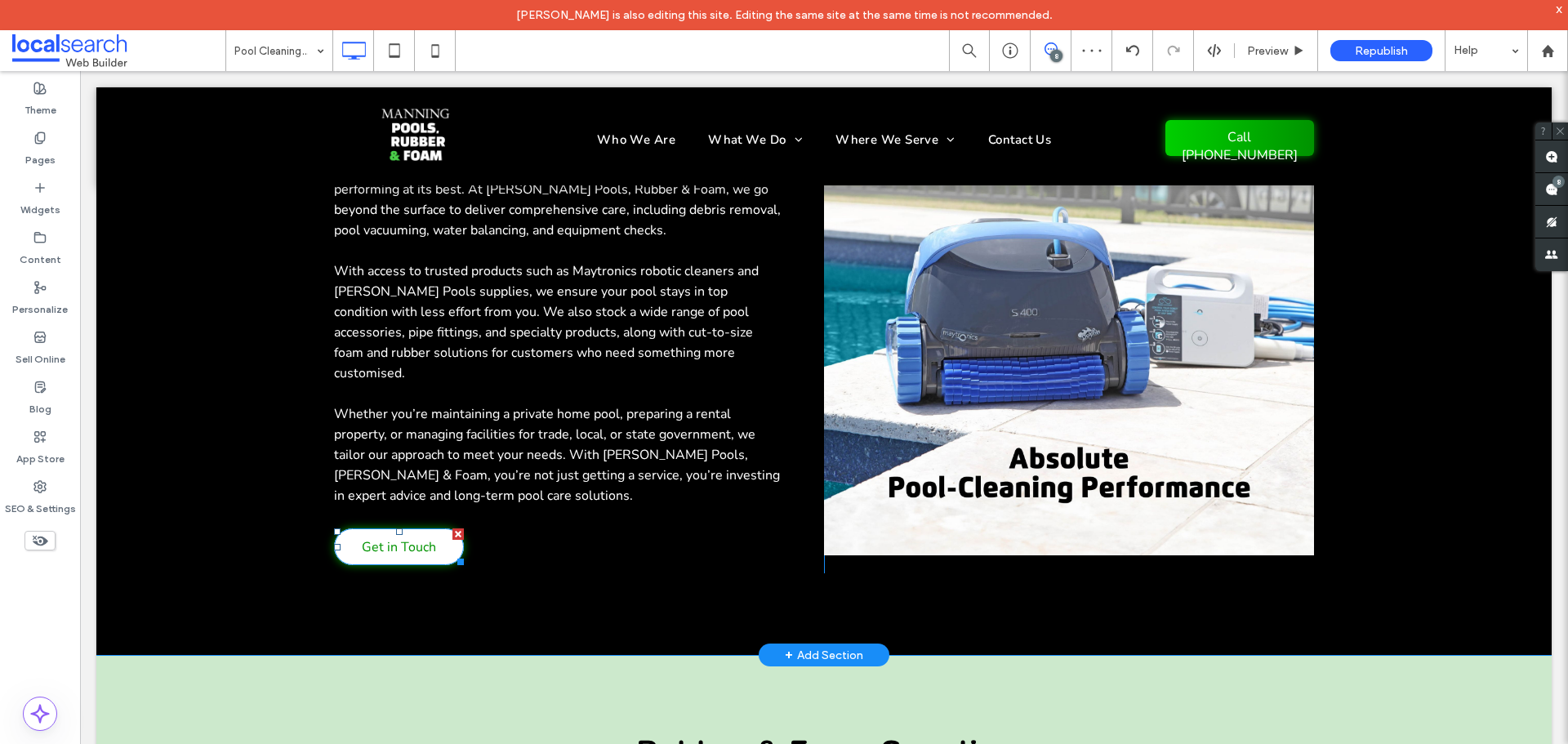
click at [411, 530] on span "Get in Touch" at bounding box center [399, 547] width 74 height 34
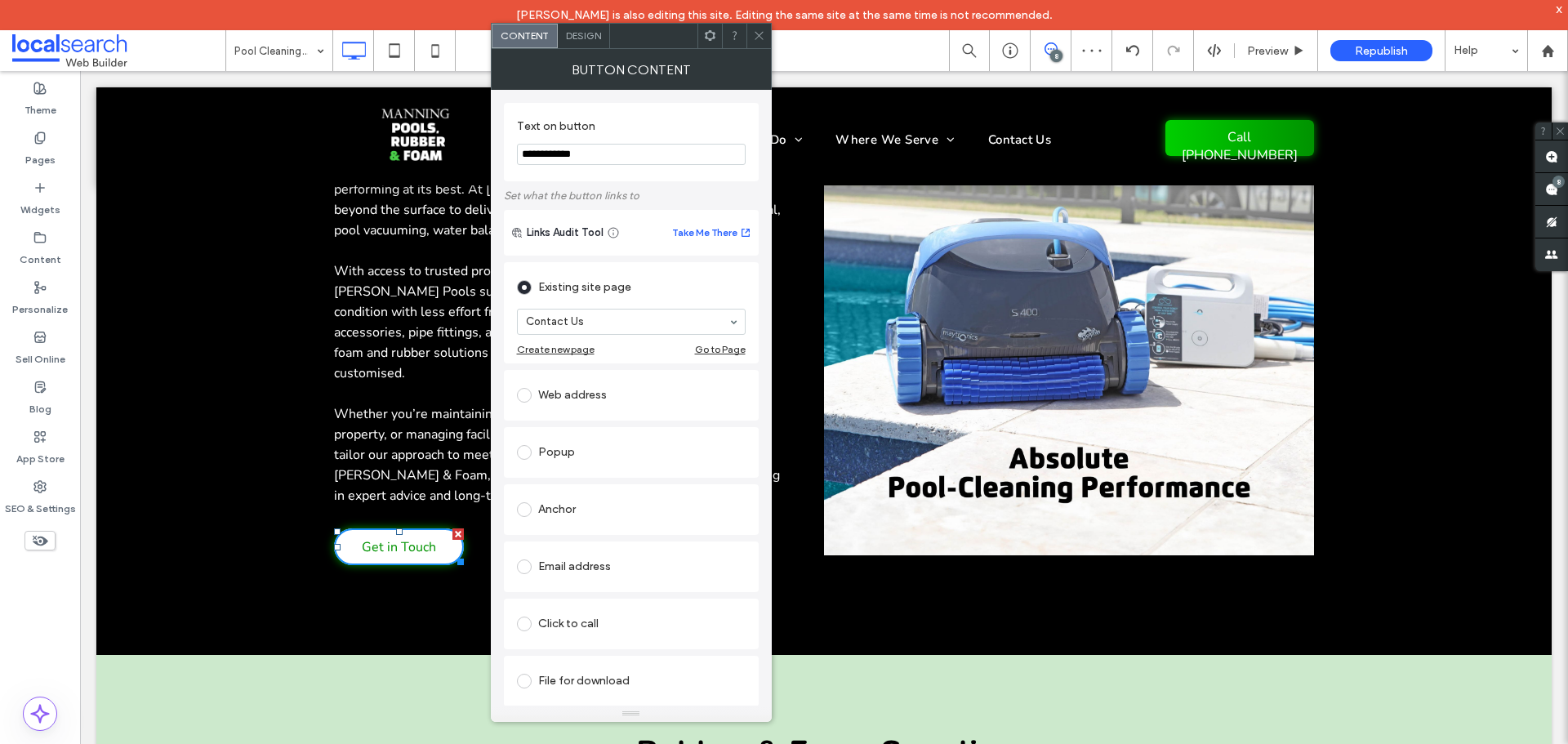
click at [411, 530] on span "Get in Touch" at bounding box center [399, 547] width 74 height 34
click at [594, 512] on div "Anchor" at bounding box center [631, 510] width 229 height 26
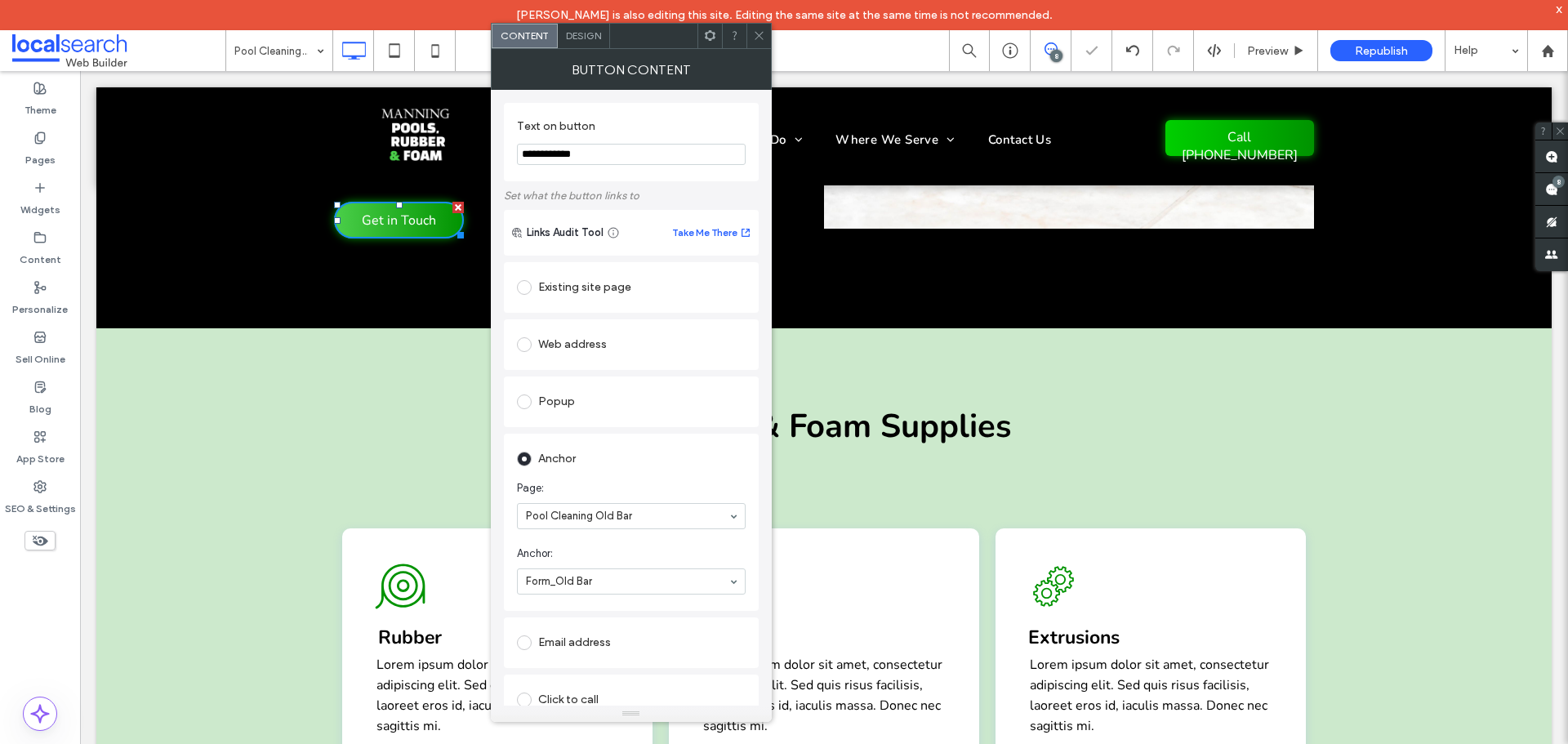
click at [293, 516] on div "Rubber Icon Rubber Lorem ipsum dolor sit amet, consectetur adipiscing elit. Sed…" at bounding box center [824, 735] width 1455 height 439
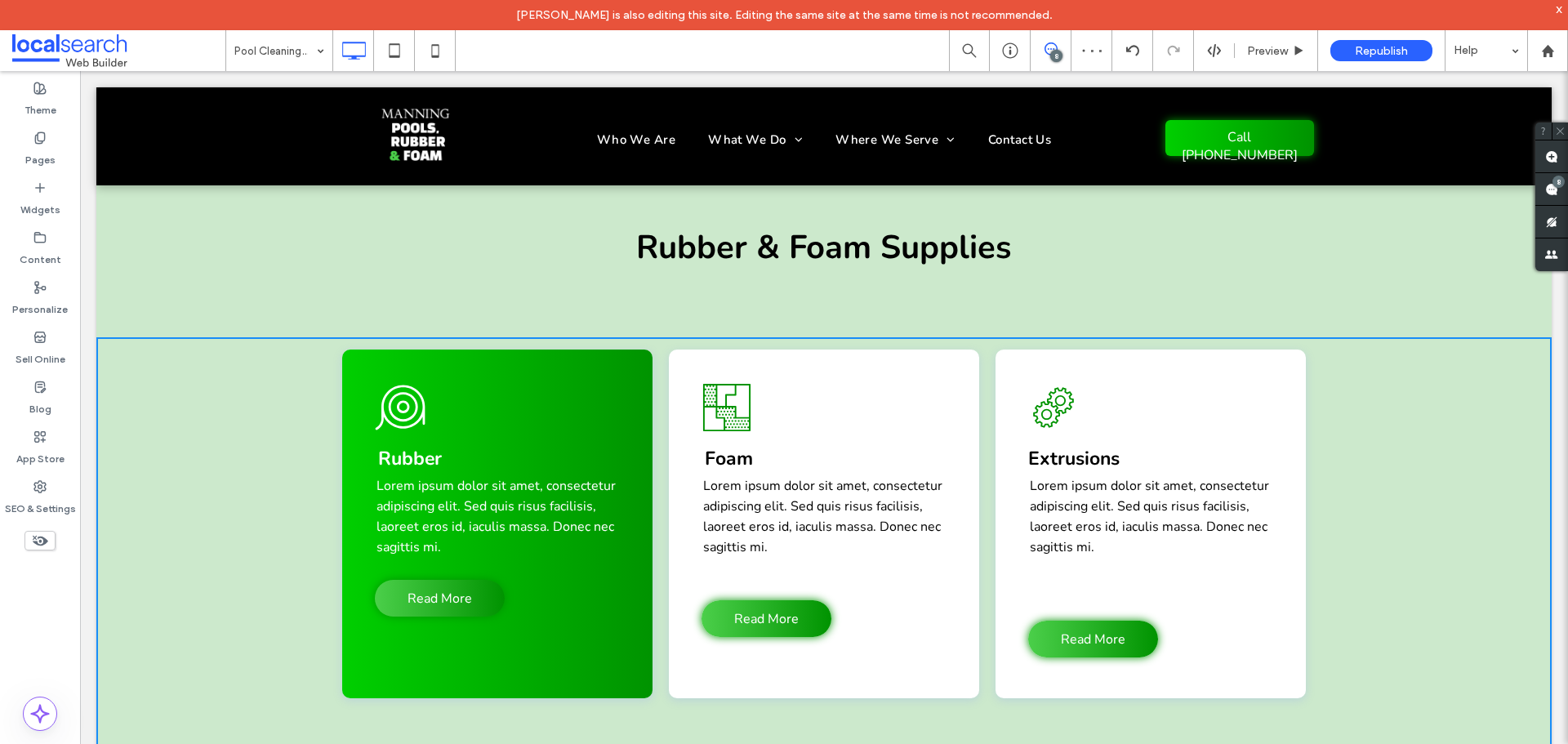
scroll to position [2449, 0]
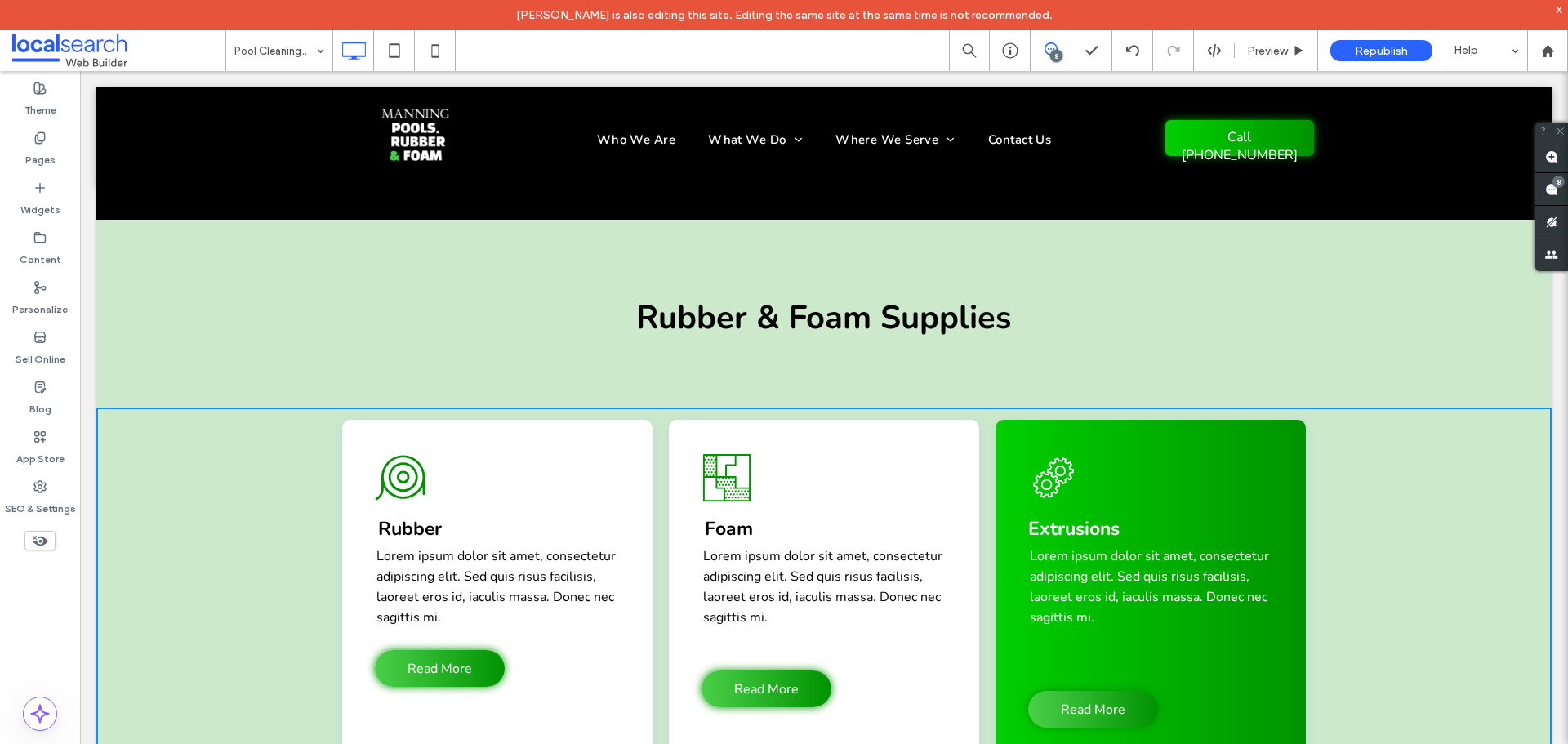
click at [1087, 620] on div "Extrusions Icon Extrusions Lorem ipsum dolor sit amet, consectetur adipiscing e…" at bounding box center [1151, 594] width 310 height 349
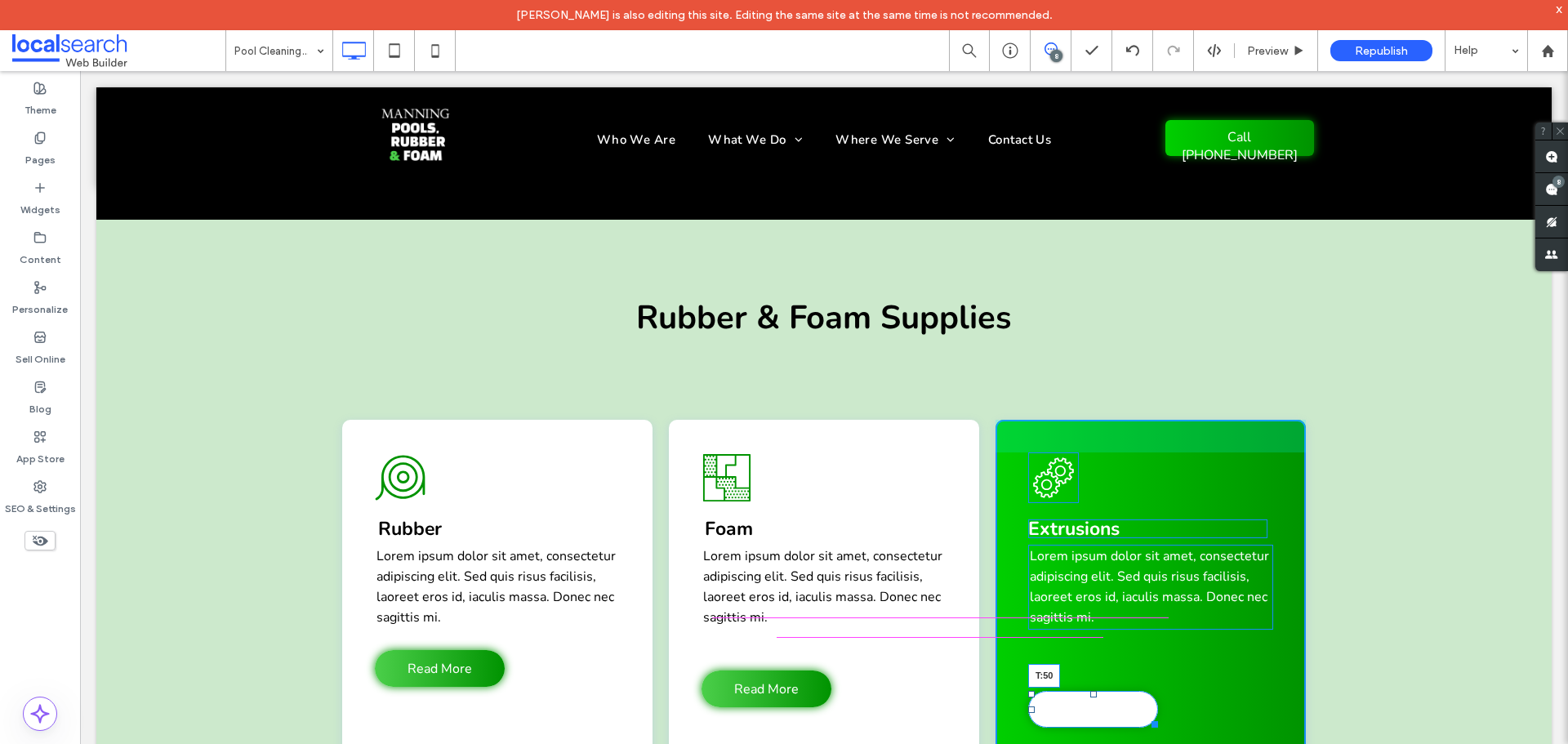
drag, startPoint x: 1085, startPoint y: 625, endPoint x: 1092, endPoint y: 604, distance: 22.1
click at [1092, 604] on div "Extrusions Icon Extrusions Lorem ipsum dolor sit amet, consectetur adipiscing e…" at bounding box center [1151, 594] width 310 height 349
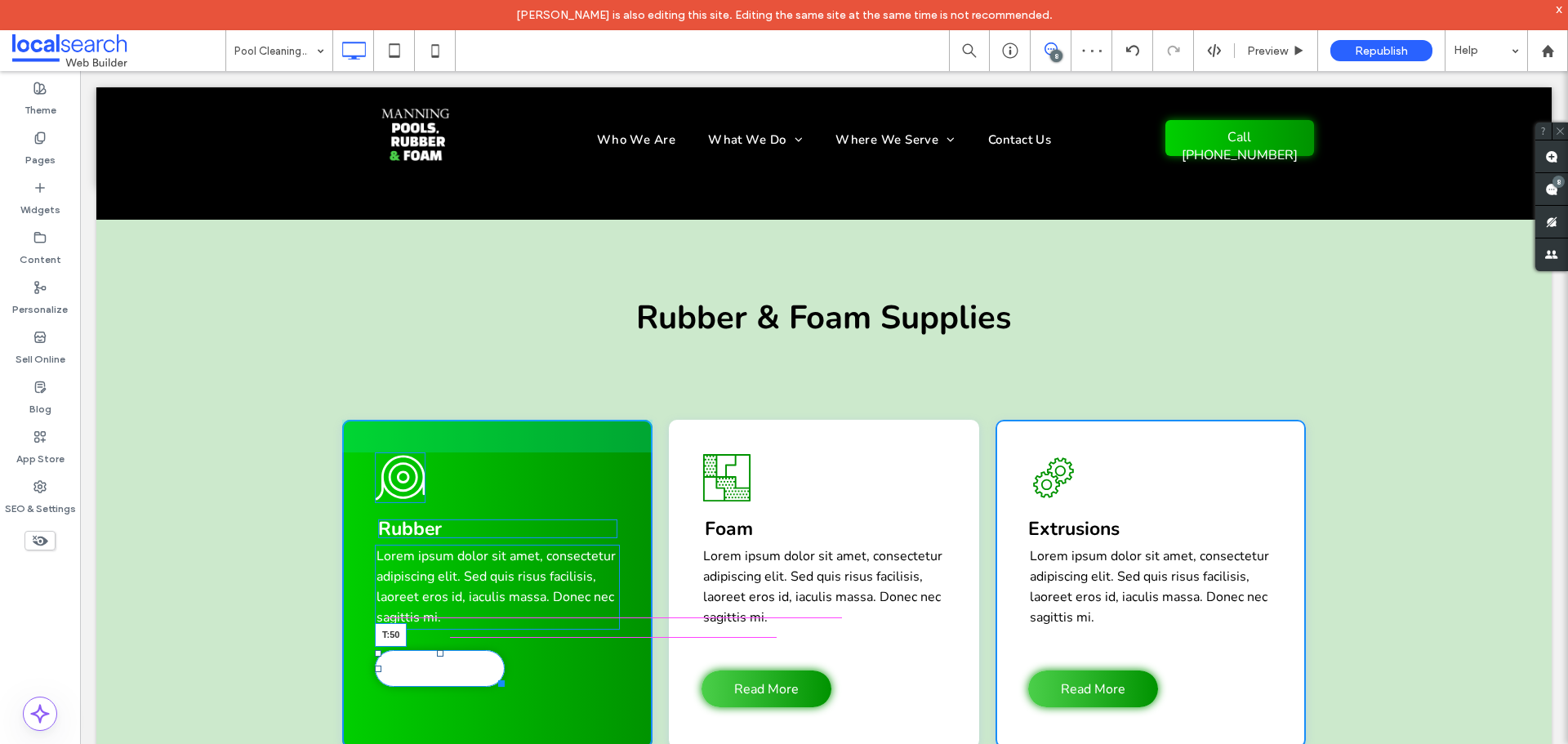
drag, startPoint x: 432, startPoint y: 583, endPoint x: 427, endPoint y: 602, distance: 19.6
click at [427, 602] on div "Rubber Icon Rubber Lorem ipsum dolor sit amet, consectetur adipiscing elit. Sed…" at bounding box center [497, 584] width 310 height 328
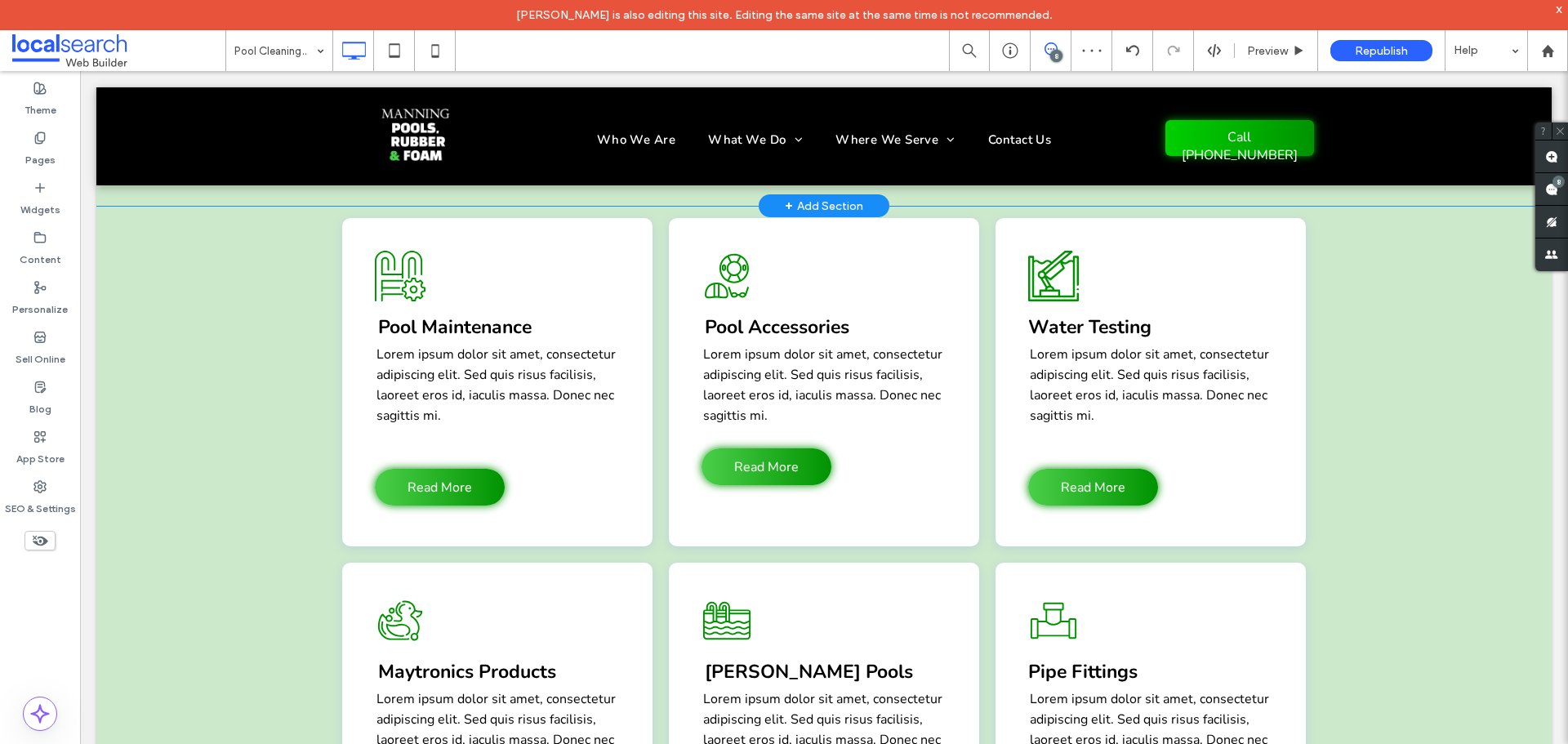
scroll to position [3211, 0]
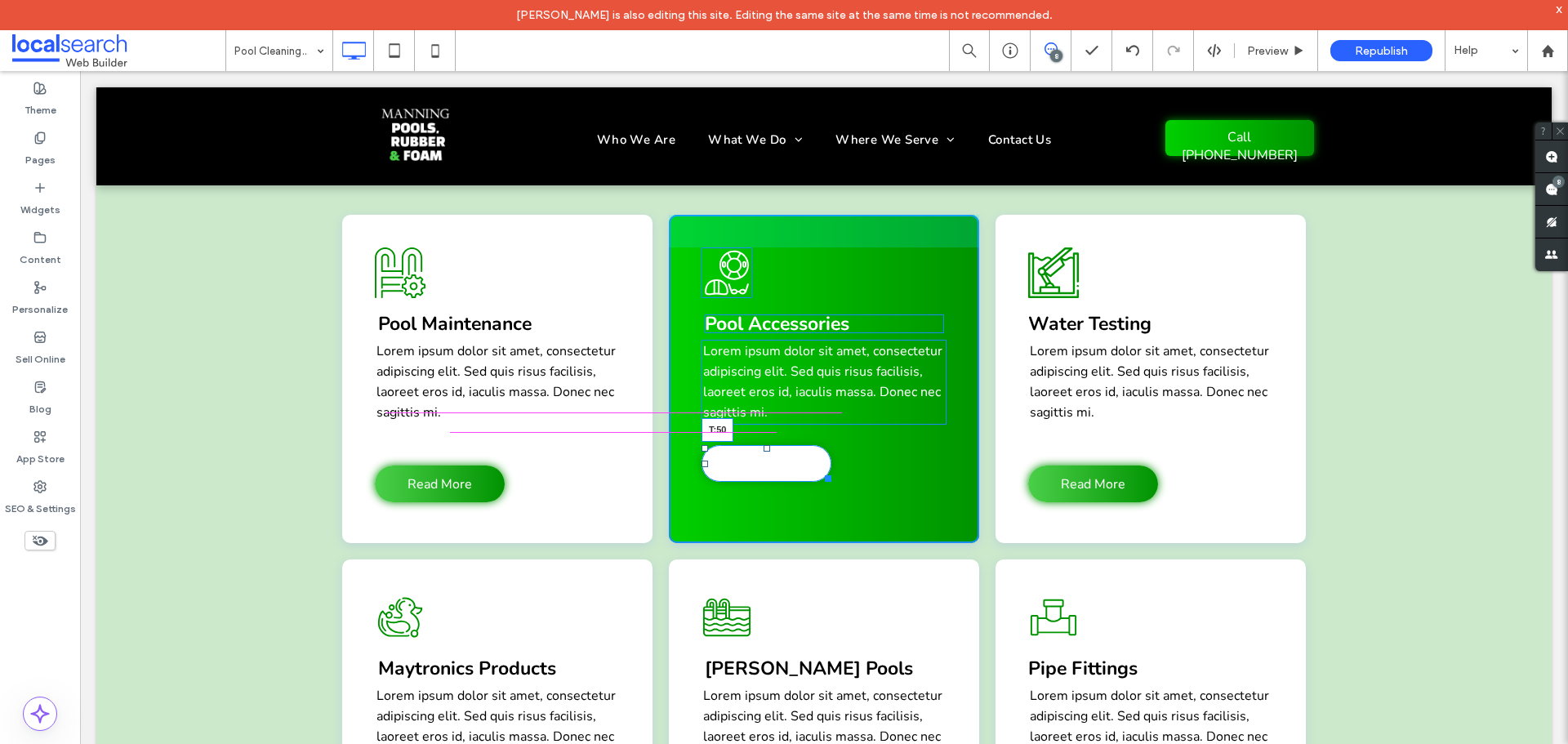
drag, startPoint x: 763, startPoint y: 376, endPoint x: 754, endPoint y: 395, distance: 21.0
click at [754, 395] on div "Accessories Icon Pool Accessories Lorem ipsum dolor sit amet, consectetur adipi…" at bounding box center [824, 379] width 310 height 328
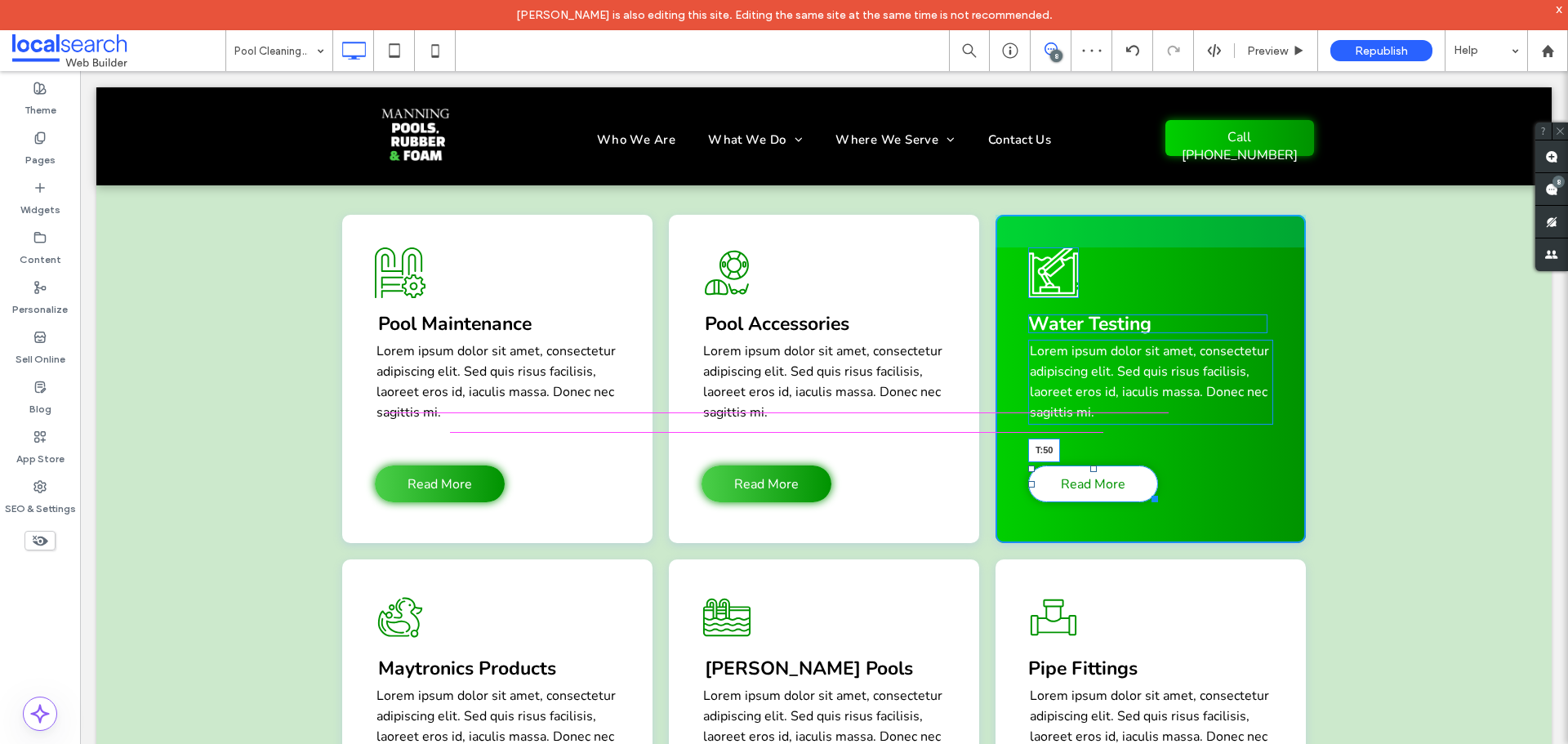
click at [1090, 466] on div at bounding box center [1094, 469] width 7 height 7
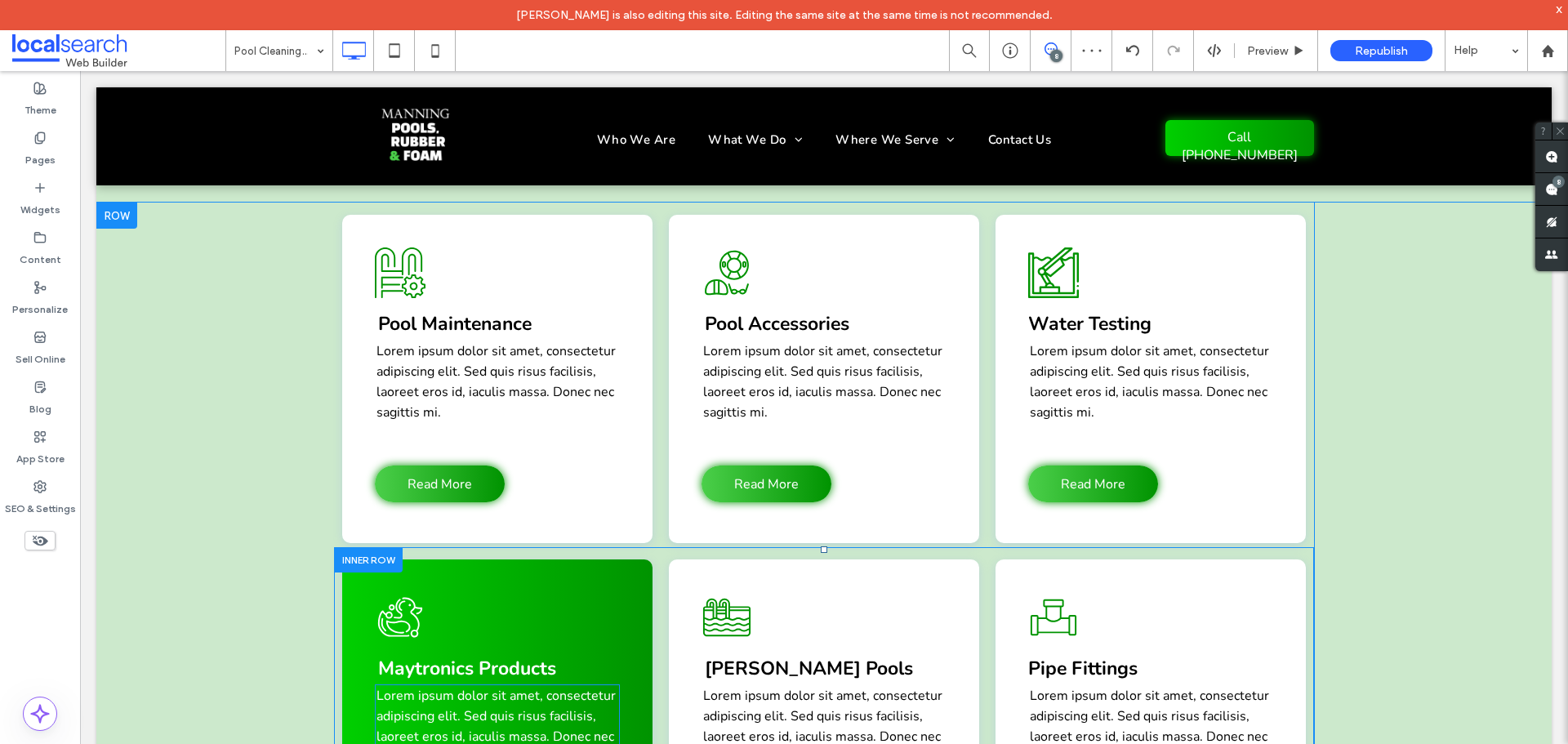
scroll to position [3429, 0]
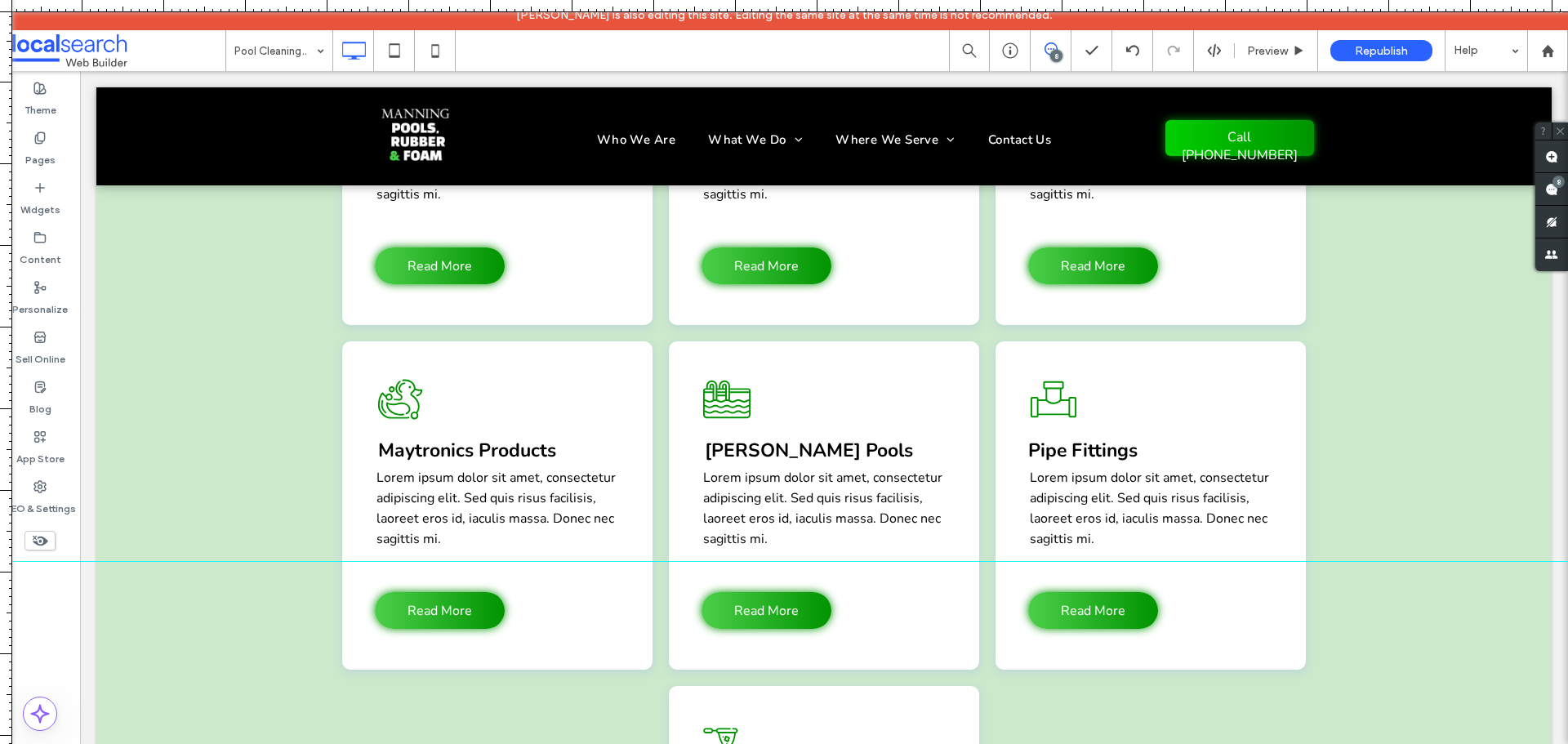
drag, startPoint x: 1106, startPoint y: 4, endPoint x: 1116, endPoint y: 547, distance: 543.1
click at [1112, 743] on div at bounding box center [784, 744] width 1568 height 0
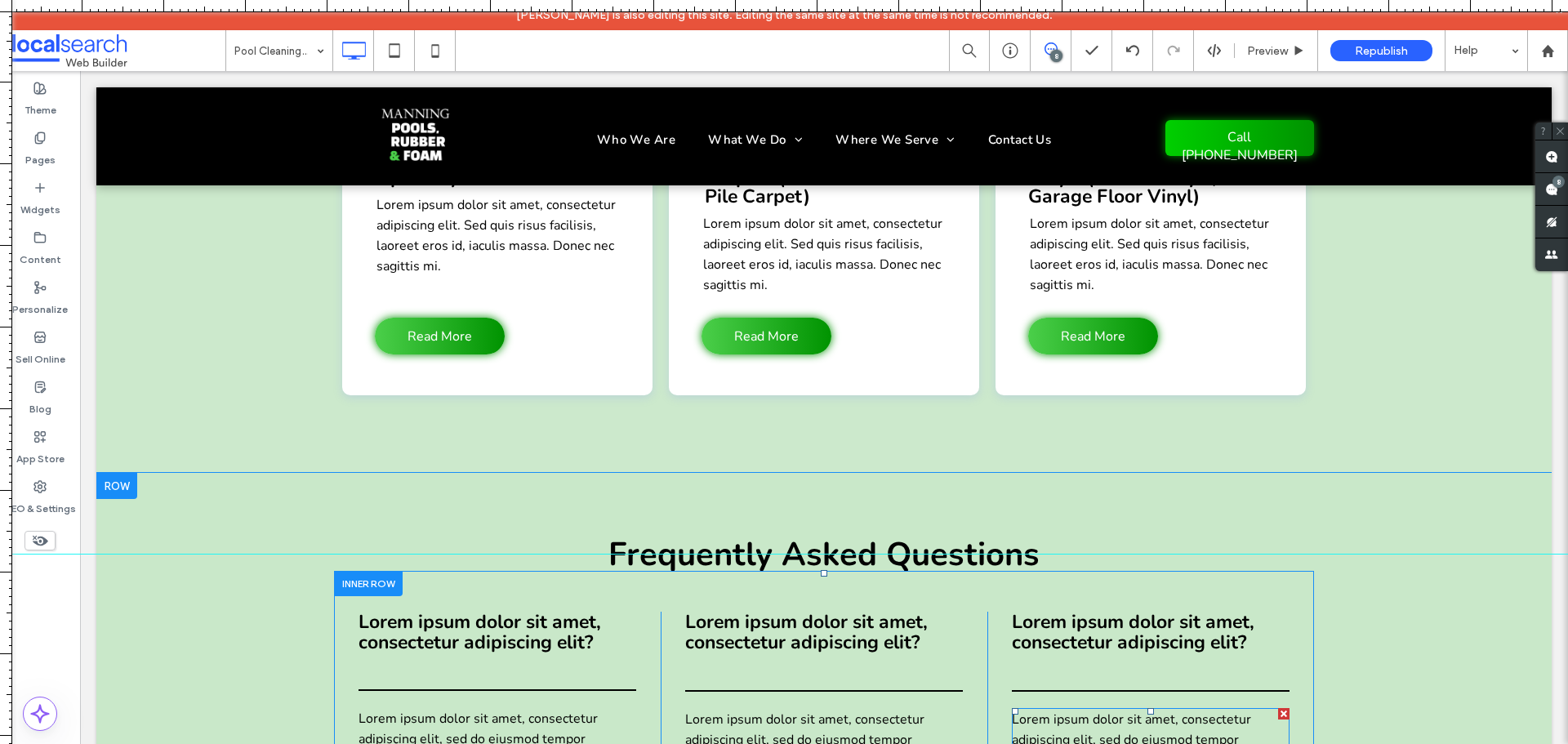
scroll to position [4573, 0]
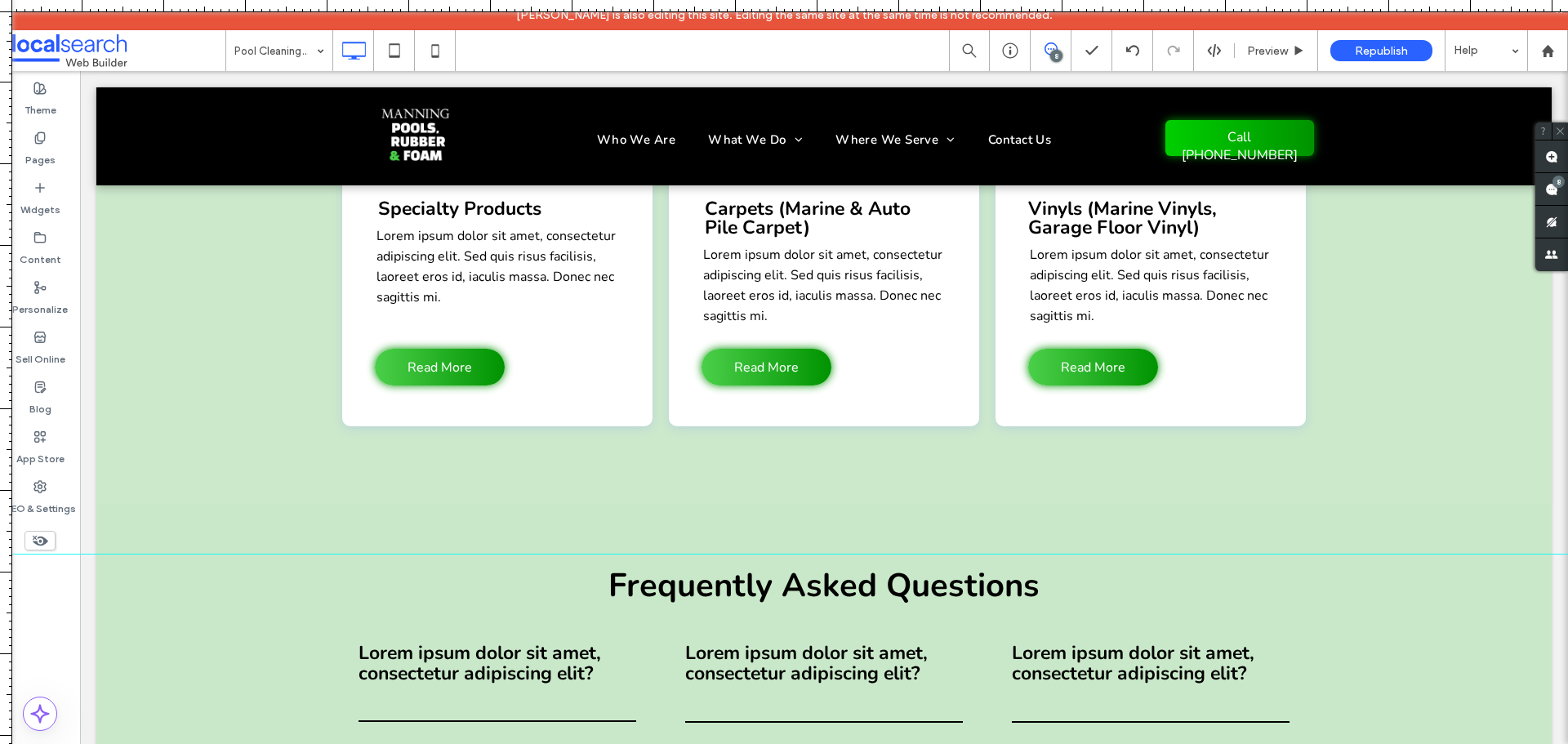
click at [1060, 48] on span at bounding box center [1050, 49] width 40 height 13
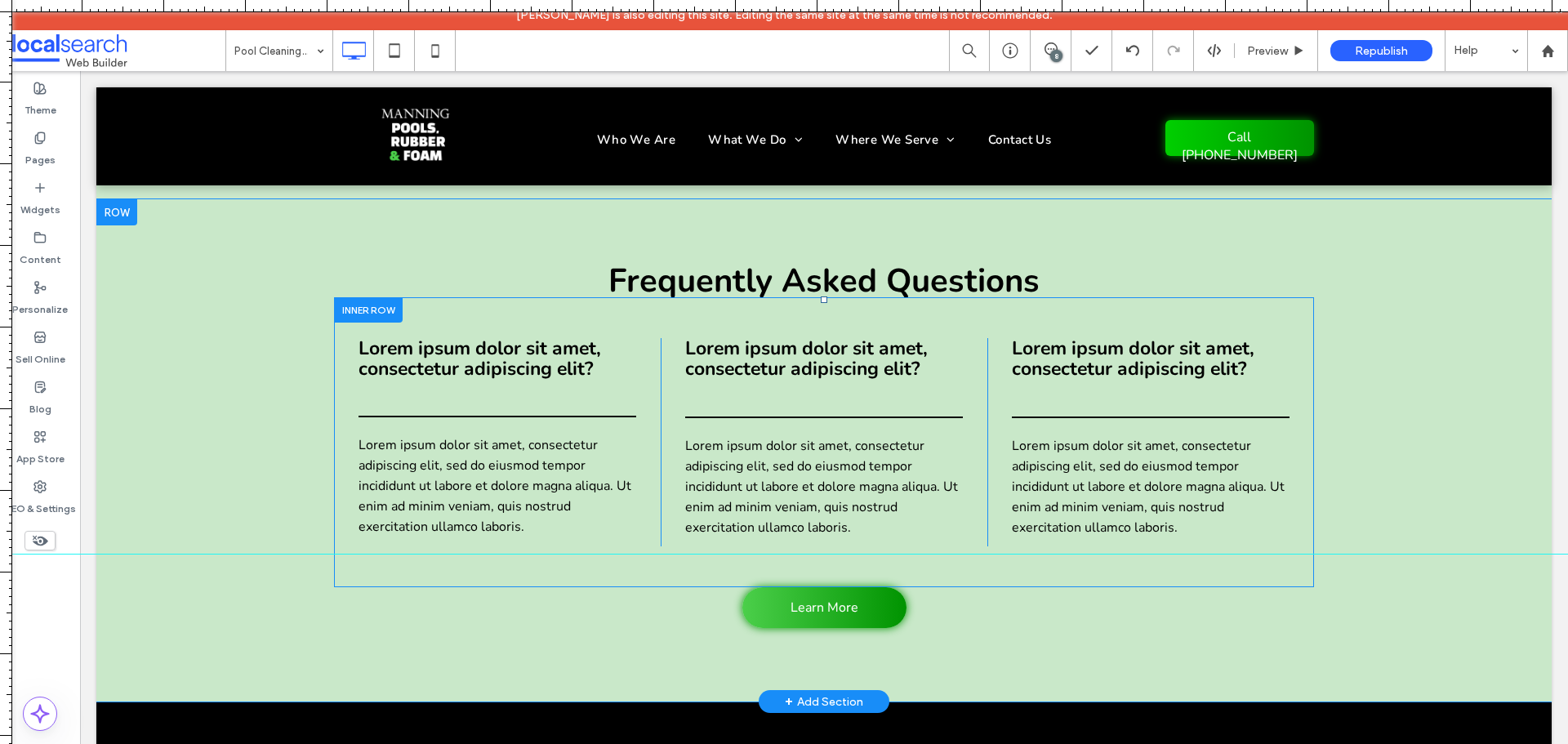
scroll to position [4899, 0]
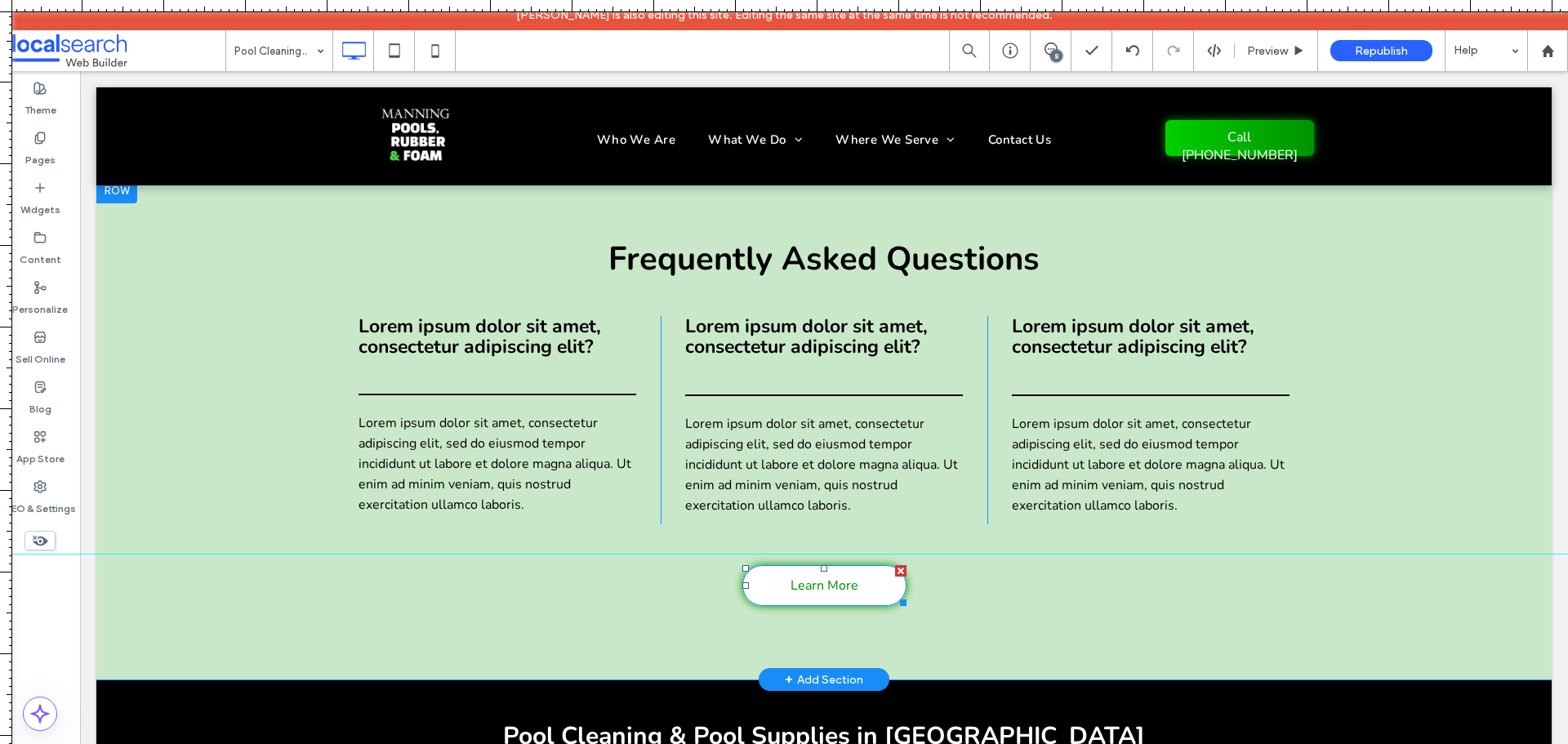
click at [821, 568] on span "Learn More" at bounding box center [824, 586] width 68 height 34
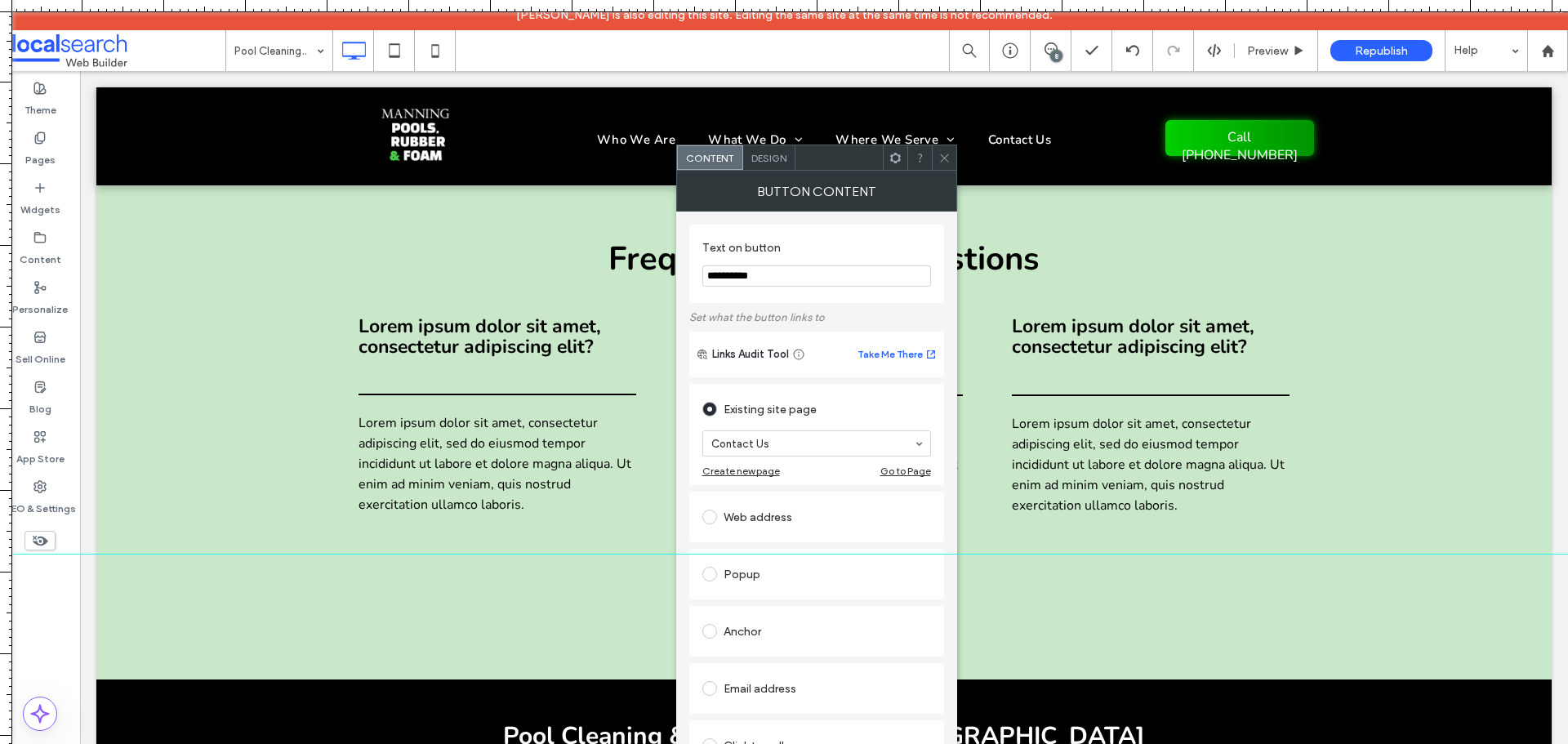
scroll to position [2, 0]
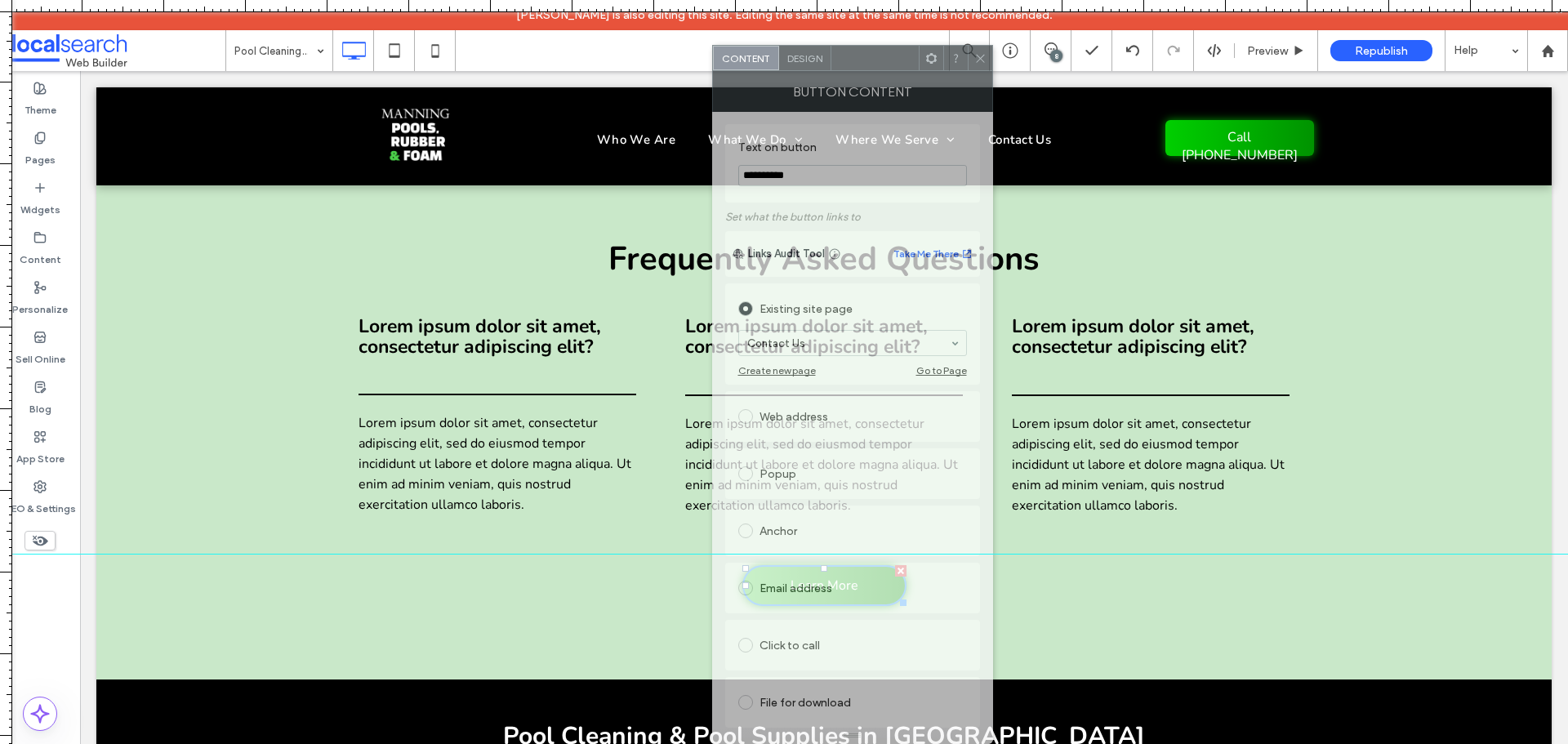
drag, startPoint x: 828, startPoint y: 151, endPoint x: 860, endPoint y: 62, distance: 94.6
click at [860, 62] on div at bounding box center [875, 58] width 87 height 25
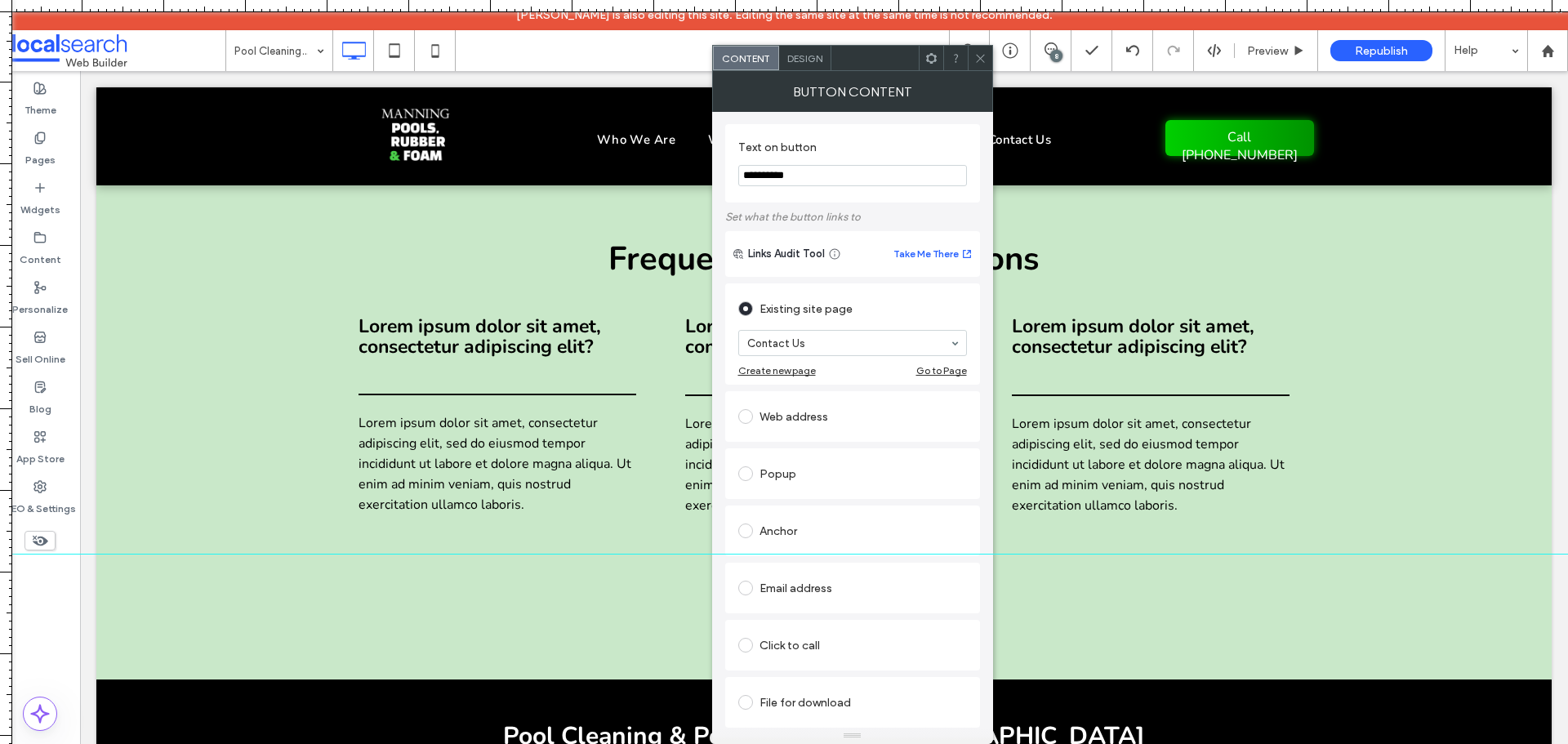
click at [791, 523] on div "Anchor" at bounding box center [853, 531] width 229 height 26
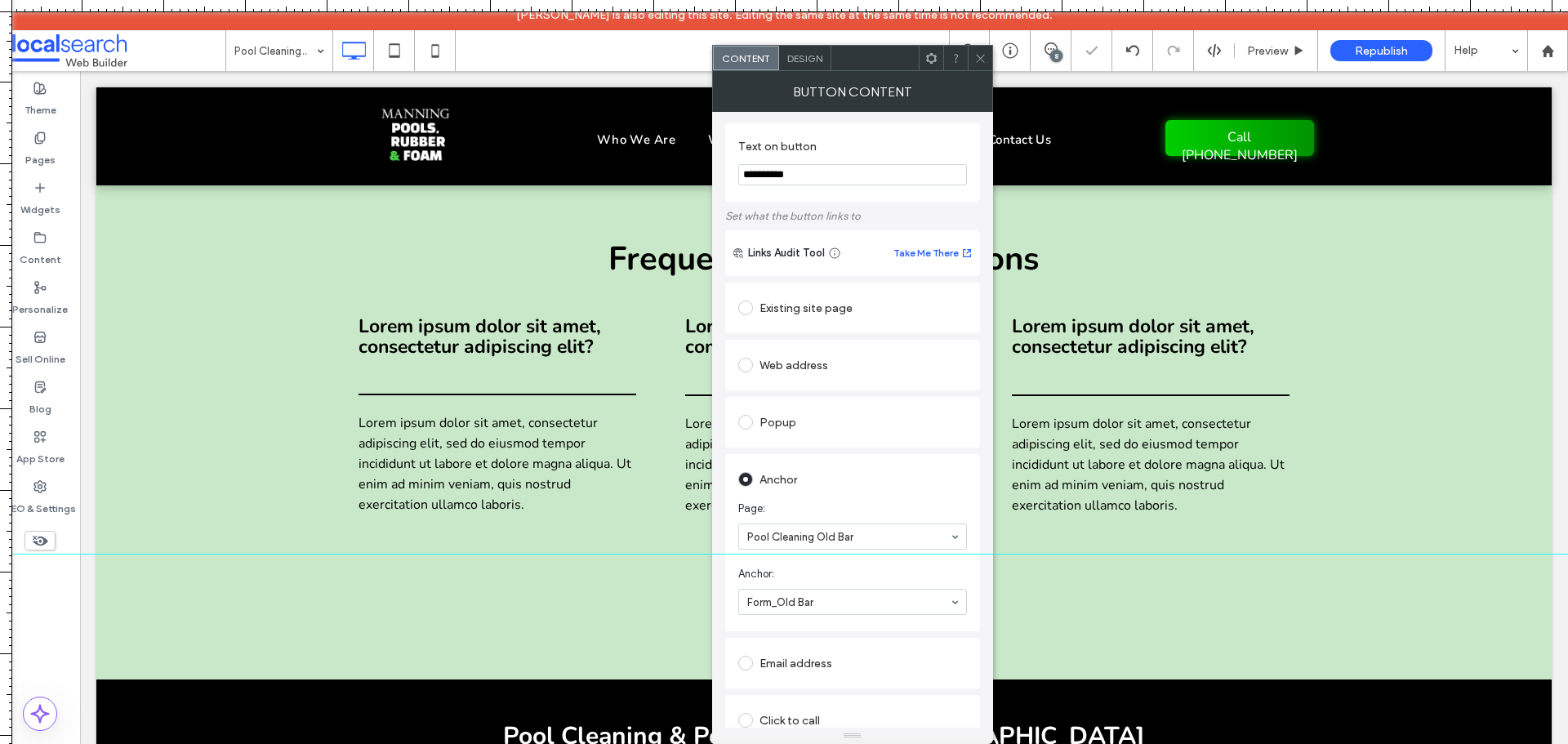
click at [980, 55] on icon at bounding box center [980, 58] width 12 height 12
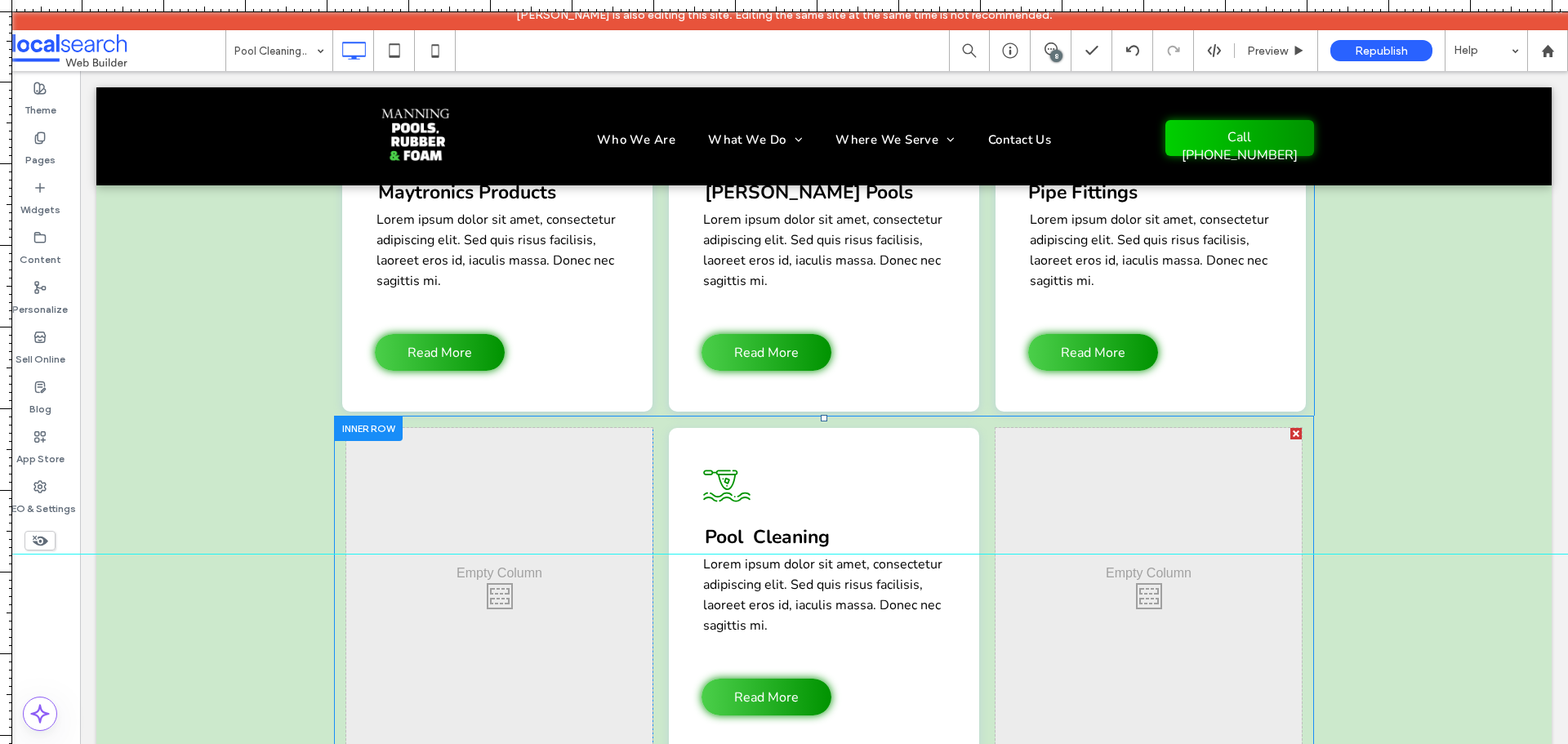
scroll to position [3673, 0]
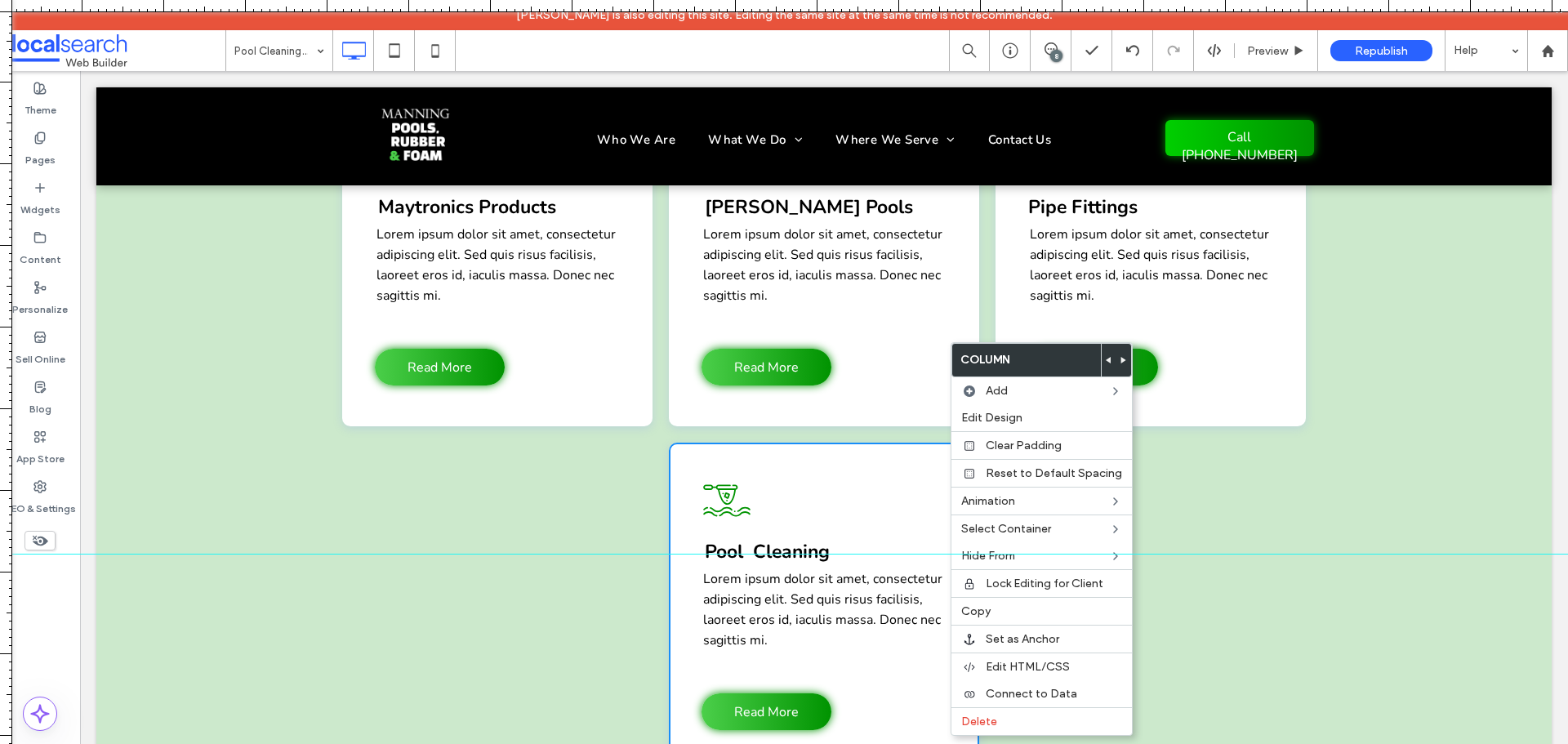
click at [1545, 433] on body "Click To Paste Who We Are What We Do Rubber Foam Pool Maintenance Pool Accessor…" at bounding box center [824, 269] width 1488 height 7741
click at [1504, 436] on div "Pool Maintenance Icon Pool Main﻿tenance Lorem ipsum dolor sit amet, consectetur…" at bounding box center [824, 295] width 1455 height 1107
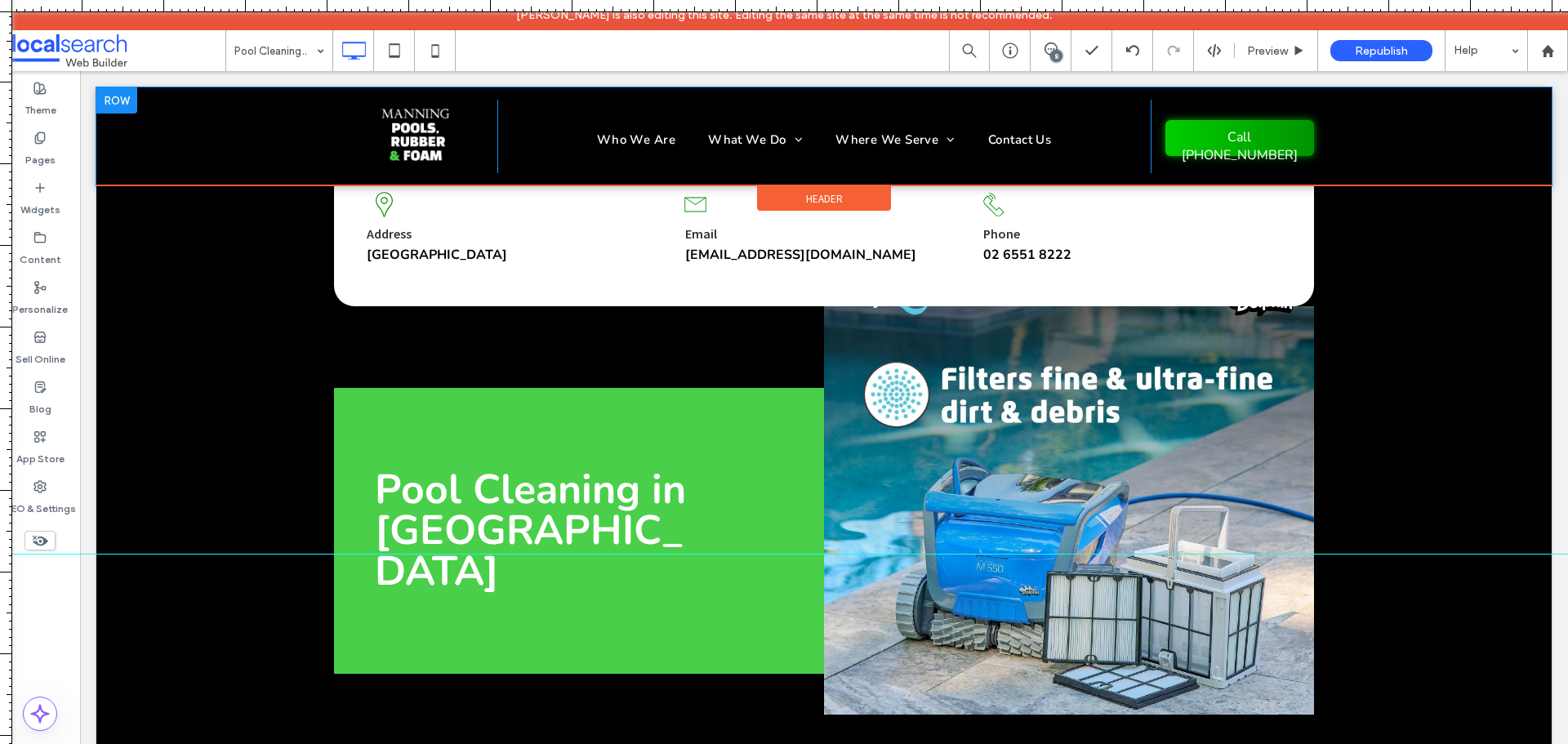
scroll to position [624, 0]
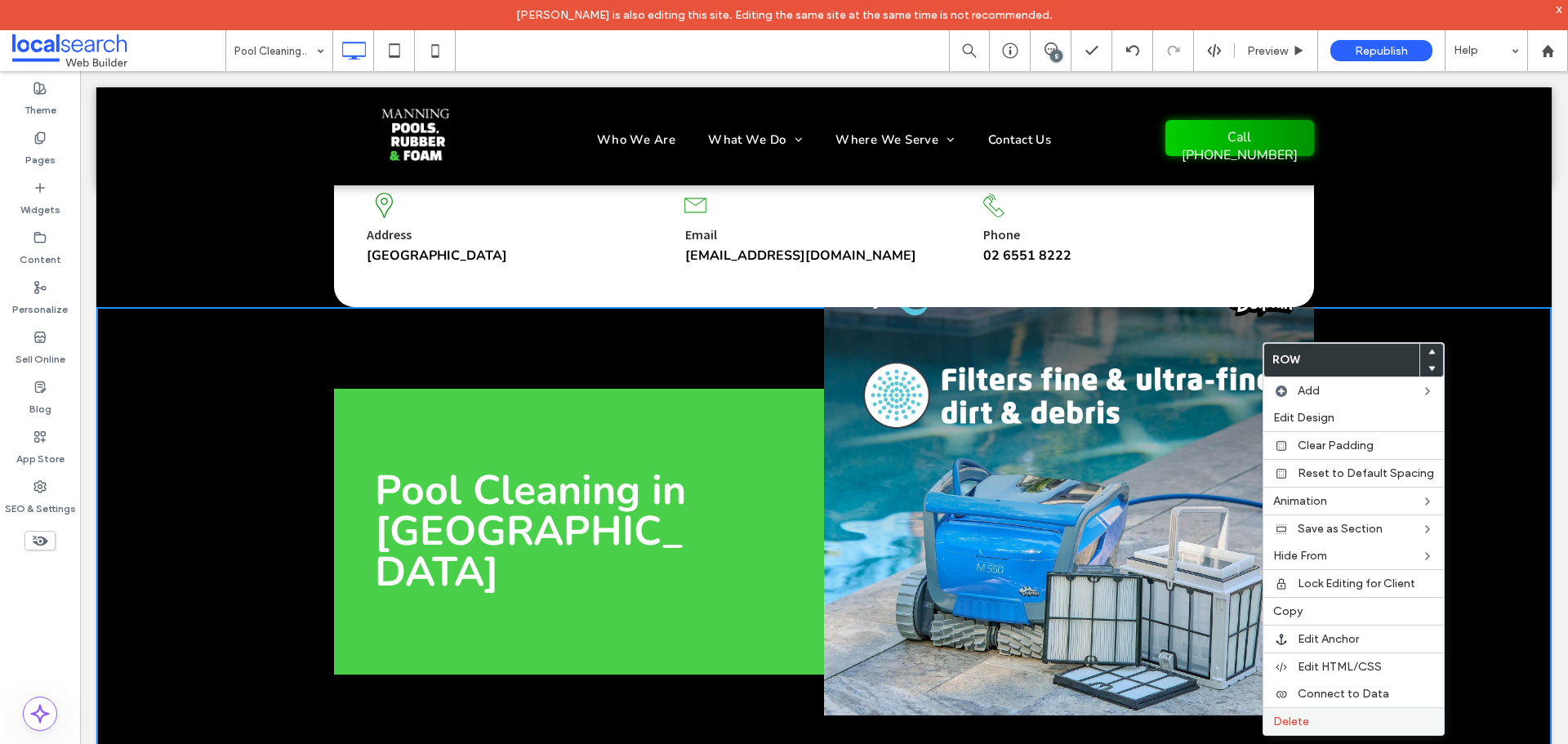
click at [1318, 728] on div "Delete" at bounding box center [1353, 721] width 180 height 28
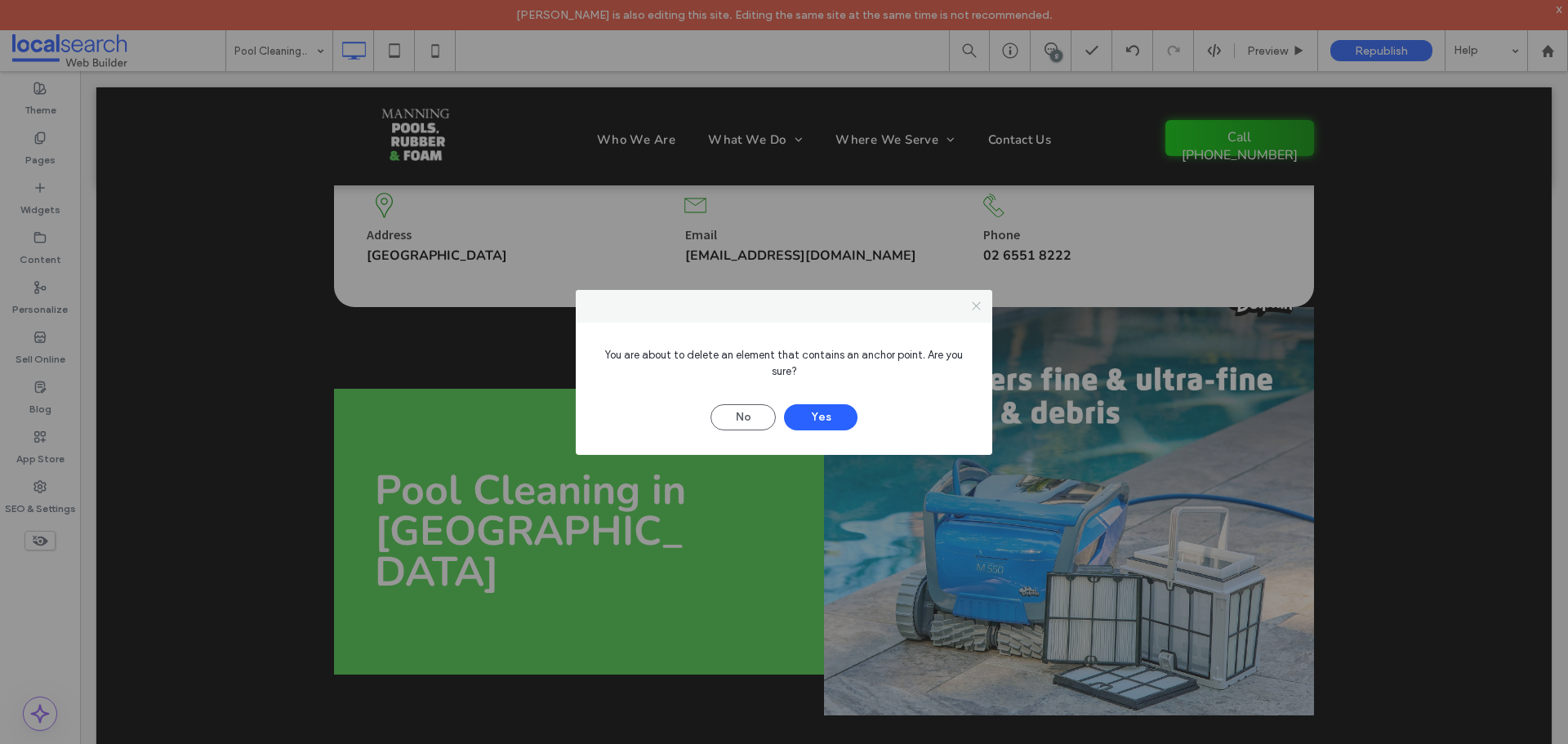
click at [972, 310] on icon at bounding box center [976, 305] width 12 height 12
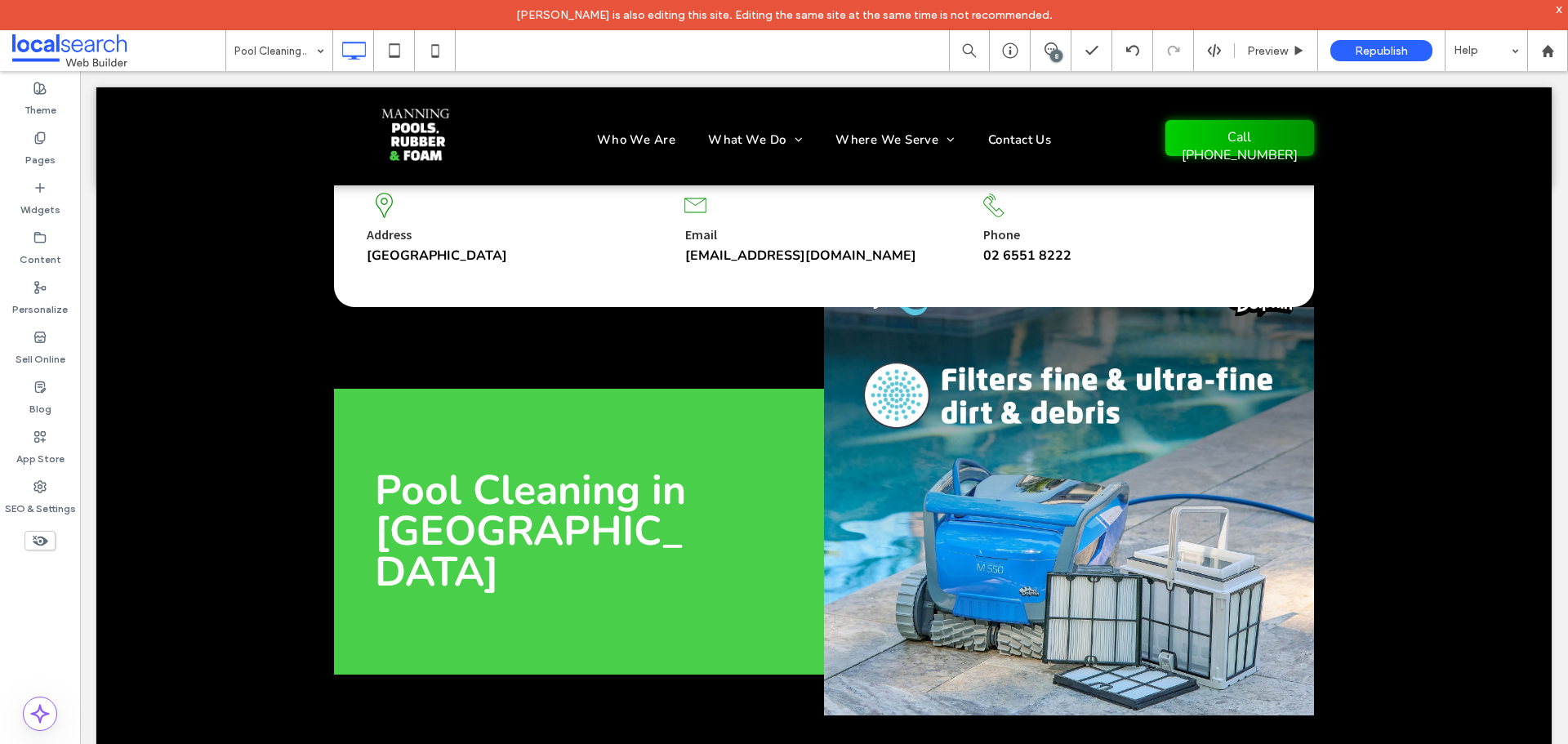
click at [1060, 51] on div "8" at bounding box center [1056, 56] width 12 height 12
click at [1561, 178] on div "8" at bounding box center [1558, 181] width 12 height 12
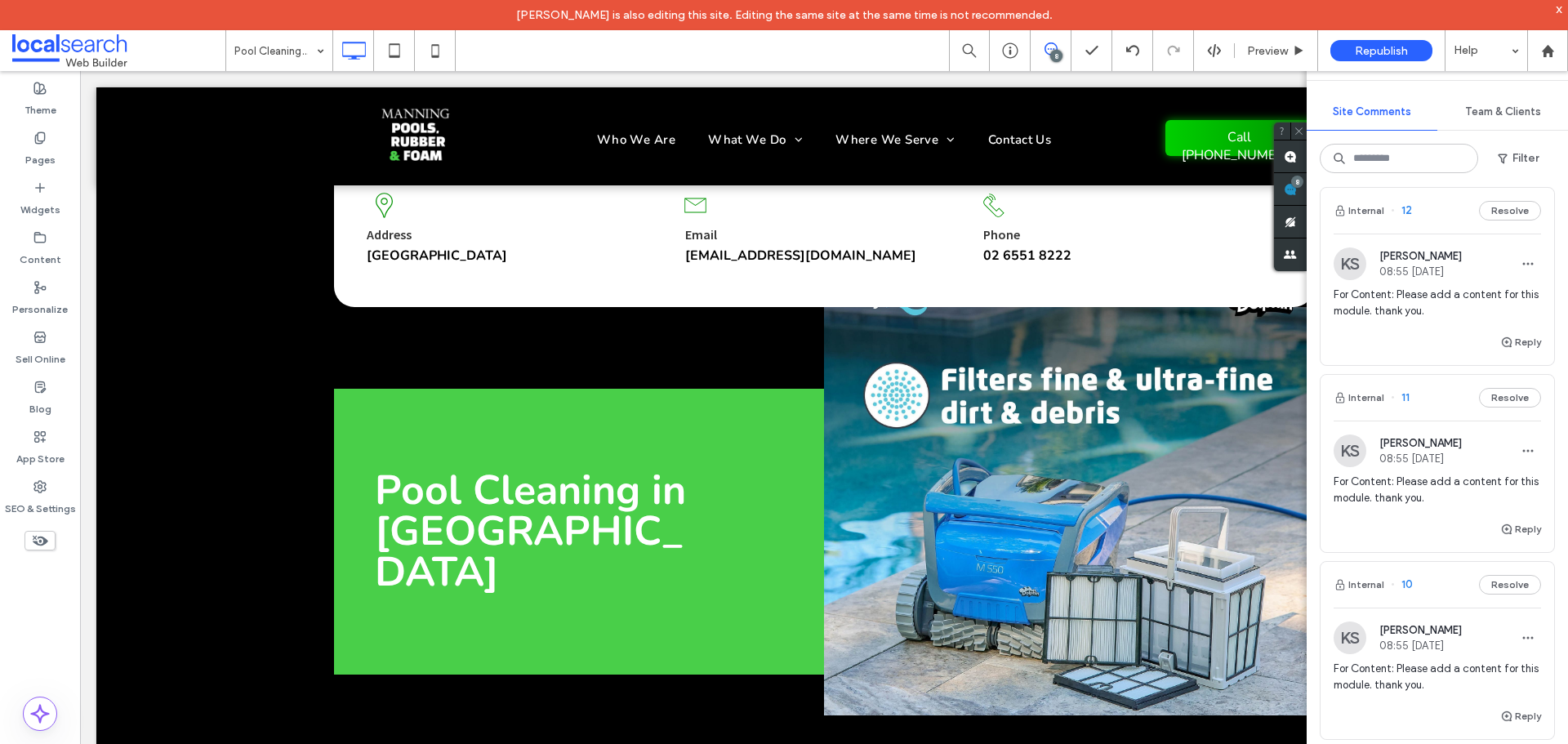
scroll to position [0, 0]
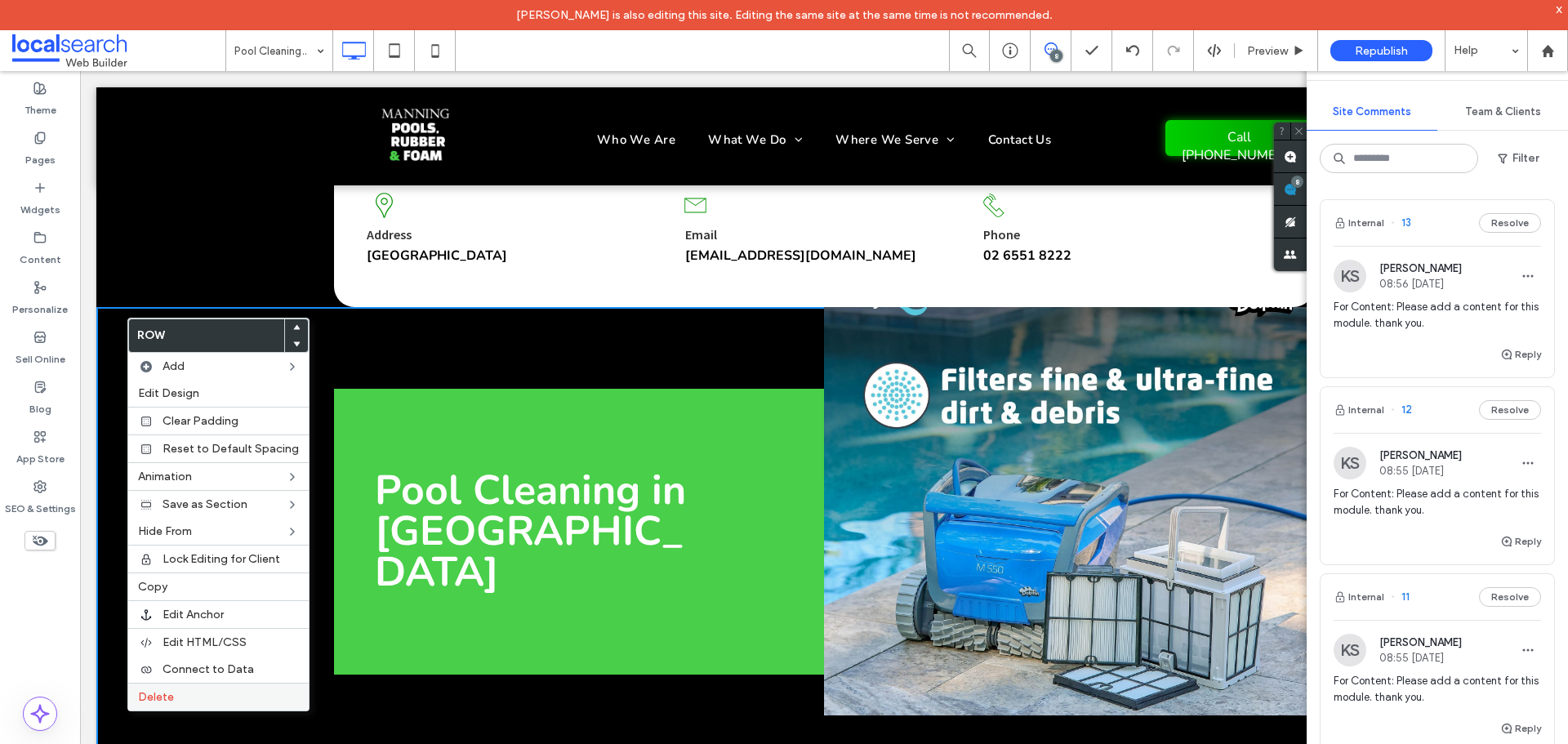
click at [196, 695] on label "Delete" at bounding box center [218, 697] width 161 height 14
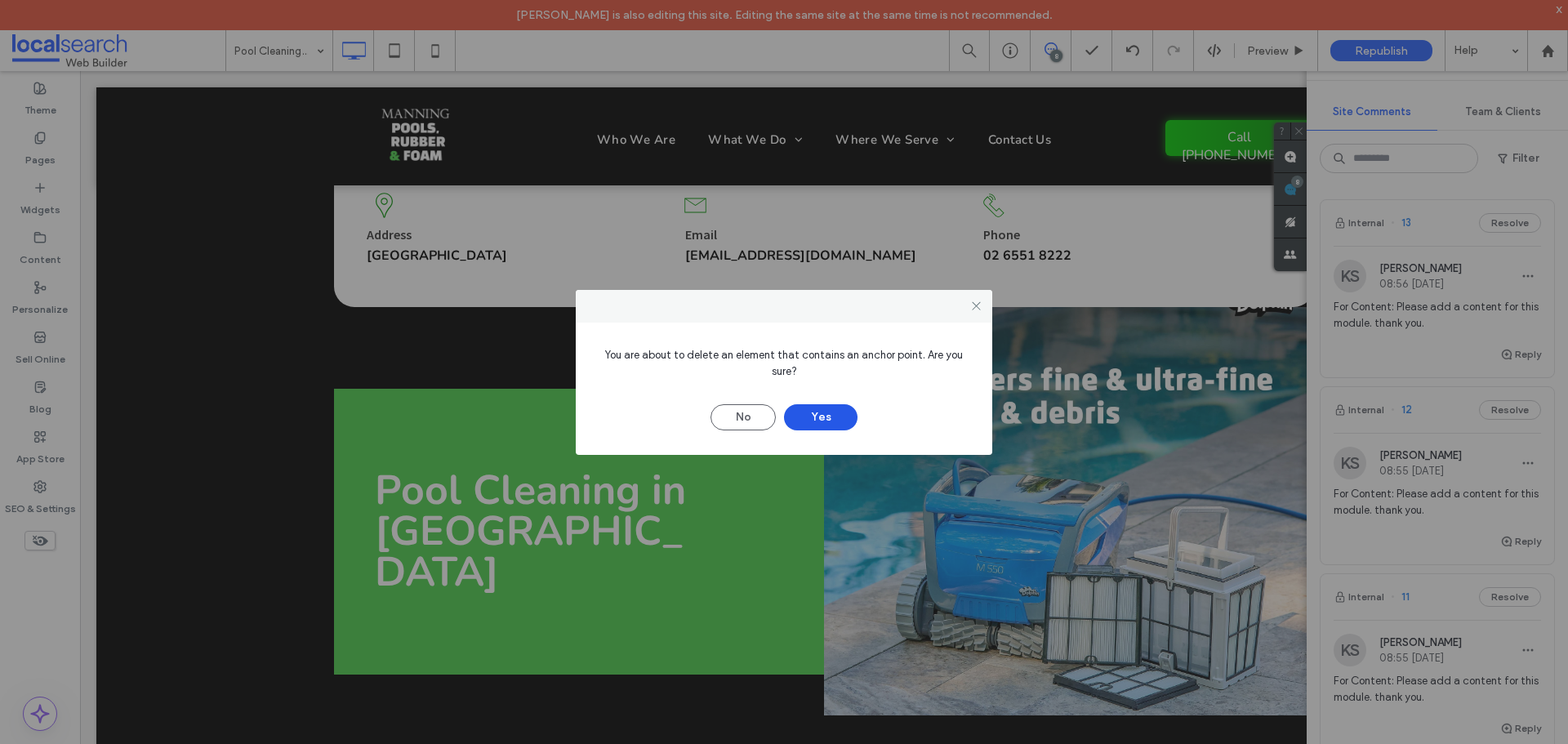
click at [814, 418] on button "Yes" at bounding box center [821, 417] width 74 height 26
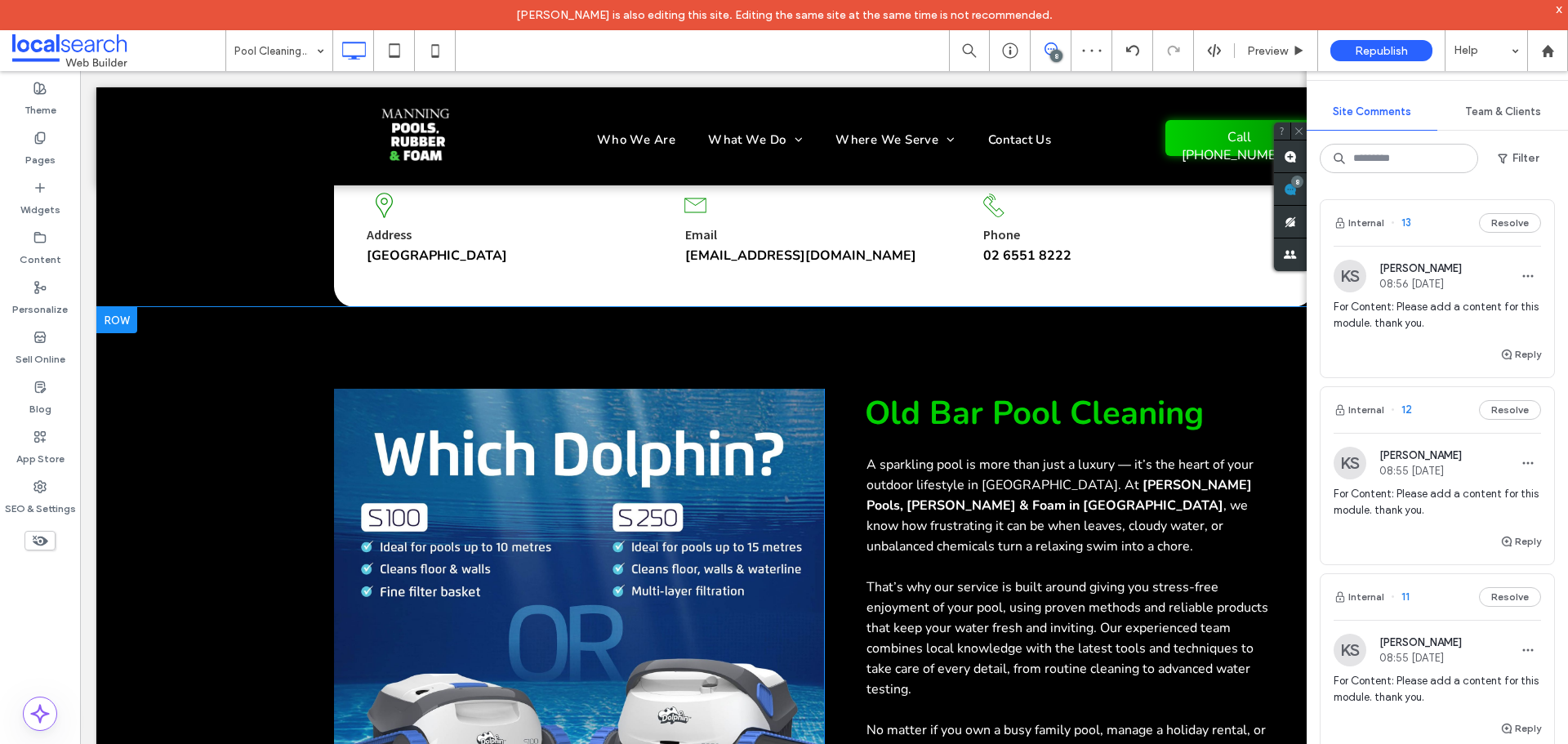
click at [223, 380] on div "Click To Paste Old Bar Pool Cleaning A sparkling pool is more than just a luxur…" at bounding box center [824, 635] width 1455 height 655
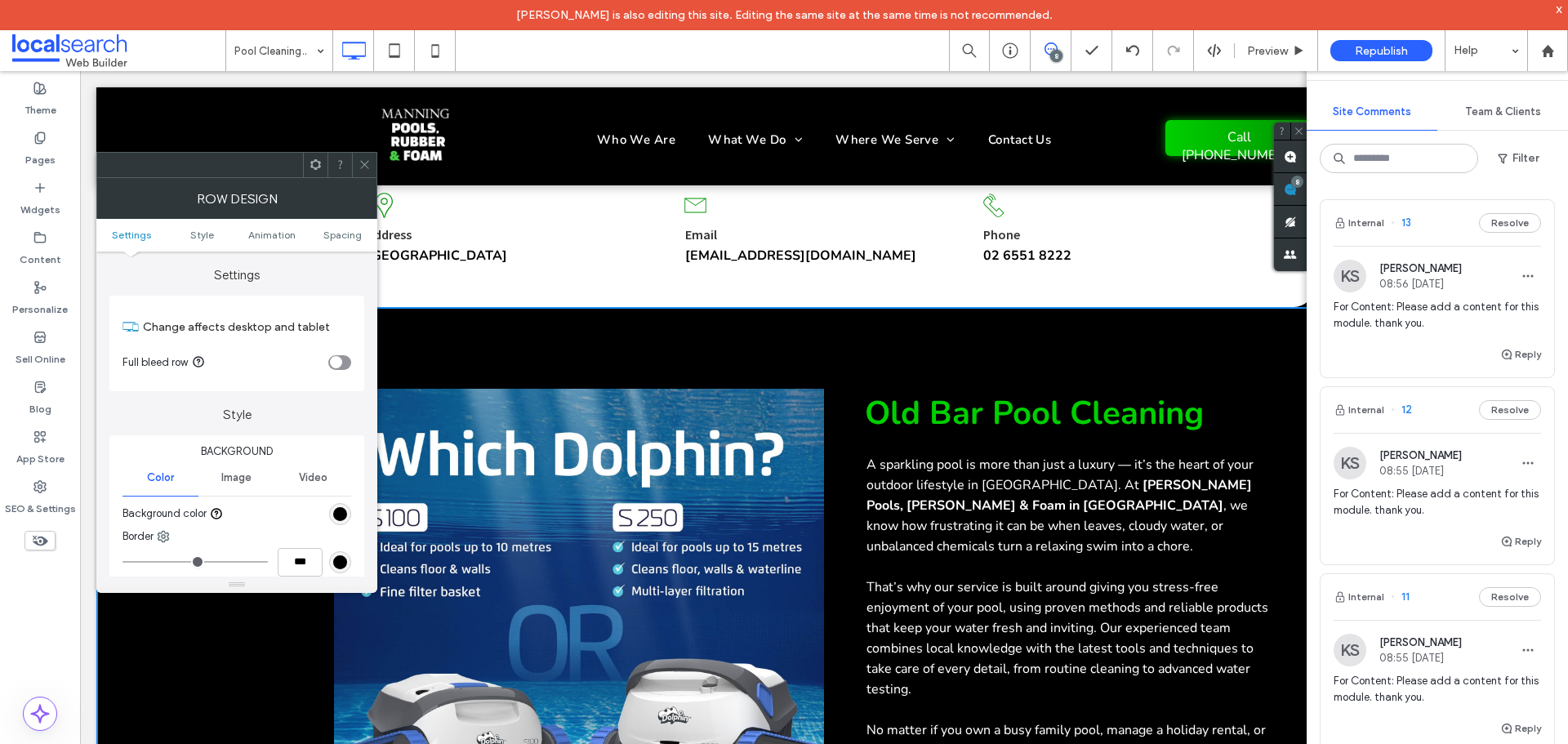
drag, startPoint x: 360, startPoint y: 154, endPoint x: 620, endPoint y: 2, distance: 301.2
click at [360, 154] on span at bounding box center [364, 165] width 12 height 25
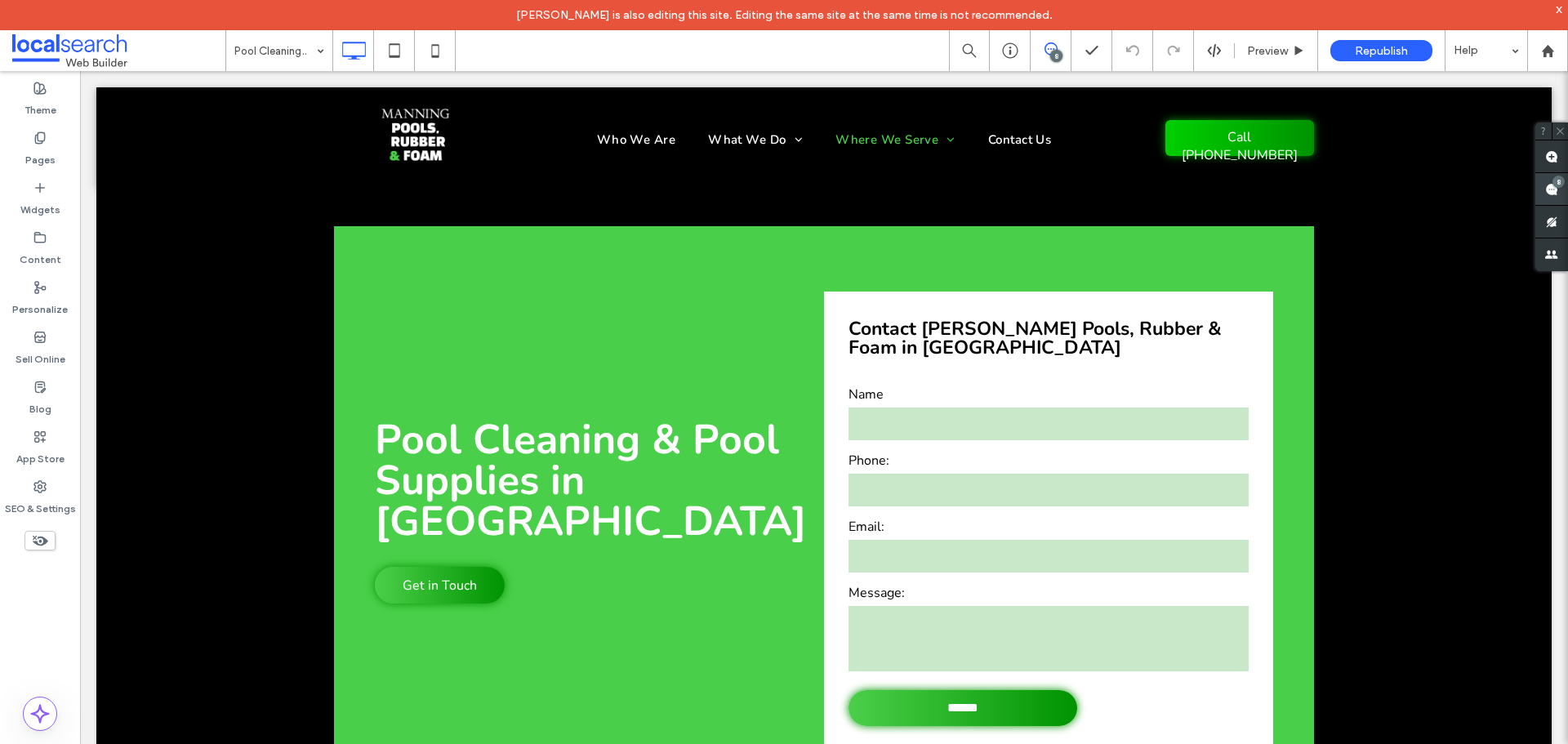
click at [1567, 180] on span at bounding box center [1552, 189] width 33 height 32
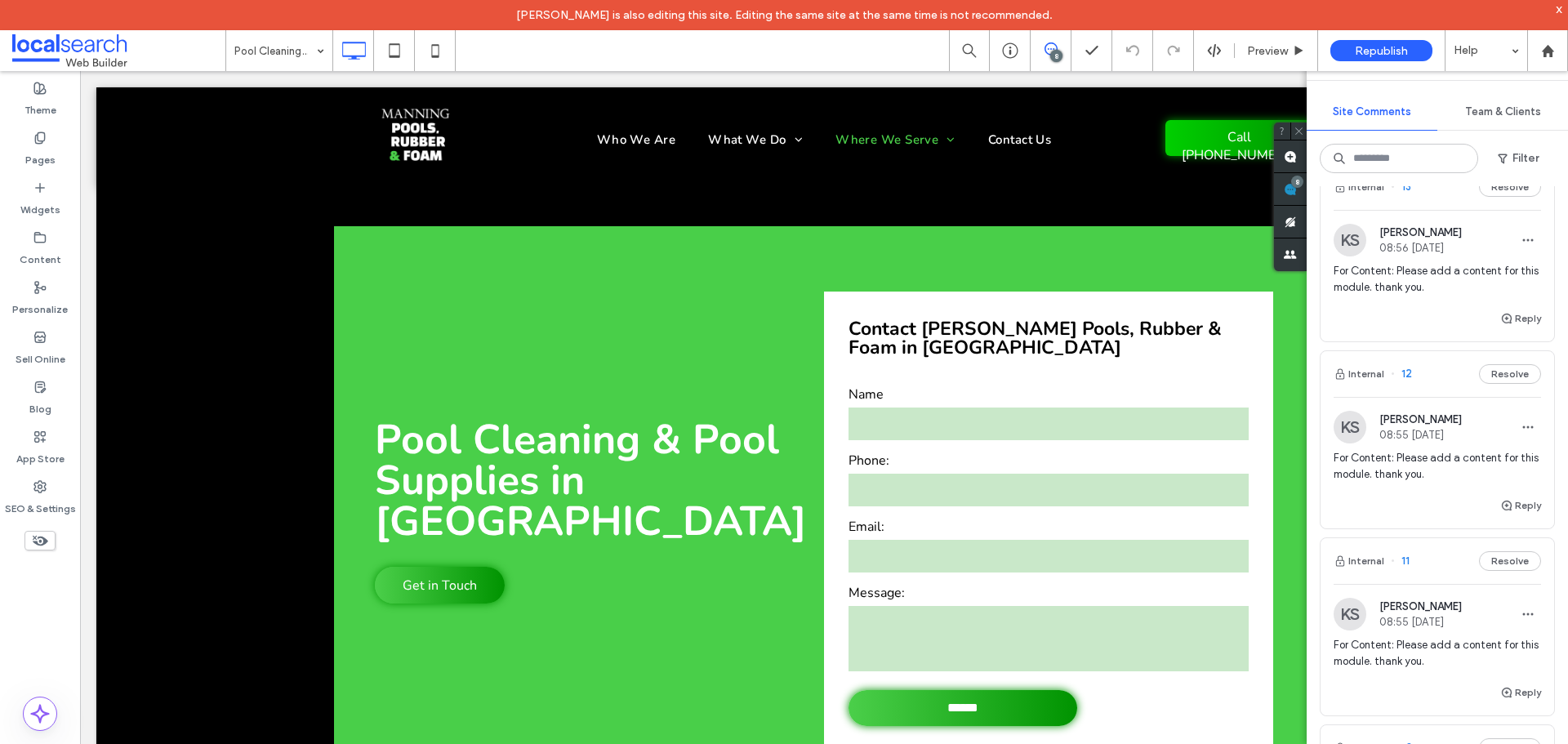
scroll to position [55, 0]
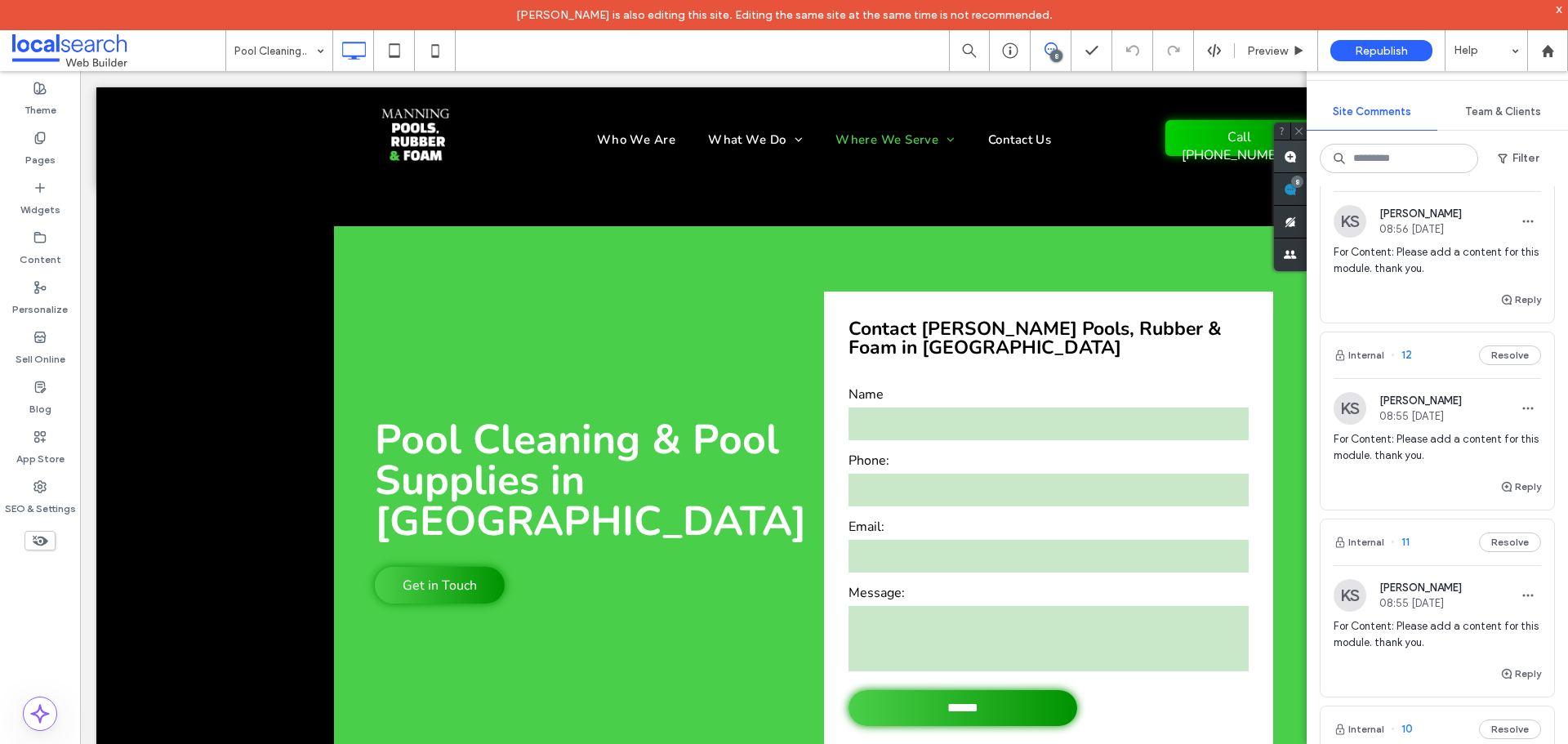
click at [1290, 161] on use at bounding box center [1290, 157] width 13 height 13
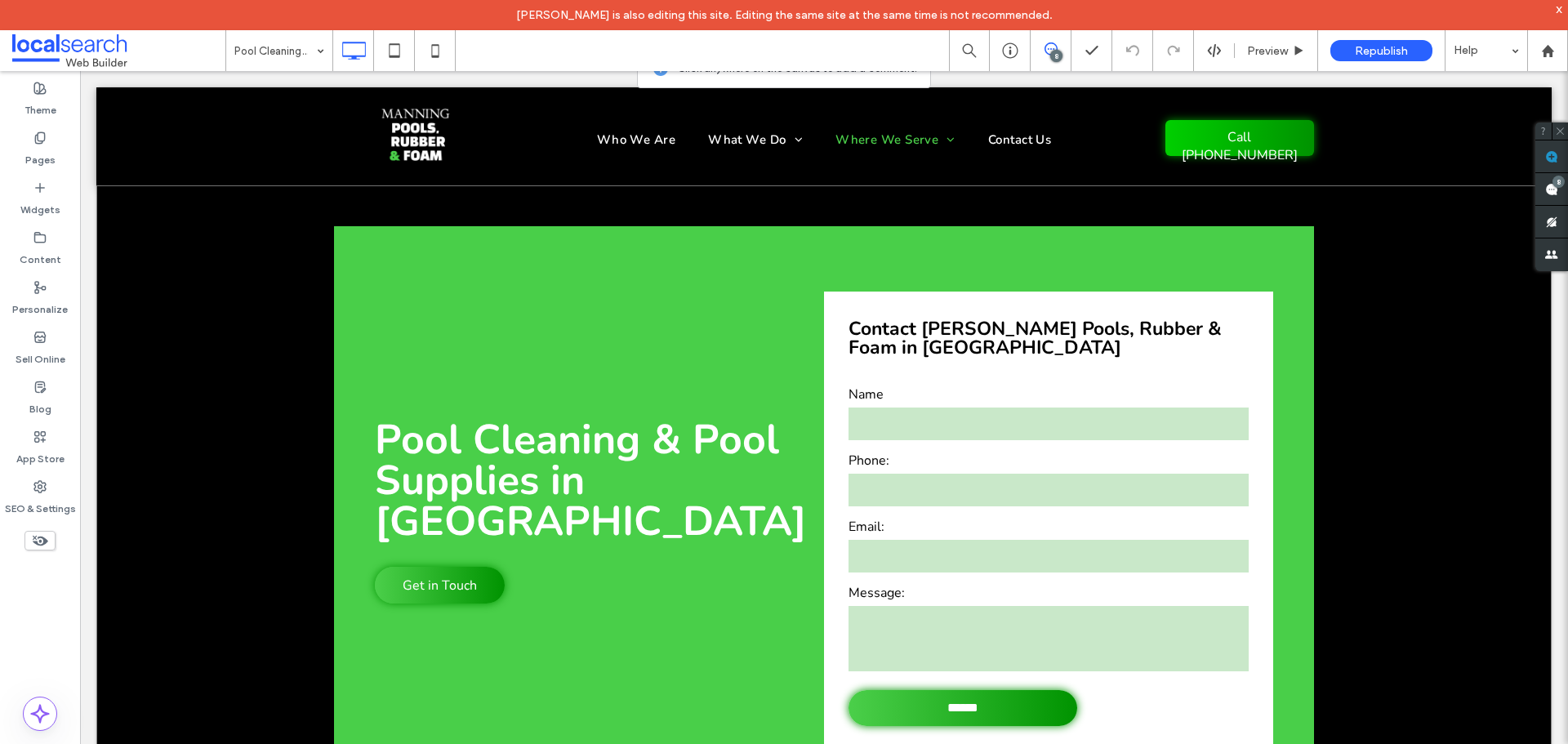
click at [1359, 205] on div "Pool Cleaning & Pool Supplies in [GEOGRAPHIC_DATA] Get in Touch Click To Paste …" at bounding box center [824, 502] width 1455 height 635
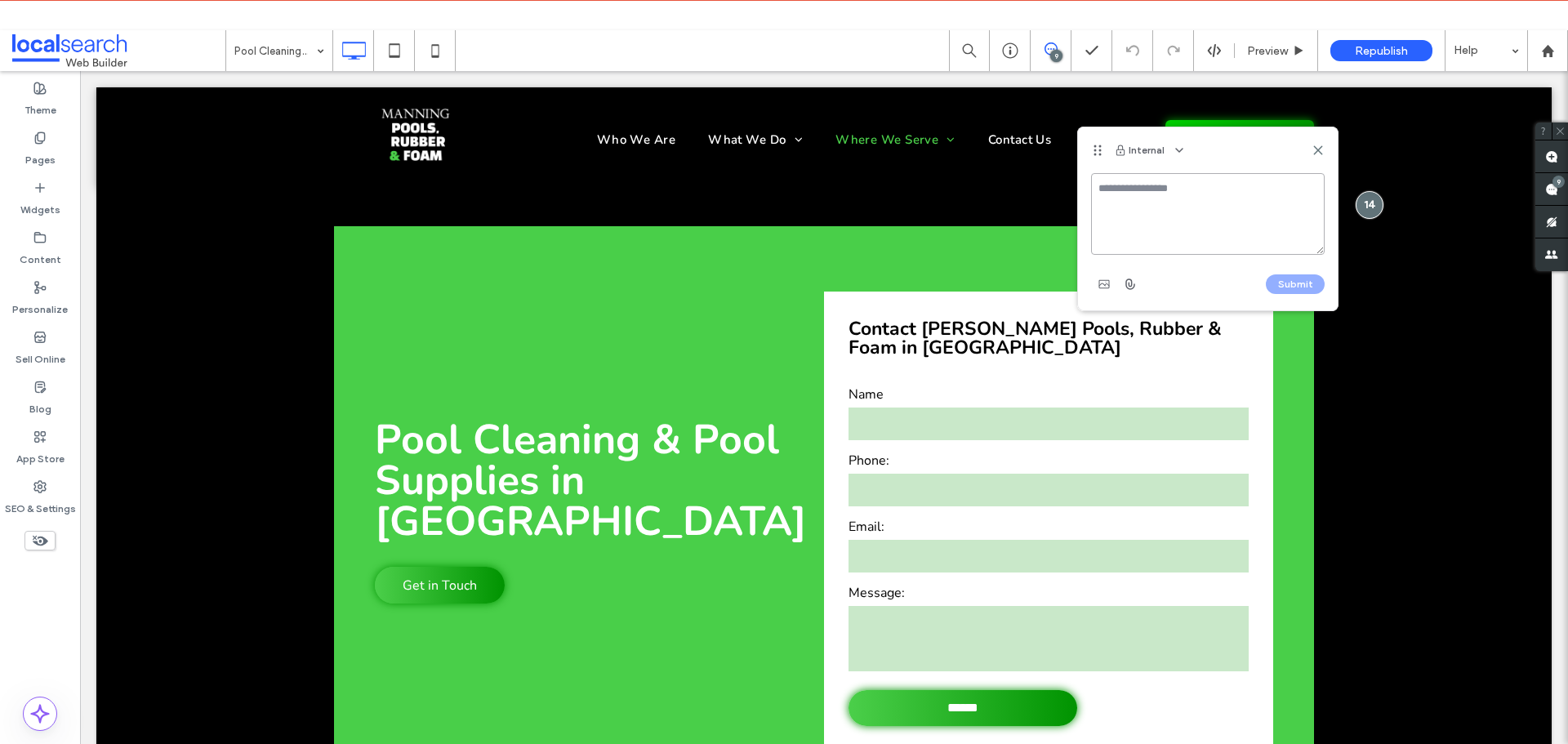
click at [1241, 208] on textarea at bounding box center [1208, 214] width 234 height 82
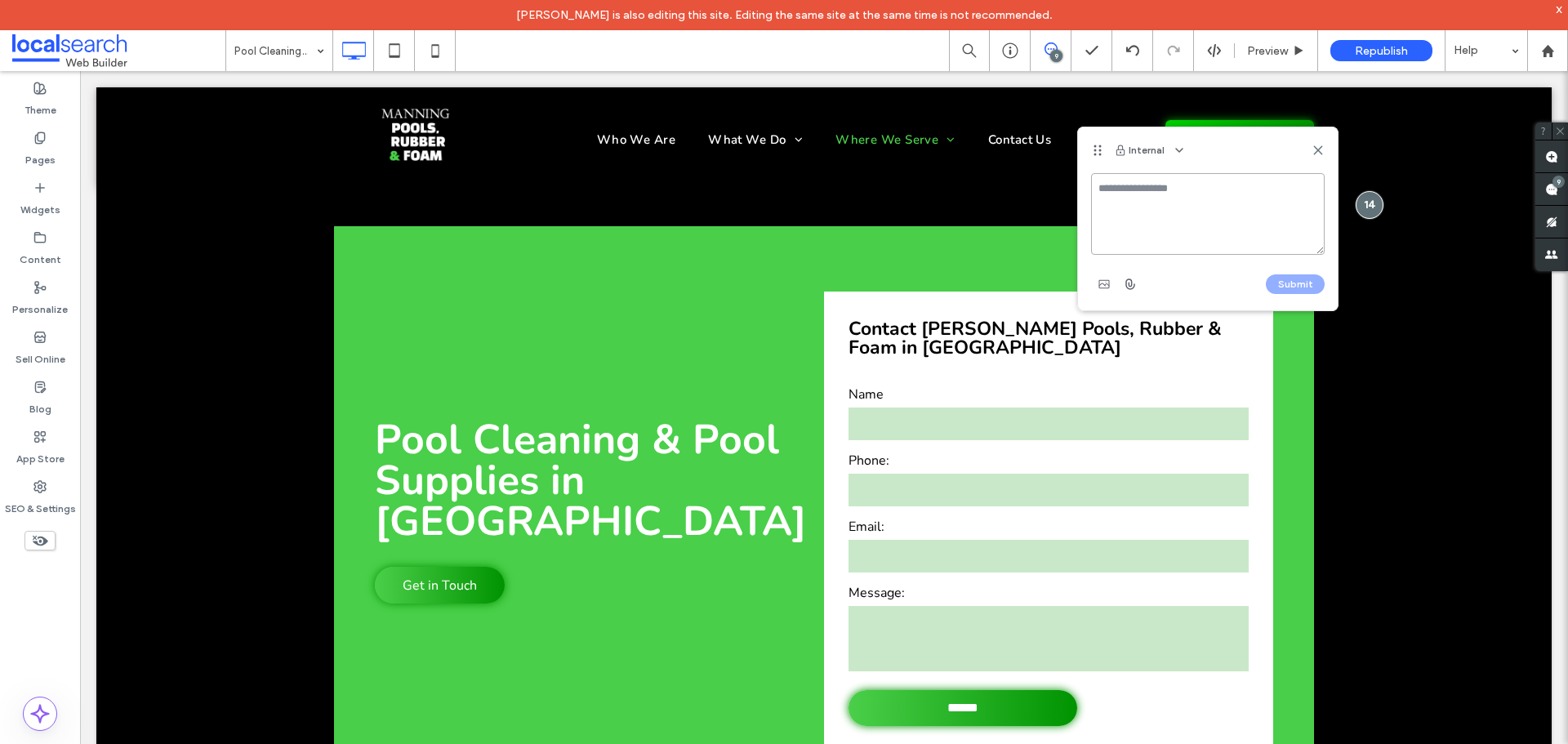
paste textarea "**********"
click at [1092, 189] on textarea "**********" at bounding box center [1208, 214] width 234 height 82
click at [1098, 189] on textarea "**********" at bounding box center [1208, 214] width 234 height 82
paste textarea "**********"
drag, startPoint x: 1239, startPoint y: 188, endPoint x: 1228, endPoint y: 187, distance: 11.0
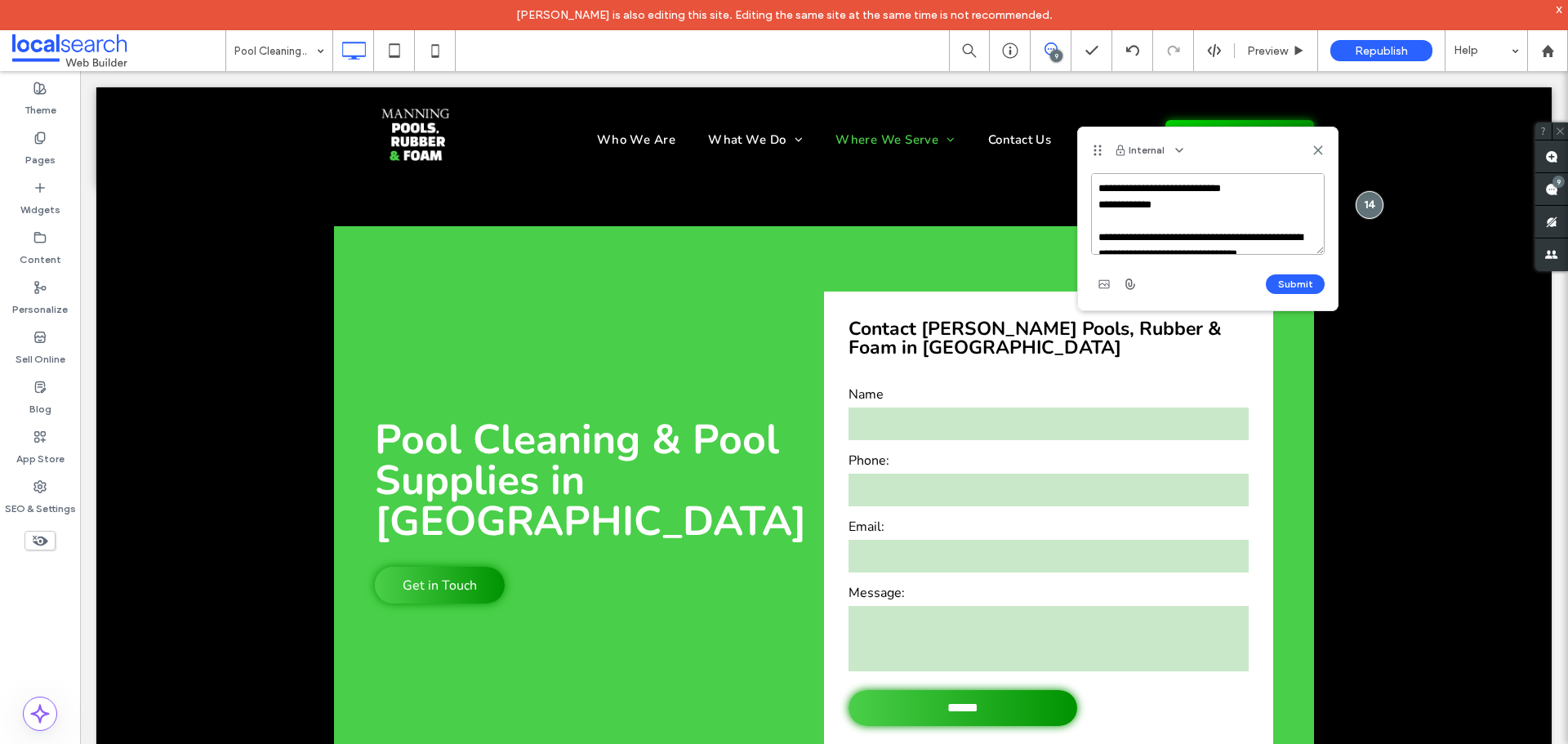
click at [1228, 187] on textarea "**********" at bounding box center [1208, 214] width 234 height 82
click at [1261, 248] on textarea "**********" at bounding box center [1208, 214] width 234 height 82
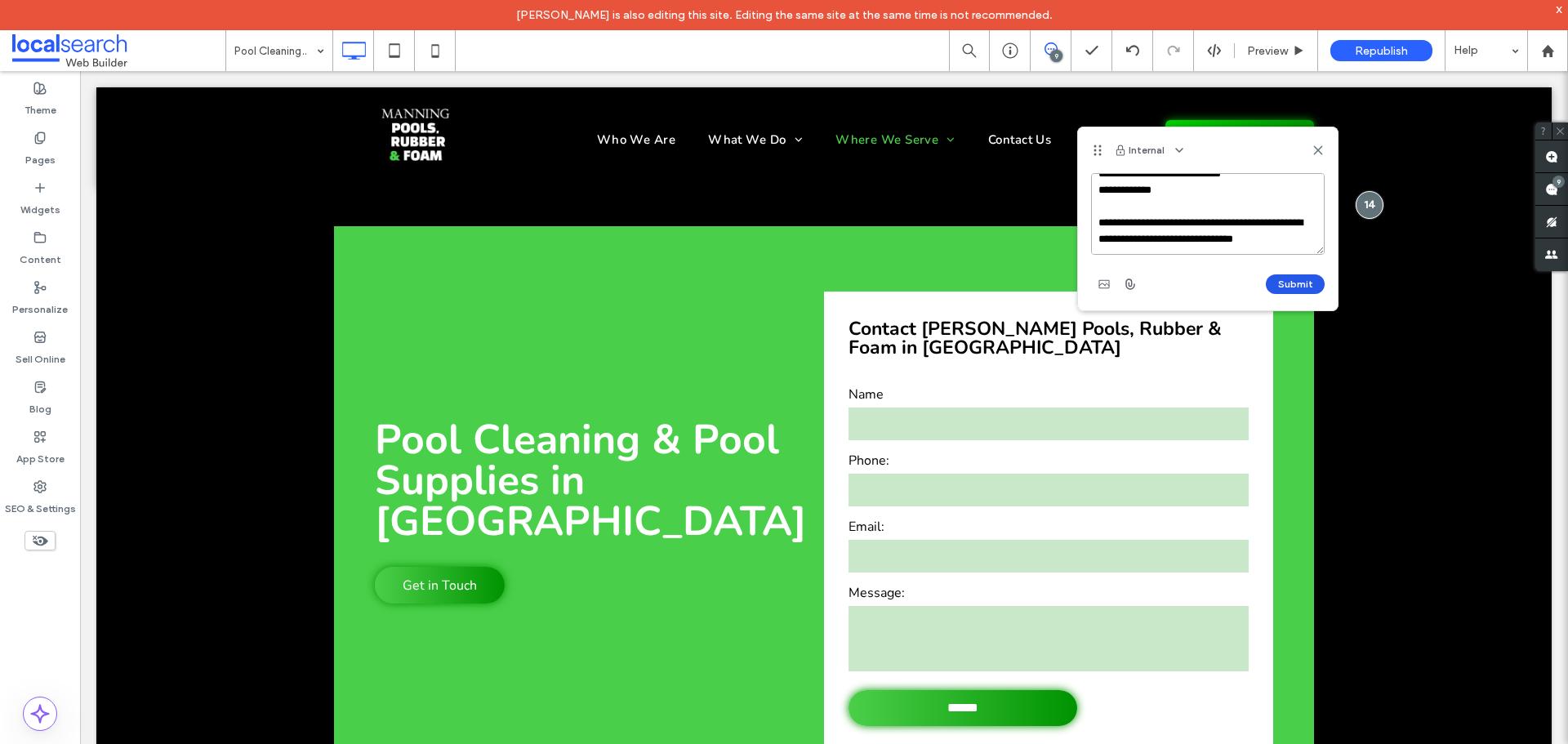
type textarea "**********"
click at [1306, 289] on button "Submit" at bounding box center [1295, 284] width 59 height 20
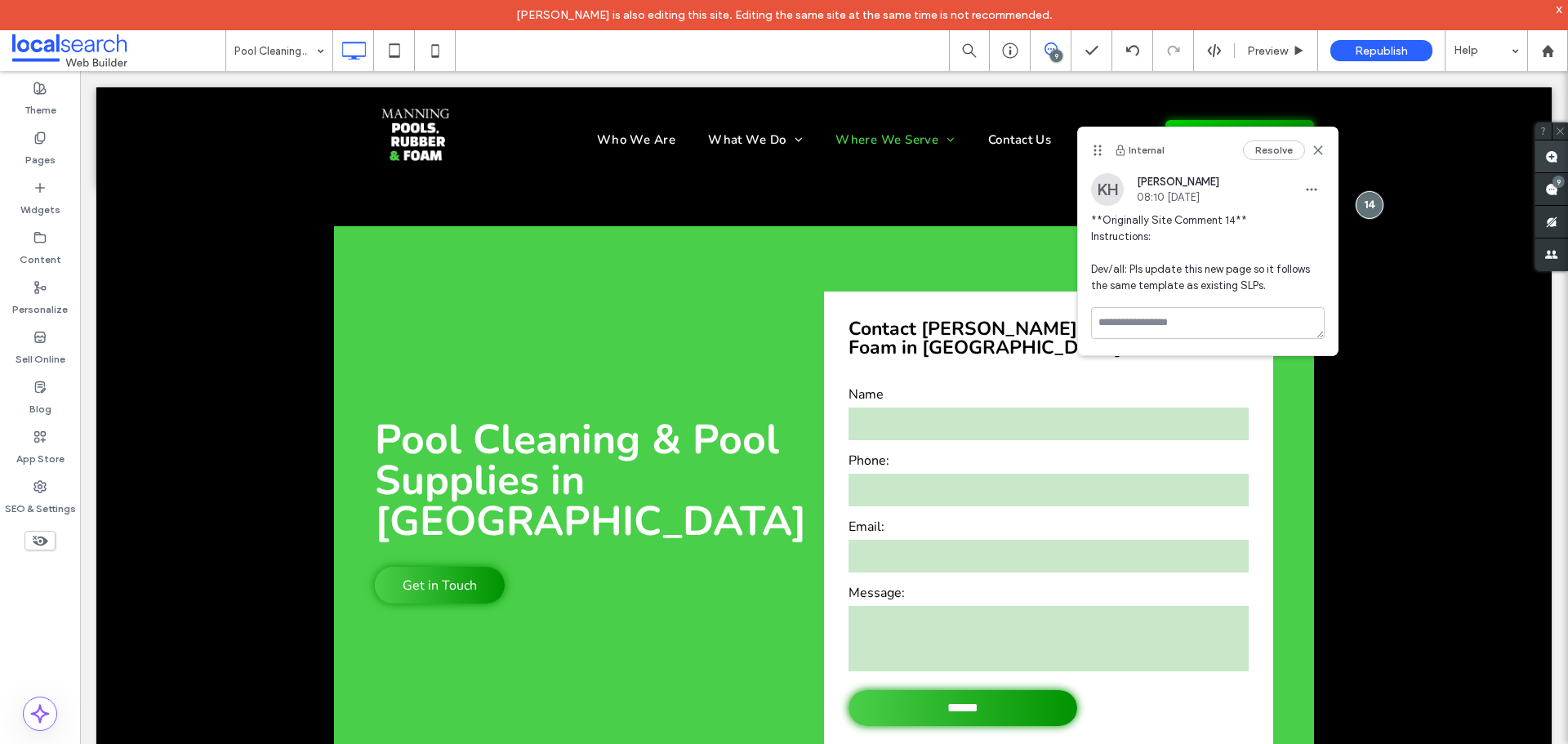
click at [1542, 158] on span at bounding box center [1552, 156] width 33 height 32
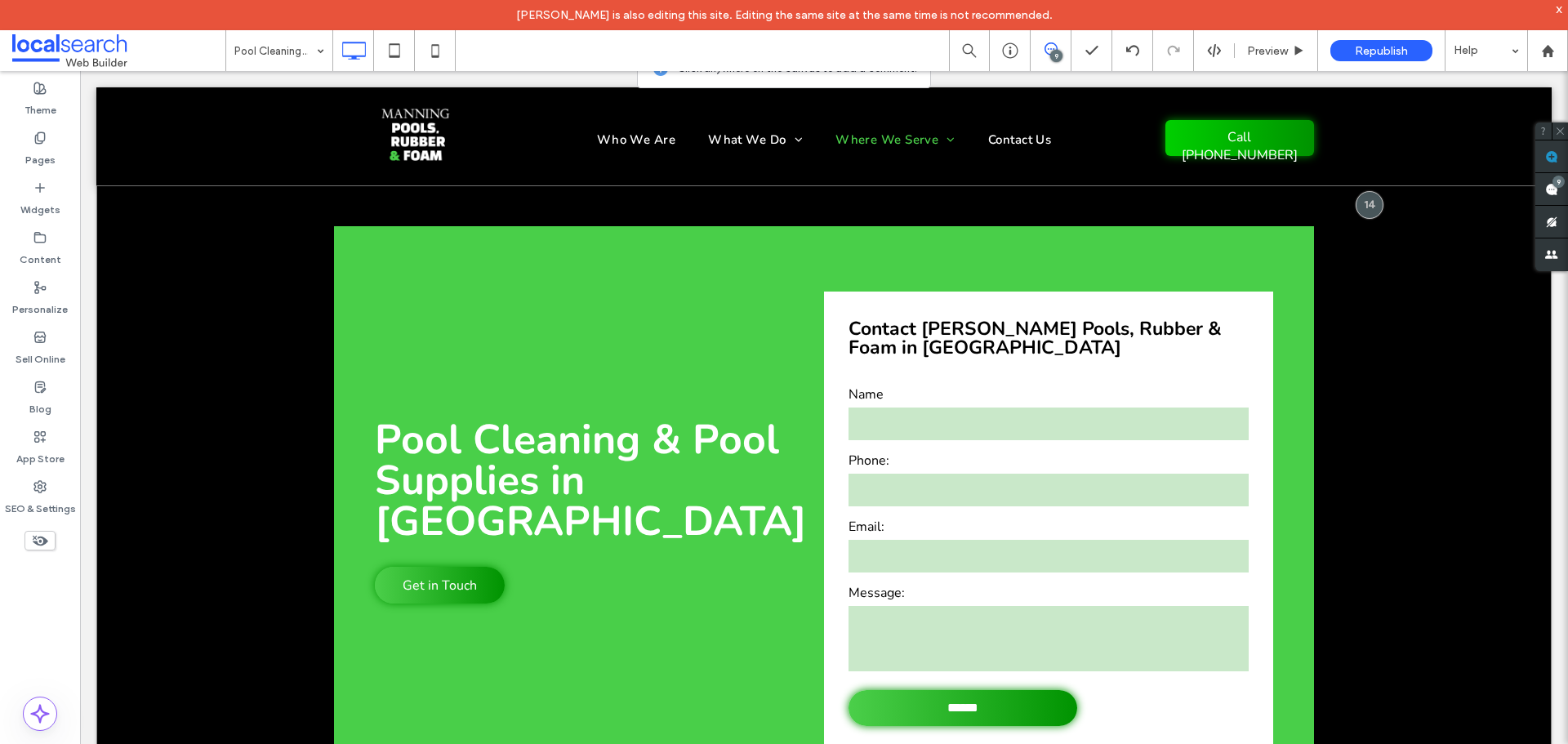
click at [1365, 344] on div "Pool Cleaning & Pool Supplies in [GEOGRAPHIC_DATA] Get in Touch Click To Paste …" at bounding box center [824, 502] width 1455 height 635
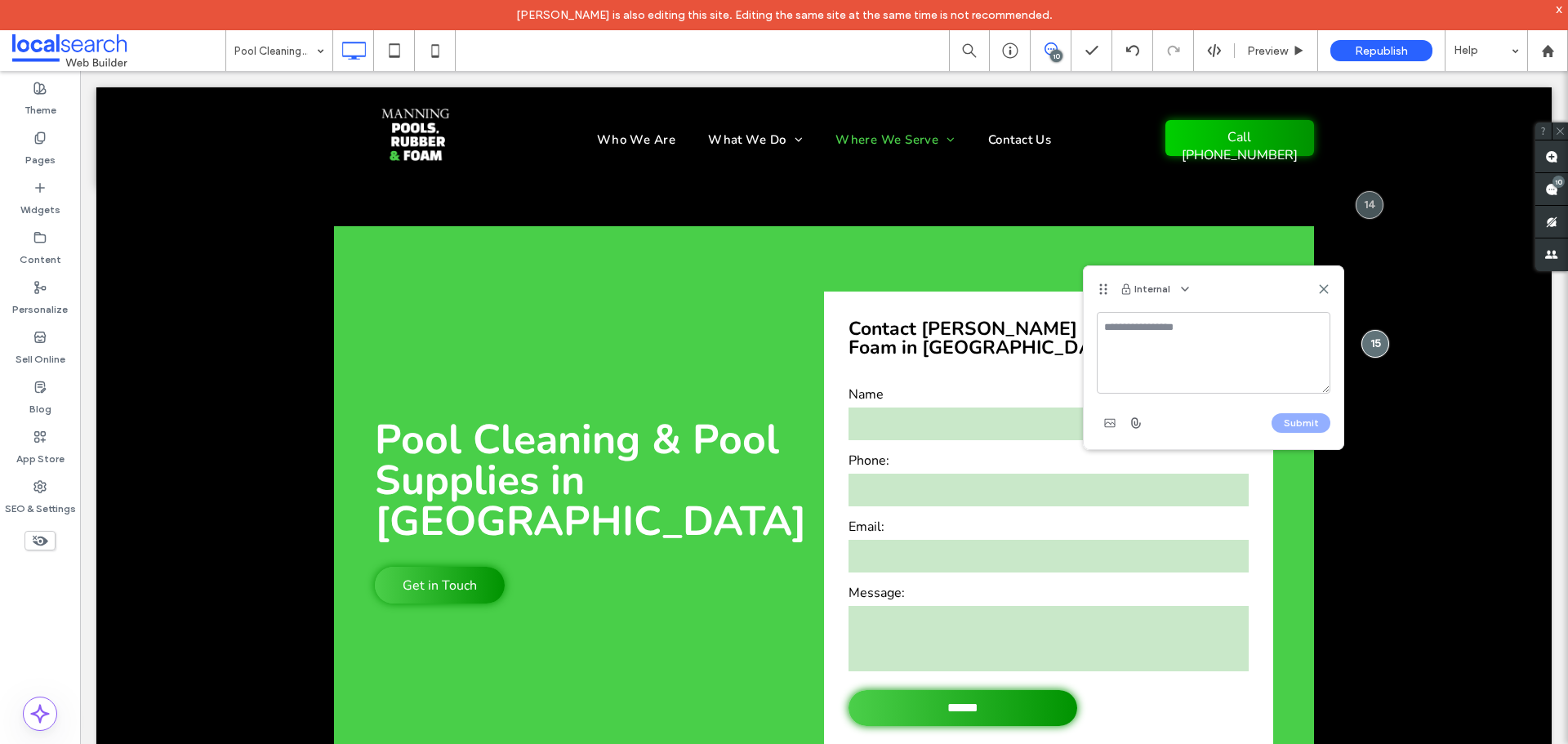
drag, startPoint x: 1166, startPoint y: 309, endPoint x: 1160, endPoint y: 315, distance: 8.5
click at [1166, 309] on div "Internal" at bounding box center [1214, 289] width 260 height 46
click at [1160, 315] on textarea at bounding box center [1214, 353] width 234 height 82
paste textarea "**********"
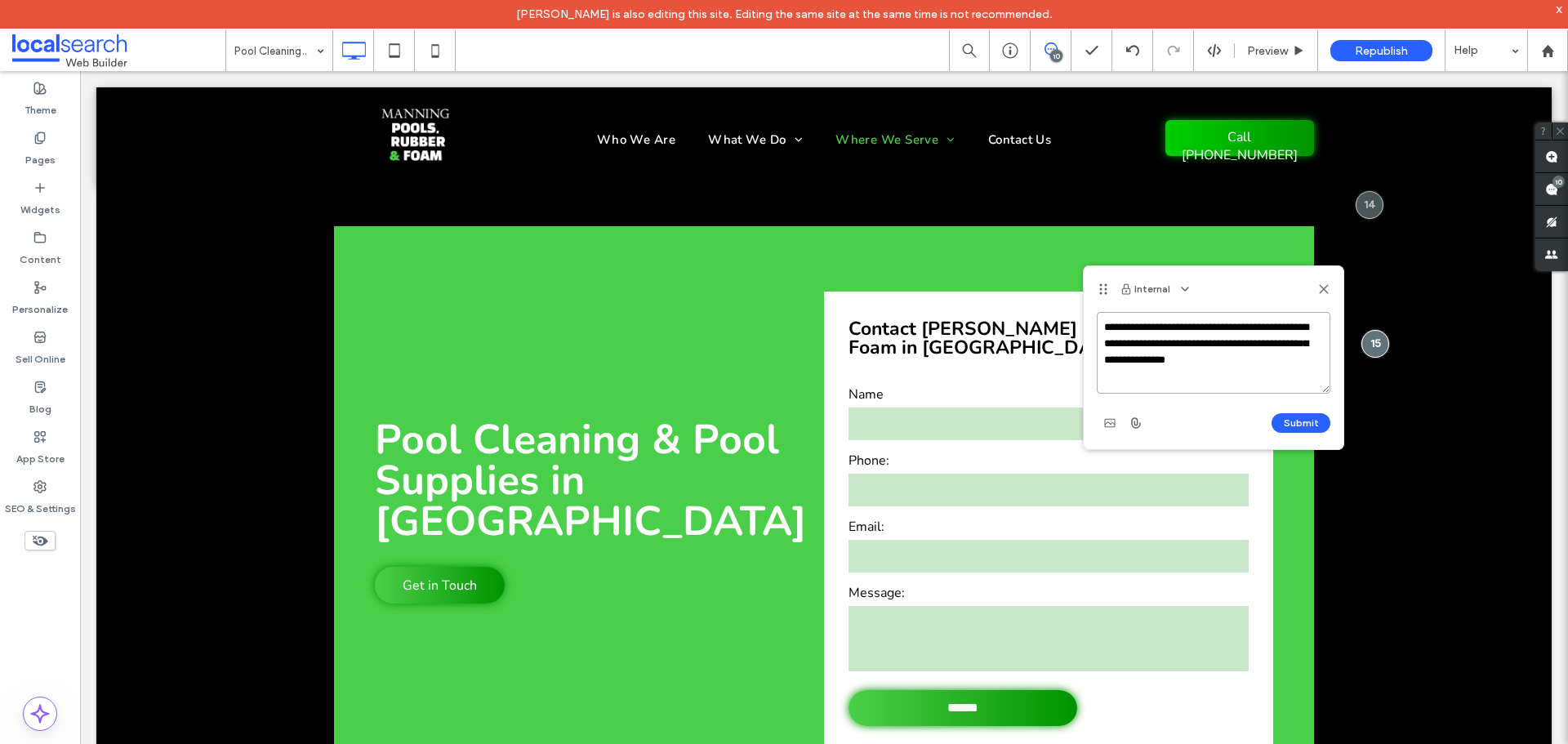
click at [1105, 327] on textarea "**********" at bounding box center [1214, 353] width 234 height 82
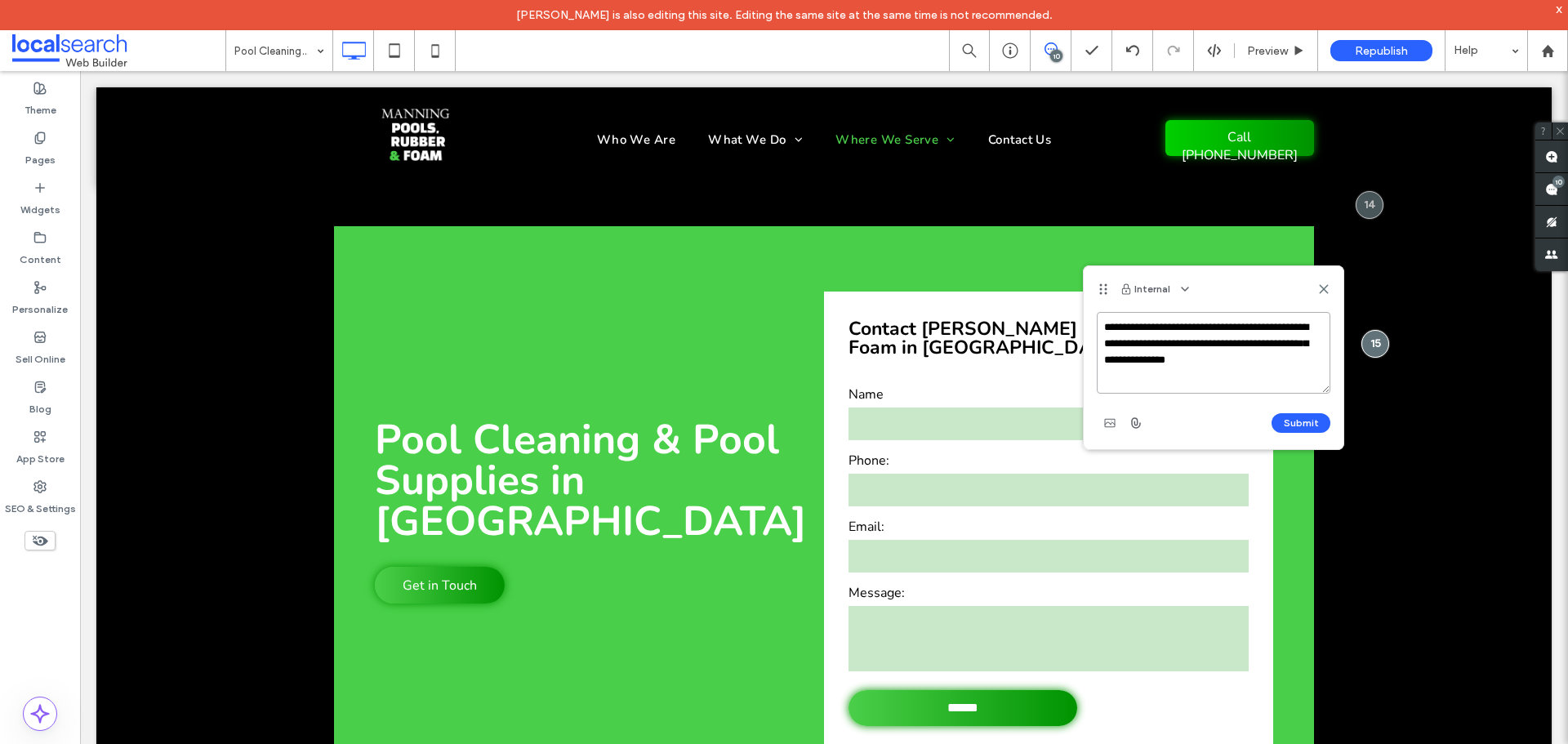
paste textarea "**********"
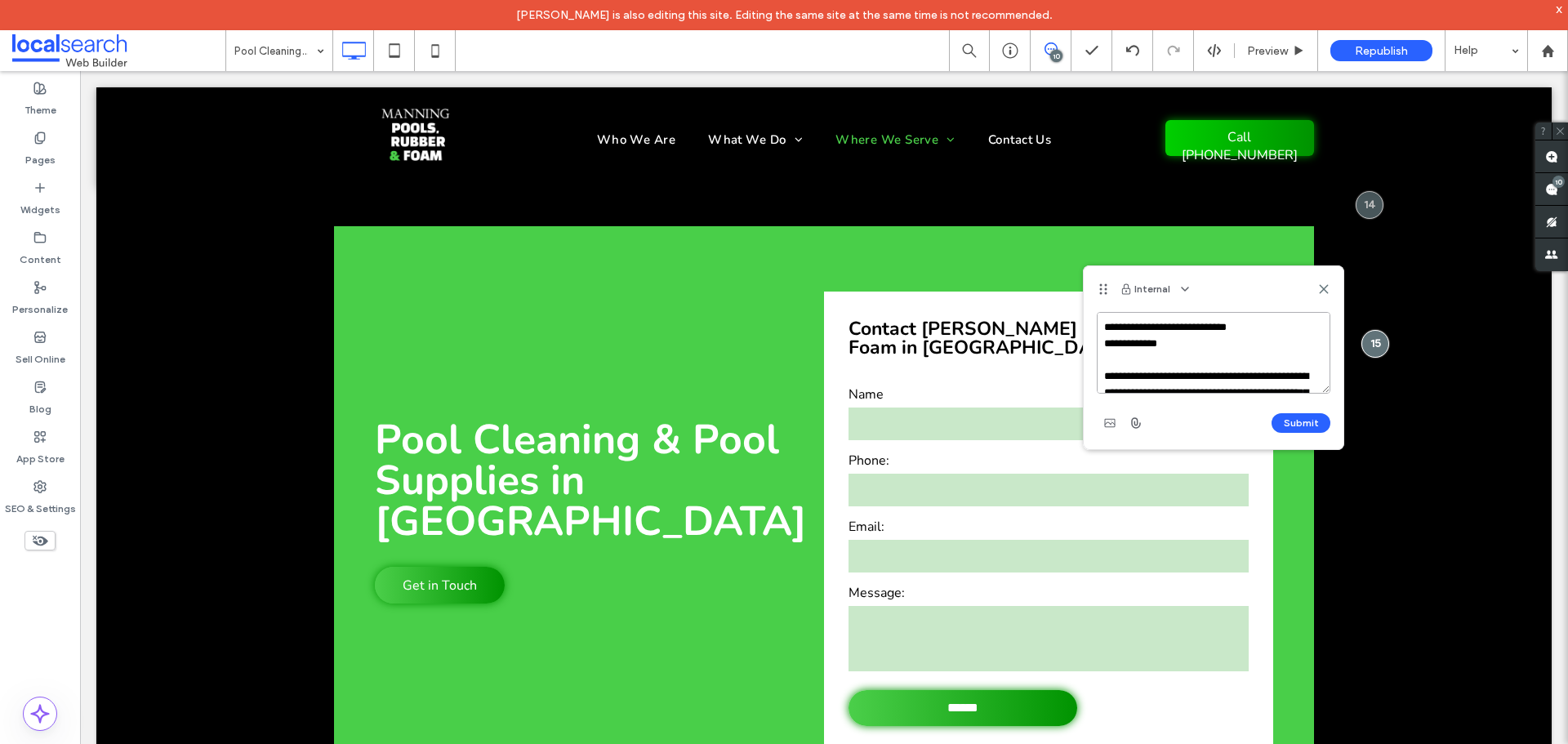
drag, startPoint x: 1245, startPoint y: 329, endPoint x: 1234, endPoint y: 327, distance: 11.2
click at [1234, 327] on textarea "**********" at bounding box center [1214, 353] width 234 height 82
type textarea "**********"
click at [1293, 425] on button "Submit" at bounding box center [1301, 423] width 59 height 20
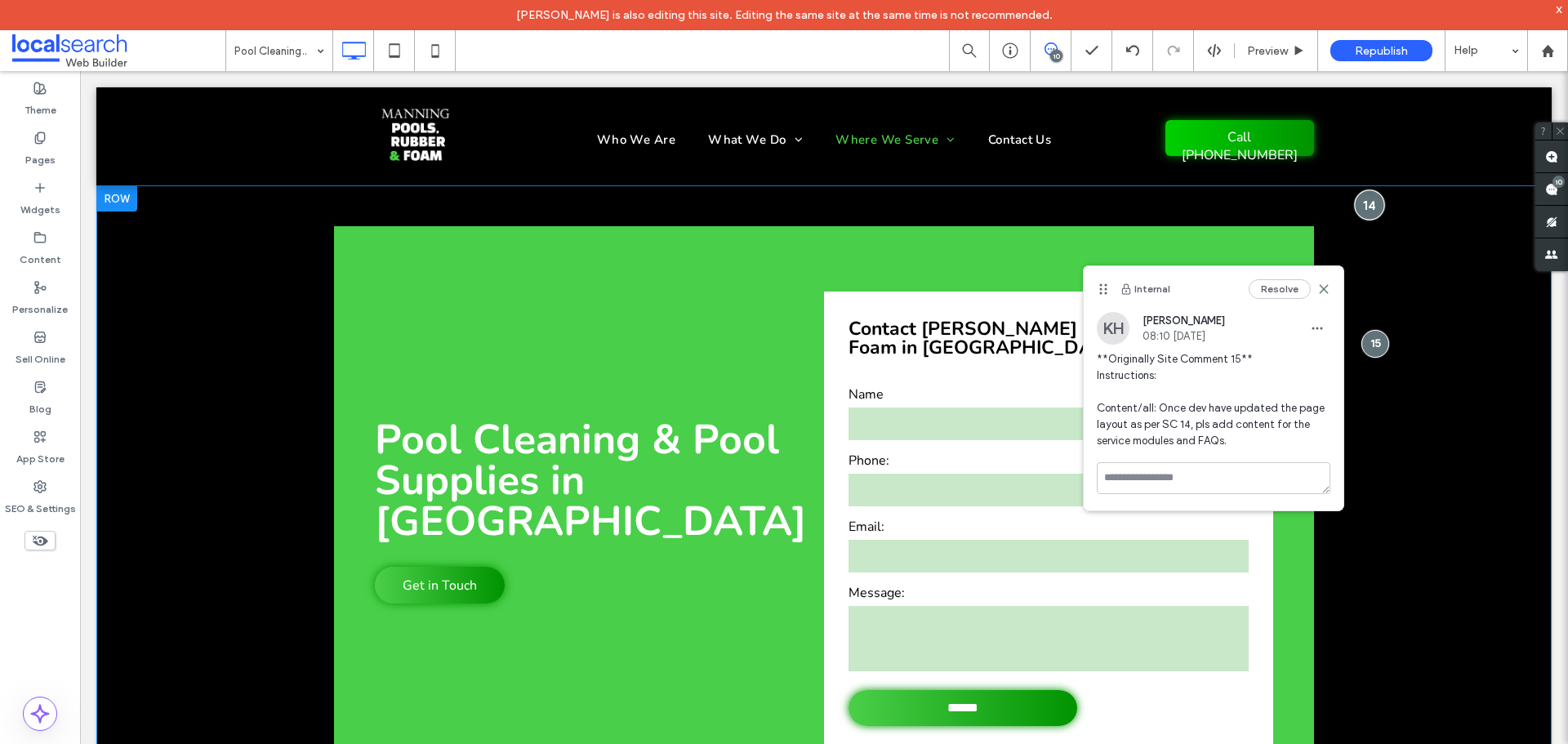
click at [1357, 203] on div at bounding box center [1369, 204] width 30 height 30
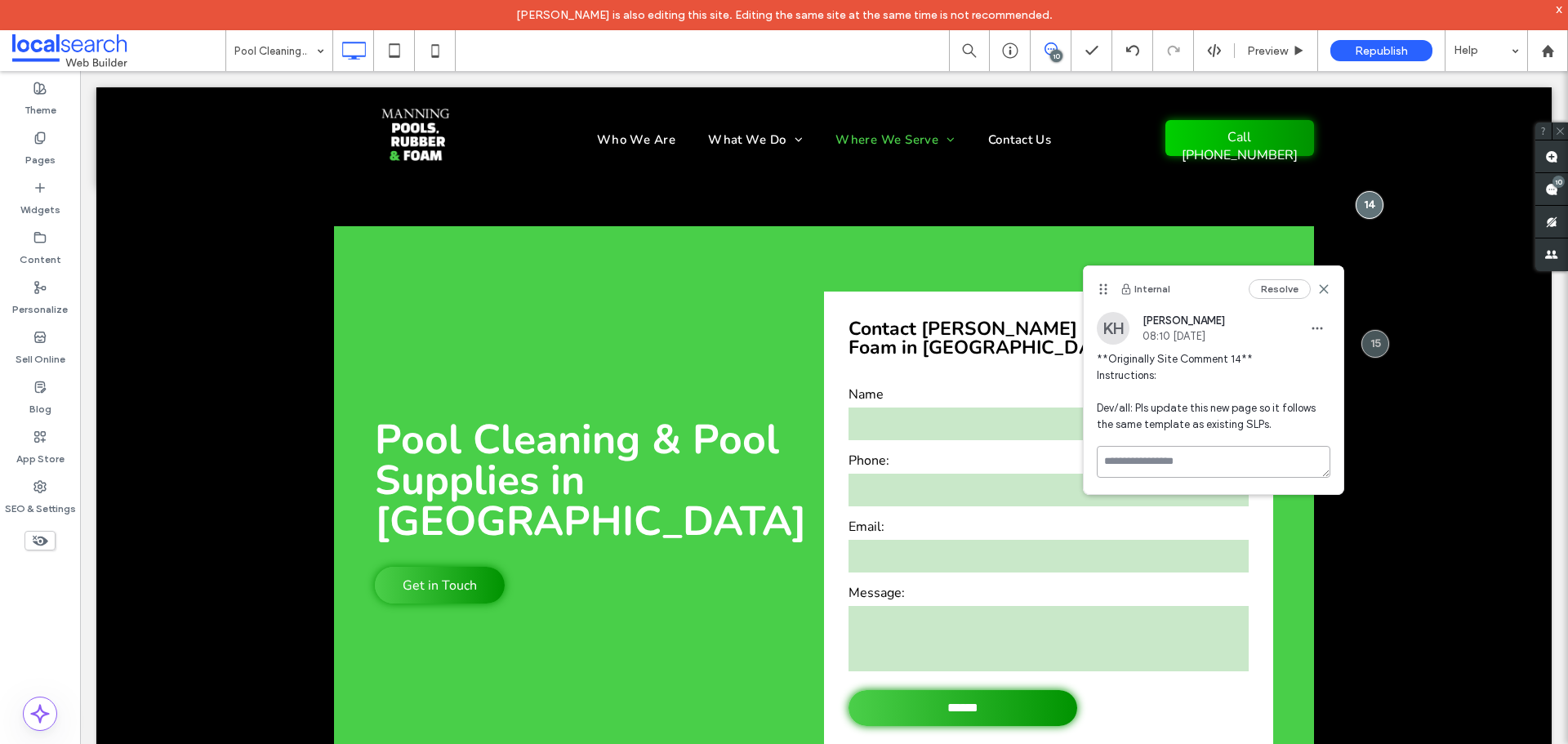
click at [1247, 455] on textarea at bounding box center [1214, 461] width 234 height 32
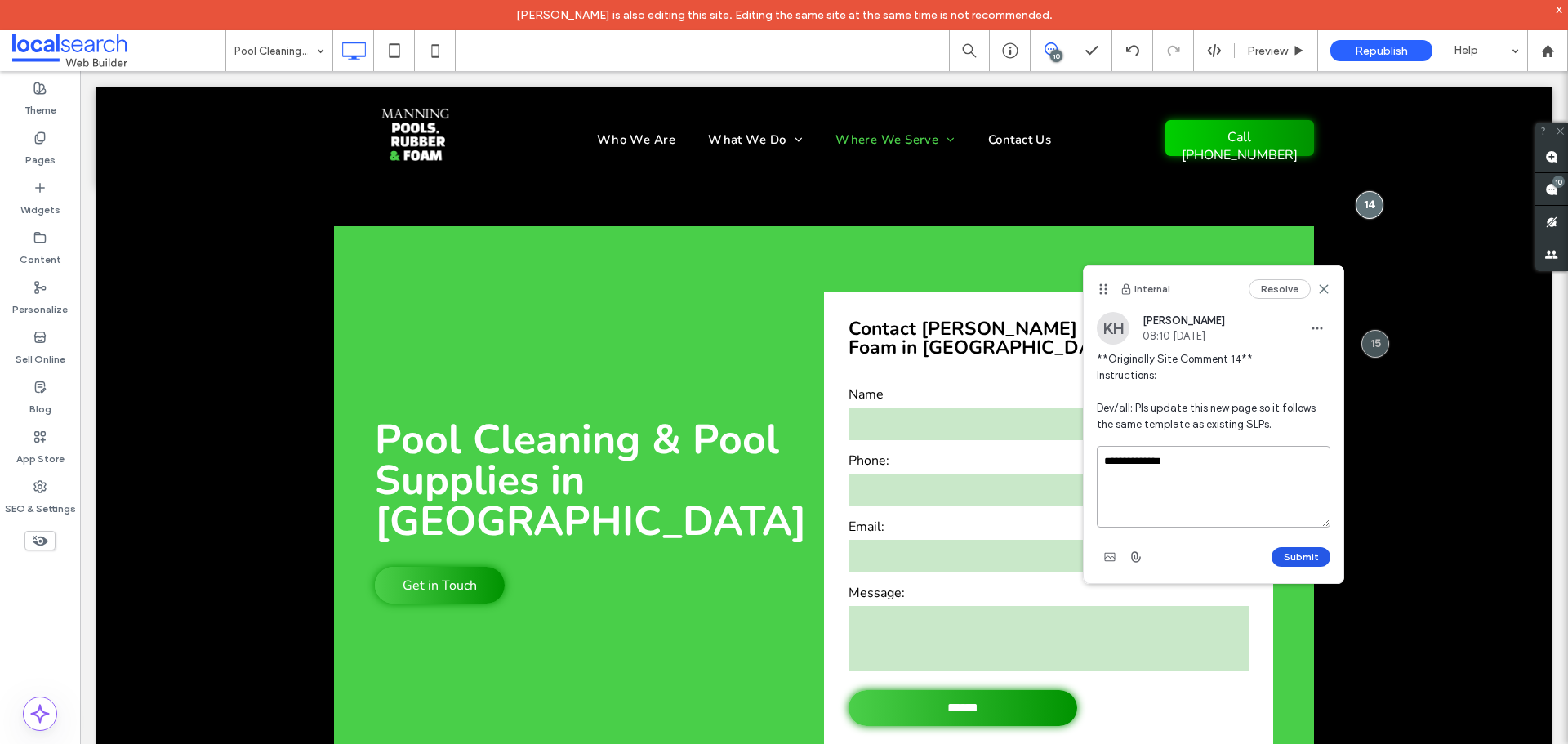
type textarea "**********"
click at [1312, 558] on button "Submit" at bounding box center [1301, 557] width 59 height 20
click at [1307, 471] on span "button" at bounding box center [1317, 476] width 26 height 26
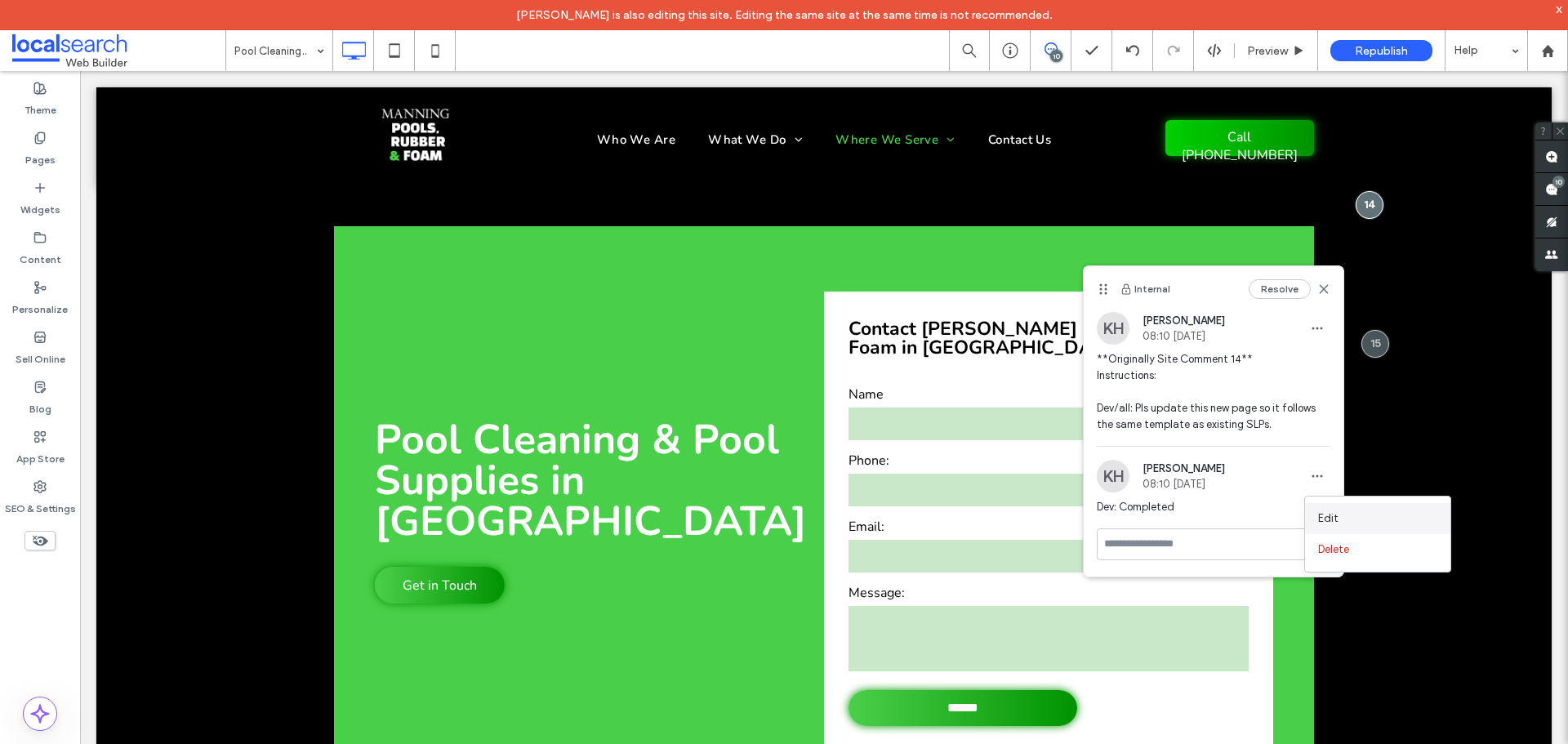
click at [1326, 507] on div "Edit" at bounding box center [1378, 519] width 145 height 31
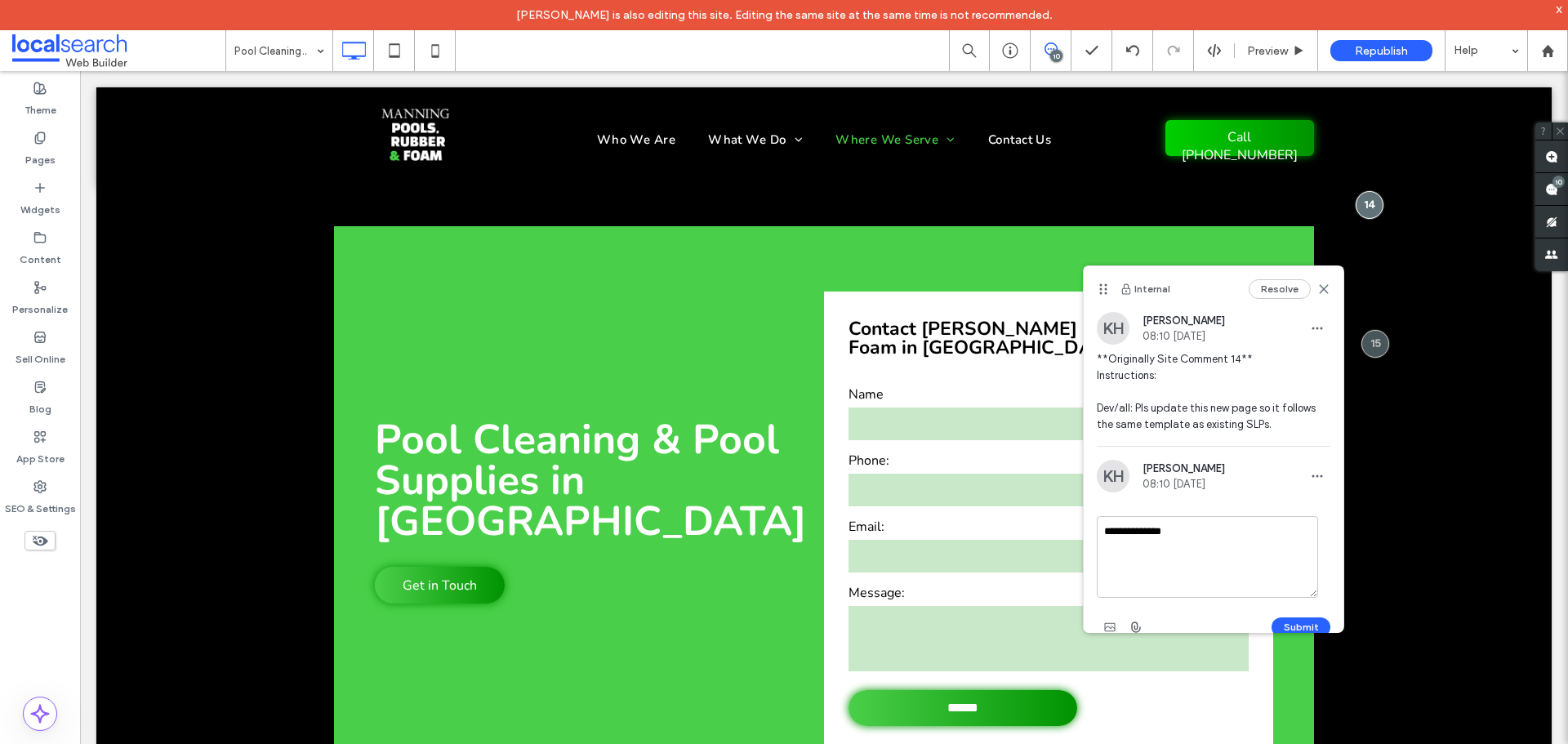
click at [1282, 532] on textarea "**********" at bounding box center [1207, 557] width 221 height 82
click at [1196, 567] on textarea "**********" at bounding box center [1207, 557] width 221 height 82
drag, startPoint x: 1183, startPoint y: 594, endPoint x: 1209, endPoint y: 537, distance: 62.6
click at [1209, 537] on textarea "**********" at bounding box center [1207, 557] width 221 height 82
click at [1178, 587] on textarea "**********" at bounding box center [1207, 557] width 221 height 82
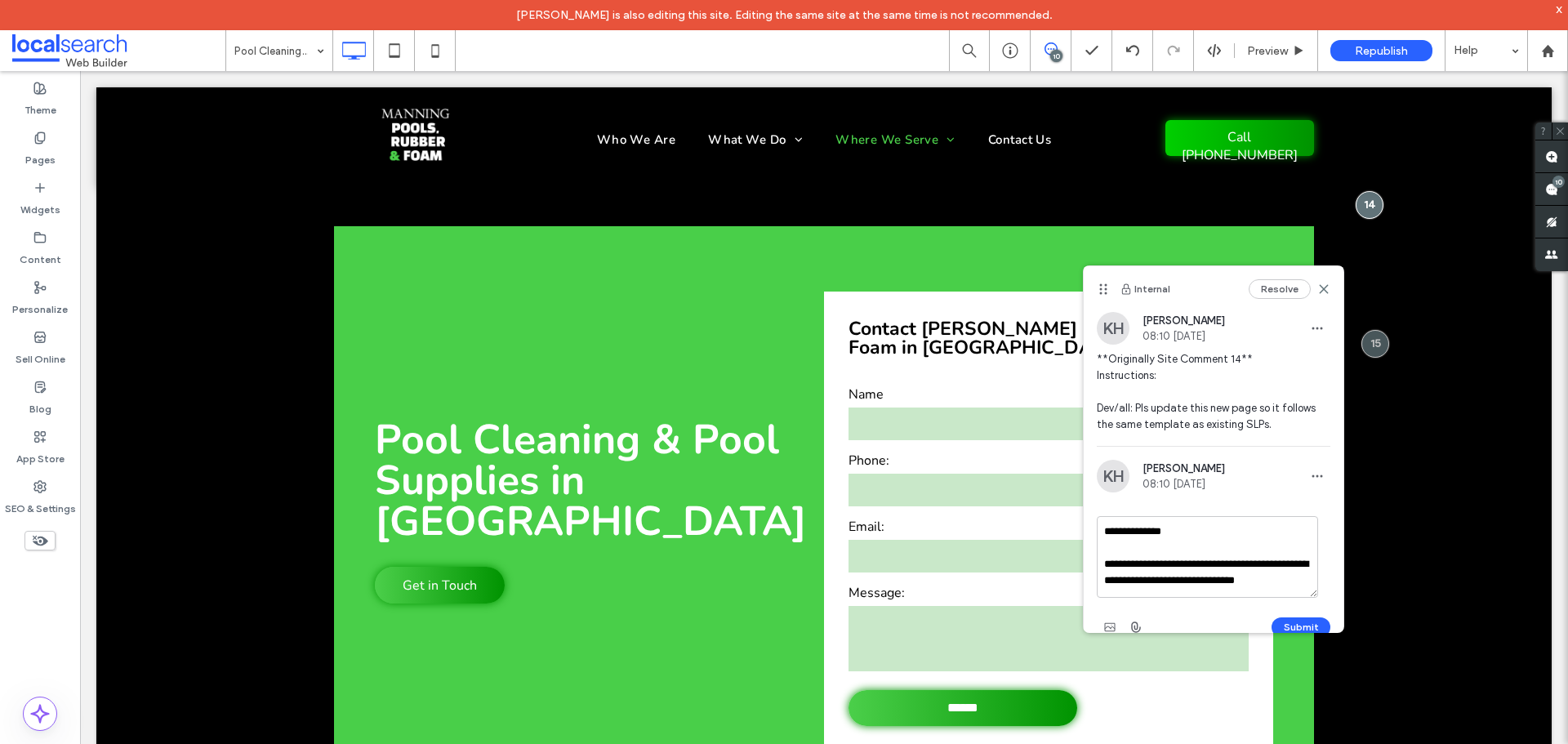
scroll to position [6, 0]
type textarea "**********"
click at [1286, 618] on button "Submit" at bounding box center [1301, 627] width 59 height 20
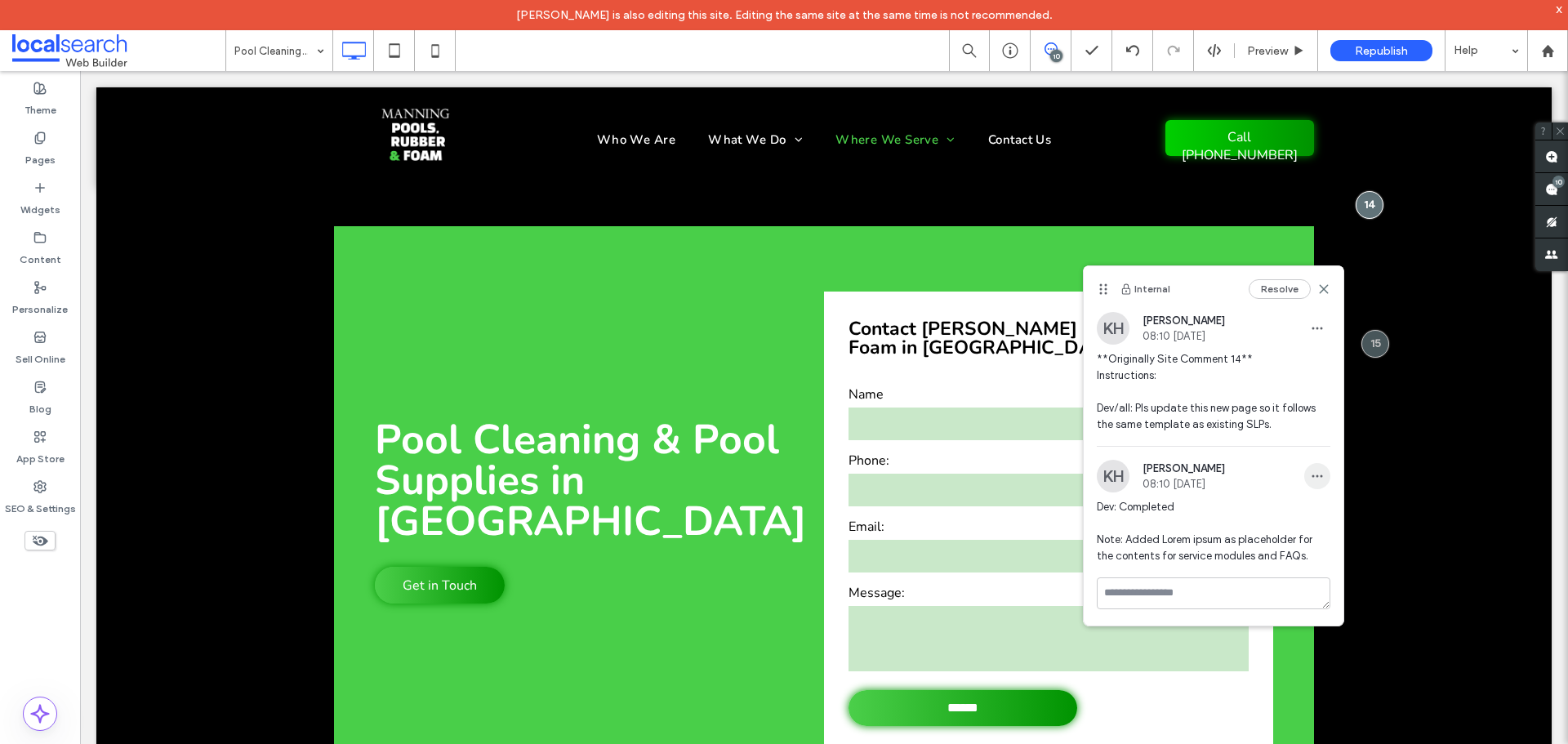
click at [1316, 481] on icon "button" at bounding box center [1317, 476] width 13 height 13
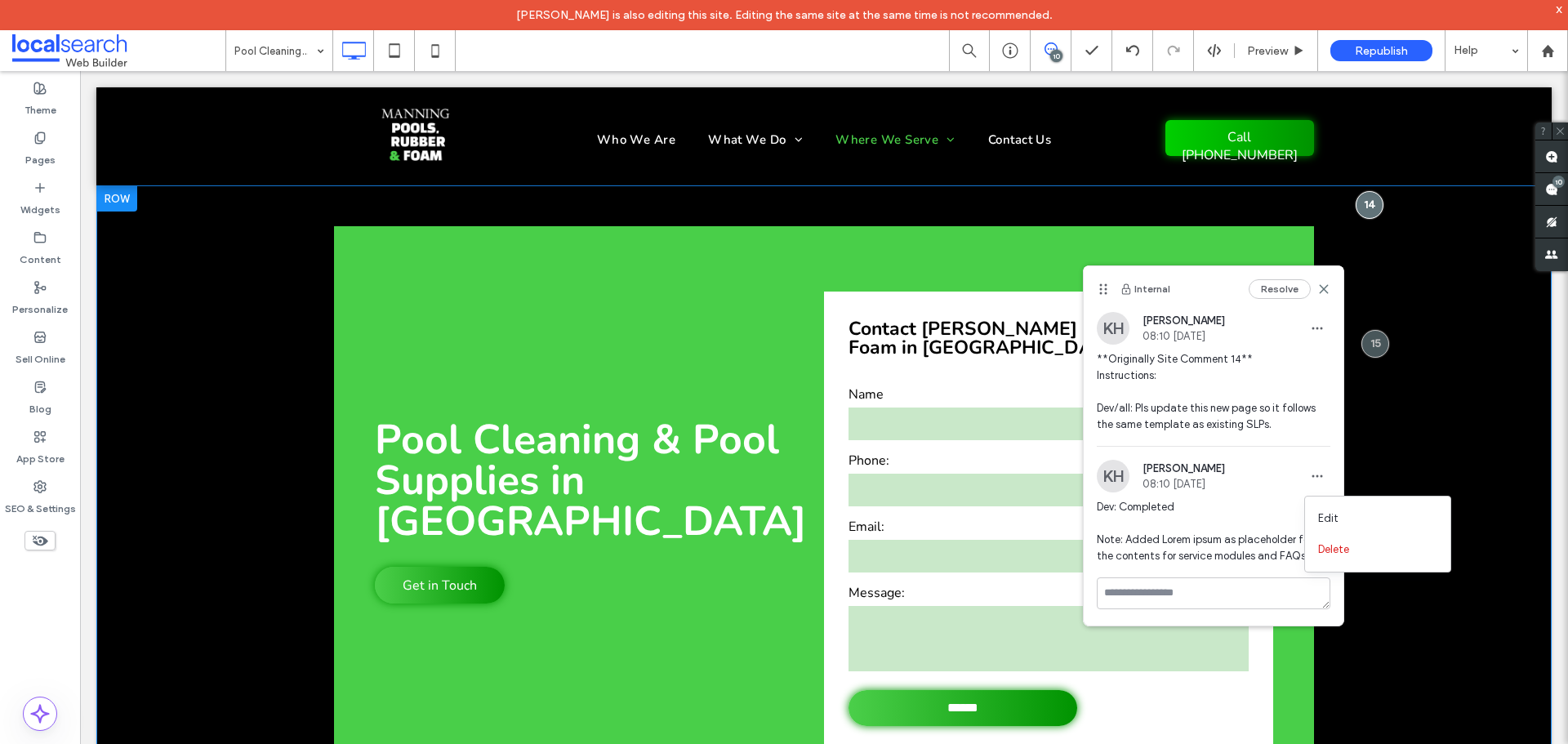
click at [1379, 448] on div "Pool Cleaning & Pool Supplies in Old Bar Get in Touch Click To Paste Contact Ma…" at bounding box center [824, 502] width 1455 height 635
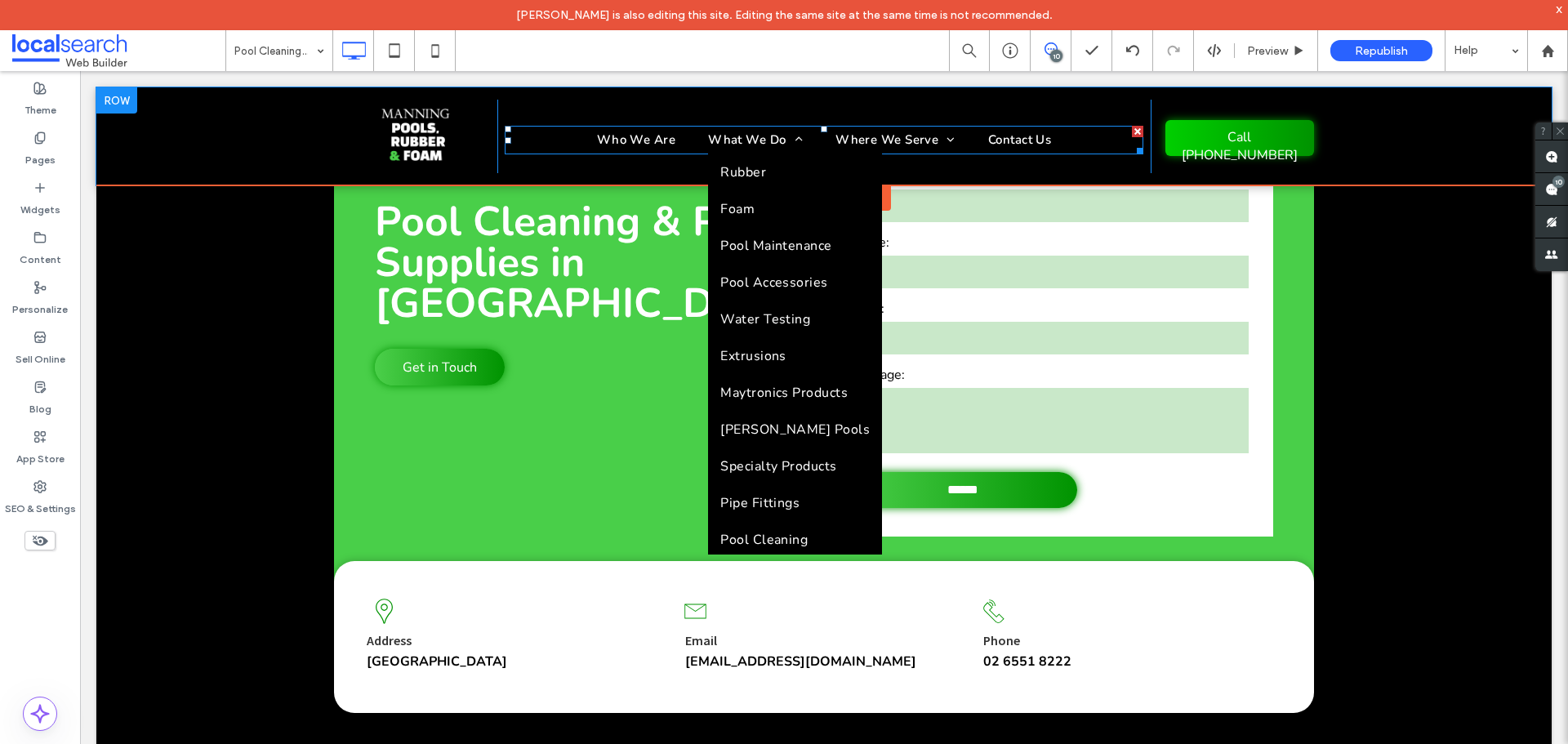
scroll to position [435, 0]
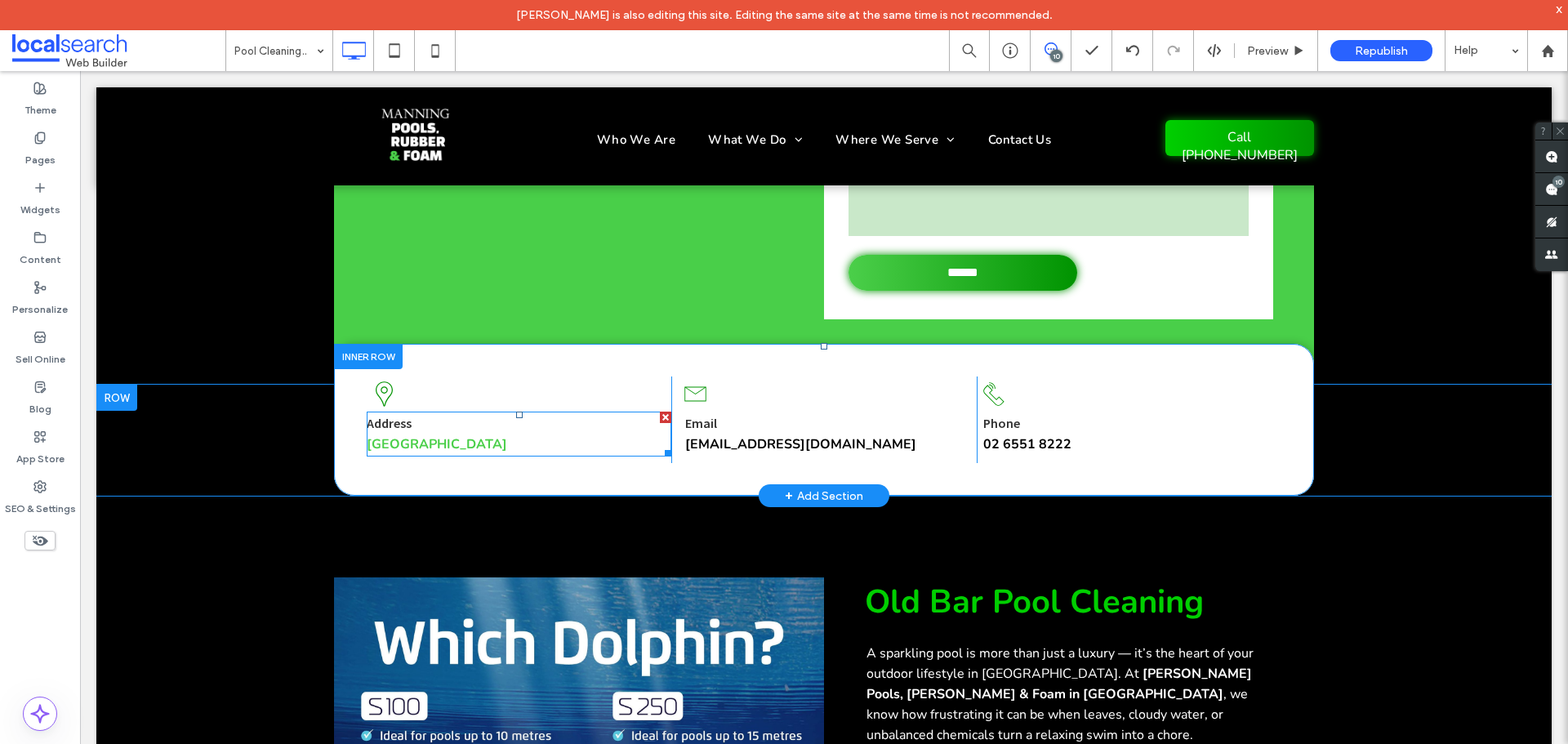
click at [479, 447] on strong "[GEOGRAPHIC_DATA]" at bounding box center [437, 444] width 140 height 18
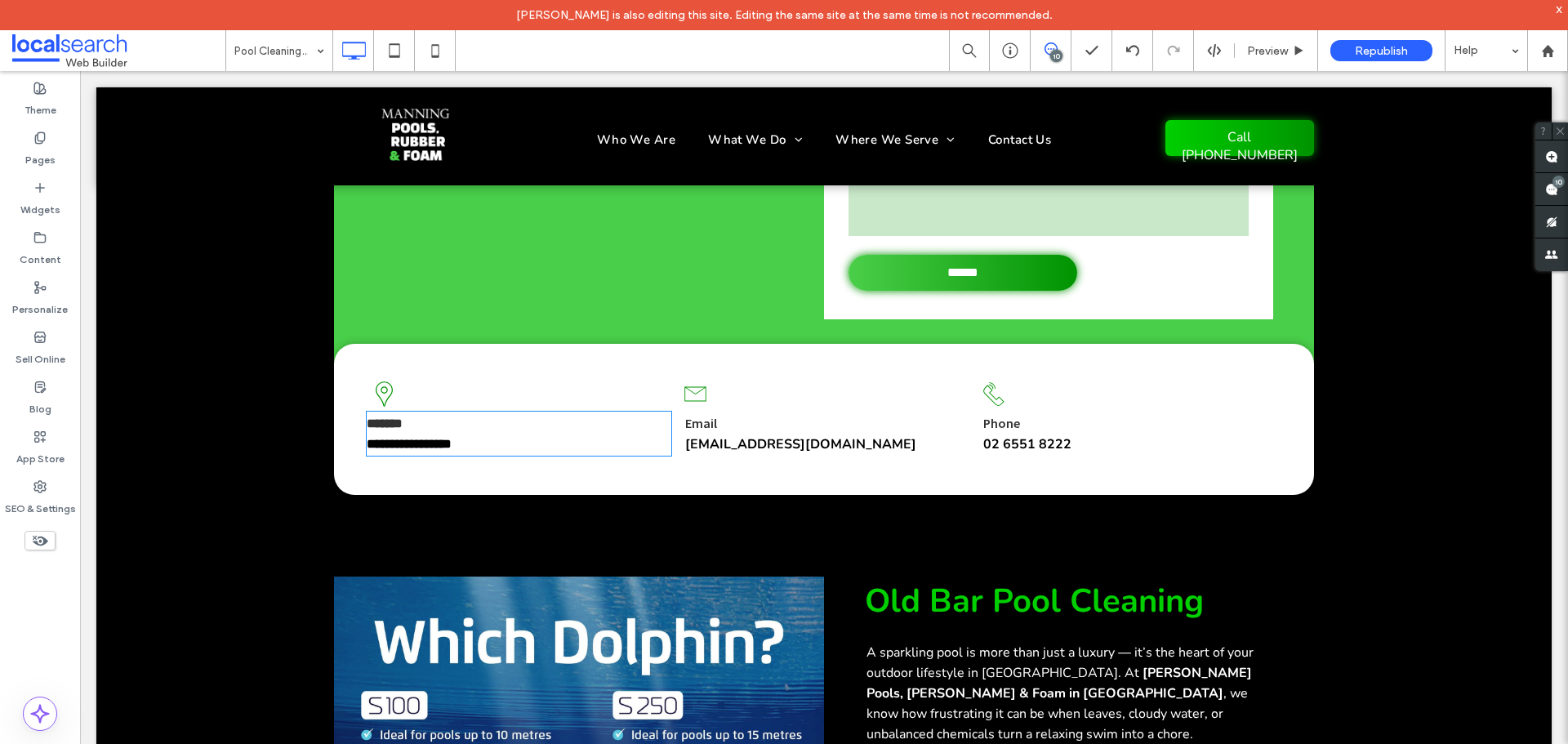
type input "**"
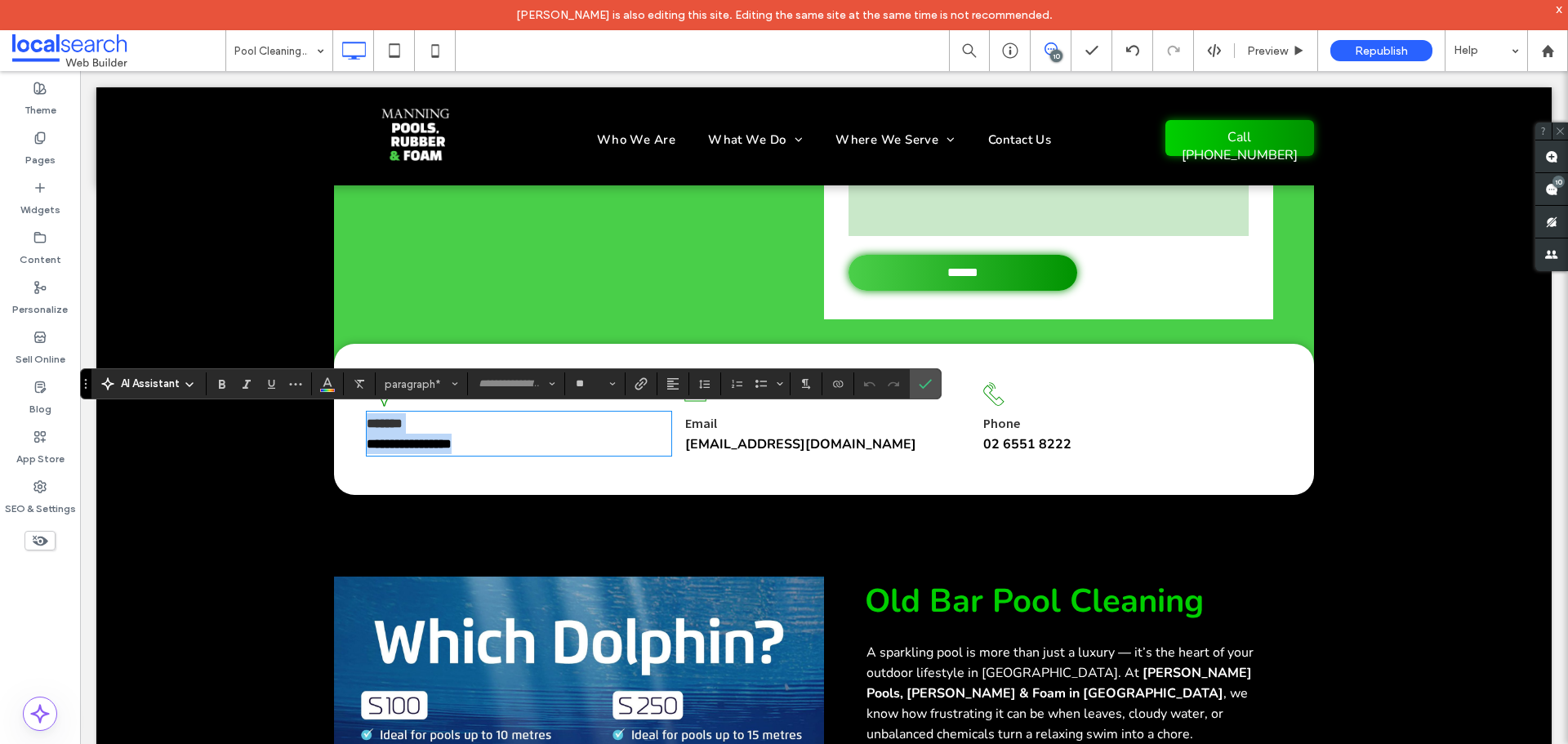
click at [452, 443] on strong "**********" at bounding box center [409, 443] width 85 height 12
click at [642, 384] on use "Link" at bounding box center [641, 383] width 12 height 12
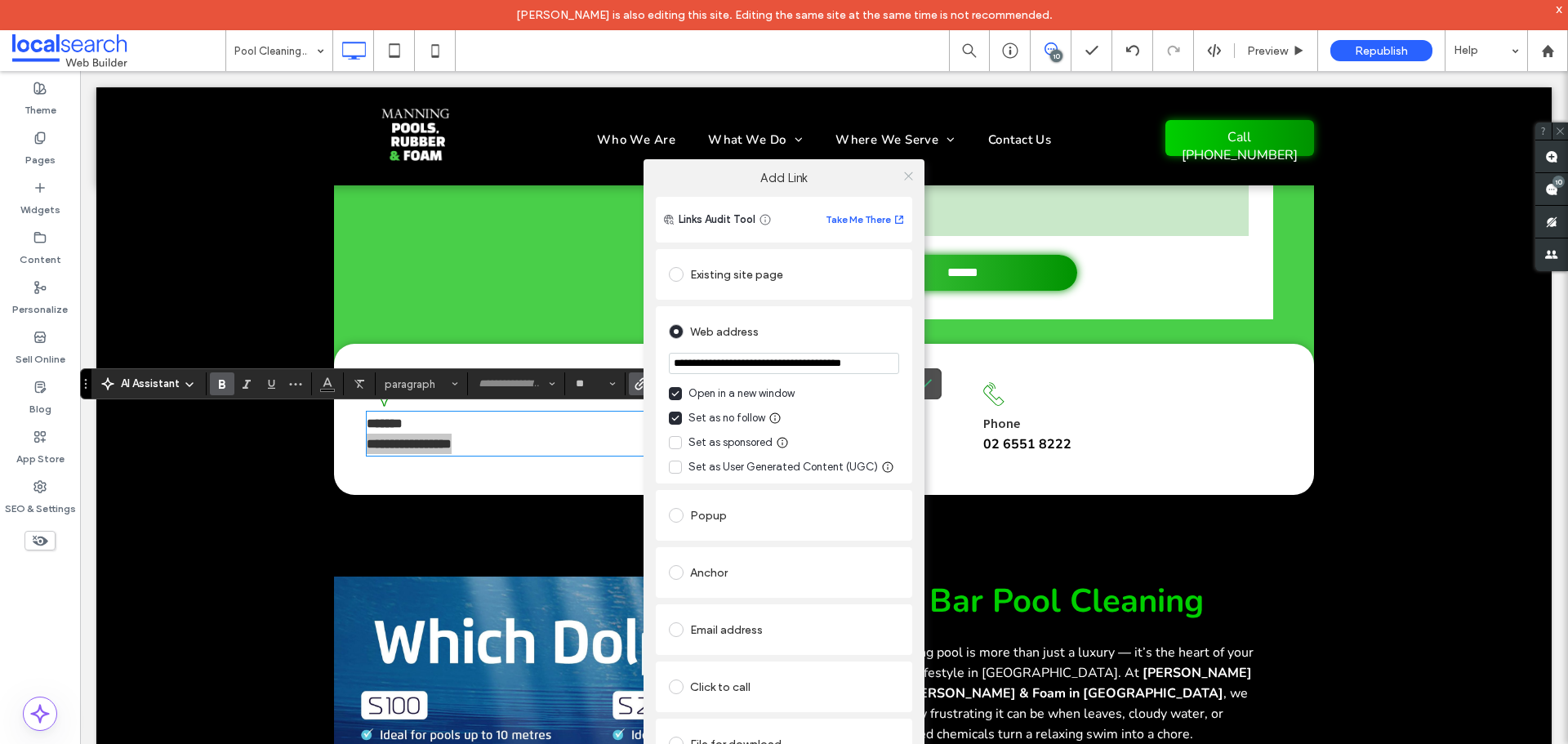
click at [902, 174] on icon at bounding box center [908, 176] width 12 height 12
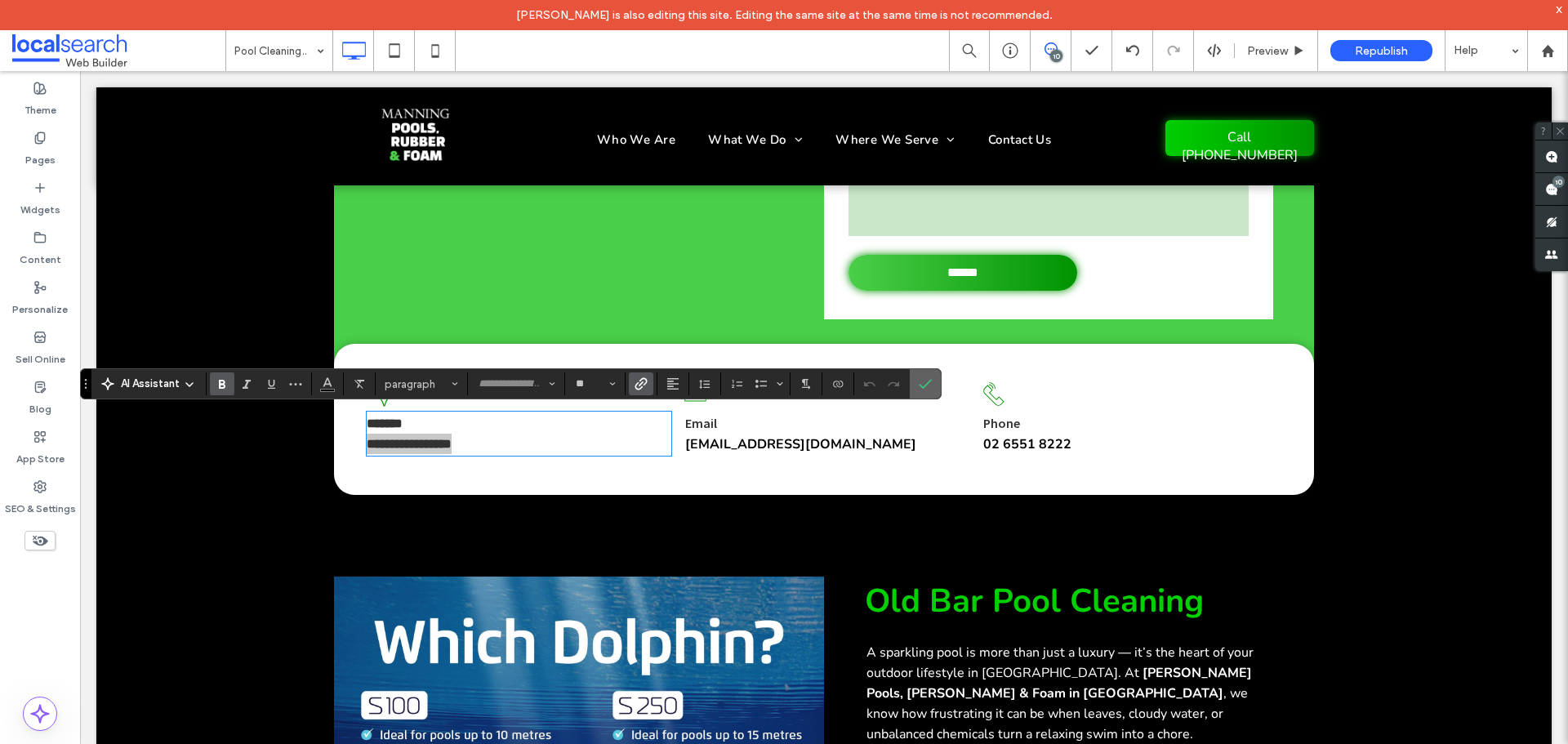
click at [933, 384] on label "Confirm" at bounding box center [925, 384] width 24 height 29
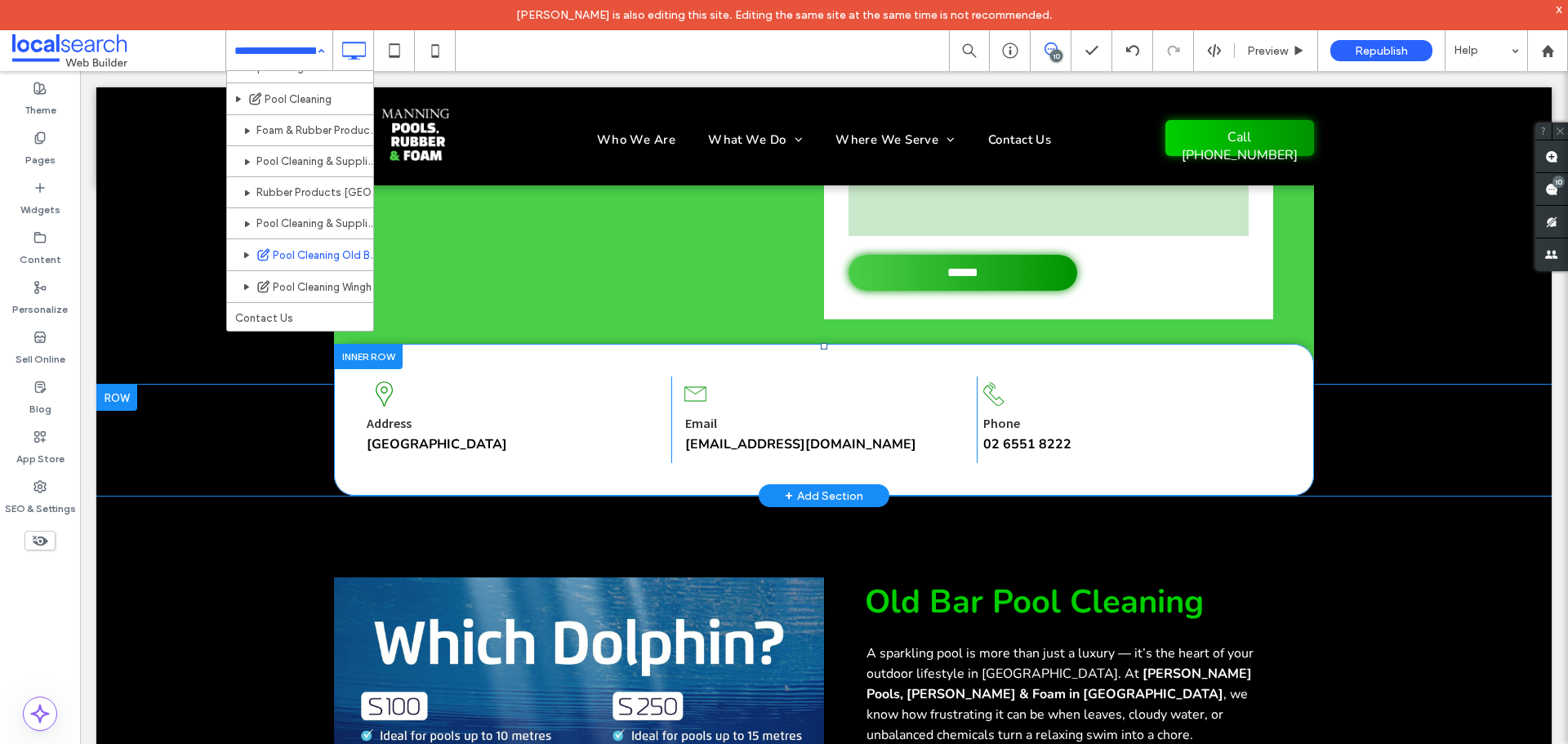
scroll to position [361, 0]
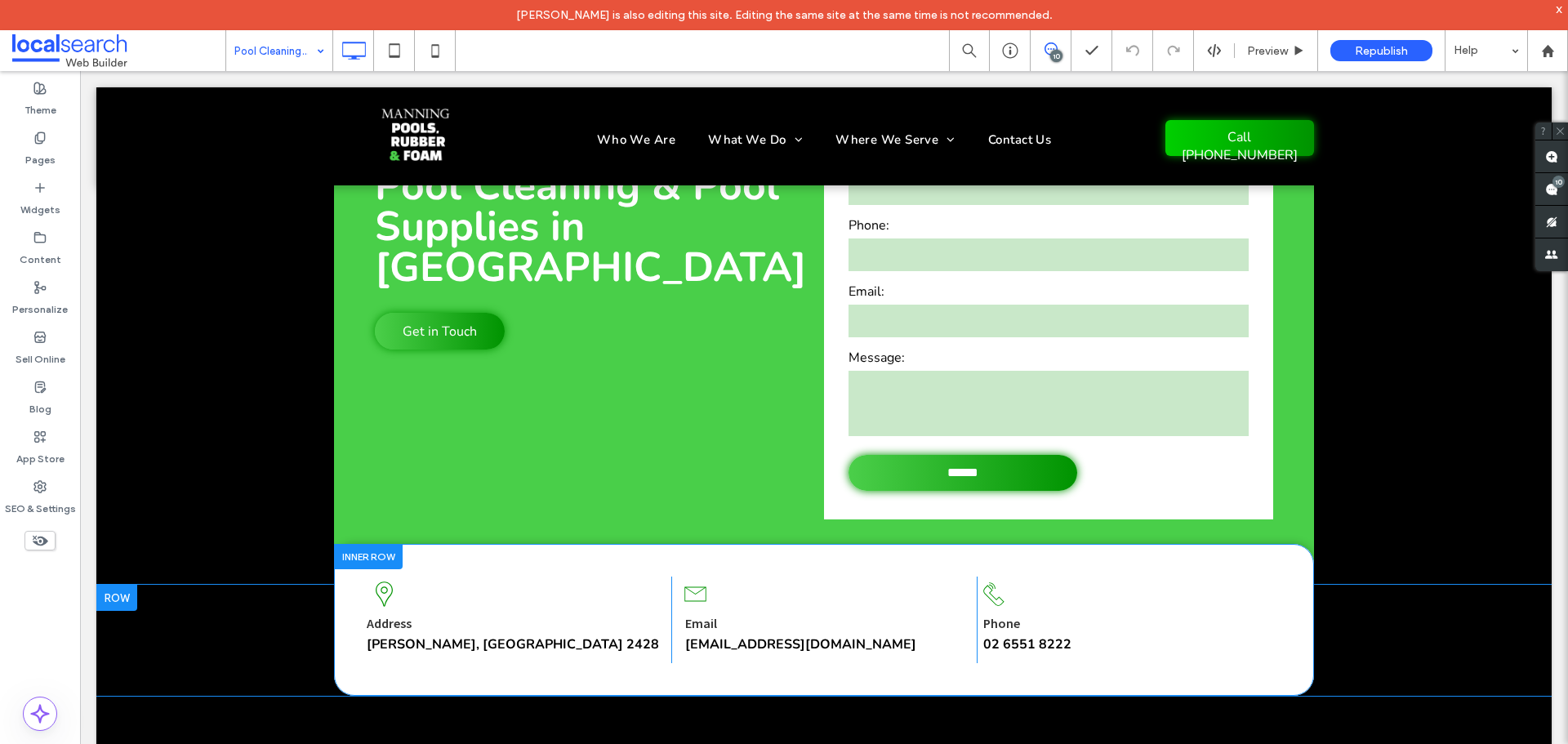
scroll to position [327, 0]
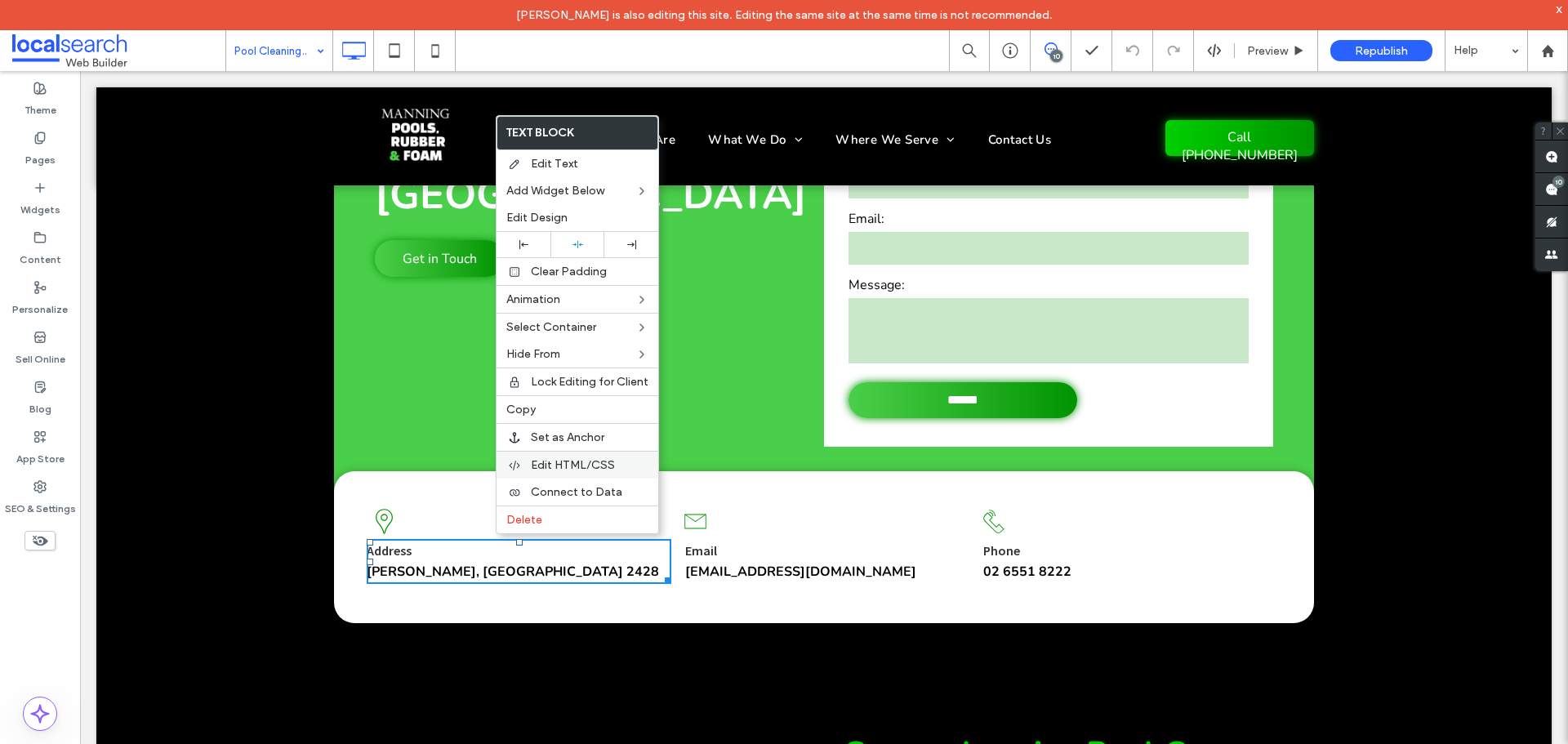
click at [559, 454] on div "Edit HTML/CSS" at bounding box center [577, 465] width 162 height 28
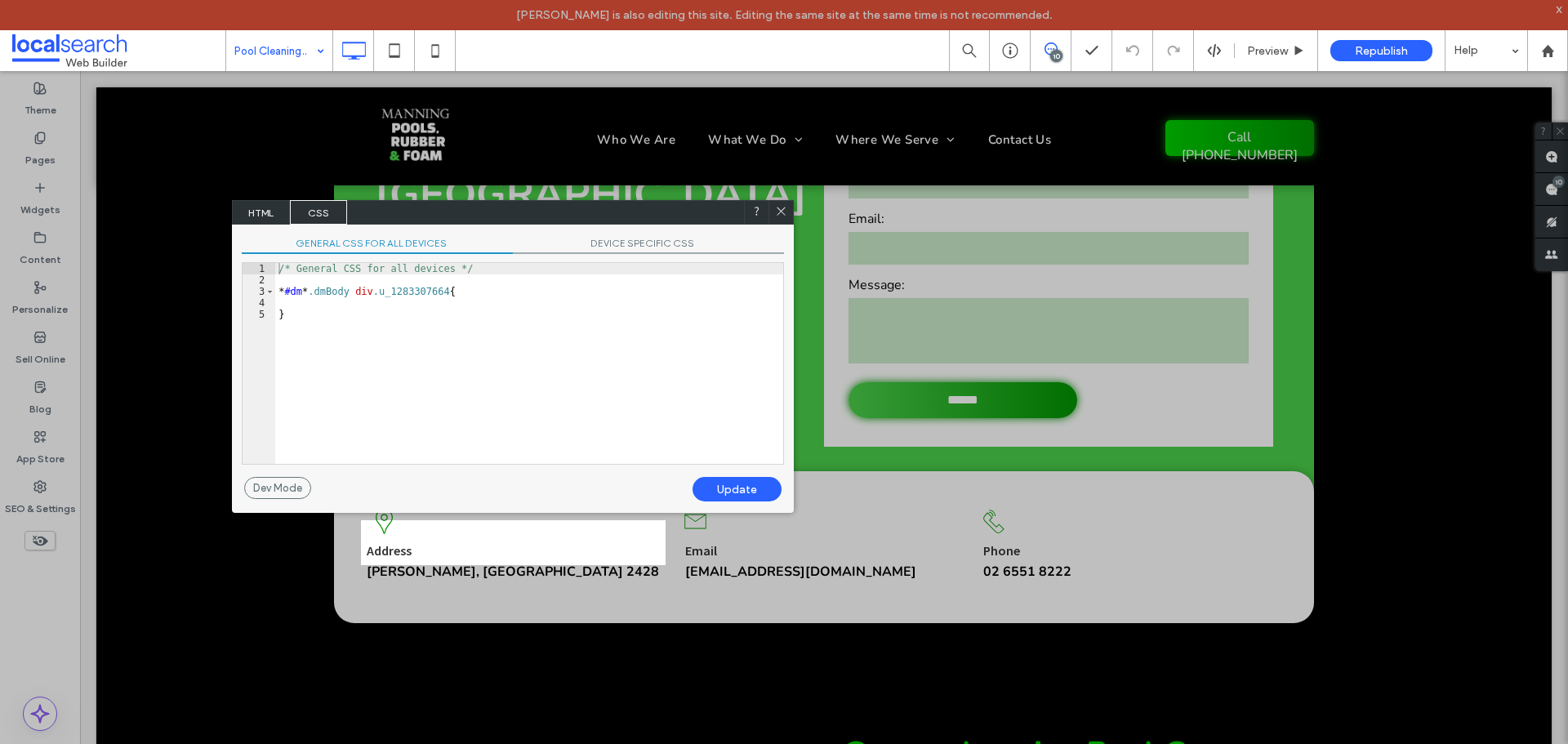
click at [266, 208] on span "HTML" at bounding box center [261, 212] width 57 height 25
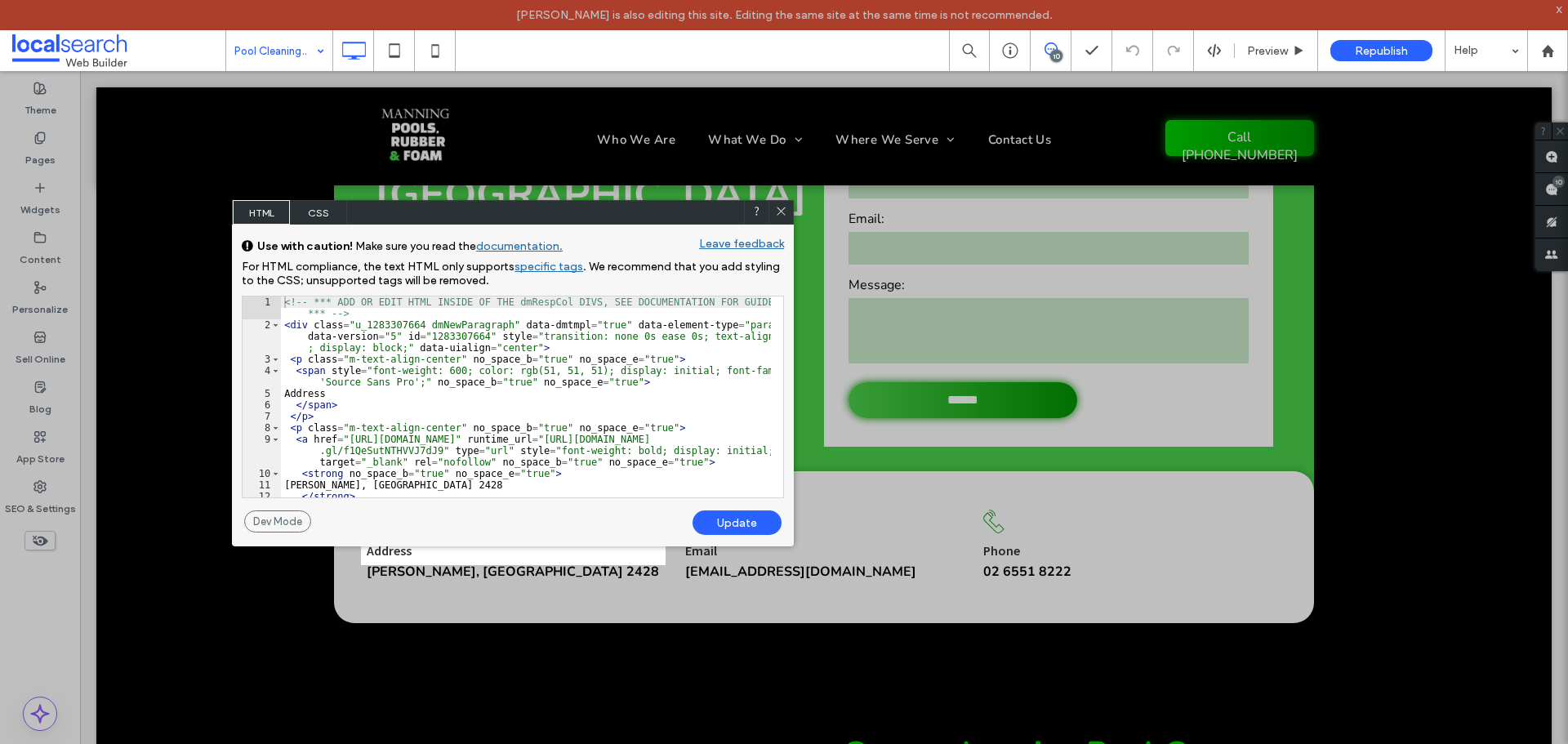
click at [774, 212] on div at bounding box center [781, 212] width 24 height 25
click at [781, 207] on icon at bounding box center [781, 211] width 12 height 12
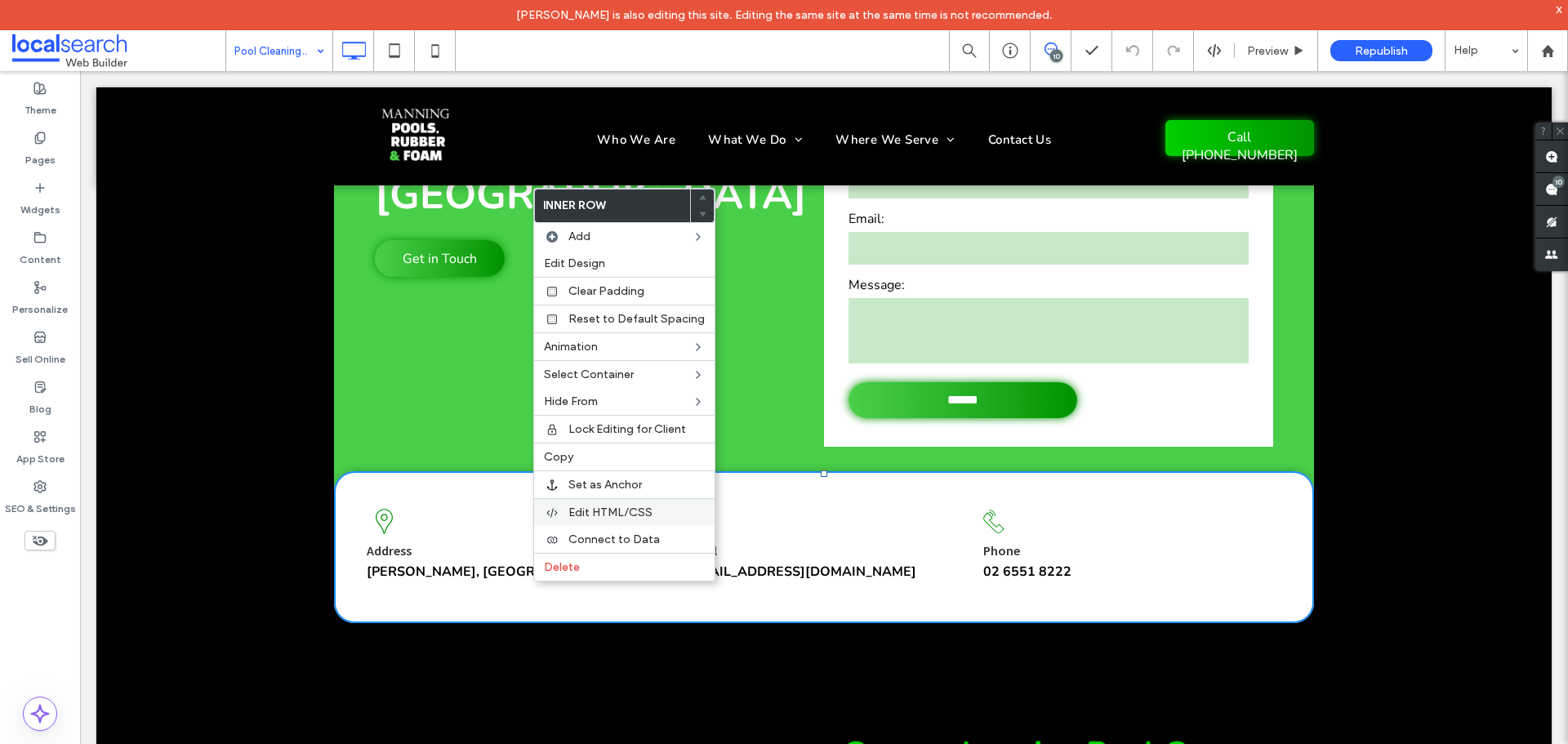
click at [599, 506] on span "Edit HTML/CSS" at bounding box center [610, 512] width 84 height 14
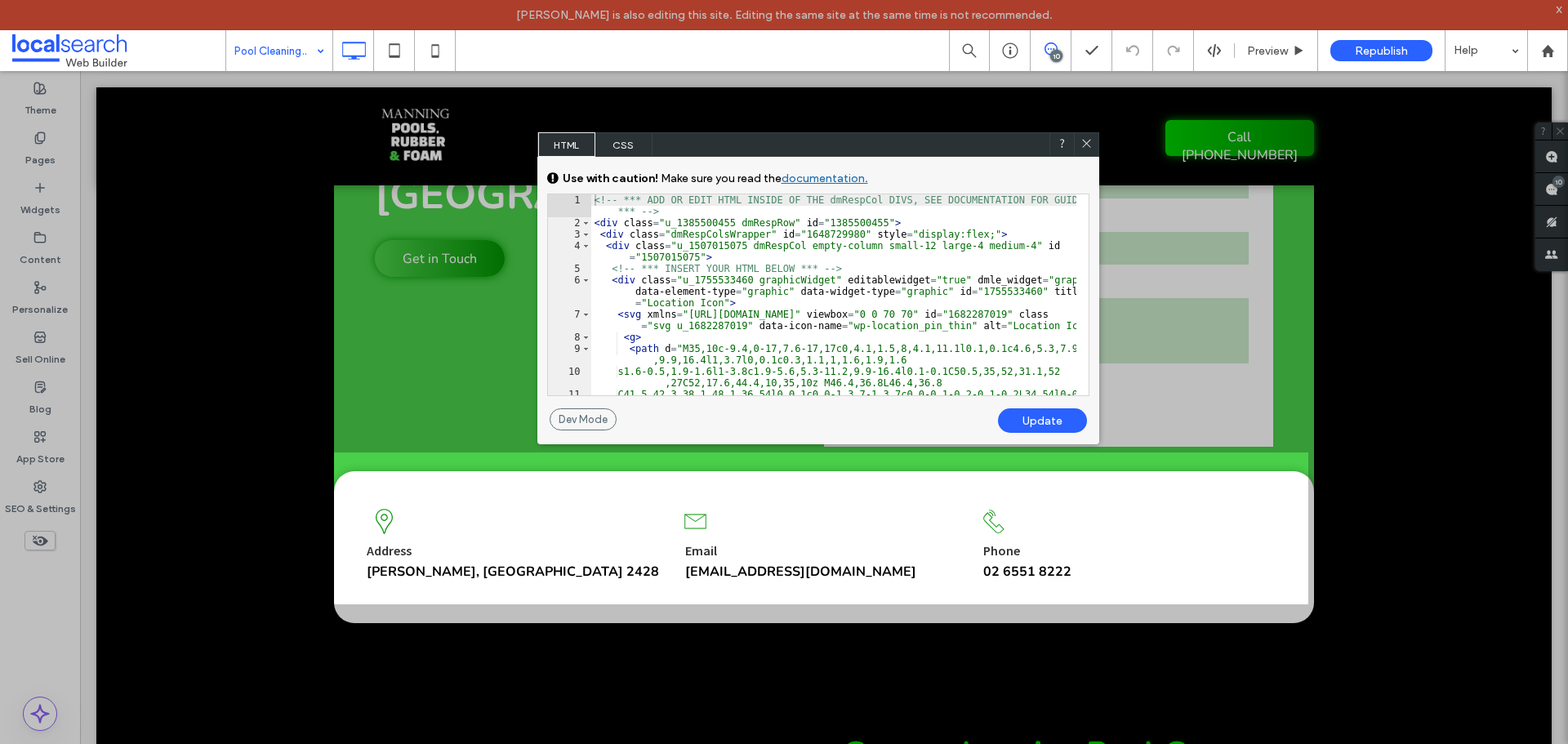
click at [1081, 142] on icon at bounding box center [1086, 143] width 12 height 12
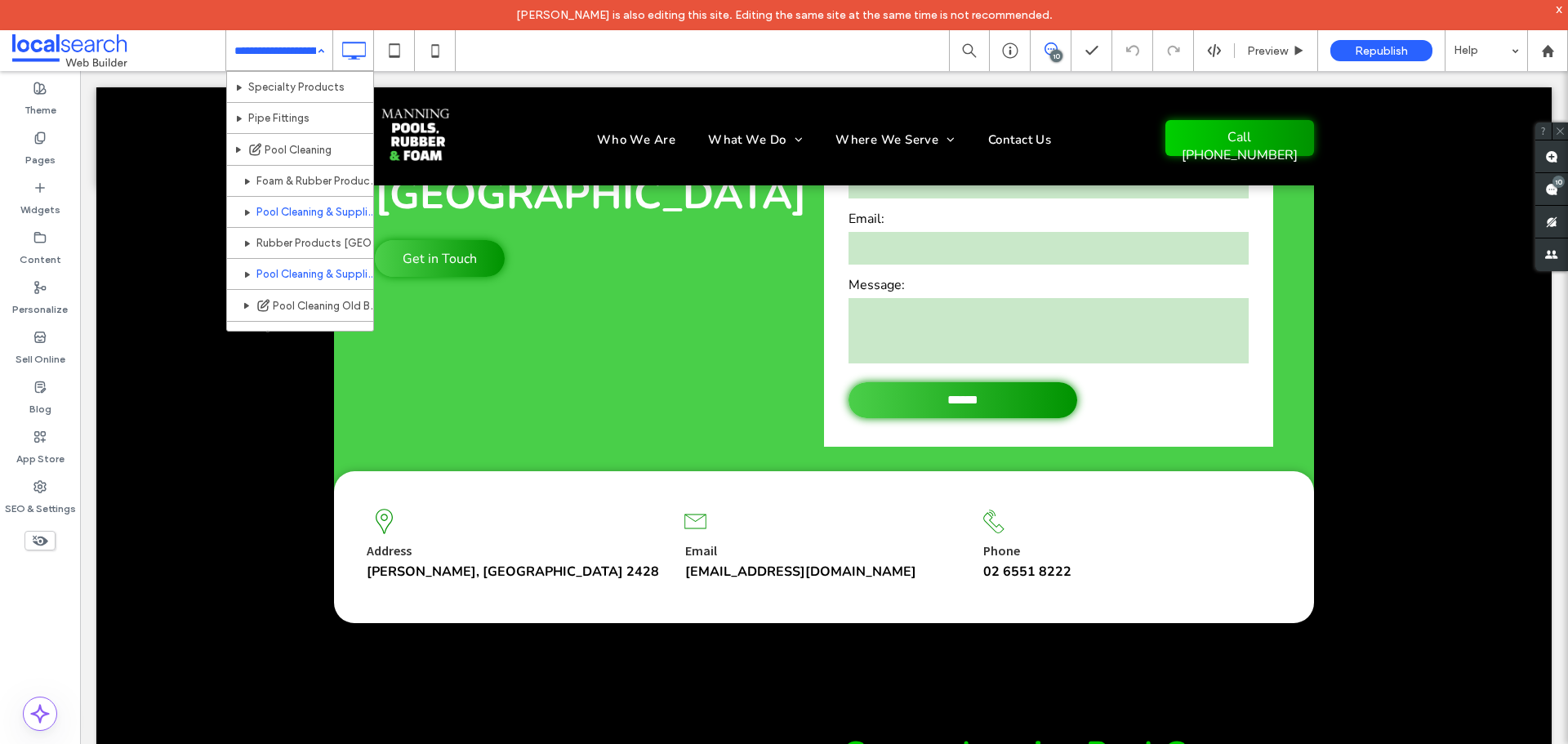
scroll to position [361, 0]
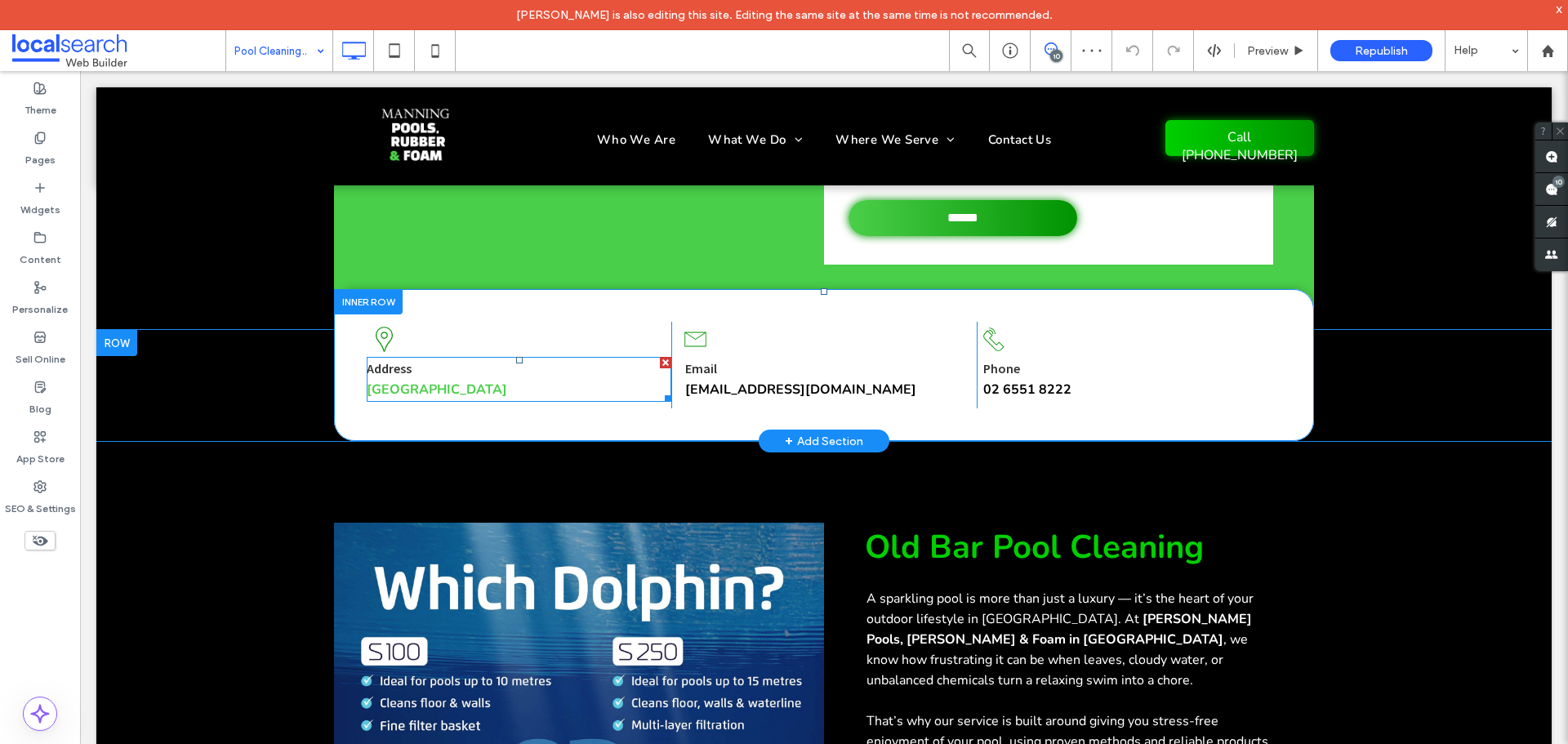
click at [470, 386] on strong "[GEOGRAPHIC_DATA]" at bounding box center [437, 390] width 140 height 18
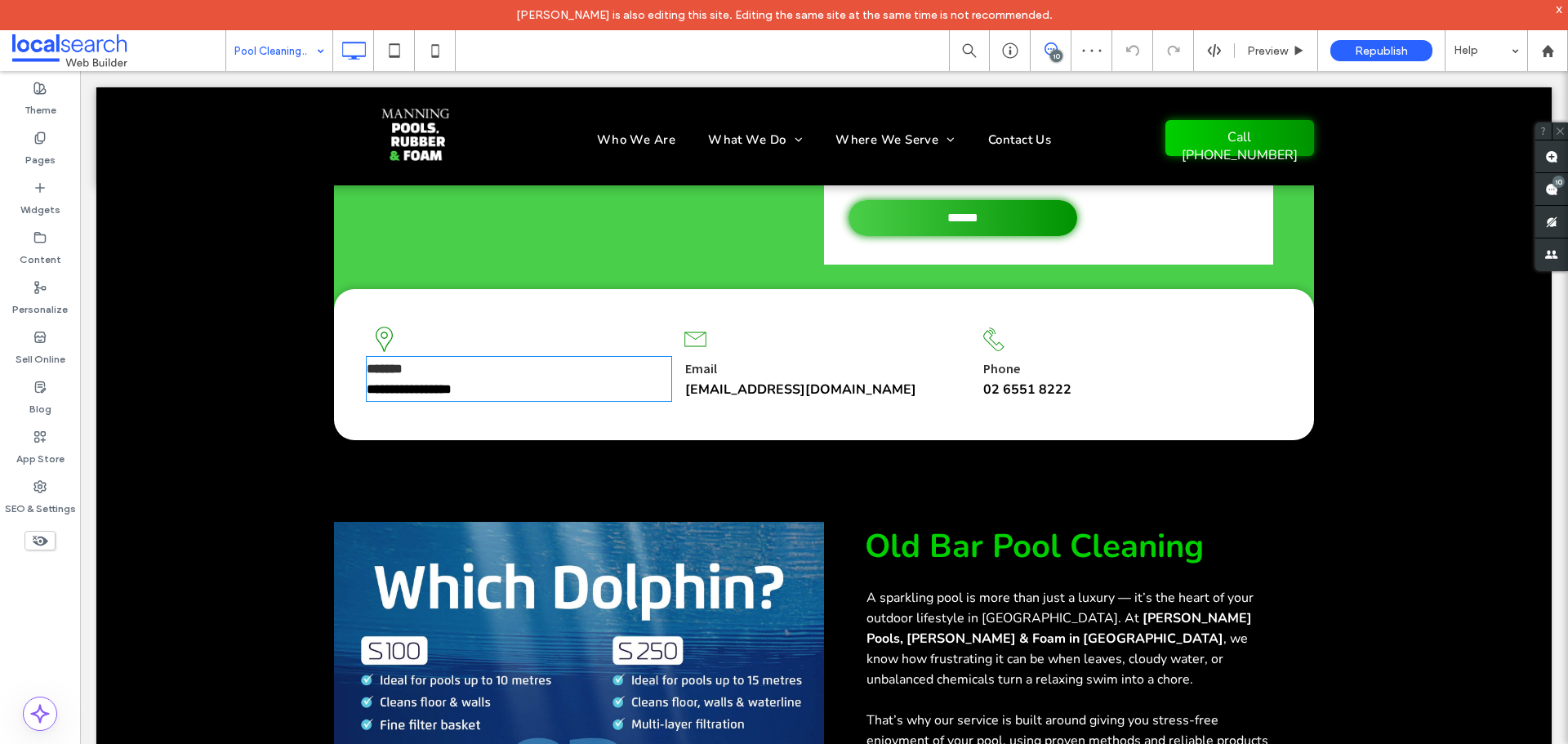
type input "**"
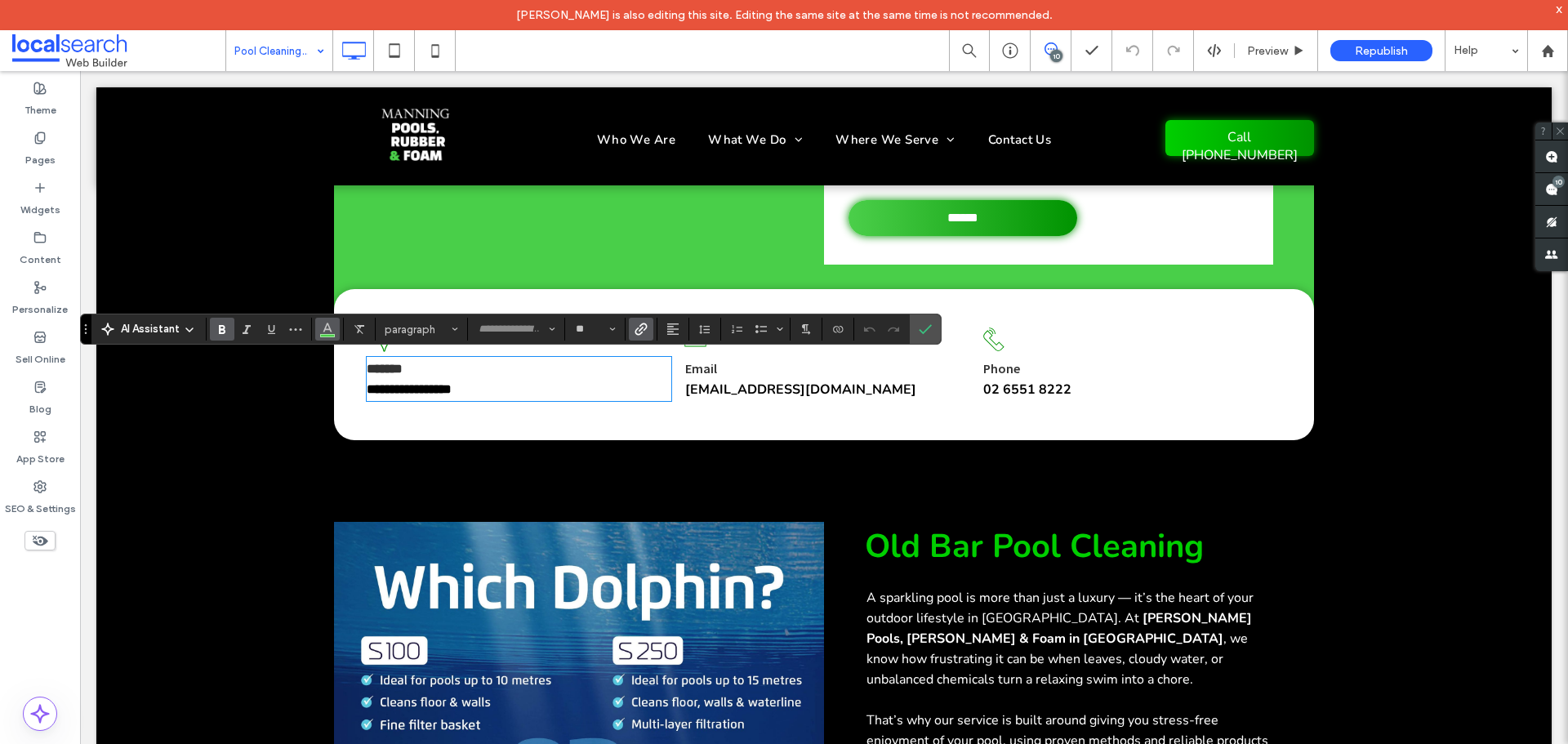
click at [332, 328] on icon "Color" at bounding box center [327, 327] width 13 height 13
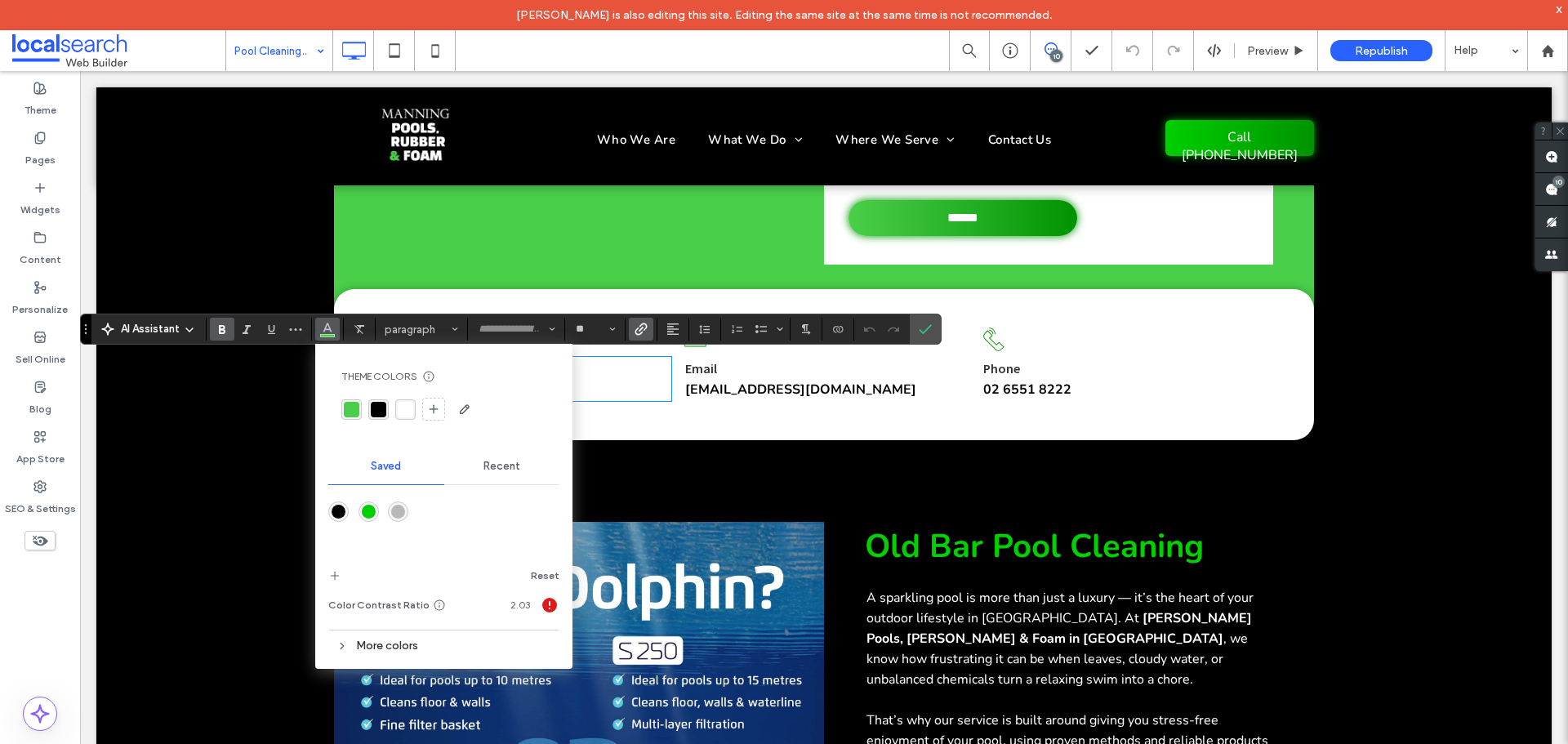
click at [375, 410] on div "rgba(0, 0, 0, 1)" at bounding box center [378, 409] width 16 height 16
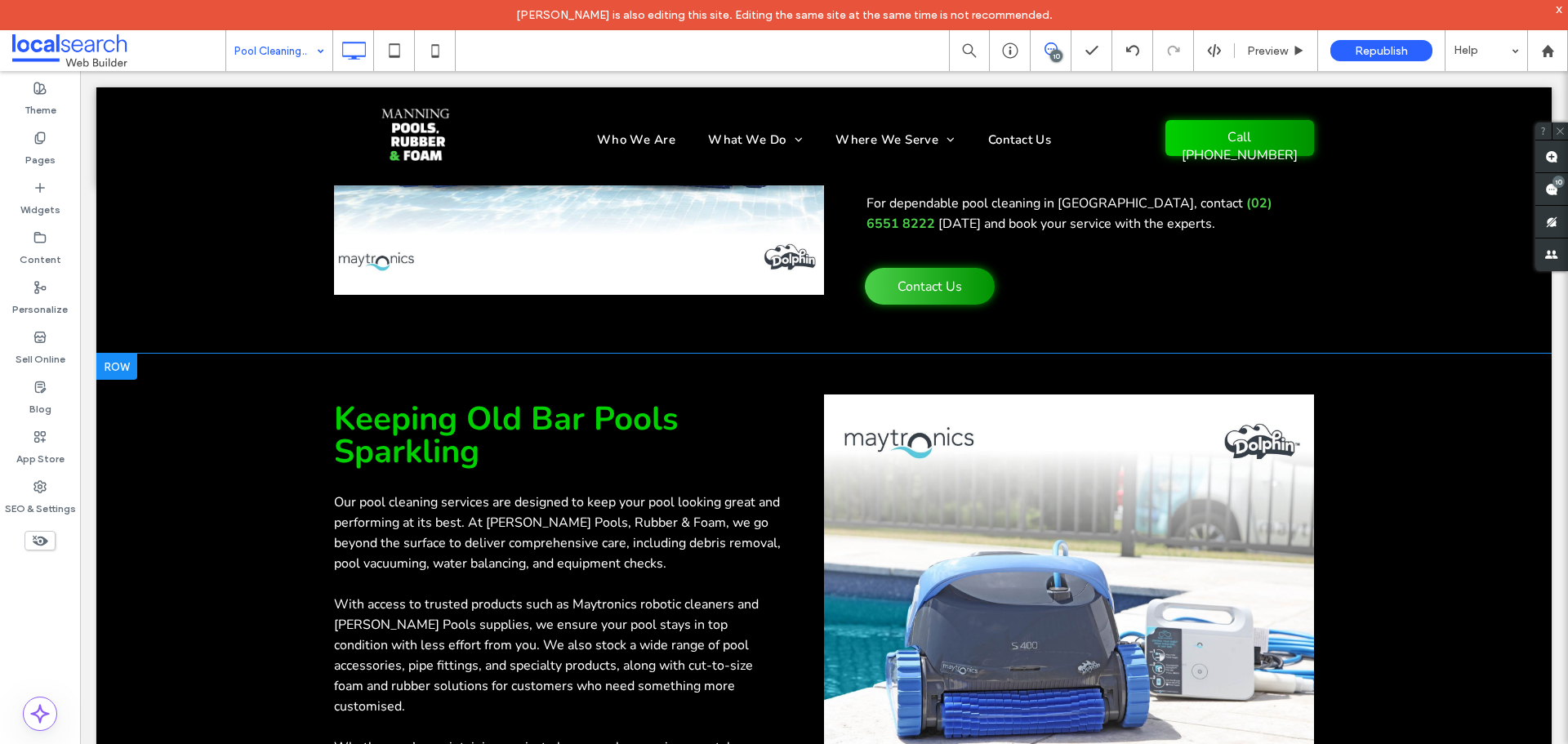
scroll to position [1143, 0]
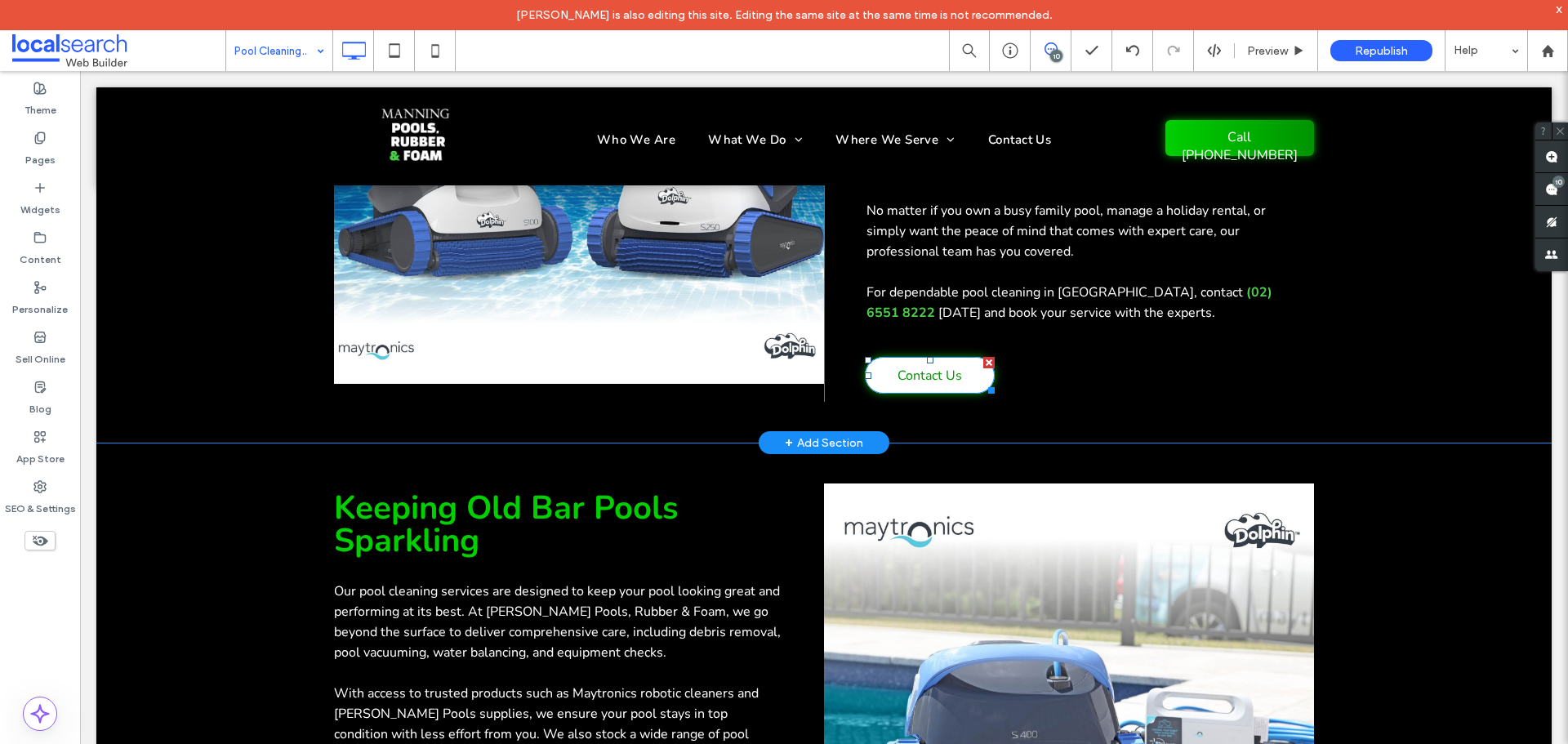
click at [937, 359] on span "Contact Us" at bounding box center [929, 376] width 65 height 34
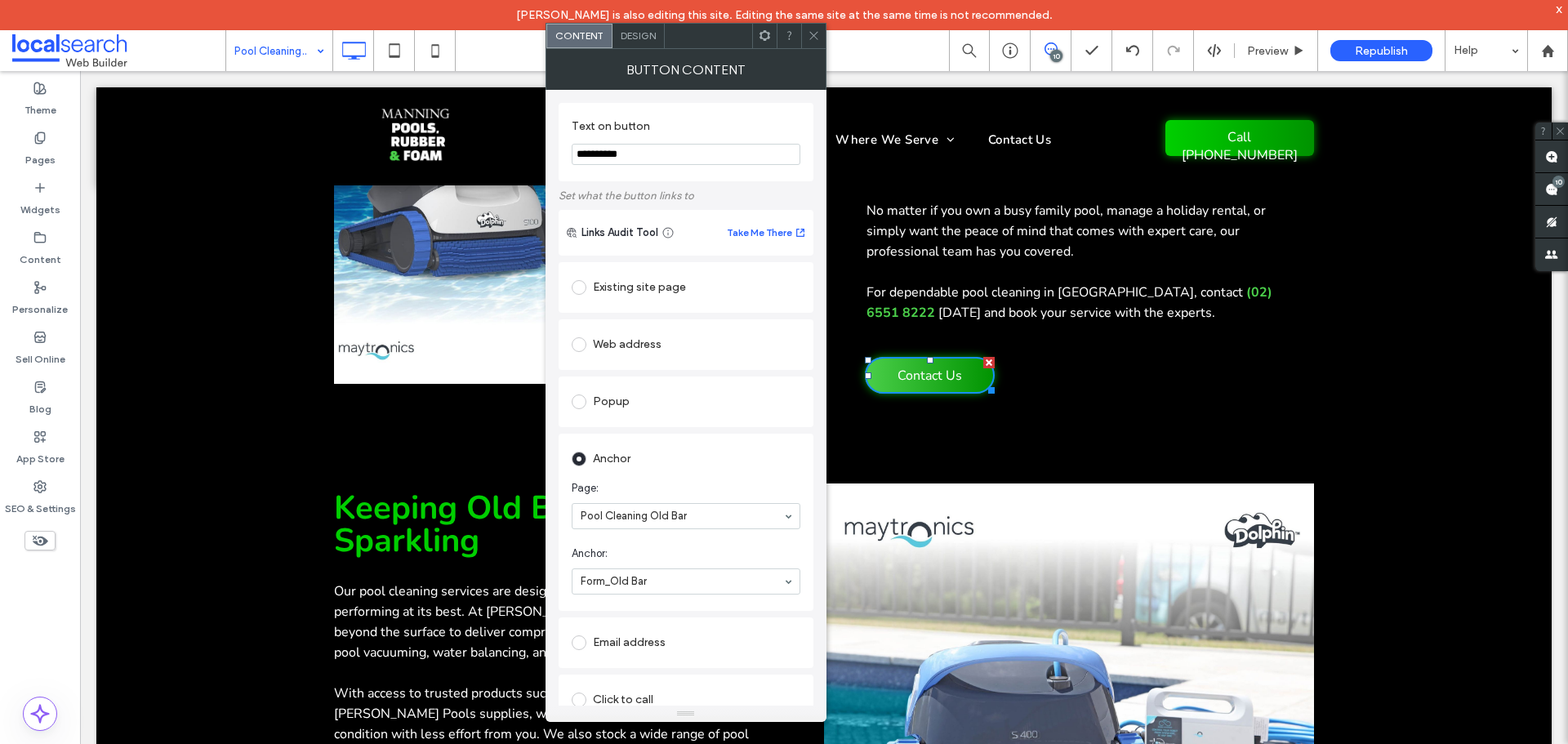
click at [643, 301] on div "Existing site page" at bounding box center [686, 287] width 229 height 34
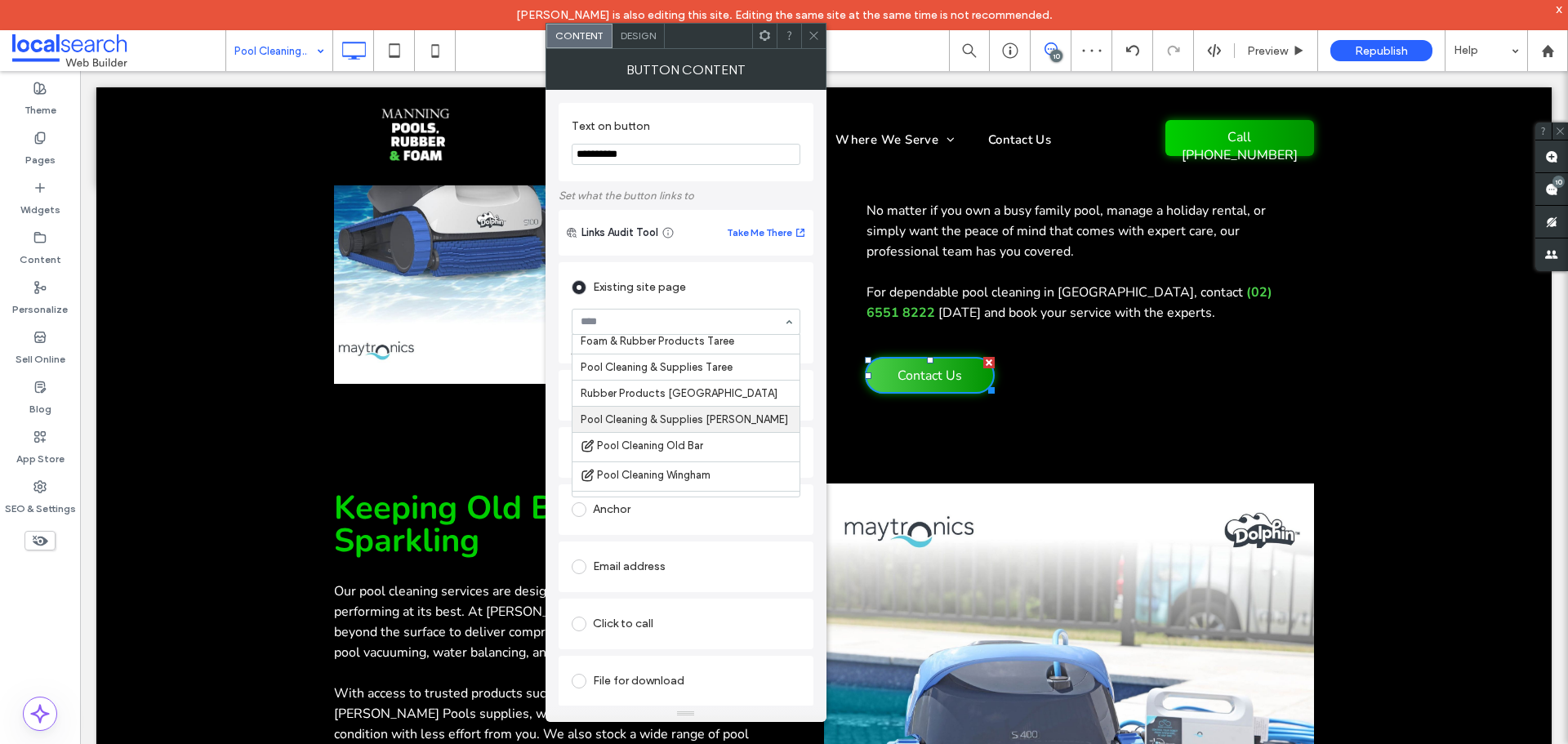
scroll to position [370, 0]
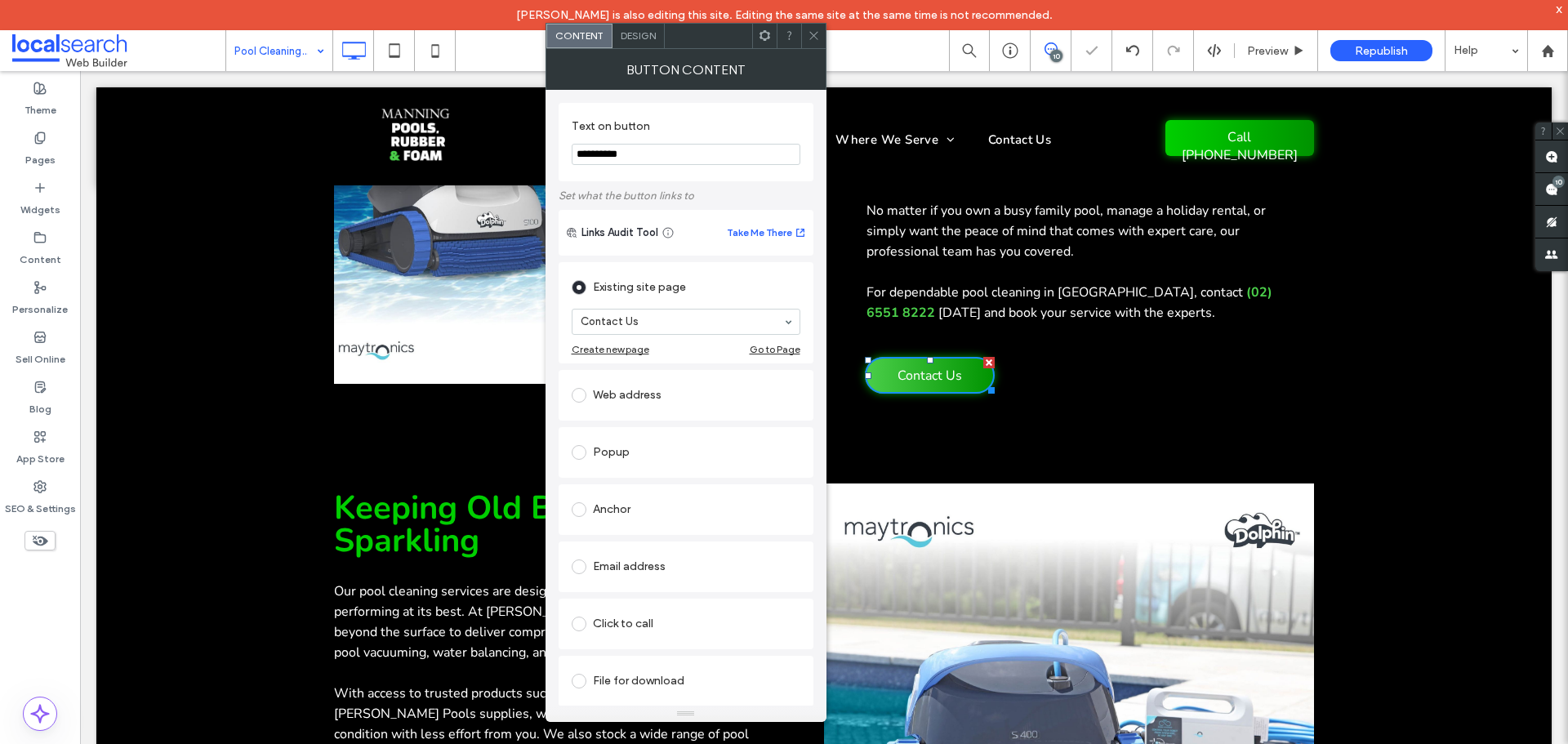
click at [813, 36] on icon at bounding box center [813, 35] width 12 height 12
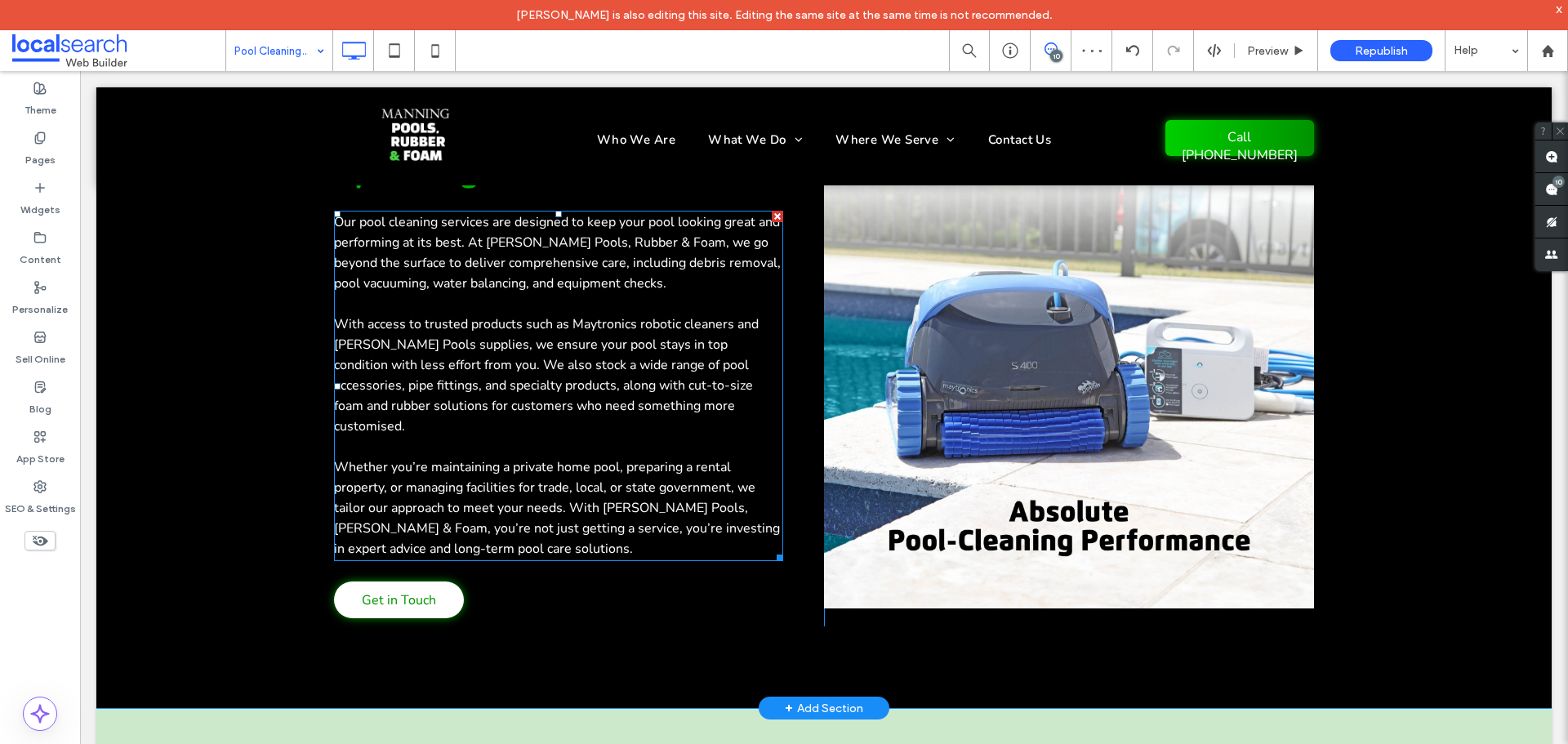
scroll to position [1633, 0]
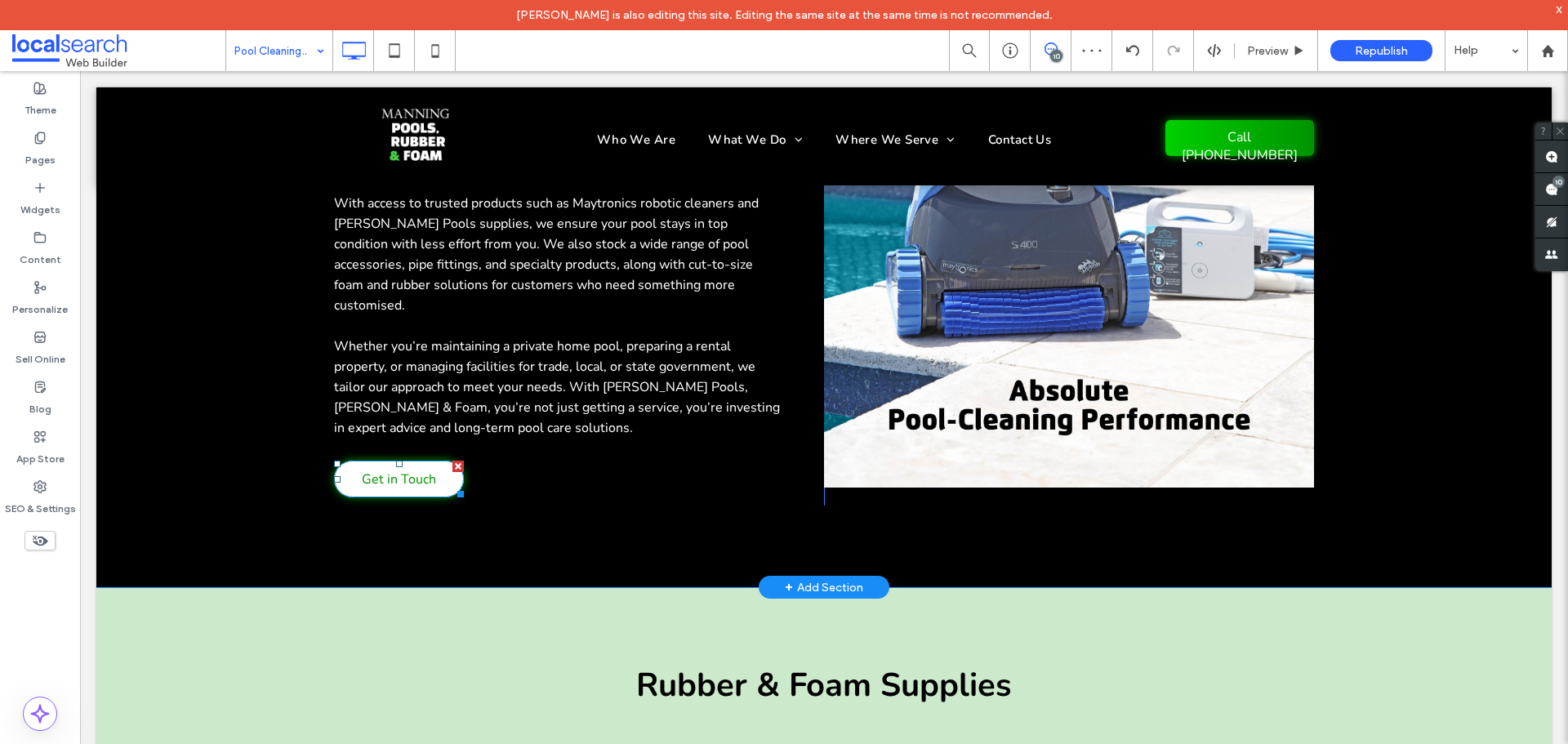
click at [394, 462] on span "Get in Touch" at bounding box center [399, 479] width 74 height 34
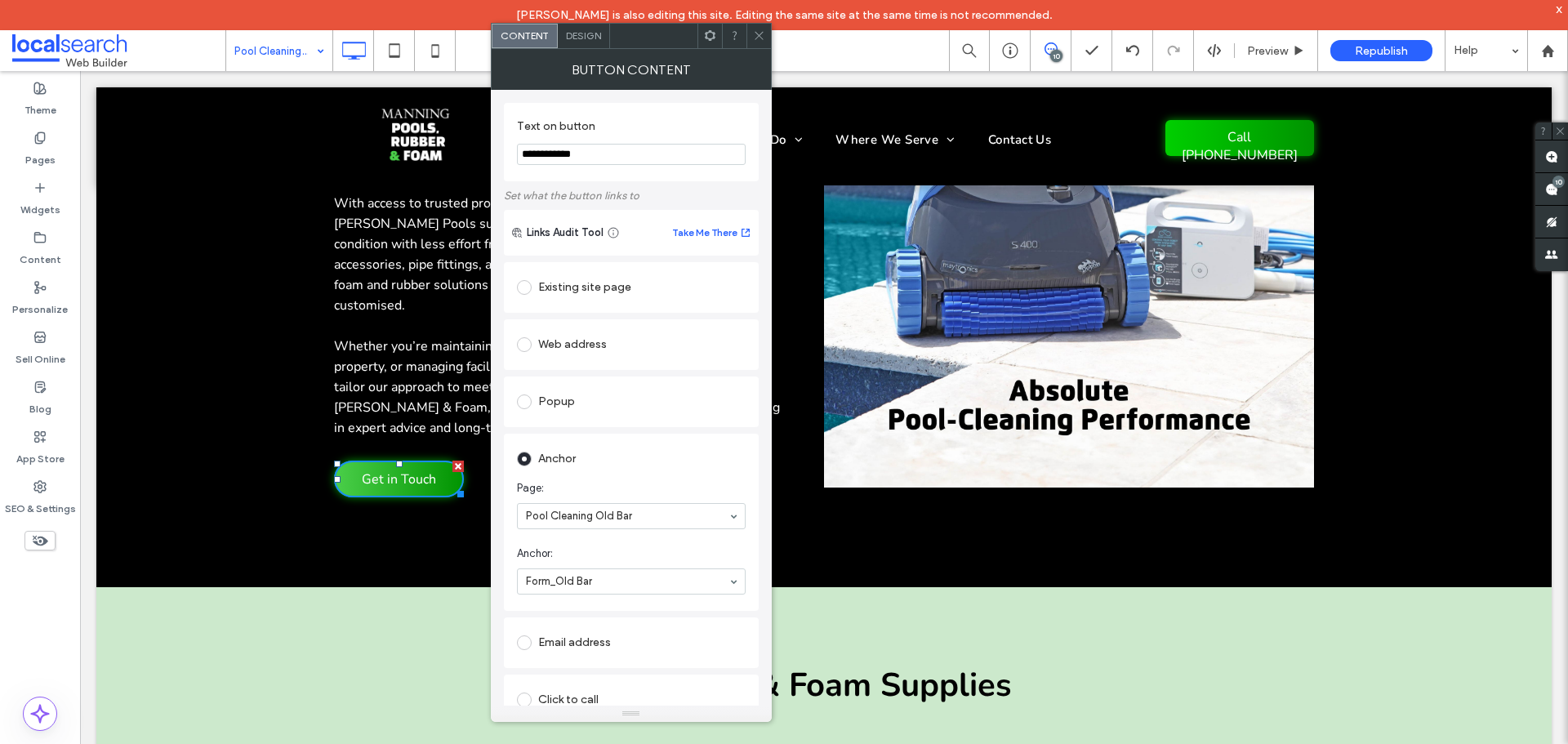
click at [600, 301] on div "Existing site page" at bounding box center [631, 287] width 229 height 26
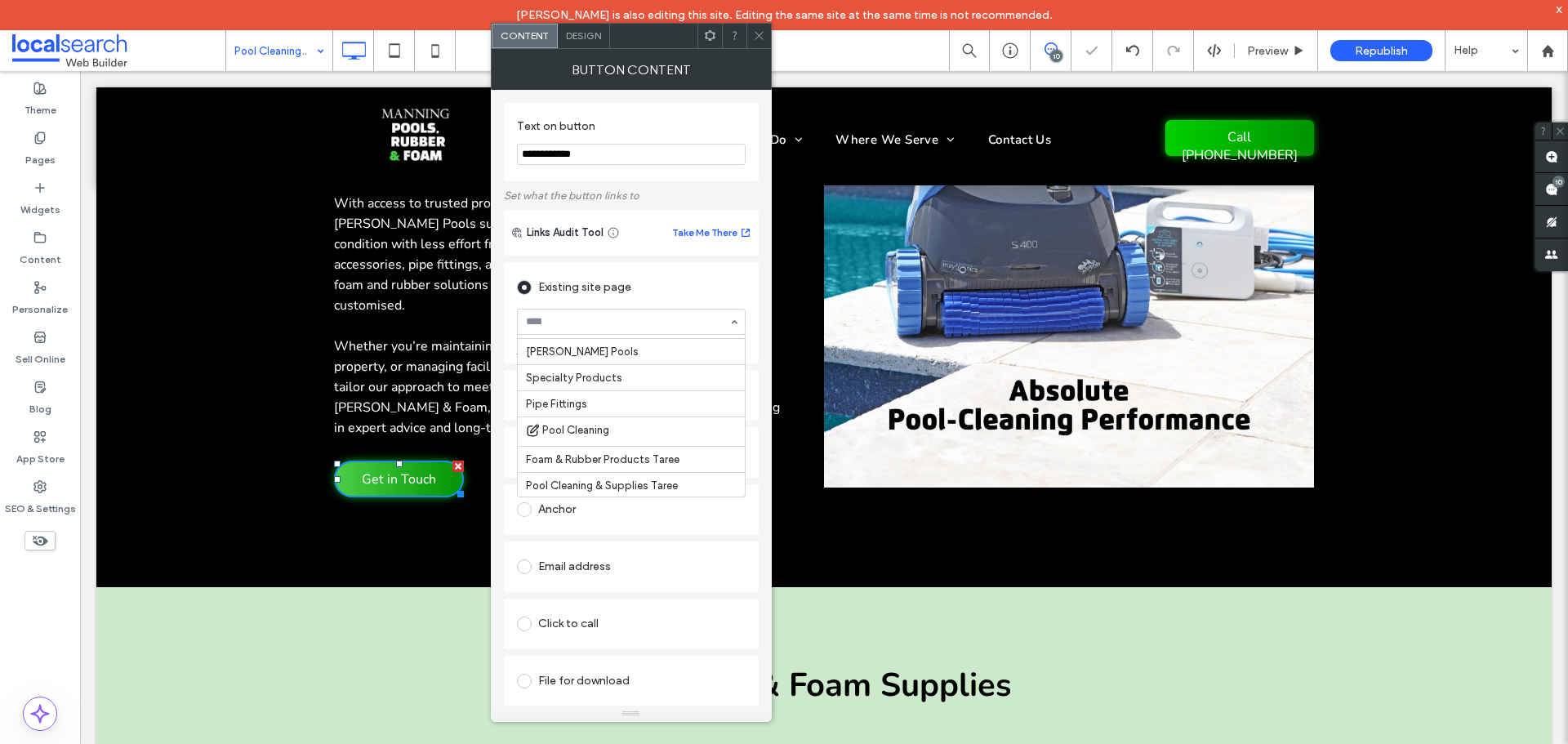
scroll to position [370, 0]
click at [764, 39] on icon at bounding box center [759, 35] width 12 height 12
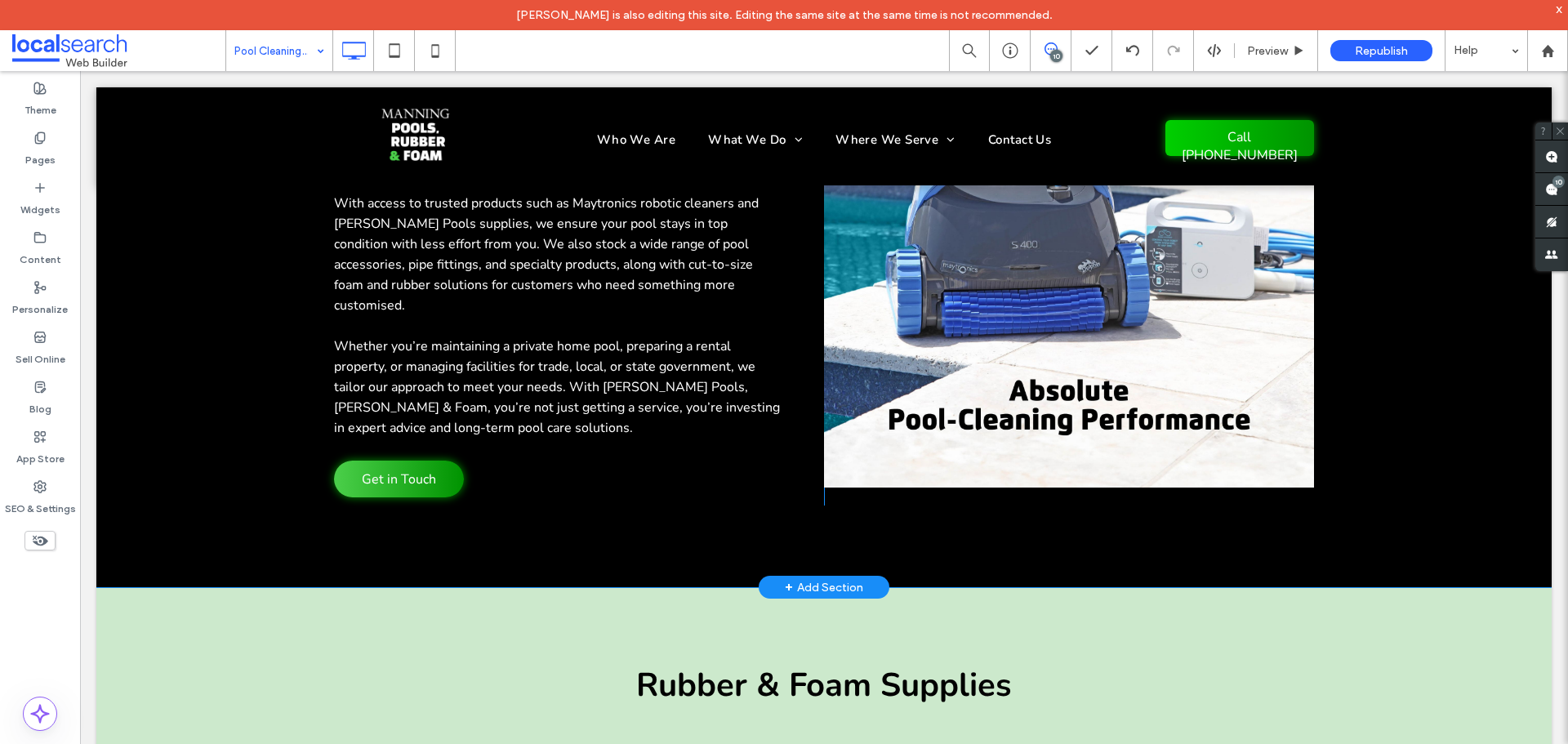
click at [1486, 499] on div "Keeping Old Bar Pools Sparkling Our pool cleaning services are designed to keep…" at bounding box center [824, 270] width 1455 height 635
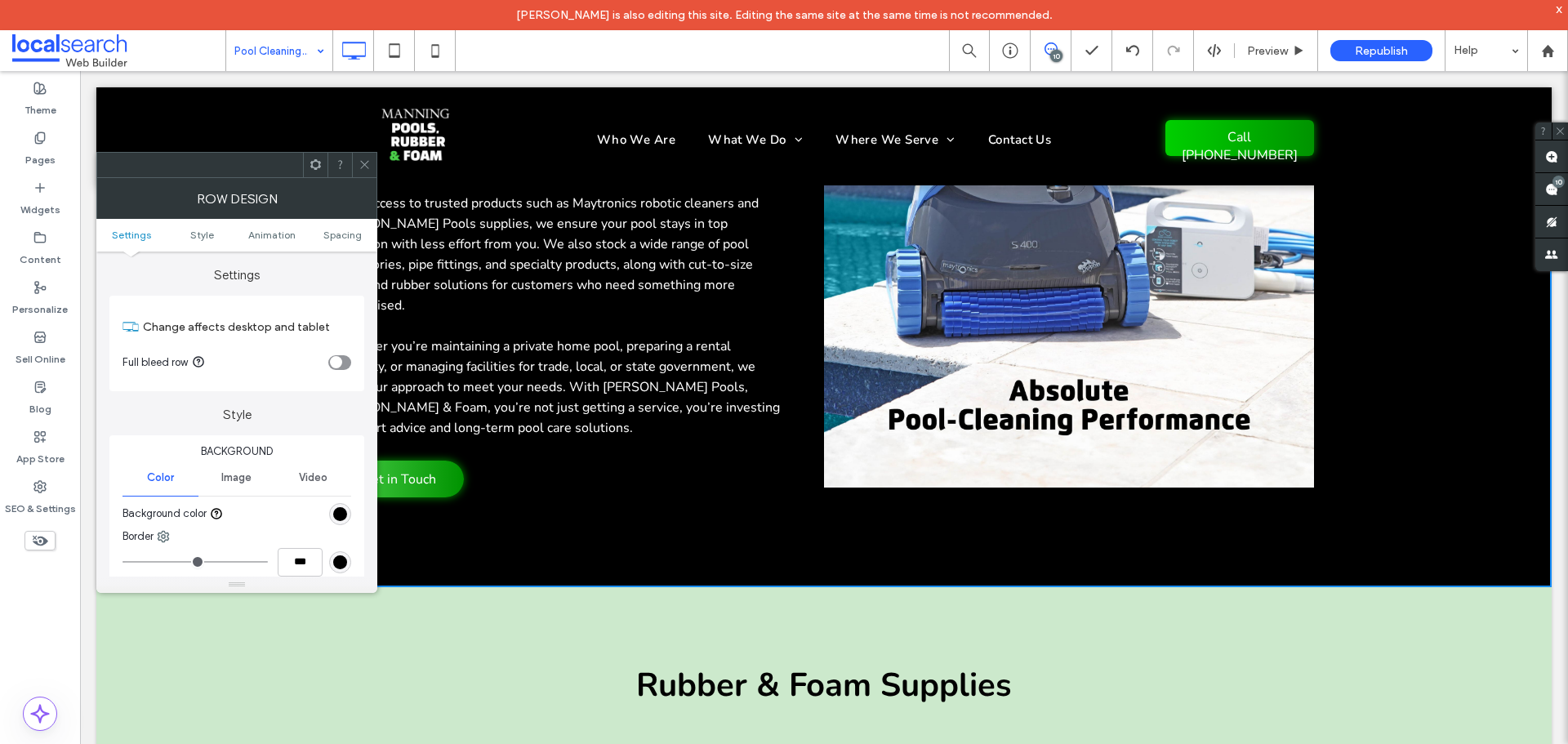
click at [361, 159] on icon at bounding box center [364, 164] width 12 height 12
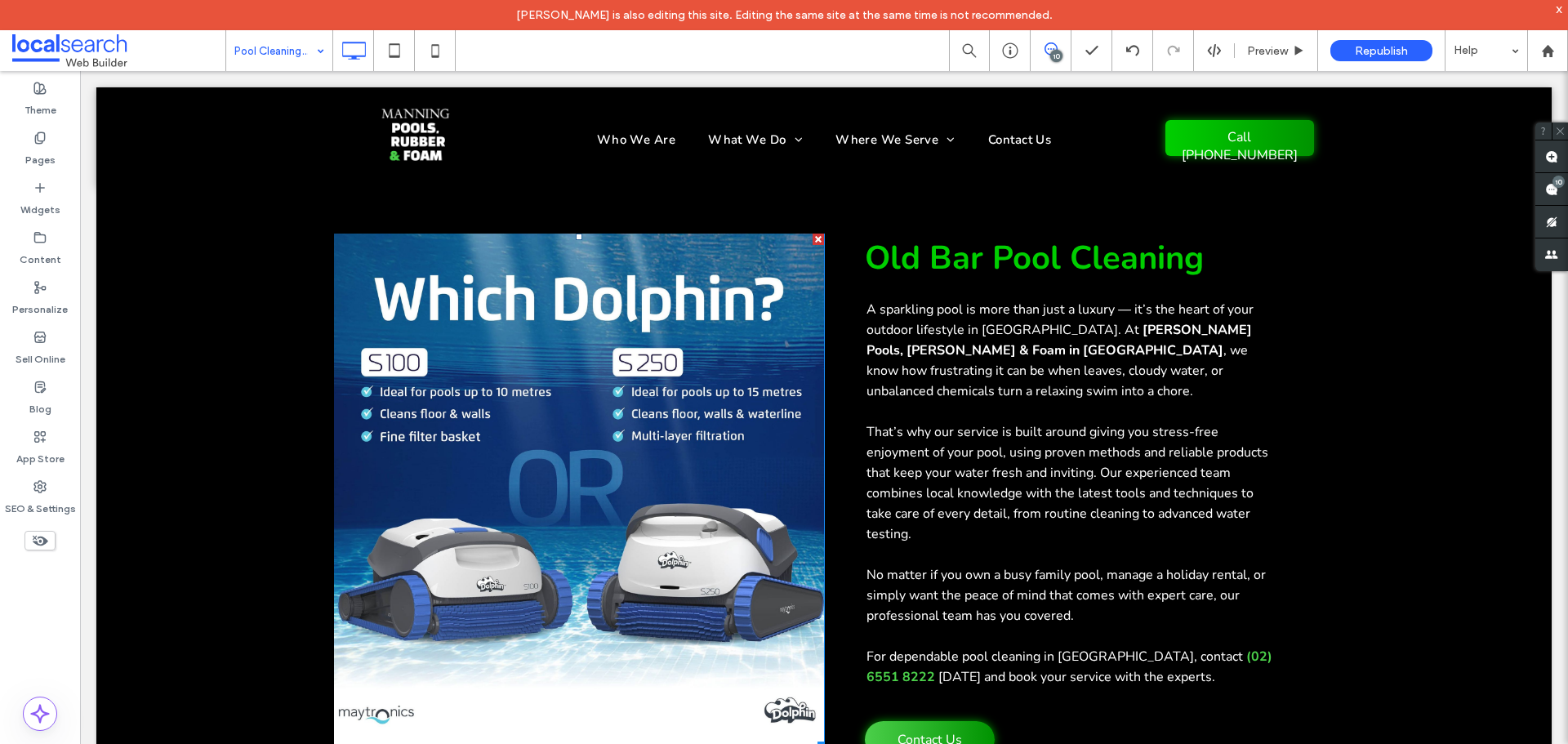
scroll to position [871, 0]
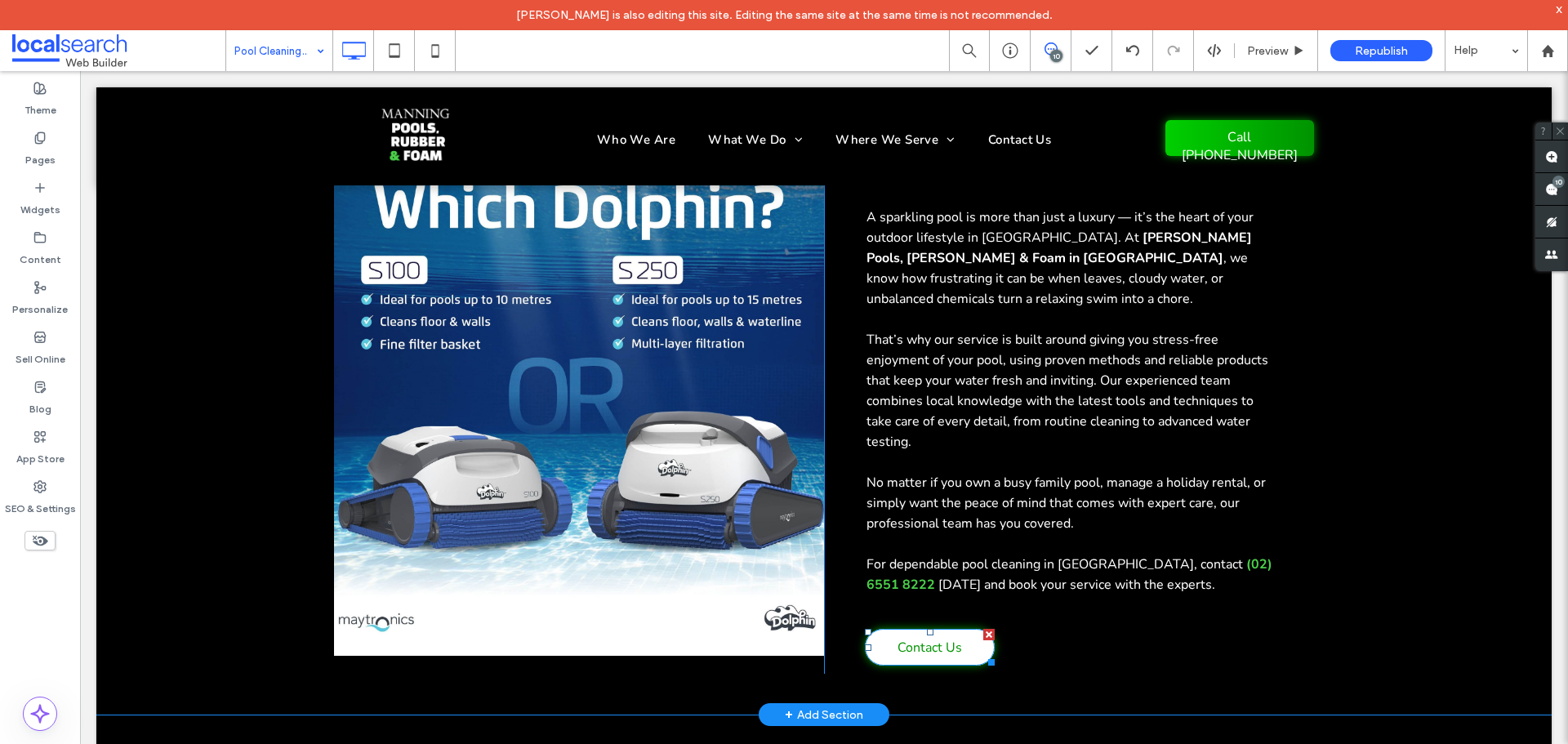
click at [921, 630] on span "Contact Us" at bounding box center [929, 648] width 65 height 34
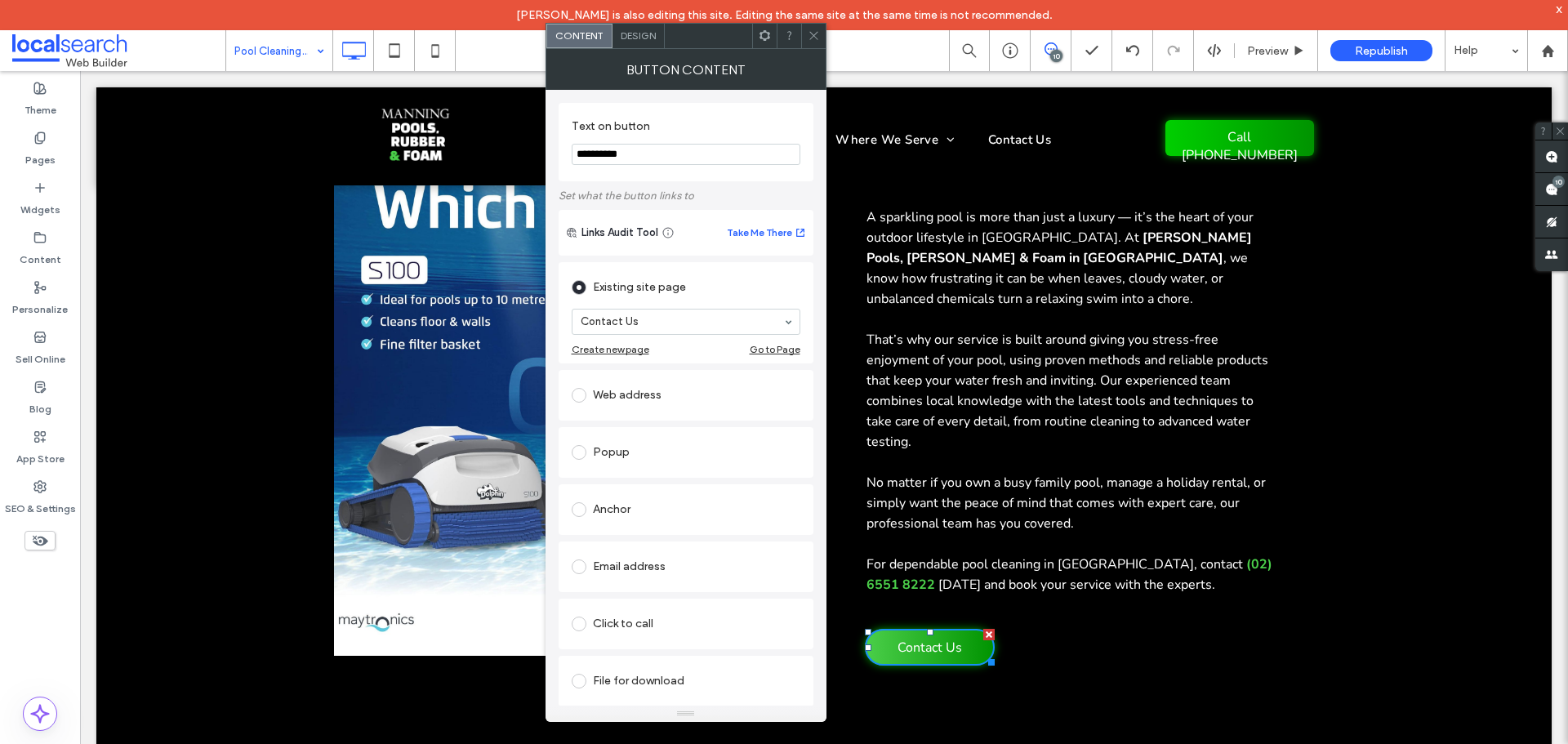
click at [817, 45] on span at bounding box center [813, 36] width 12 height 25
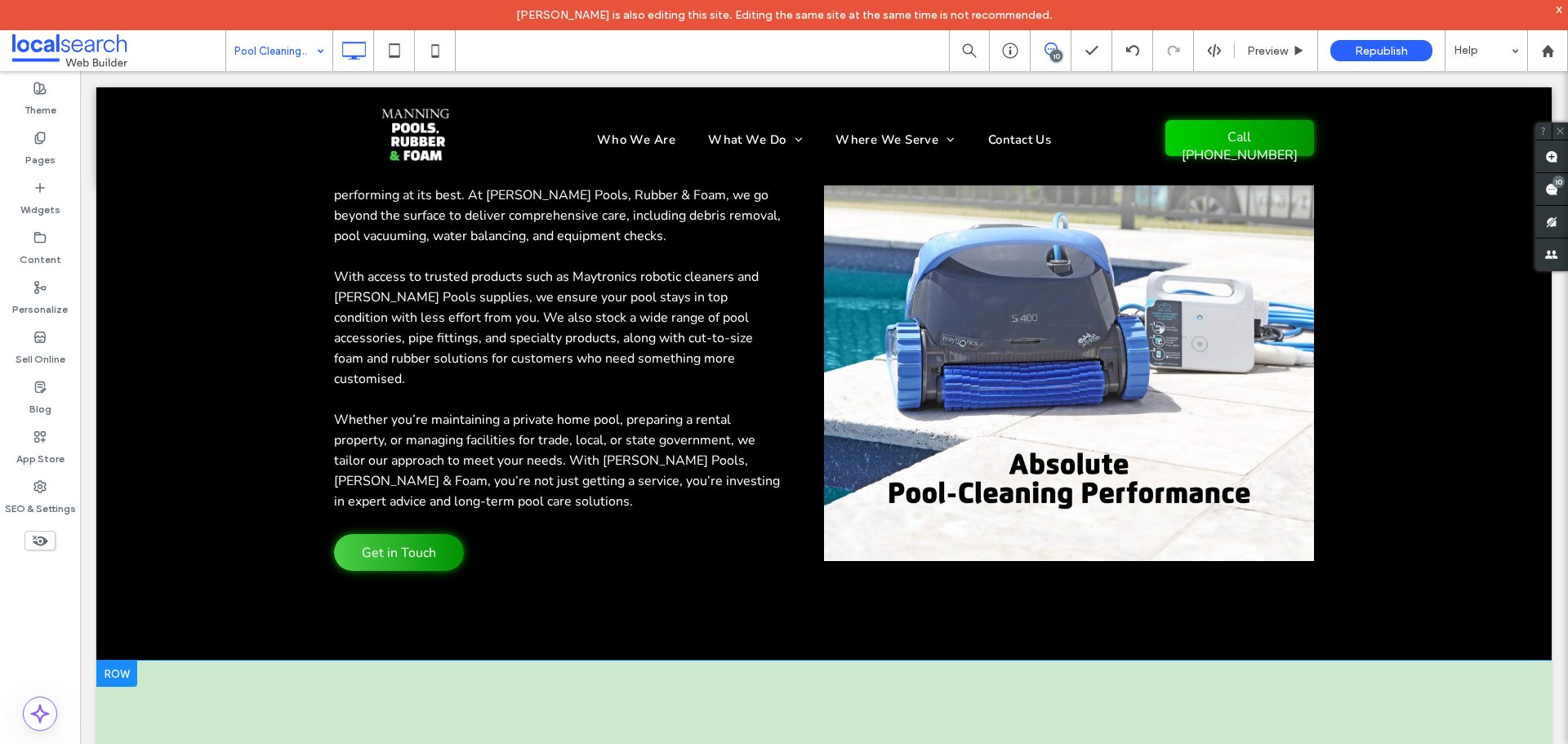
scroll to position [1742, 0]
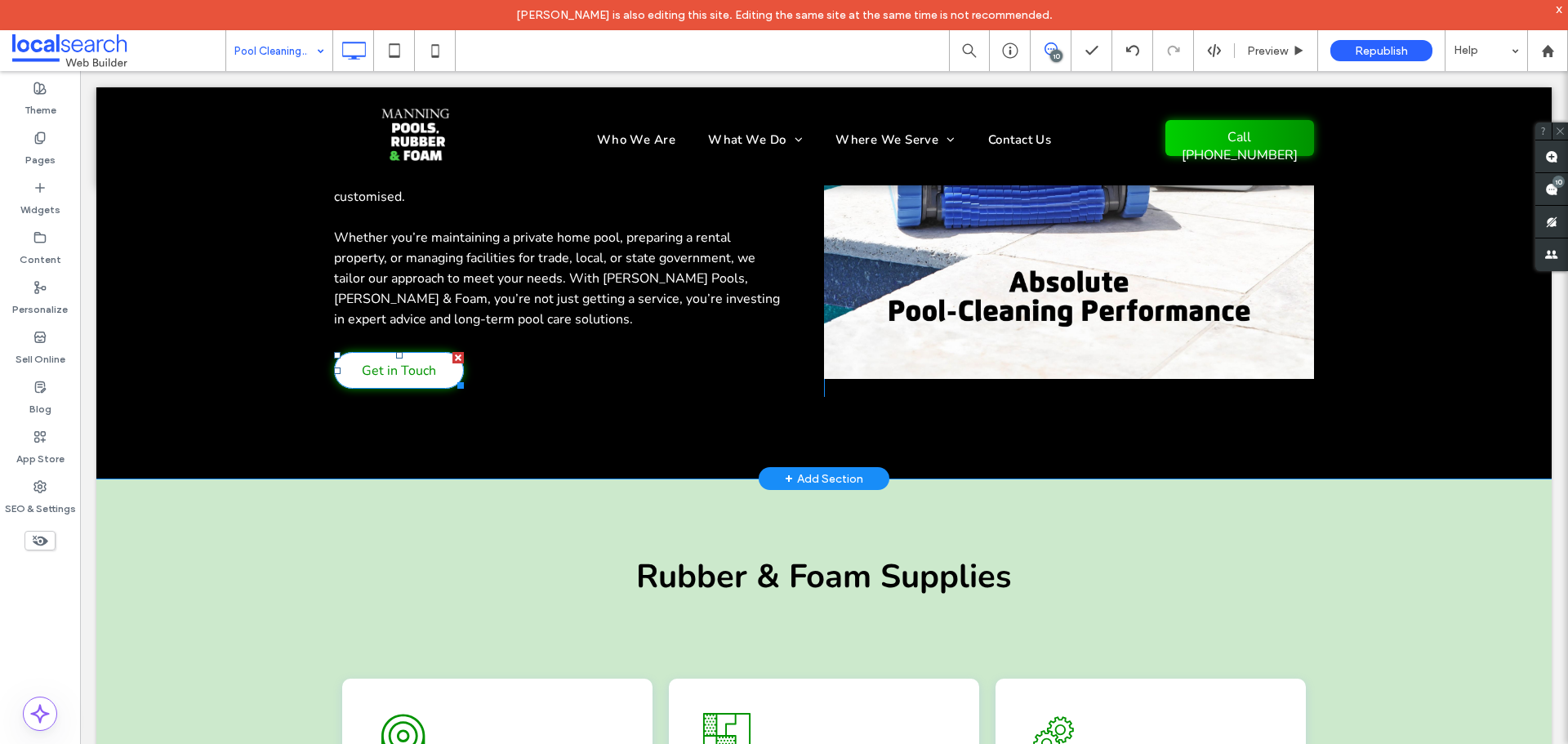
click at [447, 352] on link "Get in Touch" at bounding box center [399, 370] width 130 height 37
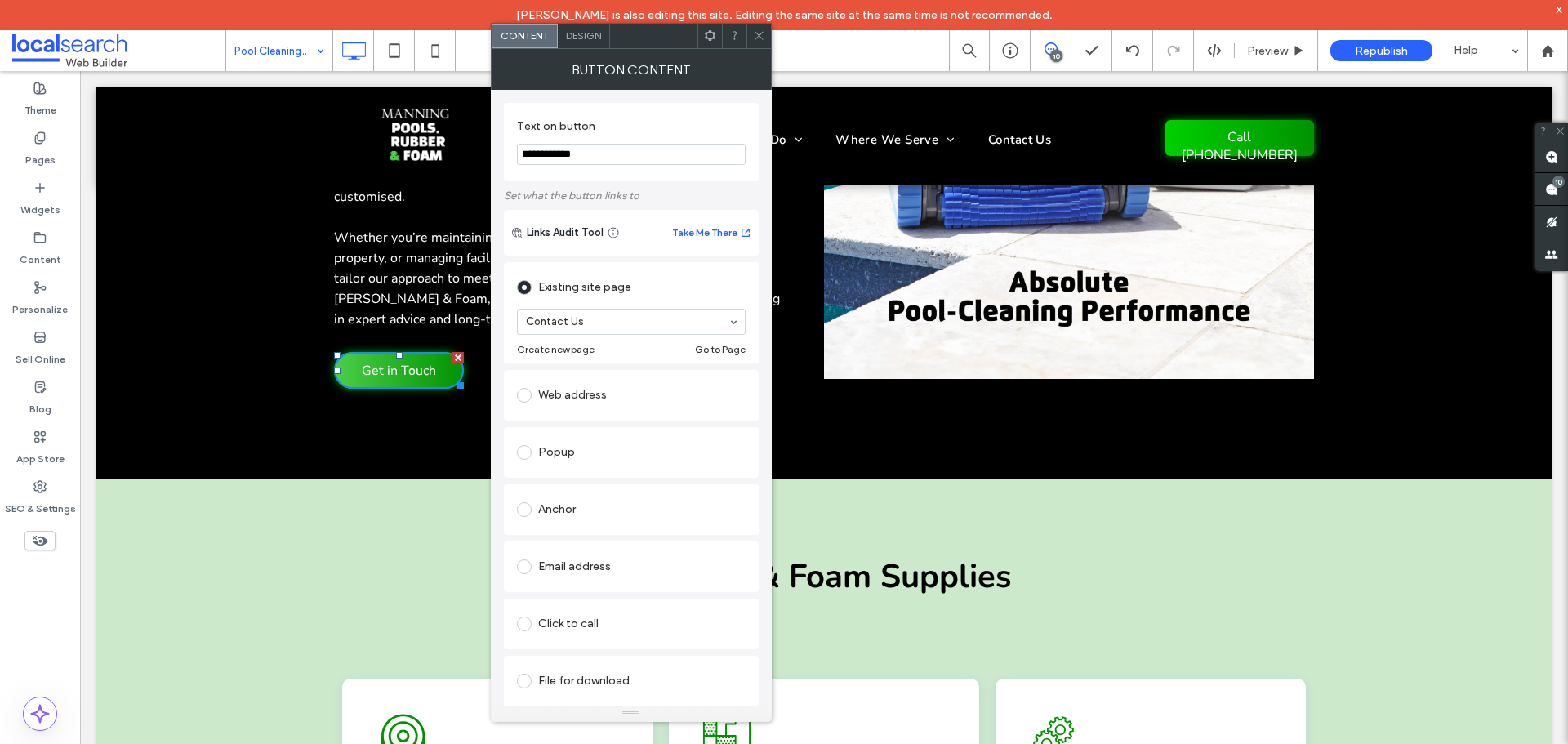
click at [760, 35] on icon at bounding box center [759, 35] width 12 height 12
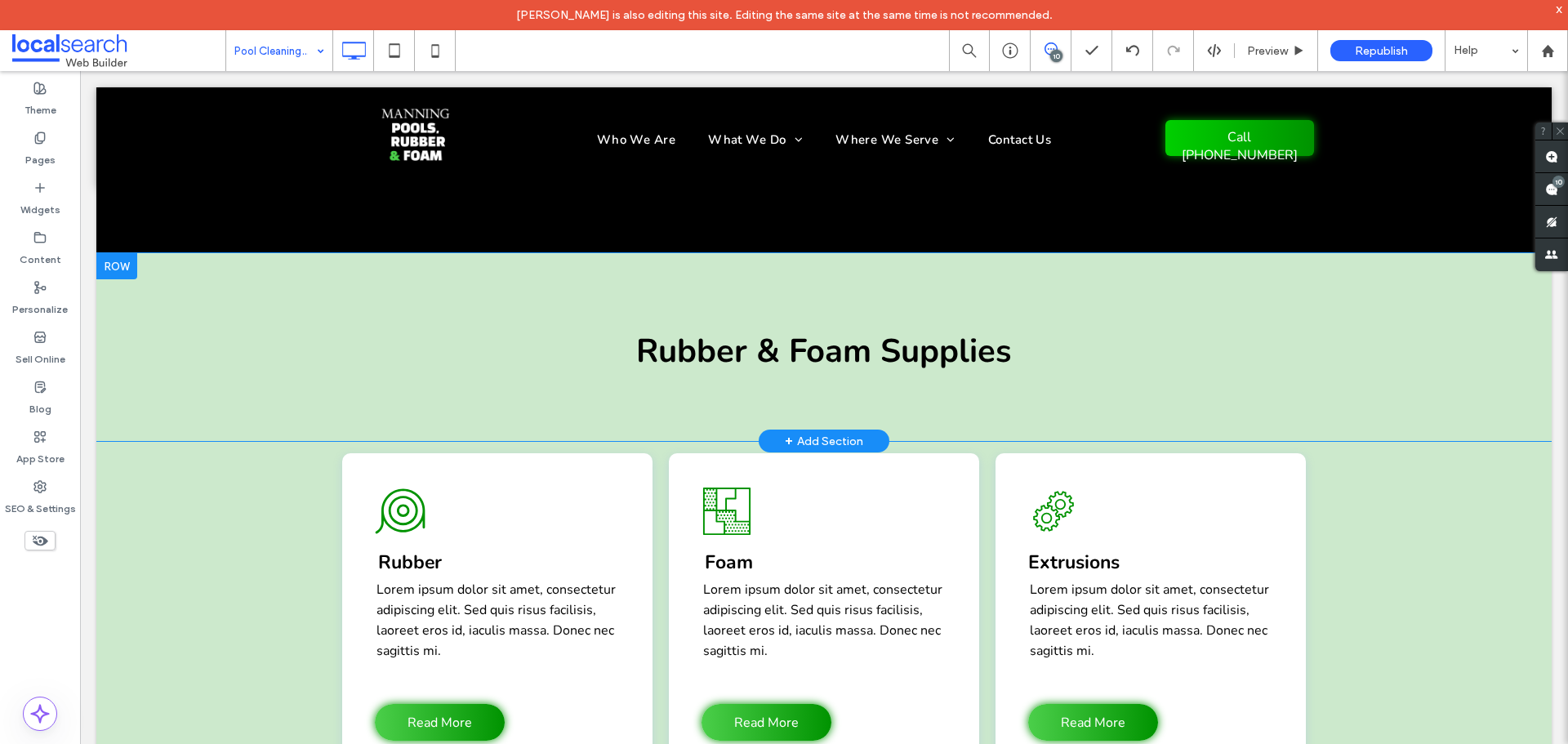
scroll to position [1905, 0]
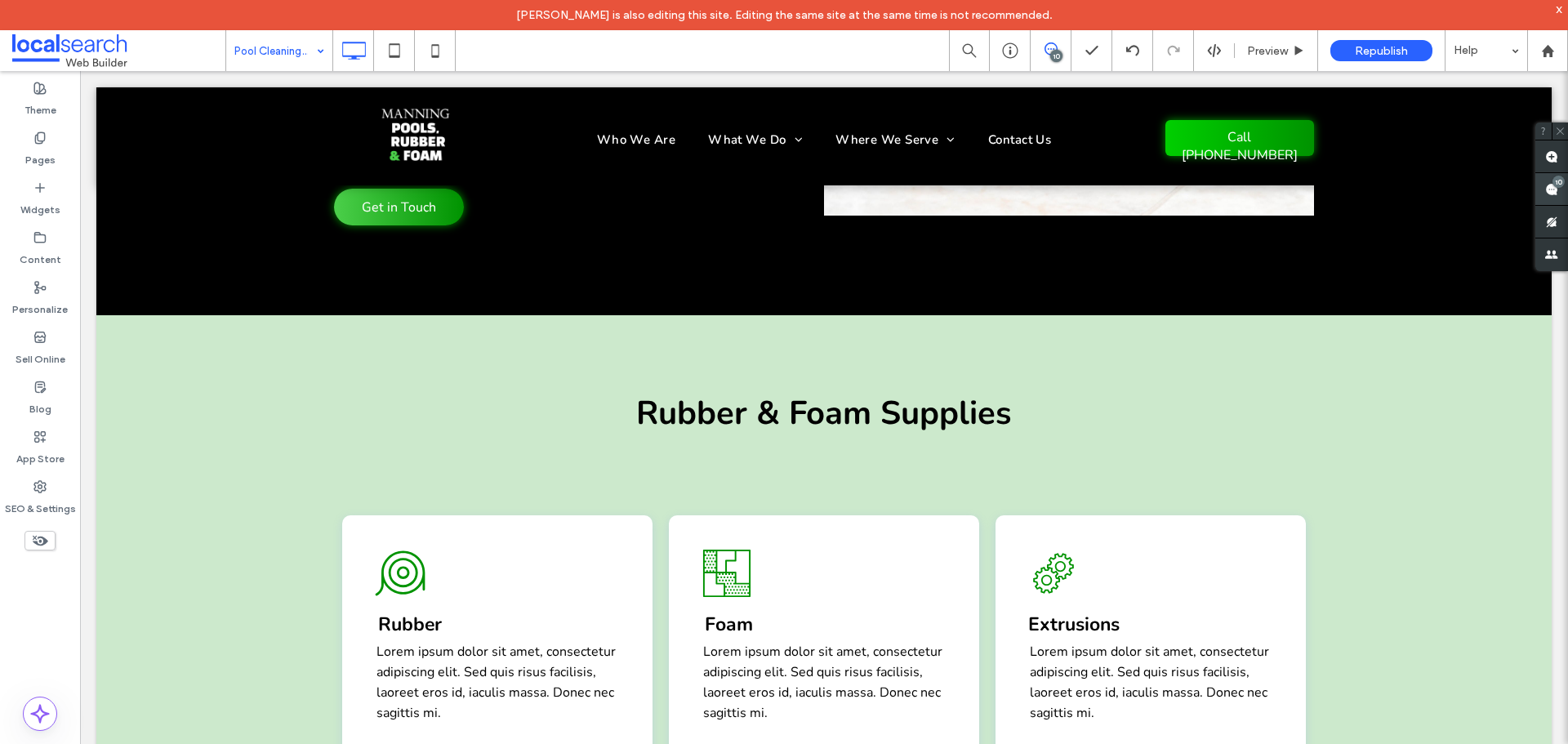
click at [1567, 189] on span at bounding box center [1552, 189] width 33 height 32
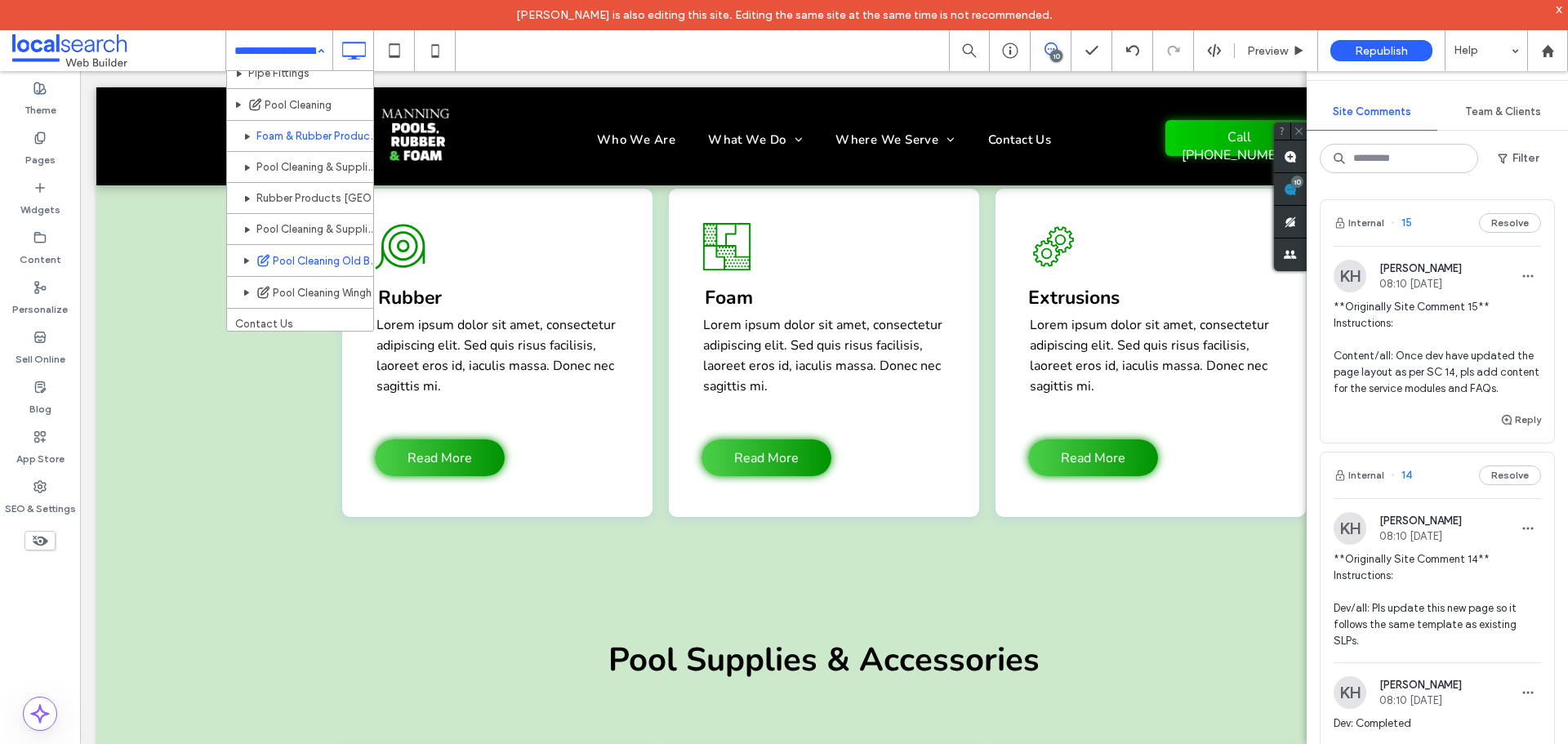
scroll to position [361, 0]
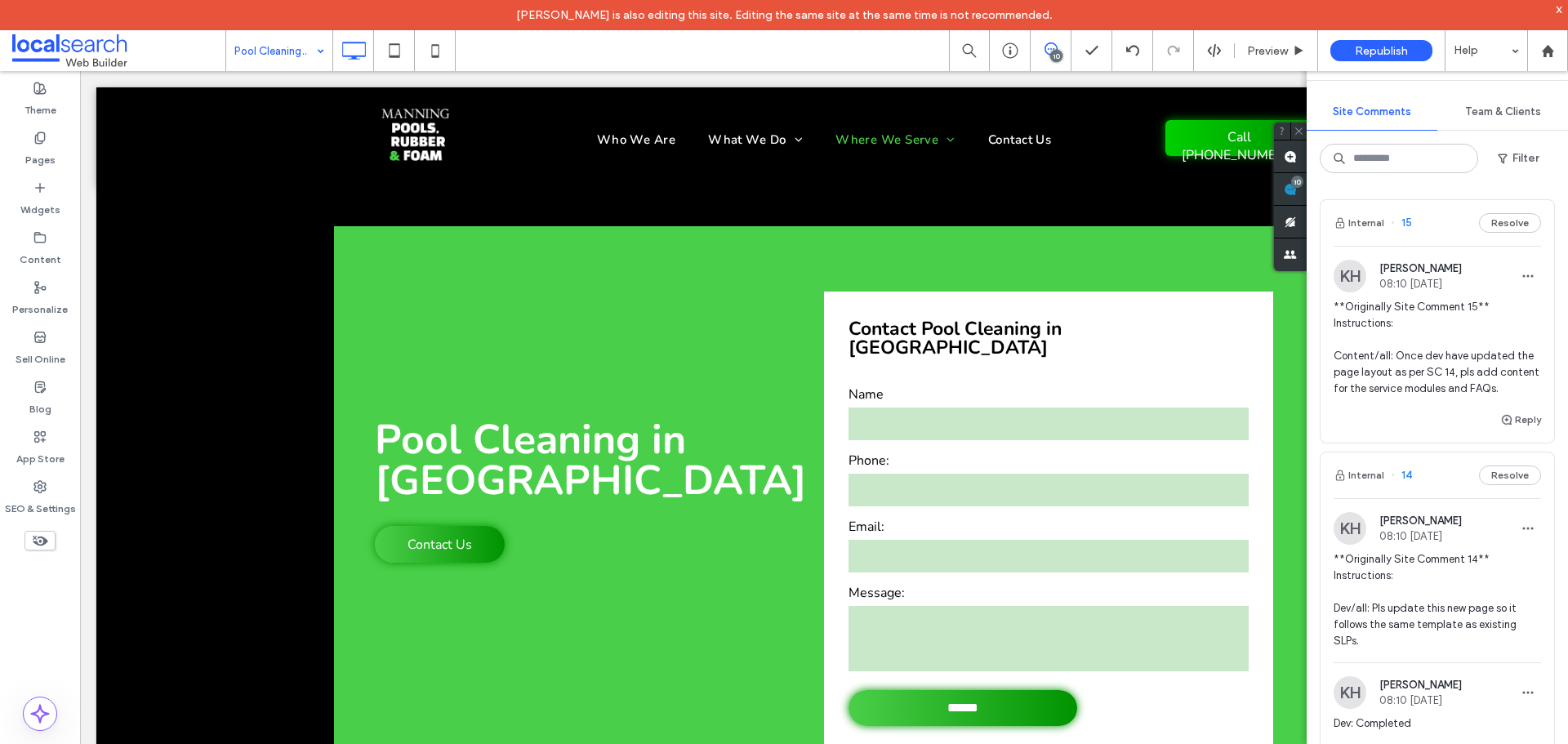
click at [1058, 55] on div "10" at bounding box center [1056, 56] width 12 height 12
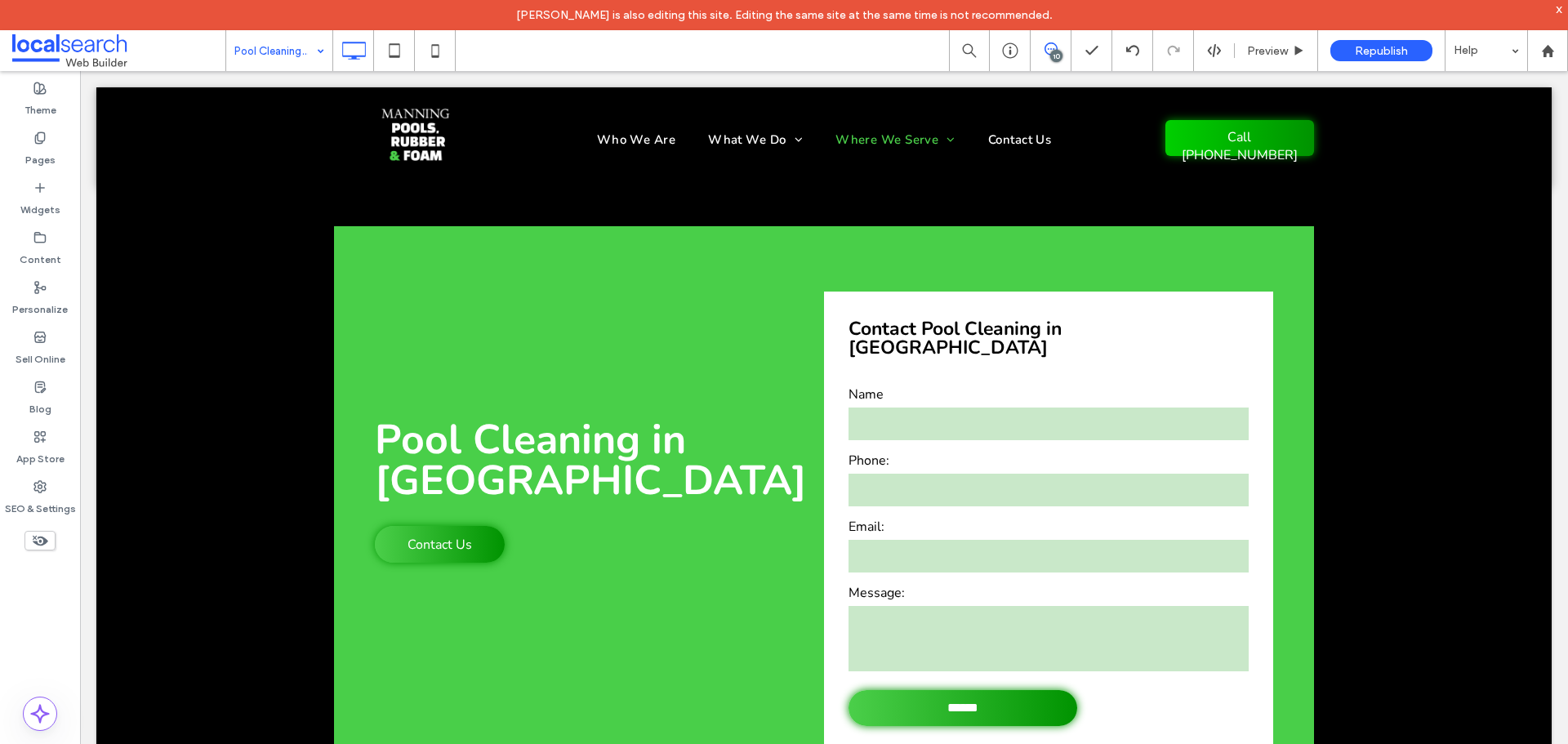
click at [1059, 49] on span at bounding box center [1050, 49] width 40 height 13
click at [1552, 155] on use at bounding box center [1552, 157] width 13 height 13
click at [1365, 210] on div "Pool Cleaning in Wingham Contact Us Click To Paste Contact Pool Cleaning in Win…" at bounding box center [824, 502] width 1455 height 635
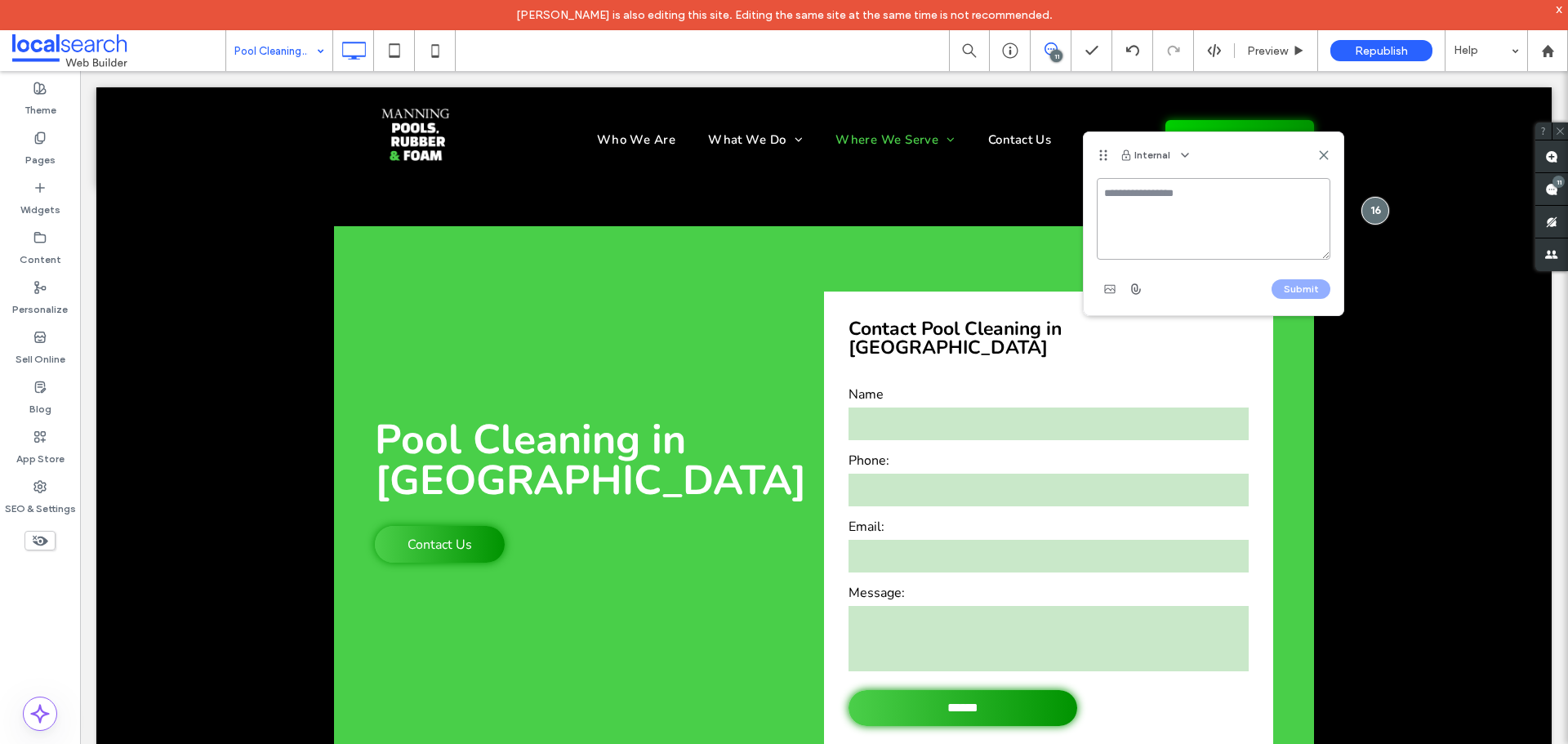
click at [1158, 217] on textarea at bounding box center [1214, 219] width 234 height 82
paste textarea "**********"
click at [1102, 192] on textarea "**********" at bounding box center [1214, 219] width 234 height 82
paste textarea "**********"
drag, startPoint x: 1245, startPoint y: 193, endPoint x: 1227, endPoint y: 189, distance: 18.4
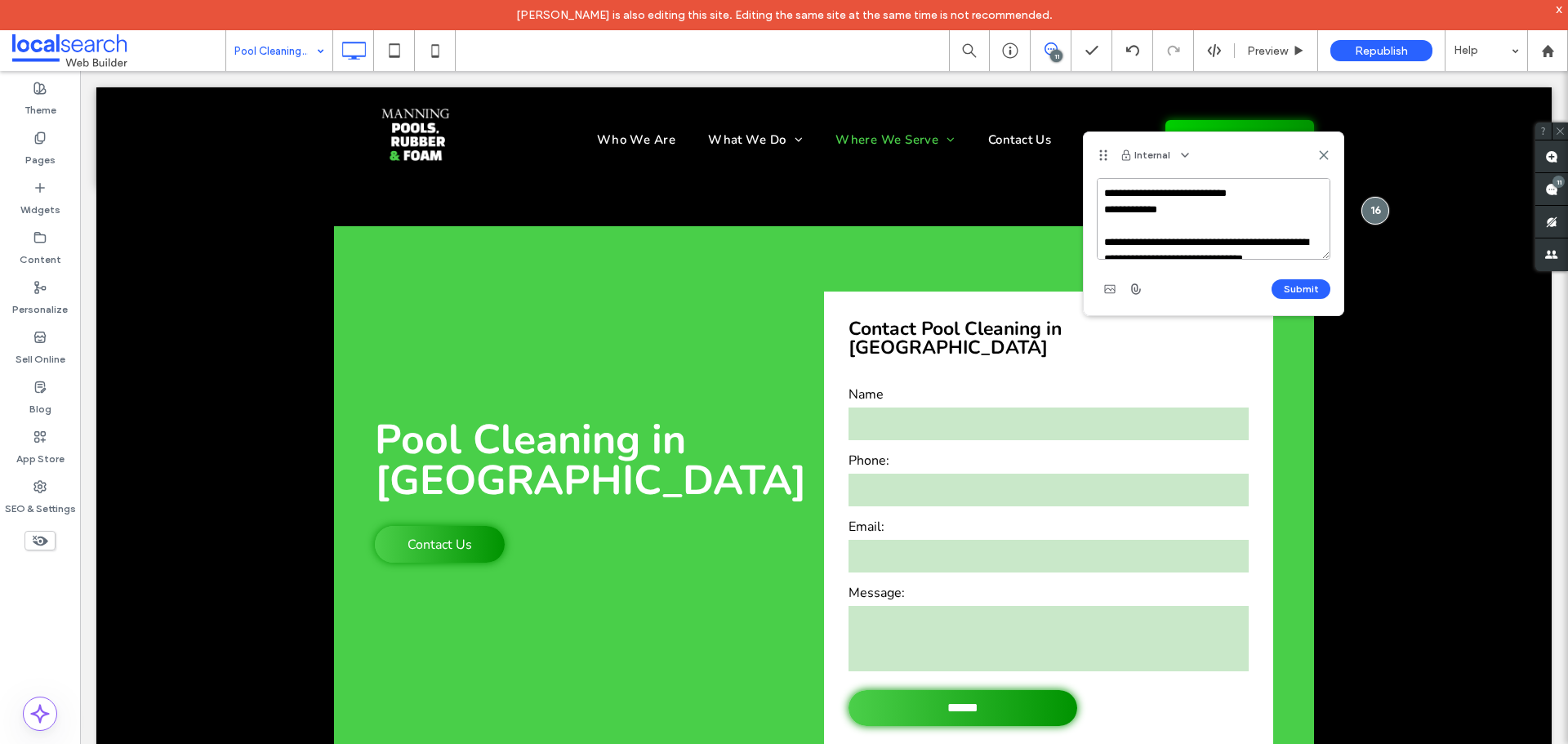
click at [1227, 189] on textarea "**********" at bounding box center [1214, 219] width 234 height 82
click at [1241, 192] on textarea "**********" at bounding box center [1214, 219] width 234 height 82
type textarea "**********"
click at [1291, 294] on button "Submit" at bounding box center [1301, 289] width 59 height 20
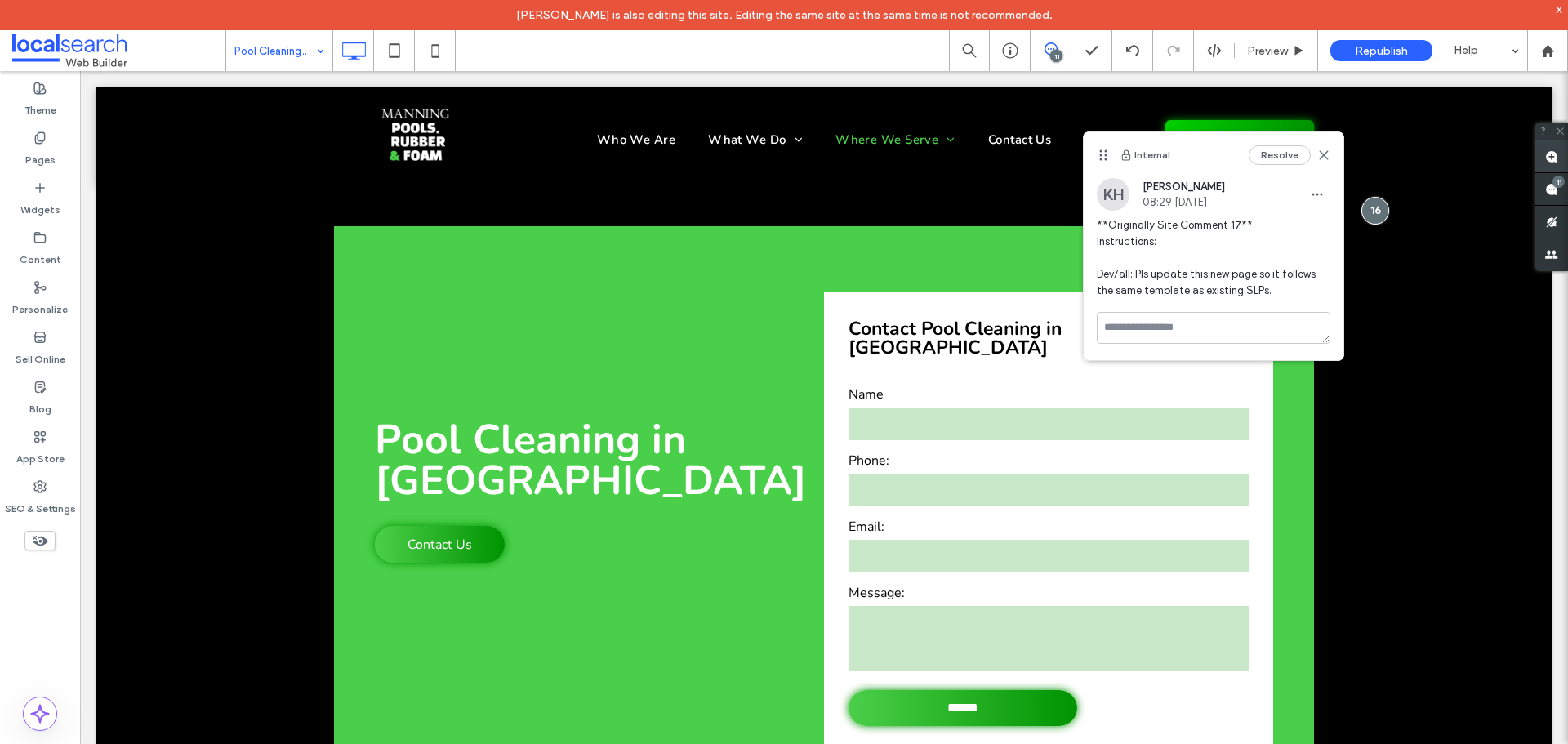
click at [1552, 159] on use at bounding box center [1552, 157] width 13 height 13
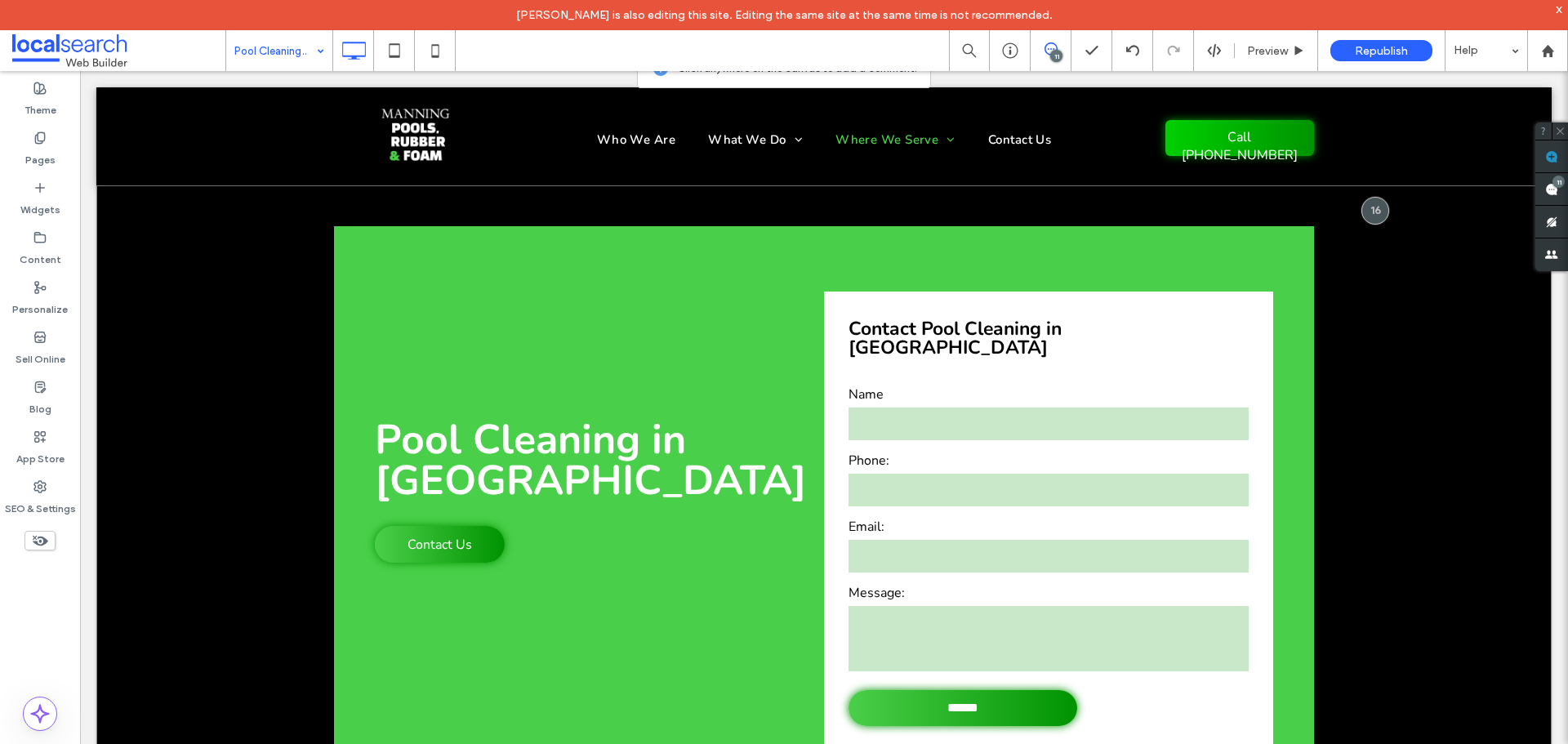
click at [1365, 294] on div "Pool Cleaning in Wingham Contact Us Click To Paste Contact Pool Cleaning in Win…" at bounding box center [824, 502] width 1455 height 635
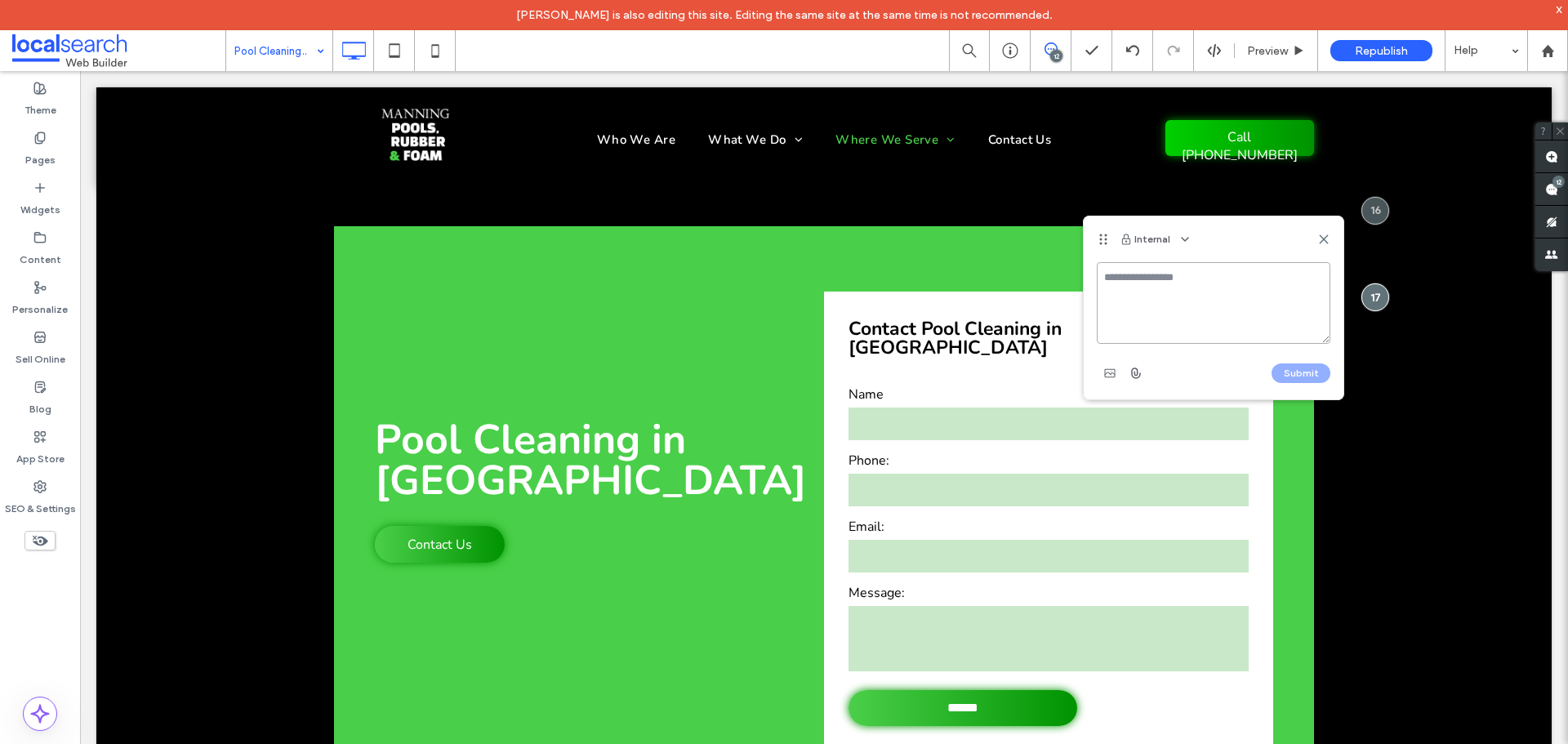
click at [1187, 285] on textarea at bounding box center [1214, 303] width 234 height 82
paste textarea "**********"
click at [1108, 268] on textarea "**********" at bounding box center [1214, 303] width 234 height 82
paste textarea "**********"
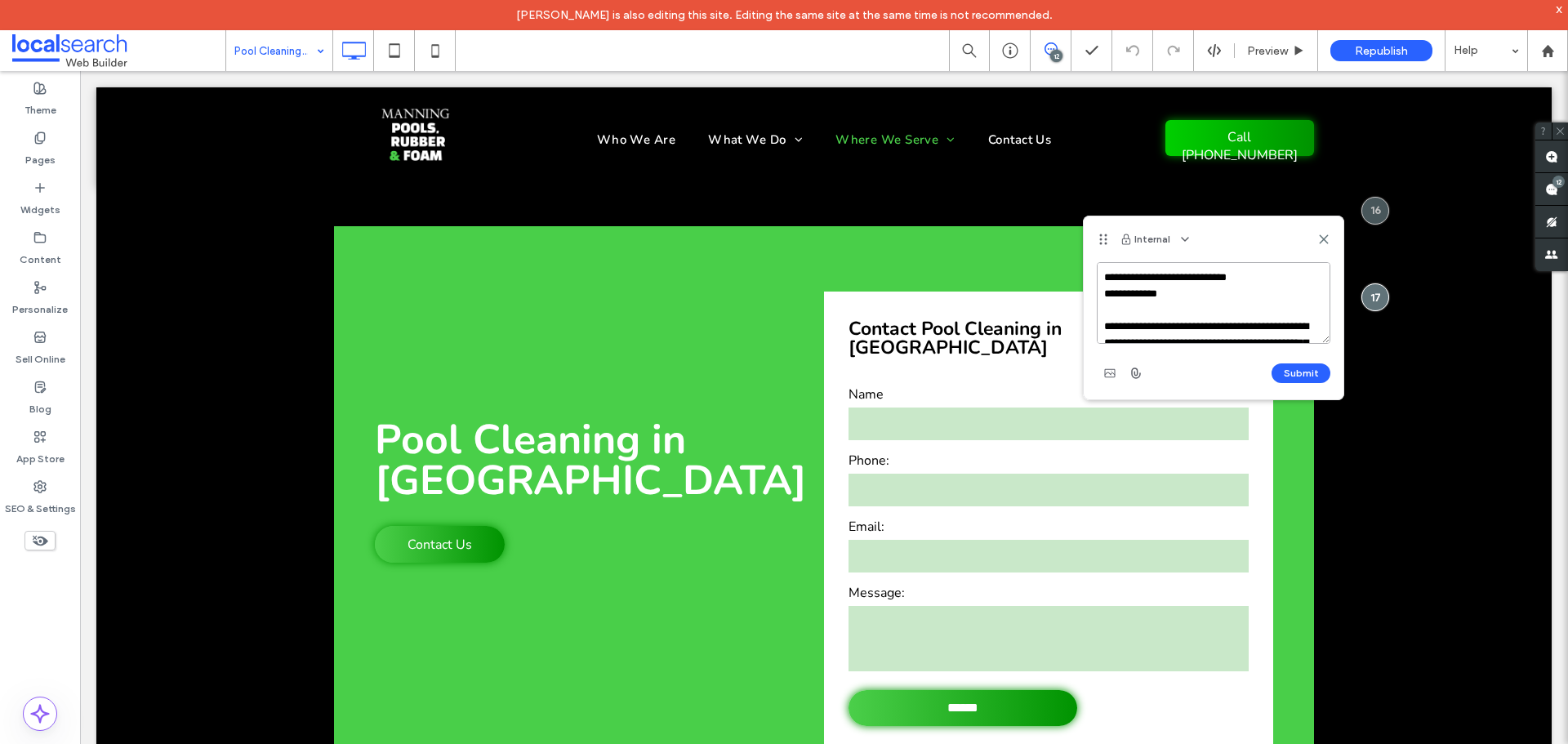
drag, startPoint x: 1245, startPoint y: 278, endPoint x: 1234, endPoint y: 277, distance: 11.0
click at [1234, 277] on textarea "**********" at bounding box center [1214, 303] width 234 height 82
type textarea "**********"
click at [1312, 372] on button "Submit" at bounding box center [1301, 373] width 59 height 20
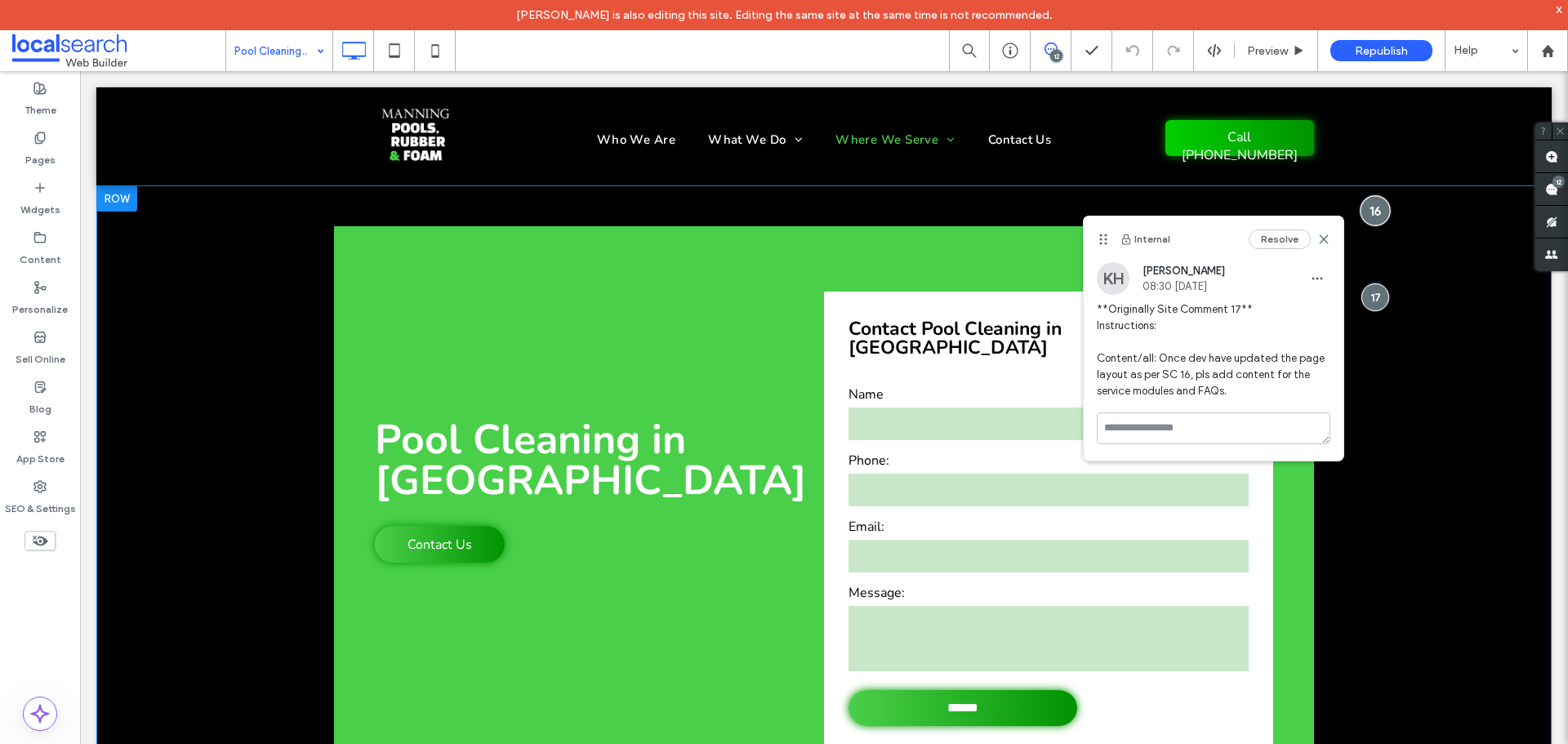
click at [1362, 212] on div at bounding box center [1374, 210] width 30 height 30
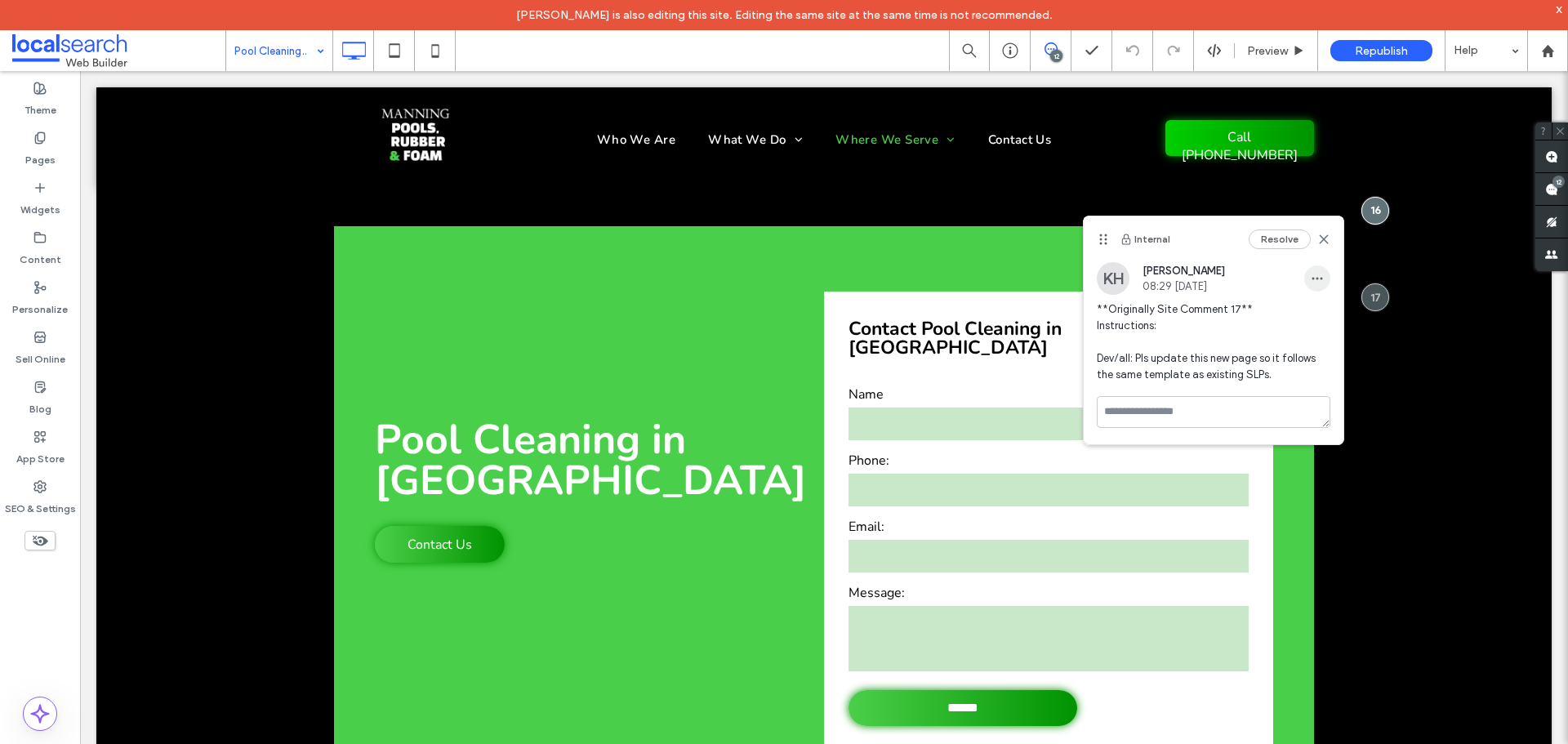
click at [1312, 277] on icon "button" at bounding box center [1317, 278] width 13 height 13
click at [1310, 314] on div "Edit" at bounding box center [1378, 321] width 145 height 31
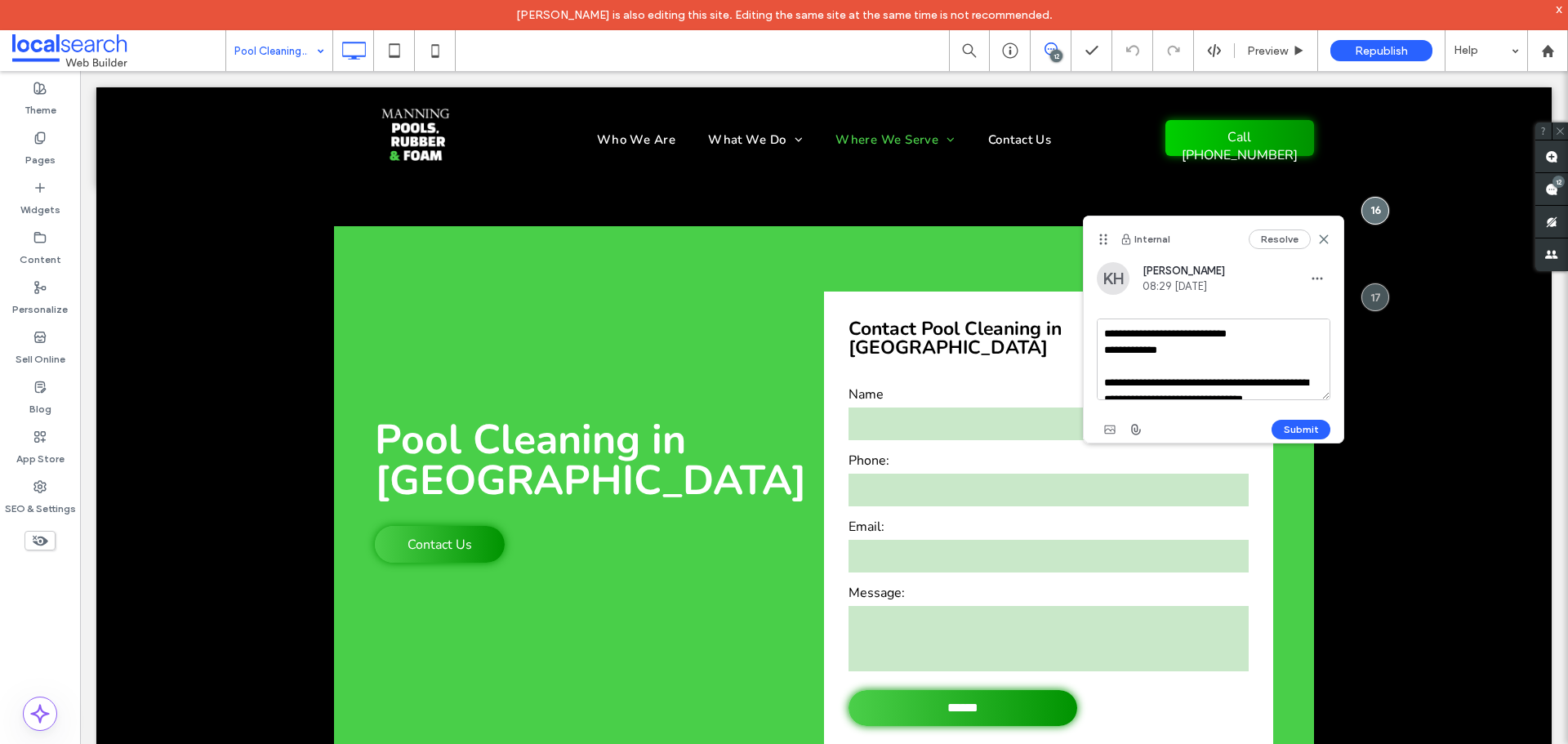
click at [1245, 332] on textarea "**********" at bounding box center [1214, 359] width 234 height 82
type textarea "**********"
click at [1312, 421] on button "Submit" at bounding box center [1301, 430] width 59 height 20
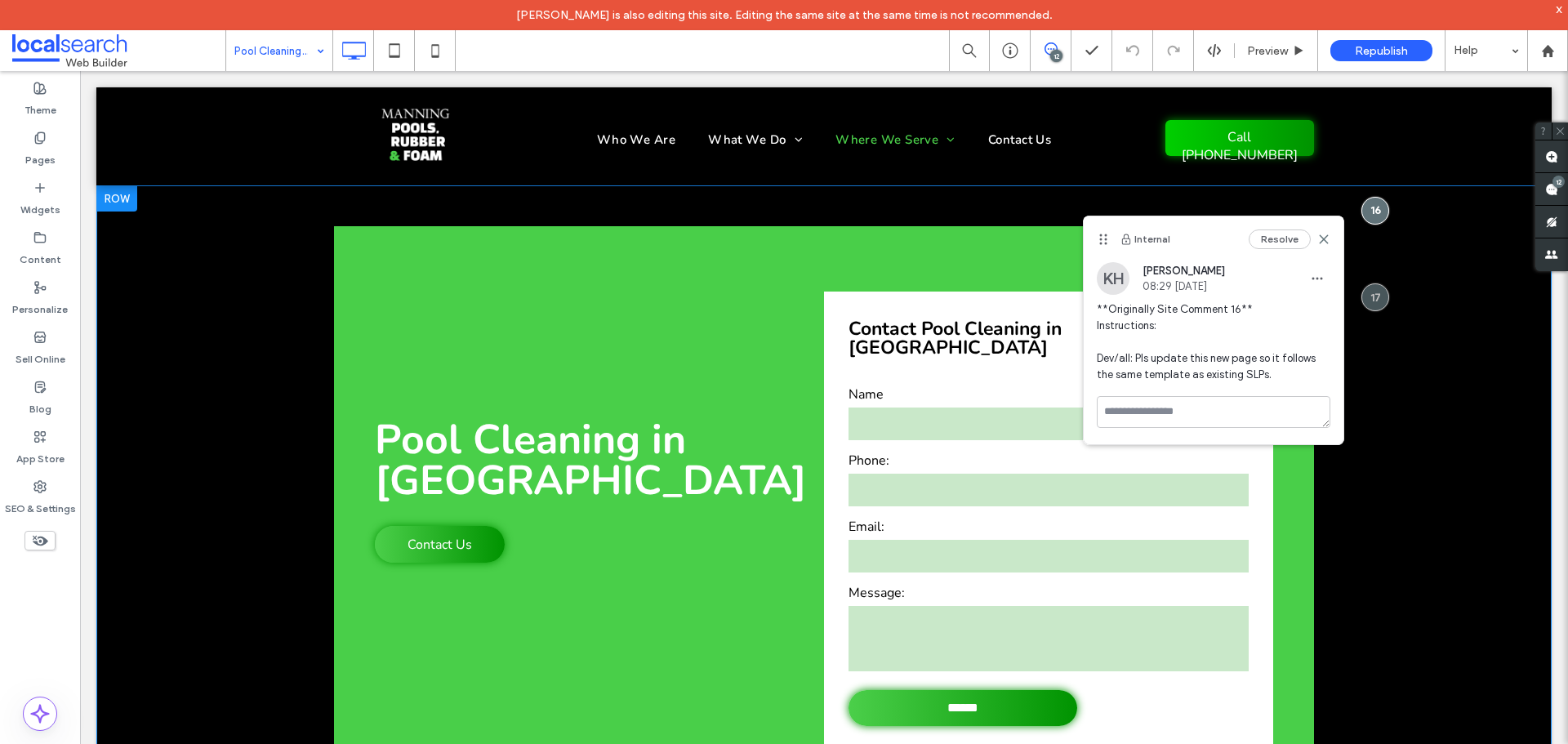
click at [1442, 281] on div "Pool Cleaning in Wingham Contact Us Click To Paste Contact Pool Cleaning in Win…" at bounding box center [824, 502] width 1455 height 635
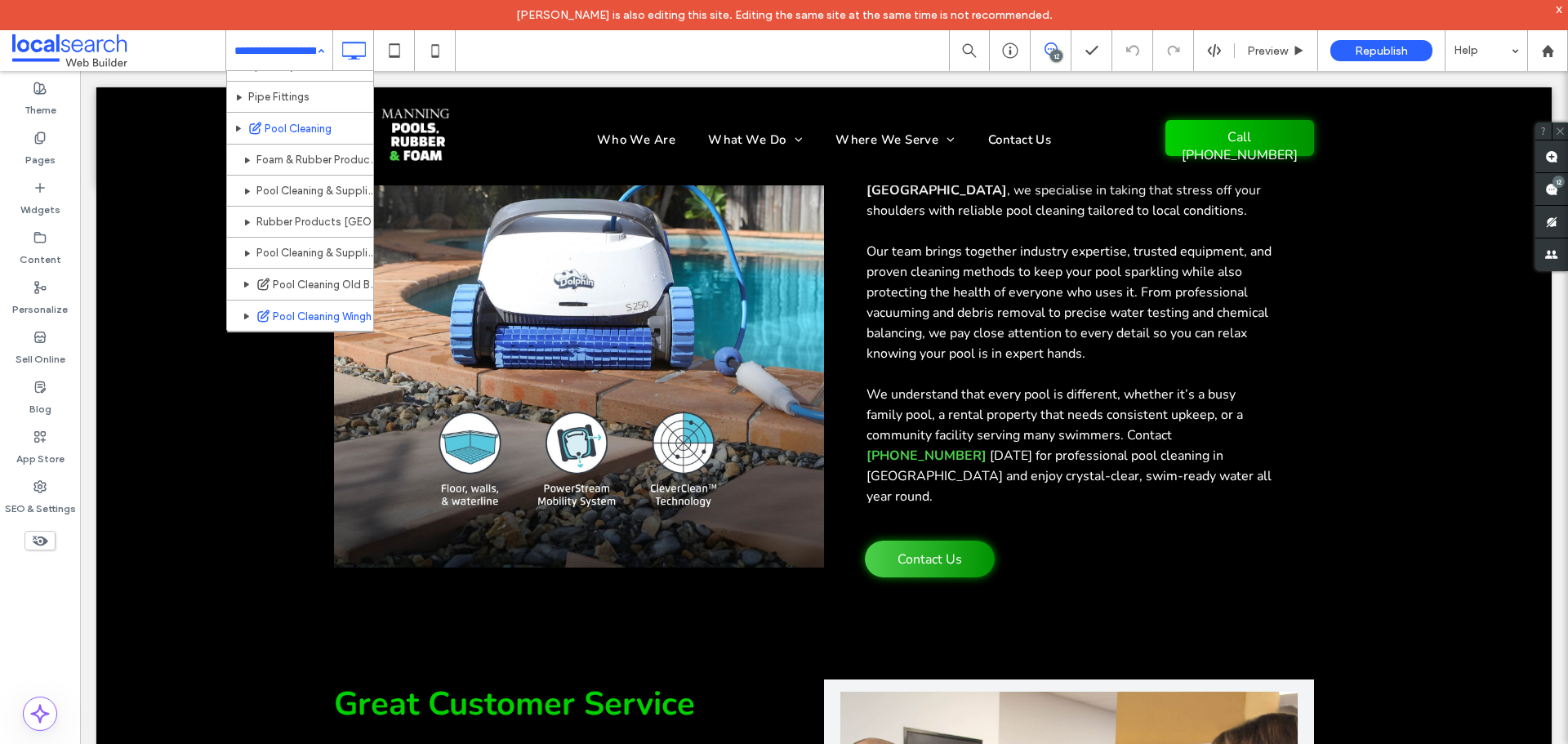
scroll to position [361, 0]
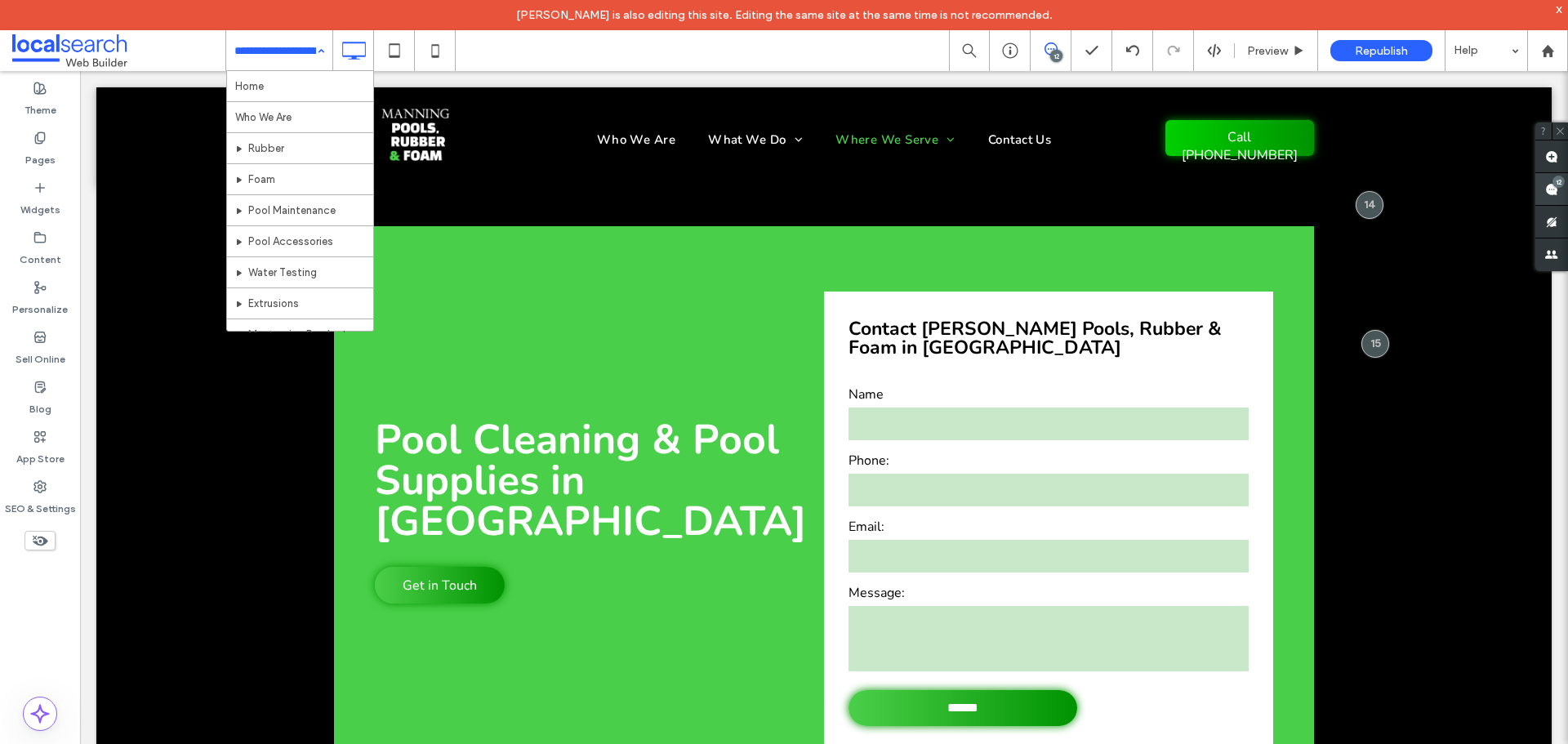
click at [1555, 185] on div "12" at bounding box center [1558, 181] width 12 height 12
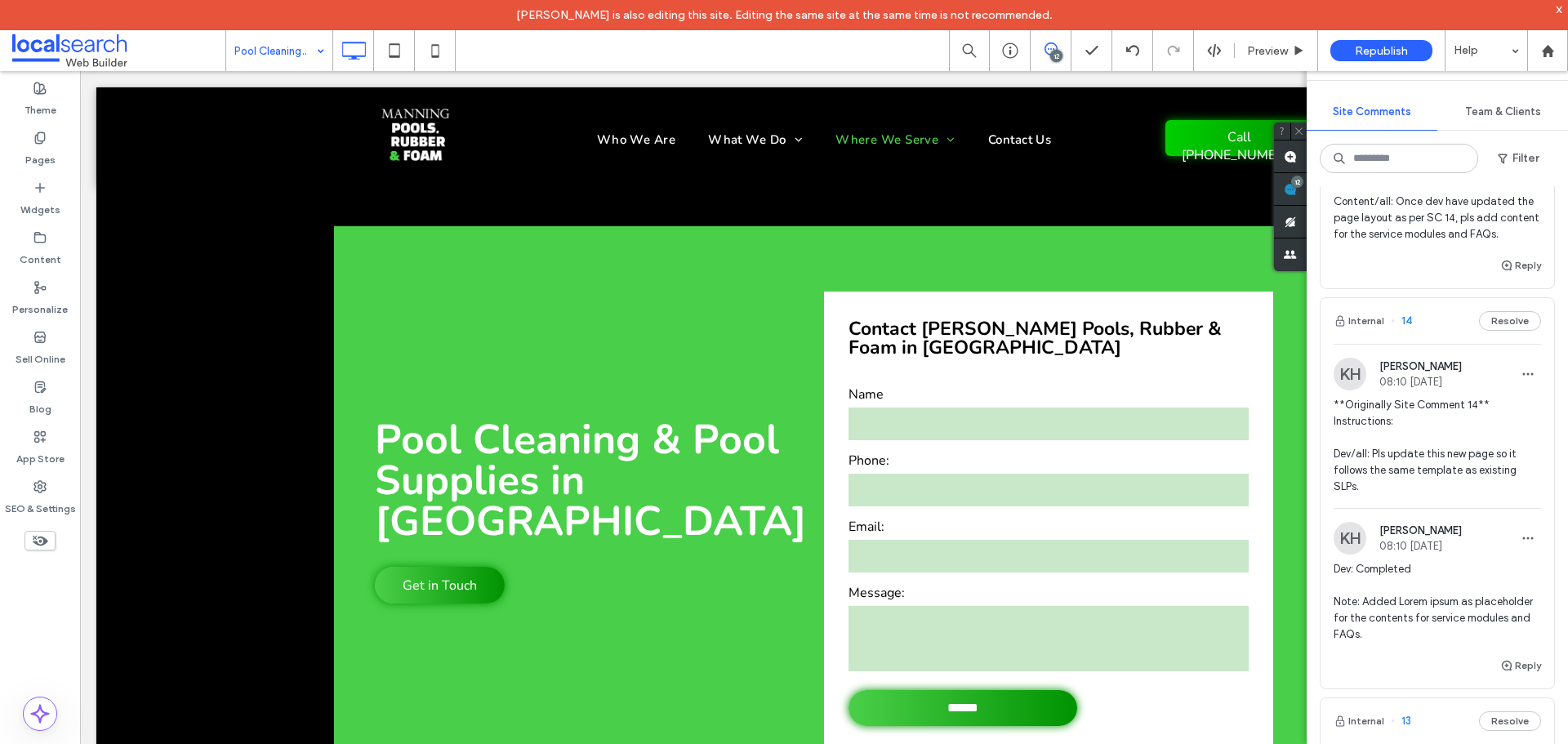
scroll to position [708, 0]
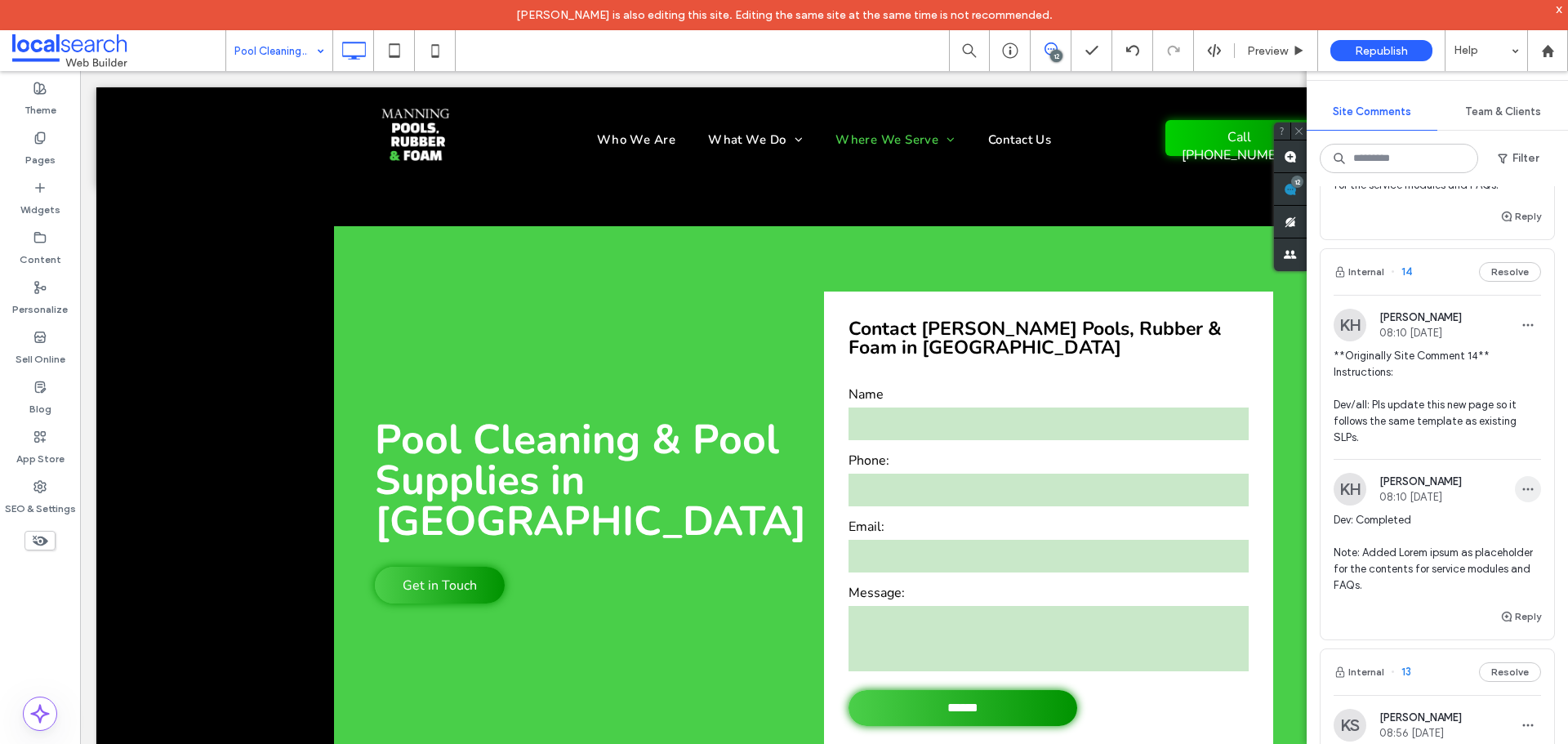
click at [1521, 496] on icon "button" at bounding box center [1528, 489] width 13 height 13
click at [1497, 557] on div "Edit" at bounding box center [1455, 564] width 145 height 31
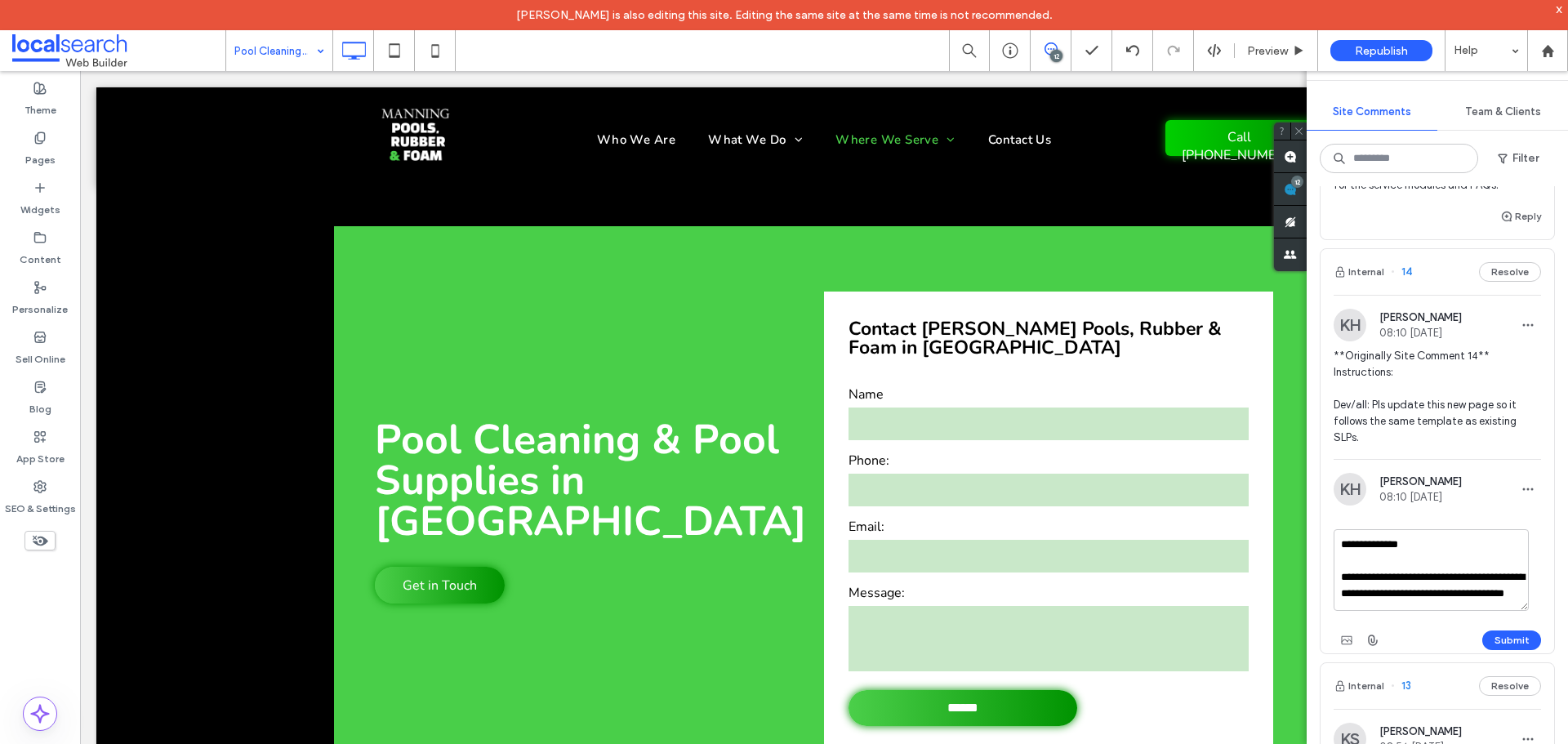
scroll to position [0, 0]
drag, startPoint x: 1477, startPoint y: 632, endPoint x: 1343, endPoint y: 605, distance: 136.7
click at [1343, 605] on textarea "**********" at bounding box center [1431, 570] width 195 height 82
click at [1516, 650] on button "Submit" at bounding box center [1512, 640] width 59 height 20
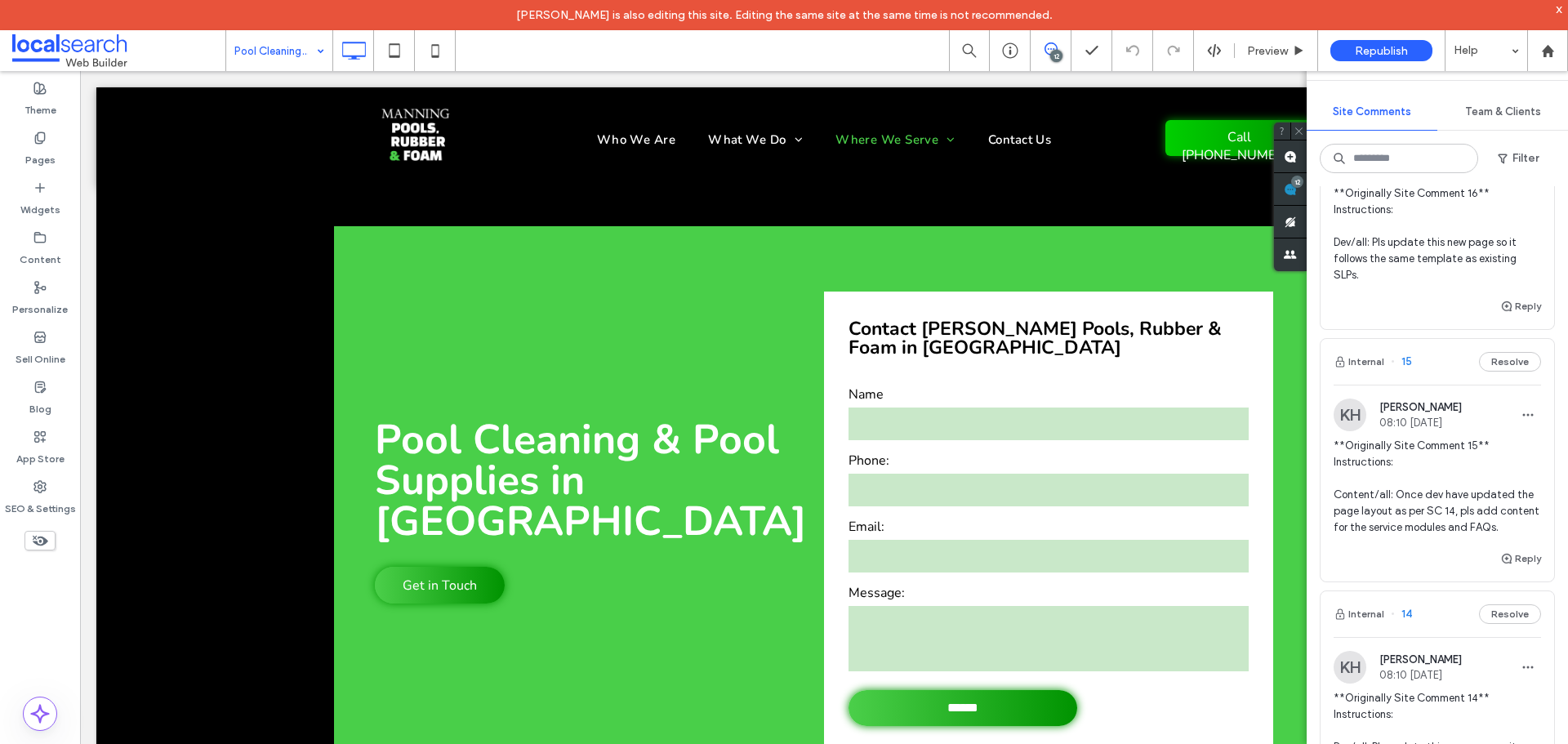
scroll to position [218, 0]
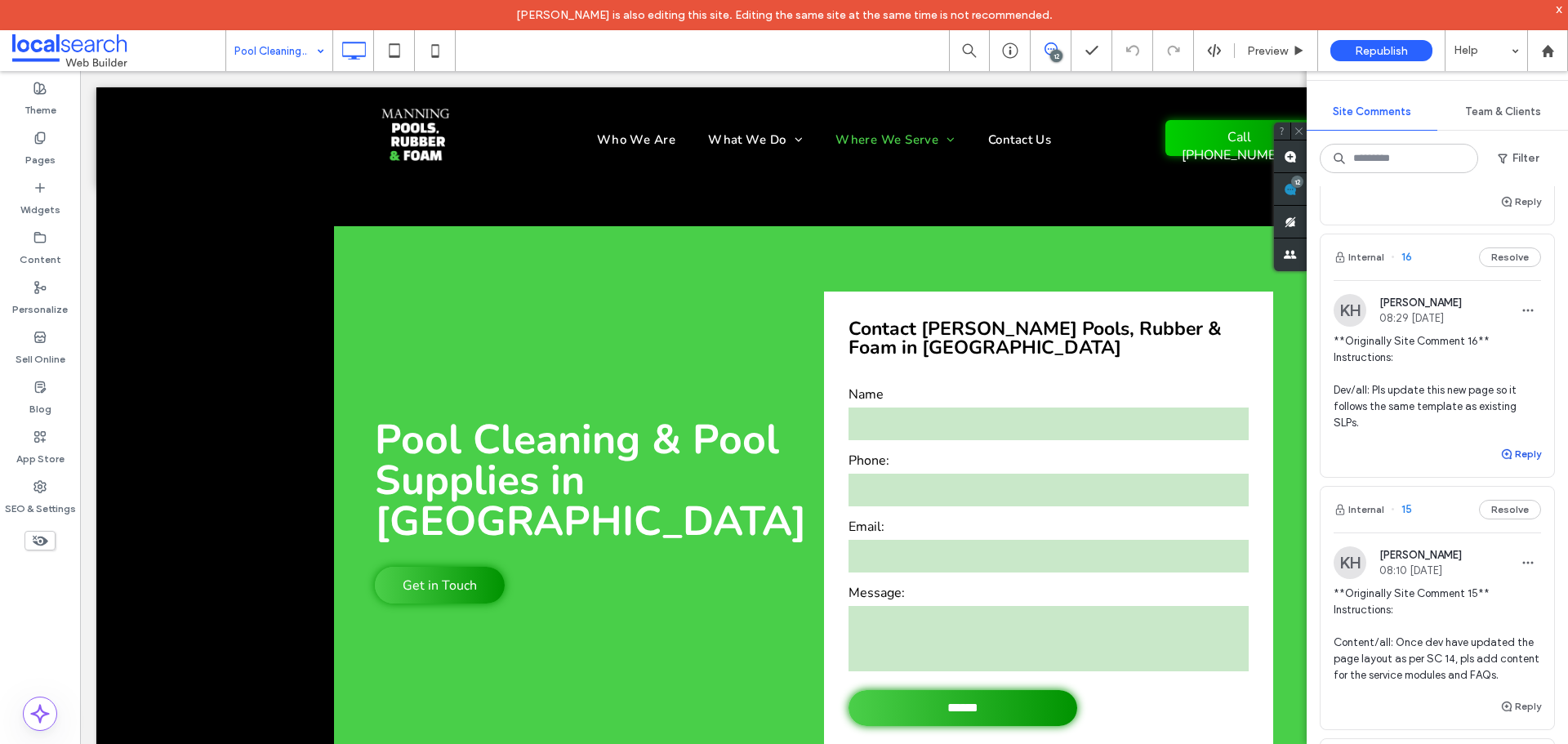
click at [1506, 464] on button "Reply" at bounding box center [1521, 454] width 41 height 20
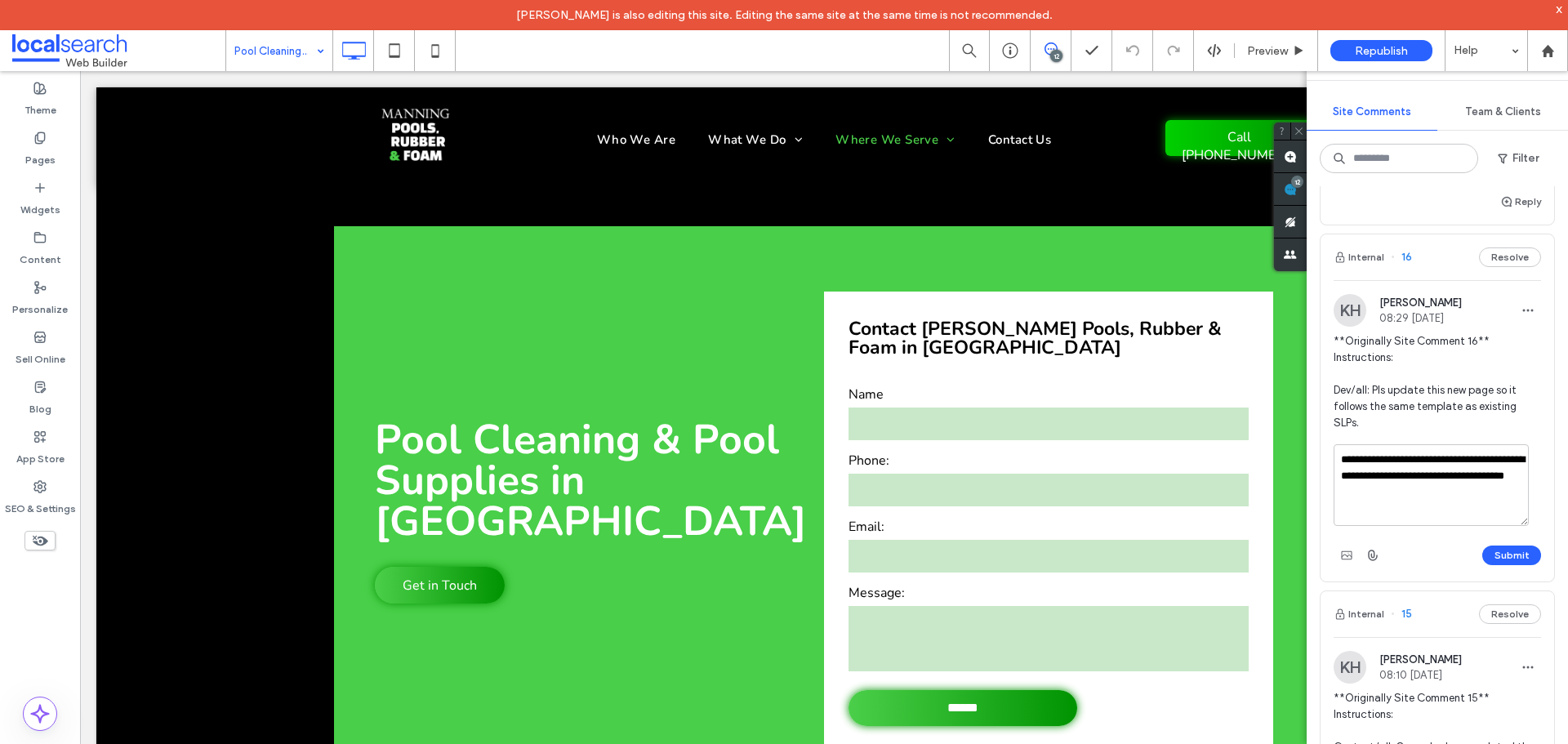
click at [1342, 475] on textarea "**********" at bounding box center [1431, 485] width 195 height 82
type textarea "**********"
click at [1518, 565] on button "Submit" at bounding box center [1512, 555] width 59 height 20
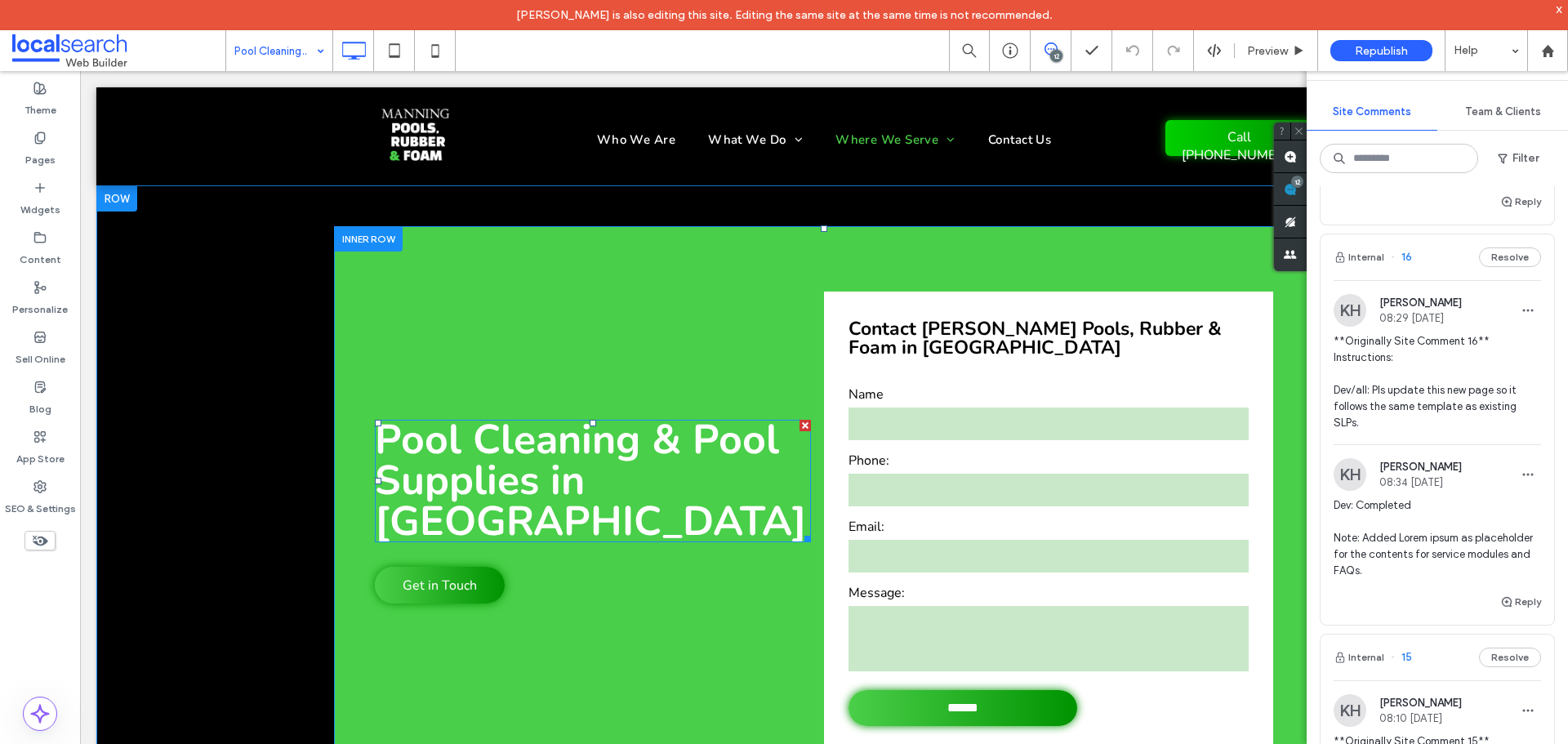
click at [705, 421] on span "Pool Cleaning & Pool Supplies in Old Bar" at bounding box center [590, 480] width 432 height 138
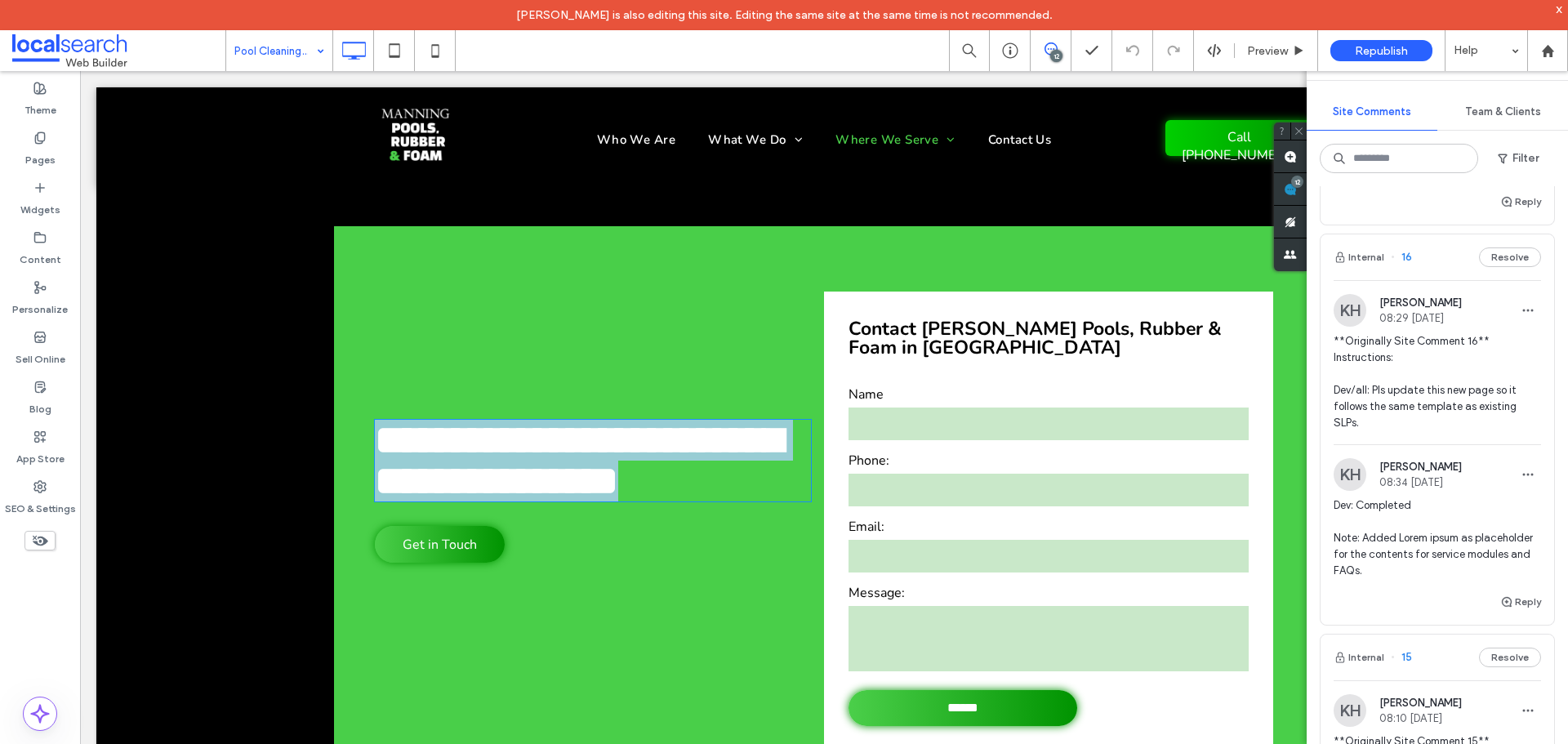
type input "**"
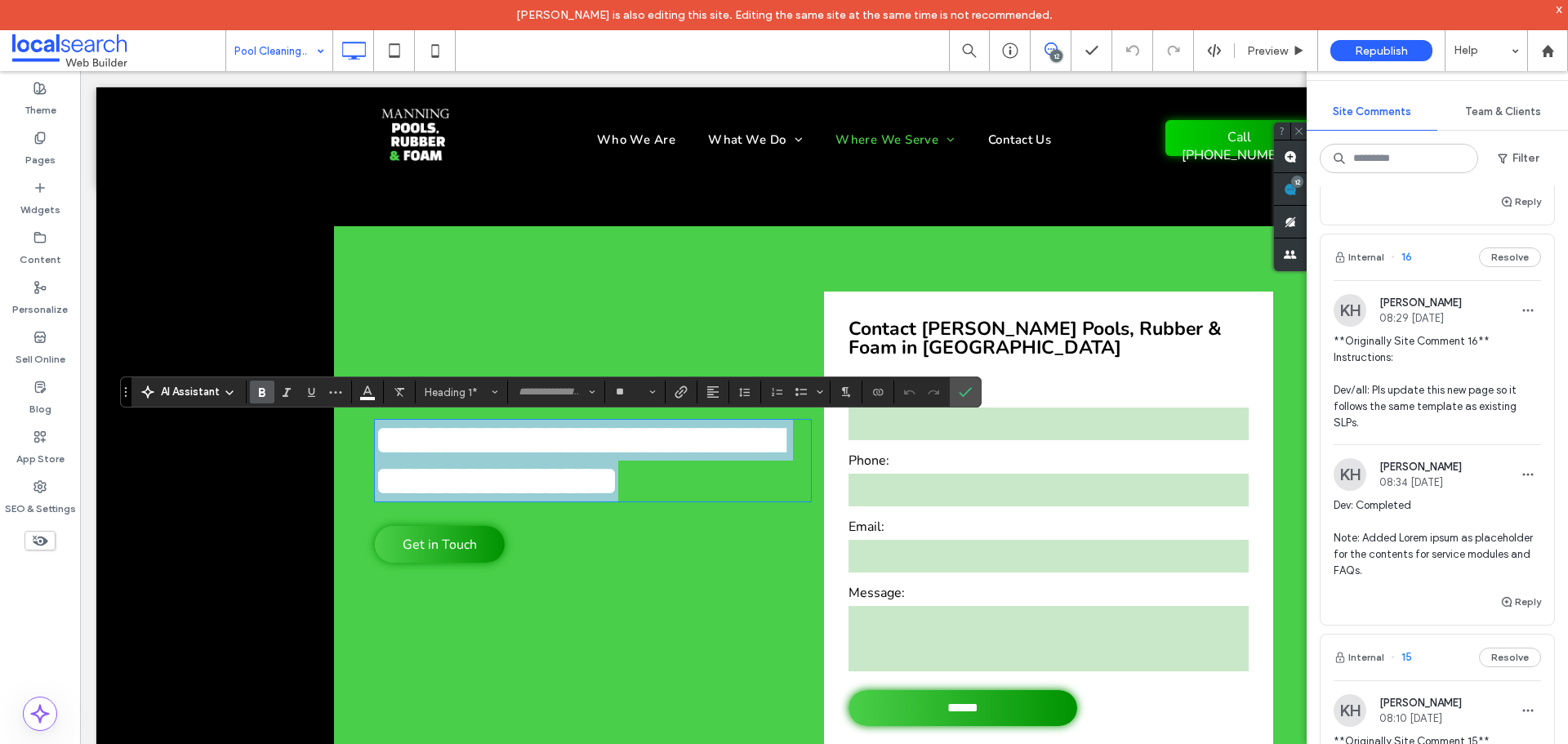
click at [589, 475] on span "**********" at bounding box center [578, 460] width 408 height 81
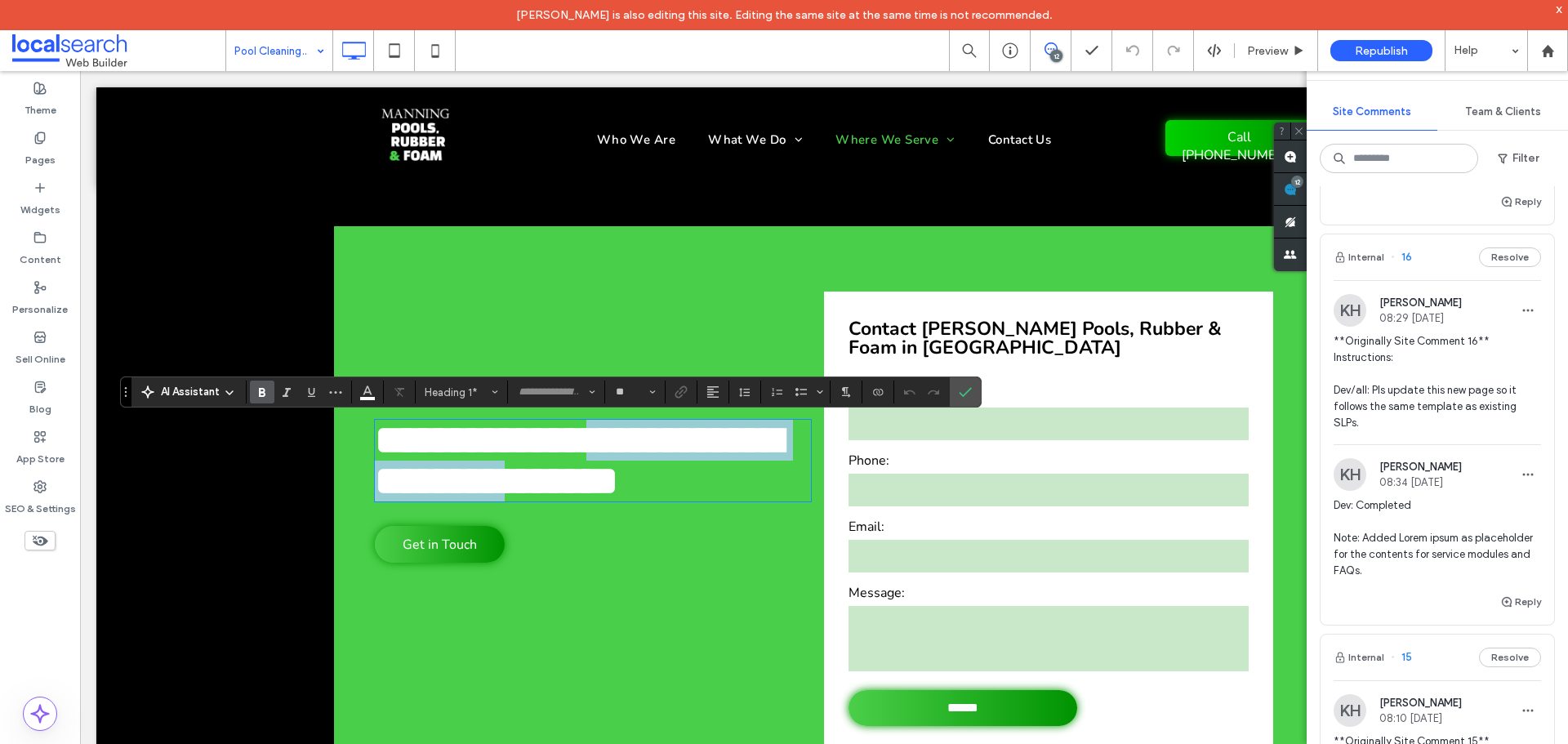
scroll to position [0, 0]
drag, startPoint x: 589, startPoint y: 475, endPoint x: 655, endPoint y: 434, distance: 77.7
click at [655, 434] on span "**********" at bounding box center [578, 460] width 408 height 81
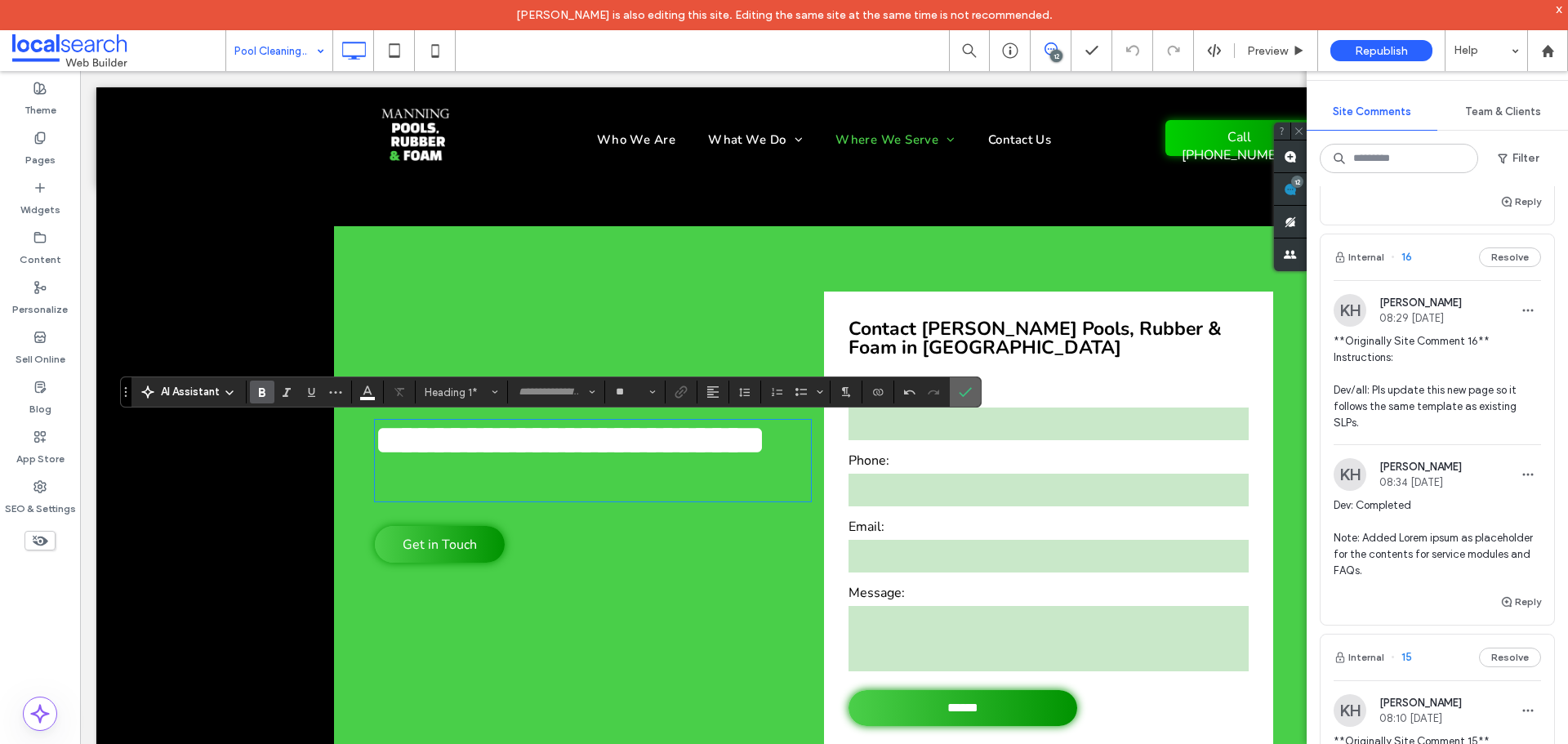
click at [972, 393] on label "Confirm" at bounding box center [965, 392] width 24 height 29
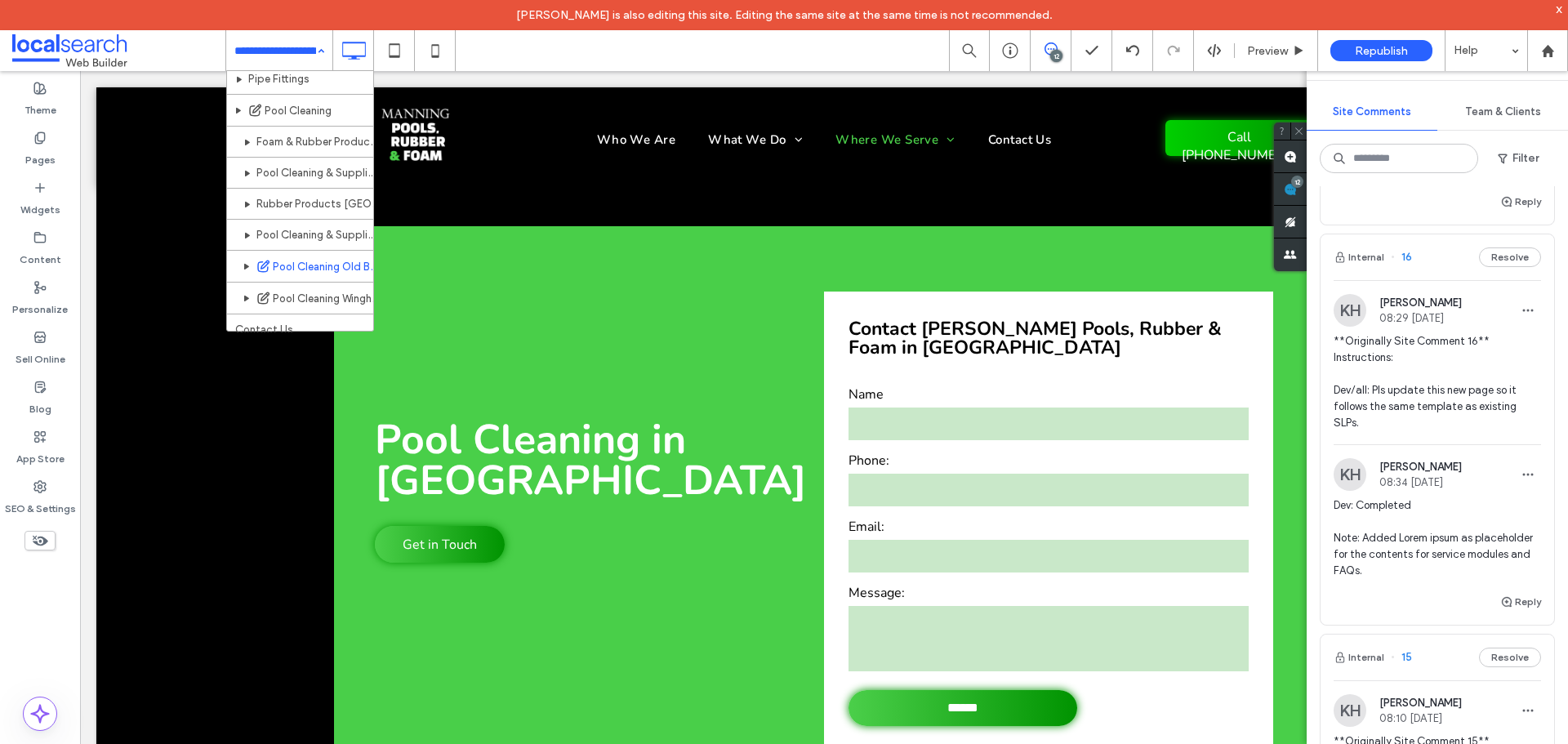
scroll to position [361, 0]
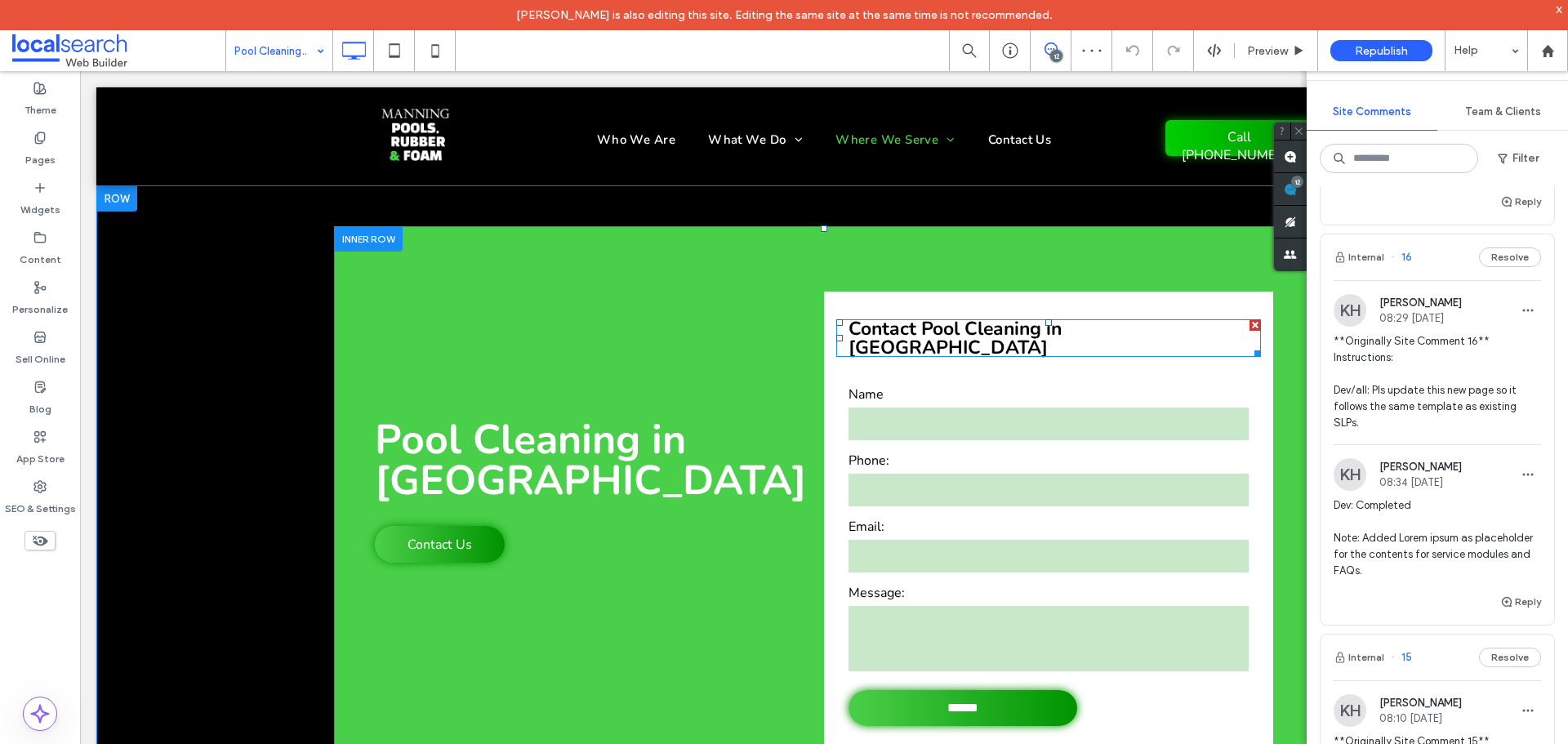
click at [1049, 325] on strong "Contact Pool Cleaning in Wingham" at bounding box center [955, 338] width 213 height 44
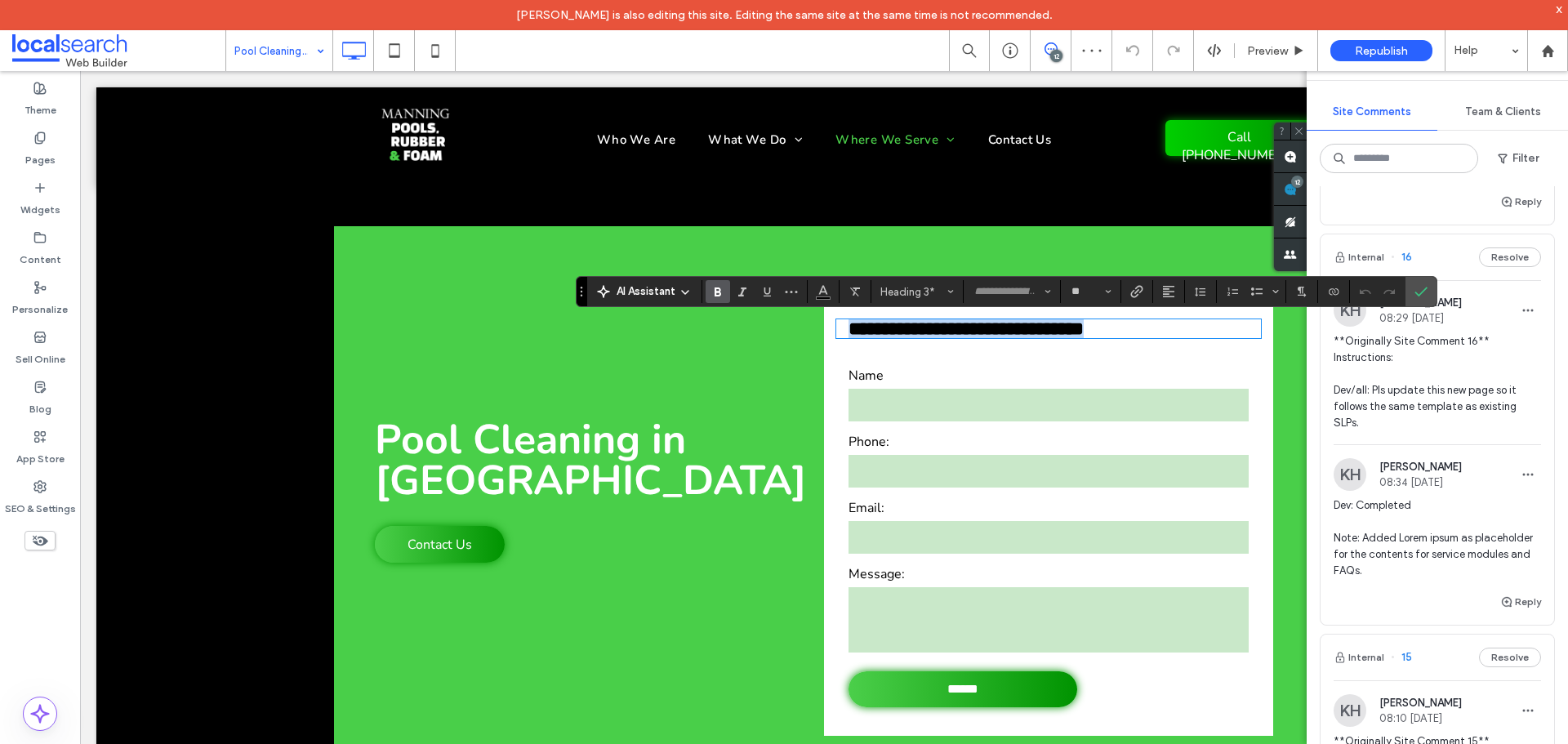
click at [1057, 325] on strong "**********" at bounding box center [966, 328] width 235 height 19
drag, startPoint x: 1057, startPoint y: 329, endPoint x: 844, endPoint y: 334, distance: 213.1
click at [849, 334] on strong "**********" at bounding box center [966, 328] width 235 height 19
copy strong "**********"
drag, startPoint x: 1423, startPoint y: 293, endPoint x: 1324, endPoint y: 263, distance: 103.4
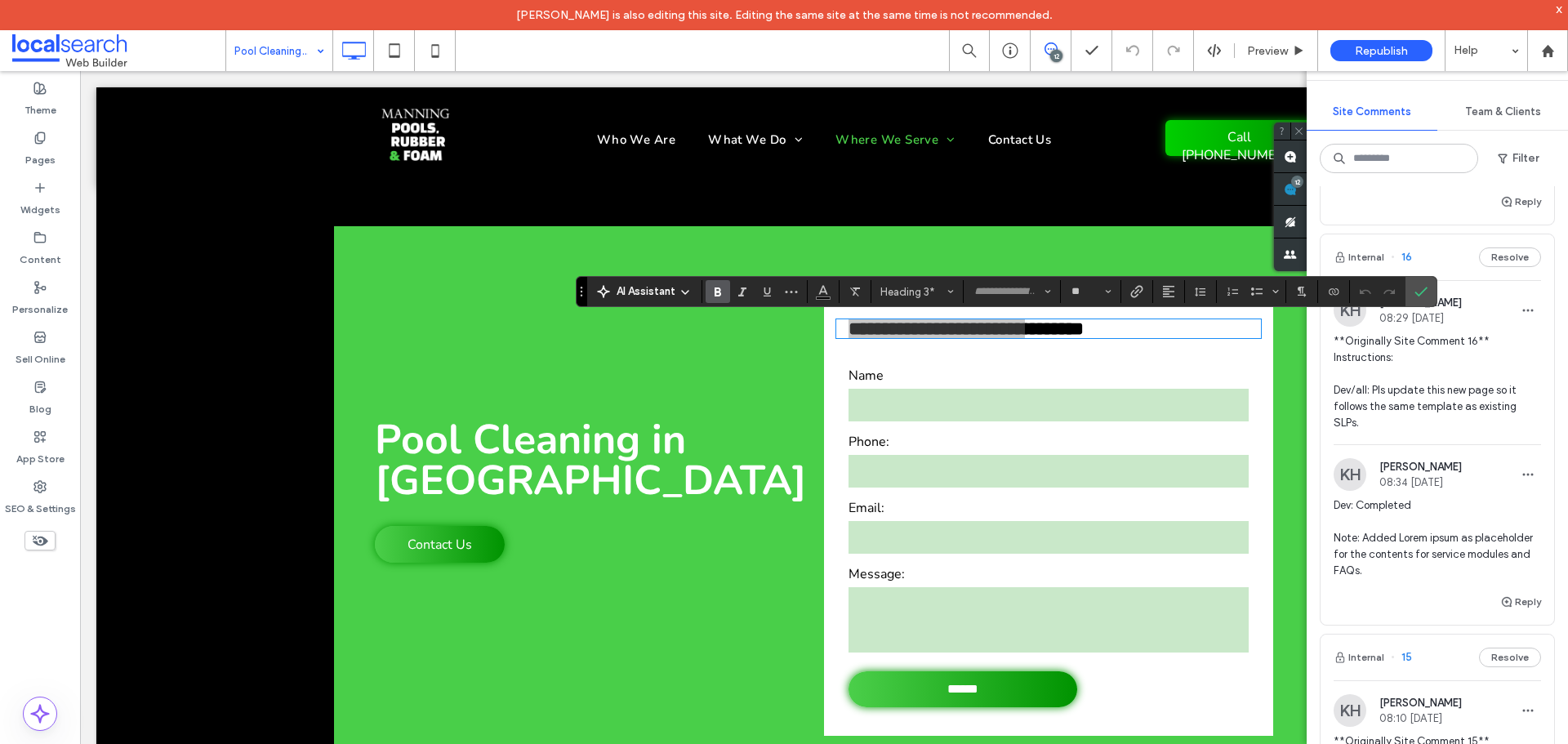
click at [1423, 293] on icon "Confirm" at bounding box center [1421, 292] width 13 height 13
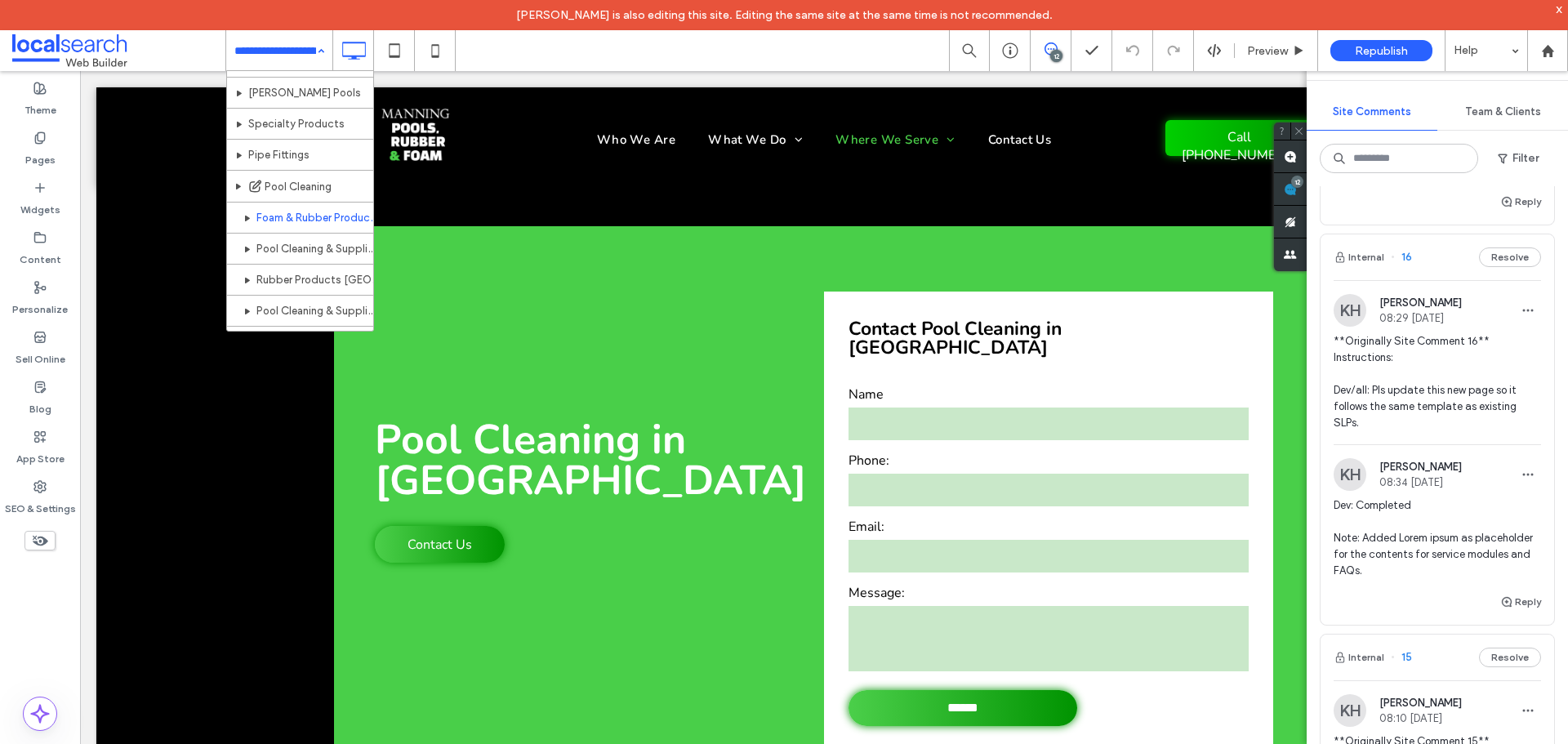
scroll to position [361, 0]
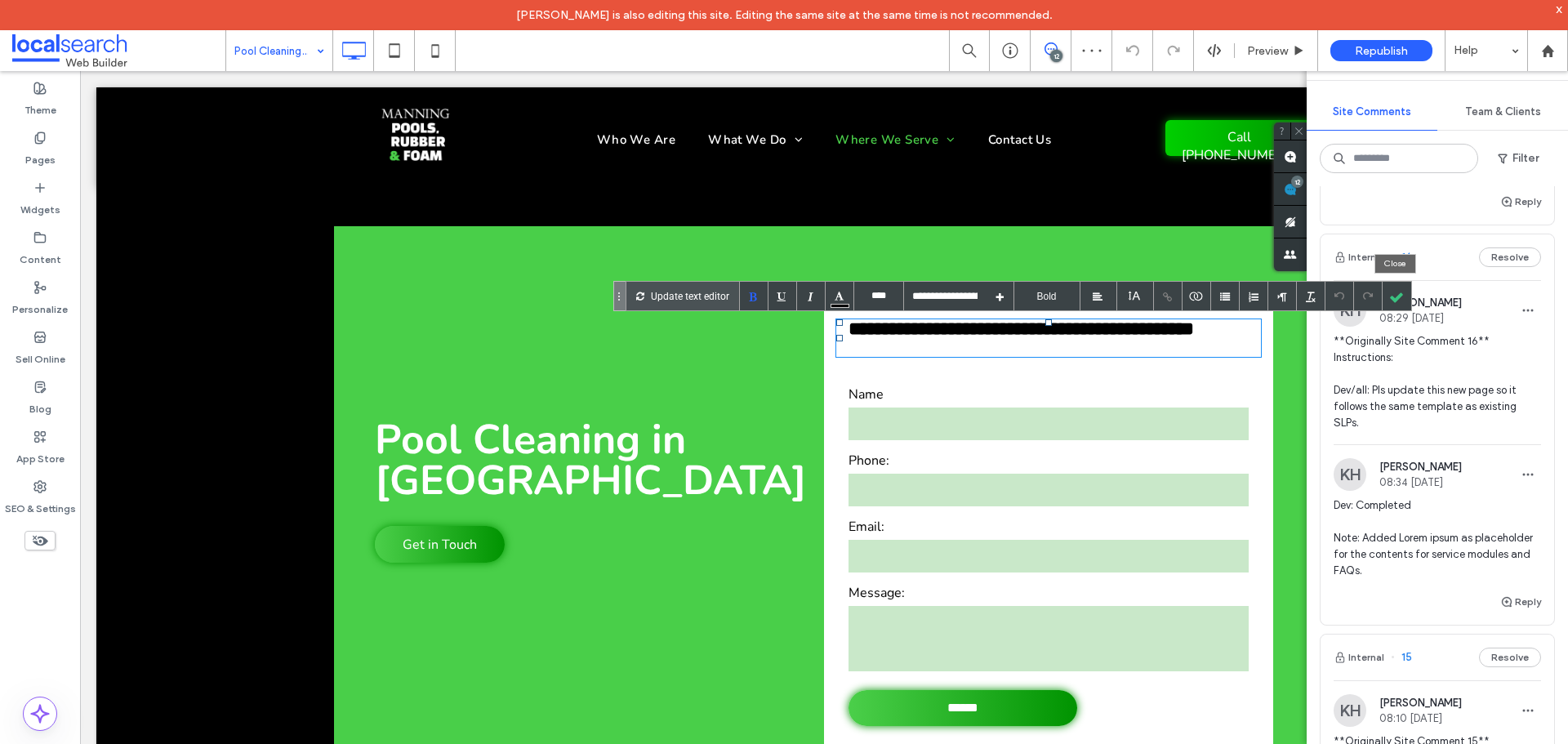
click at [1392, 287] on div at bounding box center [1396, 296] width 29 height 29
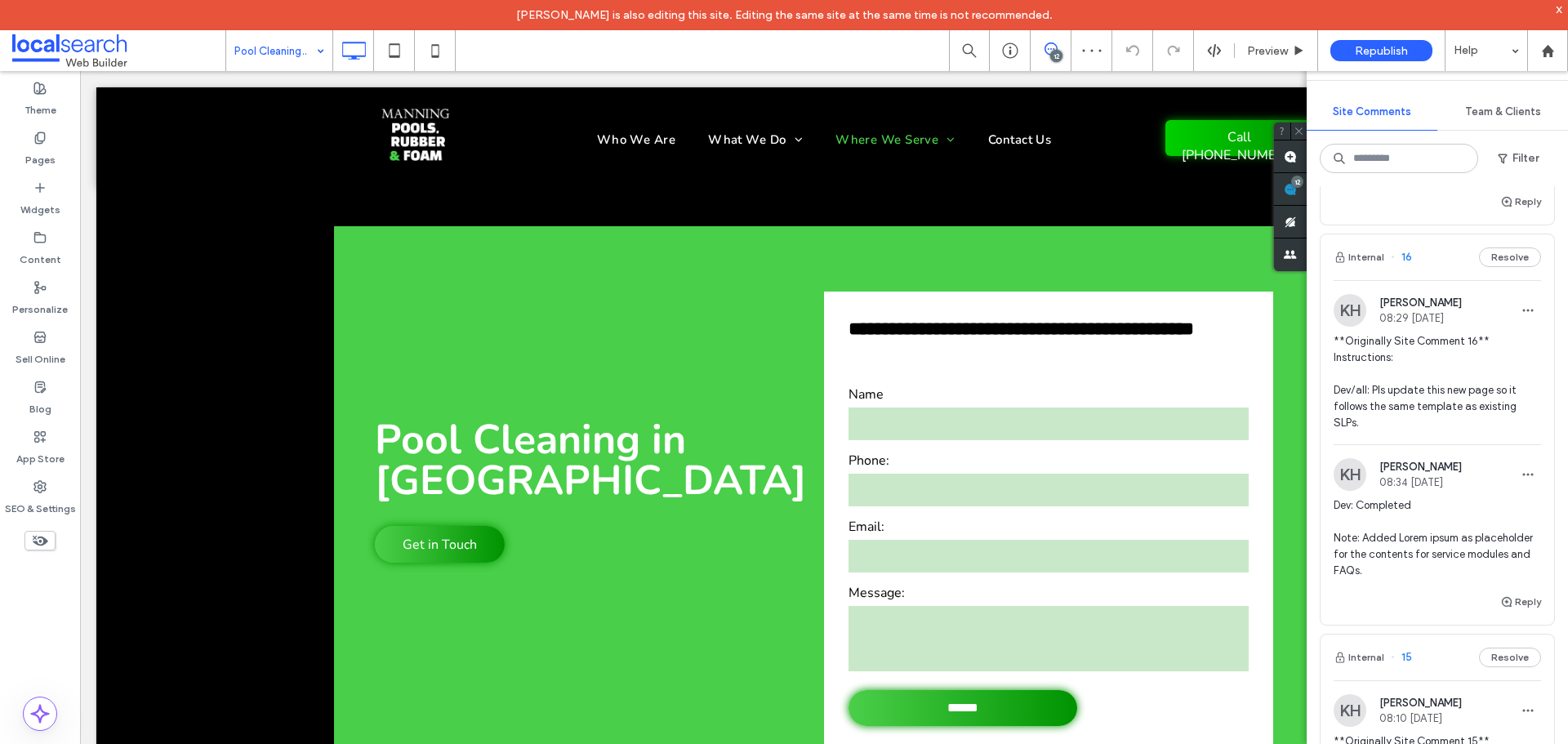
click at [1194, 336] on strong "**********" at bounding box center [1021, 328] width 345 height 19
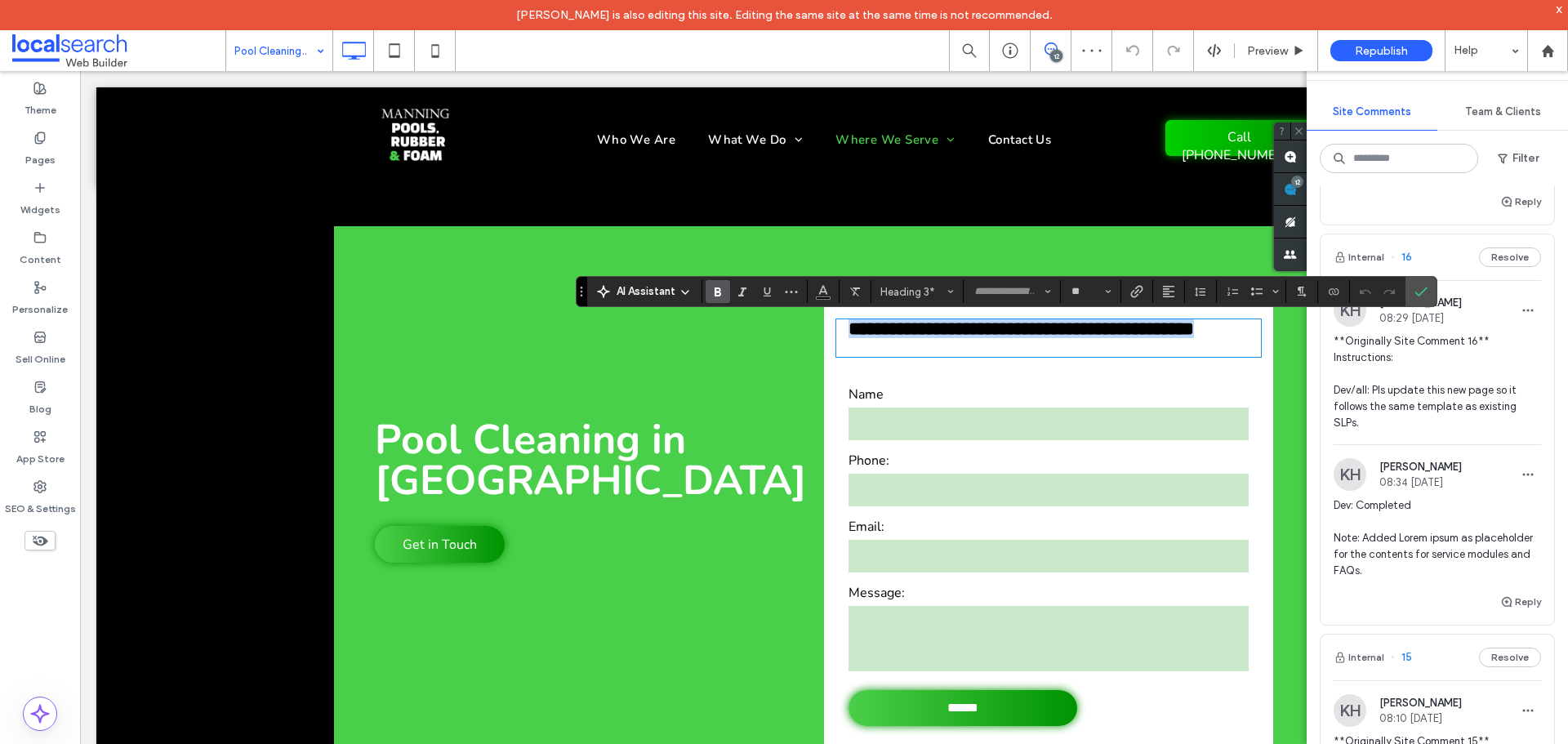
click at [1194, 336] on strong "**********" at bounding box center [1021, 328] width 345 height 19
drag, startPoint x: 1187, startPoint y: 333, endPoint x: 835, endPoint y: 327, distance: 352.1
click at [836, 327] on div "**********" at bounding box center [1049, 338] width 425 height 38
type input "**"
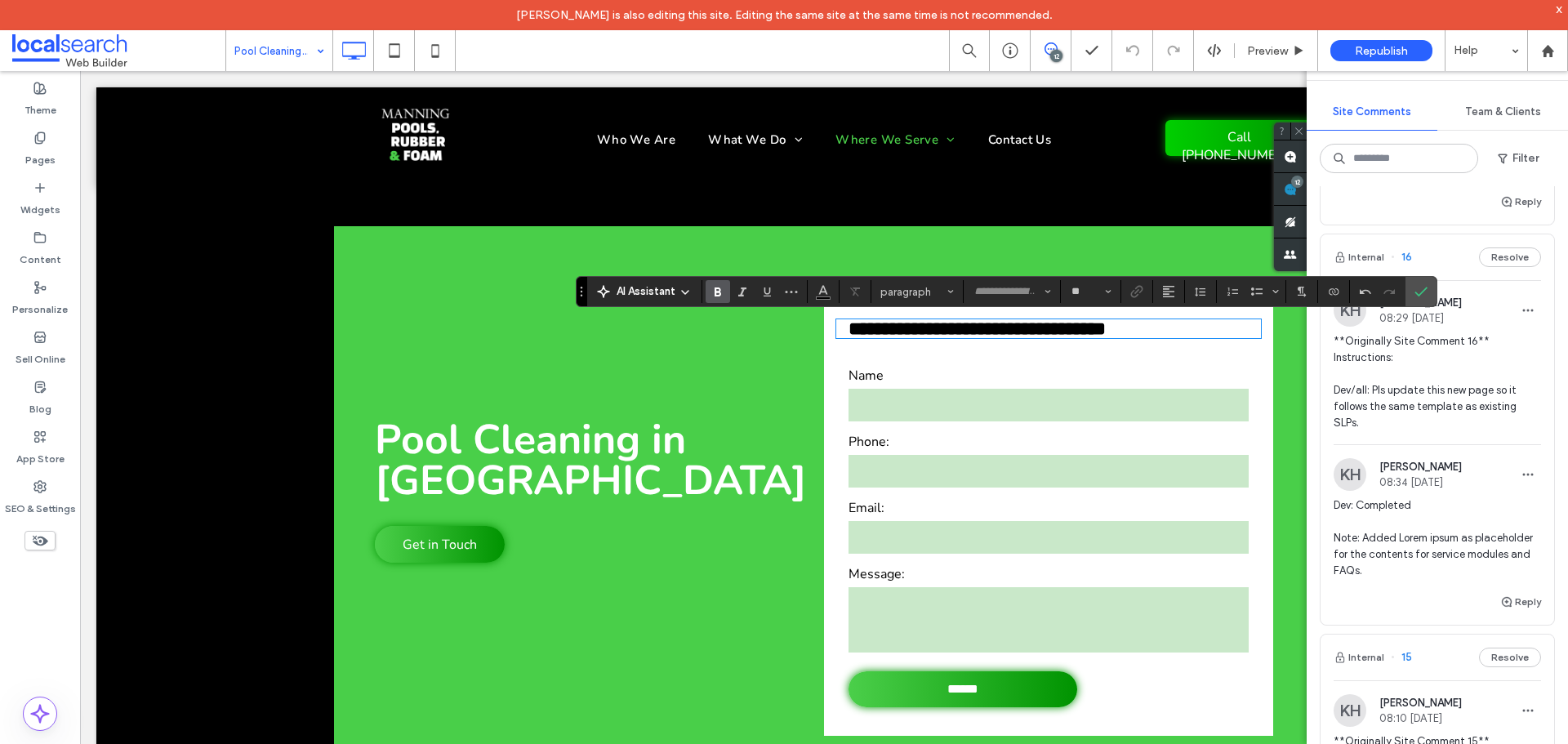
click at [1060, 332] on strong "**********" at bounding box center [977, 328] width 257 height 19
click at [1431, 293] on label "Confirm" at bounding box center [1421, 292] width 24 height 29
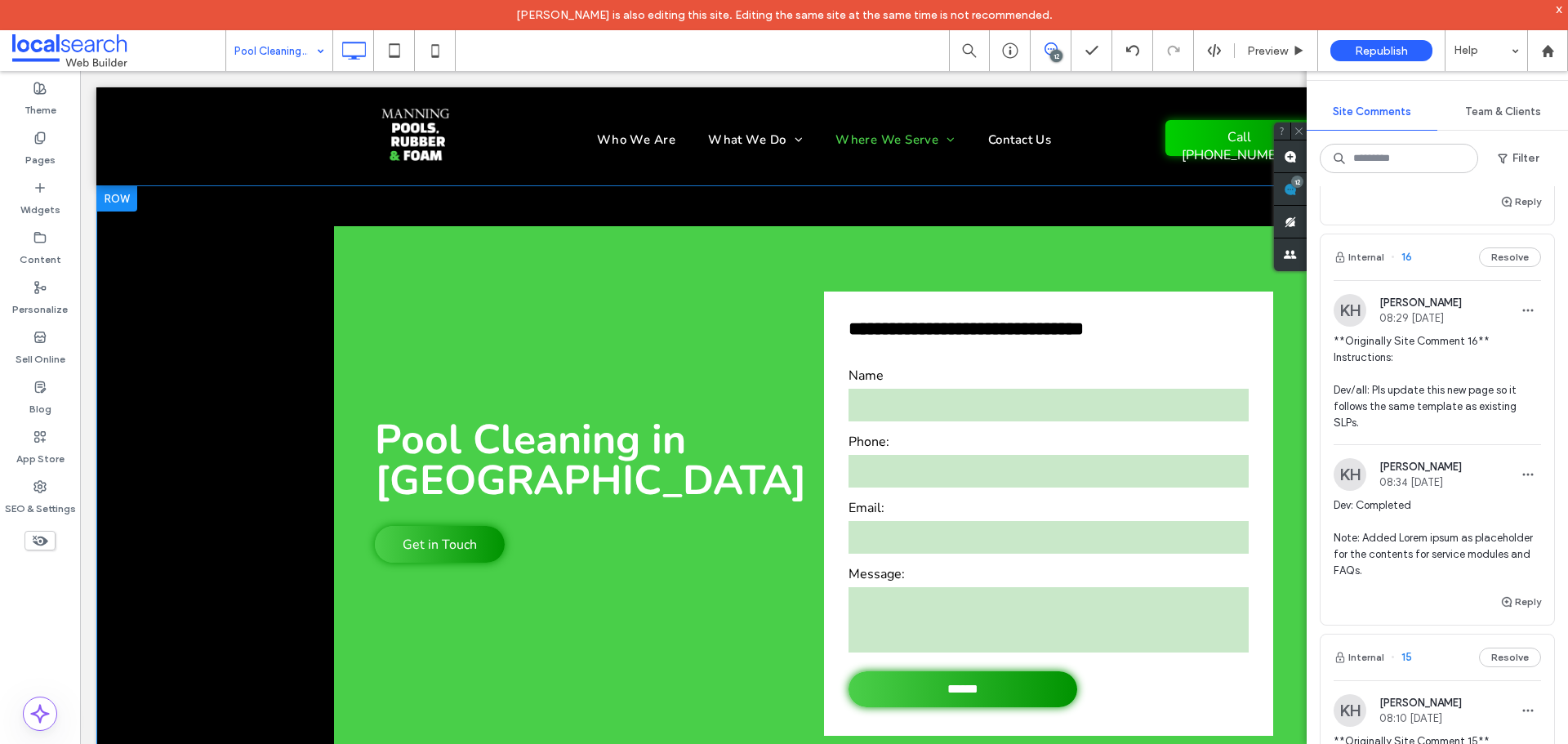
click at [193, 272] on div "**********" at bounding box center [824, 493] width 1455 height 616
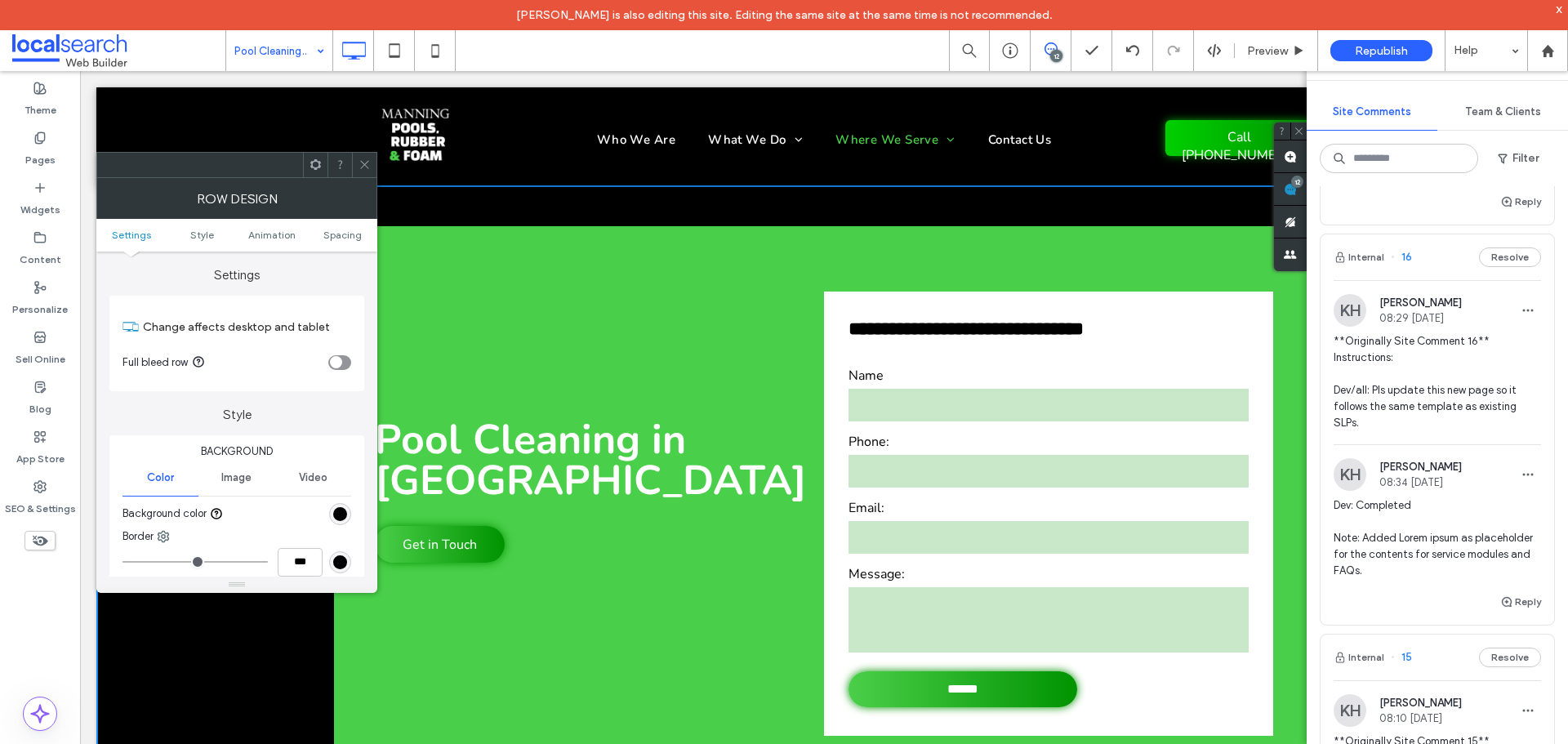
click at [1061, 48] on span at bounding box center [1050, 49] width 40 height 13
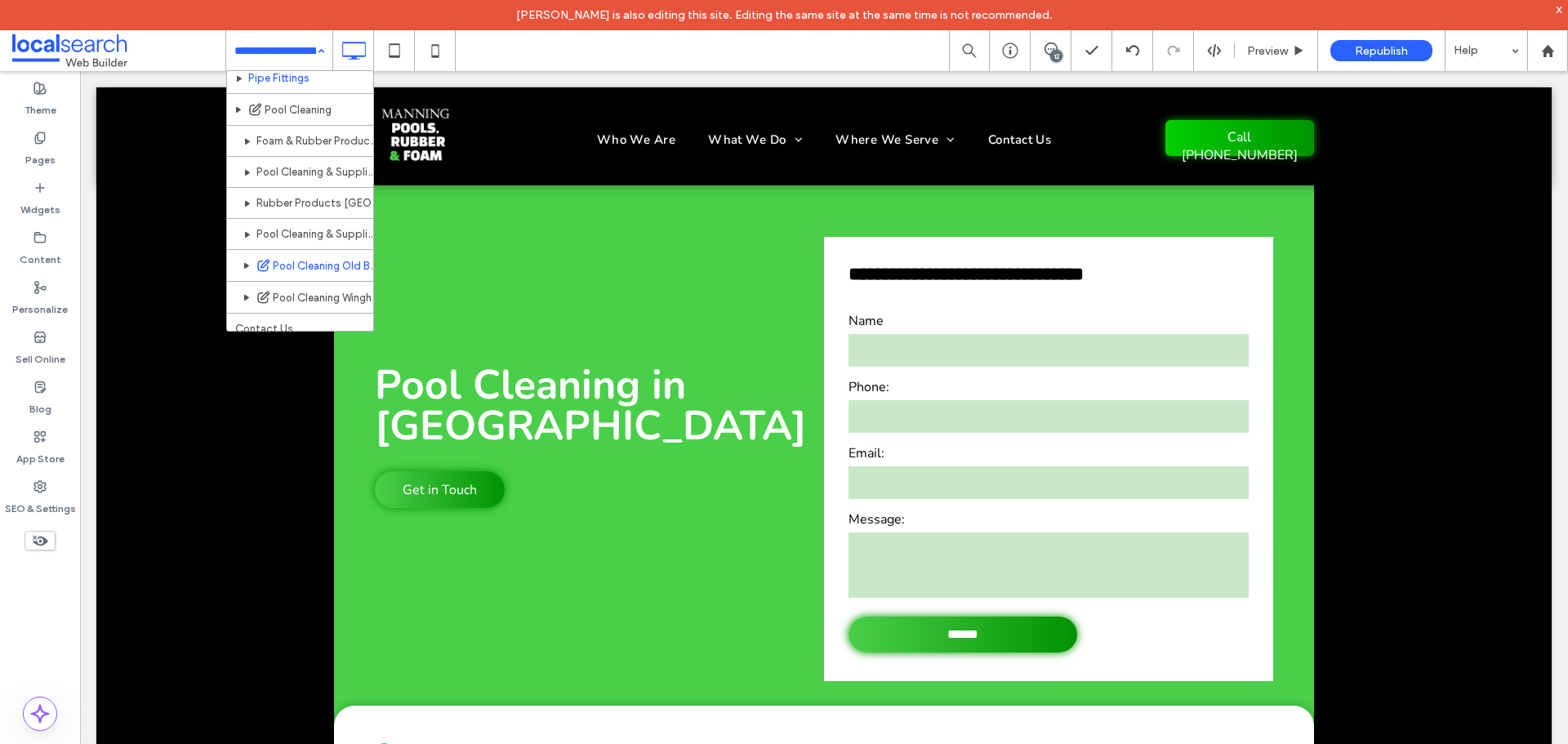
scroll to position [361, 0]
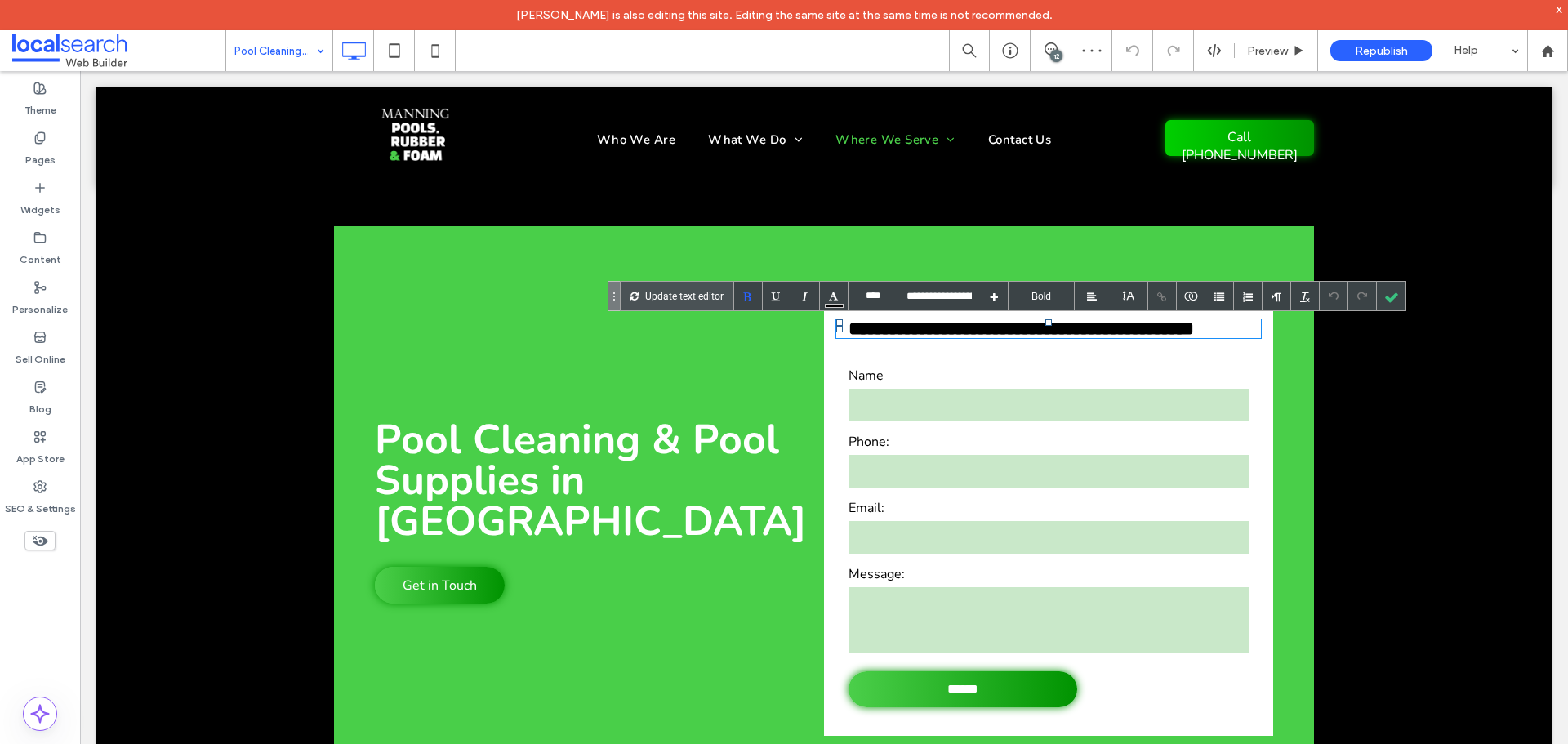
click at [1396, 296] on div at bounding box center [1391, 296] width 29 height 29
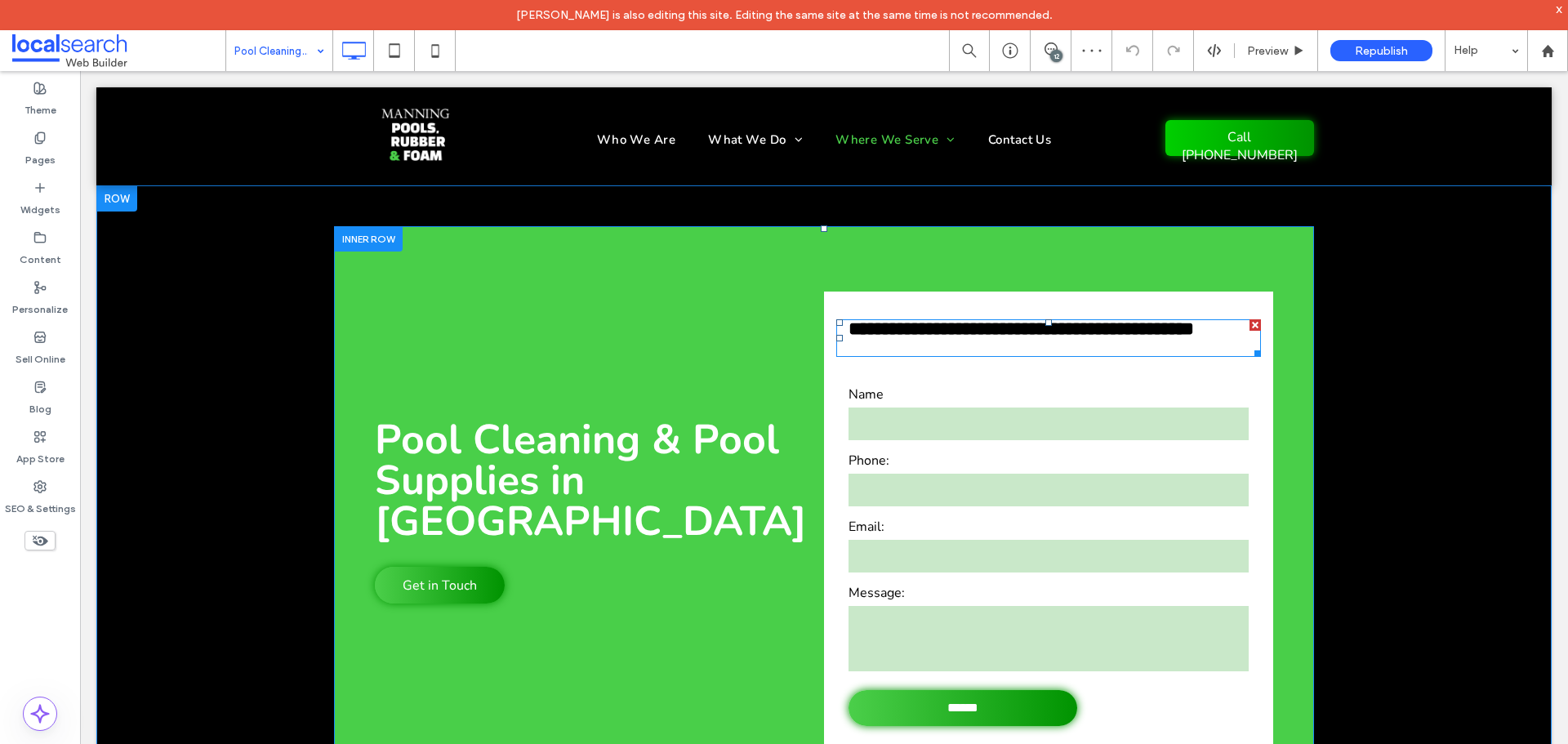
click at [1160, 336] on span "**********" at bounding box center [1021, 328] width 345 height 19
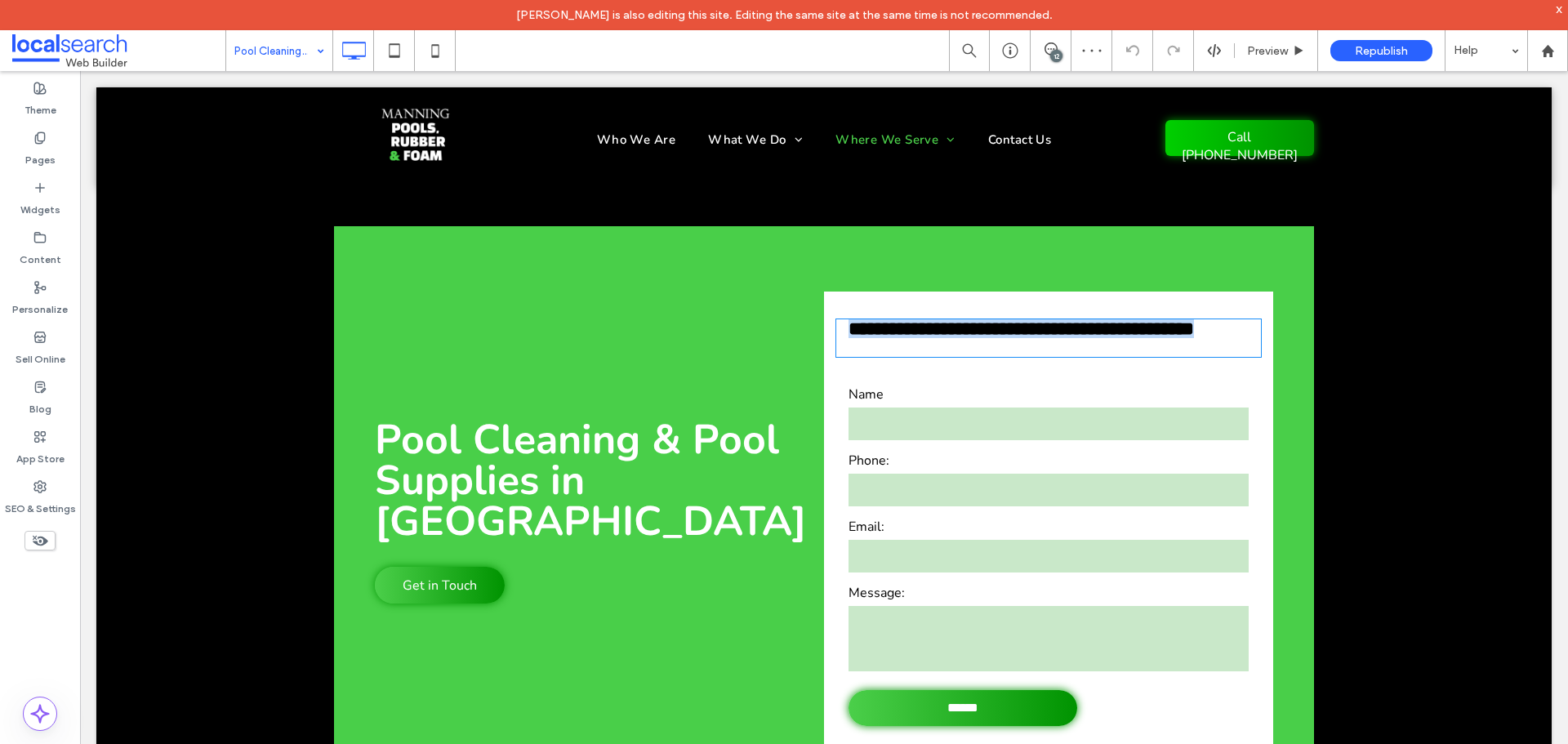
type input "**"
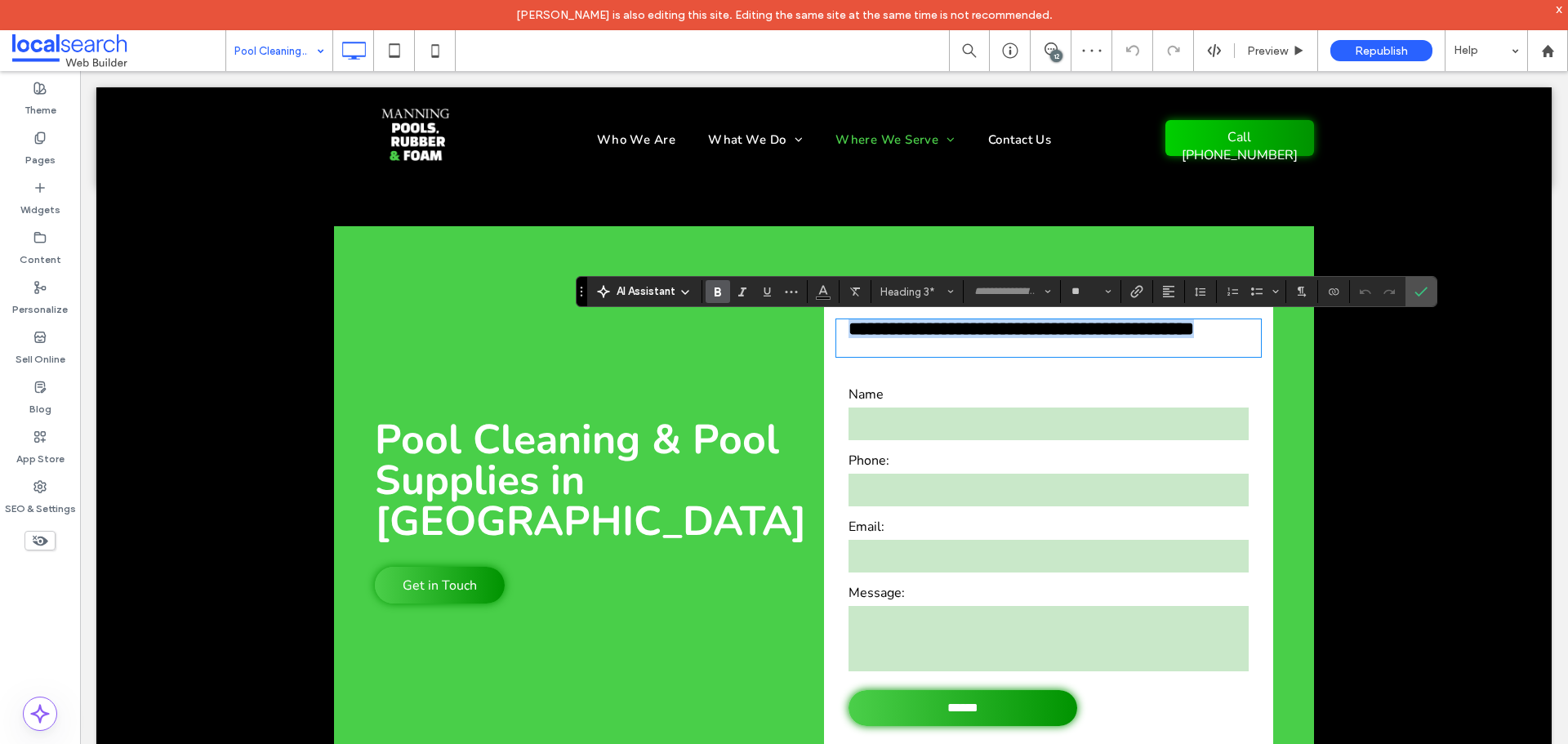
click at [1186, 330] on strong "**********" at bounding box center [1021, 328] width 345 height 19
drag, startPoint x: 1086, startPoint y: 329, endPoint x: 825, endPoint y: 327, distance: 261.0
click at [825, 327] on div "**********" at bounding box center [1049, 523] width 449 height 463
copy strong "**********"
click at [1419, 295] on use "Confirm" at bounding box center [1421, 292] width 13 height 10
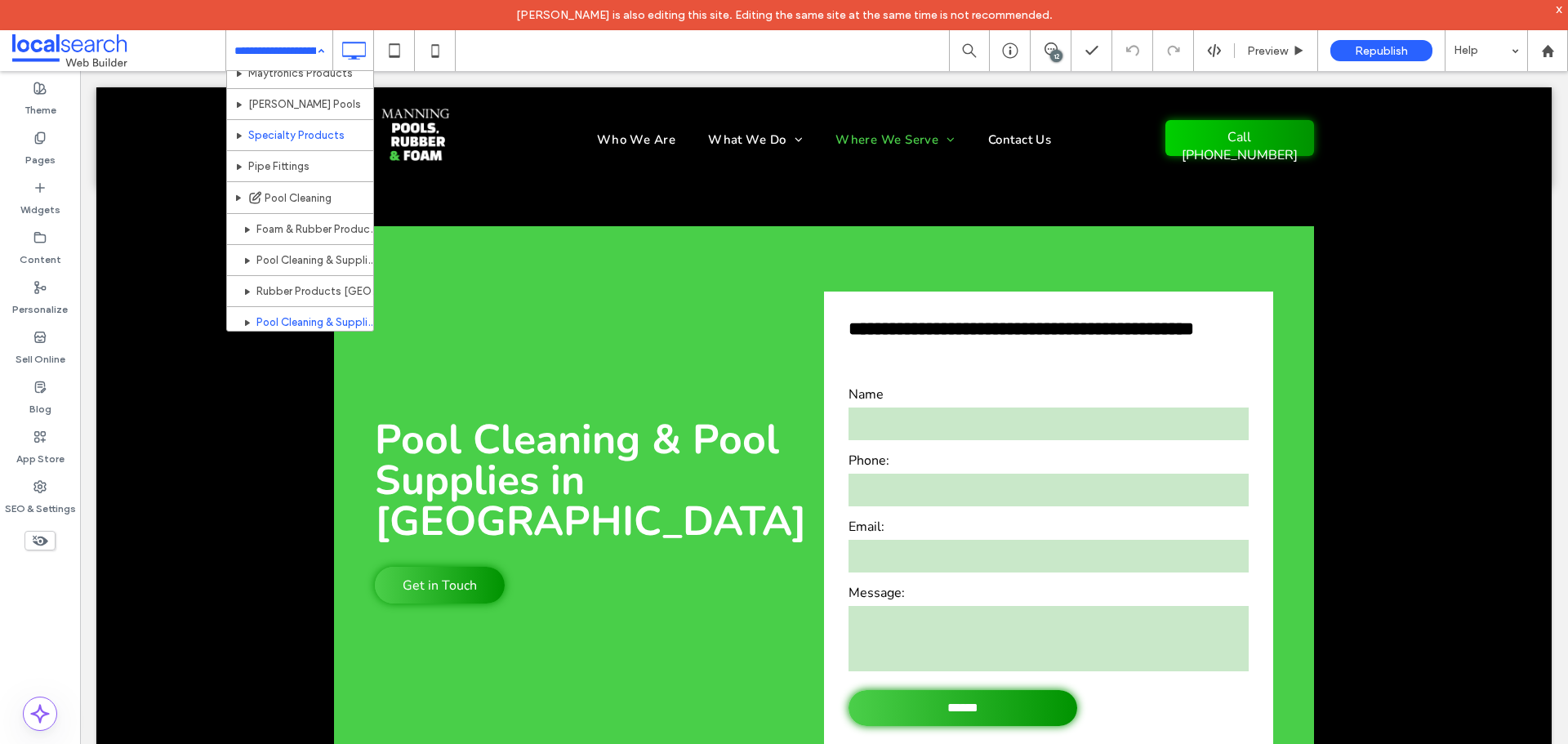
scroll to position [361, 0]
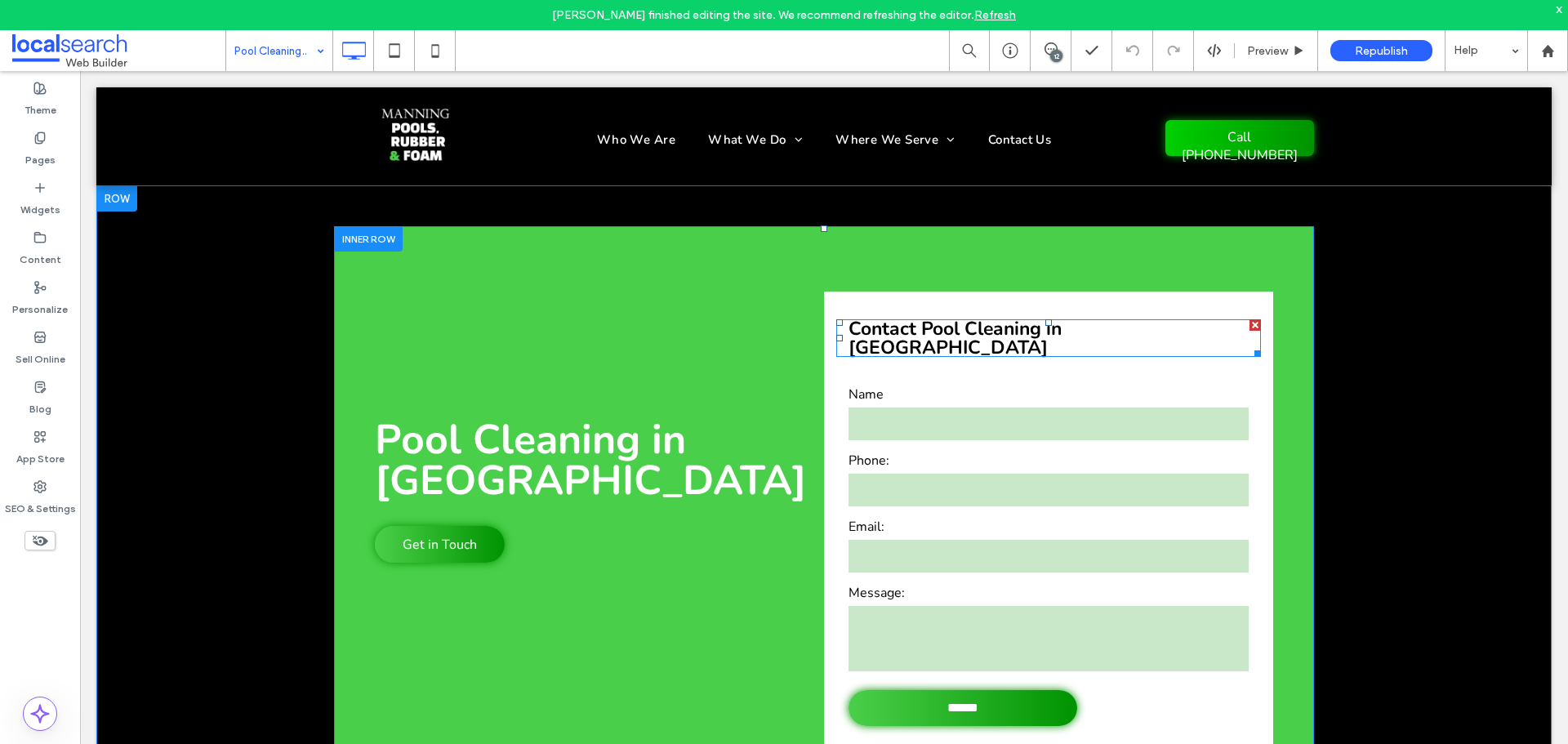
click at [969, 332] on strong "Contact Pool Cleaning in Old Bar" at bounding box center [955, 338] width 213 height 44
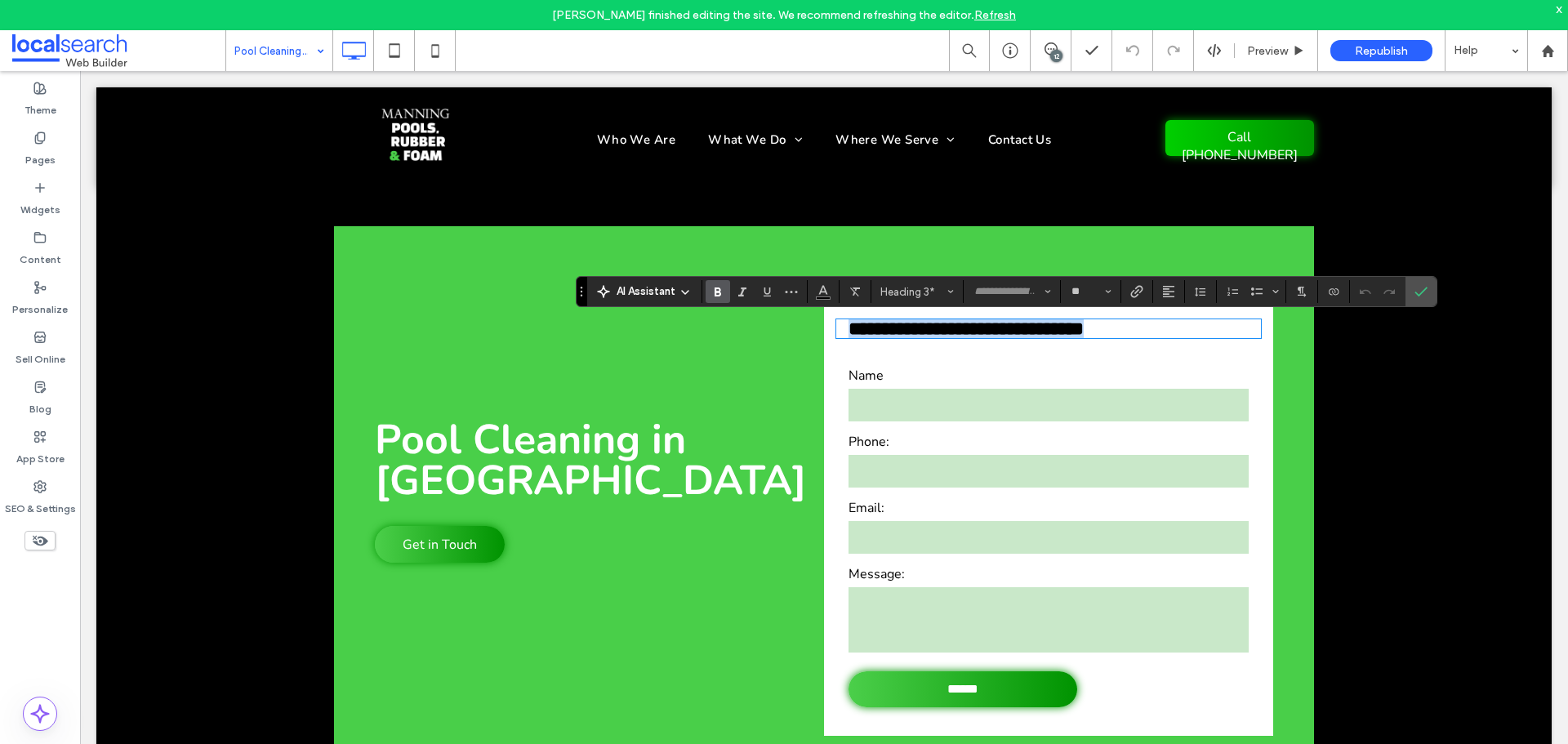
click at [1075, 328] on strong "**********" at bounding box center [966, 328] width 235 height 19
drag, startPoint x: 1033, startPoint y: 328, endPoint x: 820, endPoint y: 340, distance: 213.3
click at [824, 340] on div "**********" at bounding box center [1049, 514] width 449 height 444
type input "**"
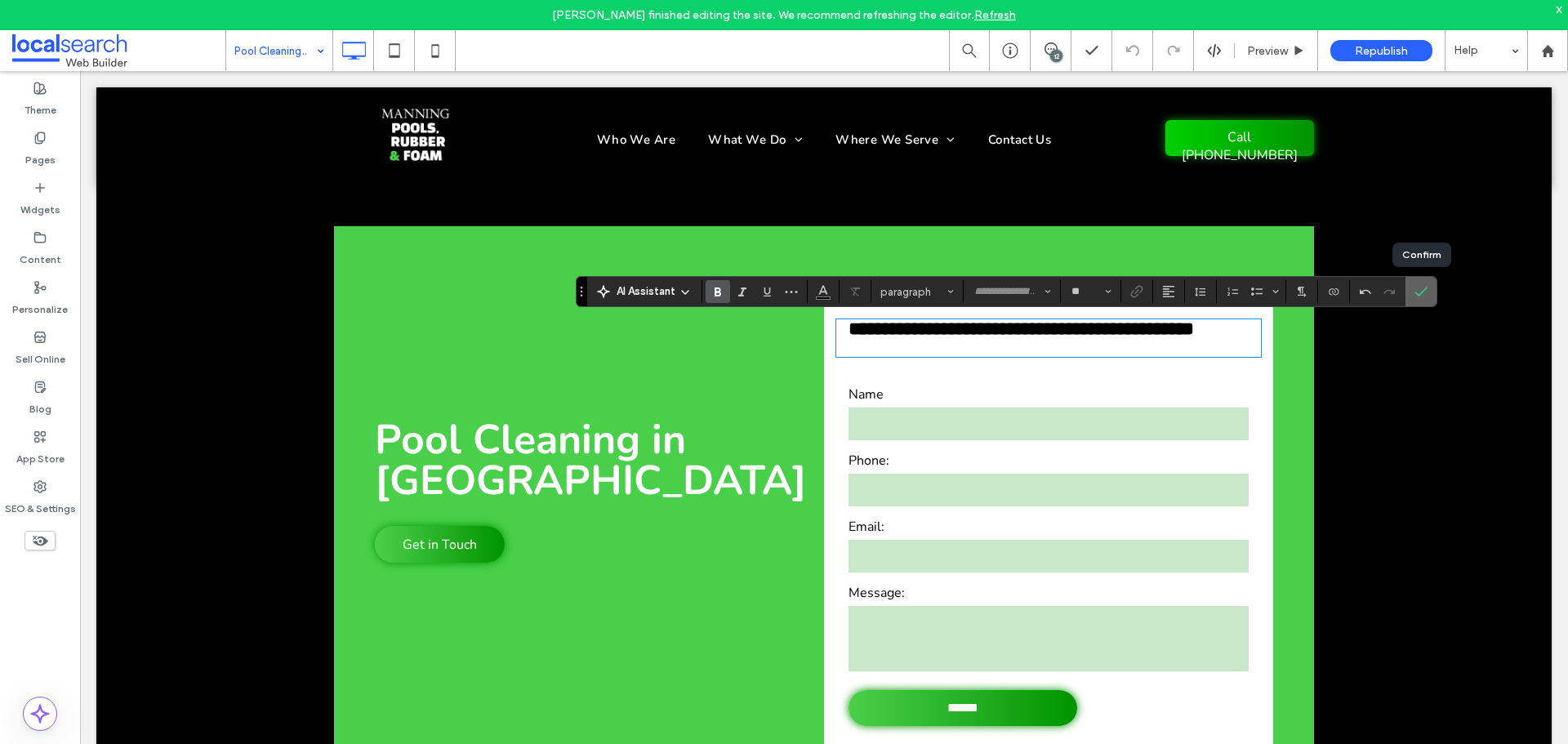
click at [1431, 288] on label "Confirm" at bounding box center [1421, 292] width 24 height 29
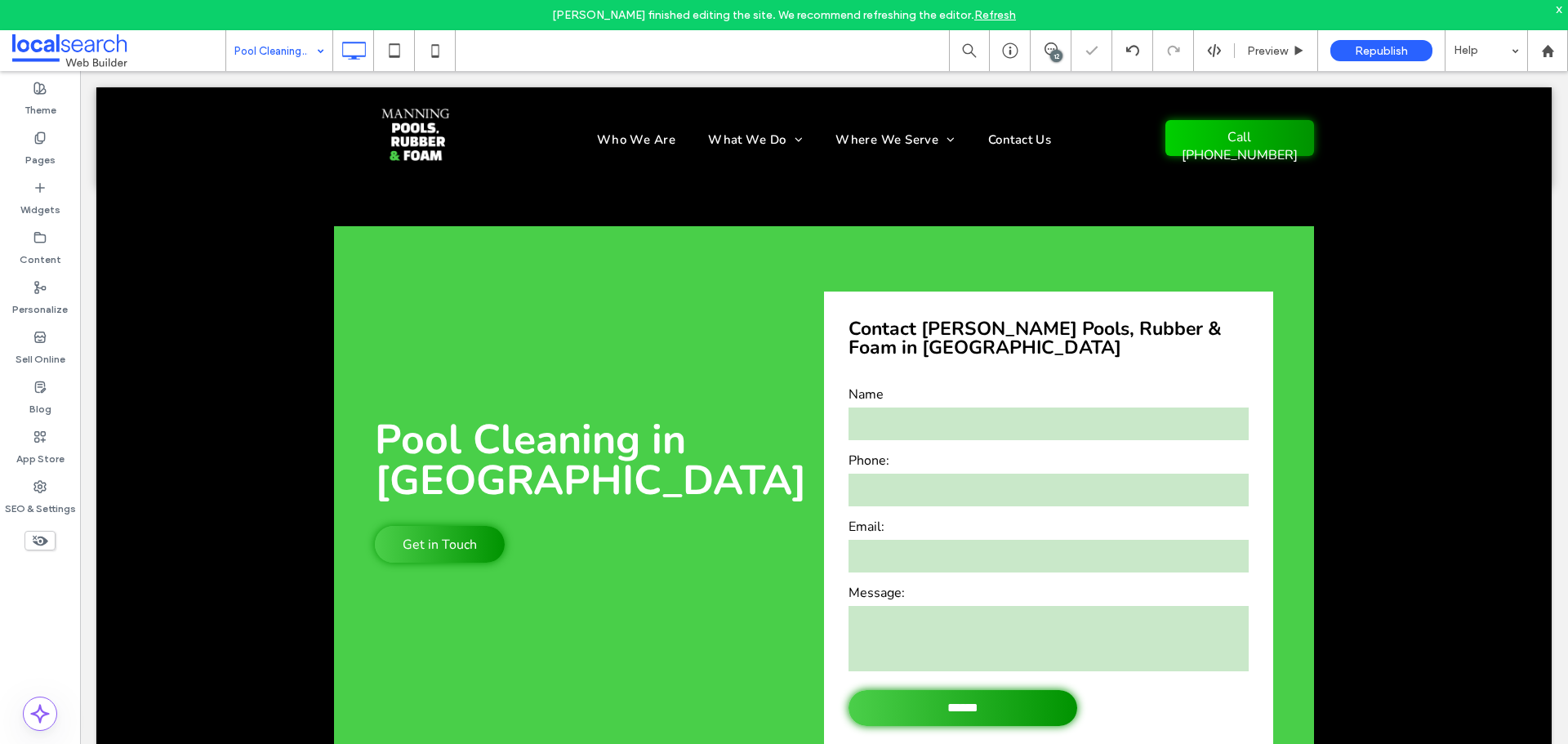
click at [1431, 288] on div "Pool Cleaning in Old Bar Get in Touch Click To Paste Contact Manning Pools, Rub…" at bounding box center [824, 502] width 1455 height 635
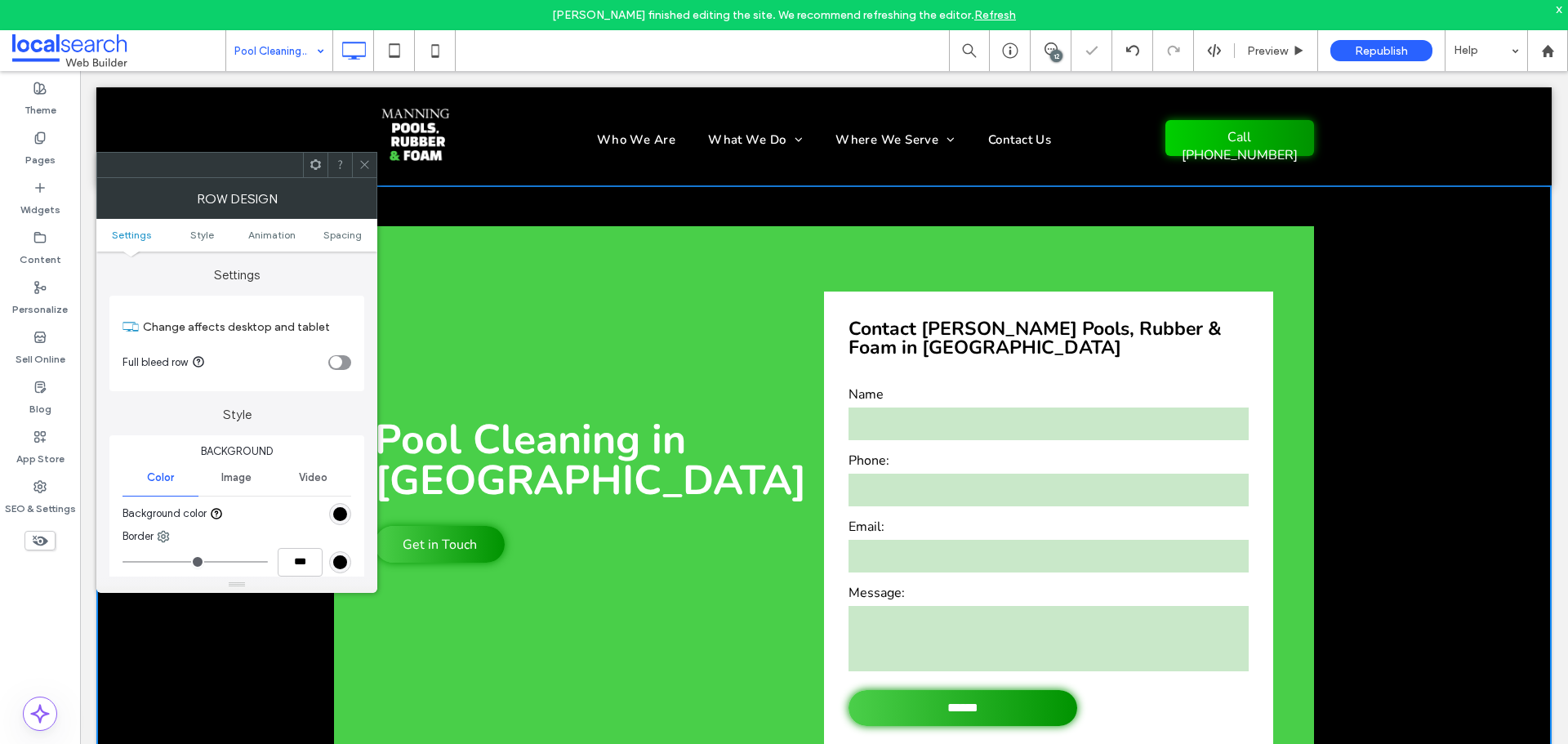
click at [363, 172] on span at bounding box center [364, 165] width 12 height 25
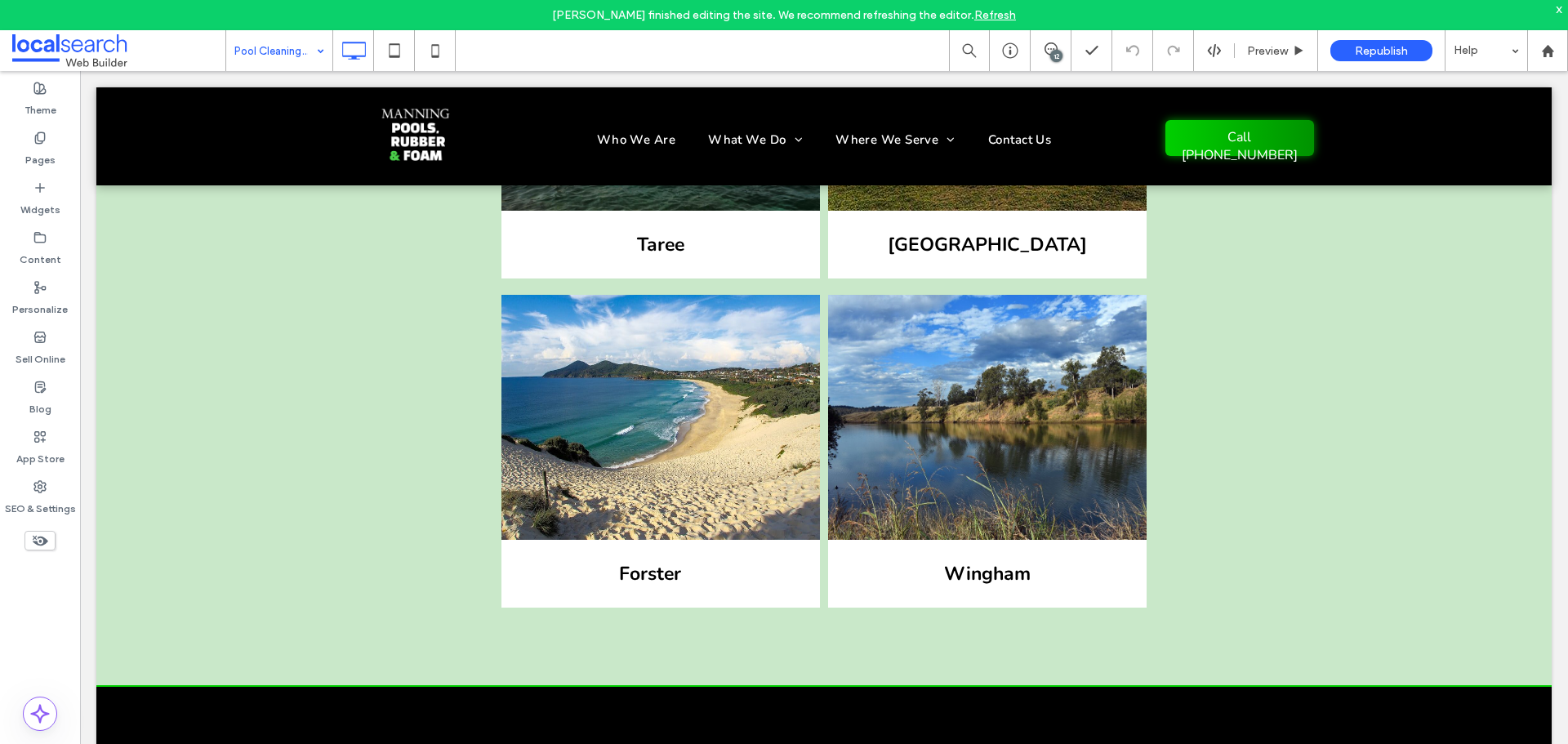
scroll to position [5938, 0]
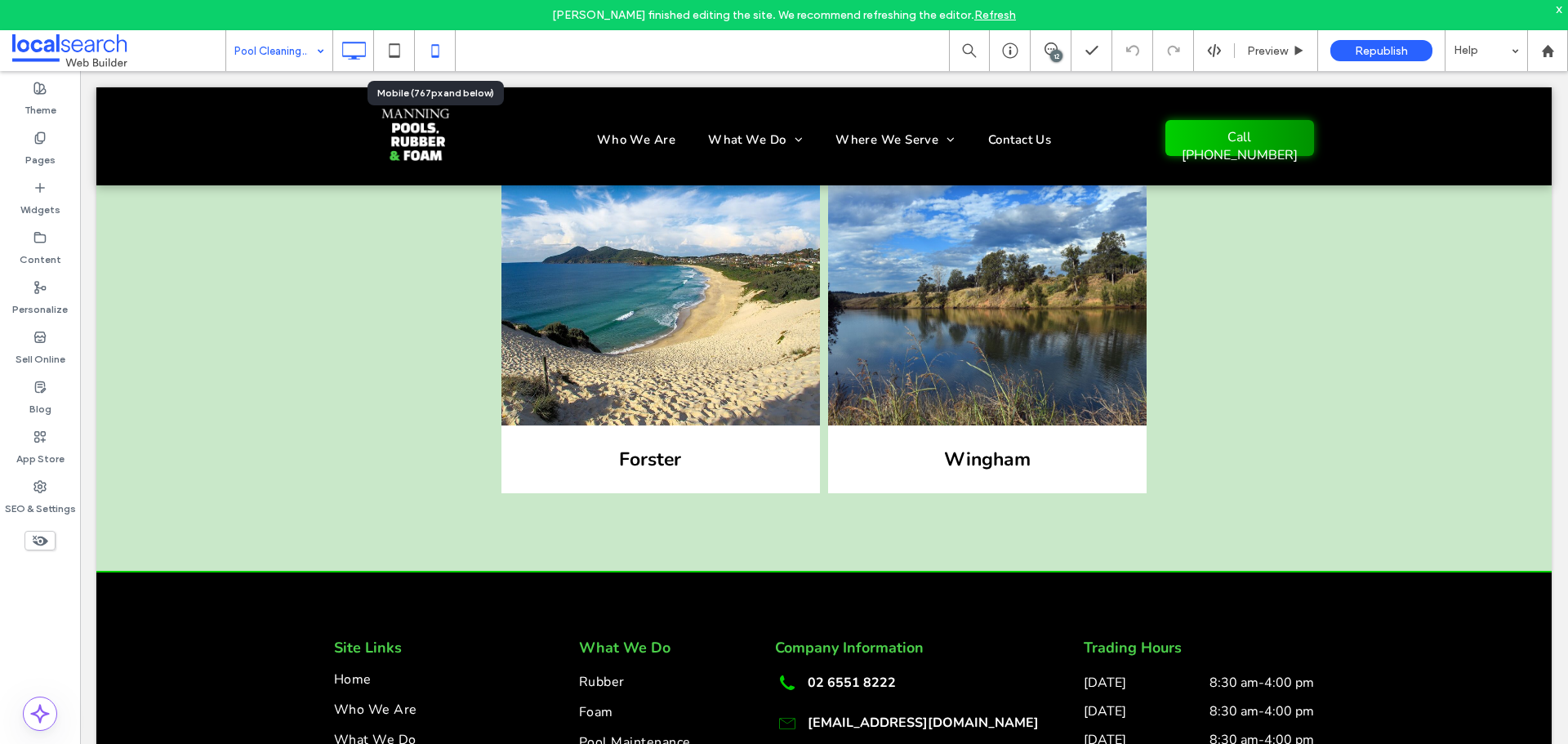
click at [443, 61] on icon at bounding box center [435, 51] width 33 height 33
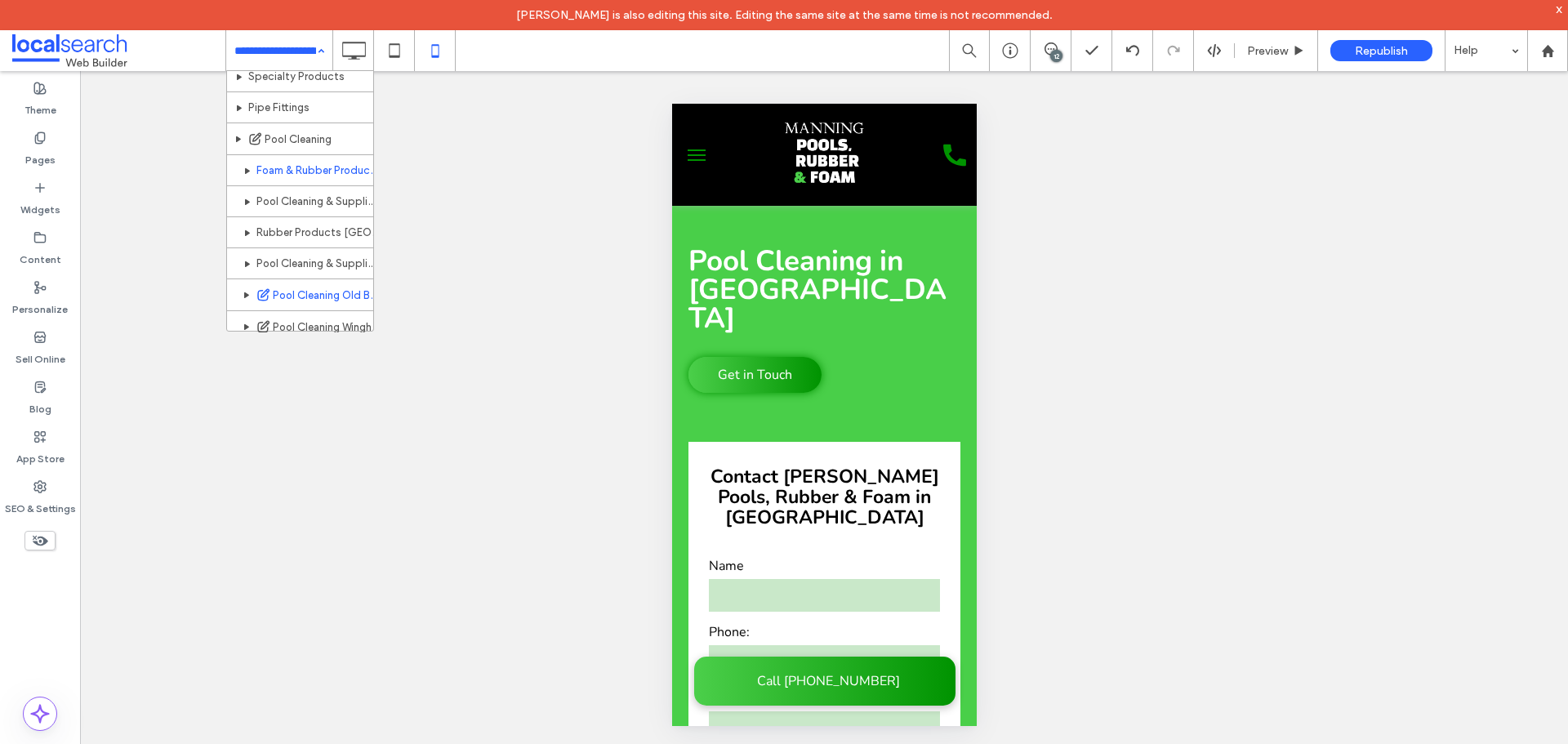
scroll to position [361, 0]
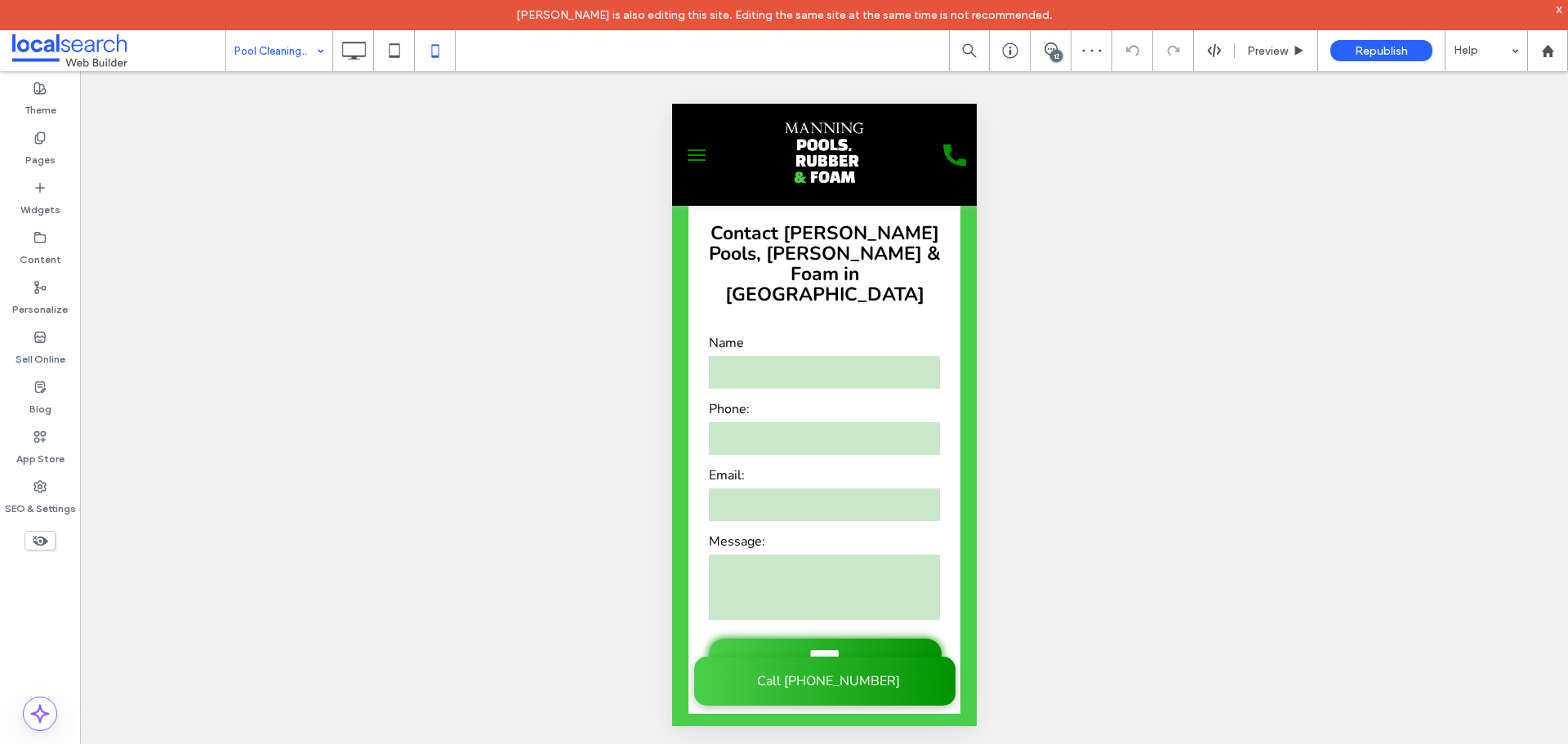
drag, startPoint x: 301, startPoint y: 60, endPoint x: 304, endPoint y: 69, distance: 9.5
click at [301, 60] on input at bounding box center [275, 51] width 82 height 41
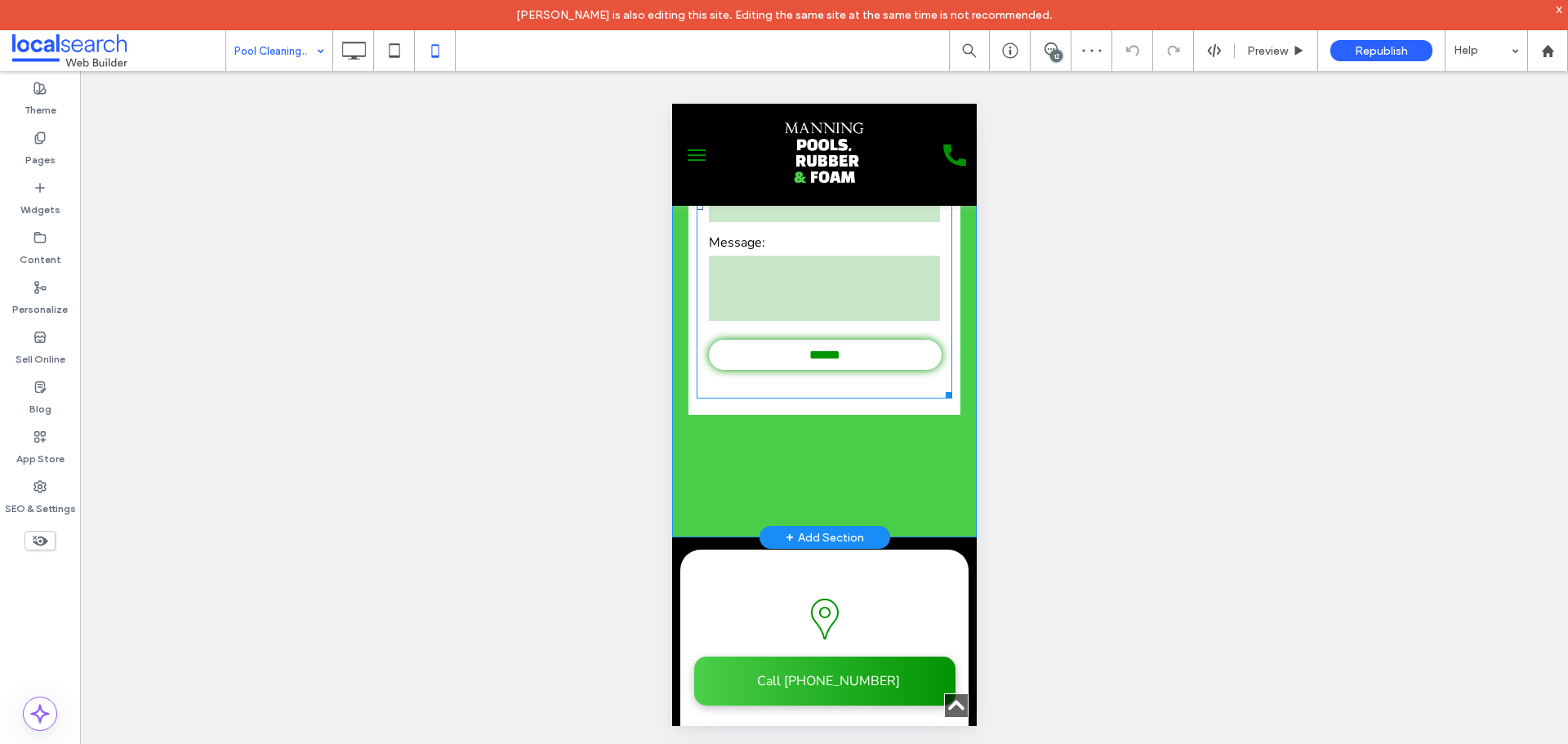
scroll to position [572, 0]
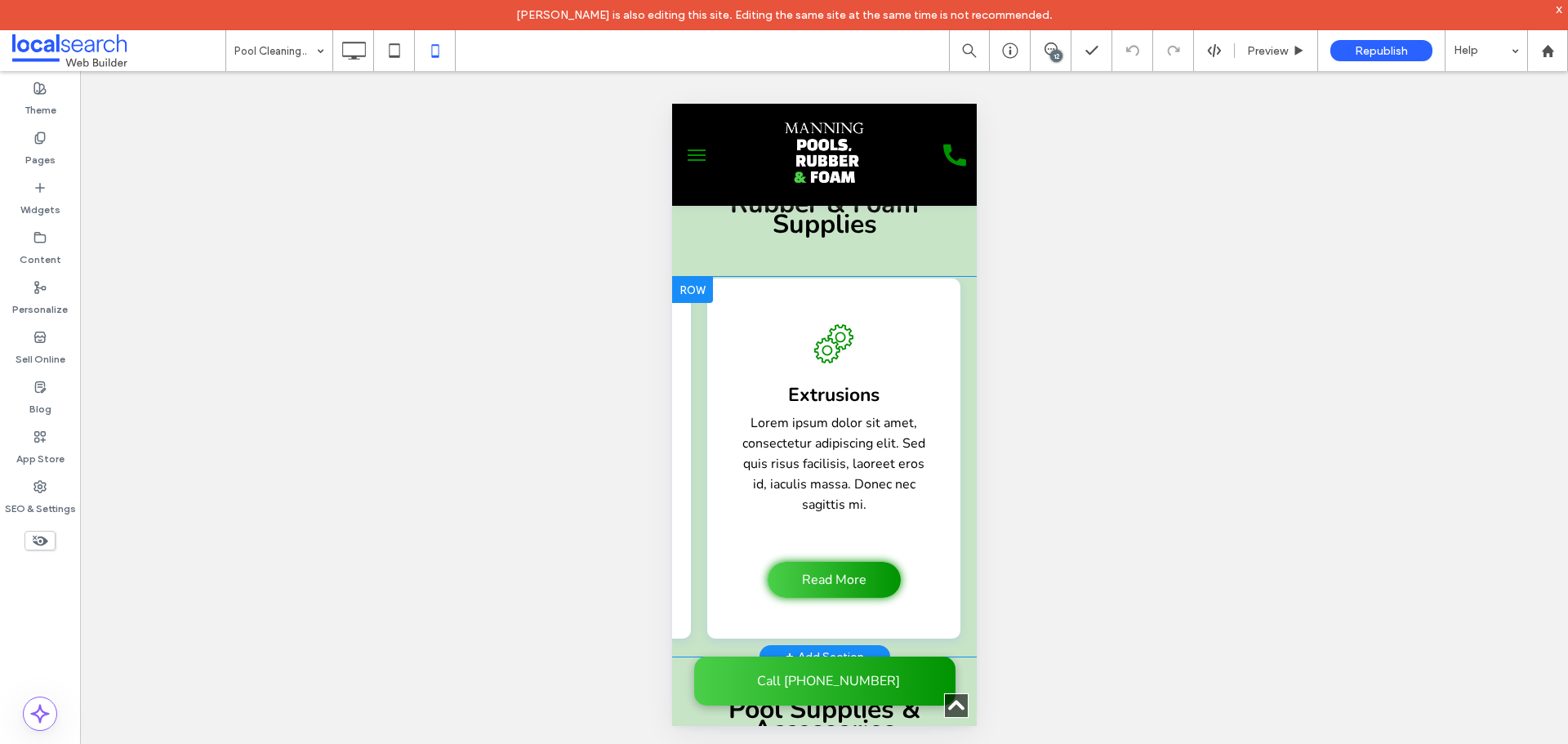
scroll to position [0, 532]
drag, startPoint x: 733, startPoint y: 572, endPoint x: 1650, endPoint y: 662, distance: 921.4
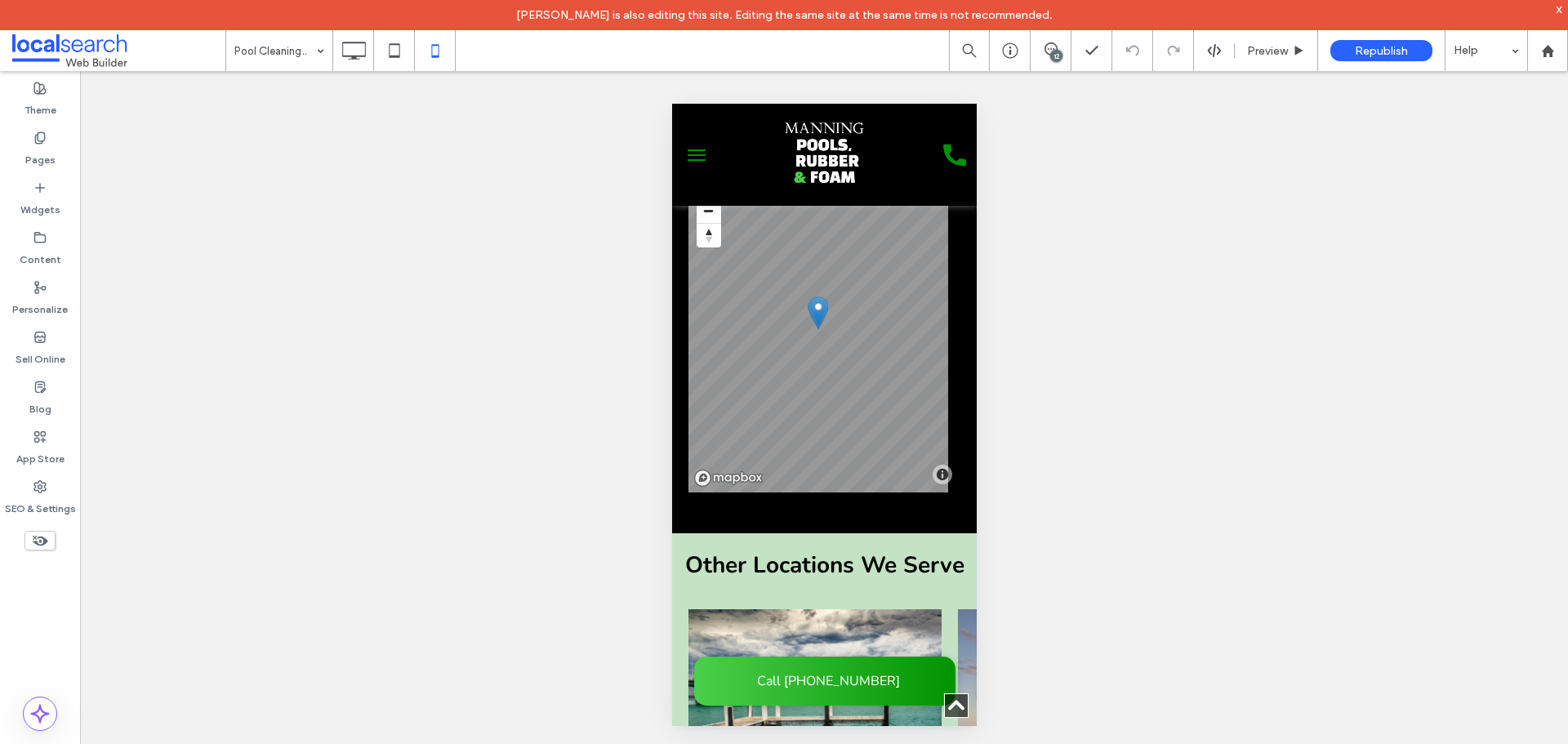
scroll to position [6014, 0]
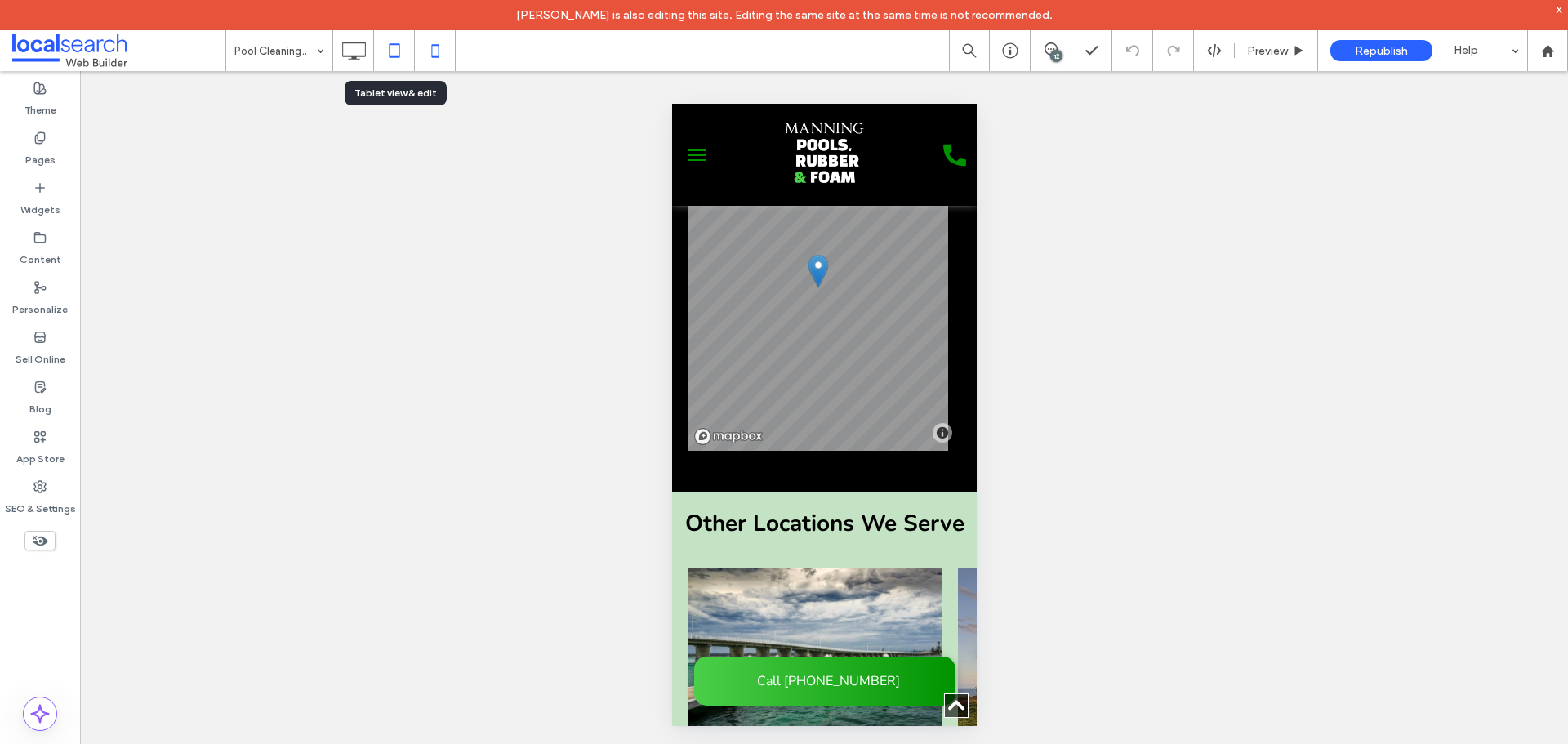
click at [394, 38] on icon at bounding box center [394, 51] width 33 height 33
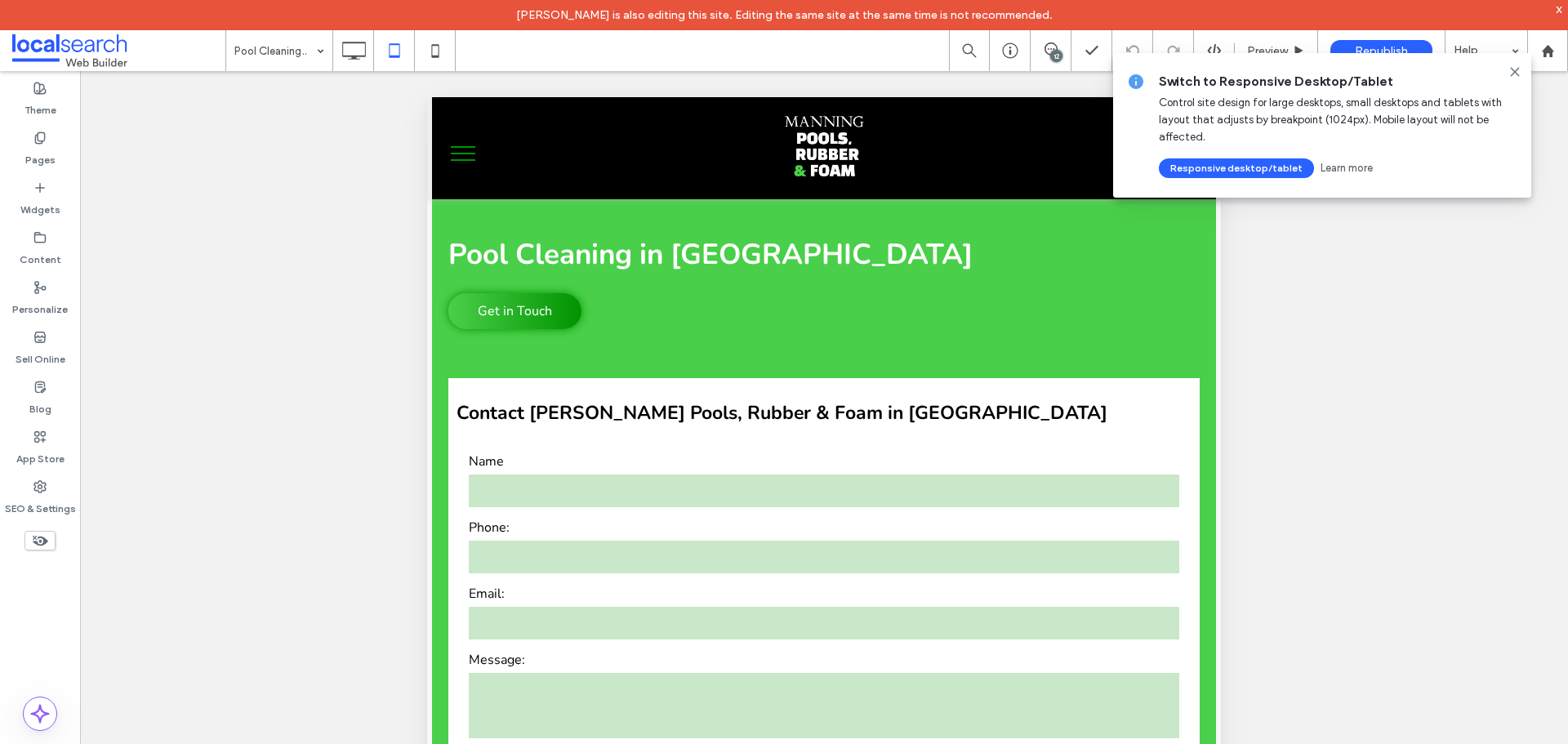
click at [356, 49] on icon at bounding box center [354, 51] width 33 height 33
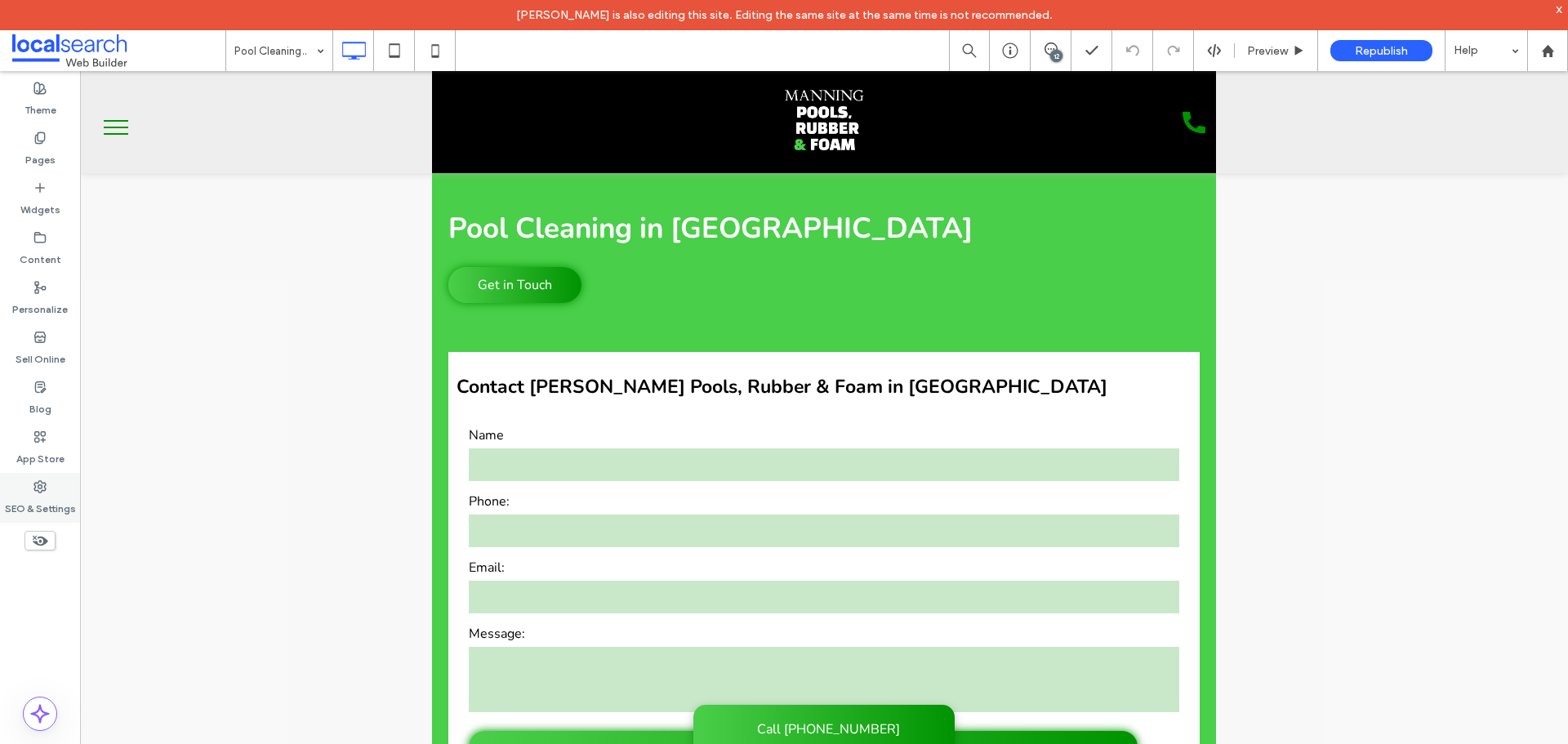
click at [70, 510] on label "SEO & Settings" at bounding box center [40, 505] width 71 height 23
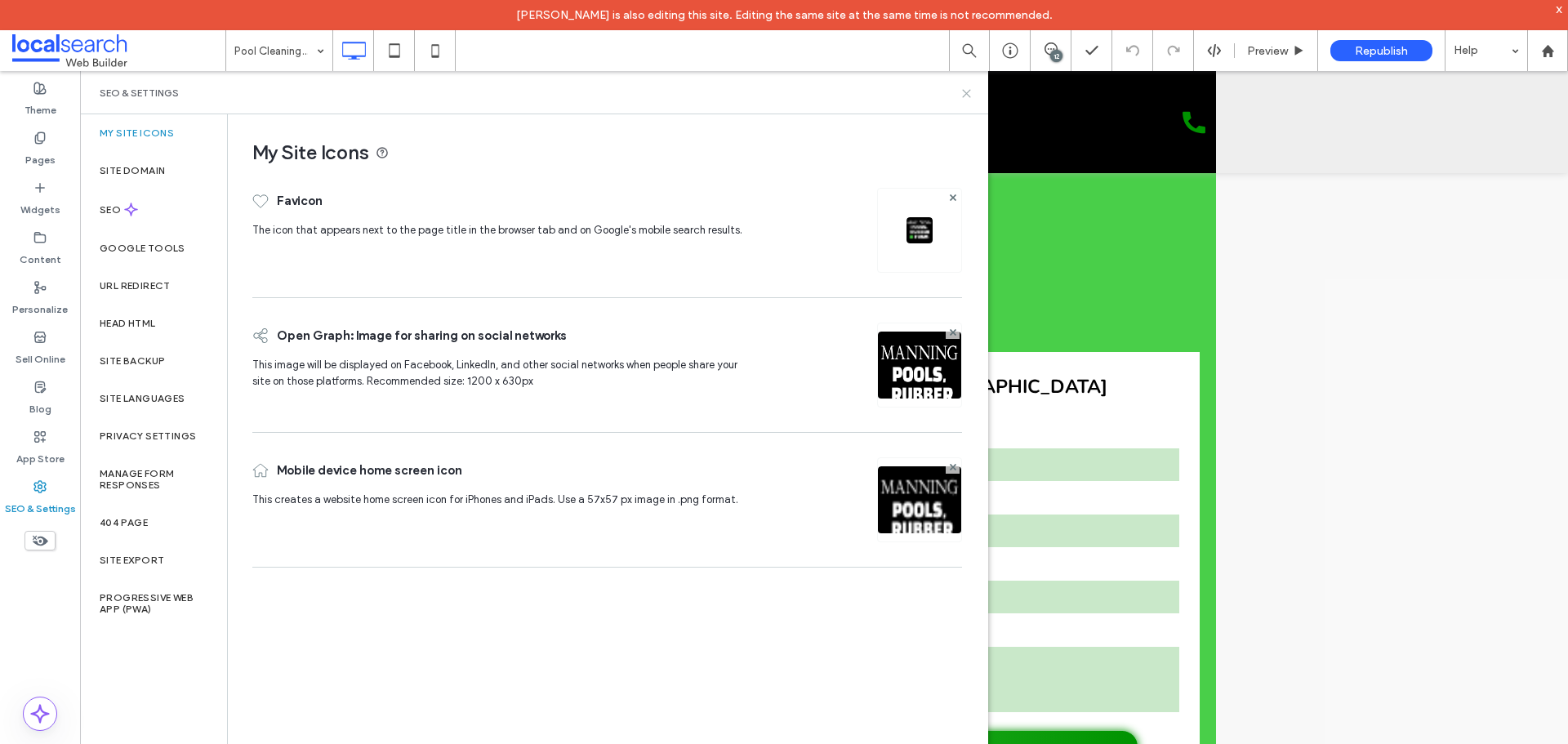
click at [964, 93] on icon at bounding box center [966, 93] width 12 height 12
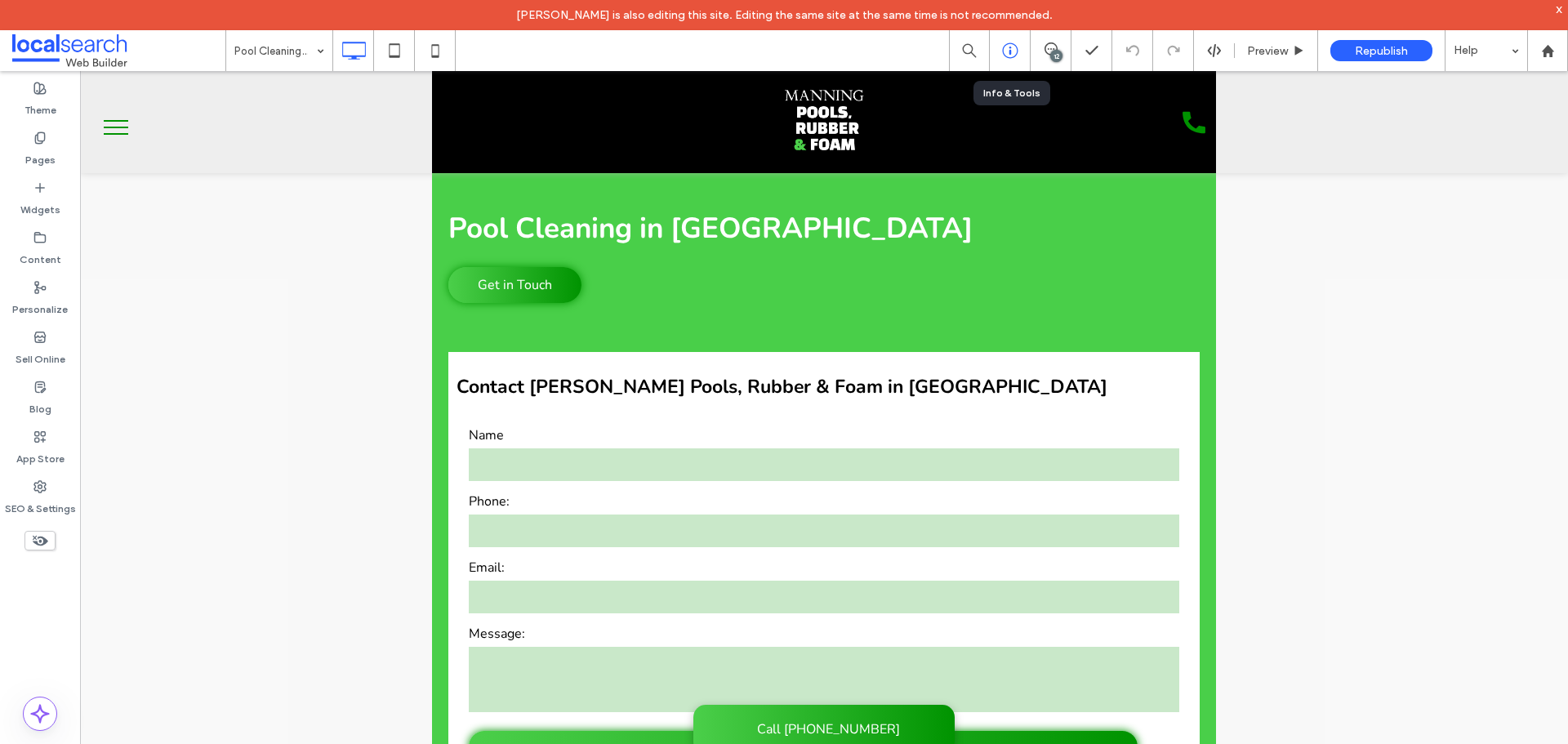
click at [1003, 43] on icon at bounding box center [1010, 51] width 16 height 16
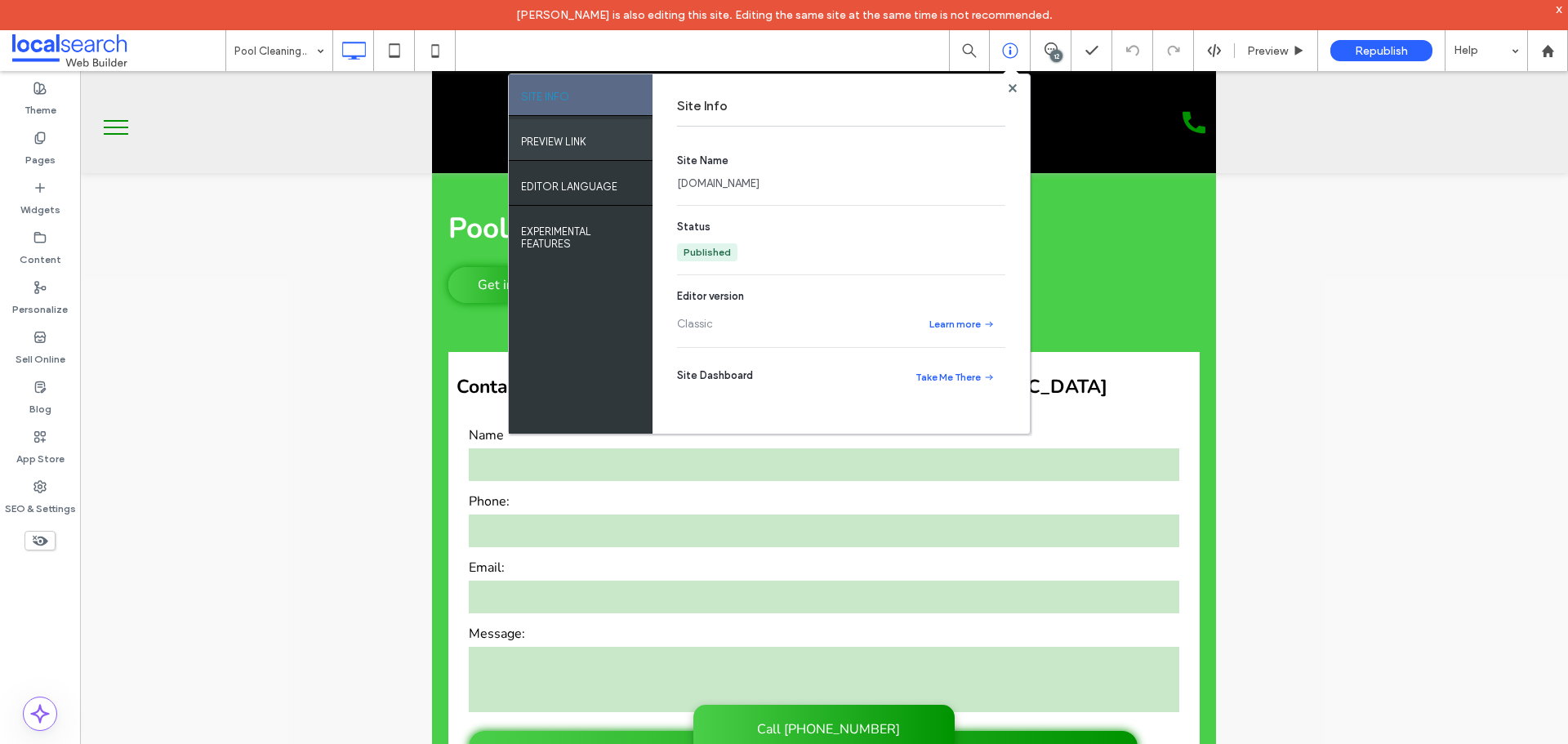
click at [626, 147] on div "PREVIEW LINK" at bounding box center [581, 140] width 144 height 41
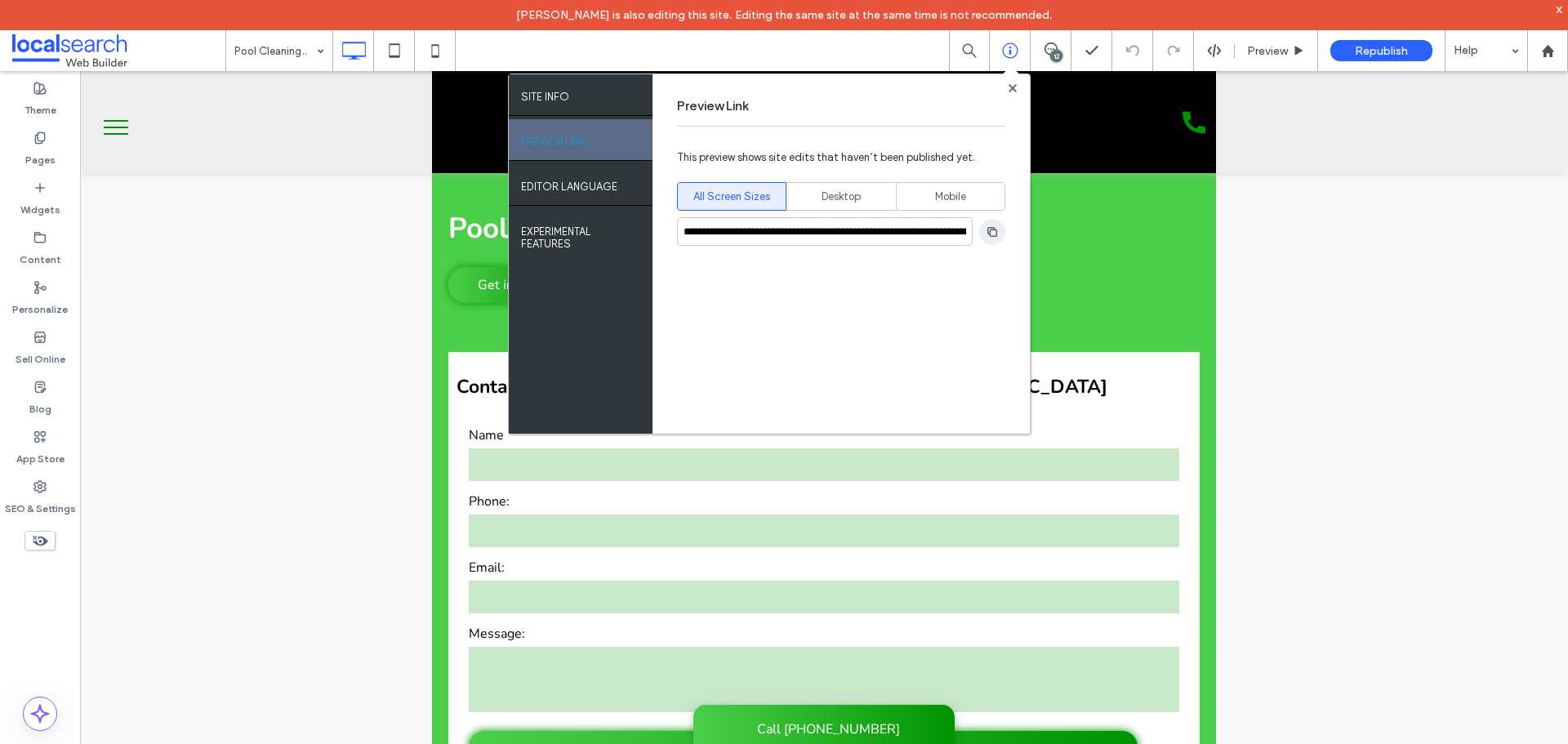
click at [990, 234] on use "button" at bounding box center [992, 231] width 10 height 10
click at [1016, 91] on use at bounding box center [1012, 87] width 8 height 8
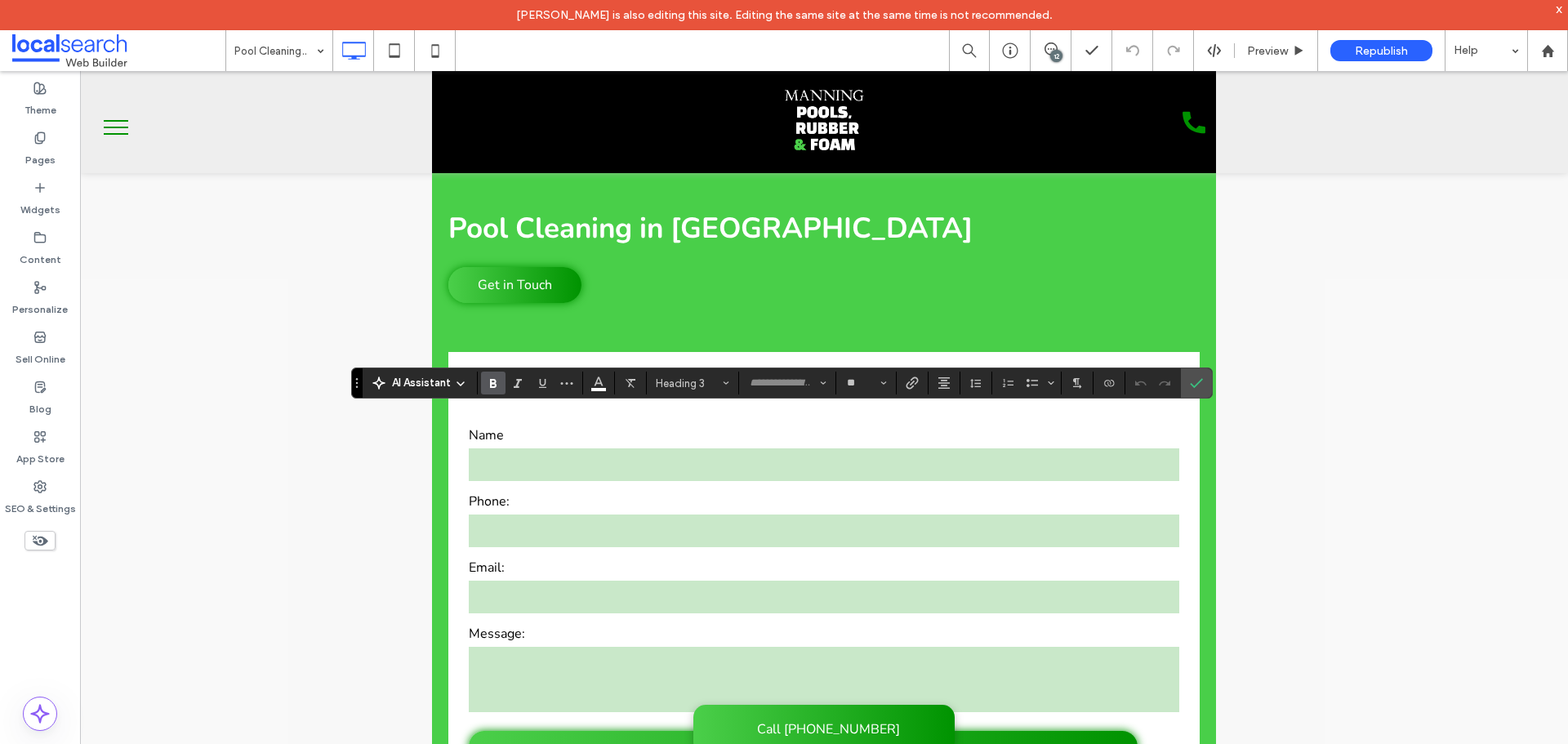
type input "**"
click at [1205, 380] on label "Confirm" at bounding box center [1196, 383] width 24 height 29
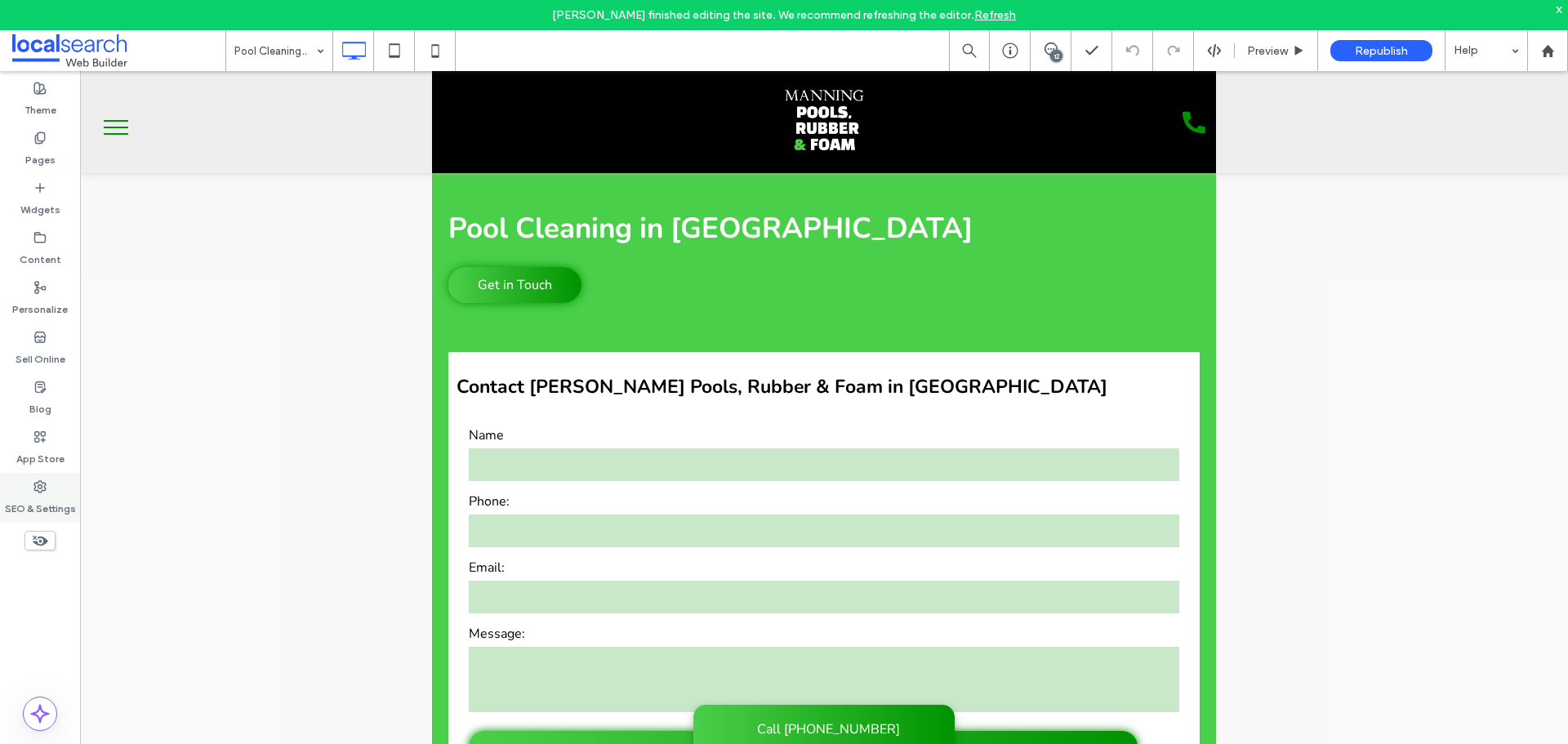
click at [69, 508] on label "SEO & Settings" at bounding box center [40, 505] width 71 height 23
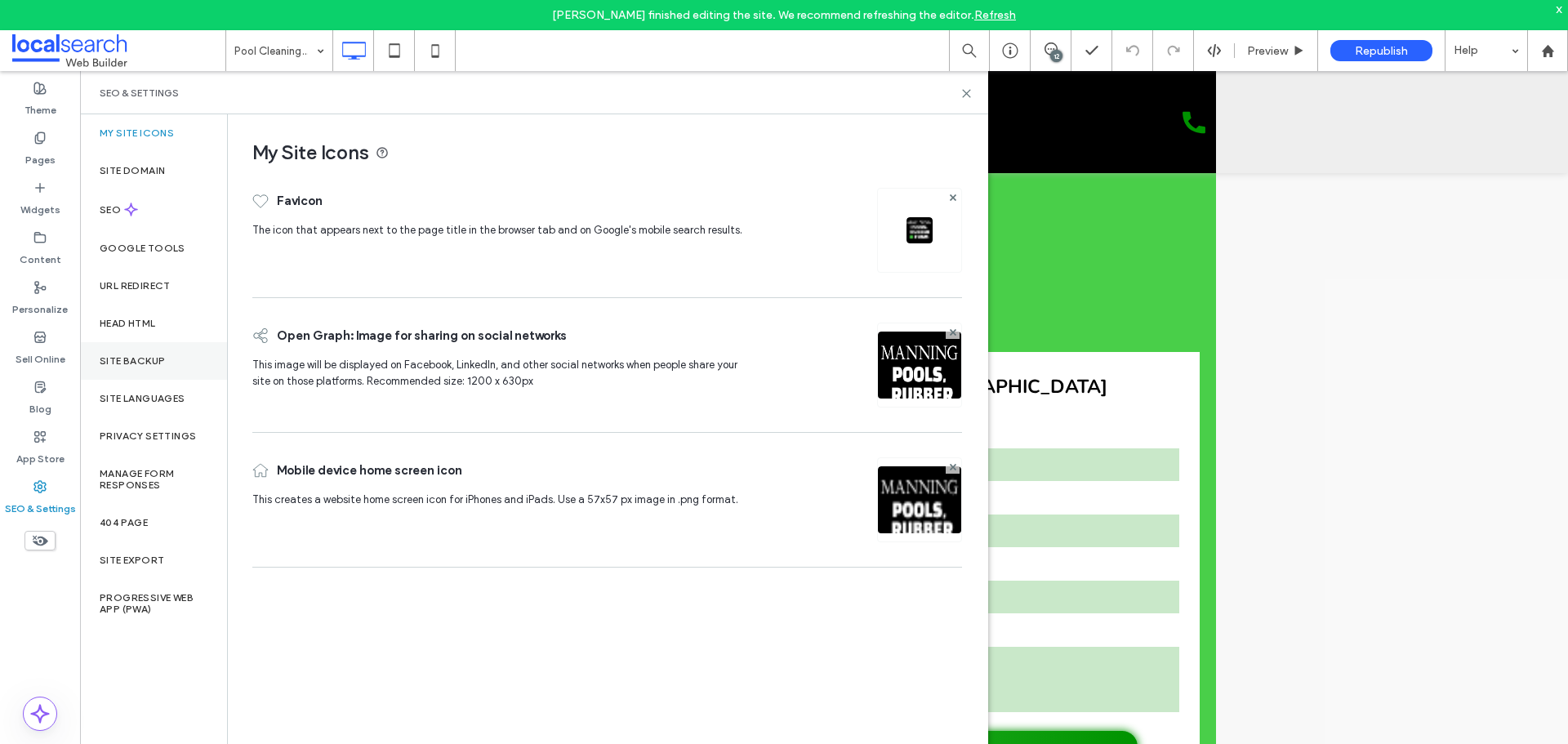
click at [199, 363] on div "Site Backup" at bounding box center [154, 361] width 147 height 38
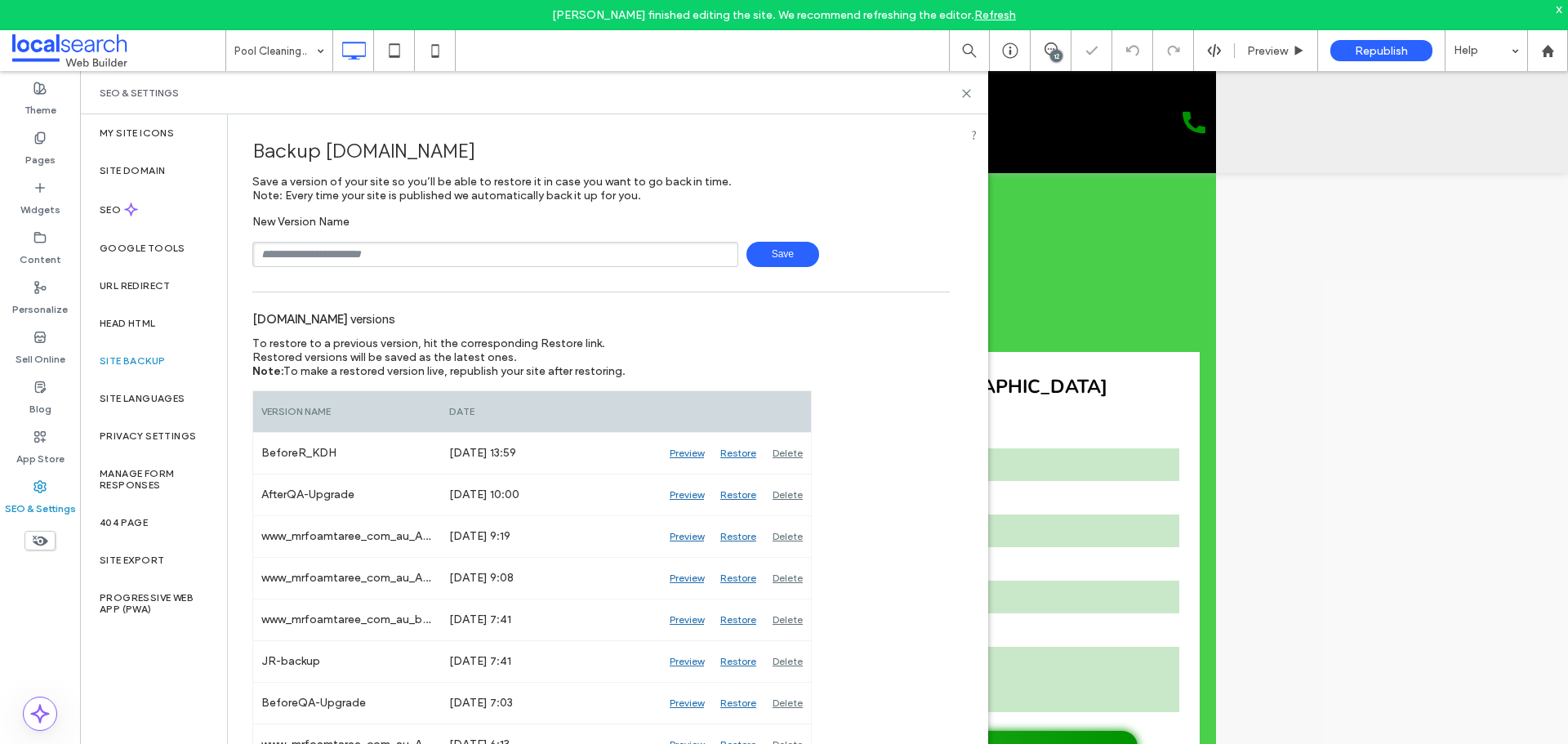
click at [663, 255] on input "text" at bounding box center [495, 254] width 486 height 25
click at [979, 11] on link "Refresh" at bounding box center [995, 15] width 42 height 14
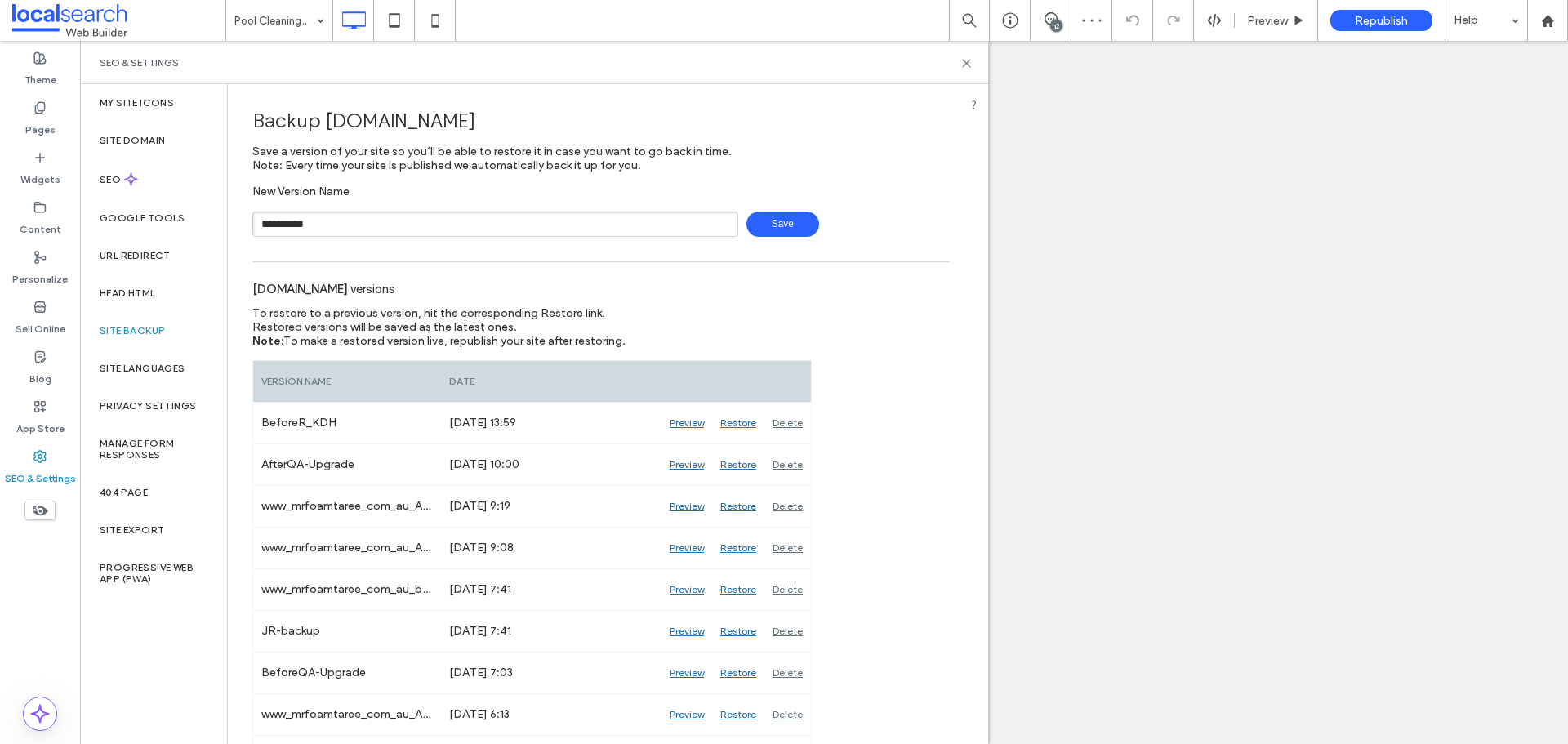
click at [758, 223] on span "Save" at bounding box center [782, 224] width 73 height 25
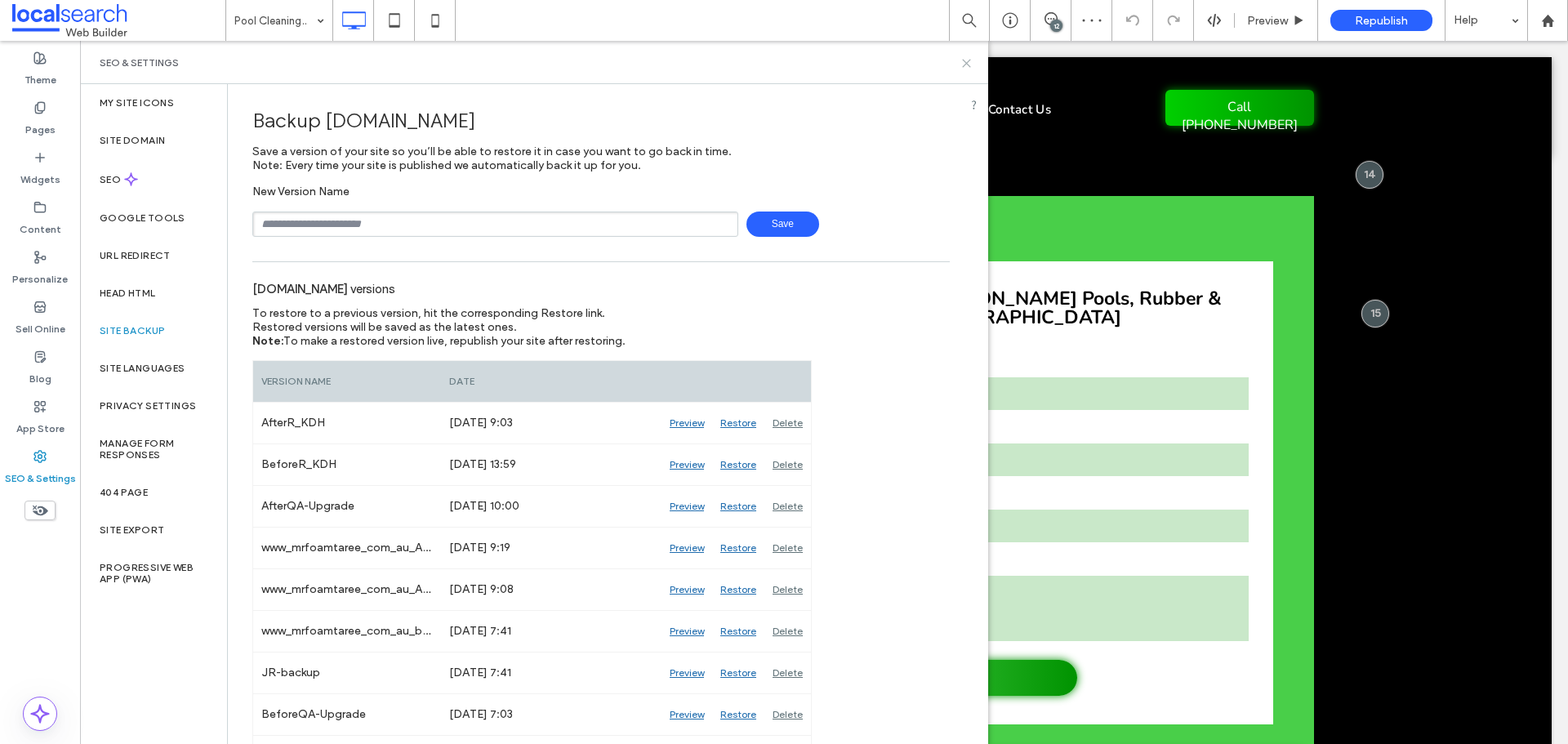
click at [968, 65] on icon at bounding box center [966, 63] width 12 height 12
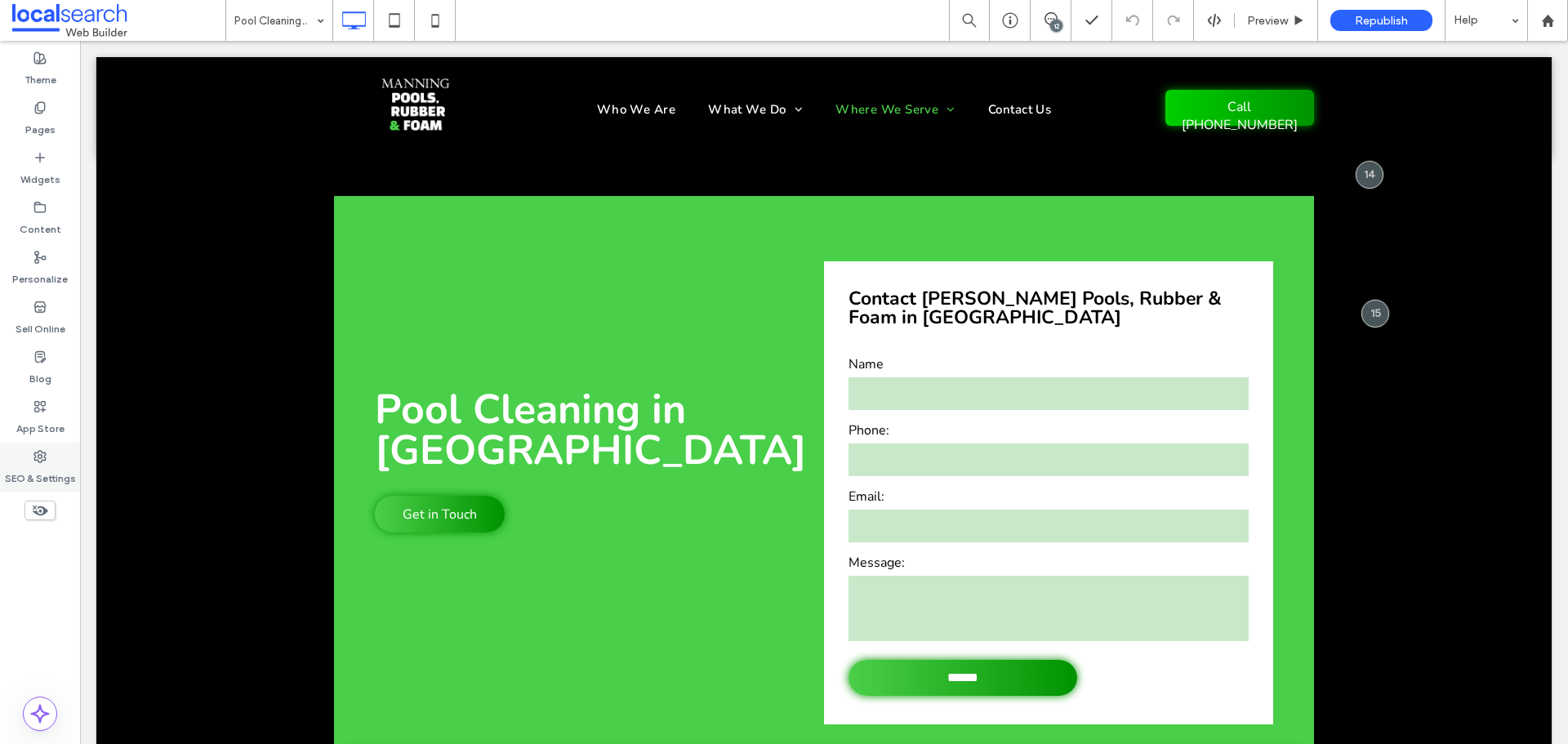
click at [54, 451] on div "SEO & Settings" at bounding box center [40, 467] width 80 height 50
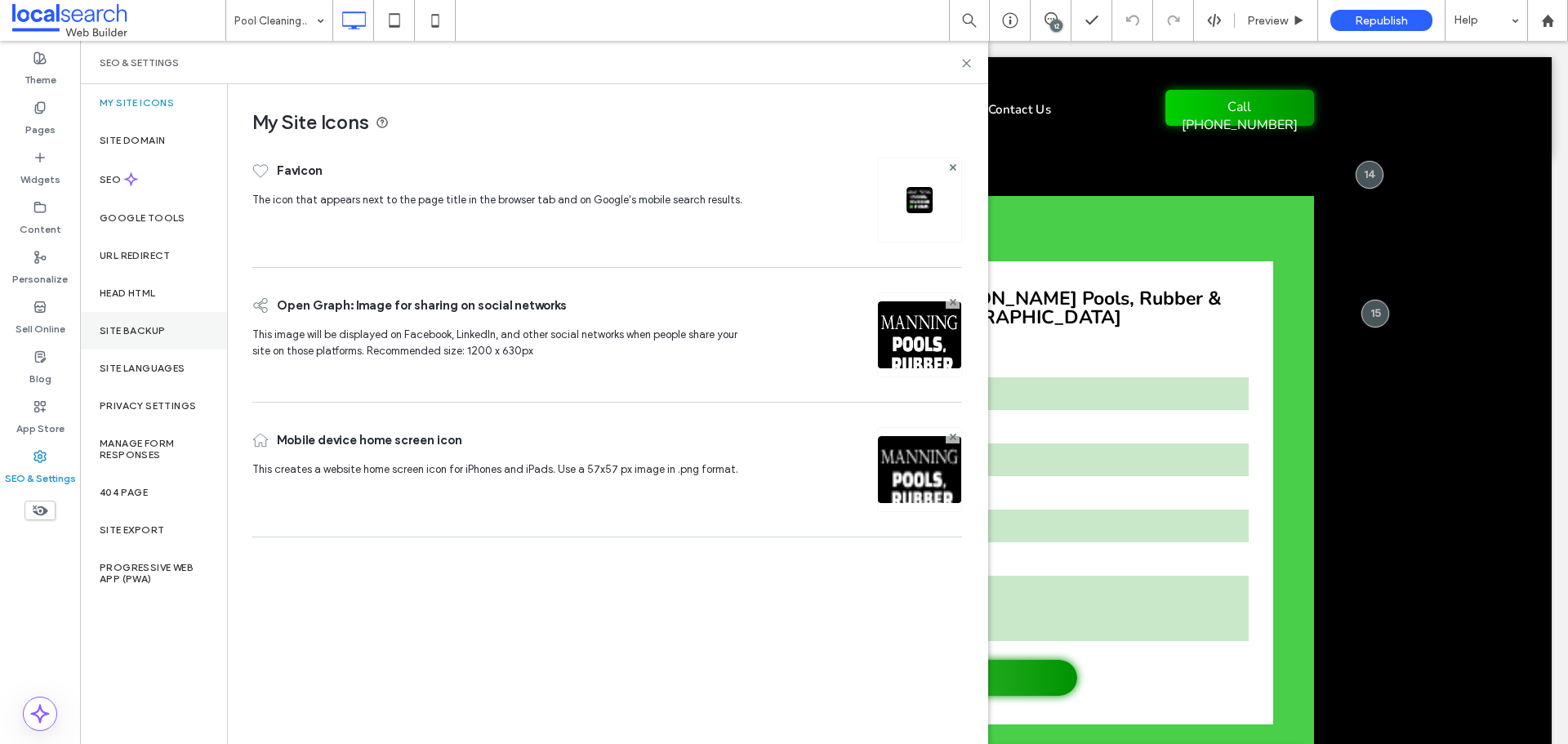
click at [133, 316] on div "Site Backup" at bounding box center [154, 331] width 147 height 38
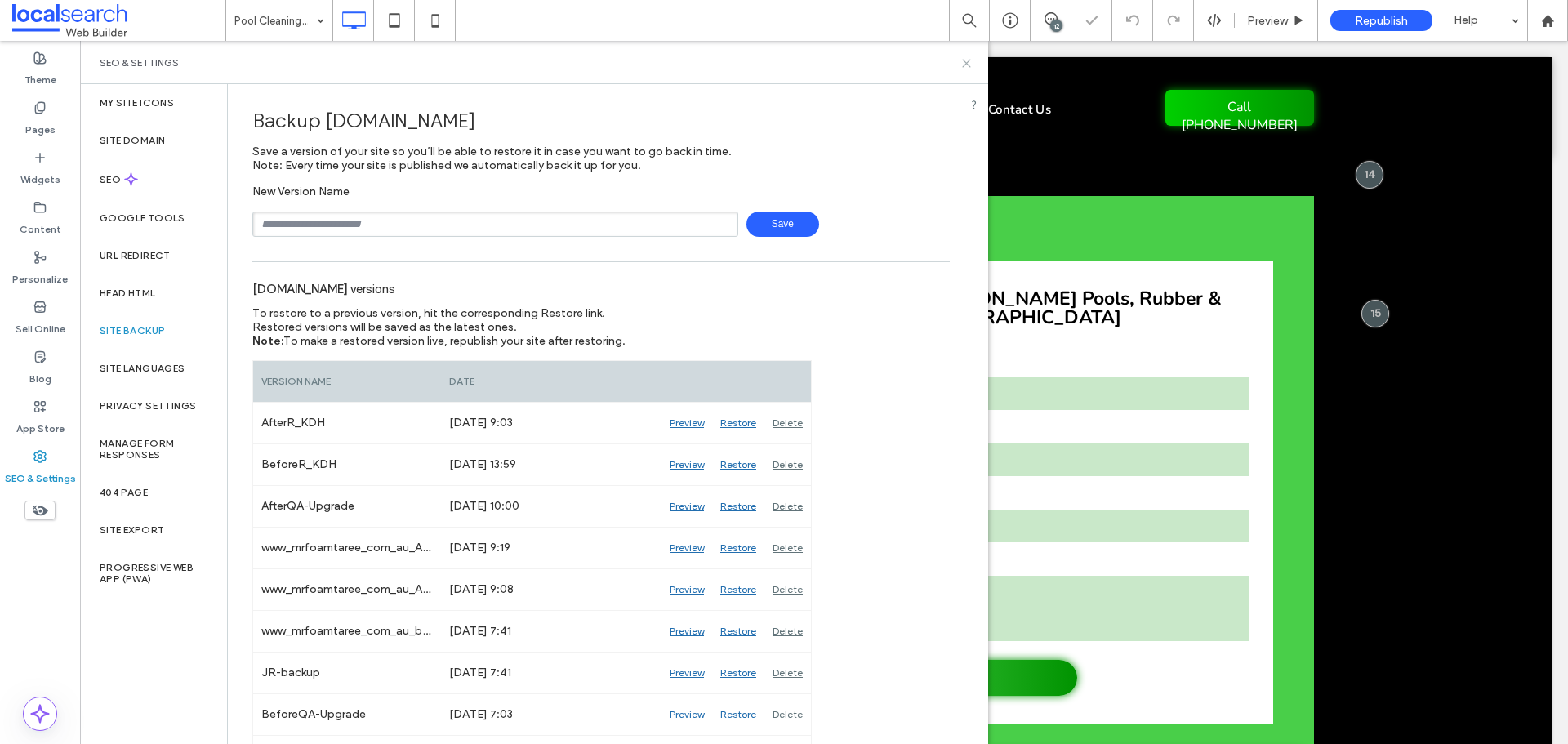
click at [970, 58] on icon at bounding box center [966, 63] width 12 height 12
